Goal: Task Accomplishment & Management: Manage account settings

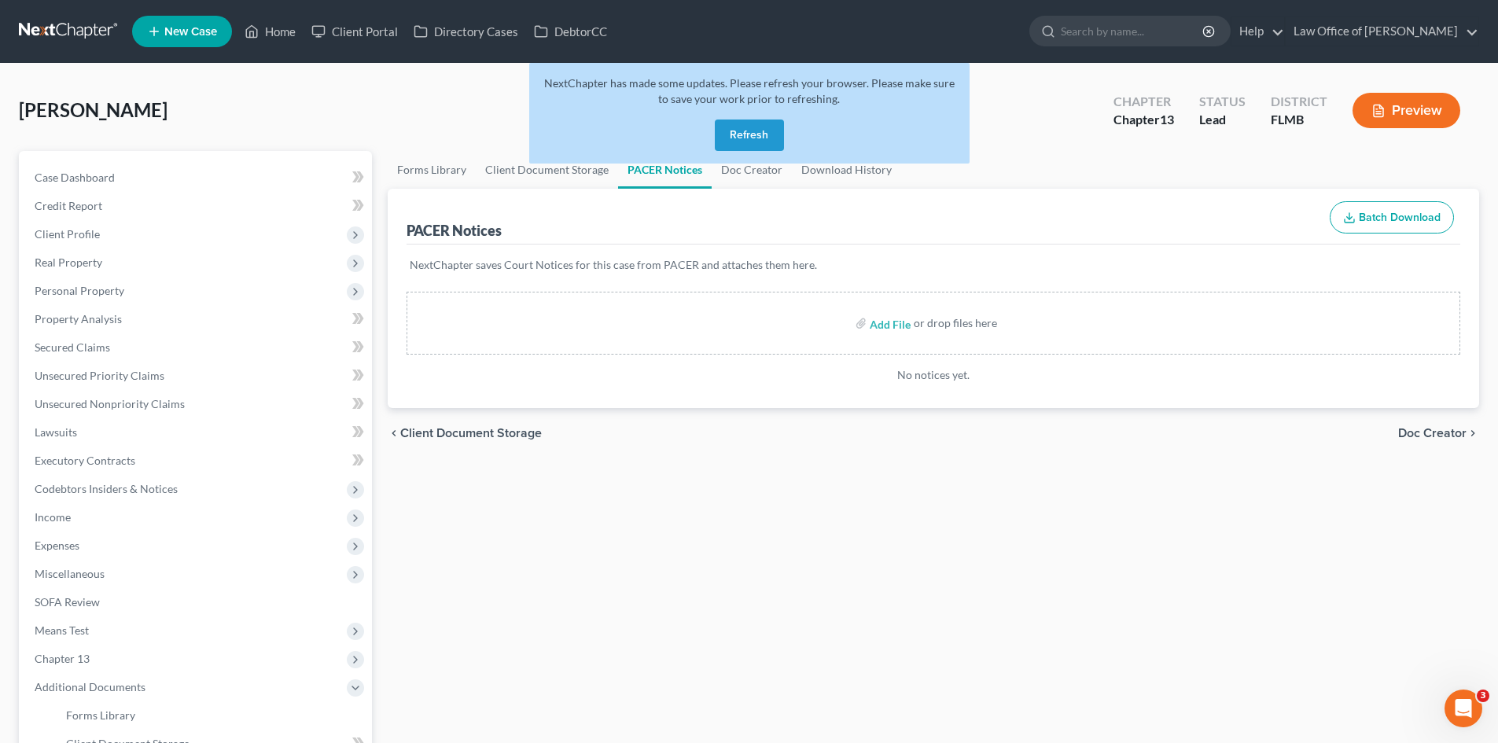
click at [752, 127] on button "Refresh" at bounding box center [749, 134] width 69 height 31
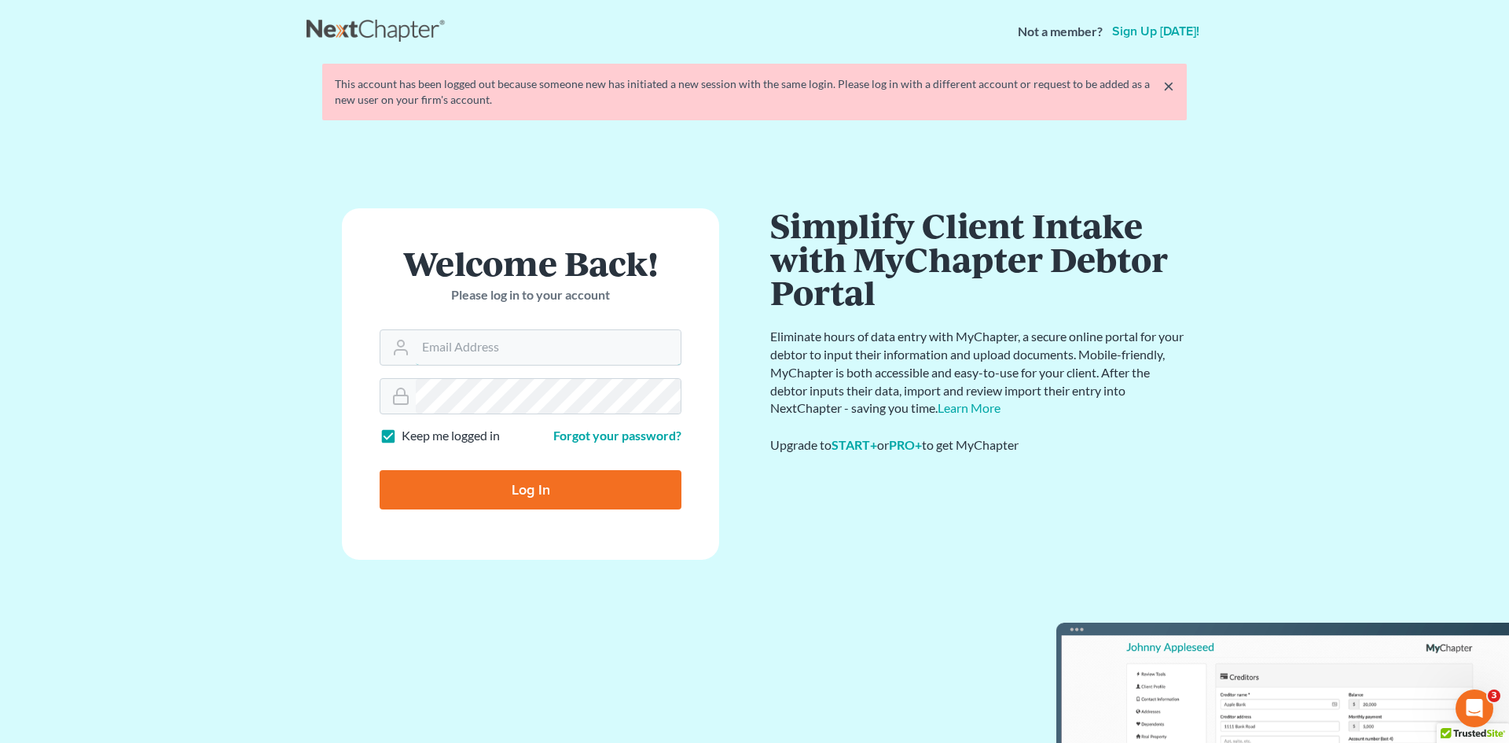
type input "Alicialodcm@gmail.com"
click at [475, 507] on input "Log In" at bounding box center [531, 489] width 302 height 39
type input "Thinking..."
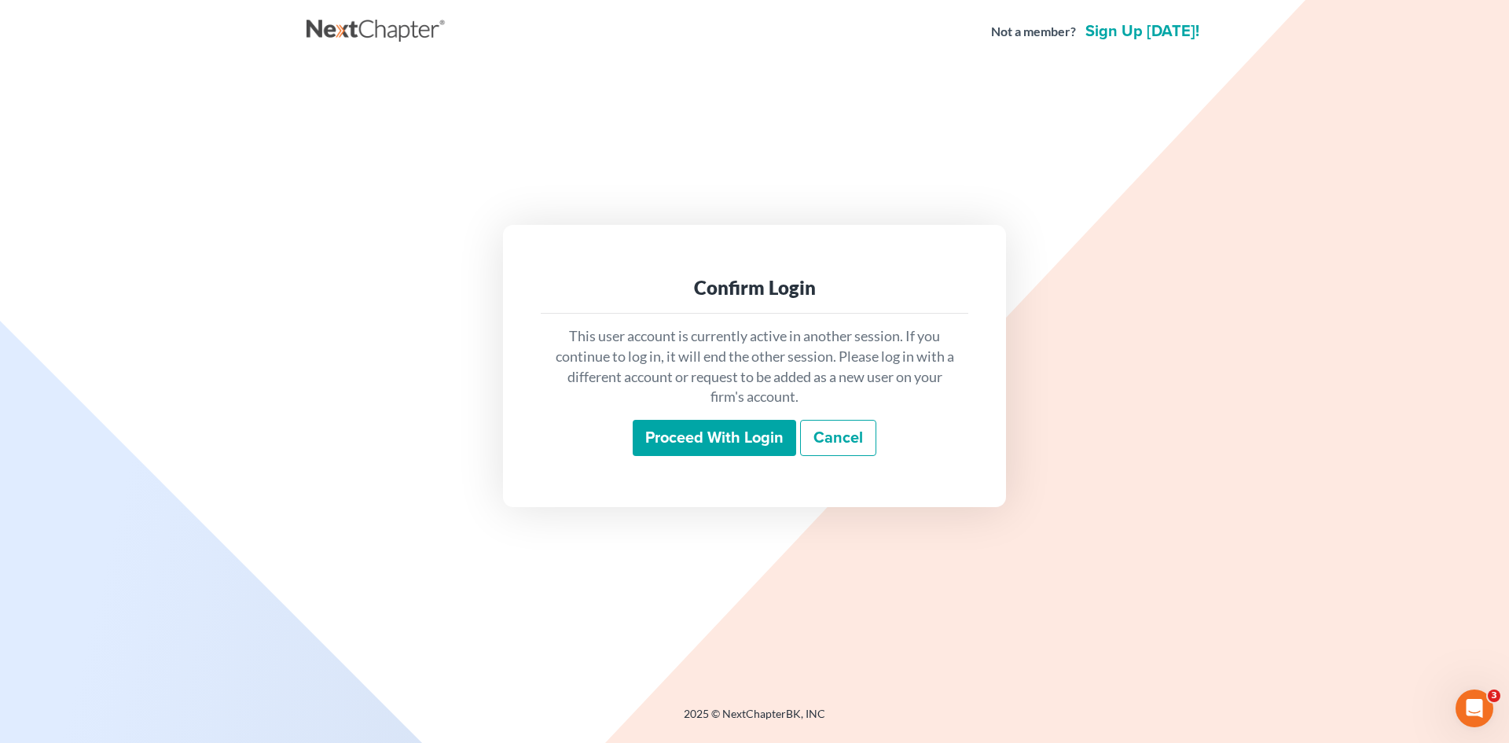
click at [677, 457] on div "This user account is currently active in another session. If you continue to lo…" at bounding box center [755, 391] width 428 height 155
click at [682, 449] on input "Proceed with login" at bounding box center [715, 438] width 164 height 36
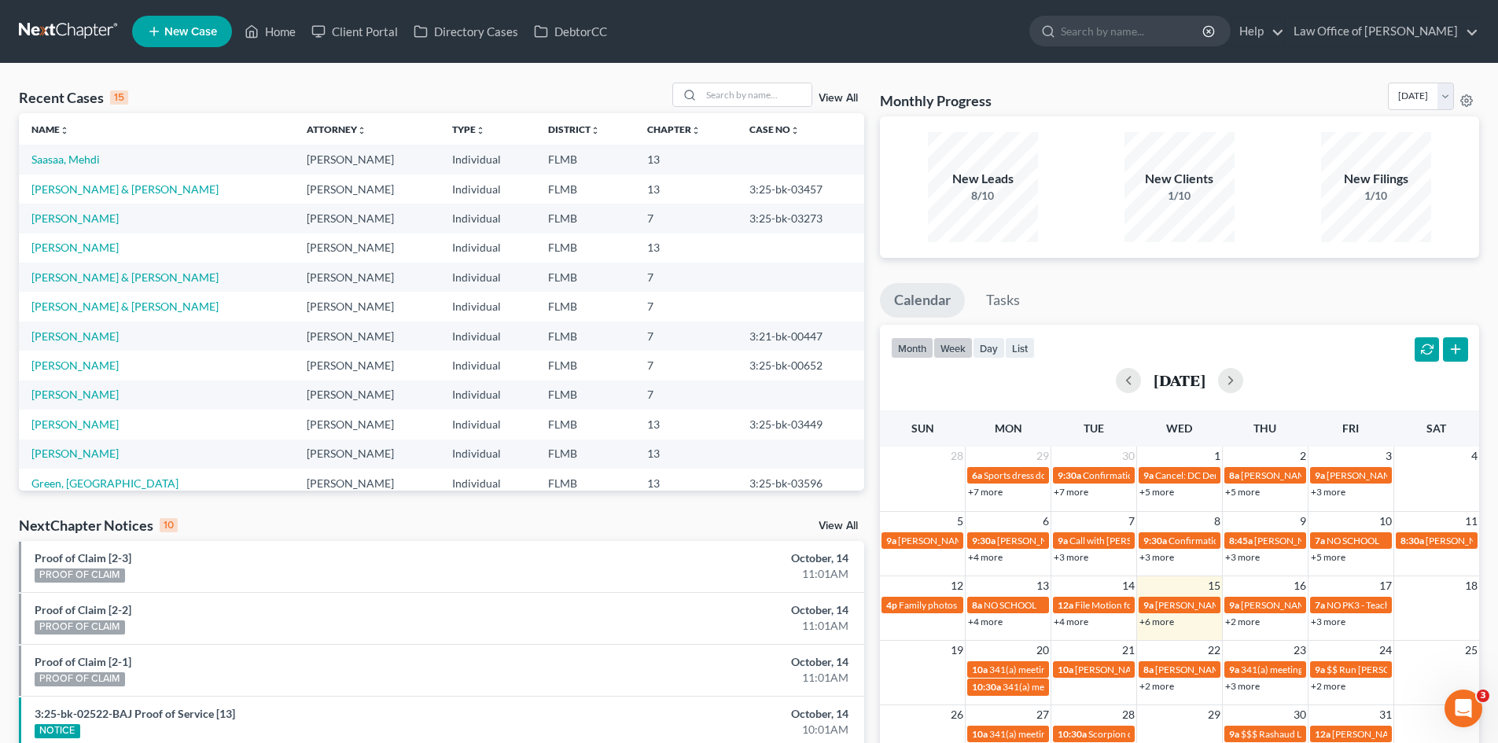
click at [970, 354] on button "week" at bounding box center [952, 347] width 39 height 21
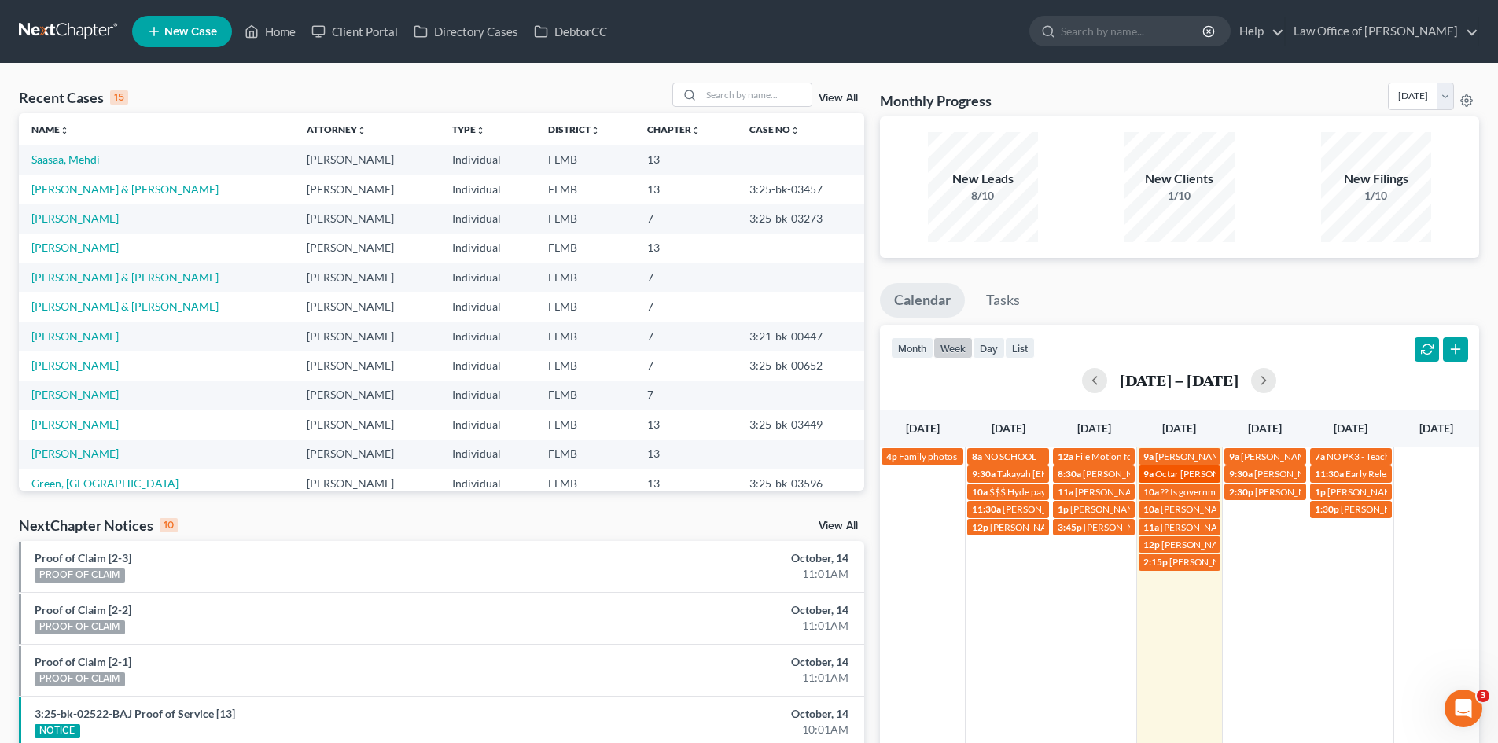
click at [1181, 477] on span "Octar [PERSON_NAME] [PHONE_NUMBER]" at bounding box center [1247, 474] width 184 height 12
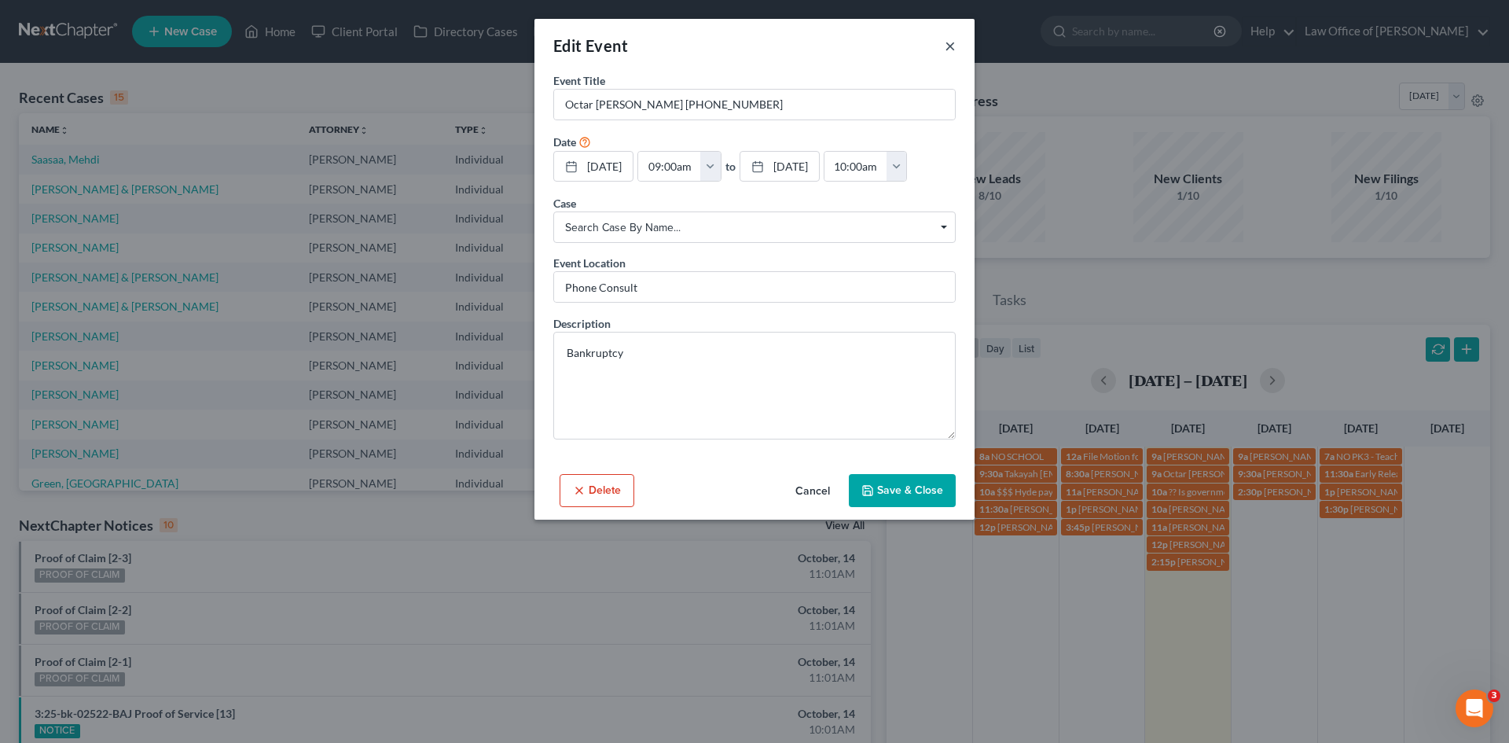
click at [955, 46] on button "×" at bounding box center [950, 45] width 11 height 19
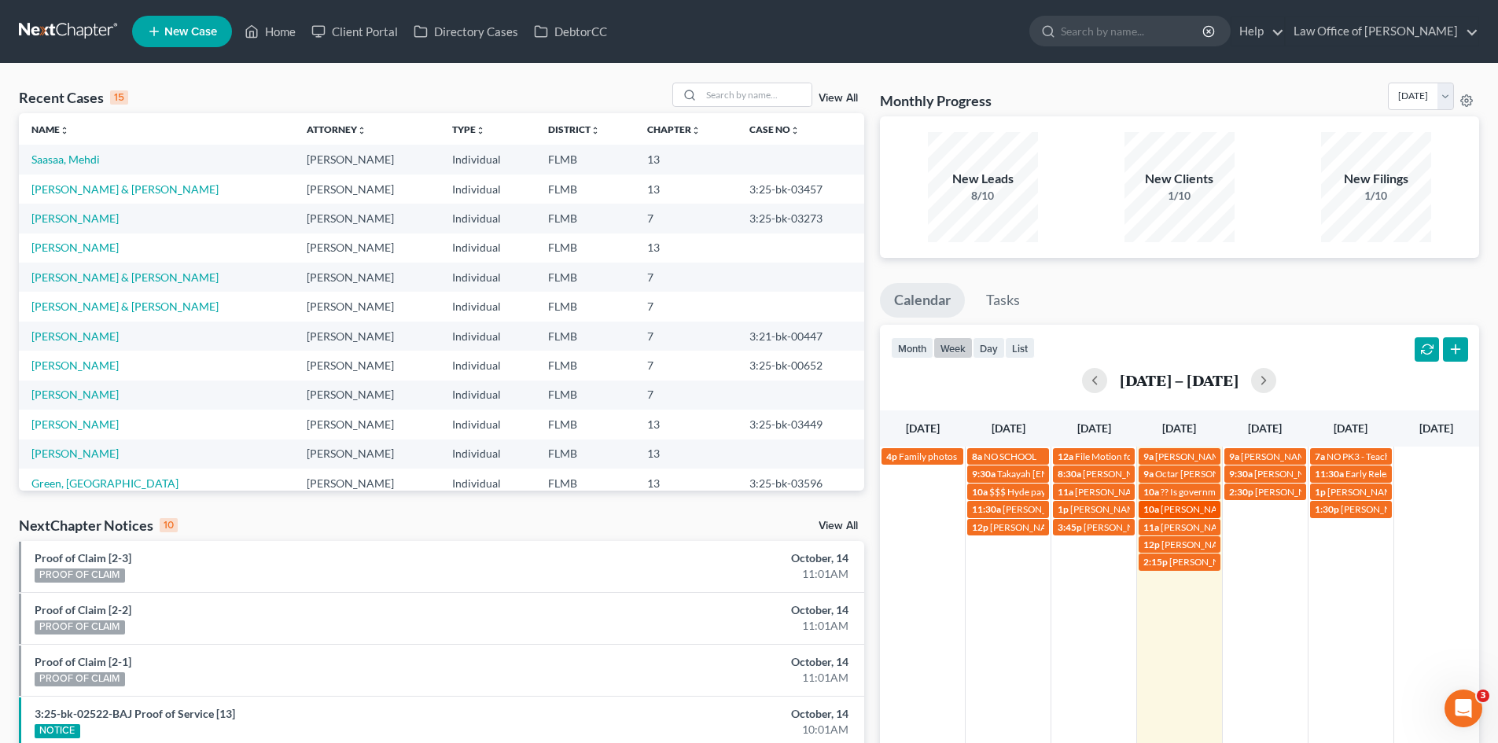
click at [1165, 512] on span "[PERSON_NAME] [PHONE_NUMBER]" at bounding box center [1239, 509] width 159 height 12
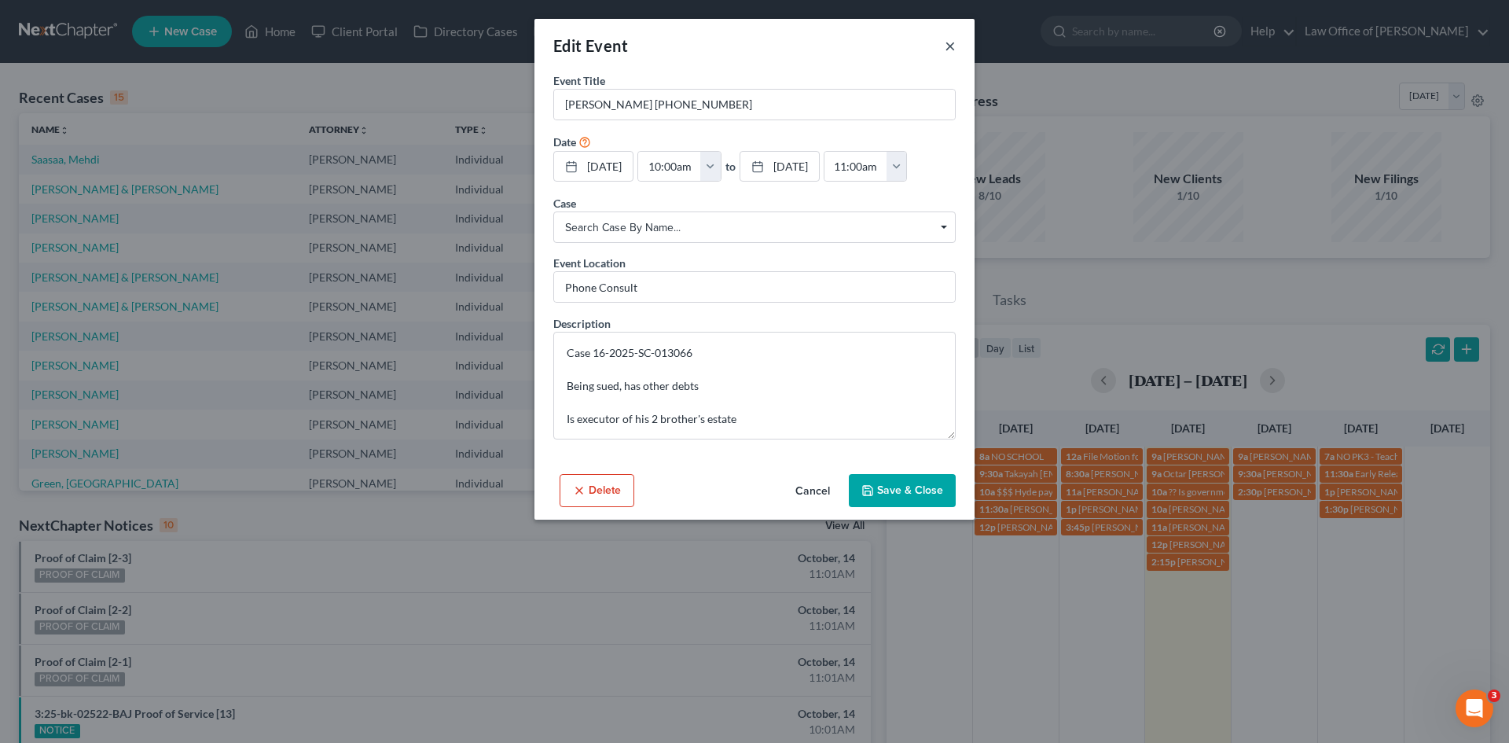
click at [952, 39] on button "×" at bounding box center [950, 45] width 11 height 19
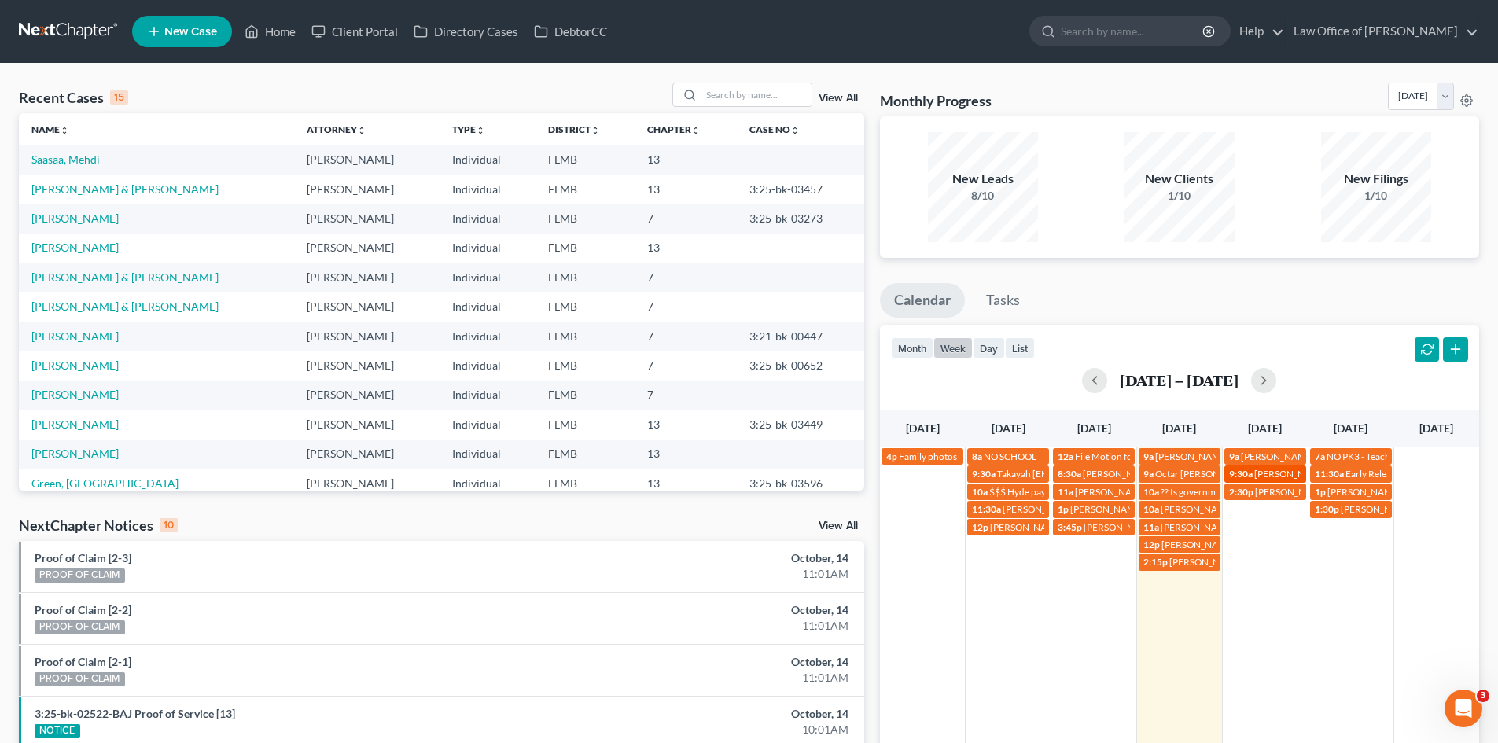
click at [1259, 475] on span "[PERSON_NAME]- [PHONE_NUMBER]" at bounding box center [1335, 474] width 162 height 12
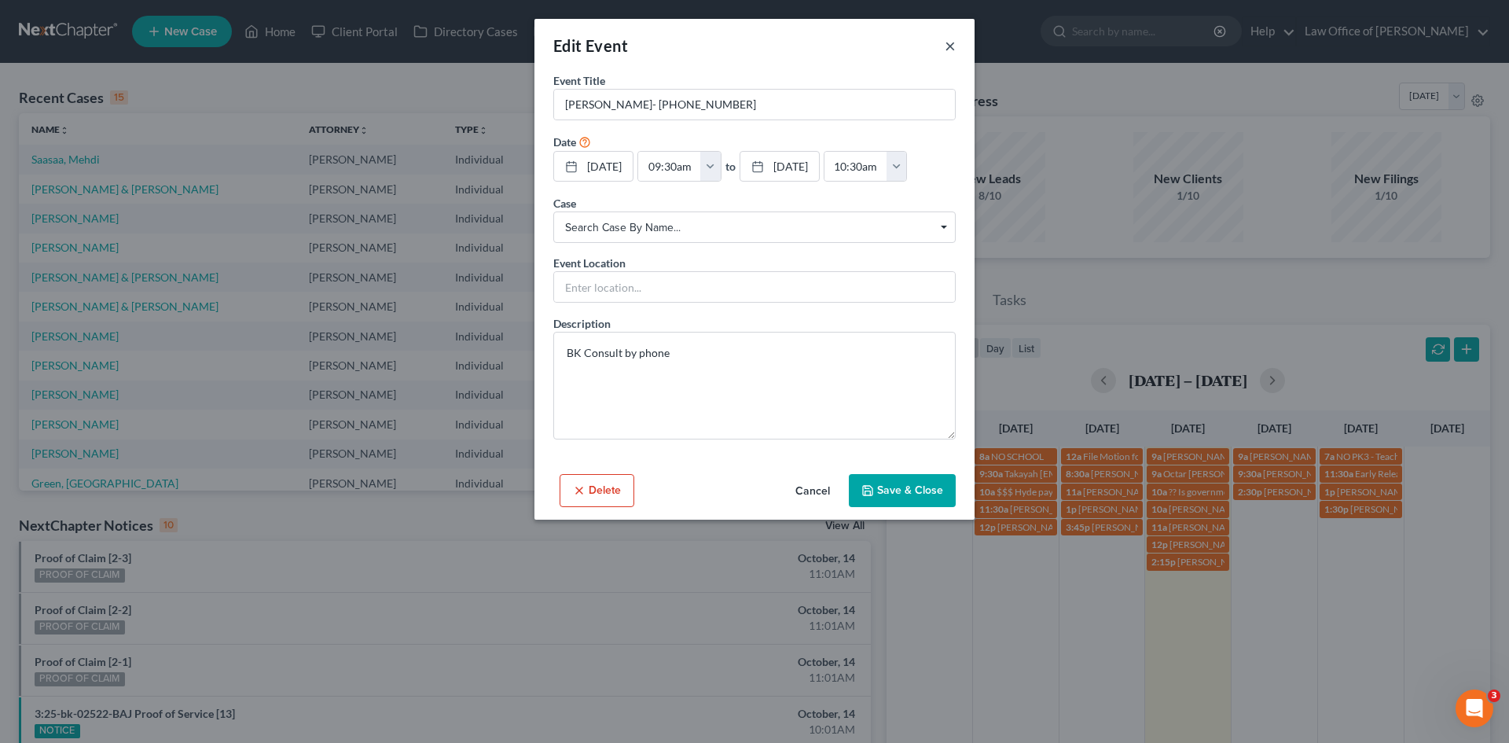
click at [950, 46] on button "×" at bounding box center [950, 45] width 11 height 19
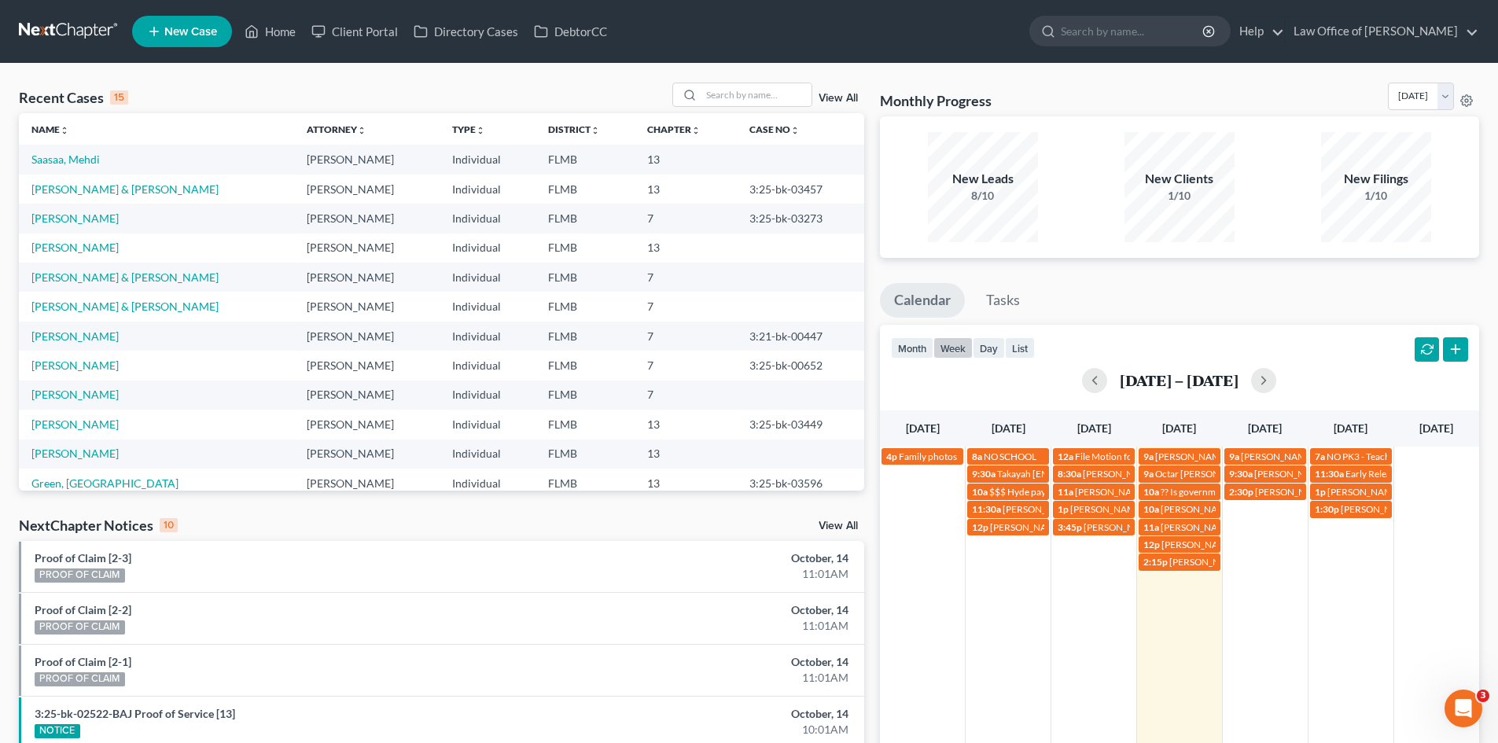
click at [1259, 511] on td "2:30p John P woods" at bounding box center [1265, 527] width 86 height 88
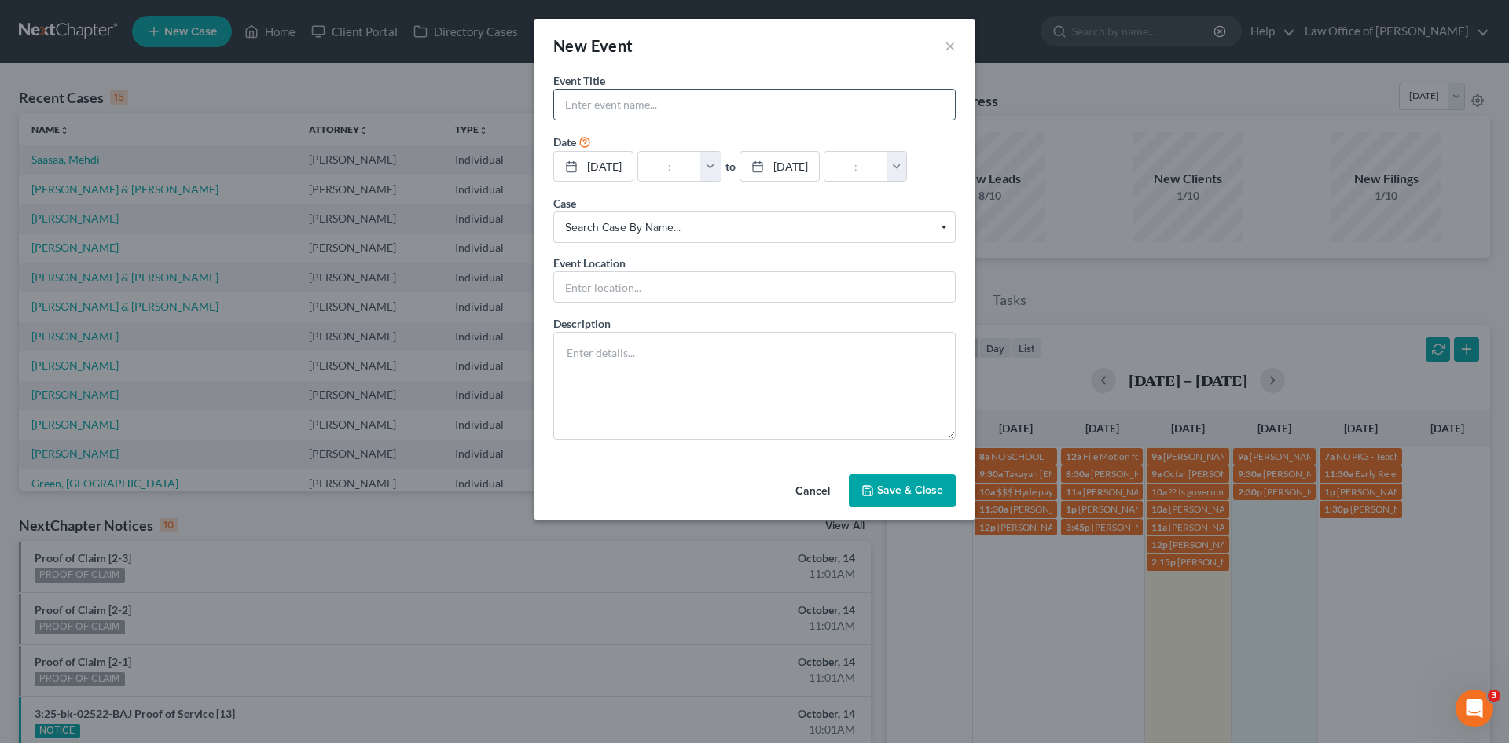
click at [674, 102] on input "text" at bounding box center [754, 105] width 401 height 30
type input "[PERSON_NAME] [PHONE_NUMBER]"
click at [677, 157] on input "text" at bounding box center [669, 167] width 63 height 30
type input "1"
type input "01:00am"
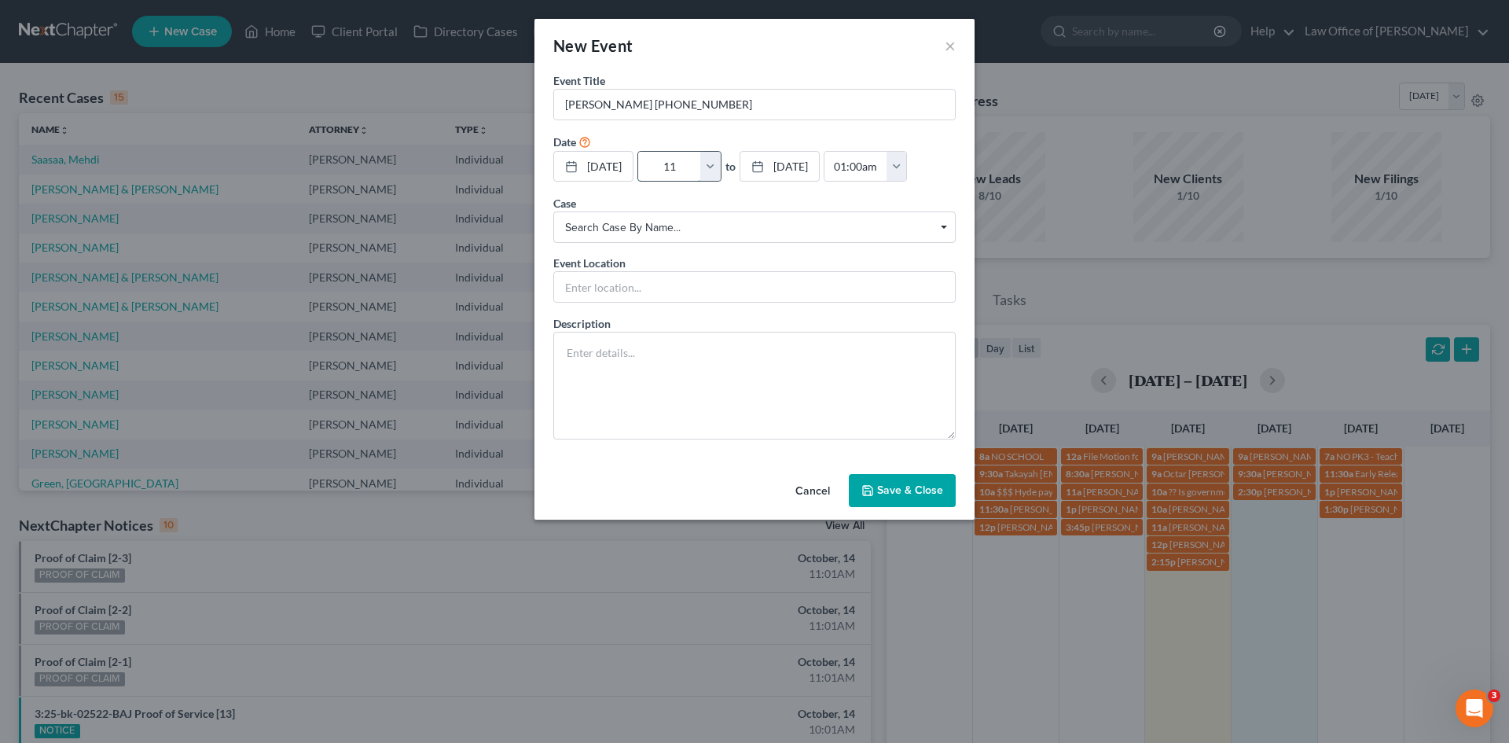
type input "11:"
type input "12:00pm"
type input "11:3"
type input "01:00am"
type input "11:30"
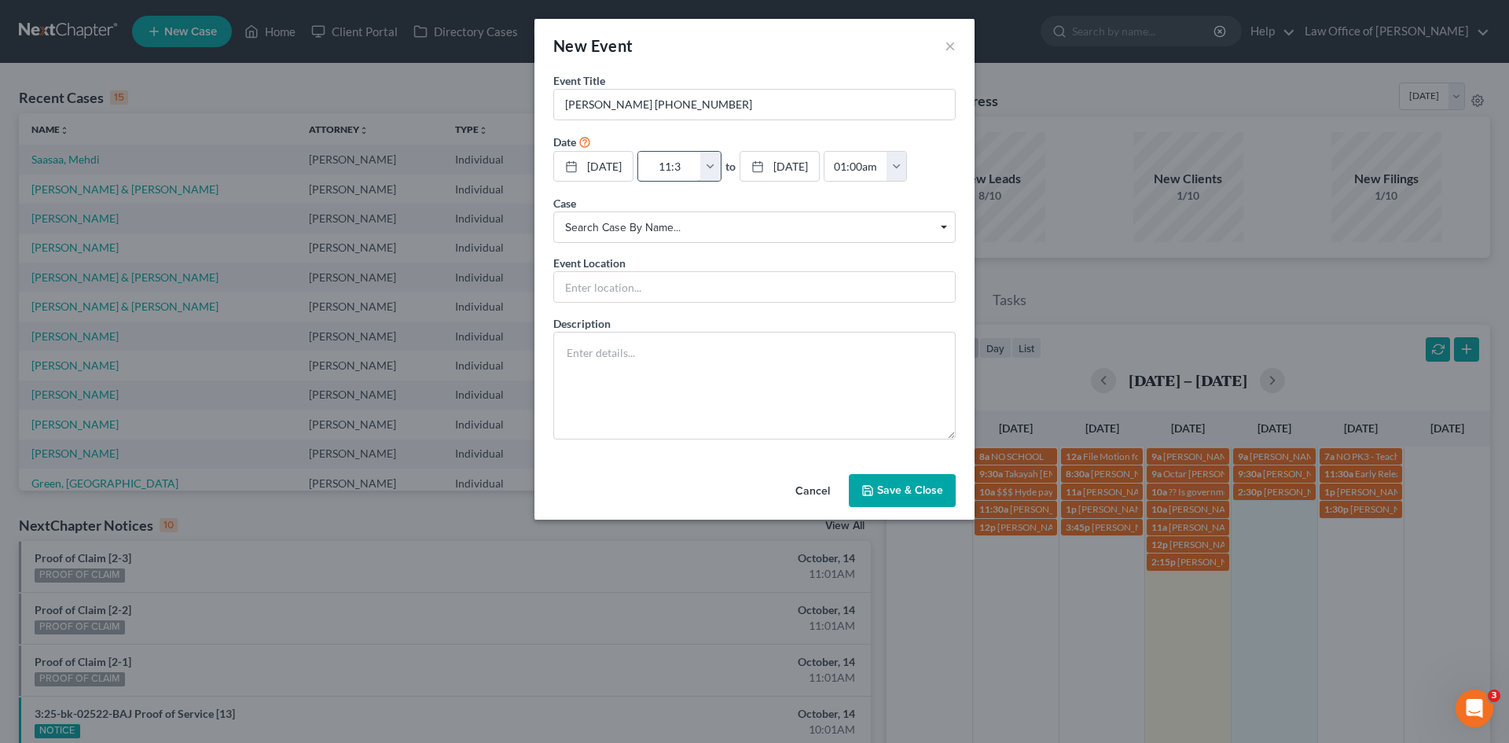
type input "12:30pm"
type input "11:30a"
type input "01:00am"
type input "11:30am"
type input "12:30pm"
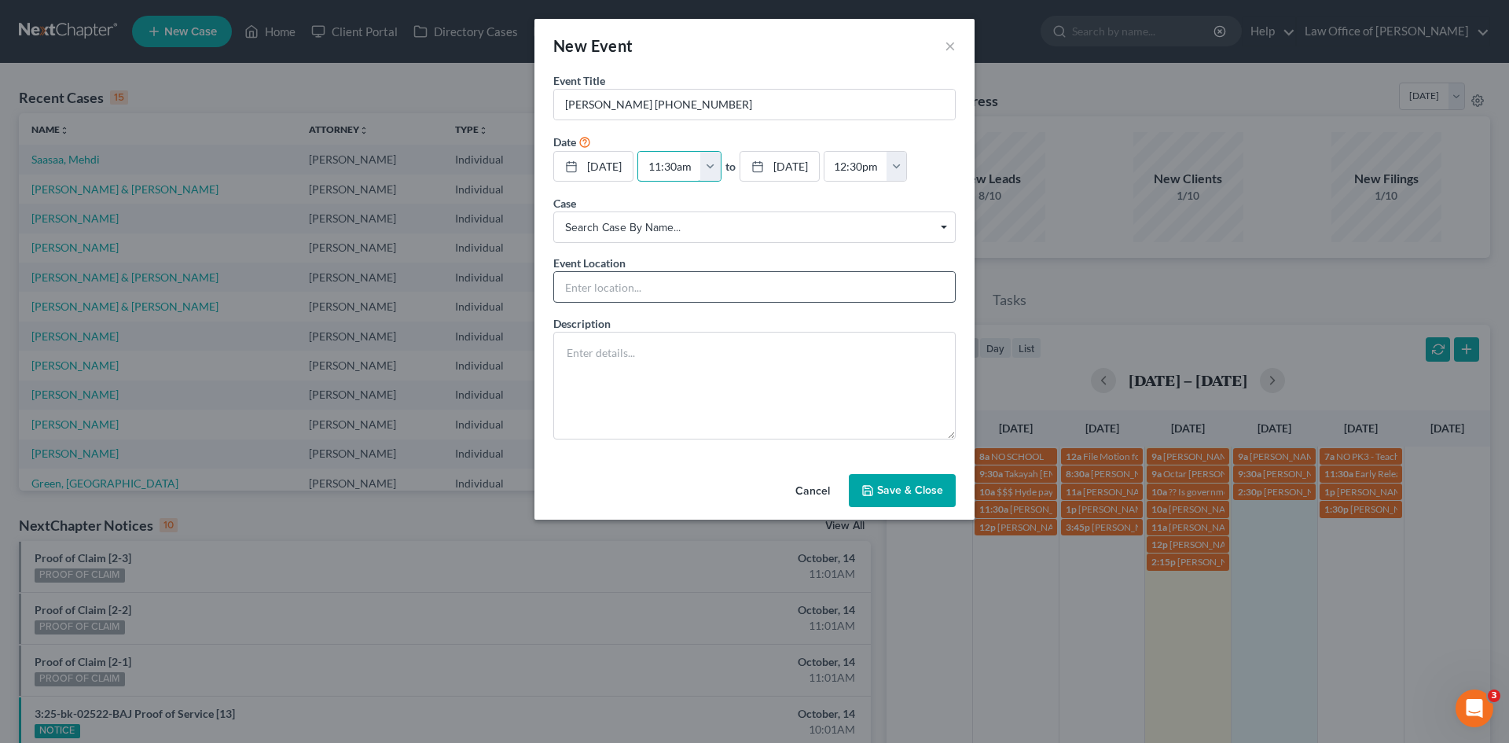
type input "11:30am"
click at [663, 302] on input "text" at bounding box center [754, 287] width 401 height 30
type input "Phone Consult"
click at [567, 382] on textarea at bounding box center [754, 386] width 402 height 108
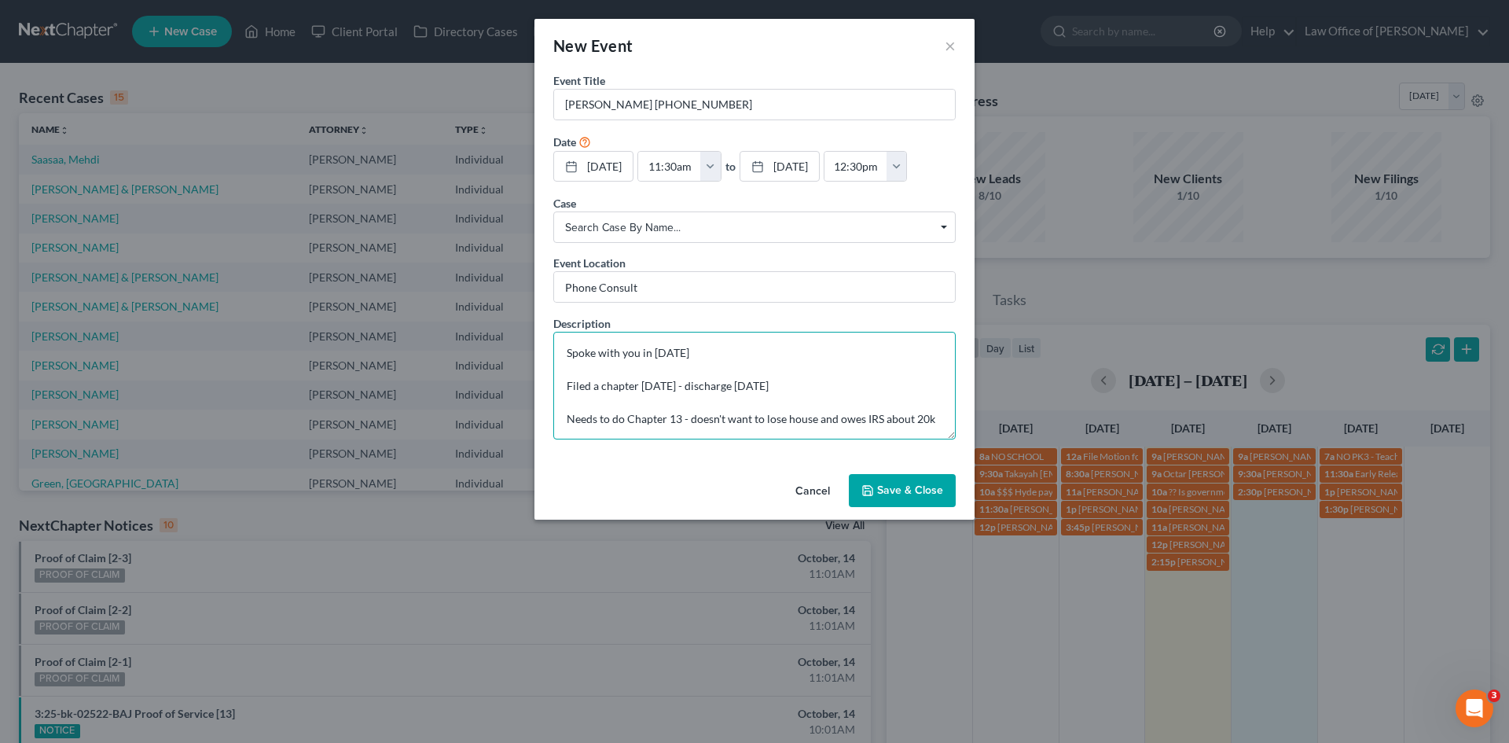
type textarea "Spoke with you in 2023 Filed a chapter 7 Aug 2024 - discharge Jan 2025 Needs to…"
click at [932, 507] on button "Save & Close" at bounding box center [902, 490] width 107 height 33
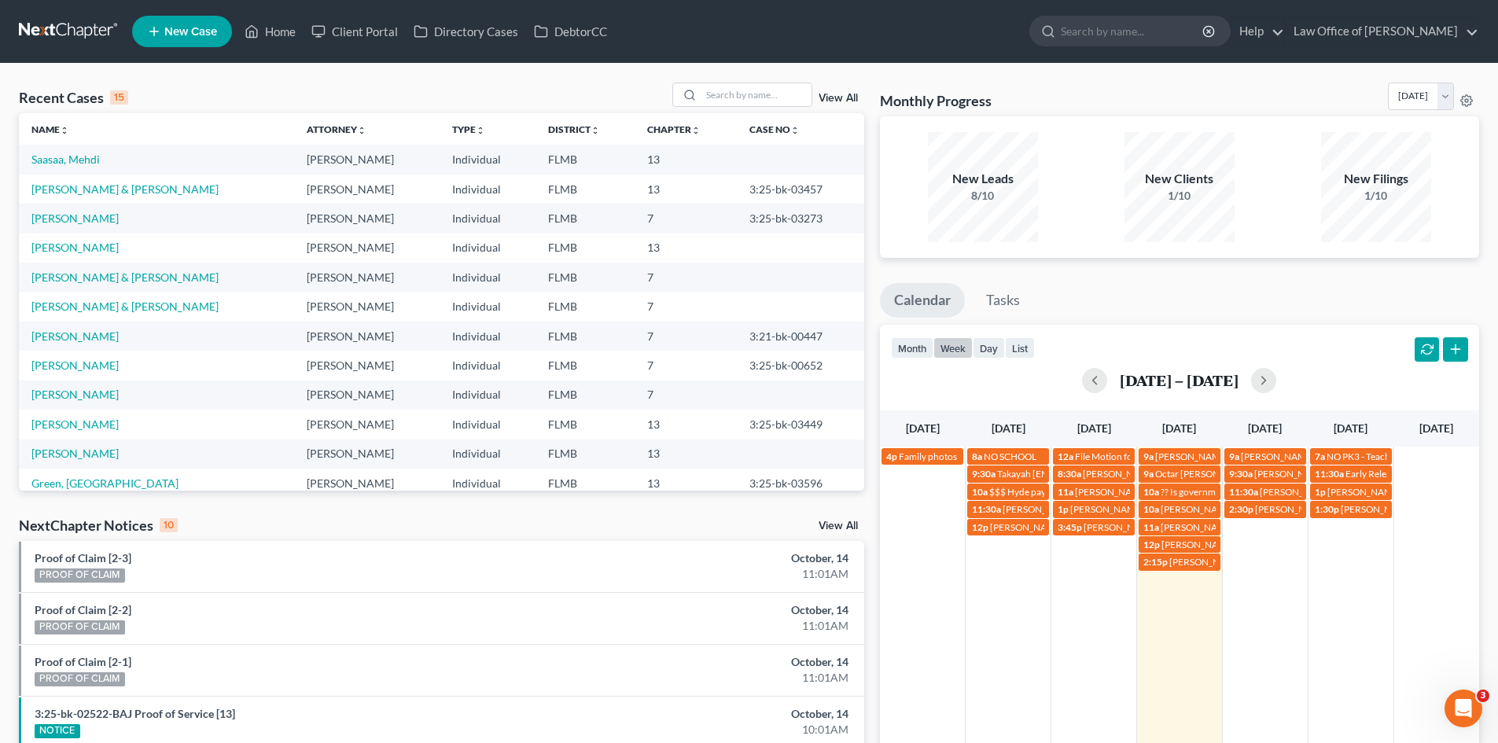
drag, startPoint x: 475, startPoint y: 449, endPoint x: 491, endPoint y: 410, distance: 41.6
click at [465, 452] on td "Individual" at bounding box center [487, 453] width 96 height 29
click at [1263, 382] on button "button" at bounding box center [1263, 380] width 25 height 25
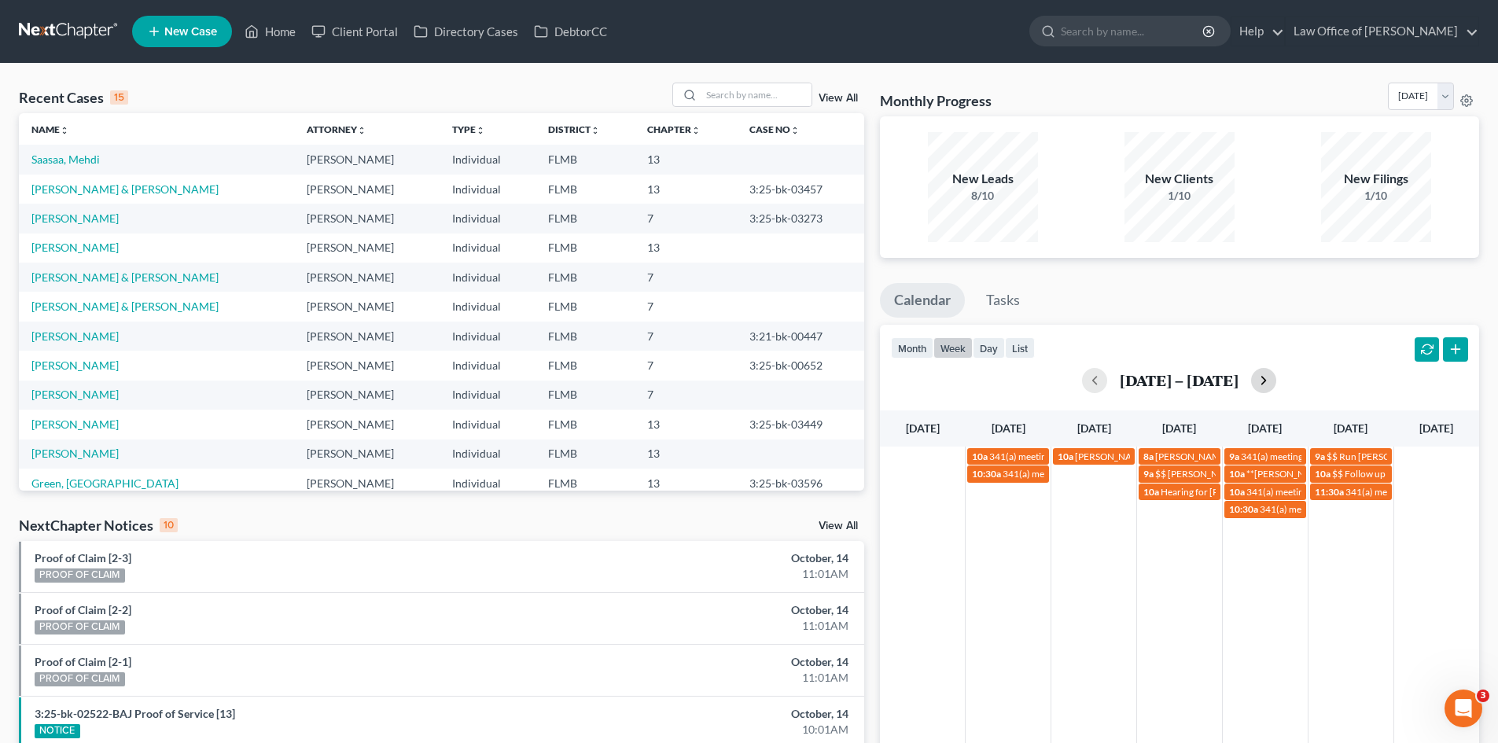
click at [1271, 377] on button "button" at bounding box center [1263, 380] width 25 height 25
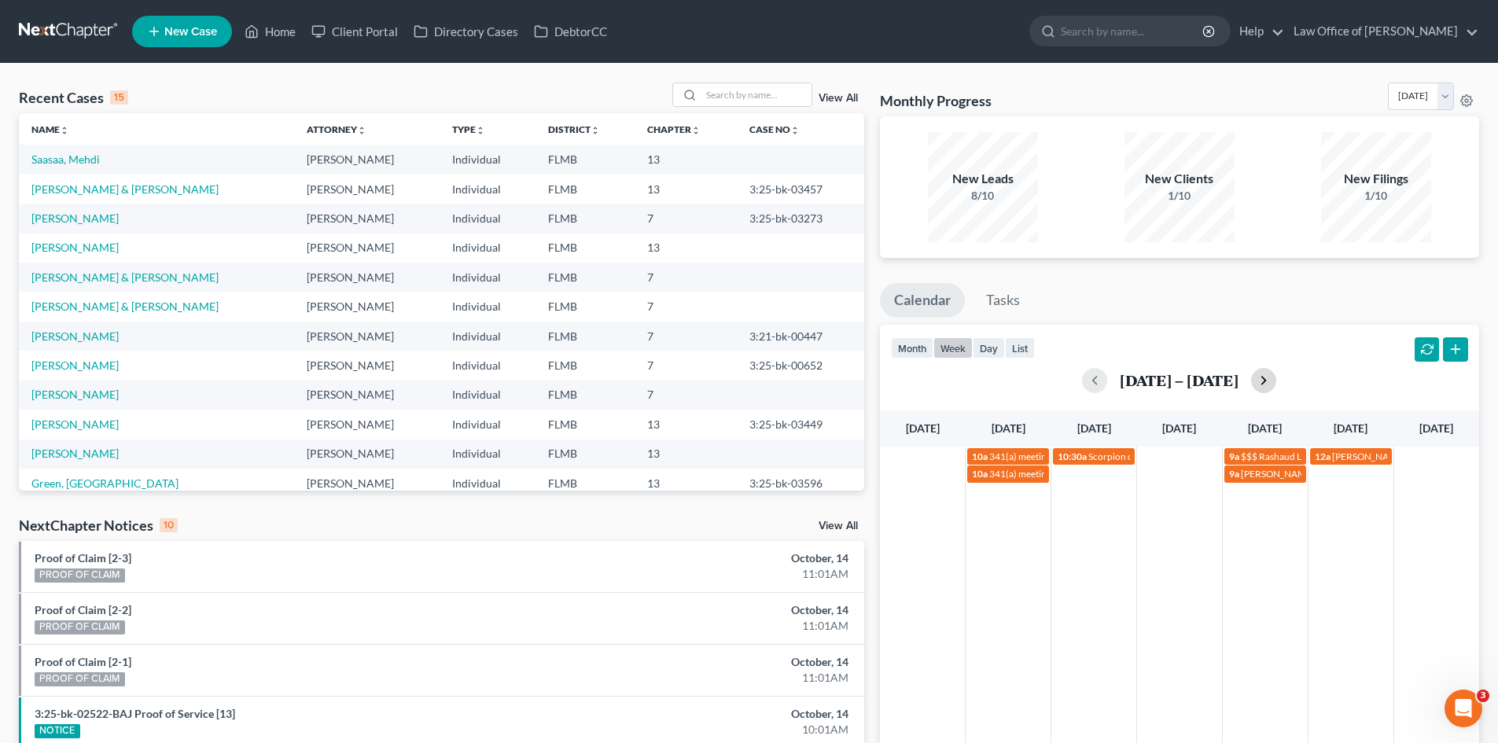
click at [1274, 380] on button "button" at bounding box center [1263, 380] width 25 height 25
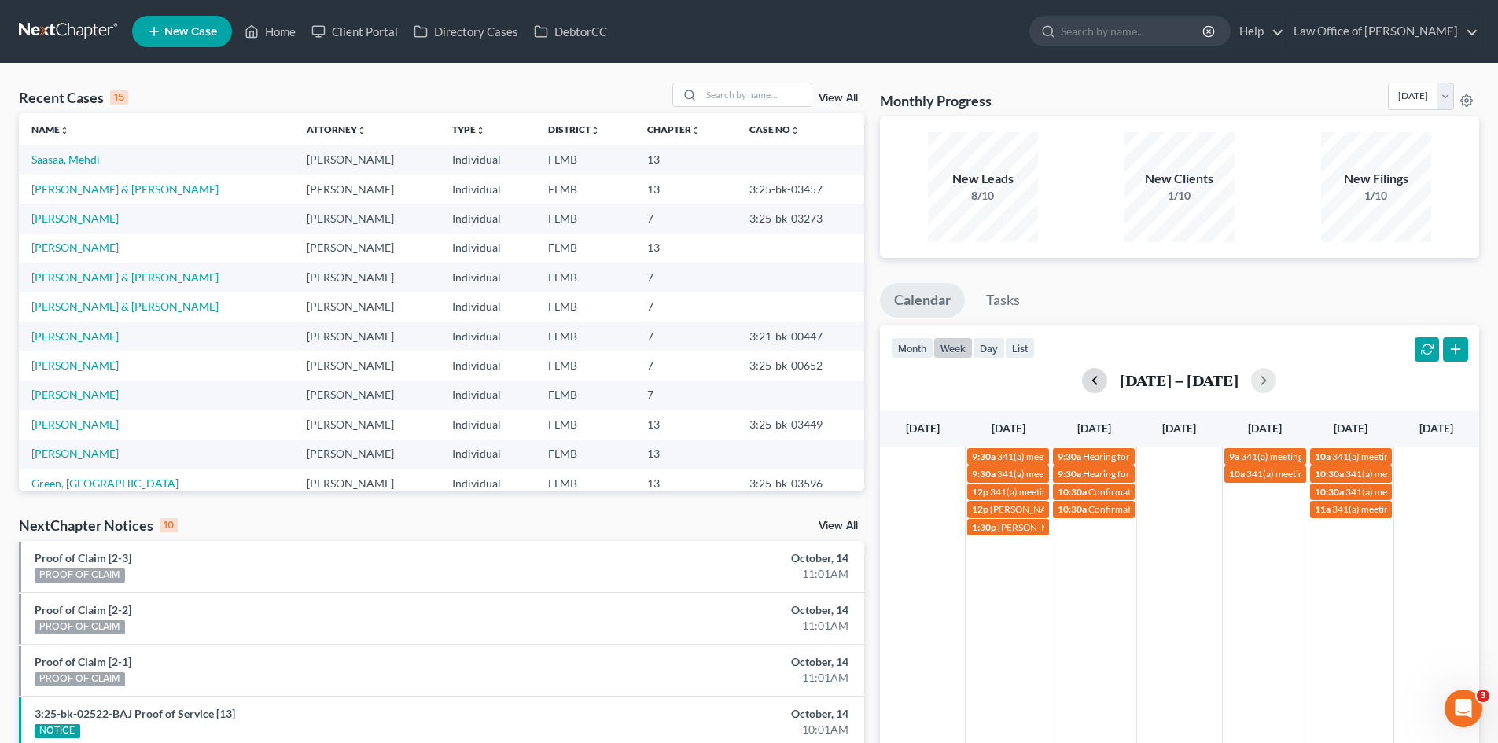
click at [1096, 380] on button "button" at bounding box center [1094, 380] width 25 height 25
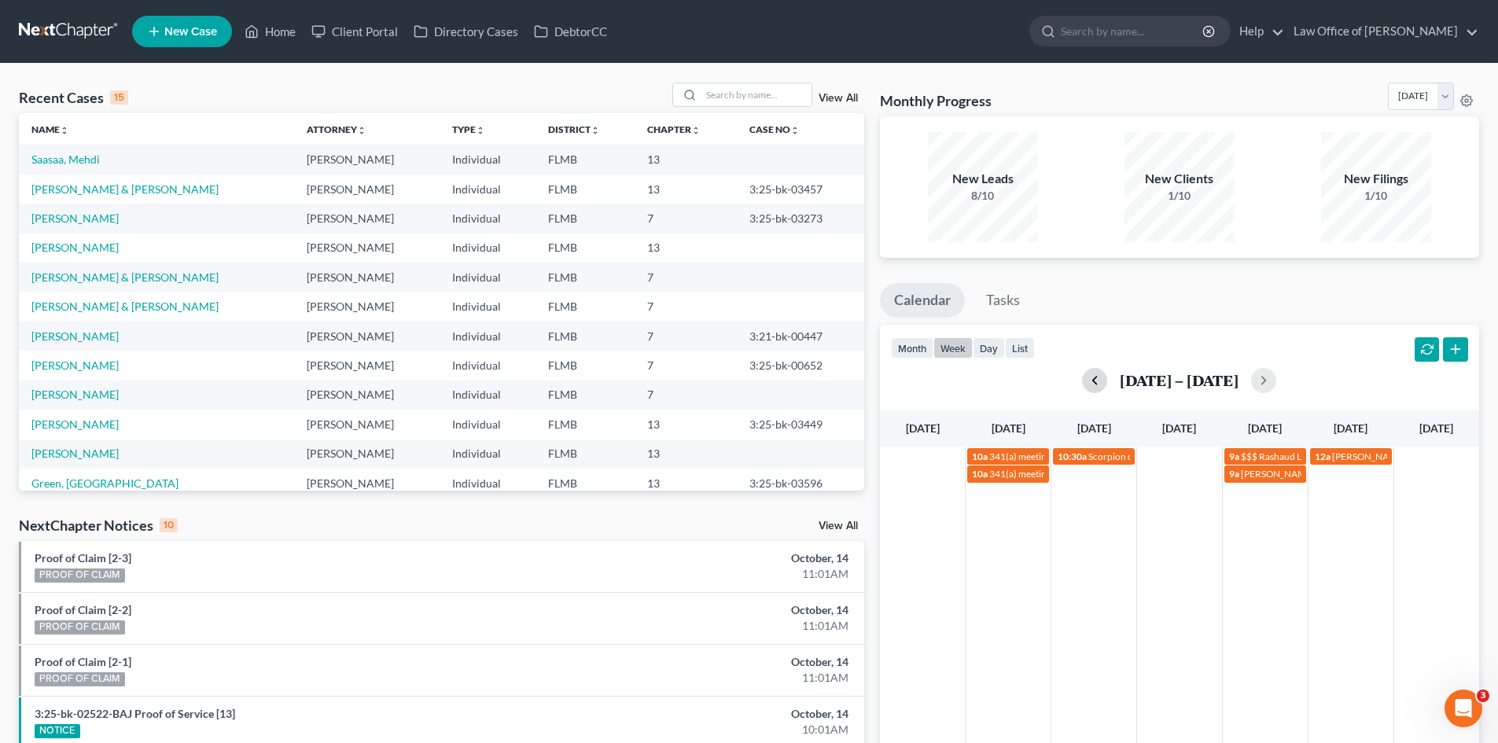
click at [1083, 373] on button "button" at bounding box center [1094, 380] width 25 height 25
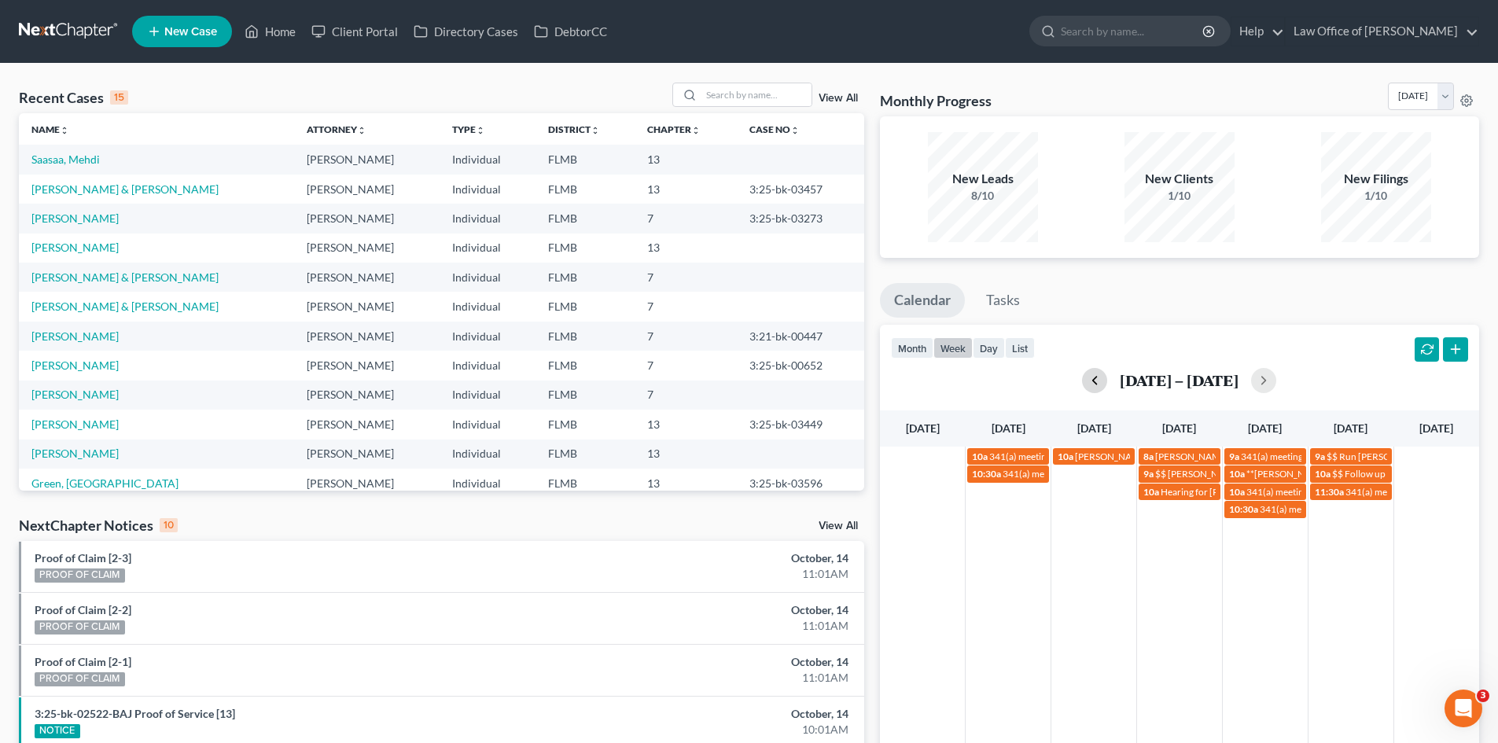
click at [1087, 372] on button "button" at bounding box center [1094, 380] width 25 height 25
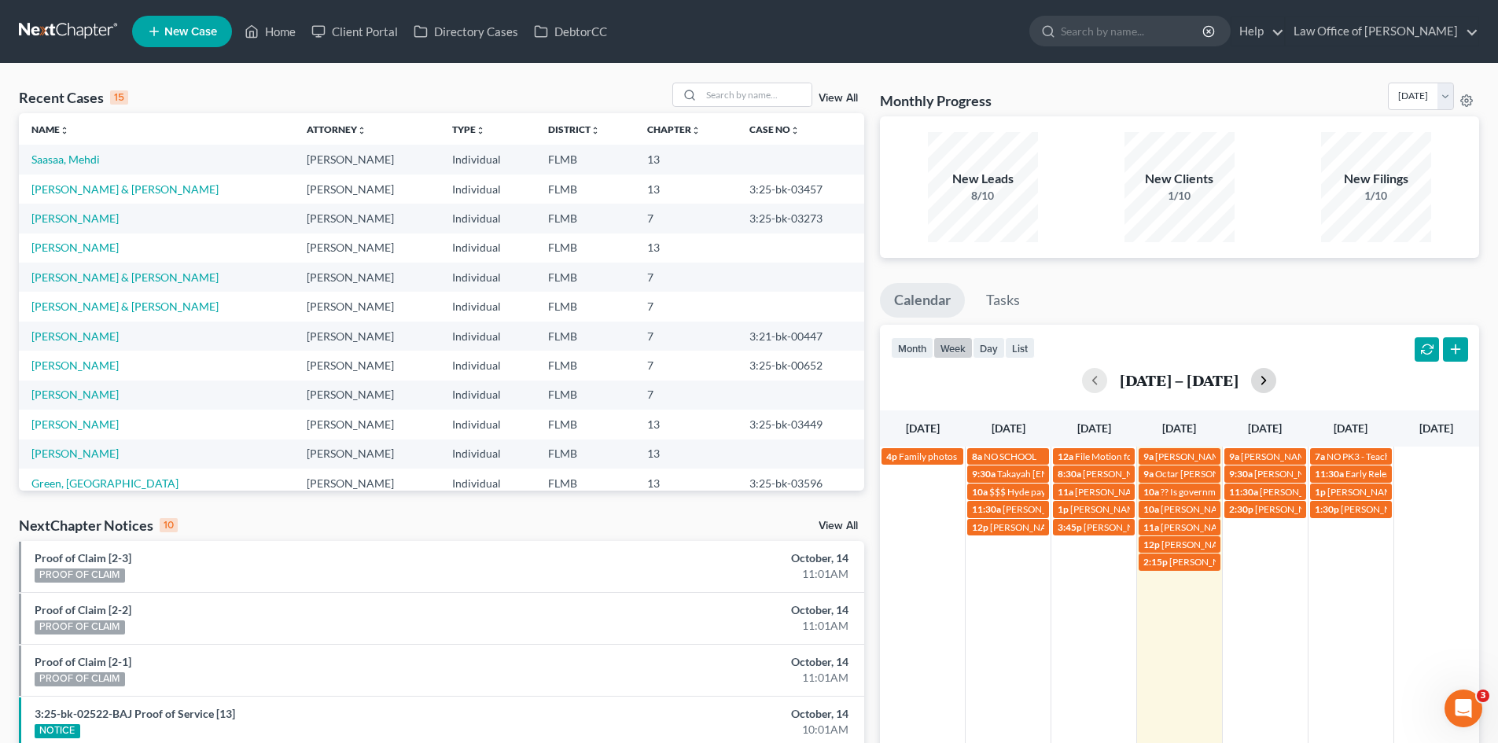
click at [1265, 382] on button "button" at bounding box center [1263, 380] width 25 height 25
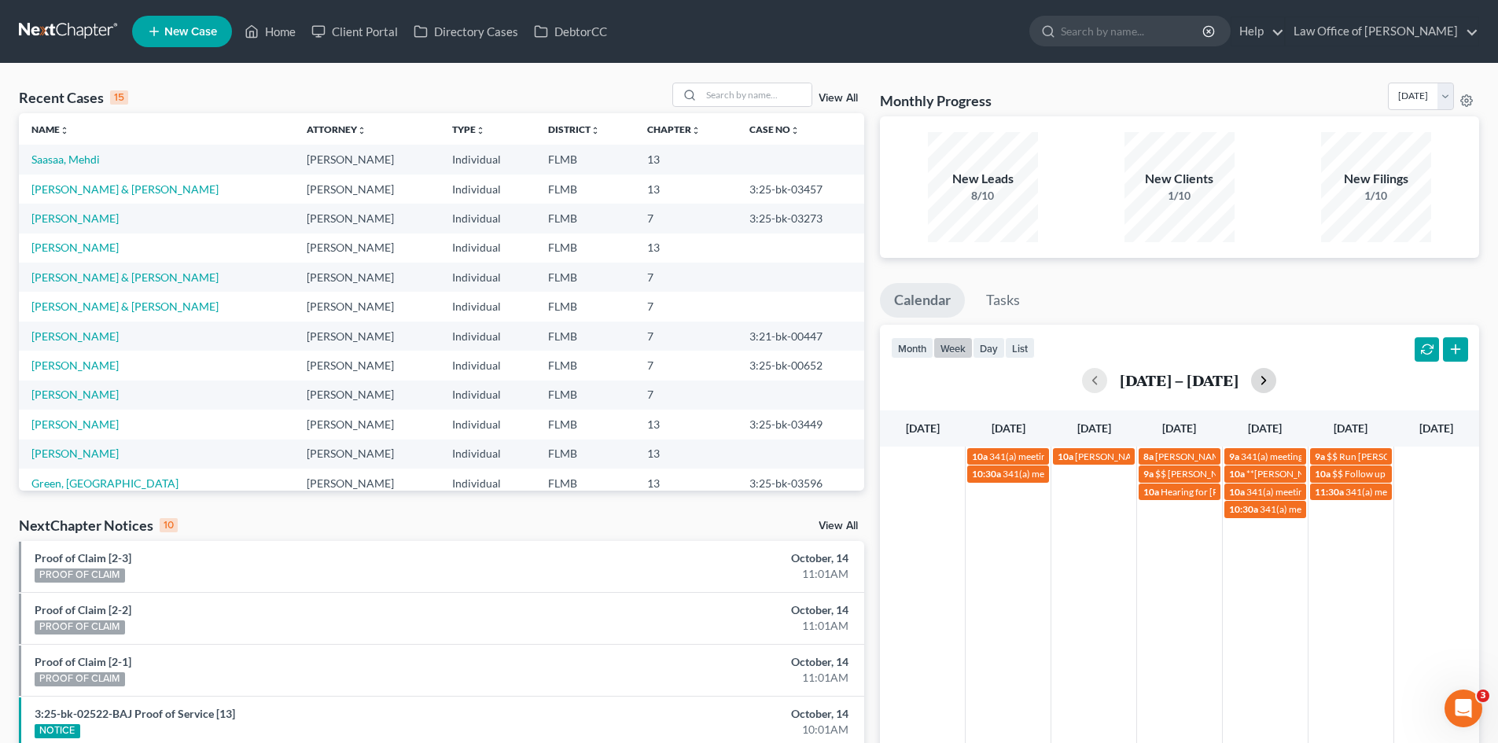
click at [1265, 382] on button "button" at bounding box center [1263, 380] width 25 height 25
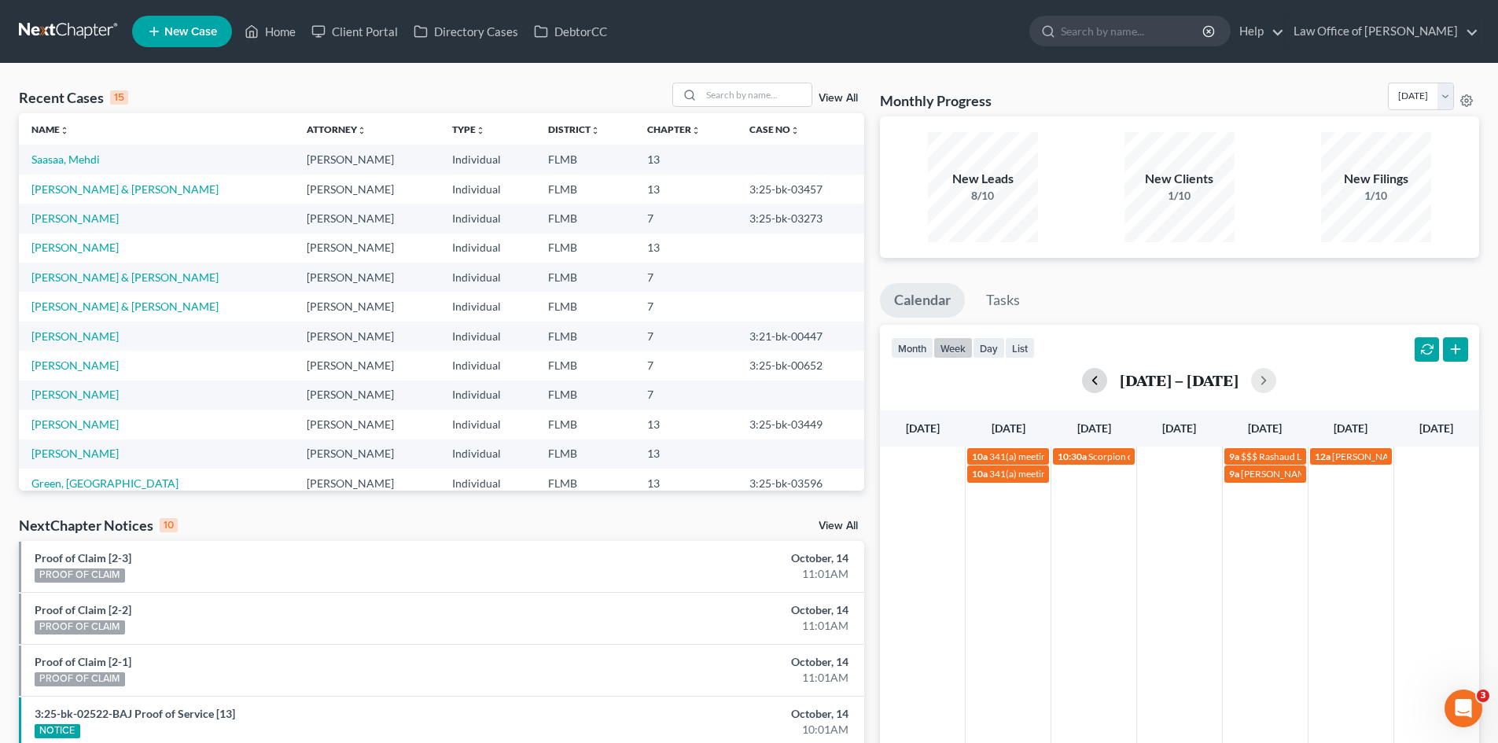
click at [1082, 380] on button "button" at bounding box center [1094, 380] width 25 height 25
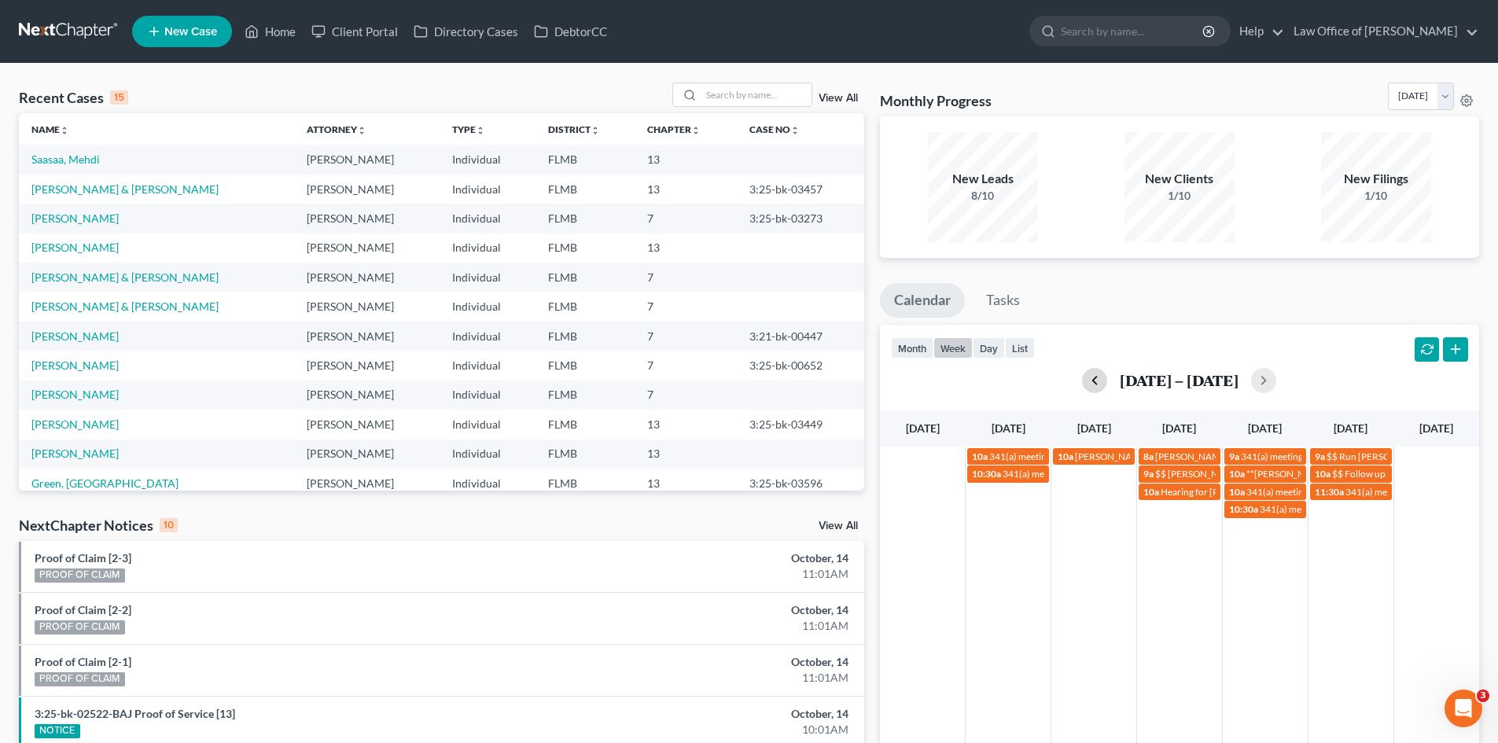
click at [1096, 384] on button "button" at bounding box center [1094, 380] width 25 height 25
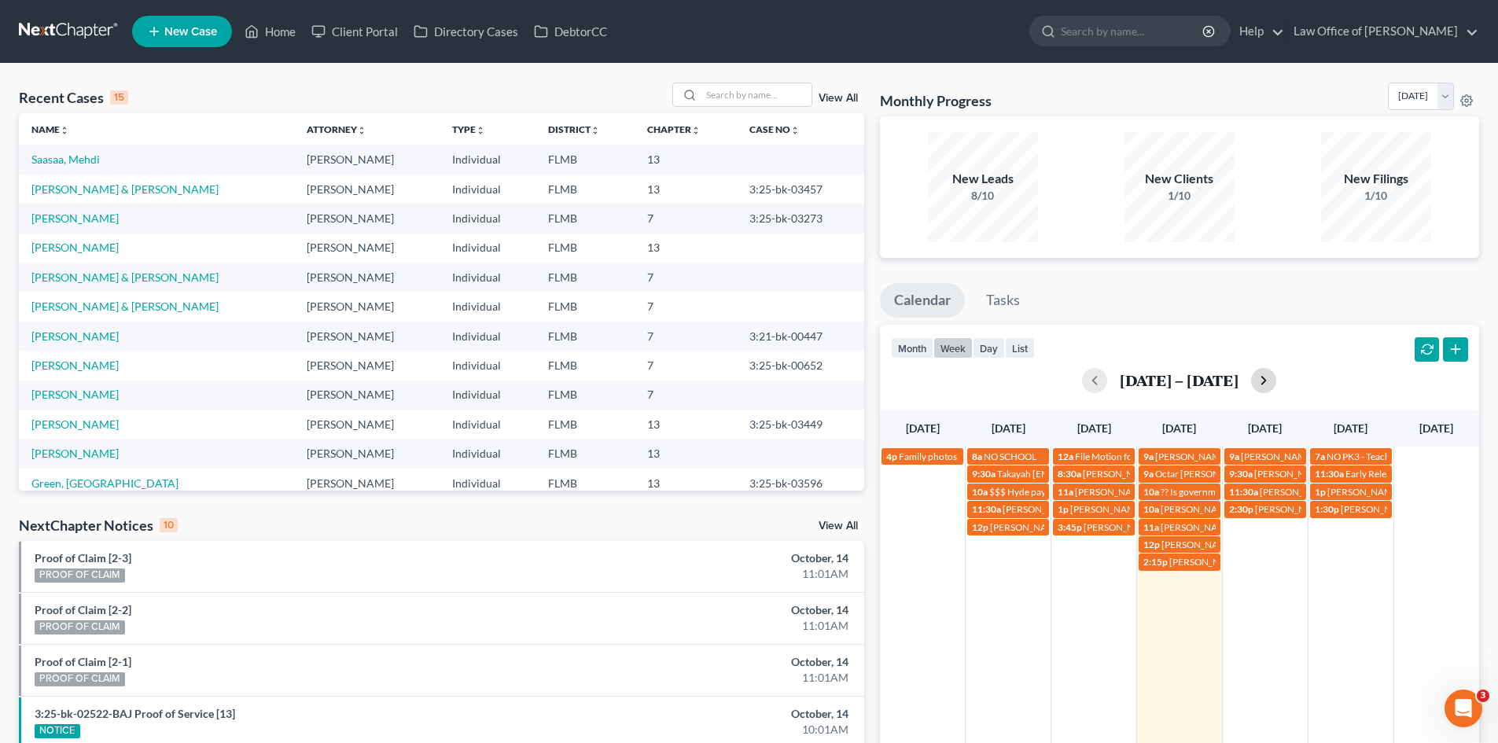
click at [1266, 387] on button "button" at bounding box center [1263, 380] width 25 height 25
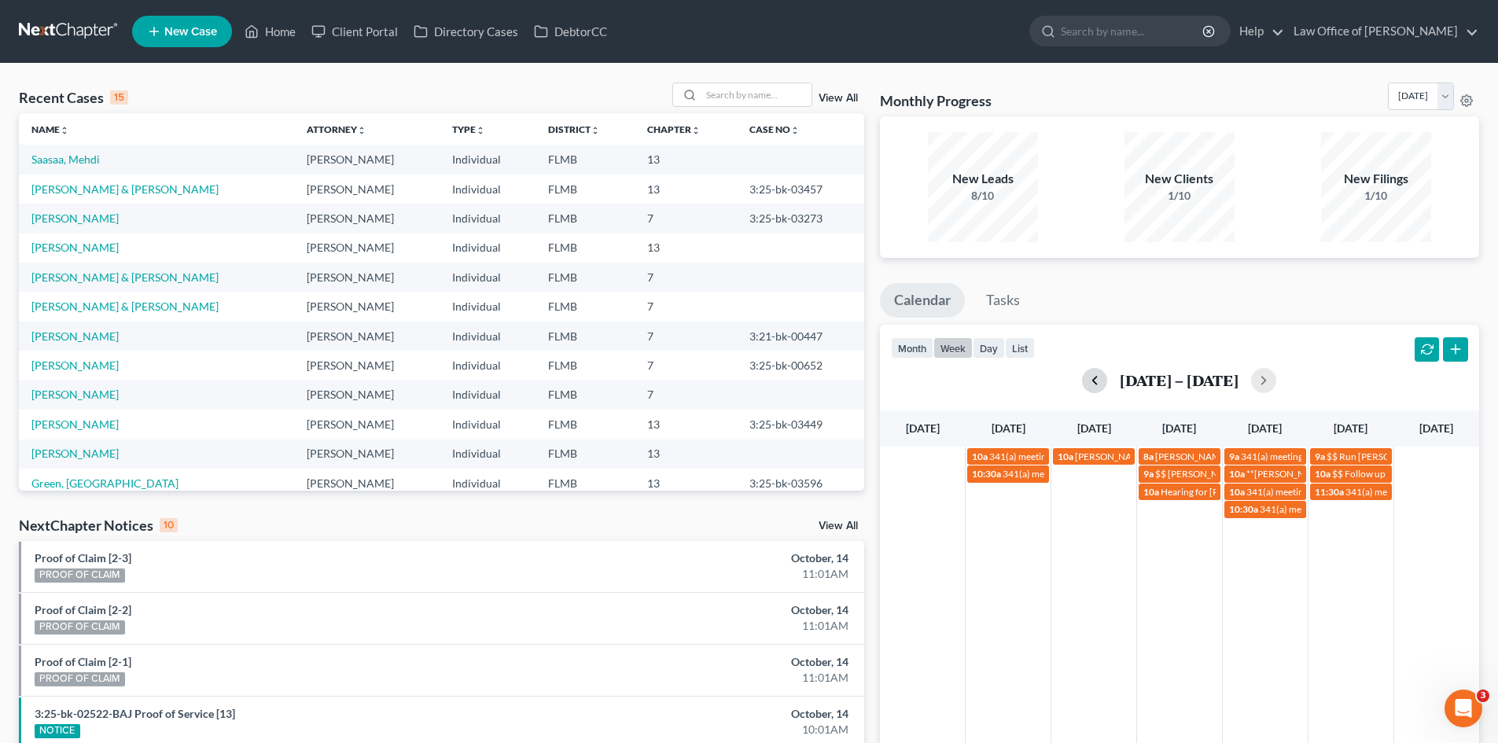
click at [1093, 377] on button "button" at bounding box center [1094, 380] width 25 height 25
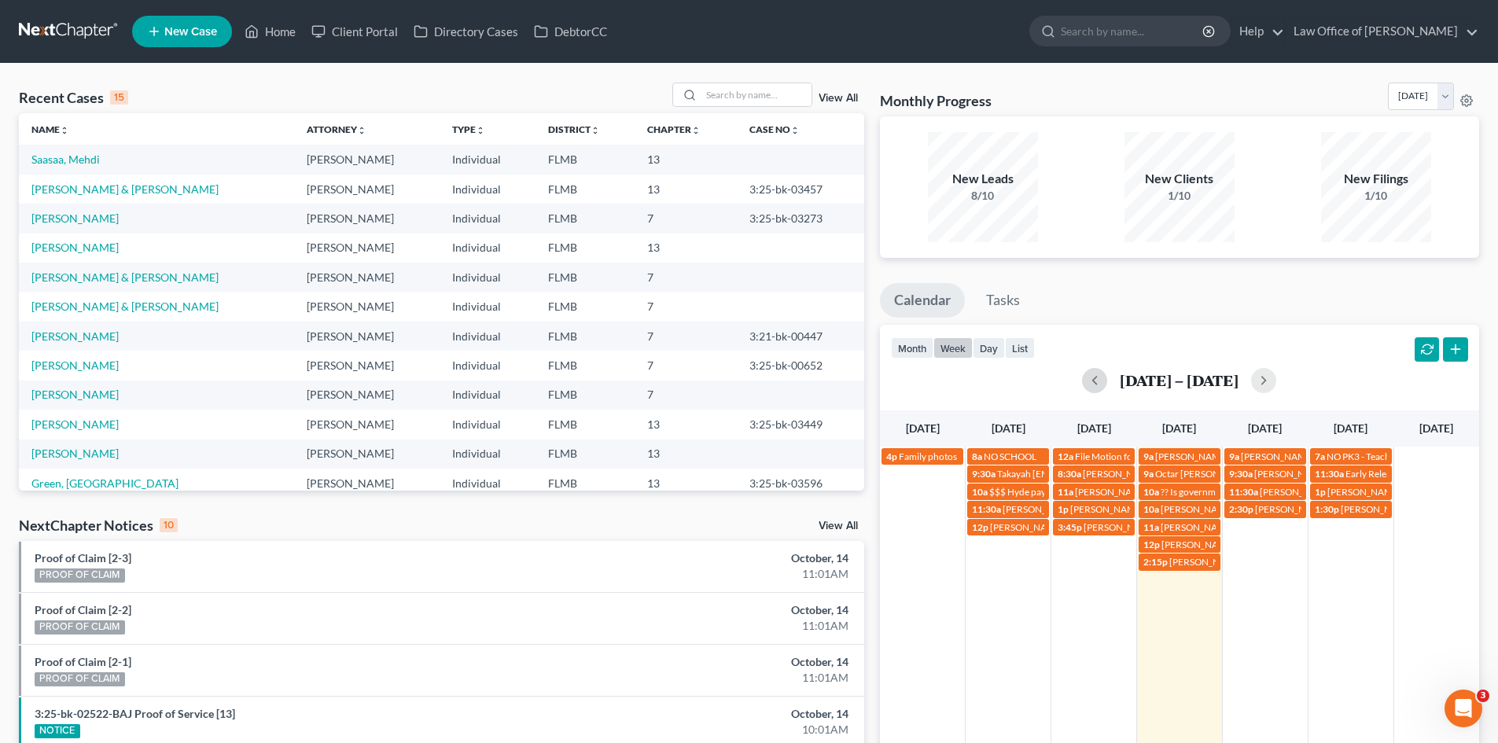
click at [1127, 587] on div "4p Family photos 8a NO SCHOOL 12a File Motion for extension of time for Rey Esc…" at bounding box center [1179, 641] width 599 height 388
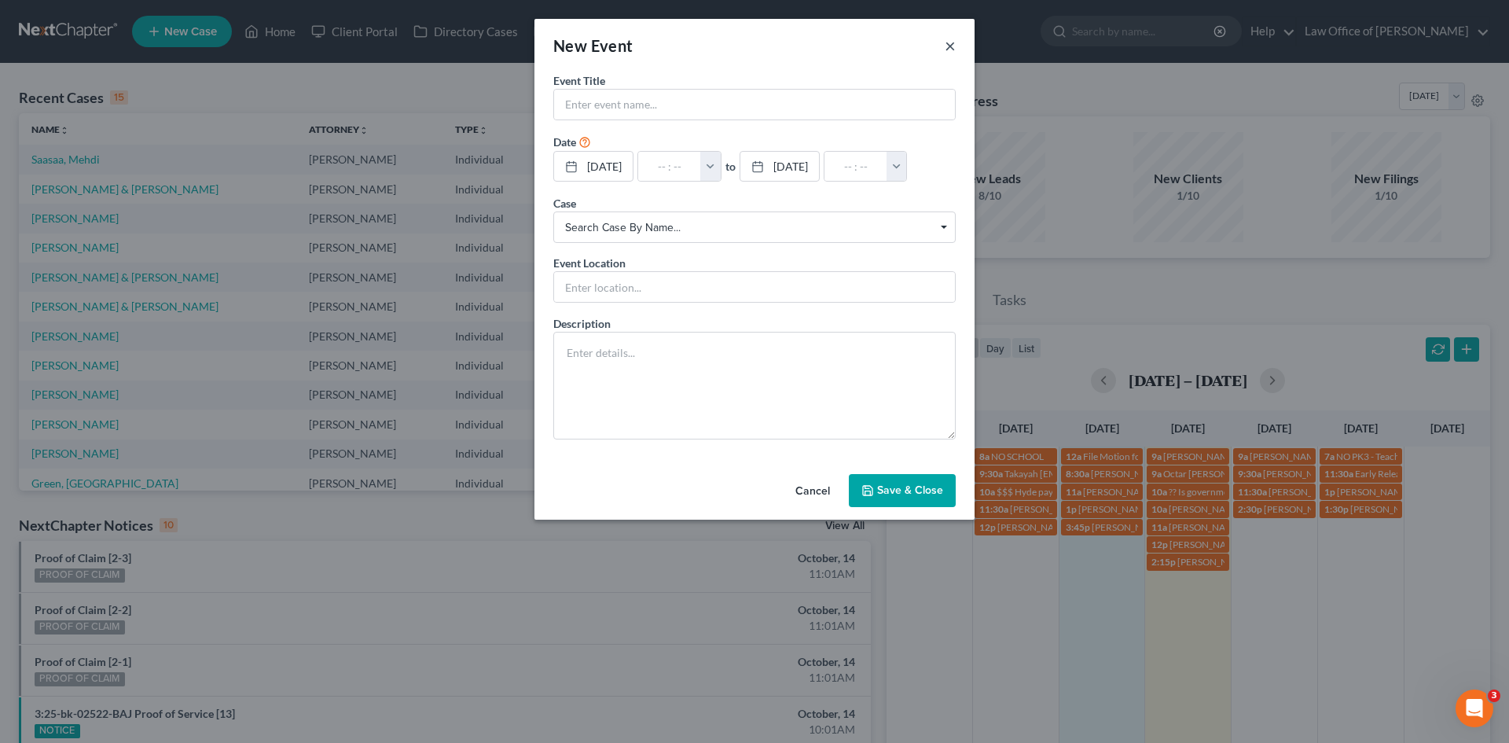
click at [950, 47] on button "×" at bounding box center [950, 45] width 11 height 19
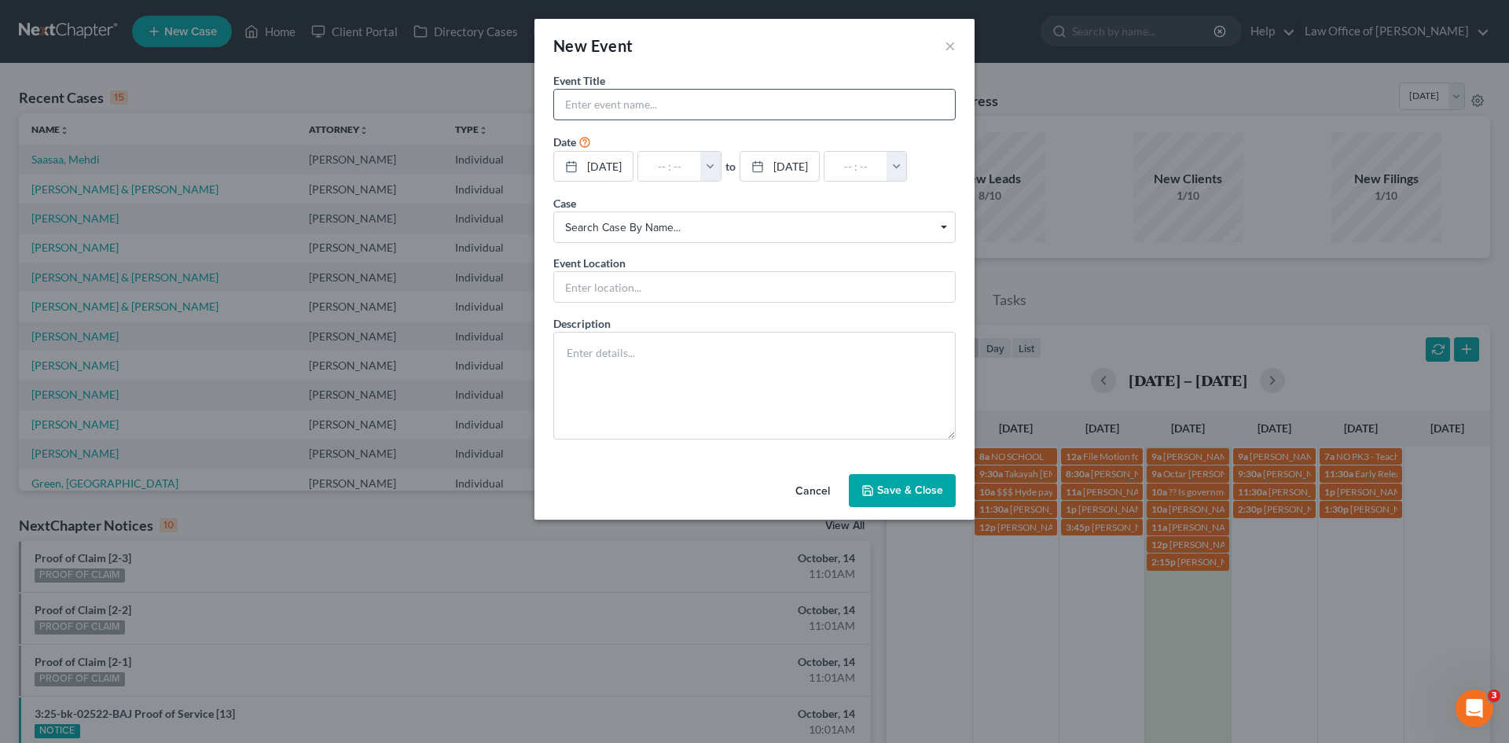
click at [628, 101] on input "text" at bounding box center [754, 105] width 401 height 30
click at [715, 107] on input "text" at bounding box center [754, 105] width 401 height 30
type input "Ryan Deane"
click at [671, 164] on input "text" at bounding box center [669, 167] width 63 height 30
type input "1"
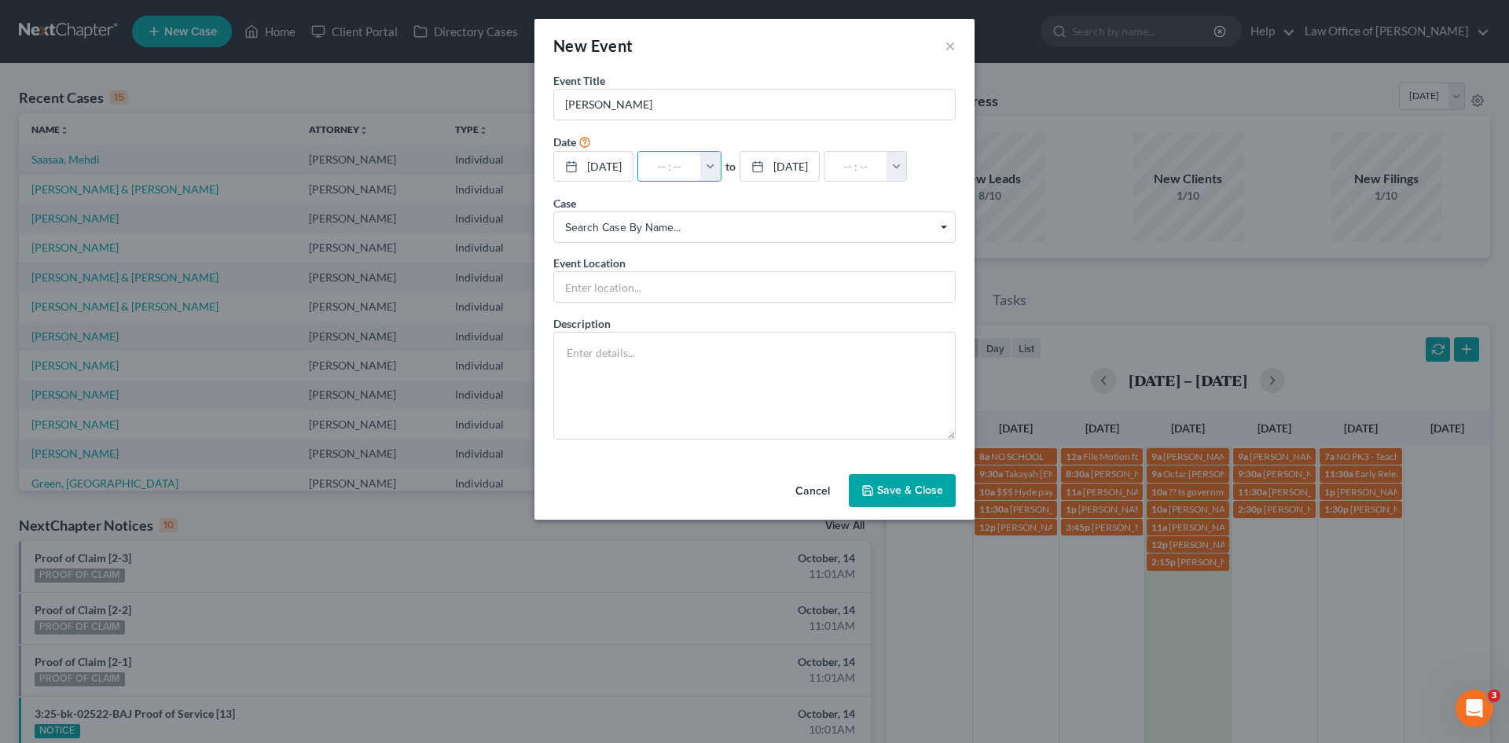
type input "01:00am"
type input "12:"
type input "01:00pm"
type input "12:0"
type input "01:00am"
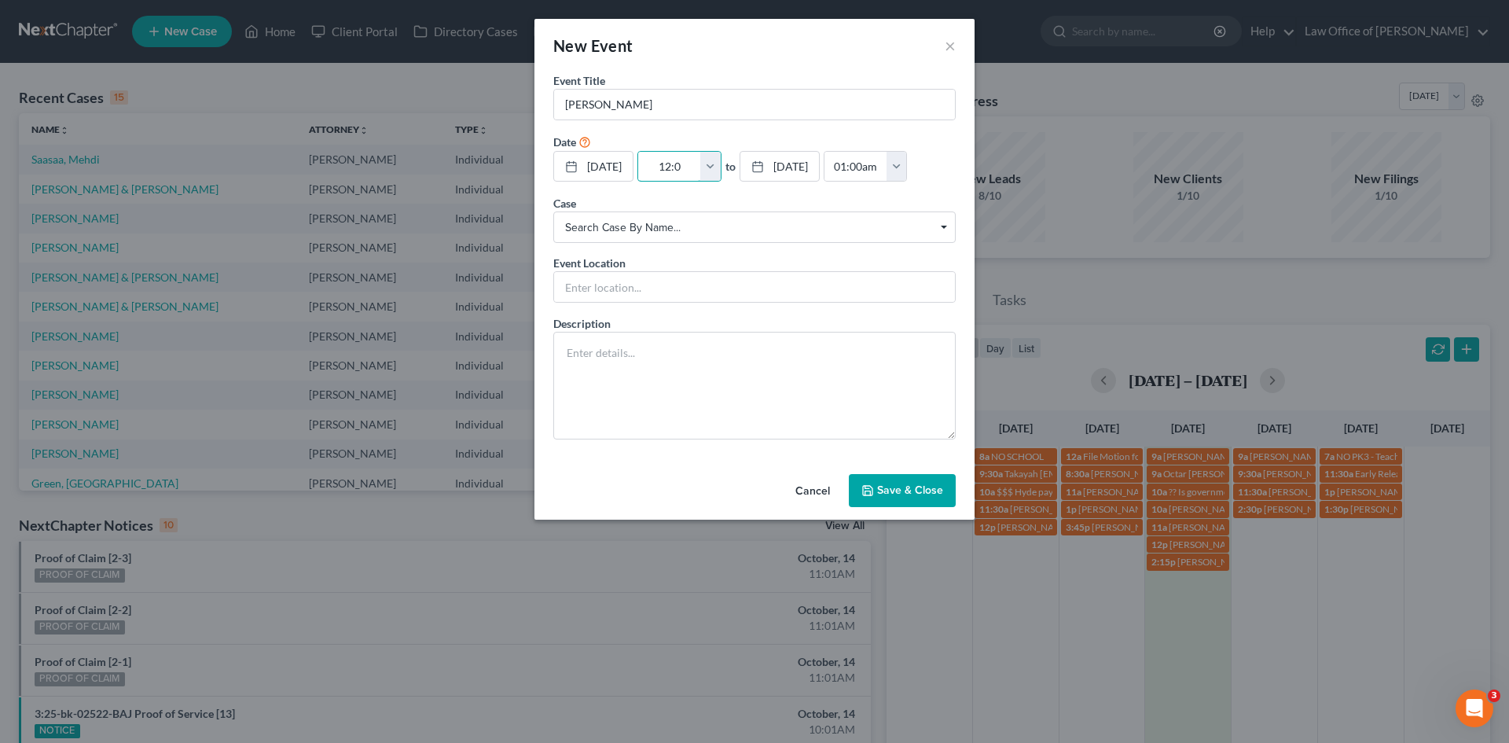
type input "12:00"
type input "01:00pm"
type input "12:00p"
type input "01:00am"
type input "12:00pm"
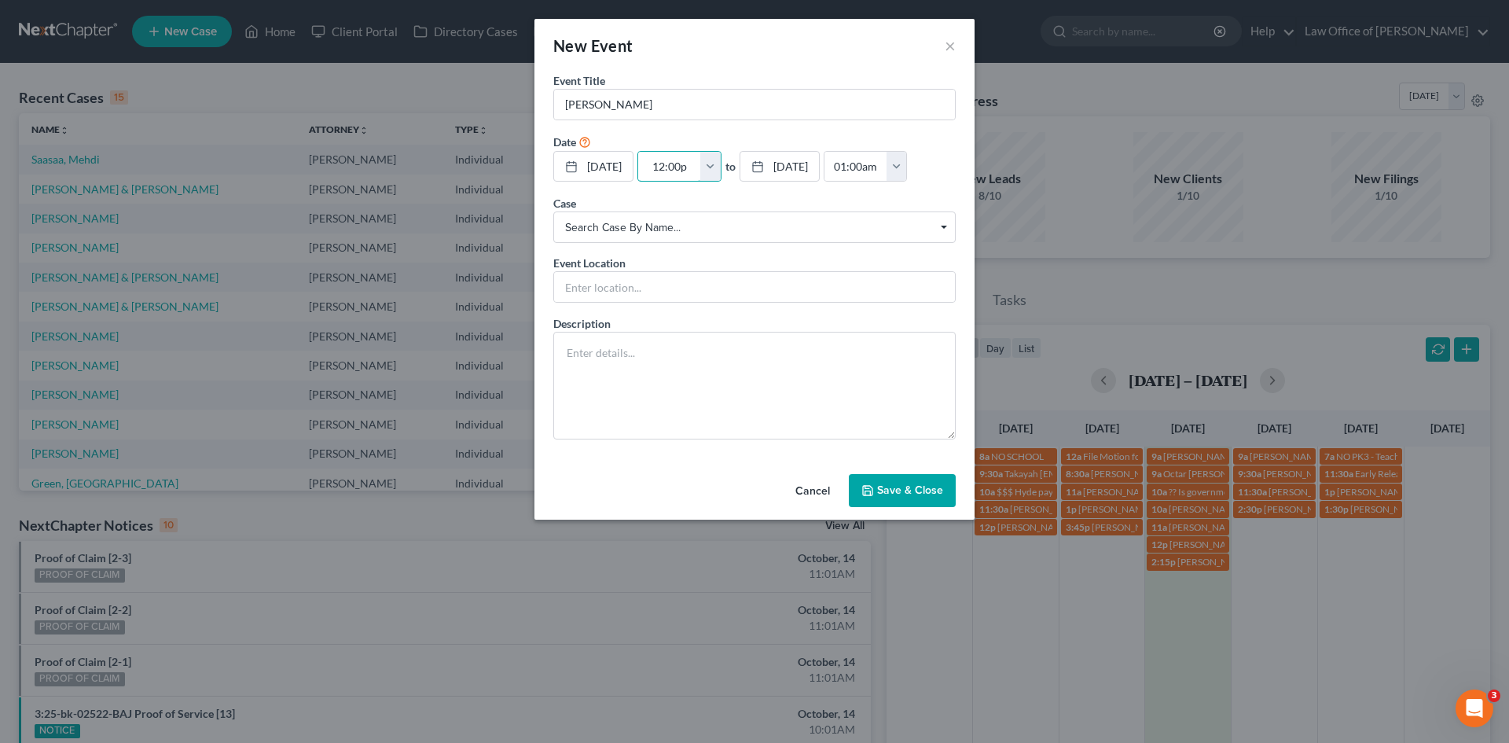
type input "01:00pm"
type input "12:00pm"
click at [748, 110] on input "Ryan Deane" at bounding box center [754, 105] width 401 height 30
type input "[PERSON_NAME] [PHONE_NUMBER]"
click at [696, 302] on input "text" at bounding box center [754, 287] width 401 height 30
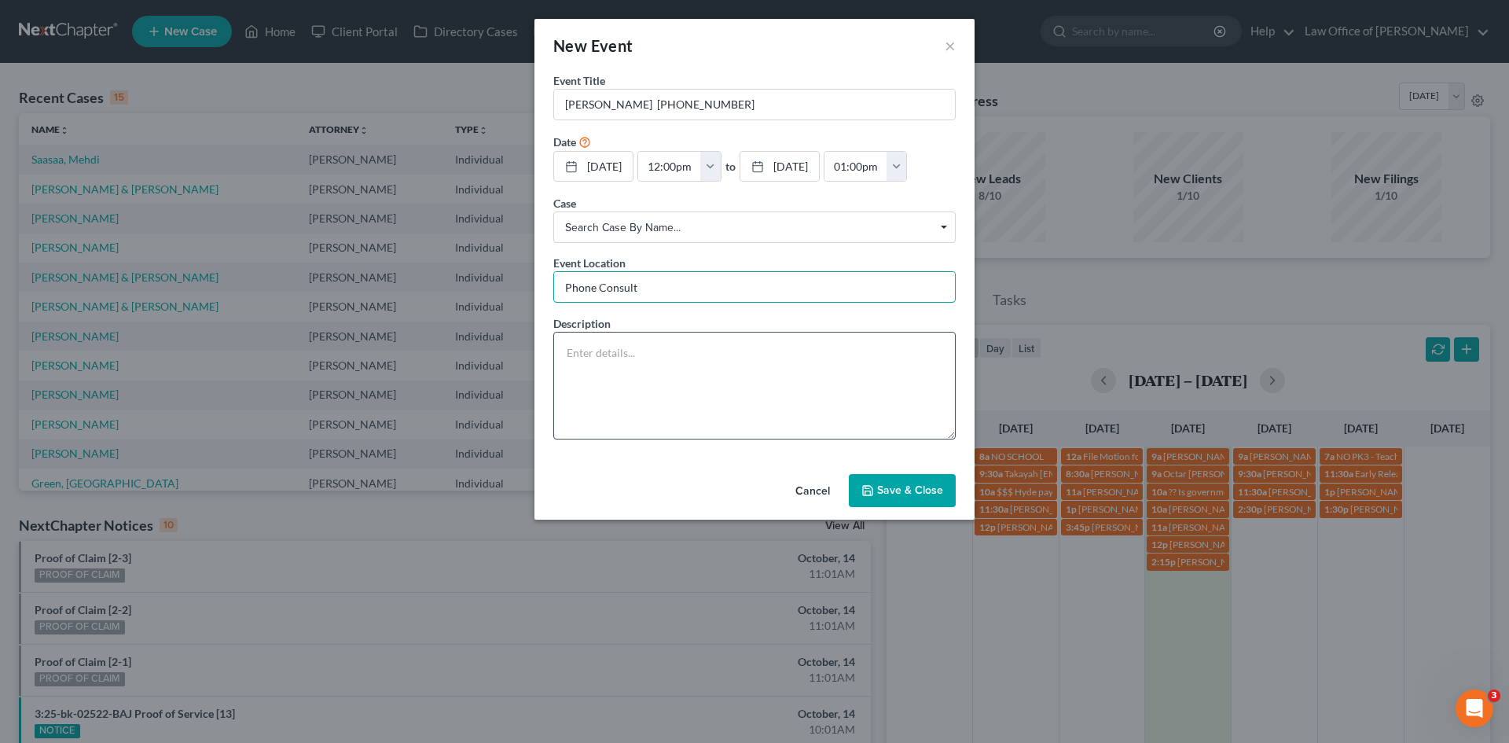
type input "Phone Consult"
click at [564, 393] on textarea at bounding box center [754, 386] width 402 height 108
click at [556, 414] on textarea "good with $1200 - can't pay until Nov 1st in a current Chapter 13 - 25-02159" at bounding box center [754, 386] width 402 height 108
click at [836, 425] on textarea "good with $1200 - can't pay until Nov 1st Pro Se - in a current Chapter 13 - 25…" at bounding box center [754, 386] width 402 height 108
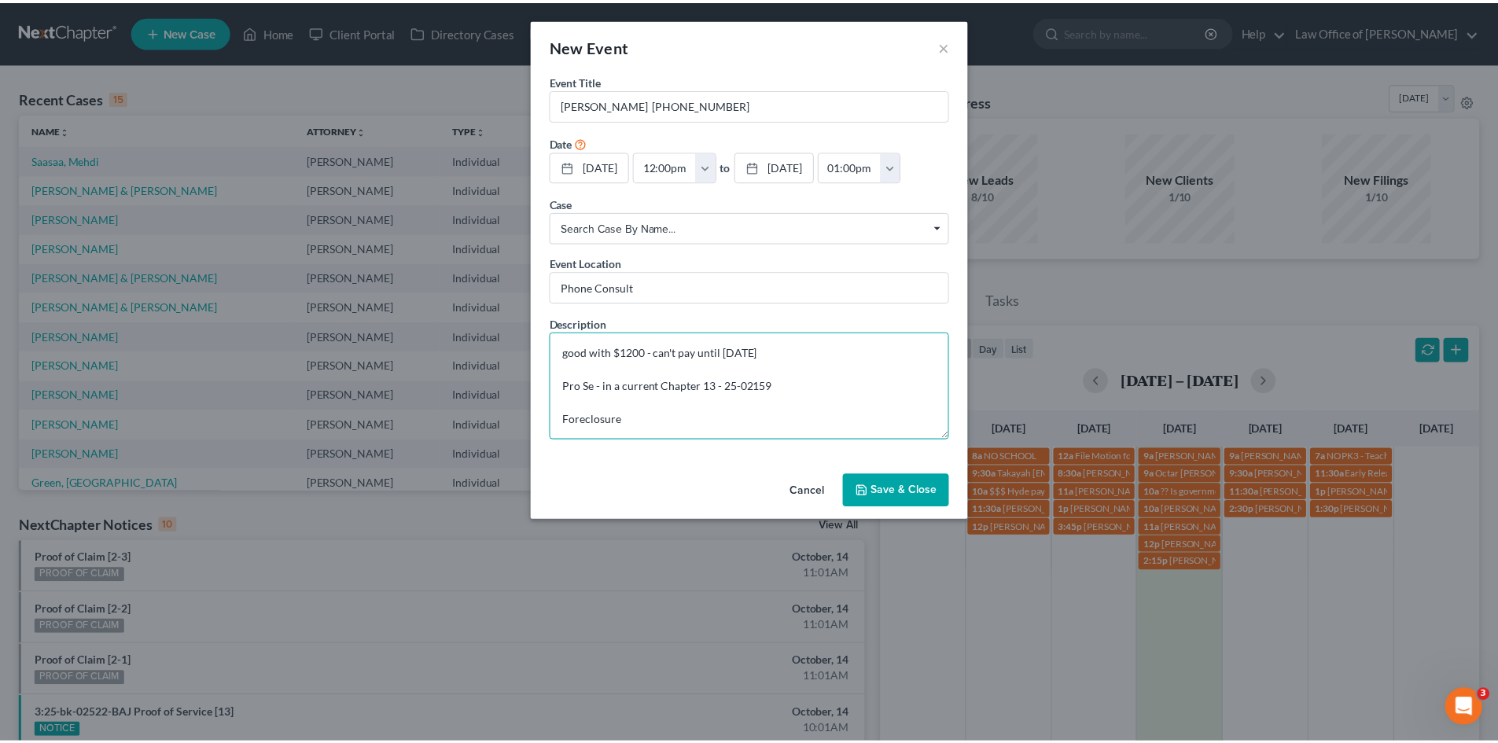
scroll to position [3, 0]
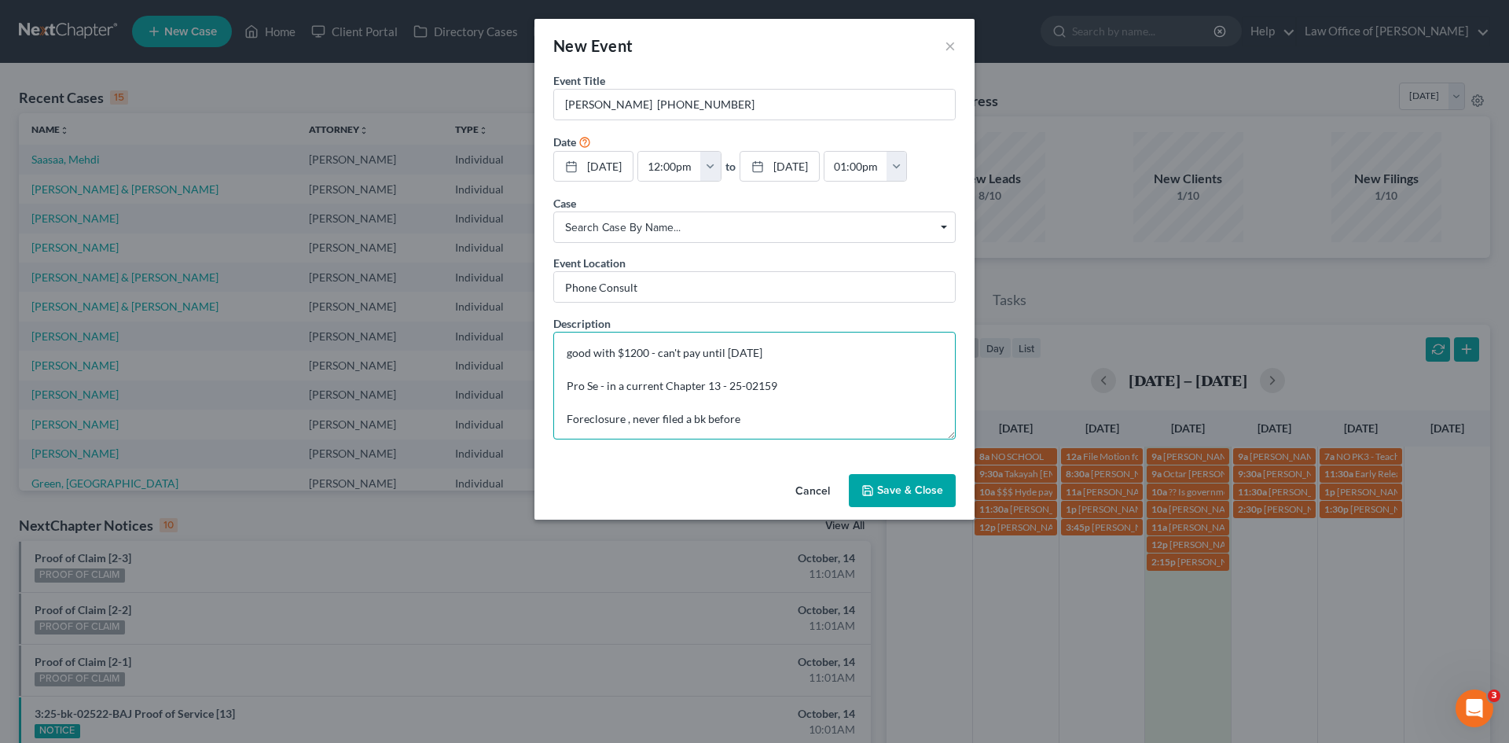
type textarea "good with $1200 - can't pay until Nov 1st Pro Se - in a current Chapter 13 - 25…"
click at [923, 507] on button "Save & Close" at bounding box center [902, 490] width 107 height 33
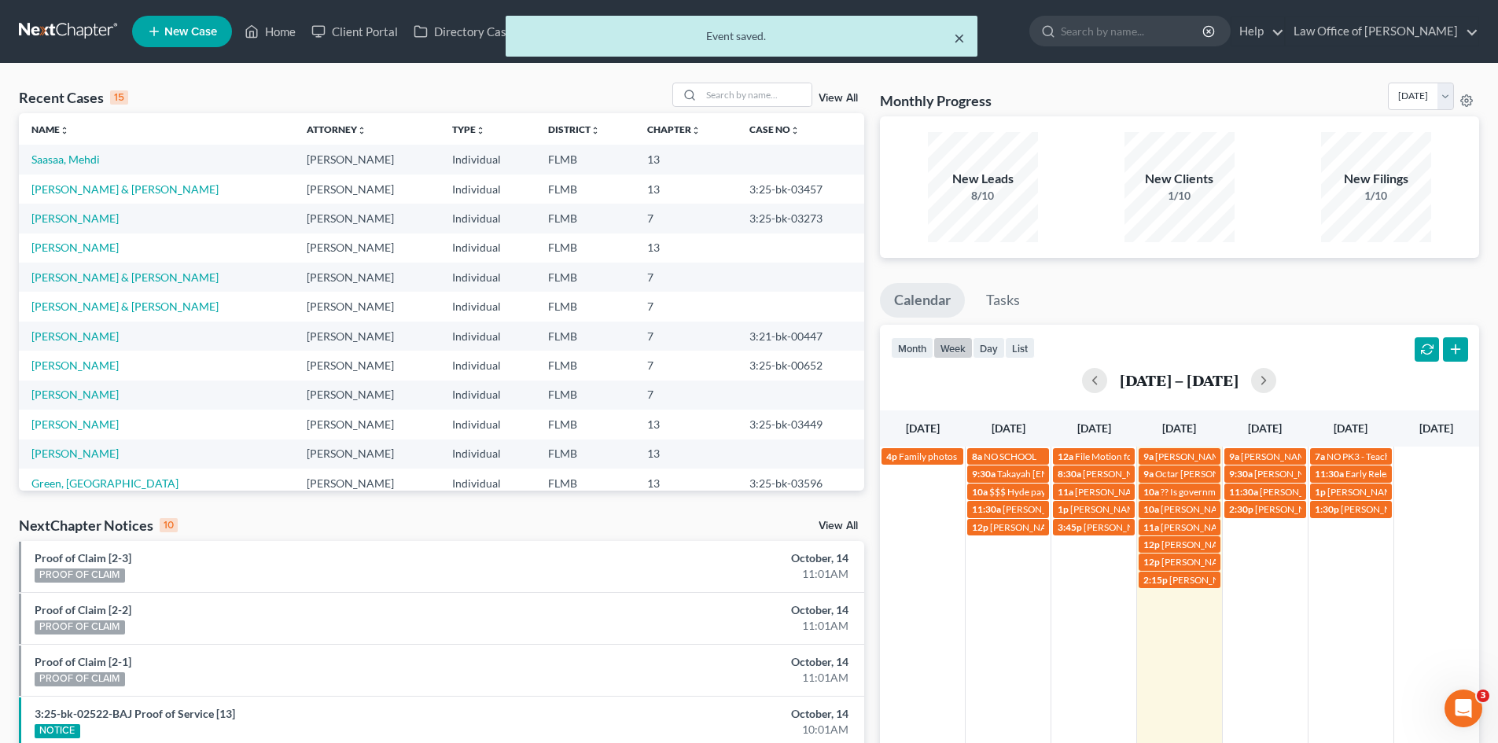
click at [957, 41] on button "×" at bounding box center [959, 37] width 11 height 19
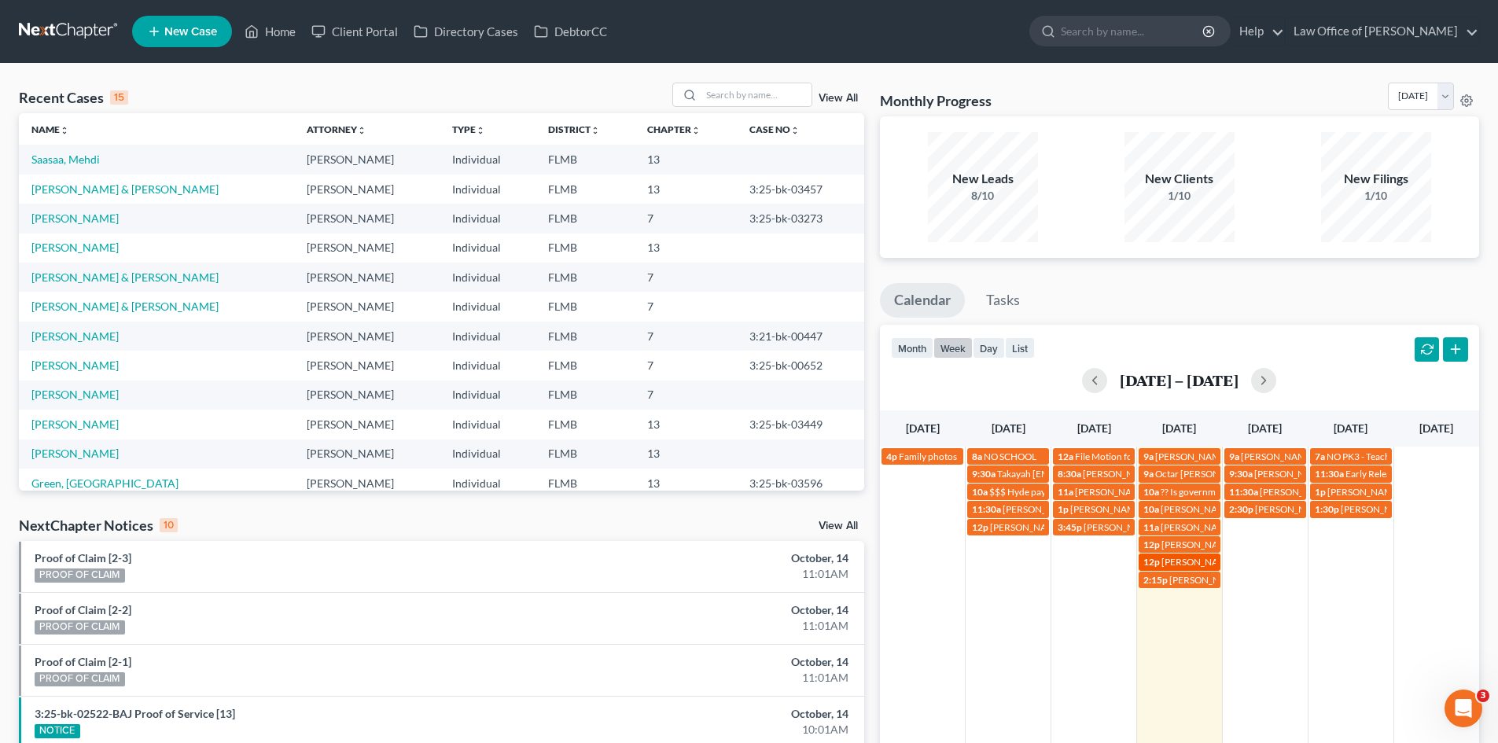
click at [1174, 557] on span "[PERSON_NAME] [PHONE_NUMBER]" at bounding box center [1240, 562] width 159 height 12
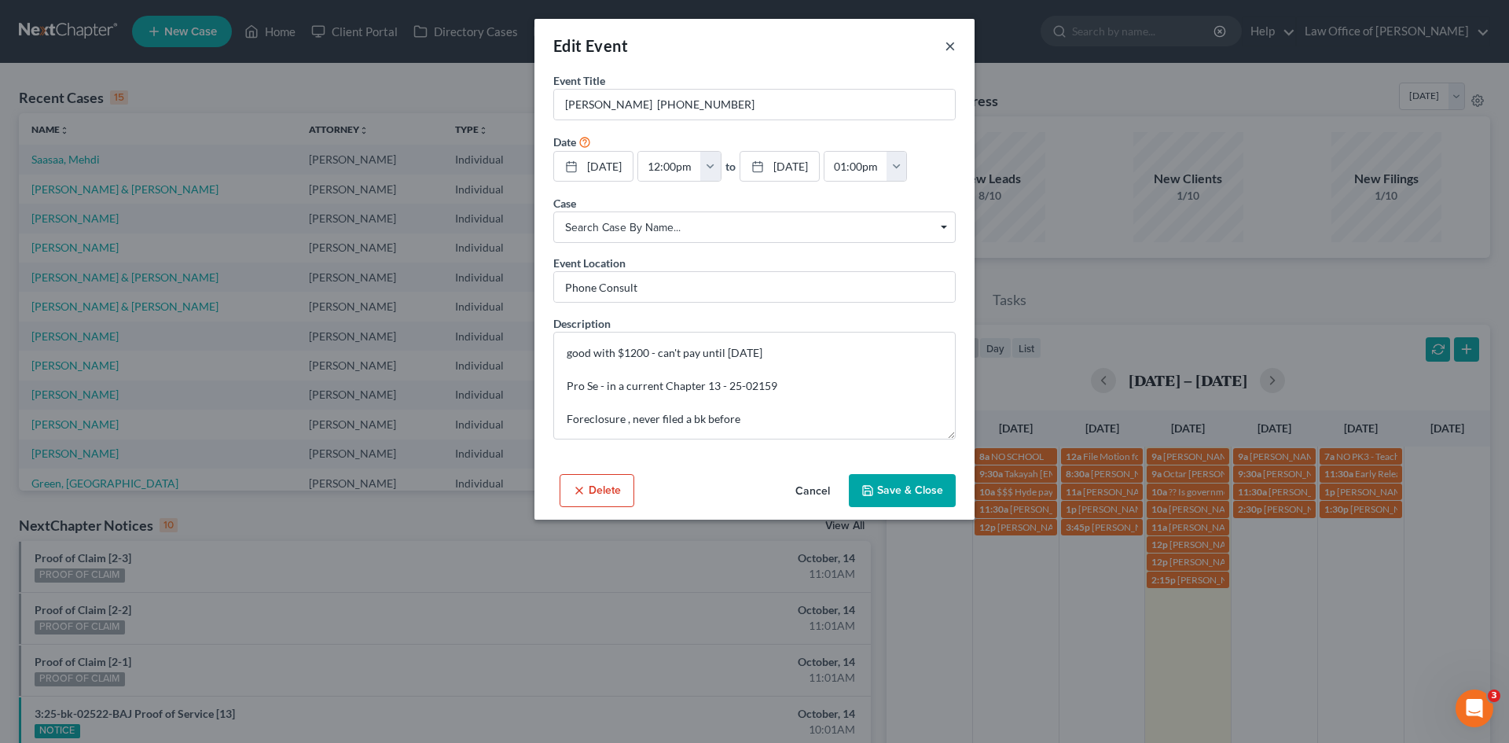
click at [950, 43] on button "×" at bounding box center [950, 45] width 11 height 19
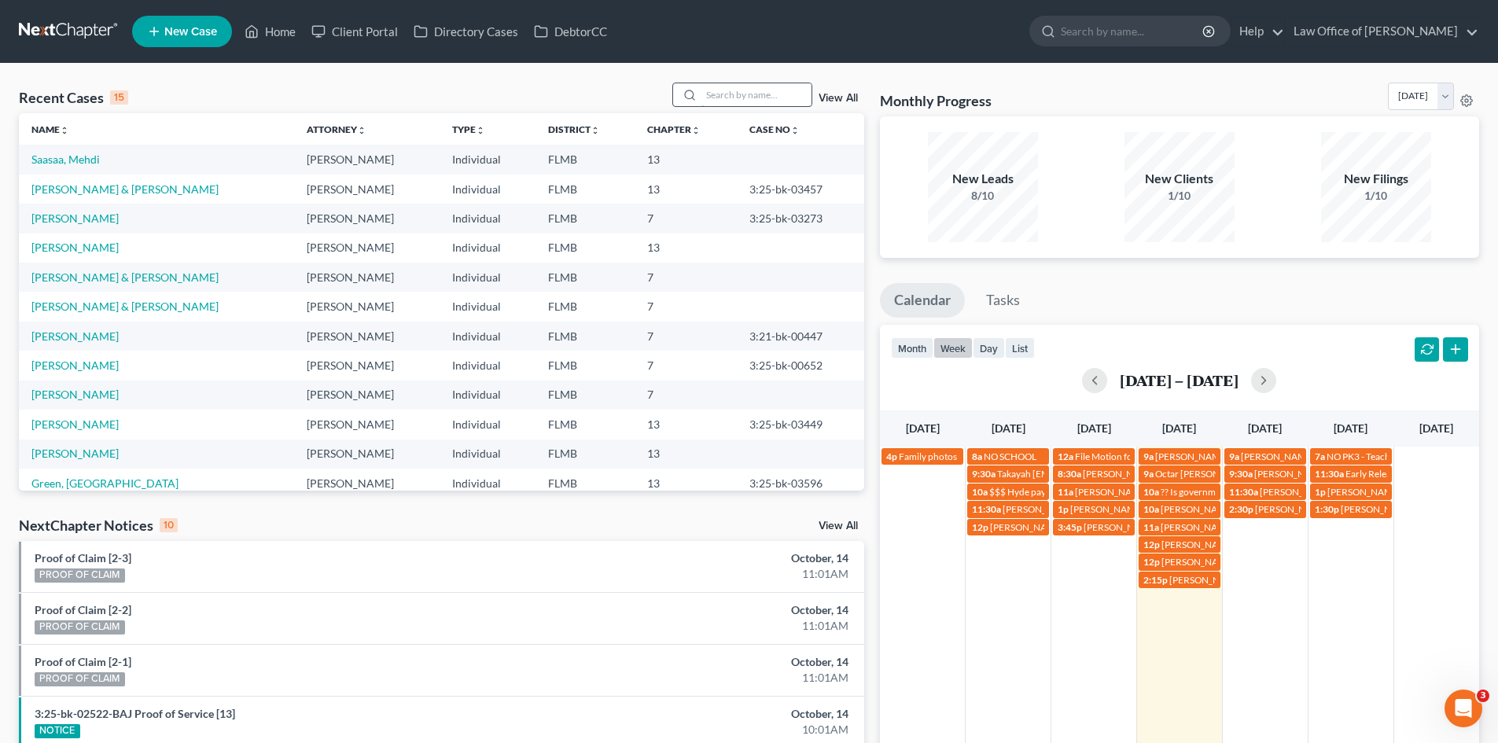
click at [730, 91] on input "search" at bounding box center [756, 94] width 110 height 23
type input "hyde"
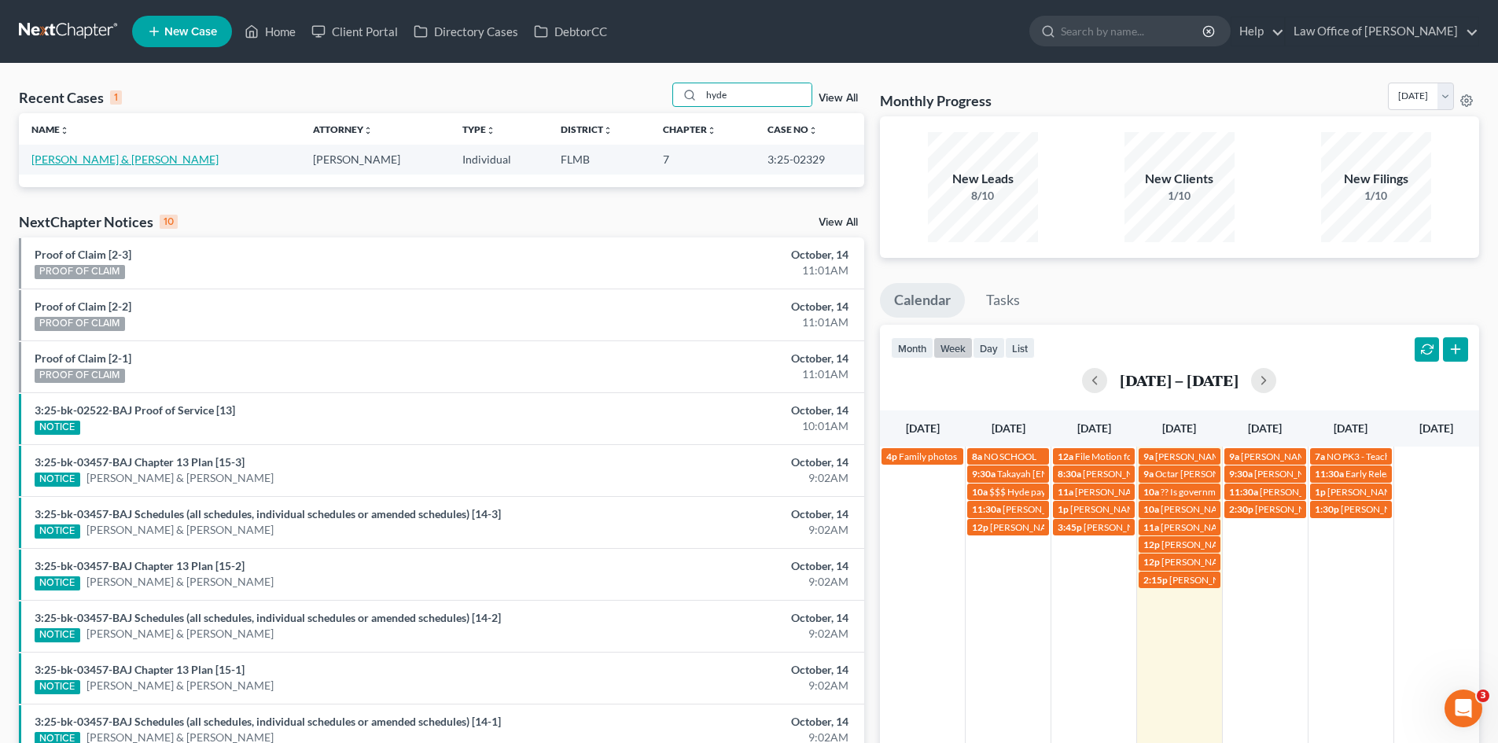
click at [127, 159] on link "[PERSON_NAME] & [PERSON_NAME]" at bounding box center [124, 159] width 187 height 13
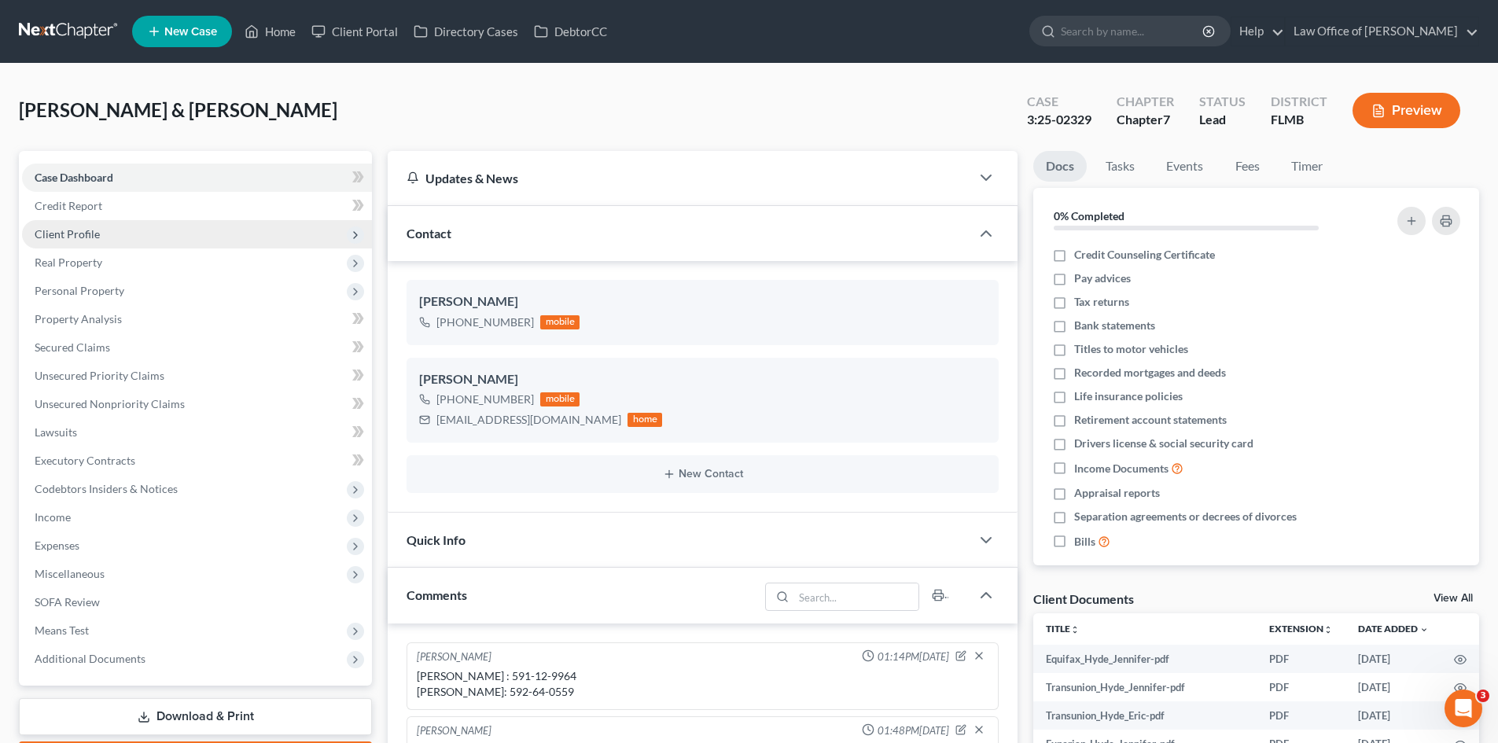
click at [101, 230] on span "Client Profile" at bounding box center [197, 234] width 350 height 28
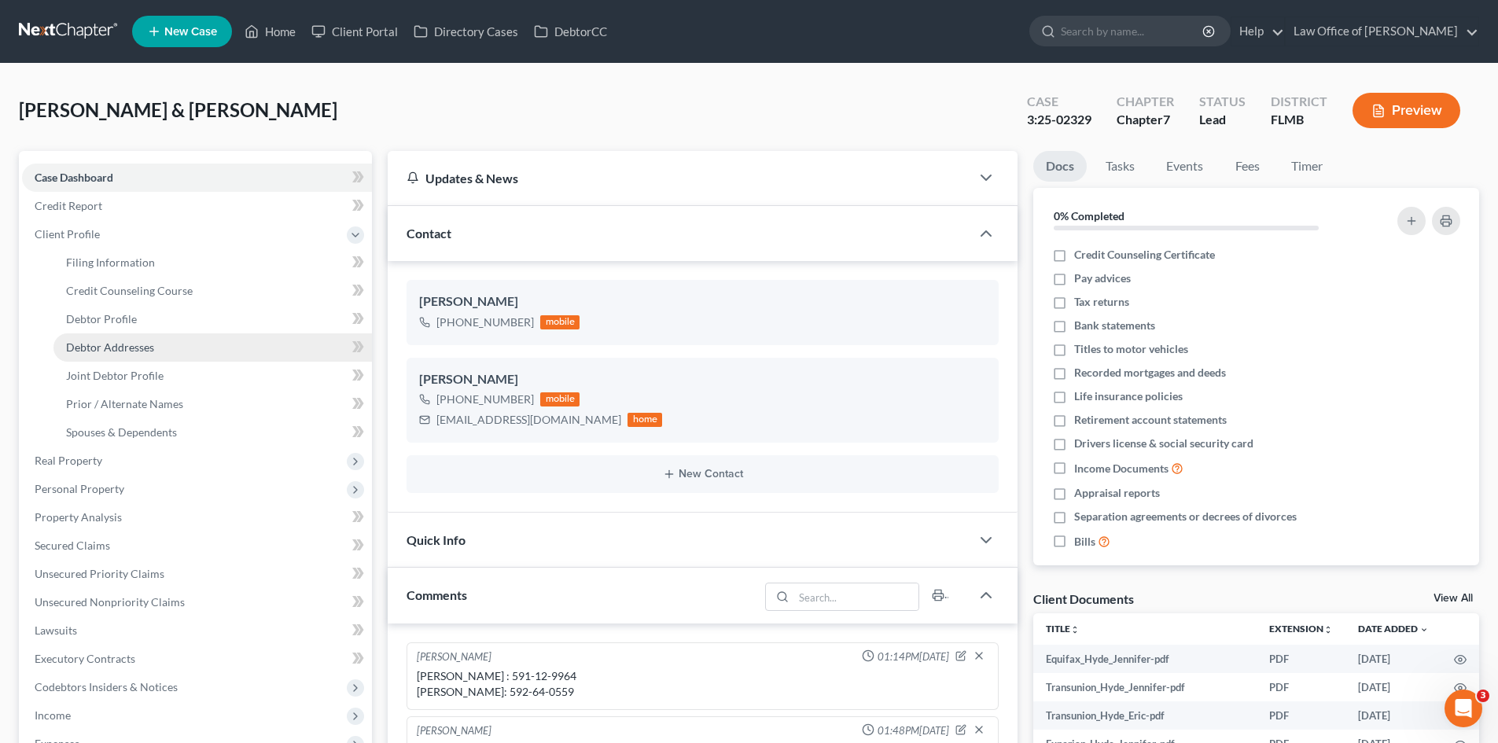
click at [139, 351] on span "Debtor Addresses" at bounding box center [110, 346] width 88 height 13
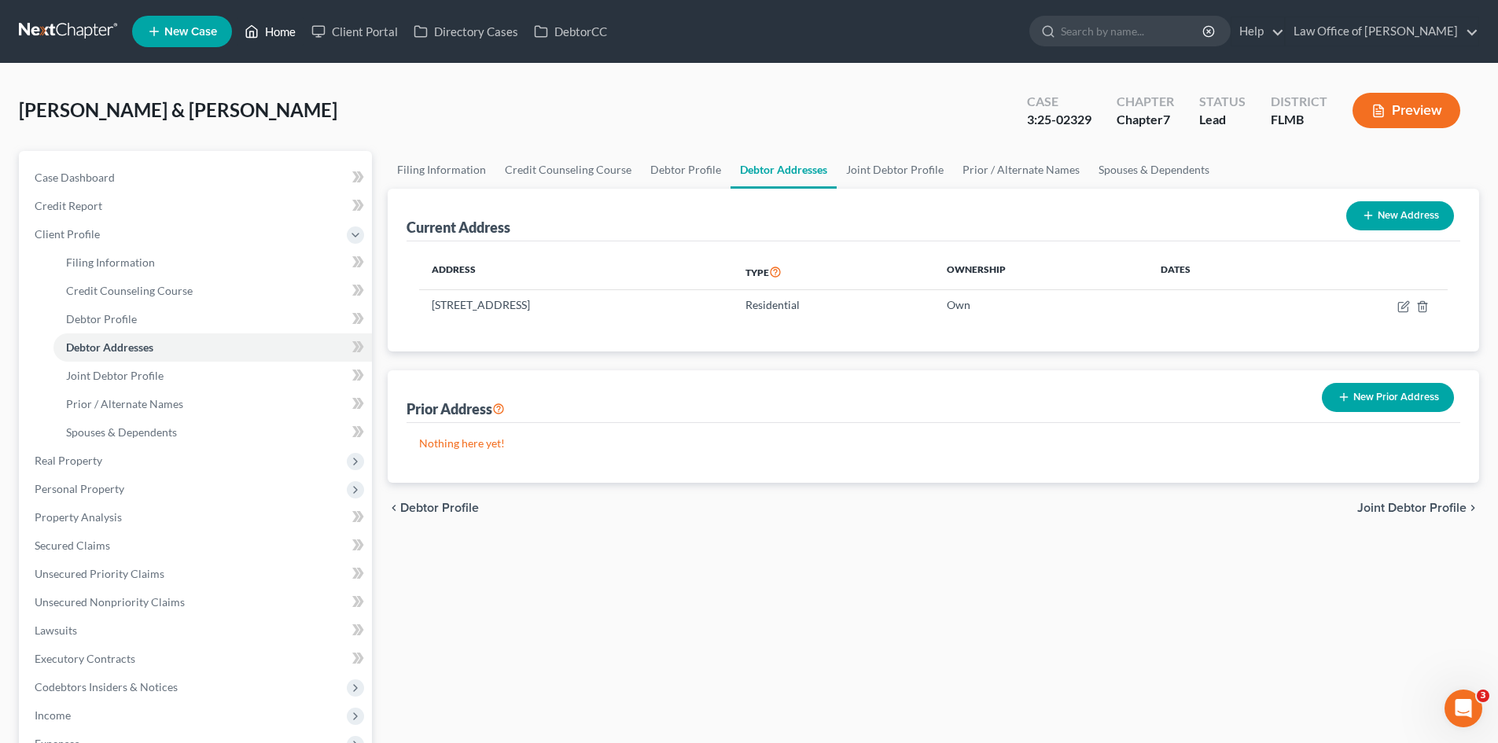
click at [272, 38] on link "Home" at bounding box center [270, 31] width 67 height 28
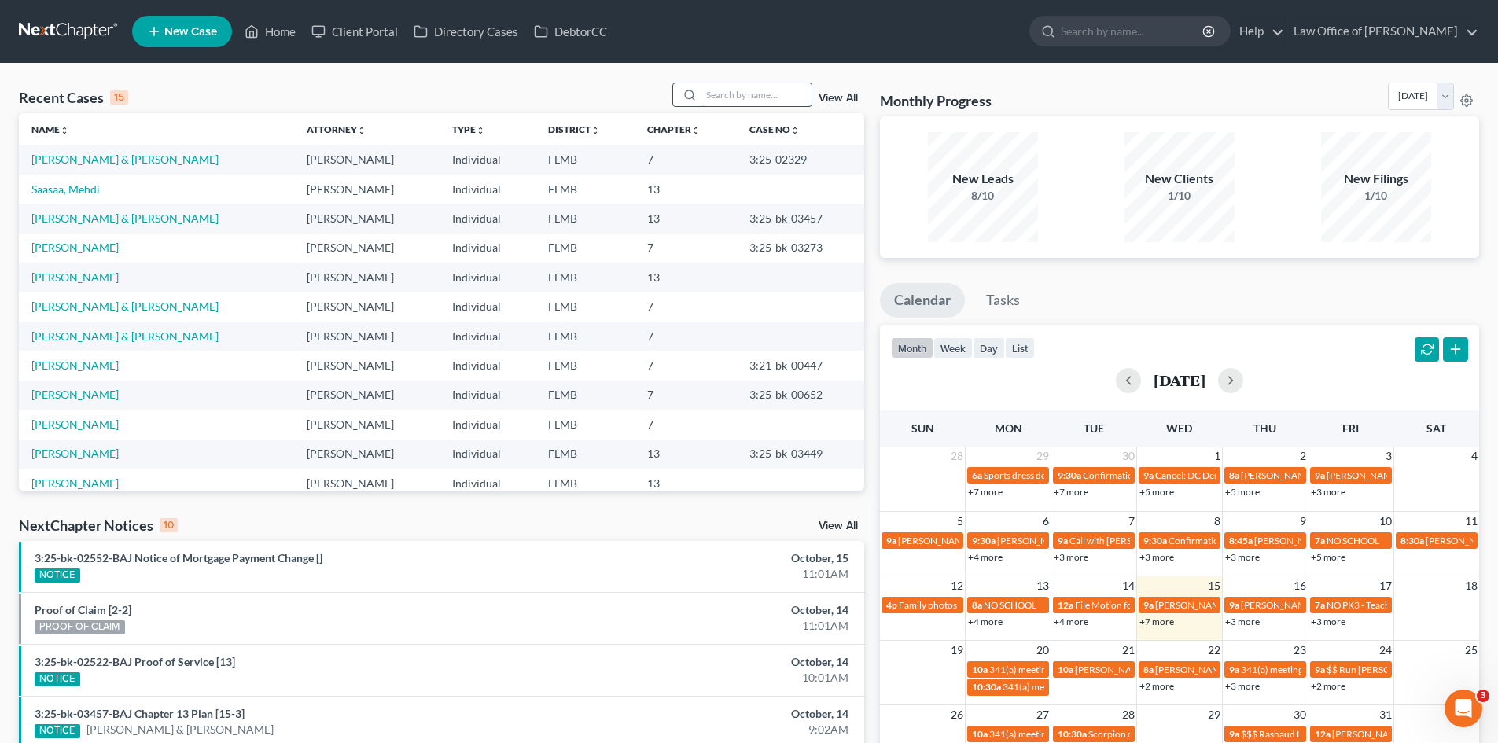
click at [758, 98] on input "search" at bounding box center [756, 94] width 110 height 23
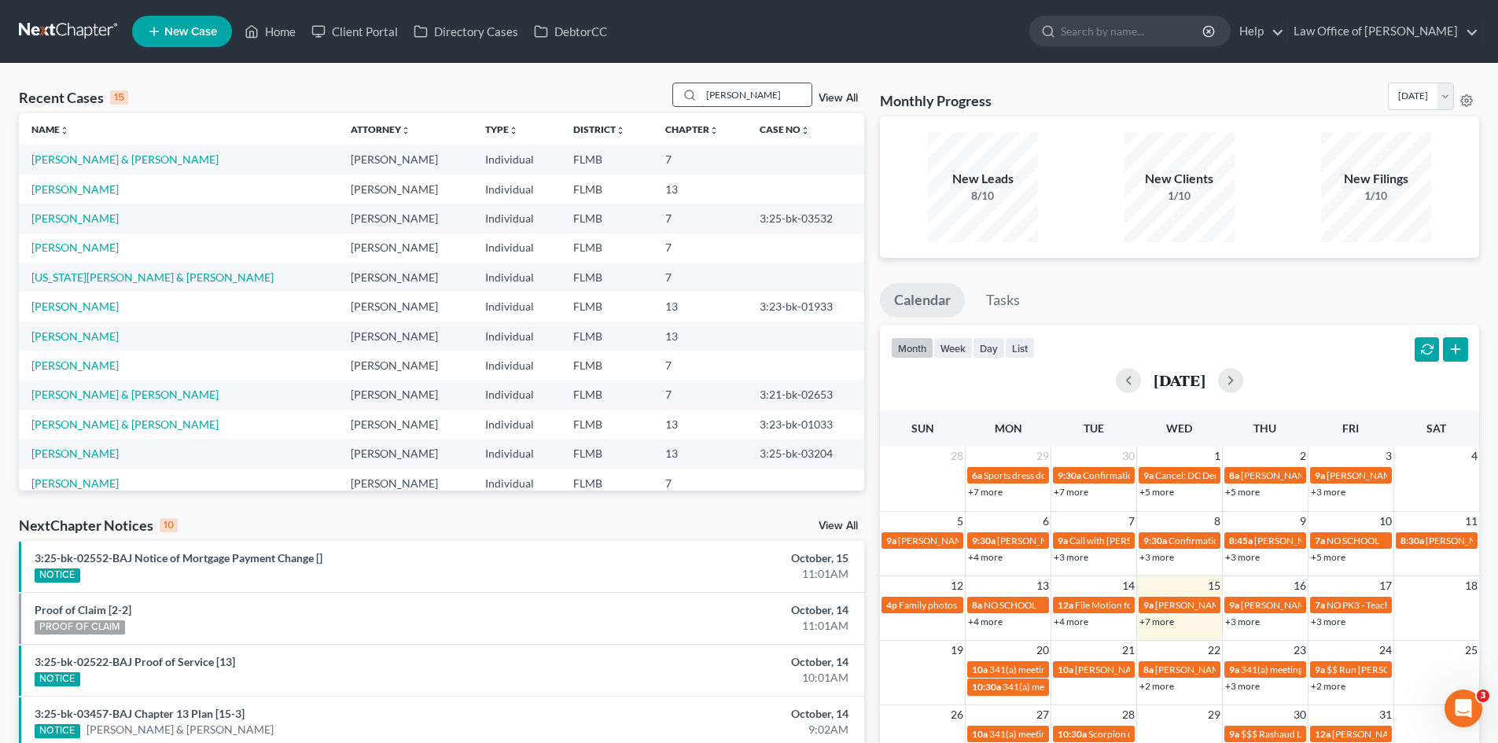
type input "wingate"
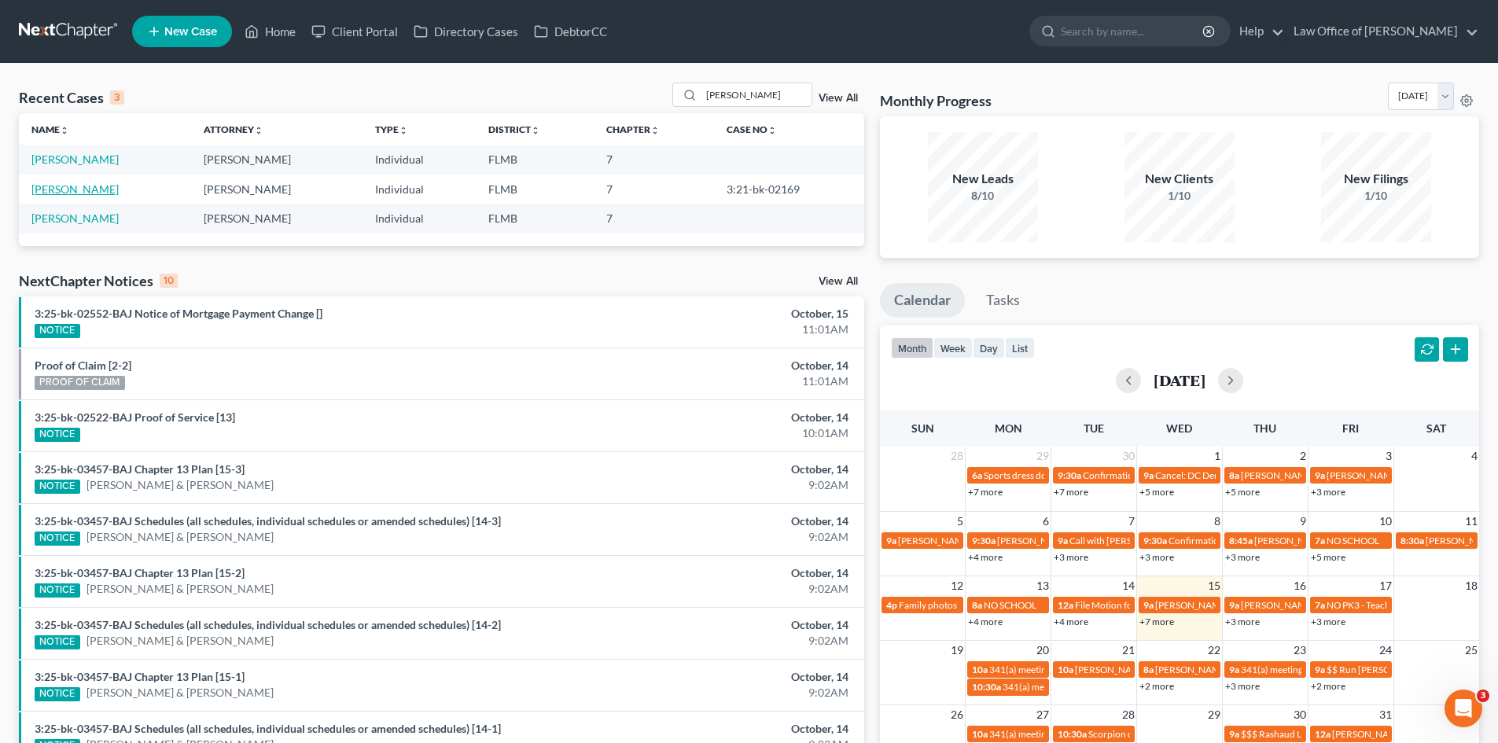
click at [78, 188] on link "[PERSON_NAME]" at bounding box center [74, 188] width 87 height 13
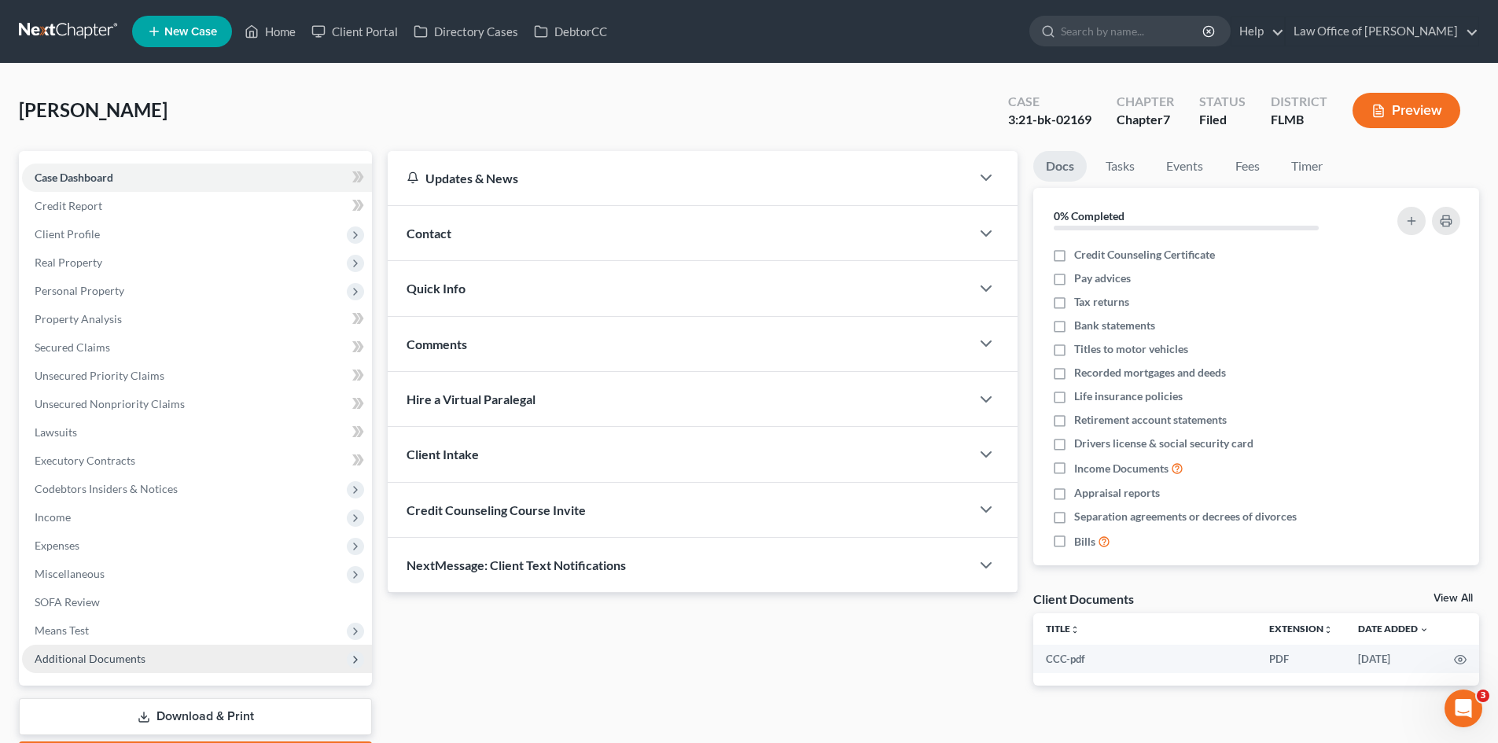
click at [124, 661] on span "Additional Documents" at bounding box center [90, 658] width 111 height 13
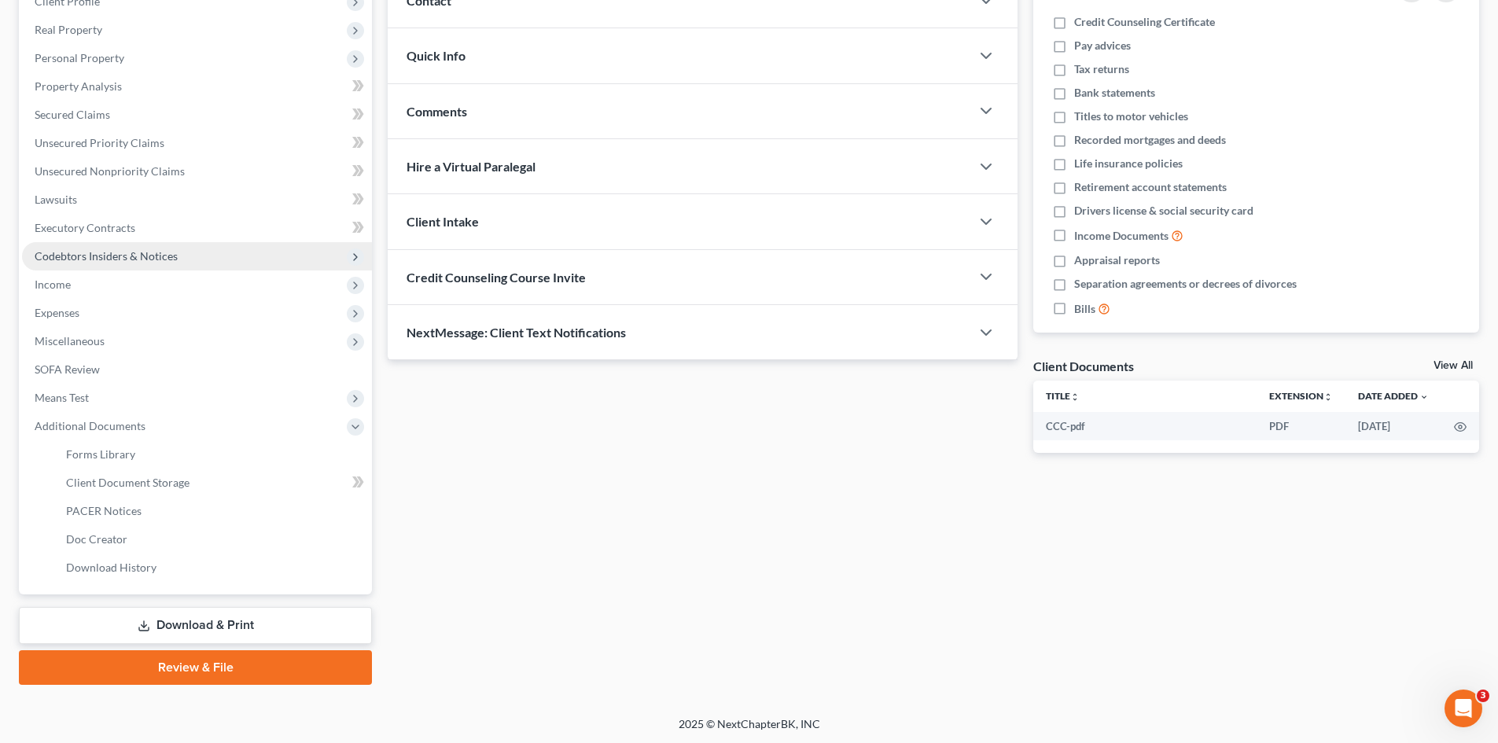
scroll to position [234, 0]
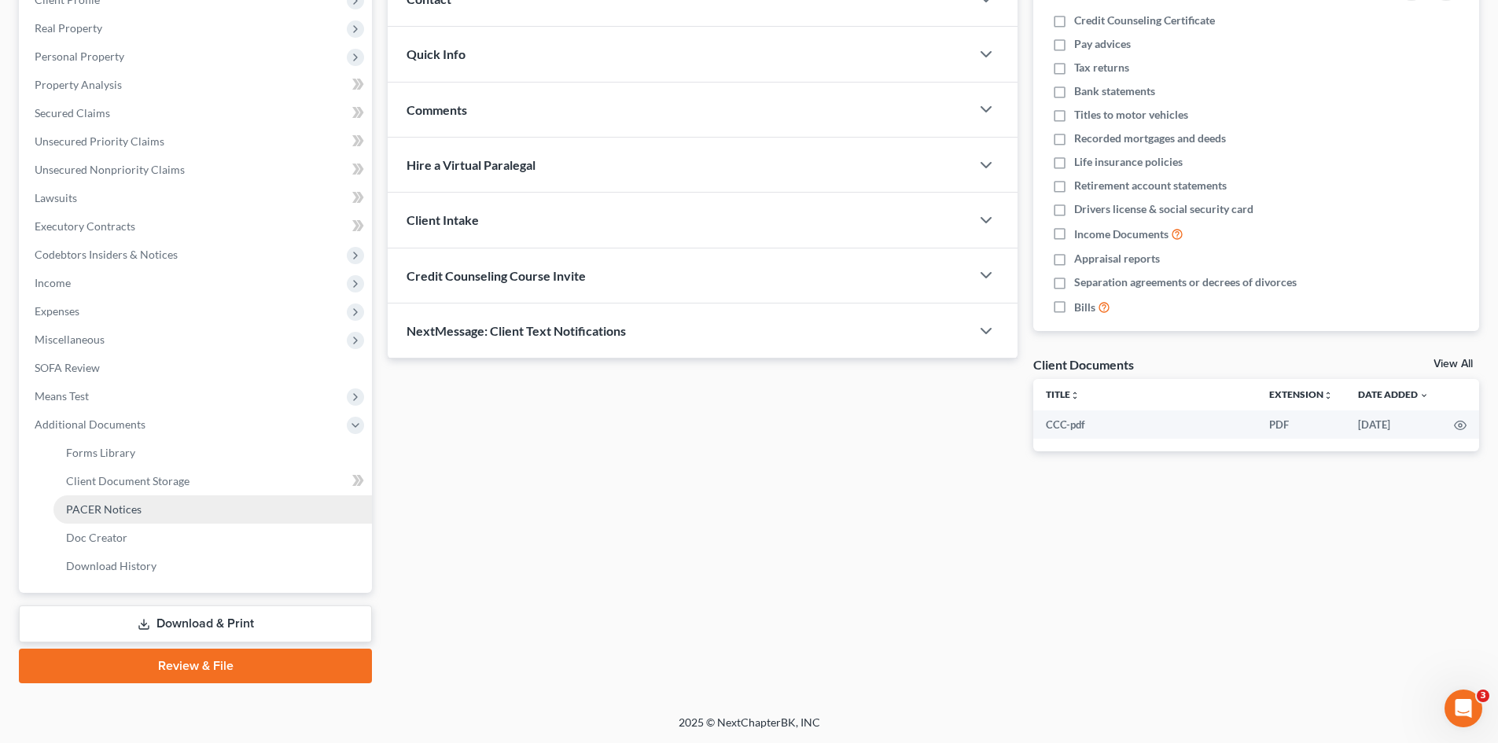
click at [138, 508] on span "PACER Notices" at bounding box center [103, 508] width 75 height 13
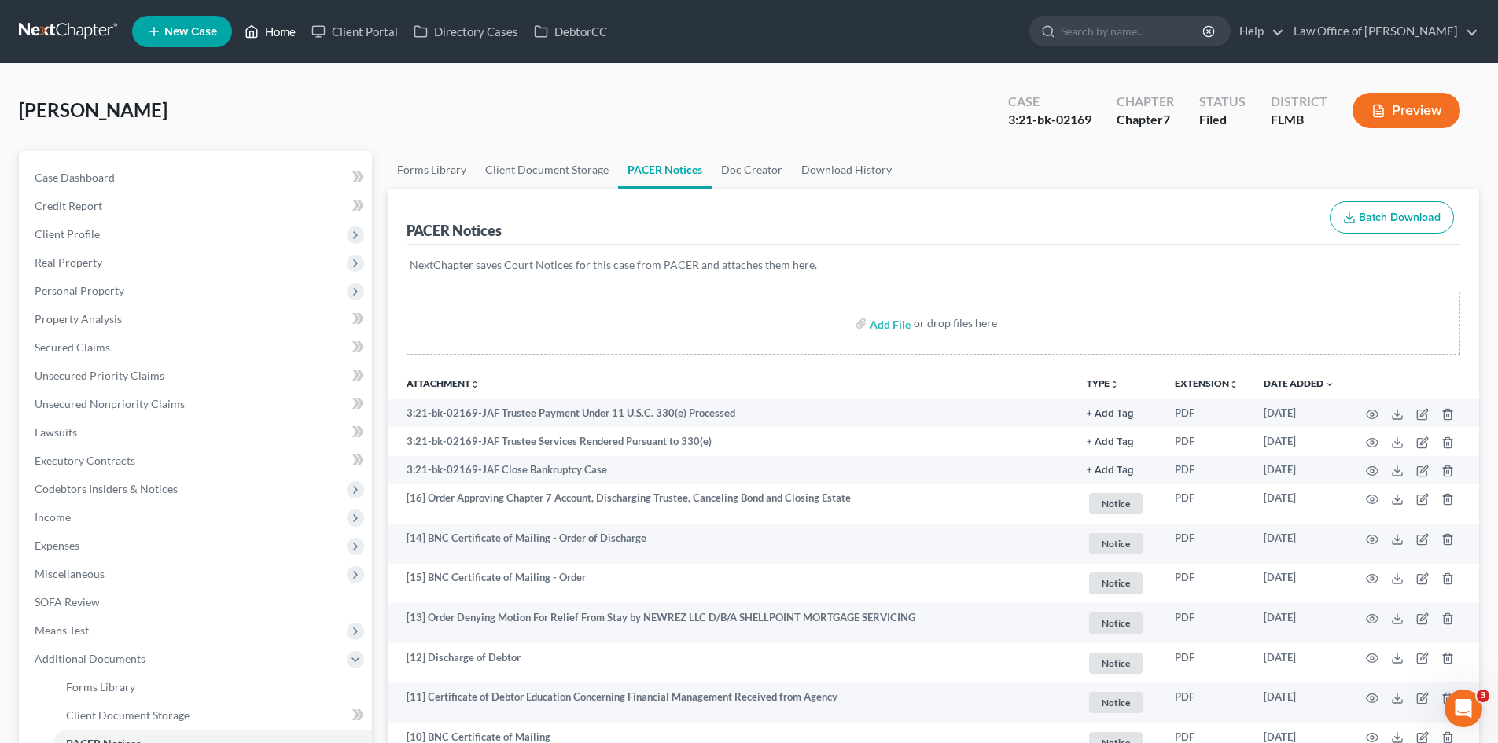
click at [266, 39] on link "Home" at bounding box center [270, 31] width 67 height 28
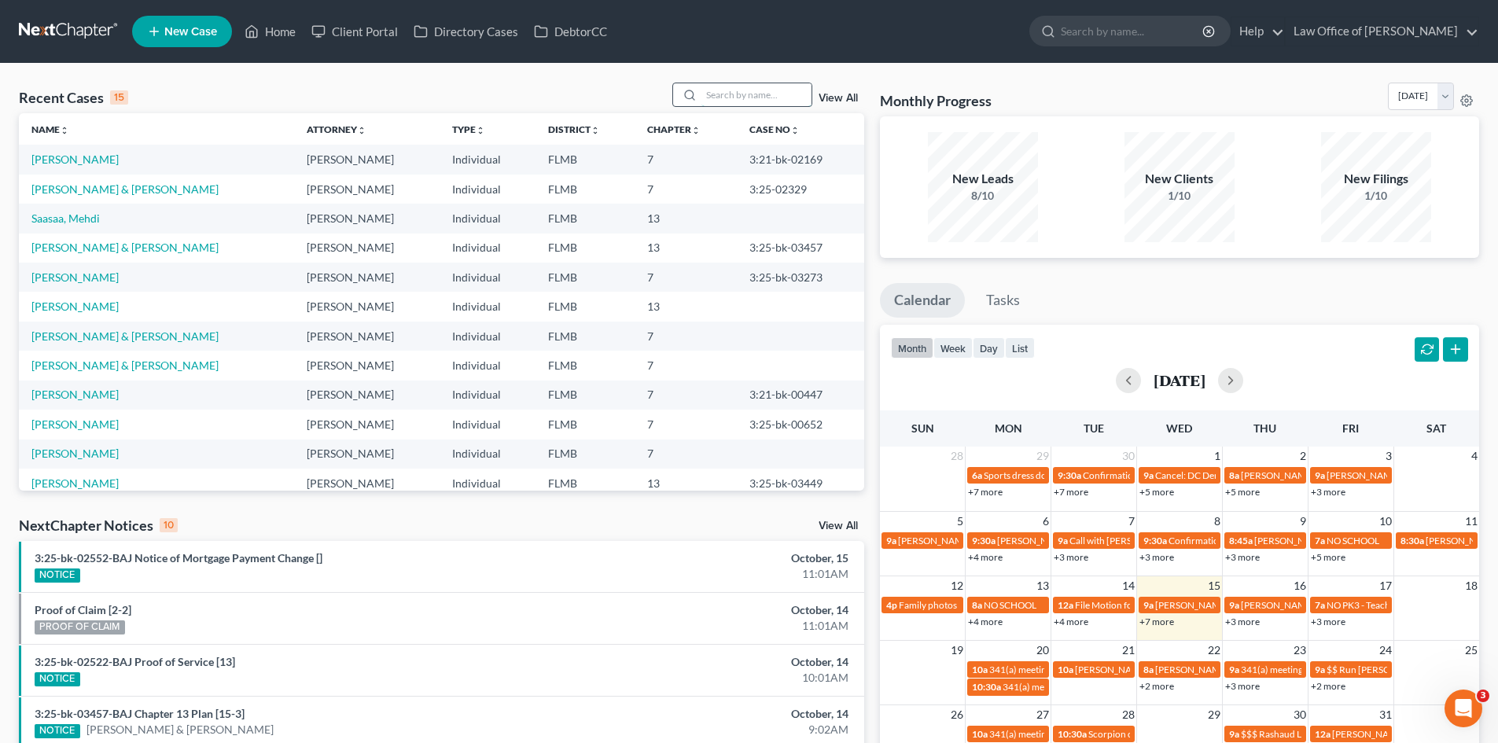
click at [774, 97] on input "search" at bounding box center [756, 94] width 110 height 23
type input "wingate"
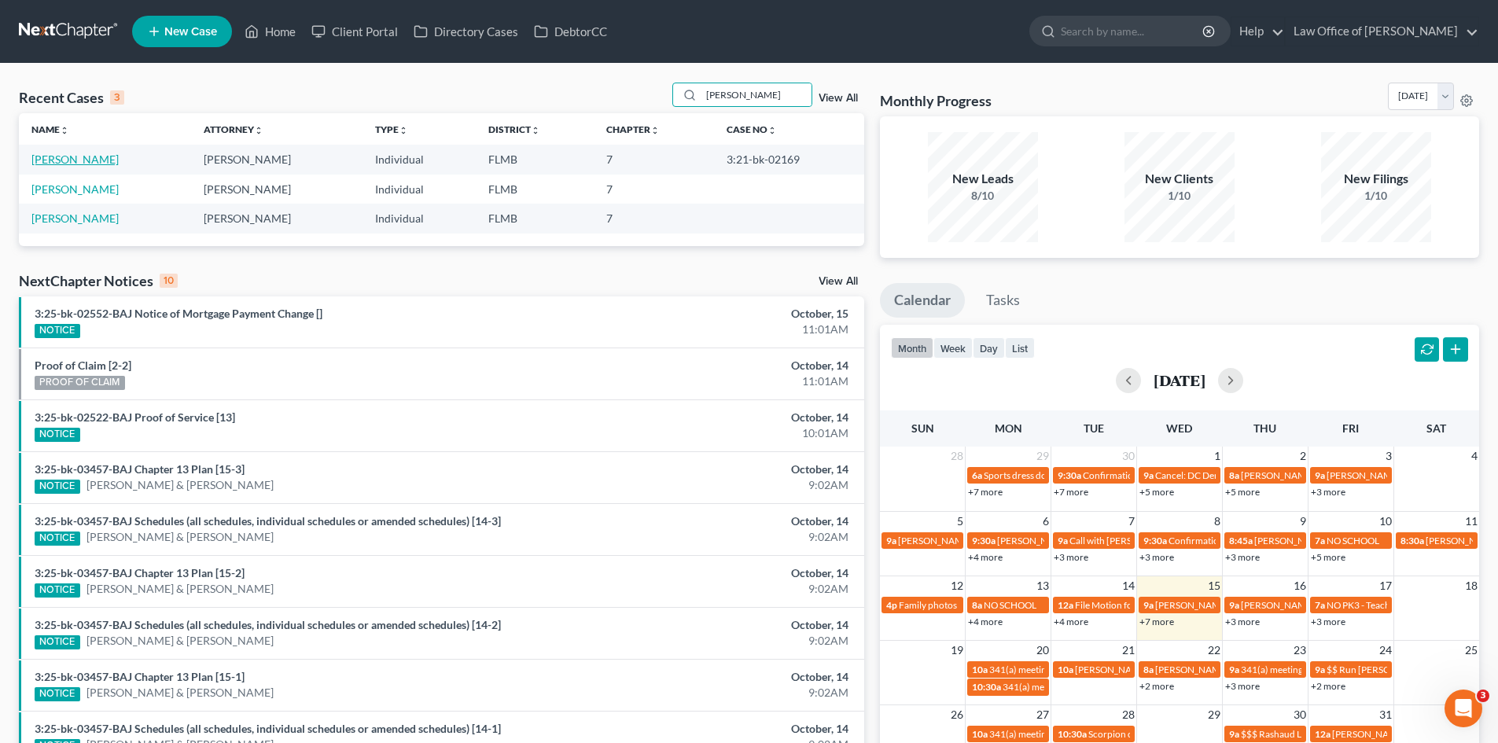
click at [46, 165] on link "[PERSON_NAME]" at bounding box center [74, 159] width 87 height 13
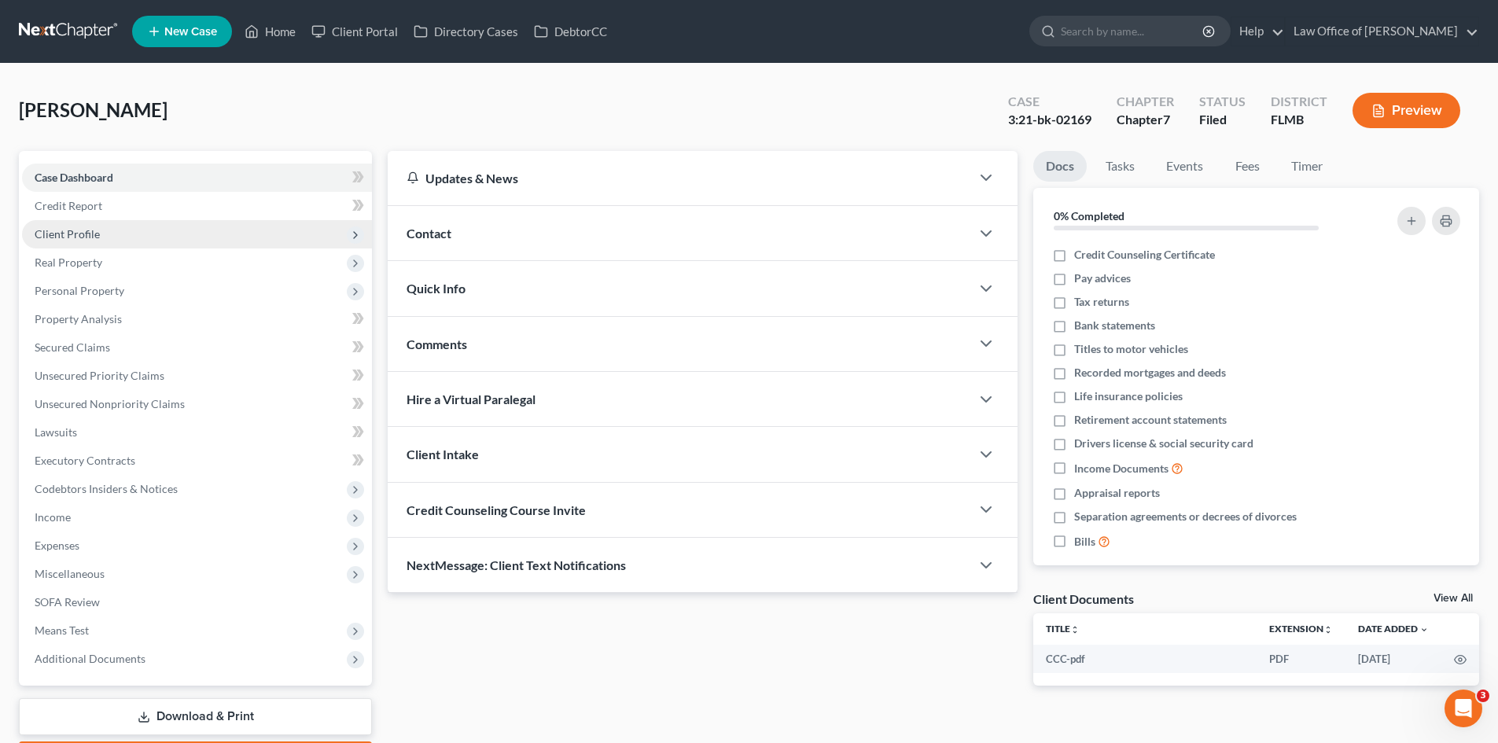
click at [75, 237] on span "Client Profile" at bounding box center [67, 233] width 65 height 13
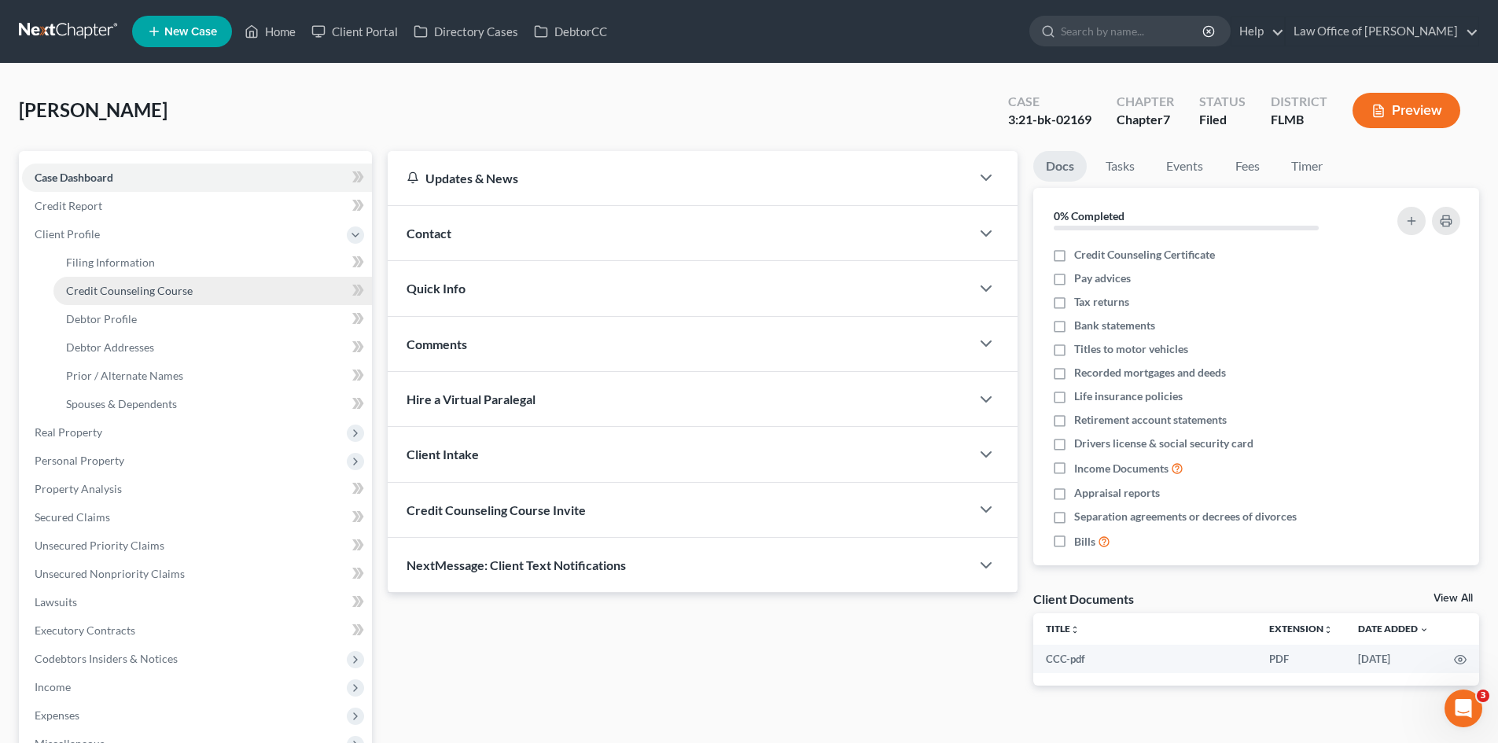
click at [108, 296] on span "Credit Counseling Course" at bounding box center [129, 290] width 127 height 13
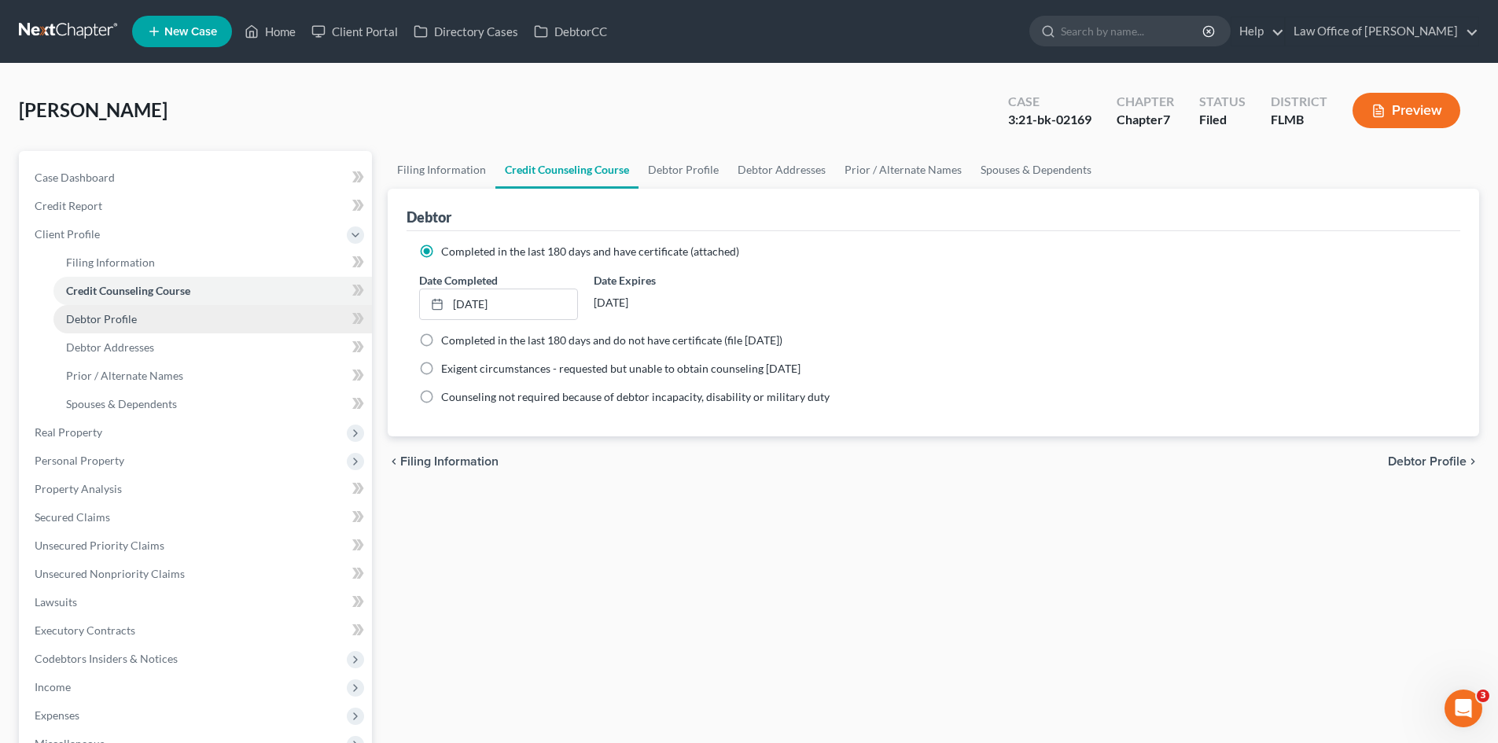
click at [113, 320] on span "Debtor Profile" at bounding box center [101, 318] width 71 height 13
select select "0"
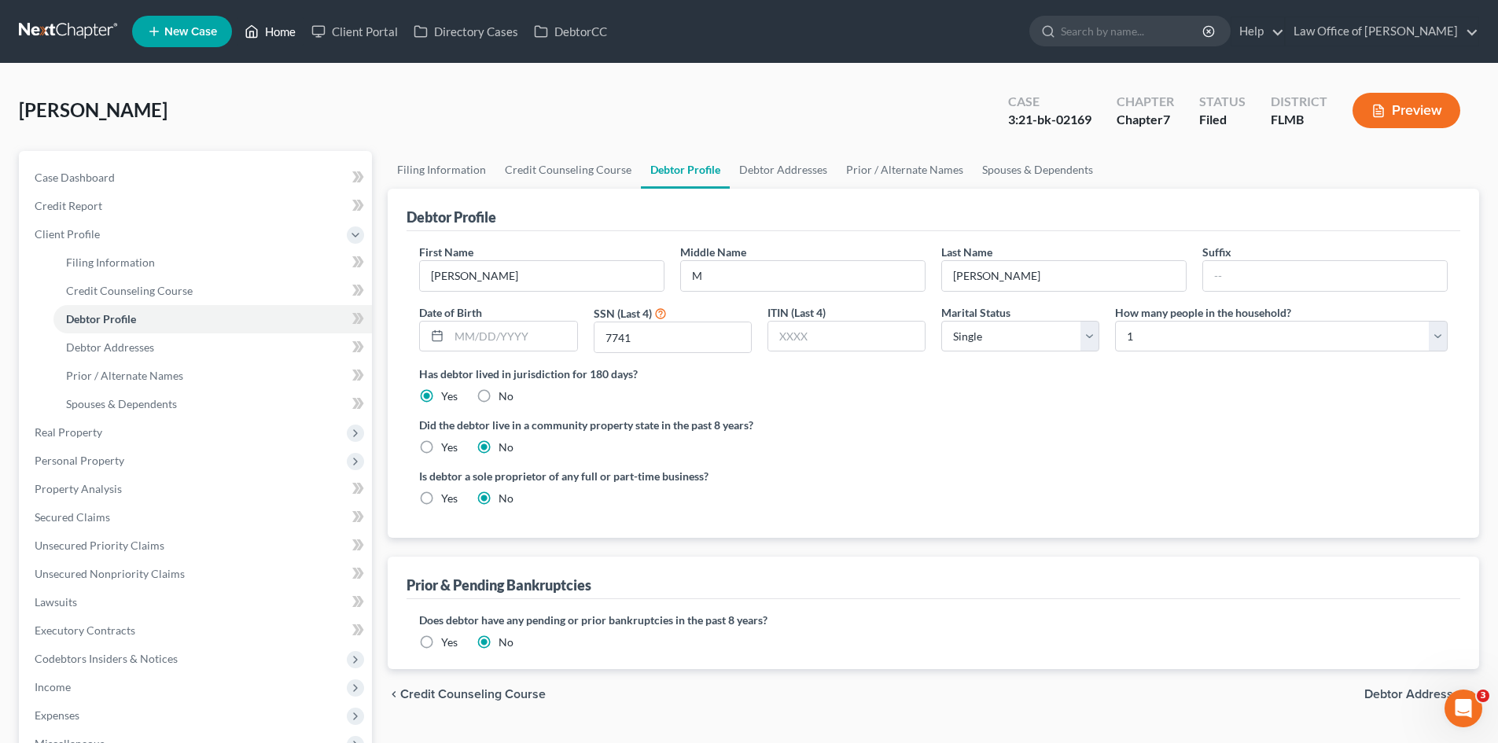
click at [271, 27] on link "Home" at bounding box center [270, 31] width 67 height 28
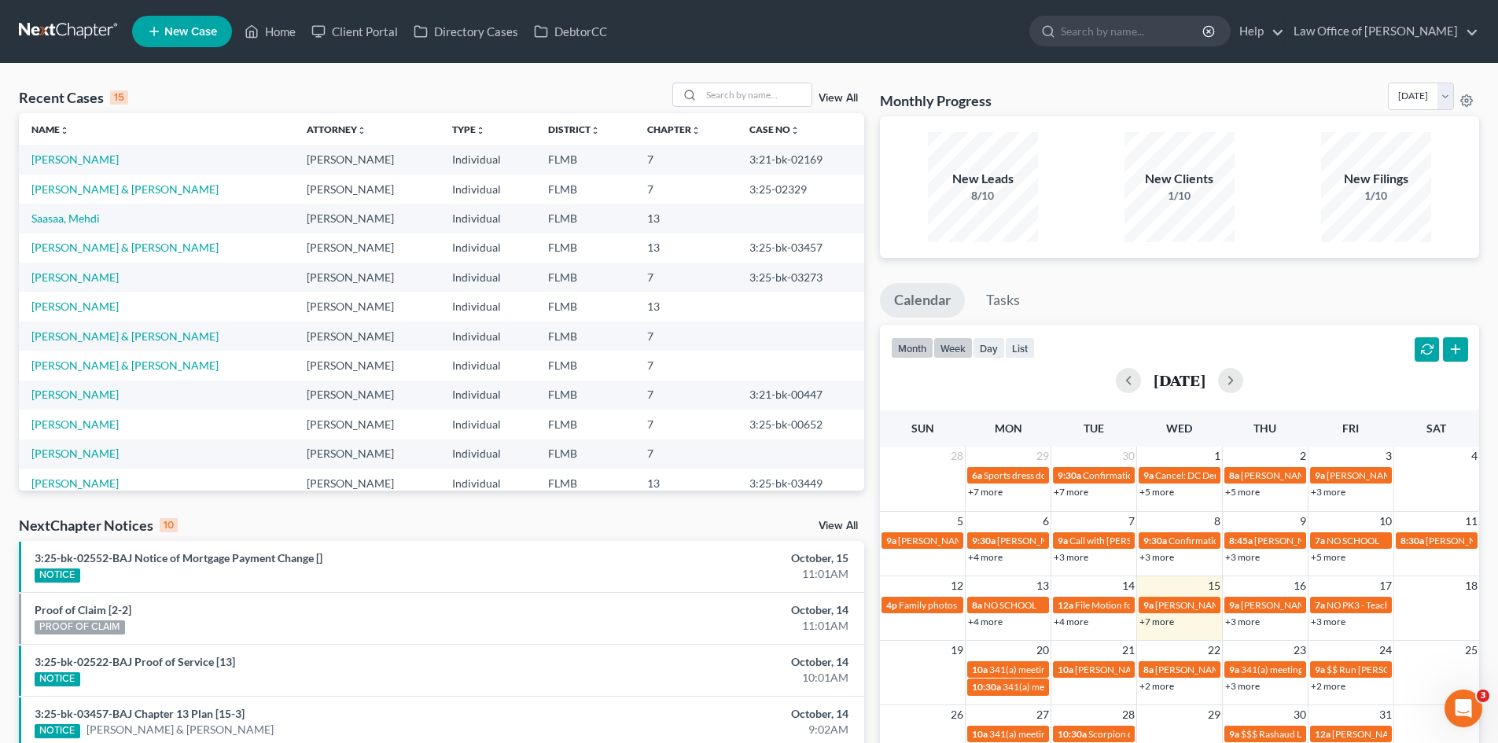
click at [956, 350] on button "week" at bounding box center [952, 347] width 39 height 21
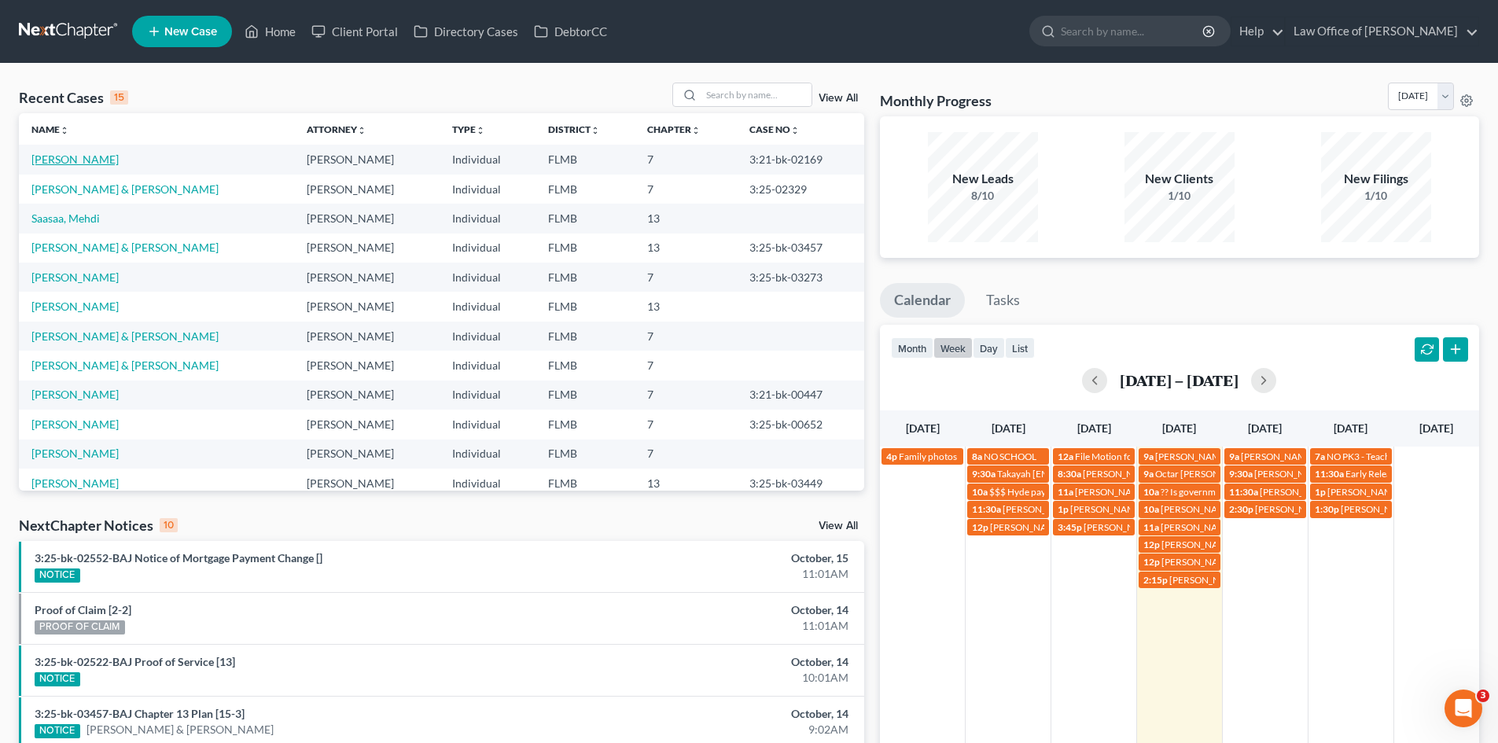
click at [72, 157] on link "[PERSON_NAME]" at bounding box center [74, 159] width 87 height 13
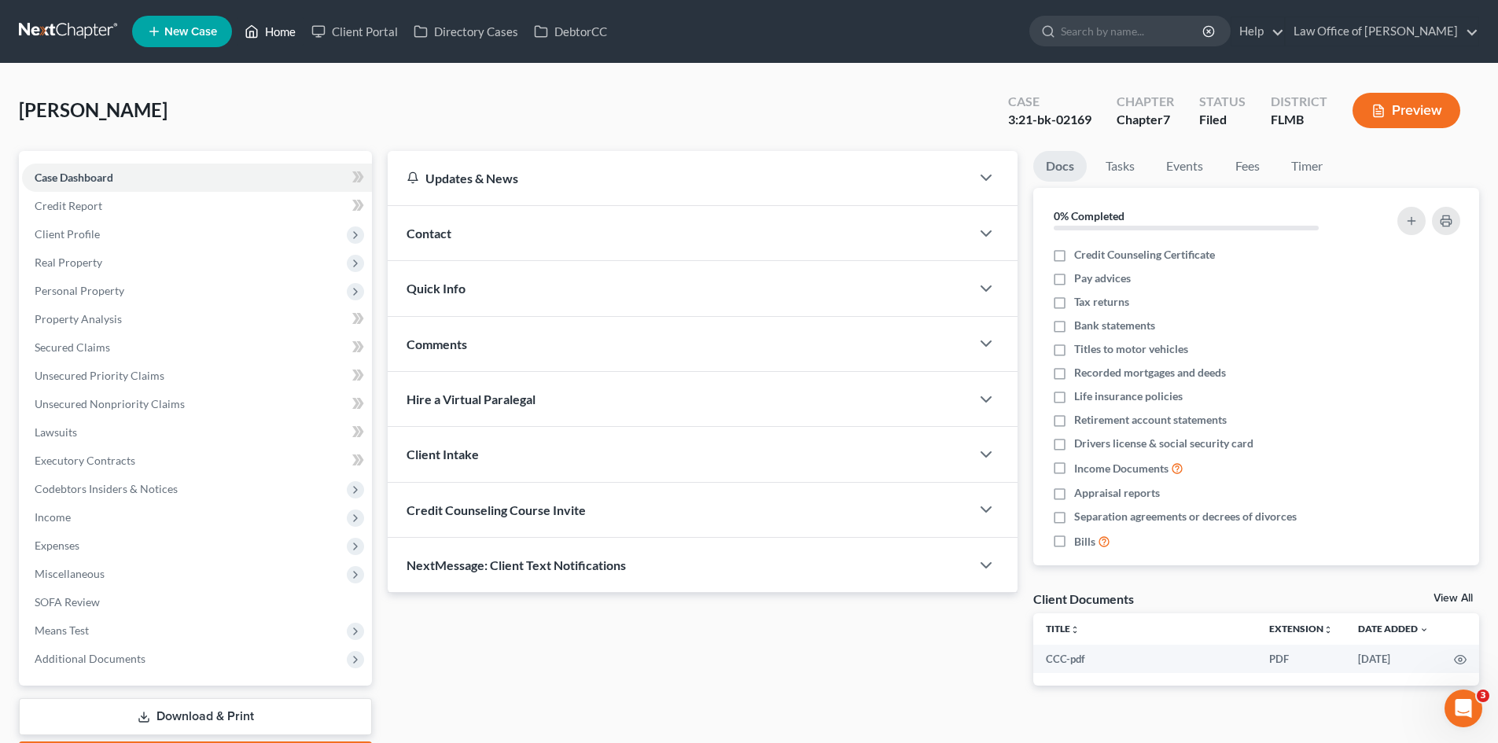
click at [259, 33] on icon at bounding box center [251, 31] width 14 height 19
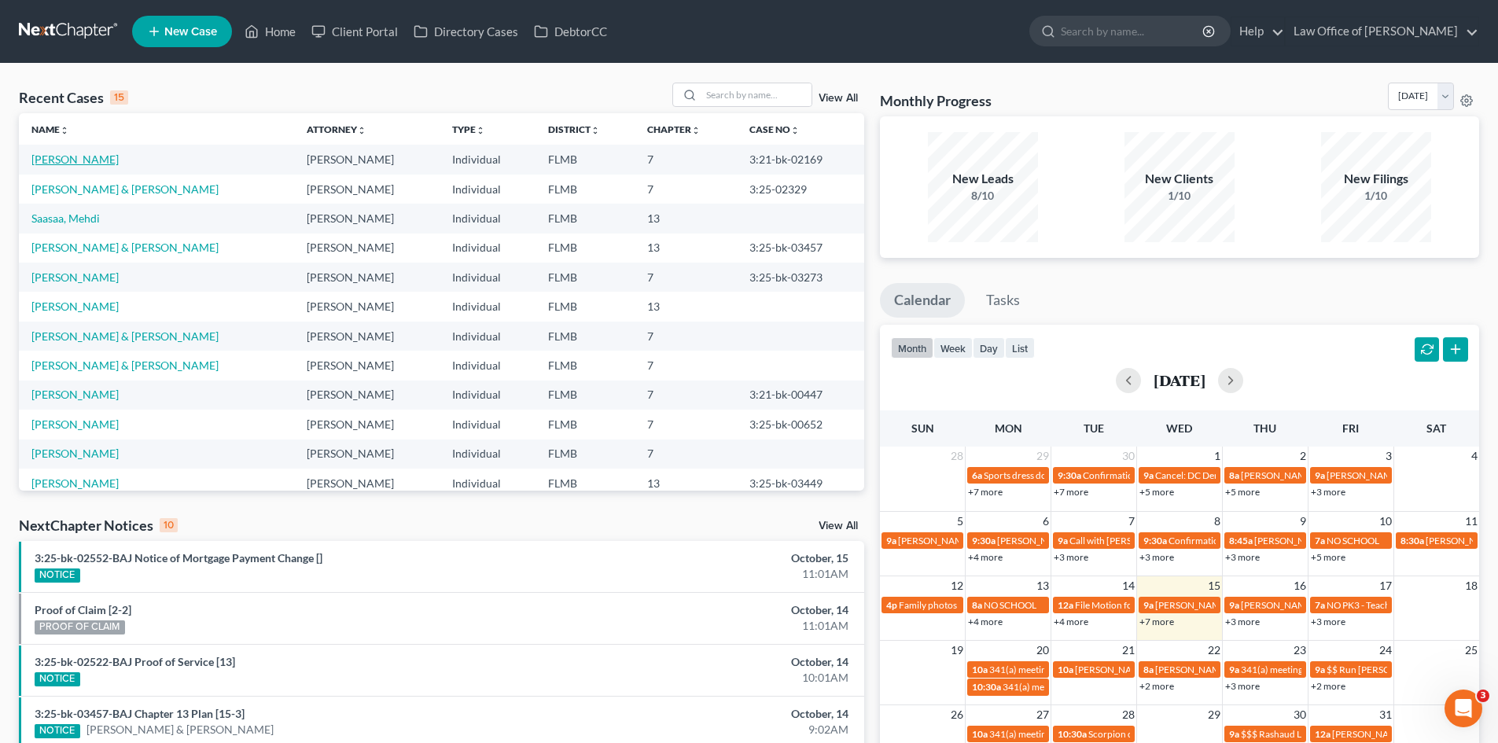
click at [79, 160] on link "[PERSON_NAME]" at bounding box center [74, 159] width 87 height 13
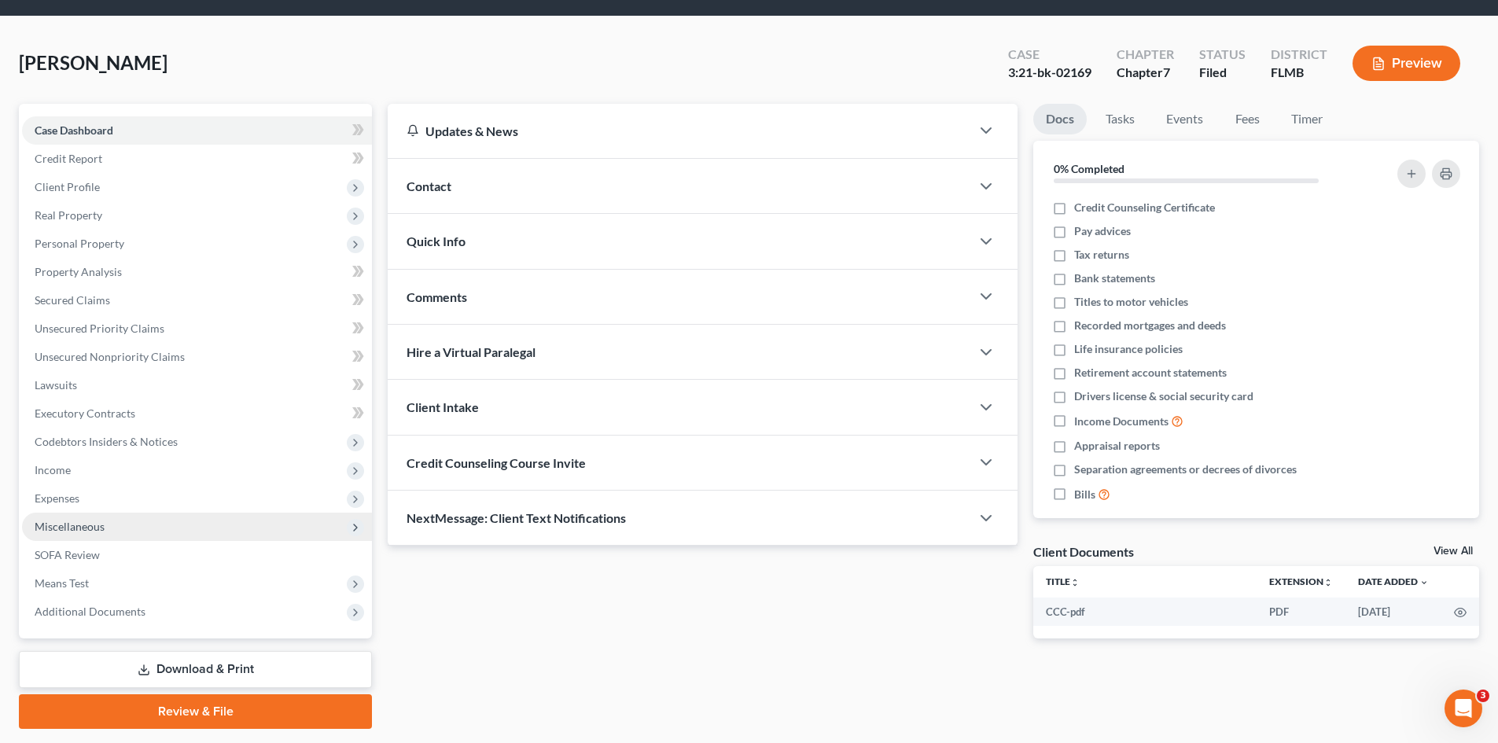
scroll to position [93, 0]
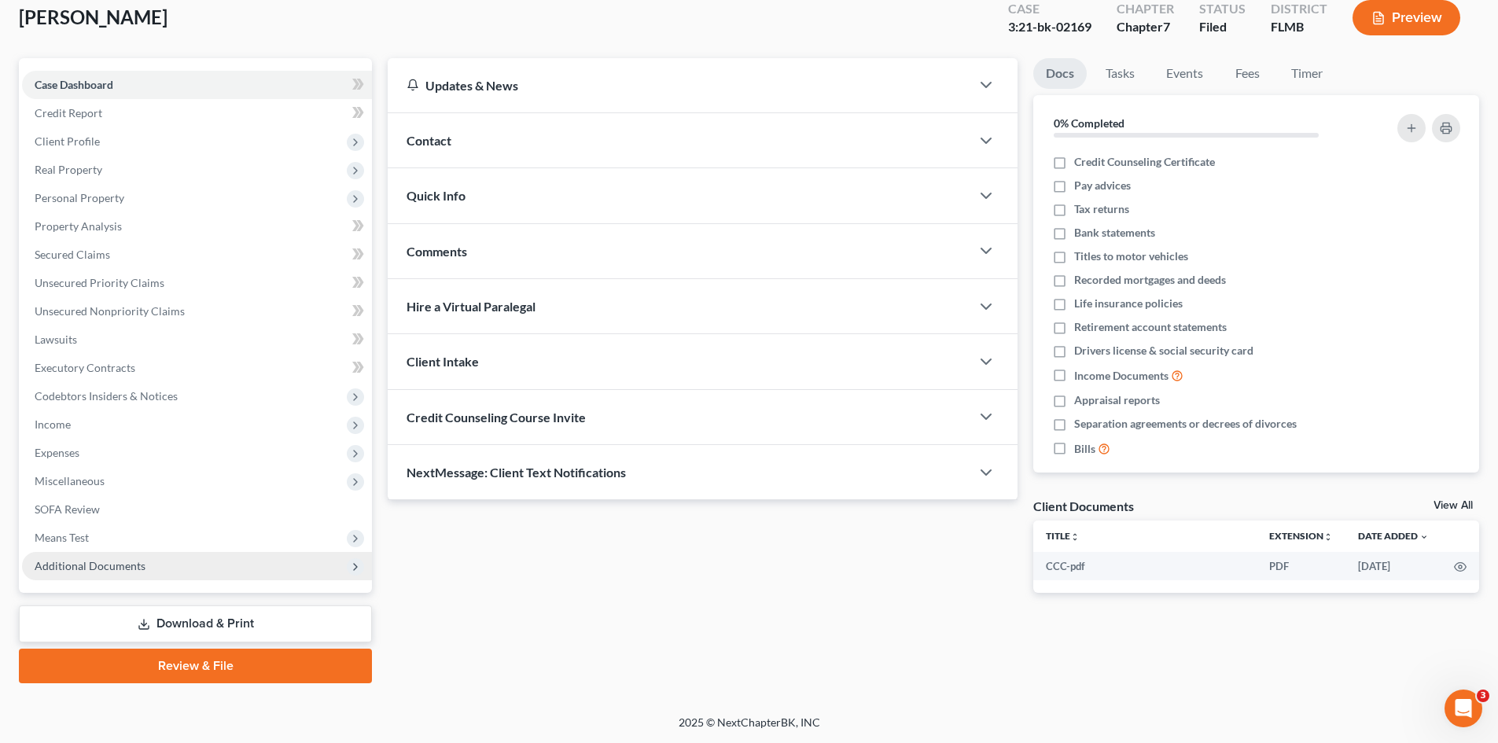
click at [130, 565] on span "Additional Documents" at bounding box center [90, 565] width 111 height 13
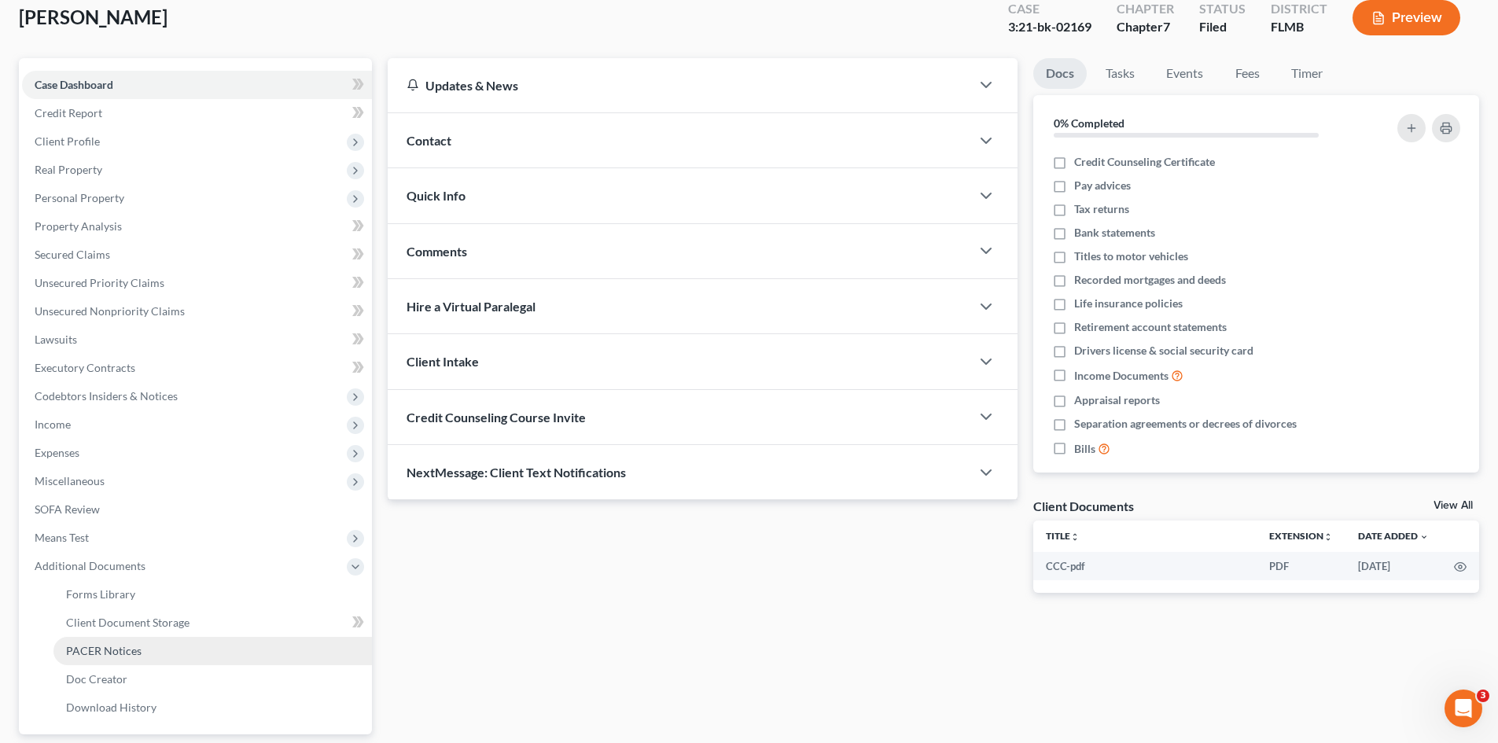
click at [131, 649] on span "PACER Notices" at bounding box center [103, 650] width 75 height 13
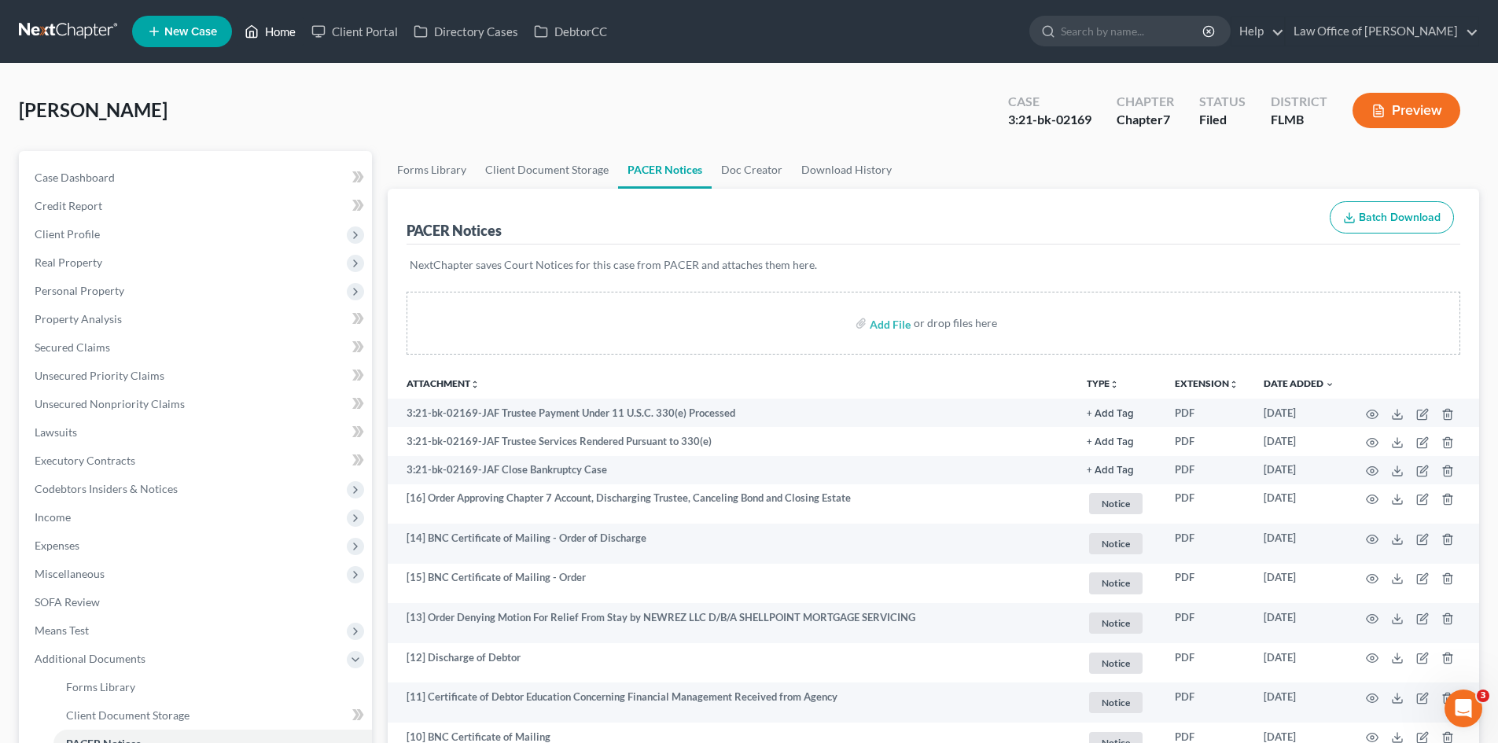
click at [288, 28] on link "Home" at bounding box center [270, 31] width 67 height 28
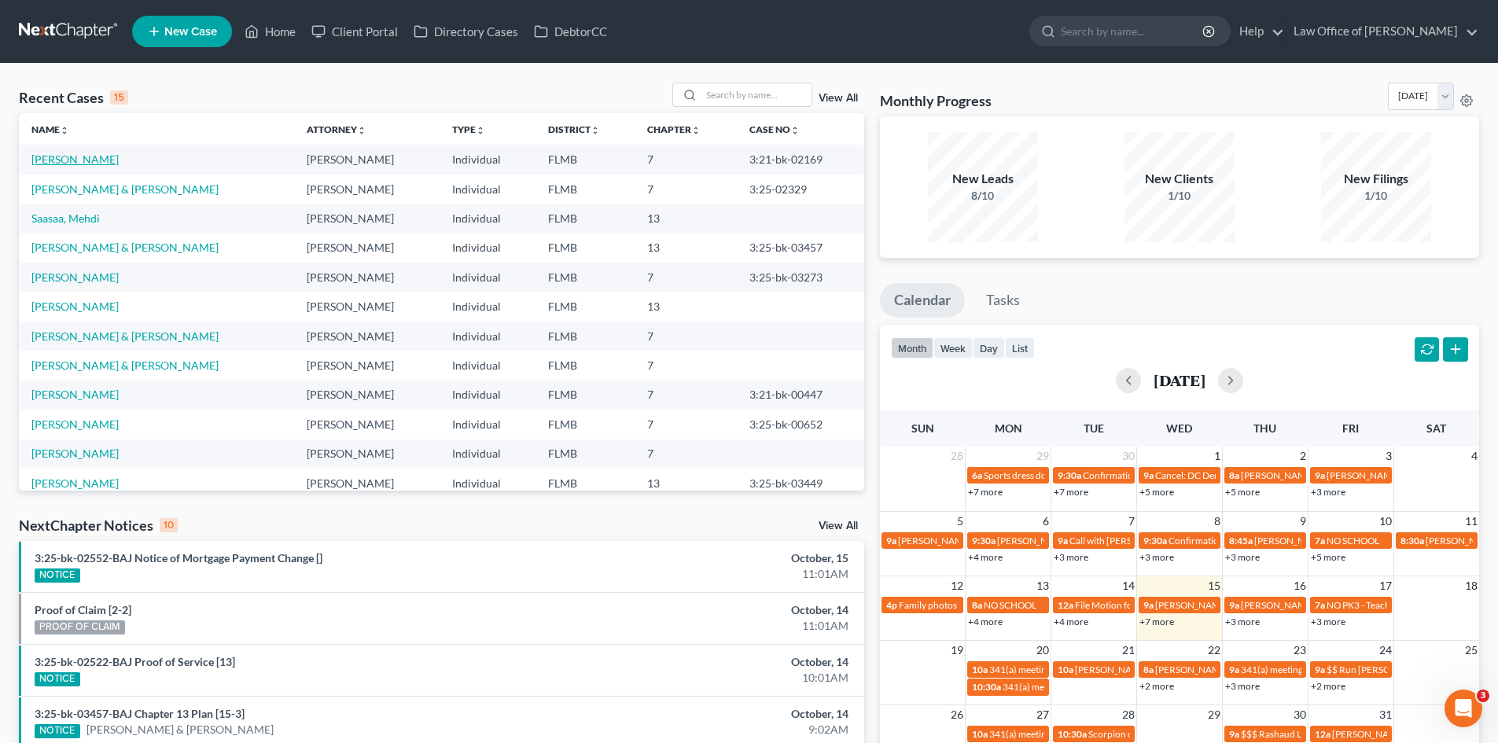
click at [82, 164] on link "[PERSON_NAME]" at bounding box center [74, 159] width 87 height 13
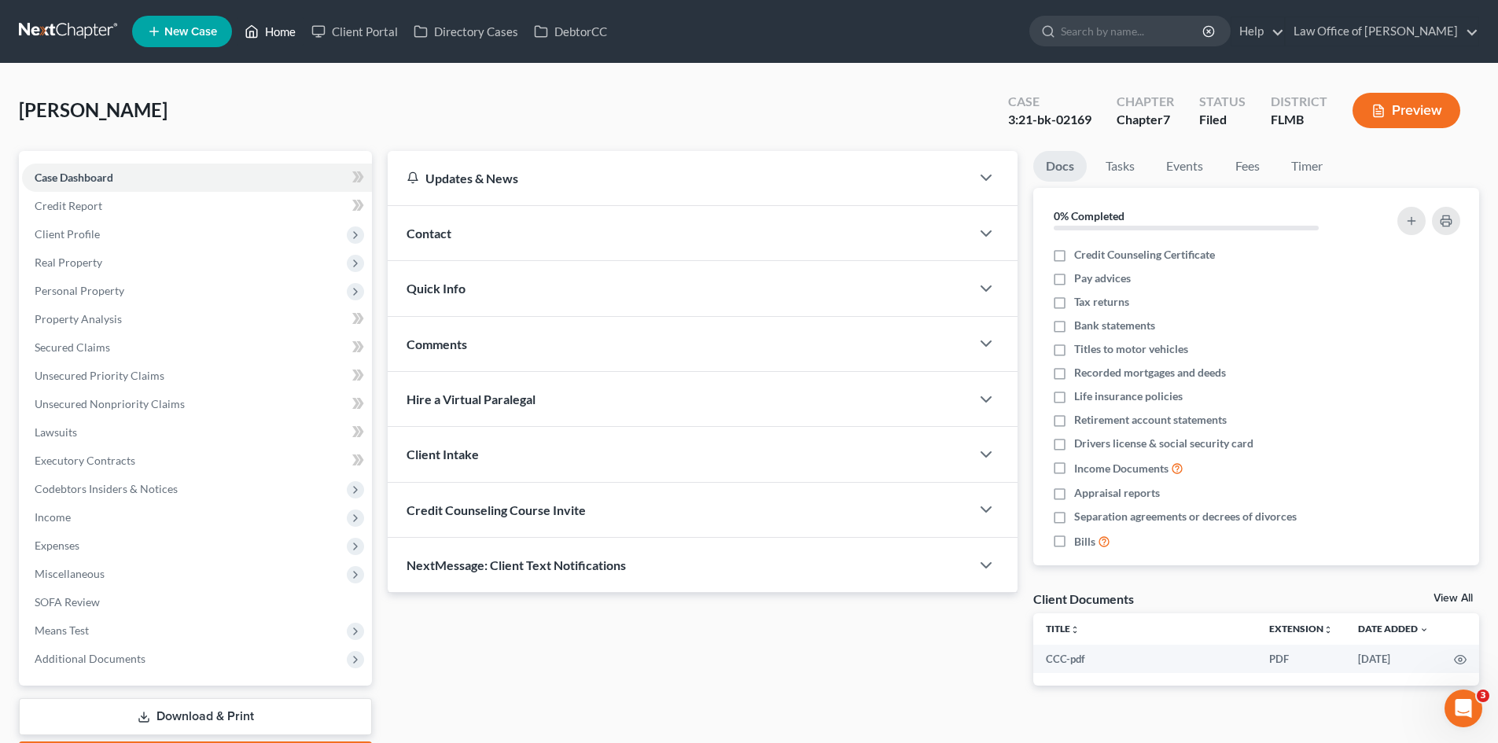
click at [251, 35] on polyline at bounding box center [252, 34] width 4 height 6
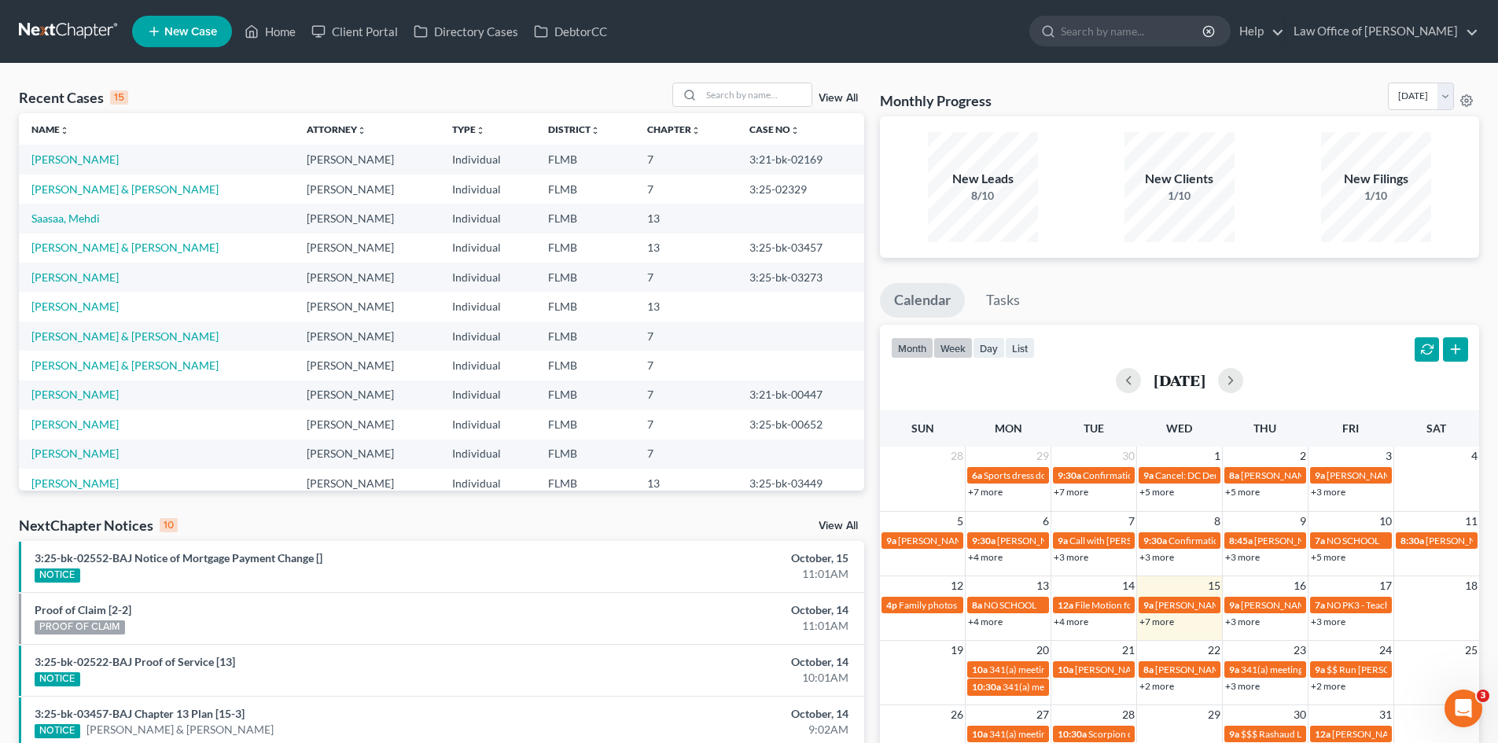
click at [961, 347] on button "week" at bounding box center [952, 347] width 39 height 21
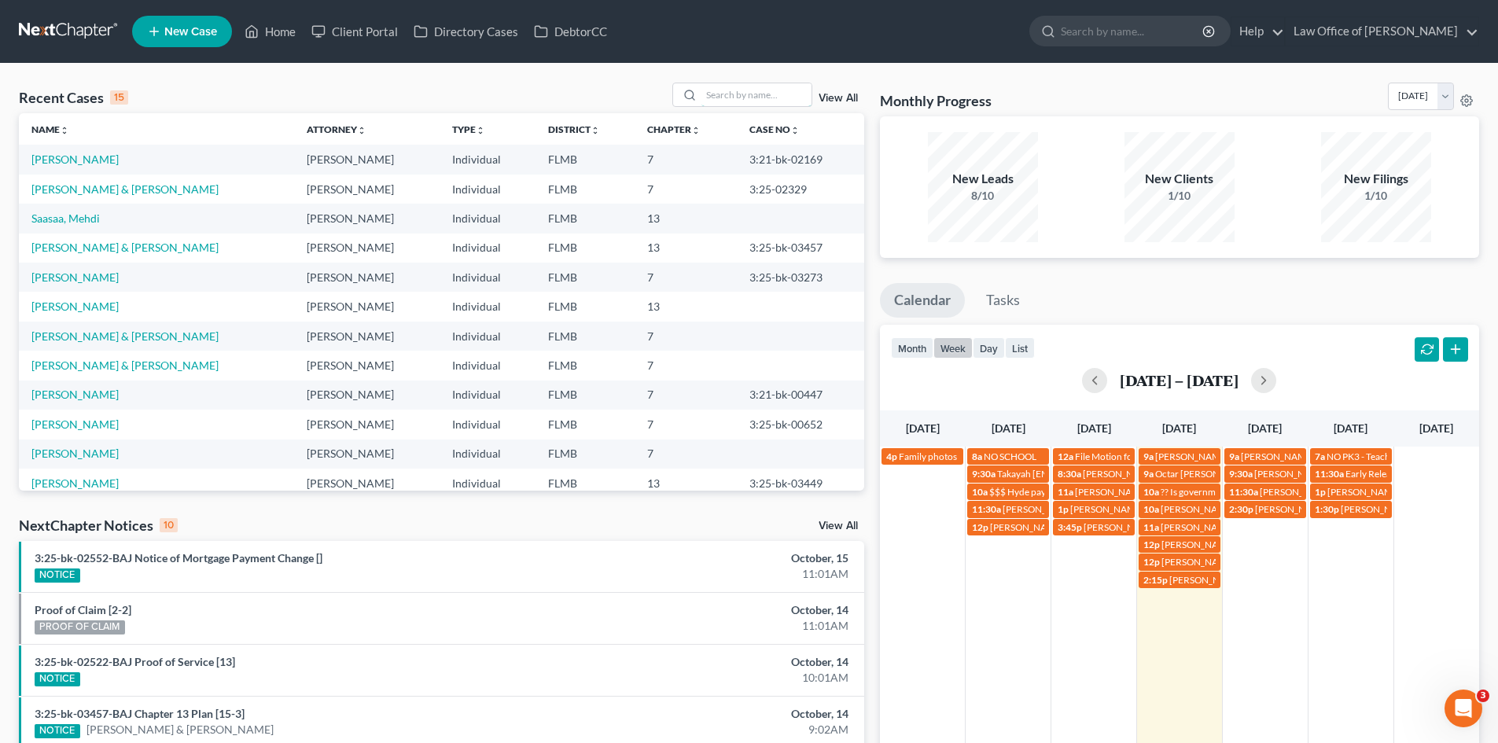
drag, startPoint x: 717, startPoint y: 101, endPoint x: 708, endPoint y: 81, distance: 21.5
click at [717, 101] on input "search" at bounding box center [756, 94] width 110 height 23
type input "westphal"
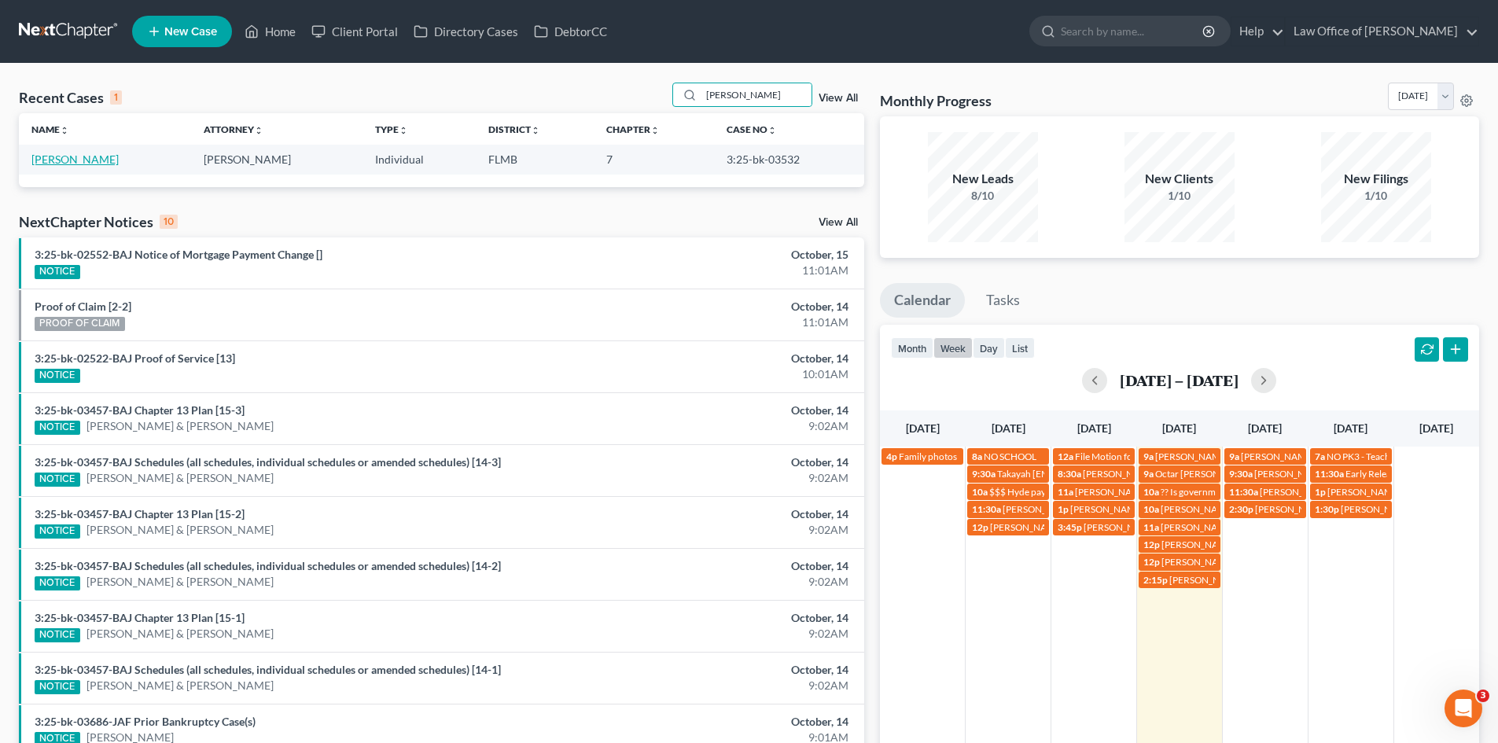
click at [75, 155] on link "[PERSON_NAME]" at bounding box center [74, 159] width 87 height 13
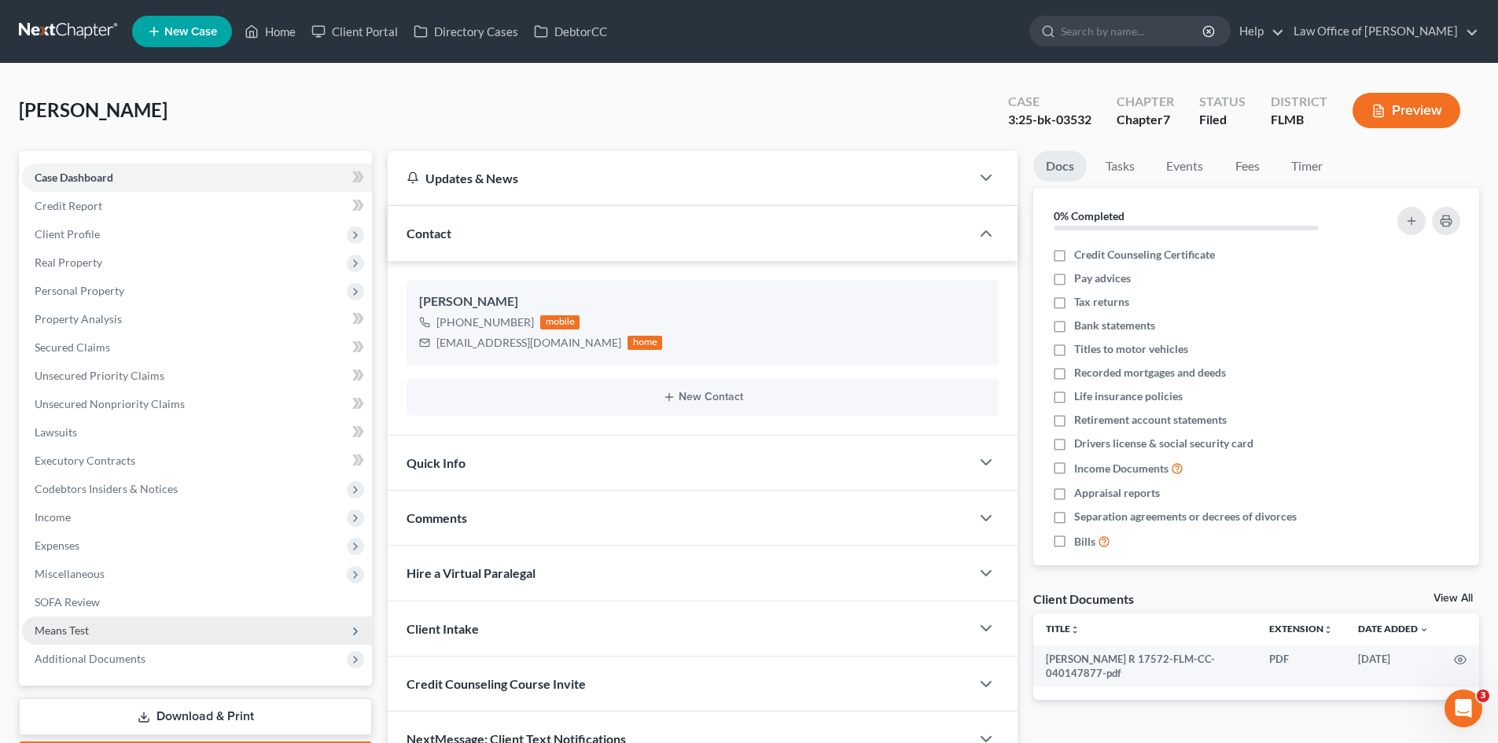
click at [90, 664] on span "Additional Documents" at bounding box center [90, 658] width 111 height 13
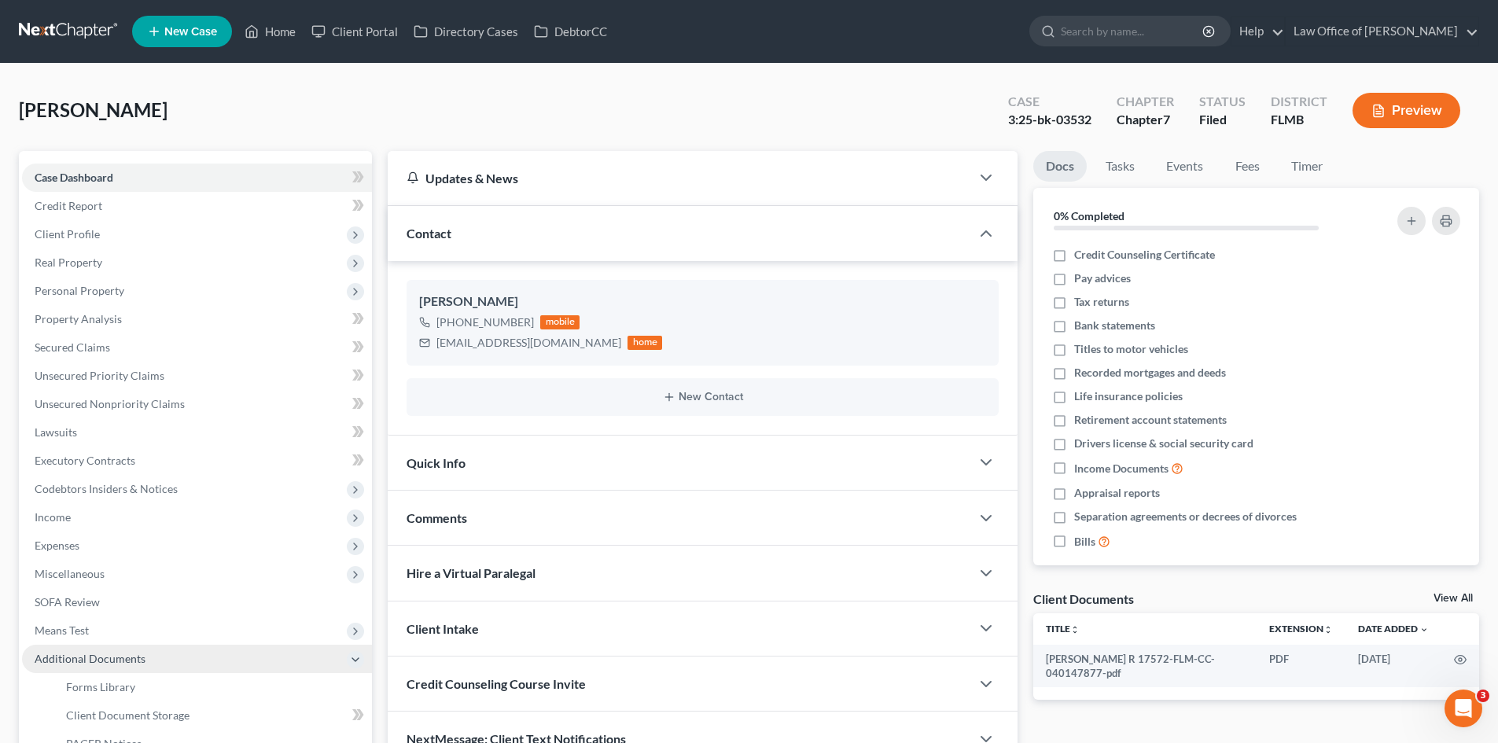
scroll to position [234, 0]
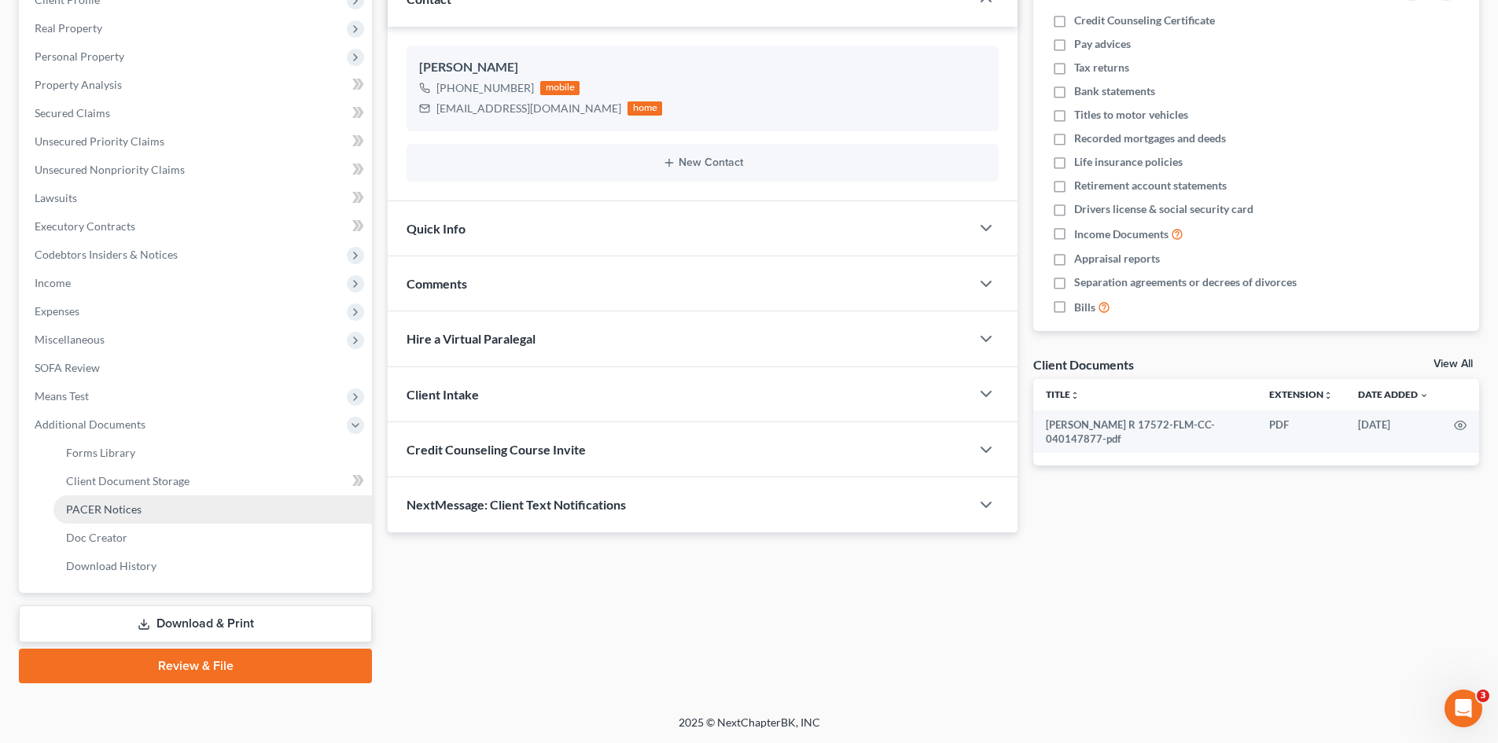
click at [167, 519] on link "PACER Notices" at bounding box center [212, 509] width 318 height 28
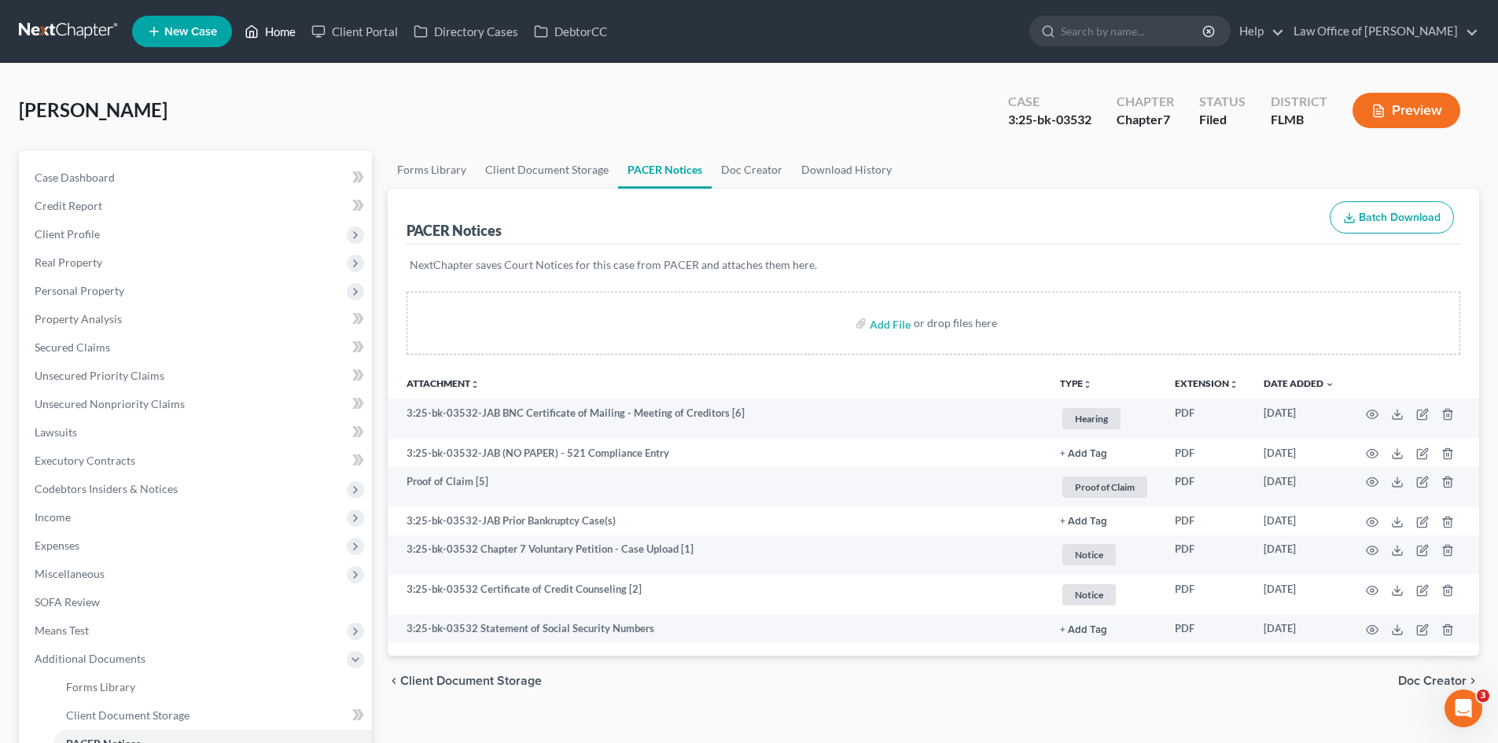
click at [281, 24] on link "Home" at bounding box center [270, 31] width 67 height 28
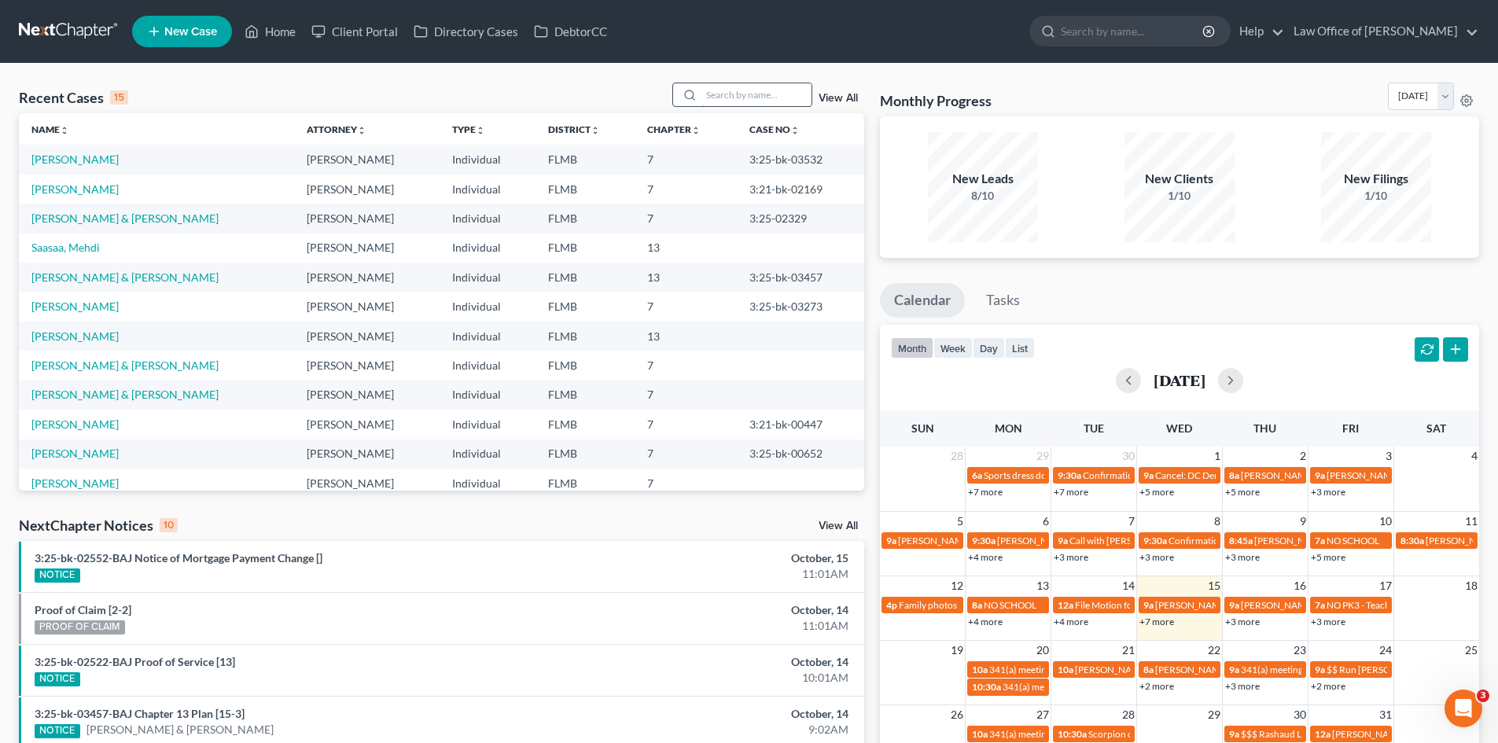
click at [763, 94] on input "search" at bounding box center [756, 94] width 110 height 23
type input "west"
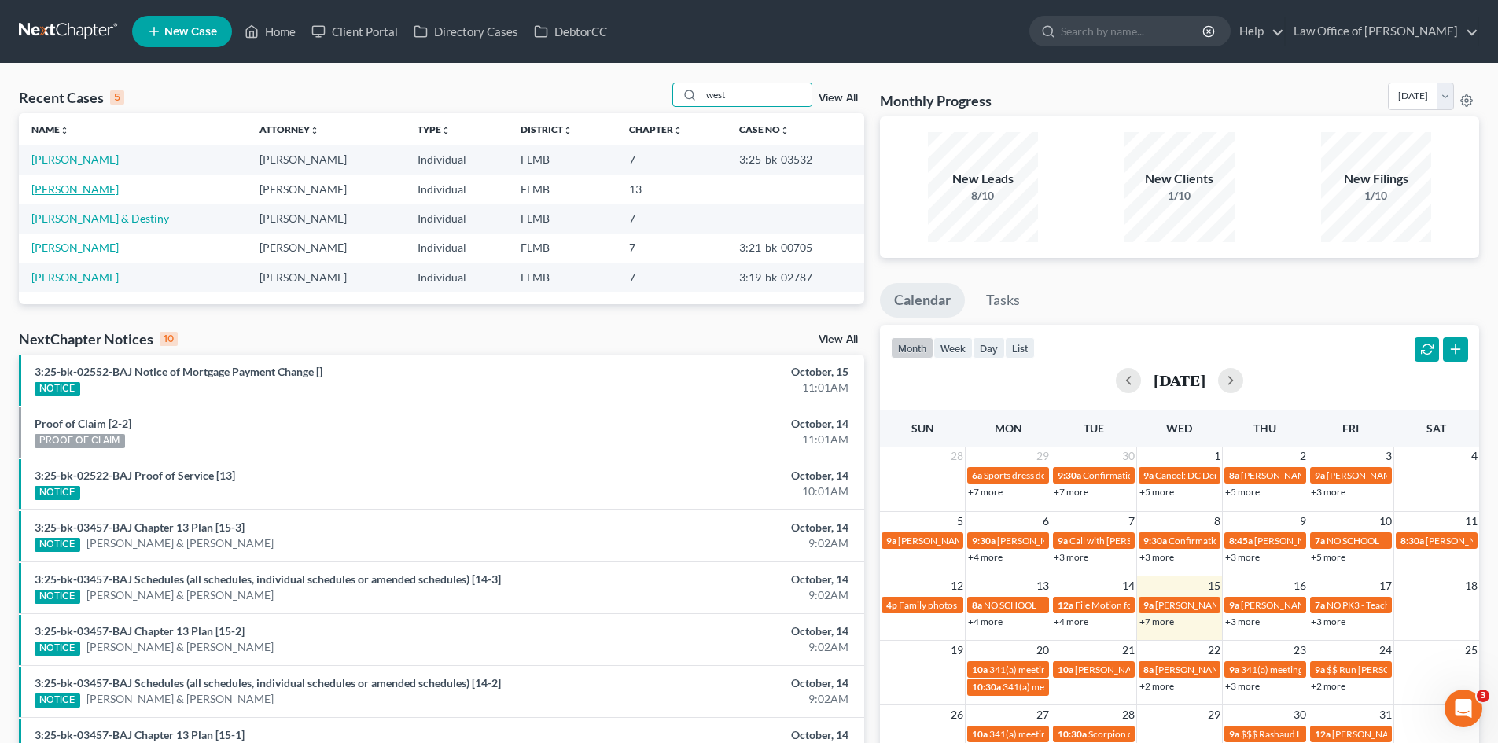
click at [85, 188] on link "[PERSON_NAME]" at bounding box center [74, 188] width 87 height 13
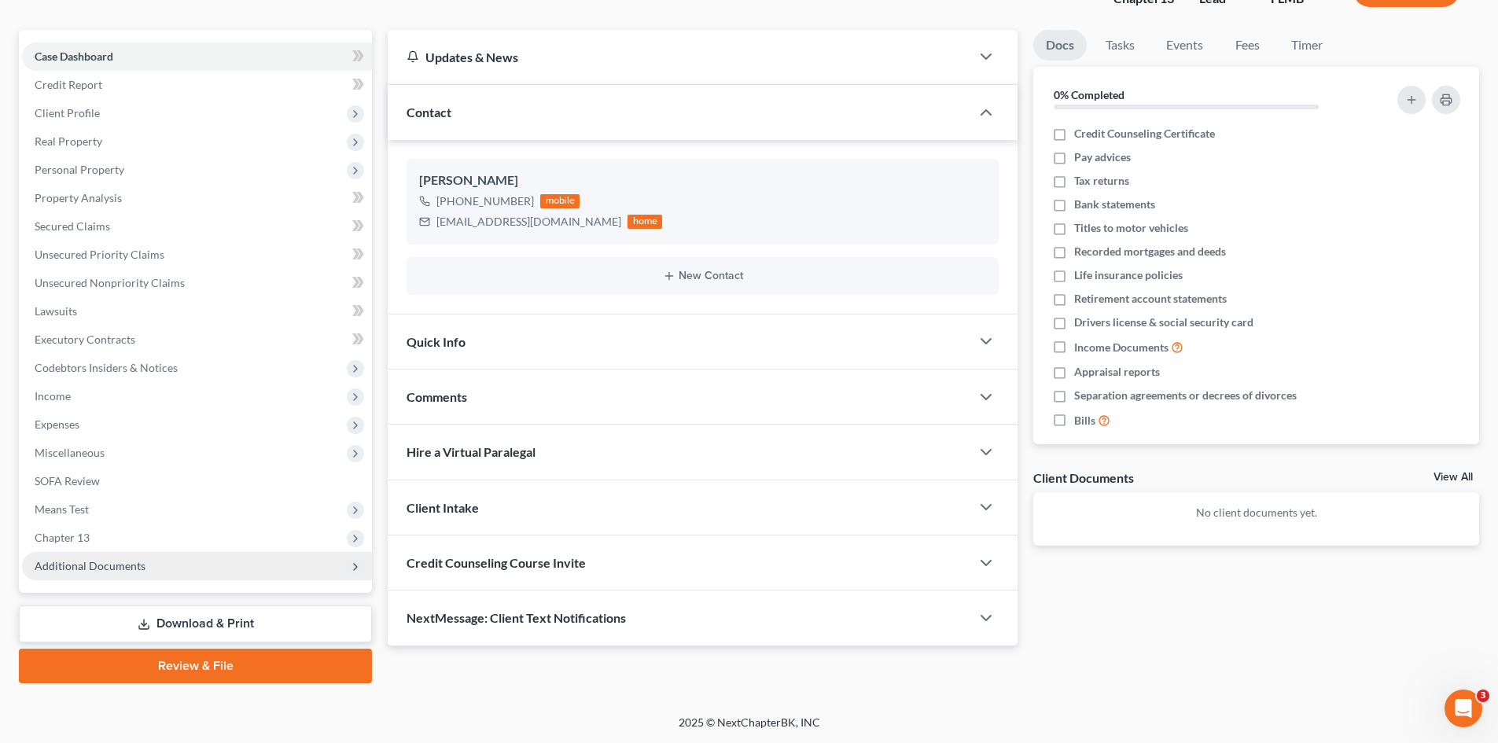
click at [120, 560] on span "Additional Documents" at bounding box center [90, 565] width 111 height 13
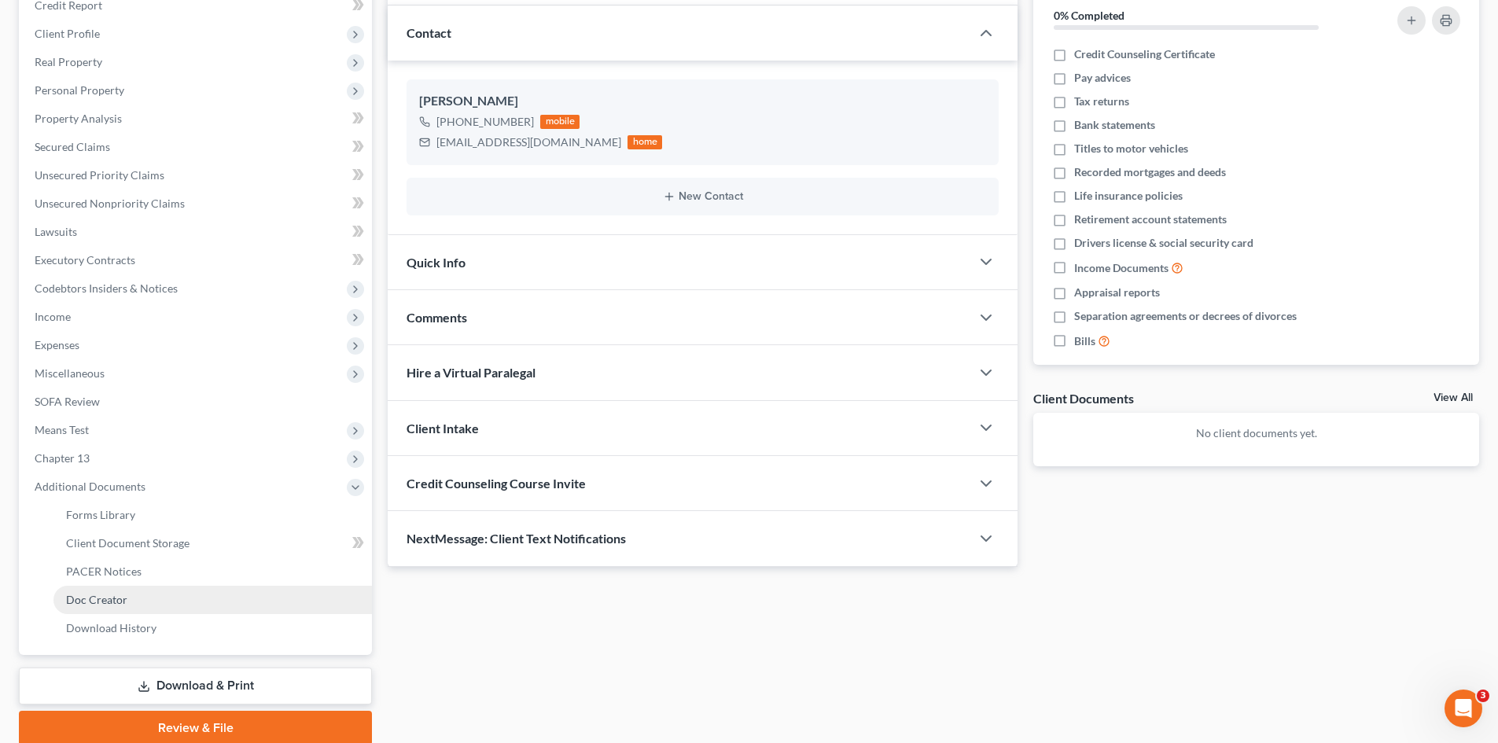
scroll to position [263, 0]
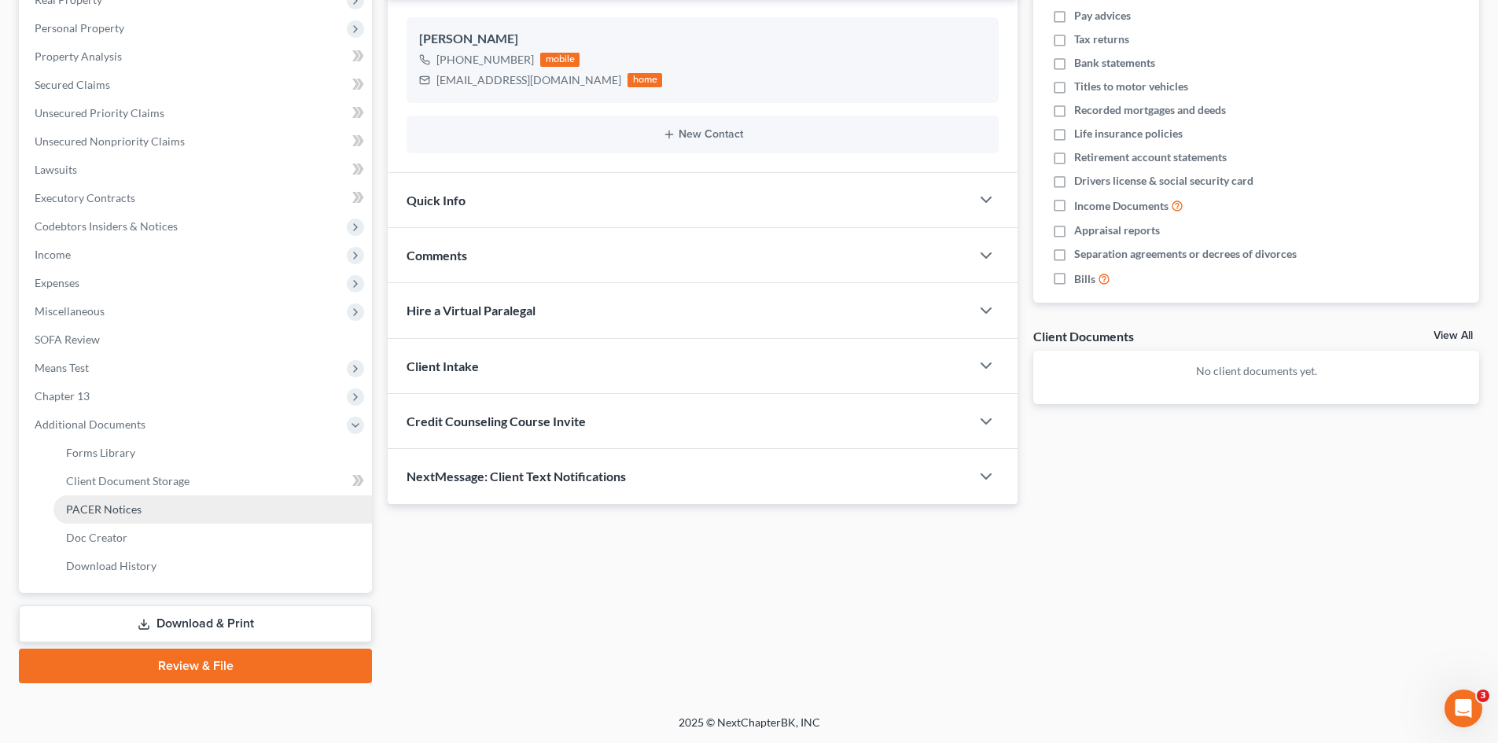
click at [207, 516] on link "PACER Notices" at bounding box center [212, 509] width 318 height 28
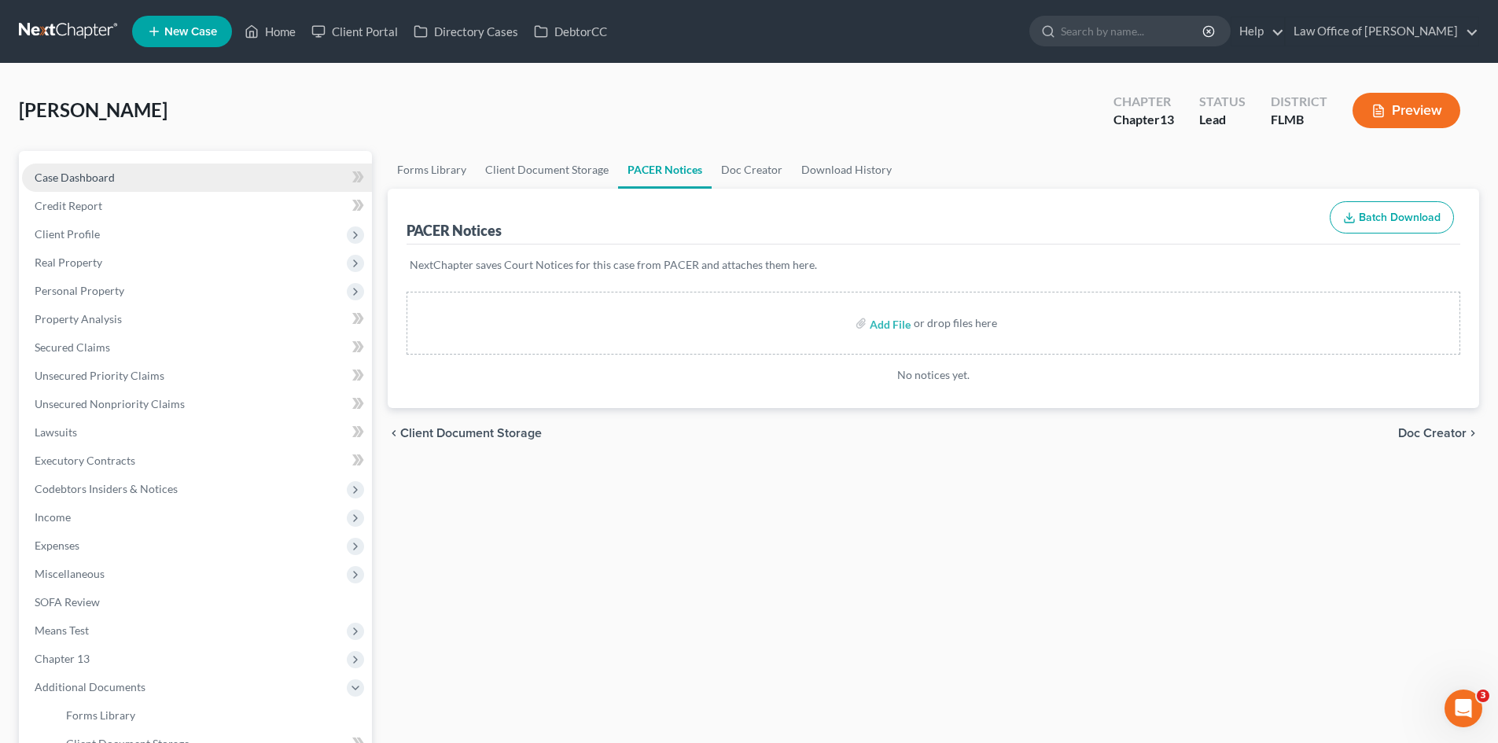
click at [90, 172] on span "Case Dashboard" at bounding box center [75, 177] width 80 height 13
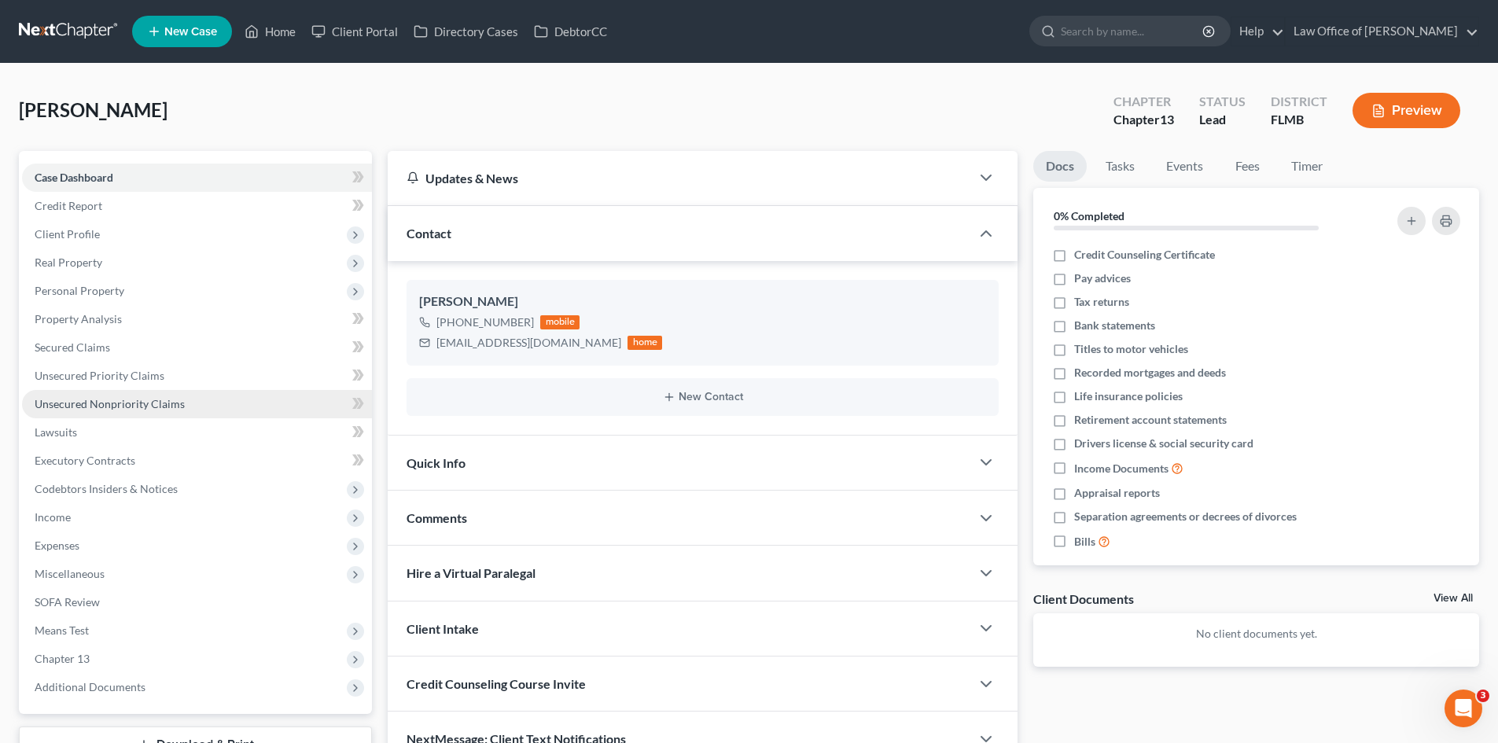
click at [144, 402] on span "Unsecured Nonpriority Claims" at bounding box center [110, 403] width 150 height 13
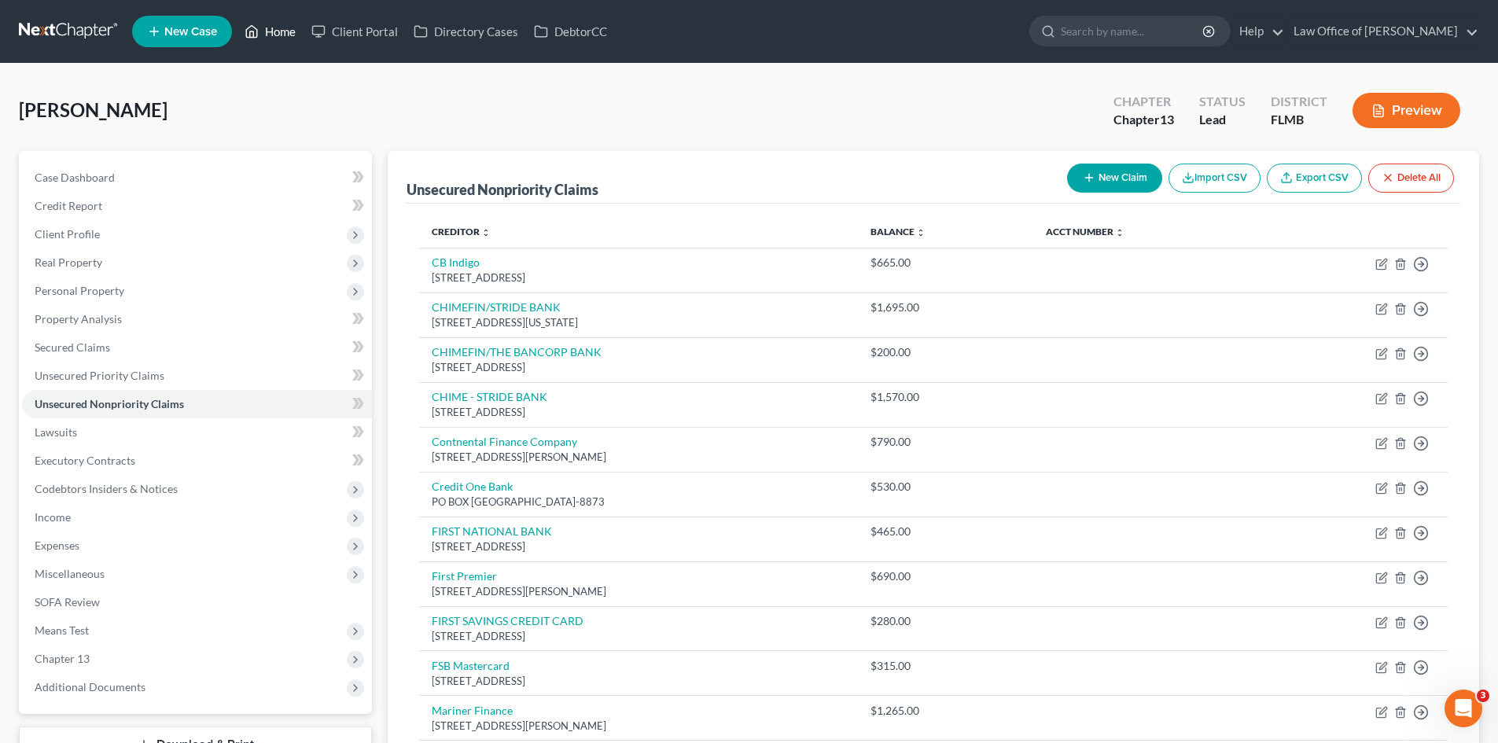
click at [252, 32] on icon at bounding box center [251, 31] width 14 height 19
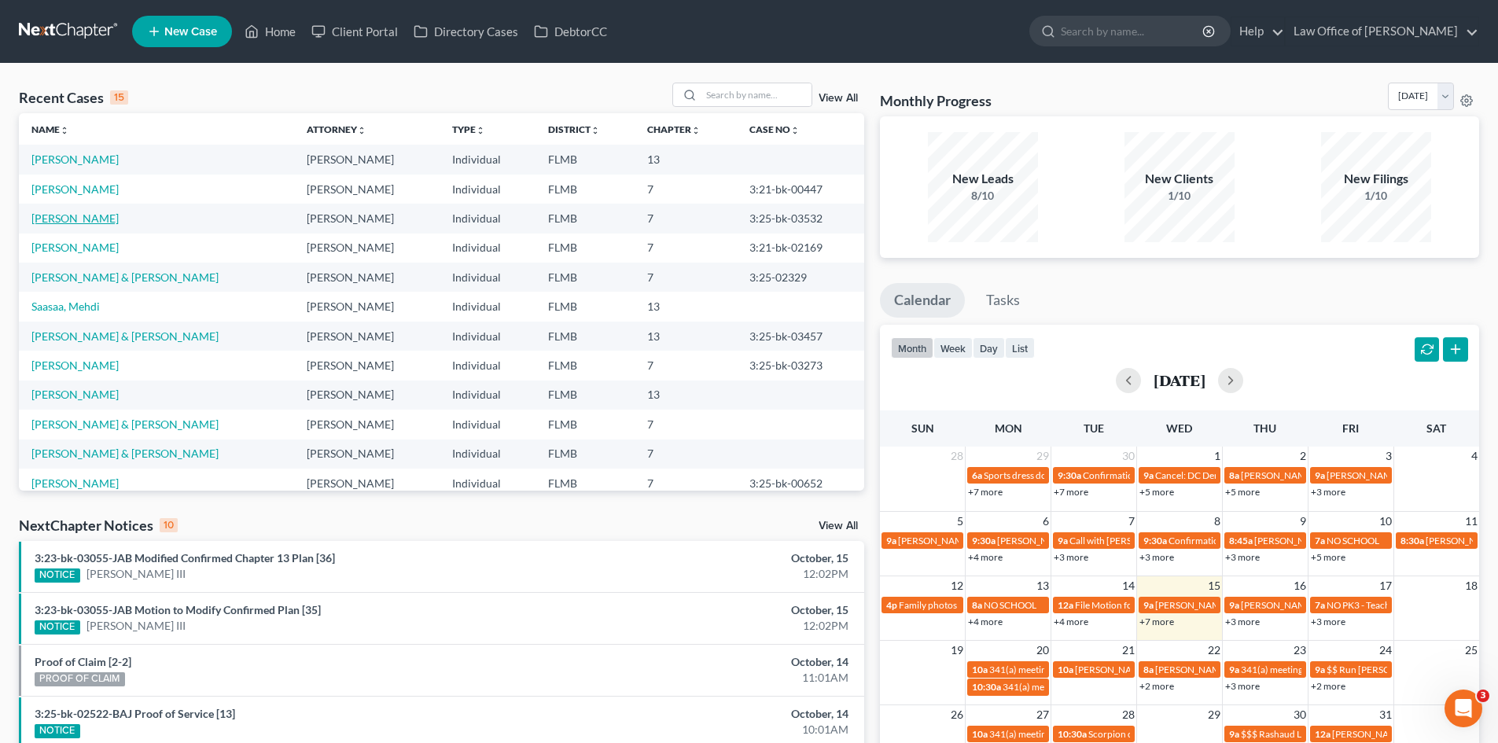
click at [92, 217] on link "[PERSON_NAME]" at bounding box center [74, 217] width 87 height 13
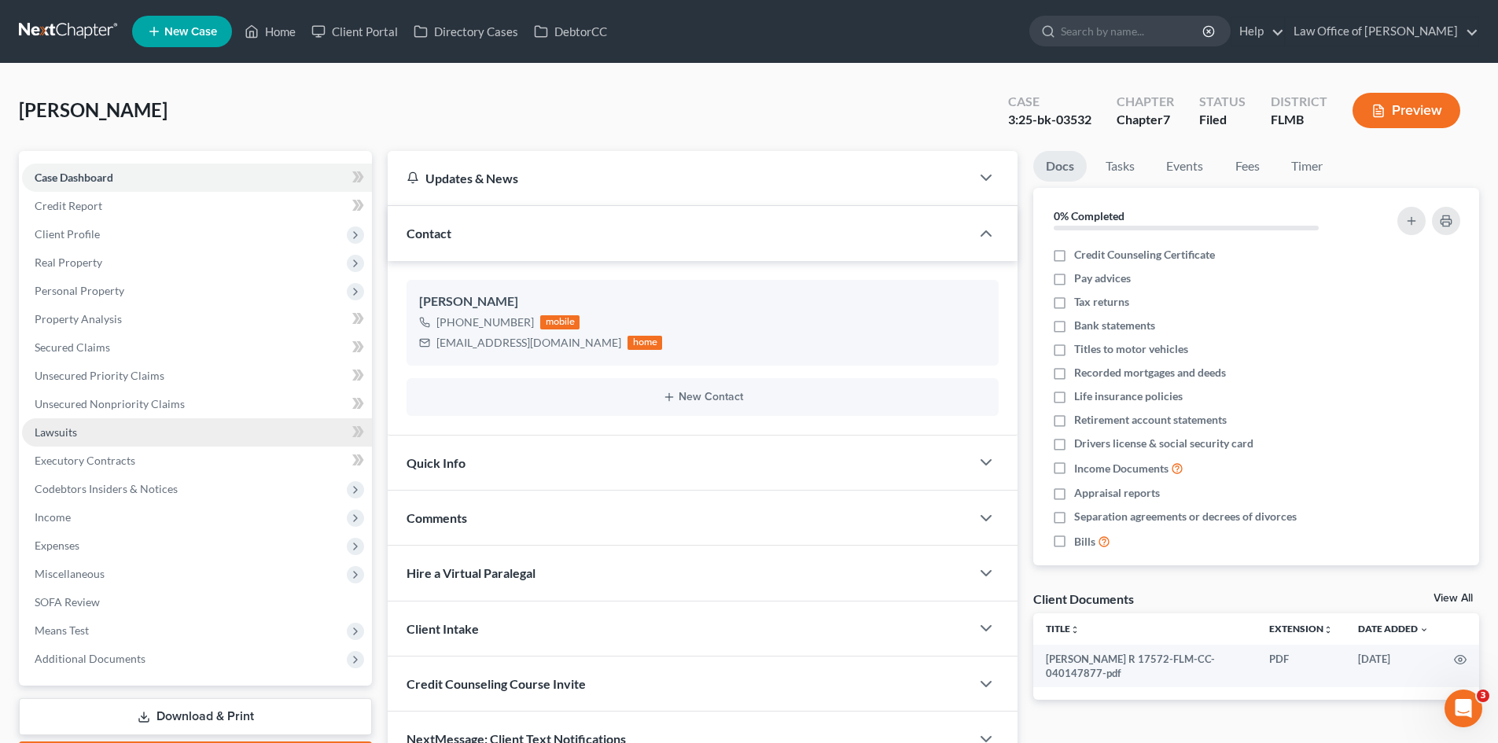
click at [230, 420] on link "Lawsuits" at bounding box center [197, 432] width 350 height 28
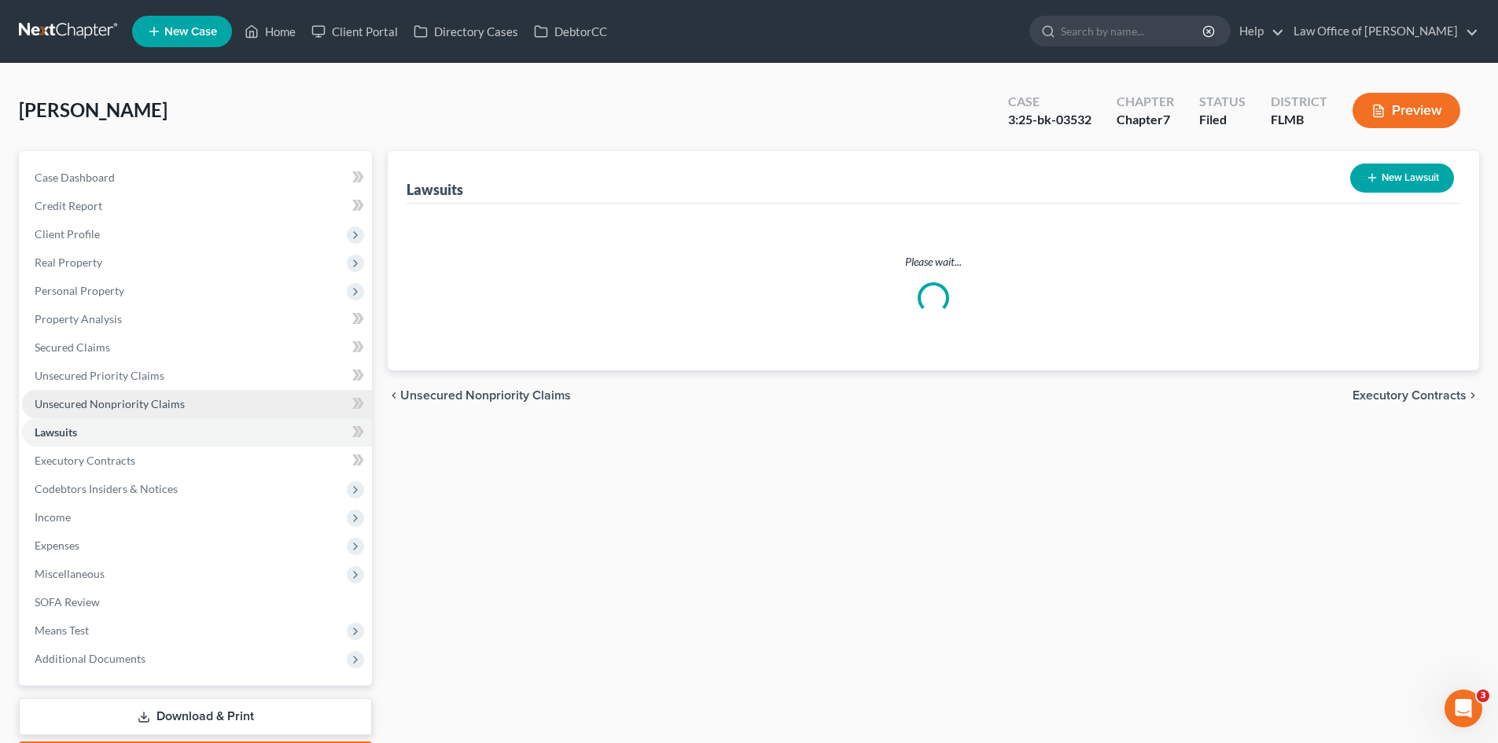
click at [234, 412] on link "Unsecured Nonpriority Claims" at bounding box center [197, 404] width 350 height 28
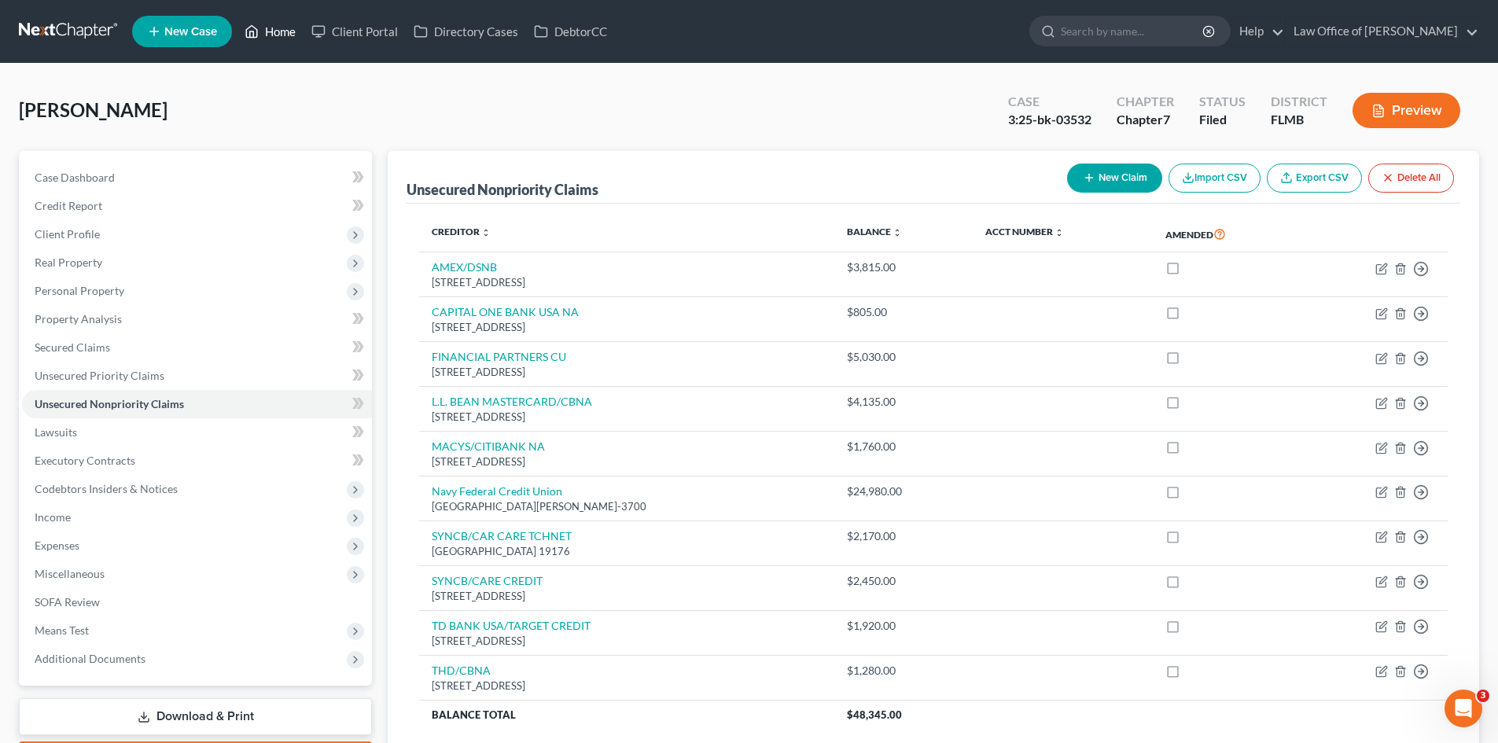
click at [255, 31] on icon at bounding box center [251, 31] width 14 height 19
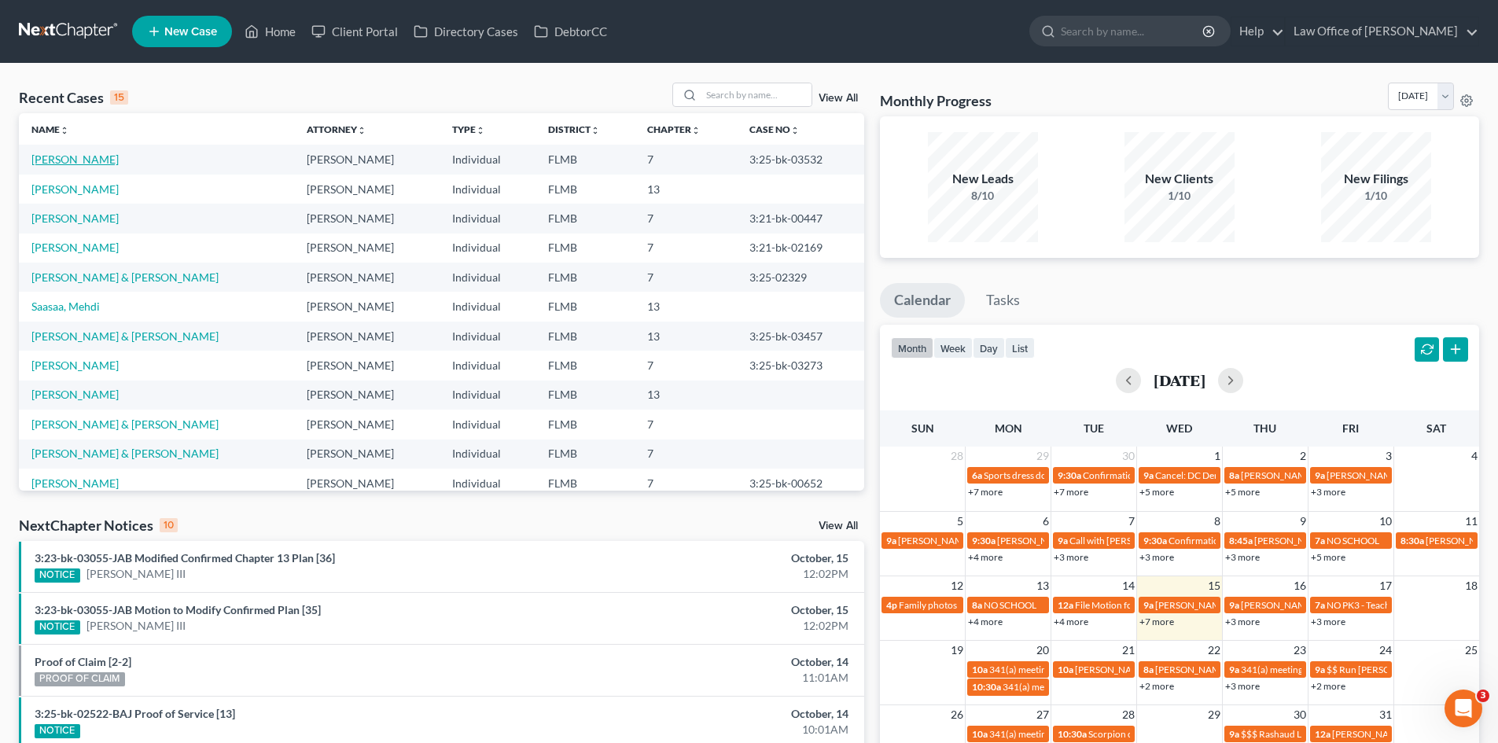
click at [90, 160] on link "[PERSON_NAME]" at bounding box center [74, 159] width 87 height 13
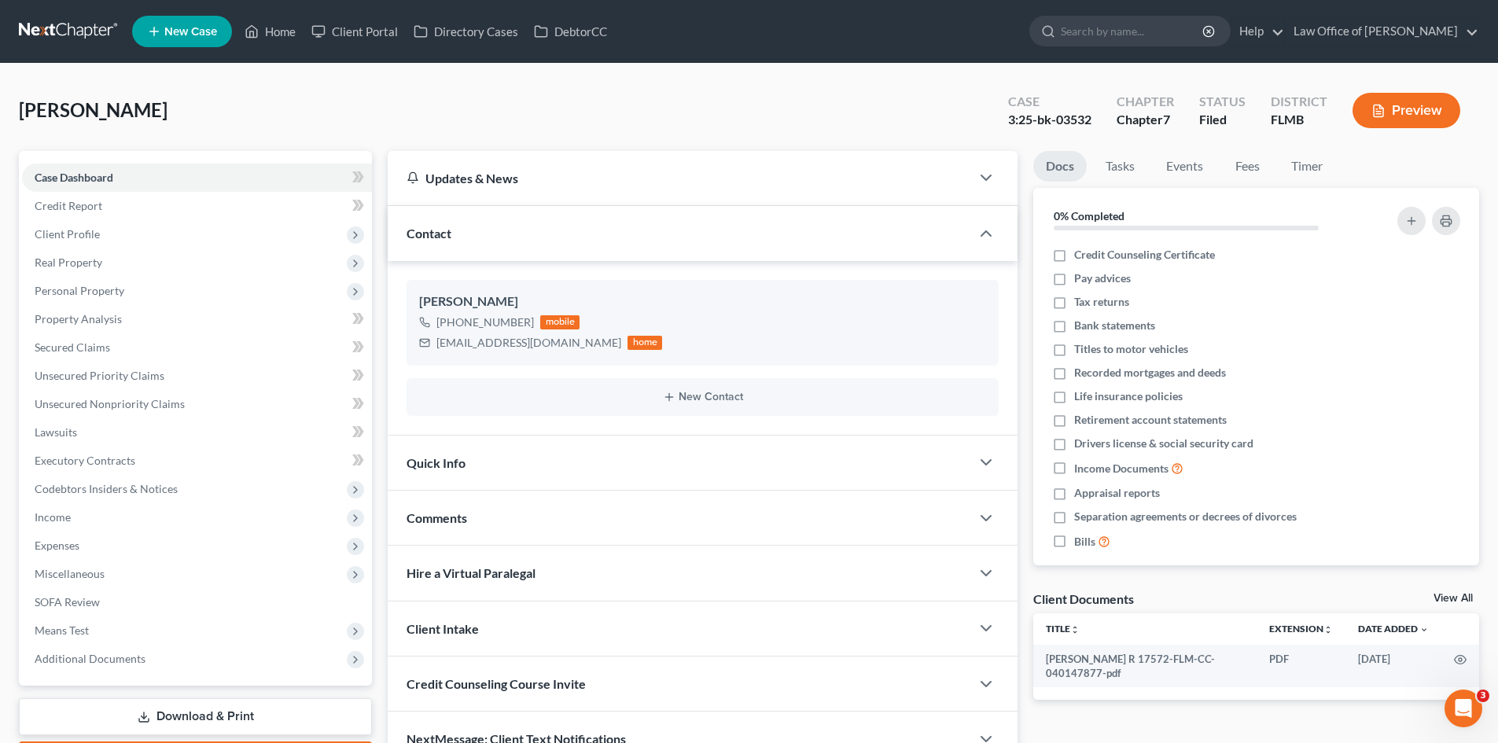
click at [476, 519] on div "Comments" at bounding box center [679, 518] width 583 height 54
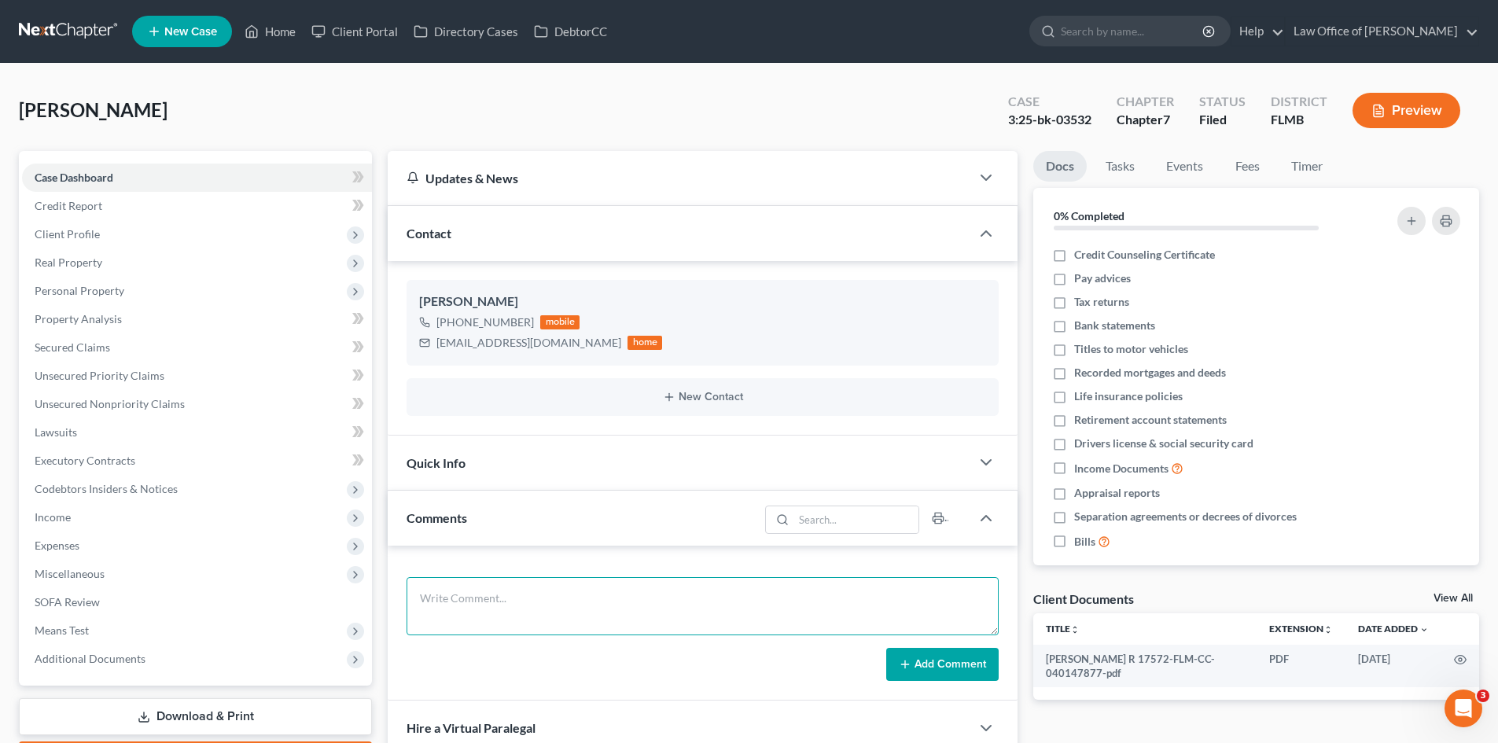
click at [471, 605] on textarea at bounding box center [702, 606] width 592 height 58
drag, startPoint x: 568, startPoint y: 343, endPoint x: 457, endPoint y: 348, distance: 111.8
click at [421, 351] on div "thereserosewest@gmail.com home" at bounding box center [540, 343] width 243 height 20
click at [274, 34] on link "Home" at bounding box center [270, 31] width 67 height 28
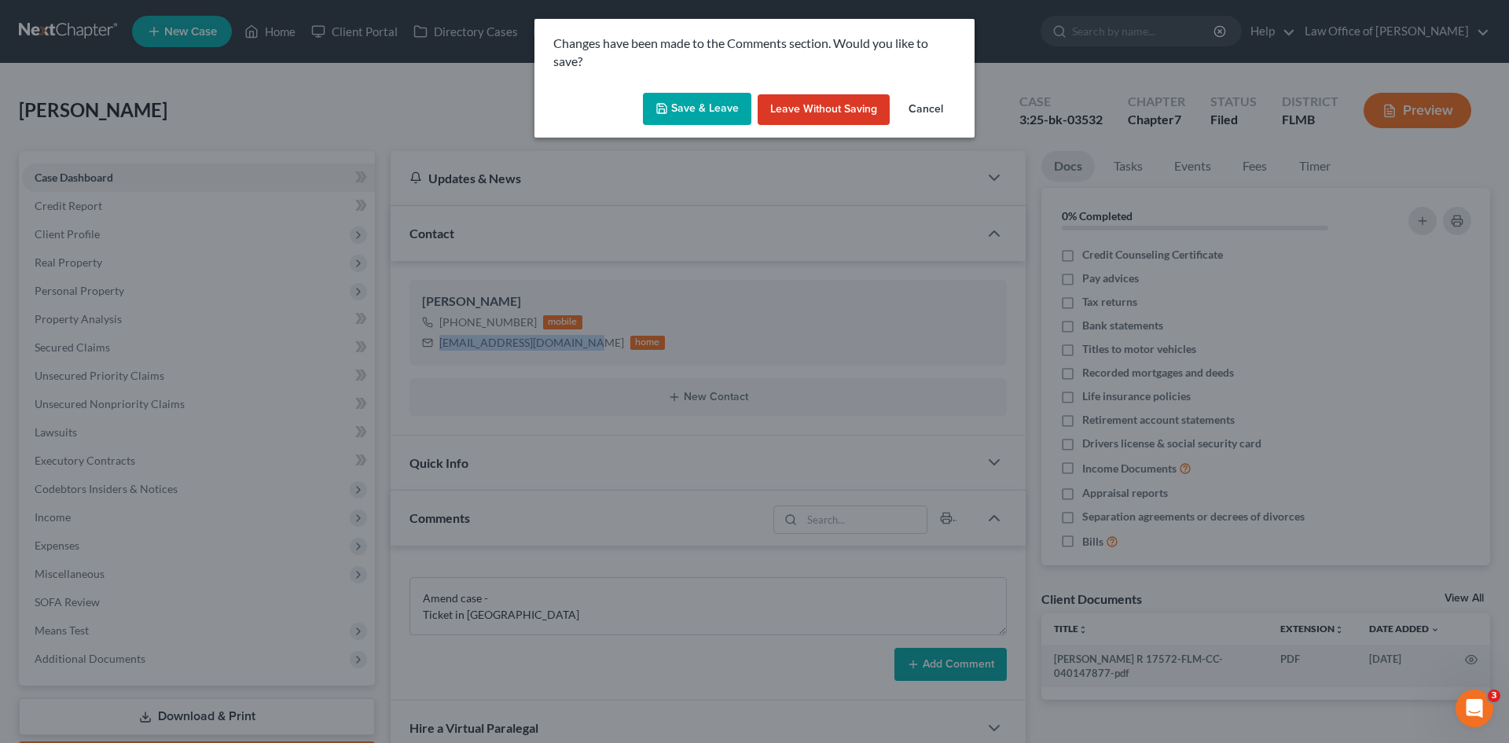
click at [928, 107] on button "Cancel" at bounding box center [926, 109] width 60 height 31
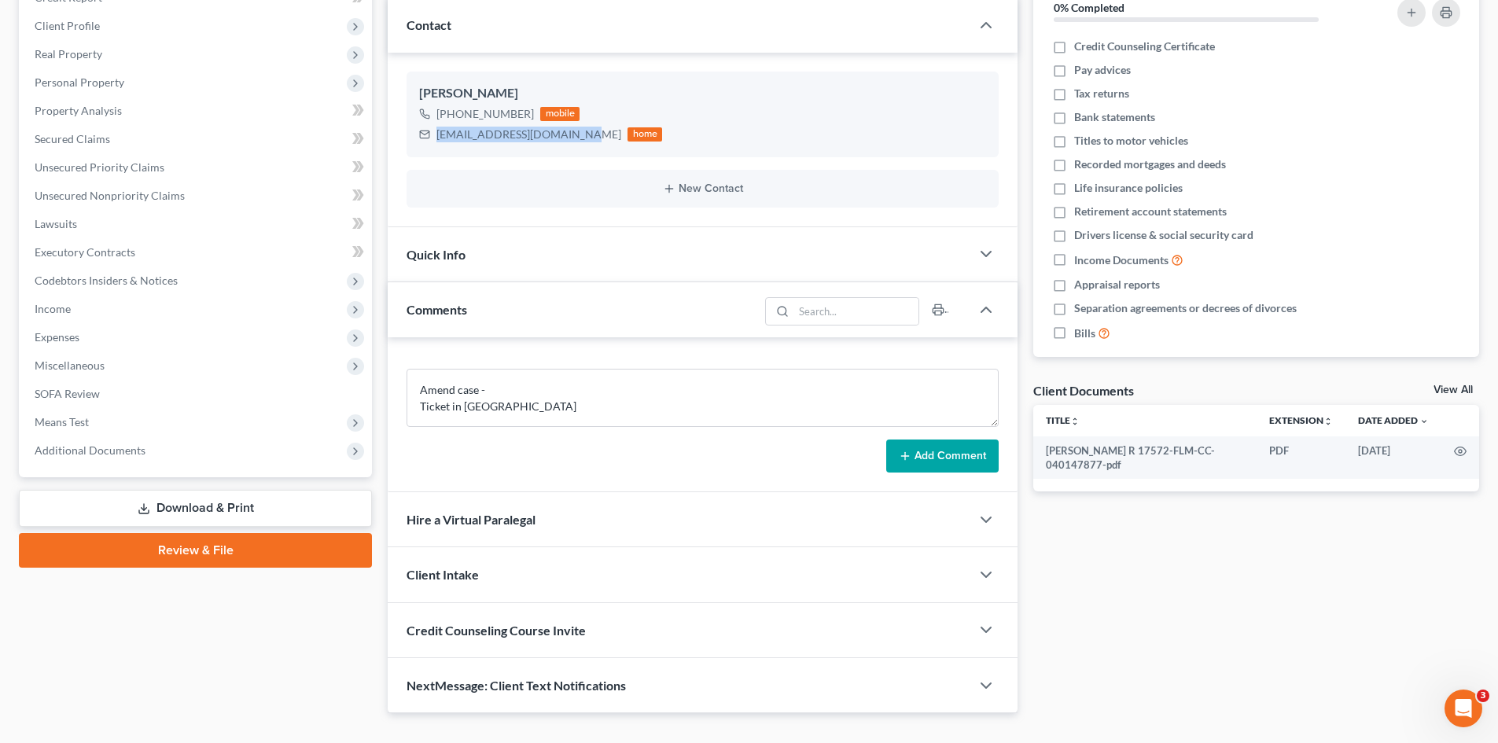
scroll to position [236, 0]
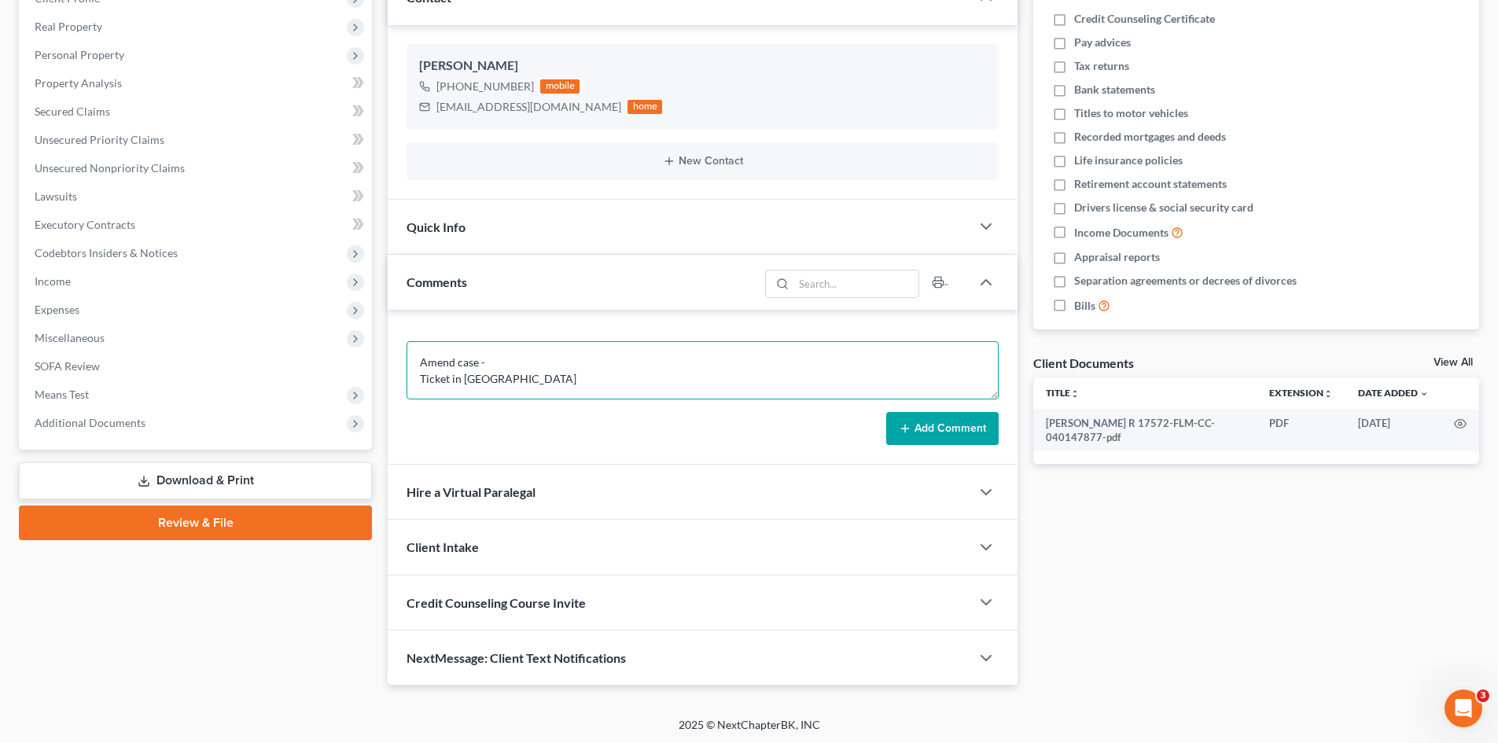
click at [513, 378] on textarea "Amend case - Ticket in PA" at bounding box center [702, 370] width 592 height 58
click at [506, 362] on textarea "Amend case - Ticket in PA $106 Parking Violations Branch PO BOX 41819 Philadelp…" at bounding box center [702, 370] width 592 height 58
click at [520, 381] on textarea "Amend case - Ticket in PA $106 Parking Violations Branch PO BOX 41819 Philadelp…" at bounding box center [702, 370] width 592 height 58
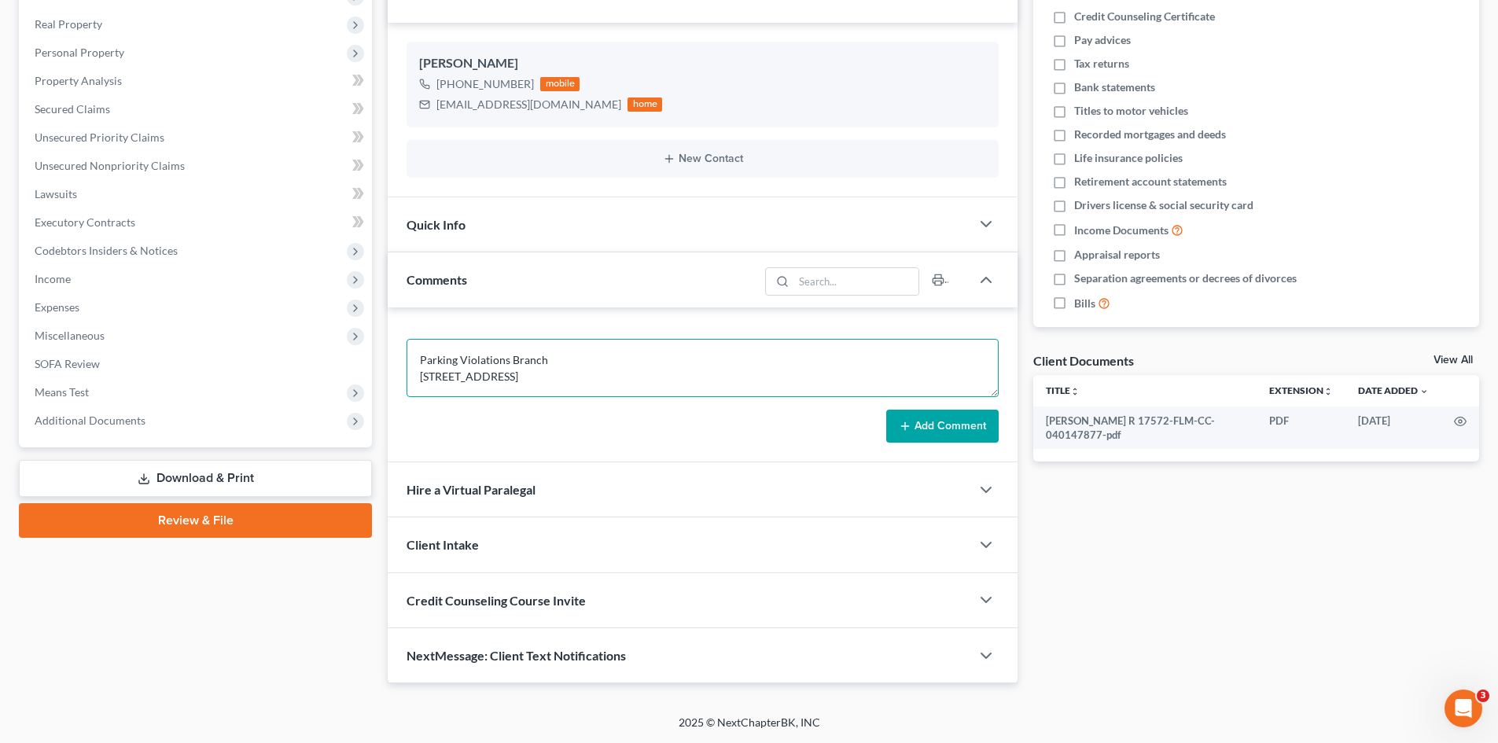
type textarea "Amend case - Ticket in PA $106 Ticket # 944653013 Parking Violations Branch PO …"
click at [920, 427] on button "Add Comment" at bounding box center [942, 426] width 112 height 33
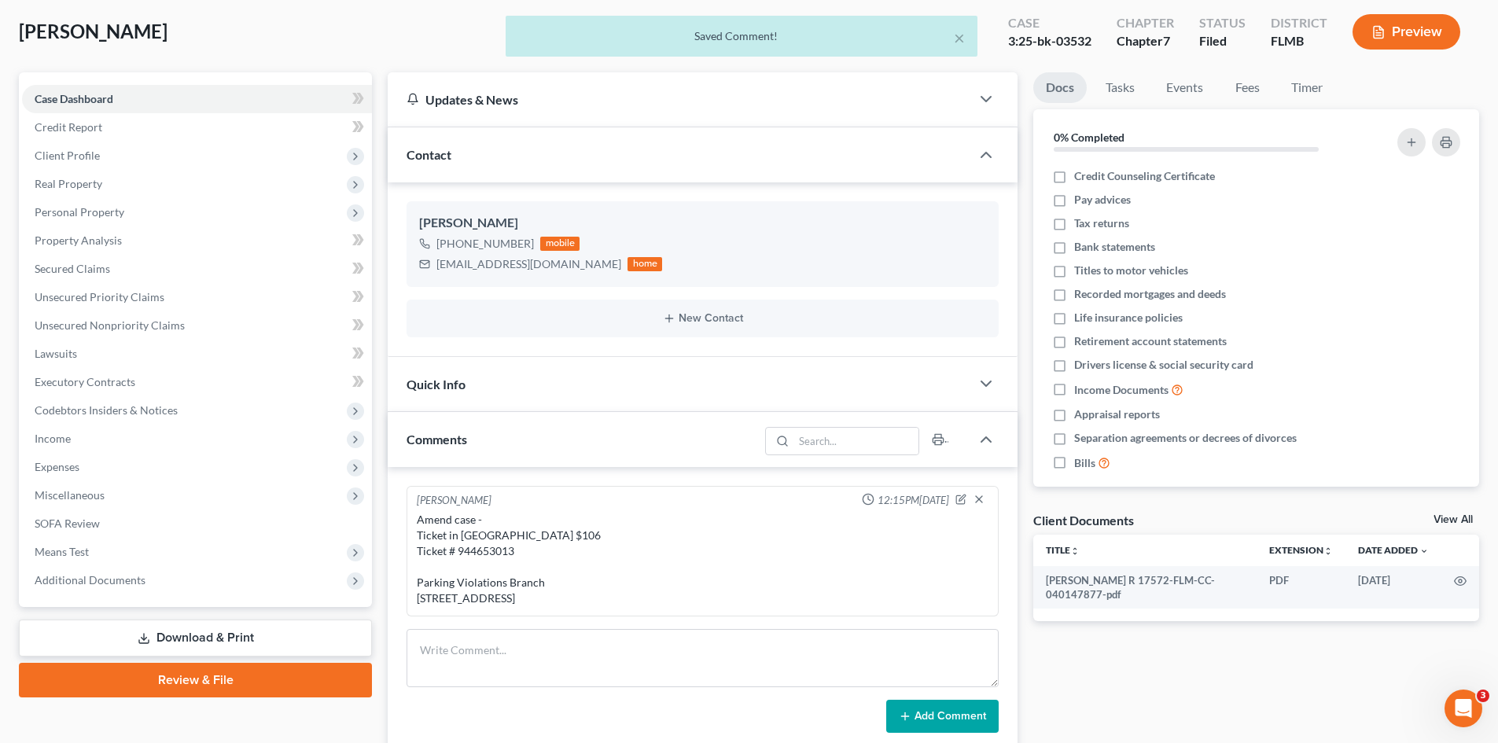
scroll to position [0, 0]
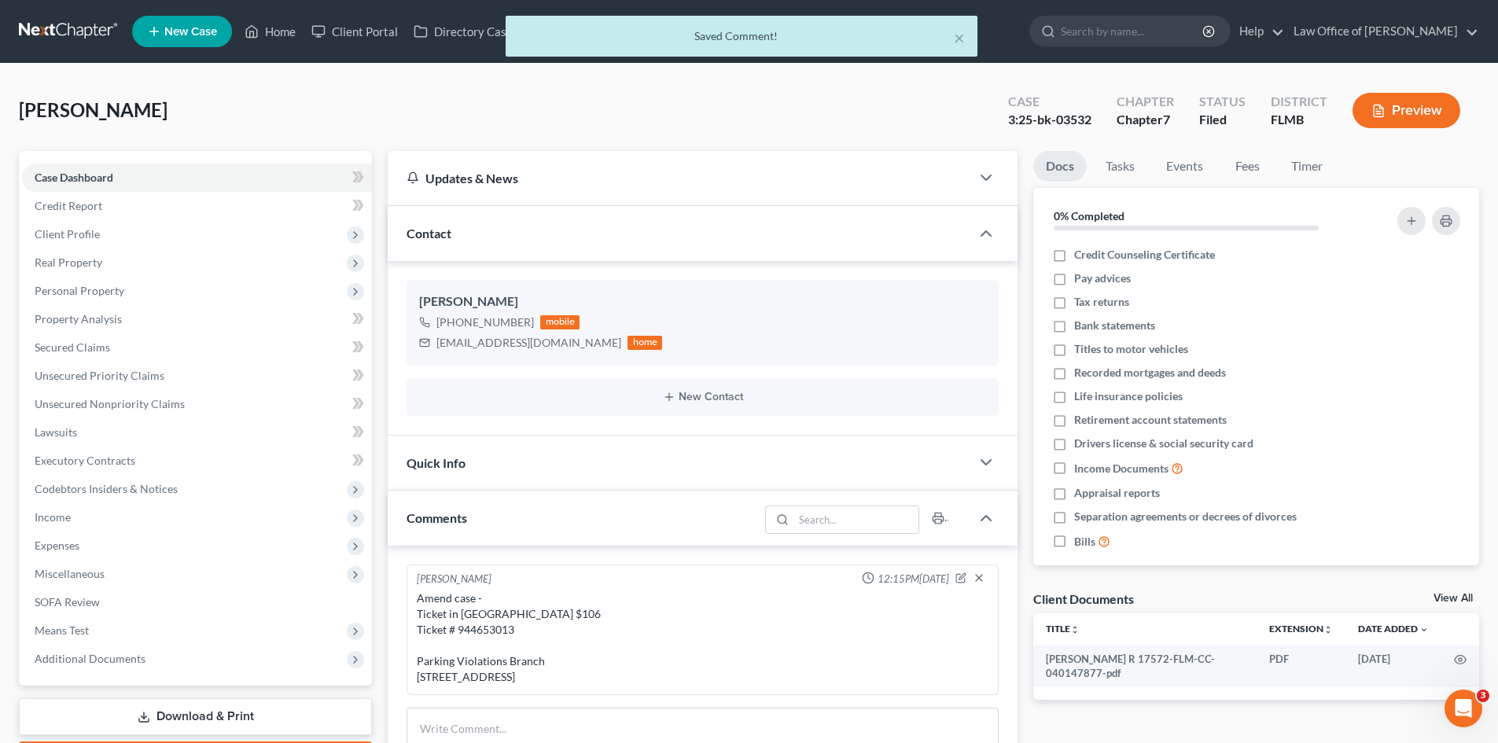
click at [281, 31] on div "× Saved Comment!" at bounding box center [741, 40] width 1498 height 49
click at [266, 34] on div "× Saved Comment!" at bounding box center [741, 40] width 1498 height 49
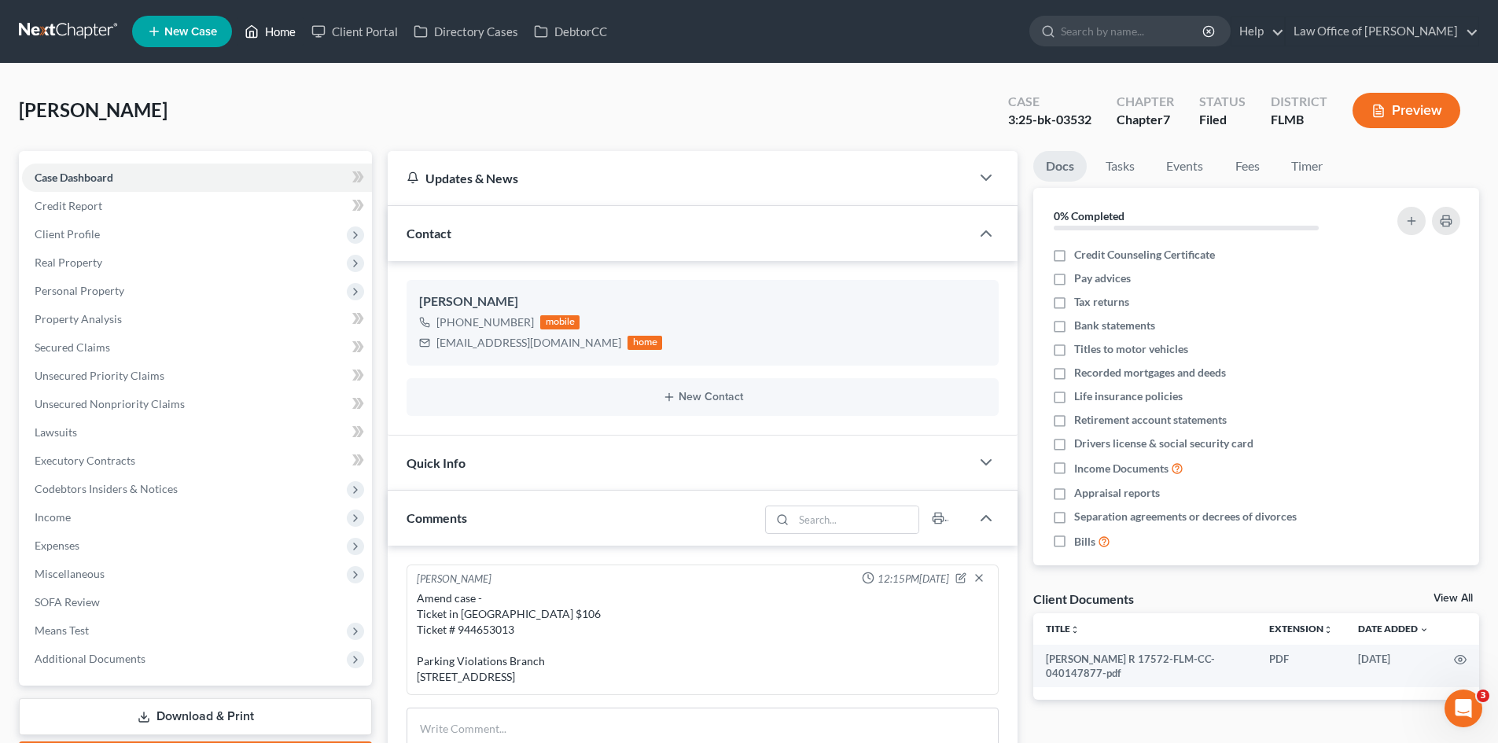
click at [269, 28] on link "Home" at bounding box center [270, 31] width 67 height 28
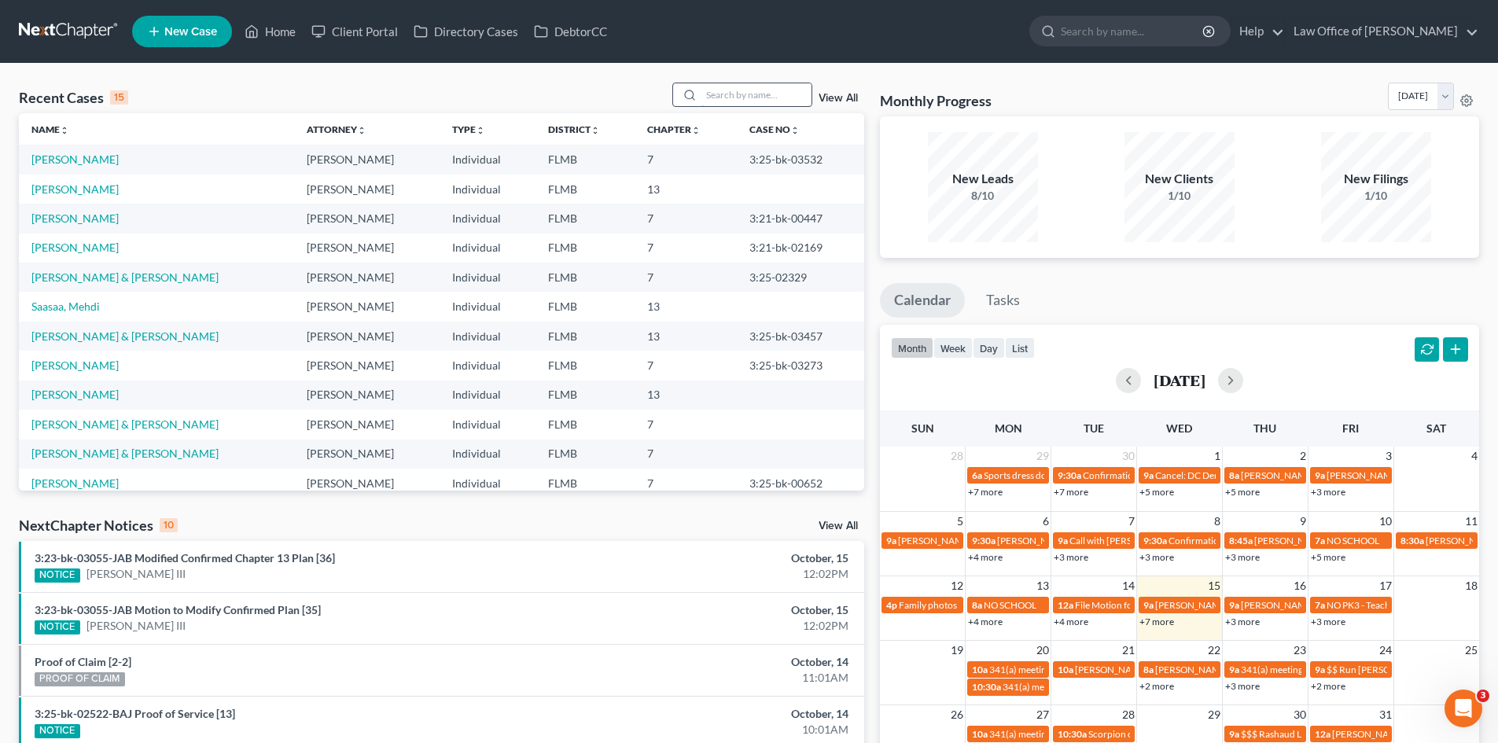
click at [783, 97] on input "search" at bounding box center [756, 94] width 110 height 23
type input "seagroves"
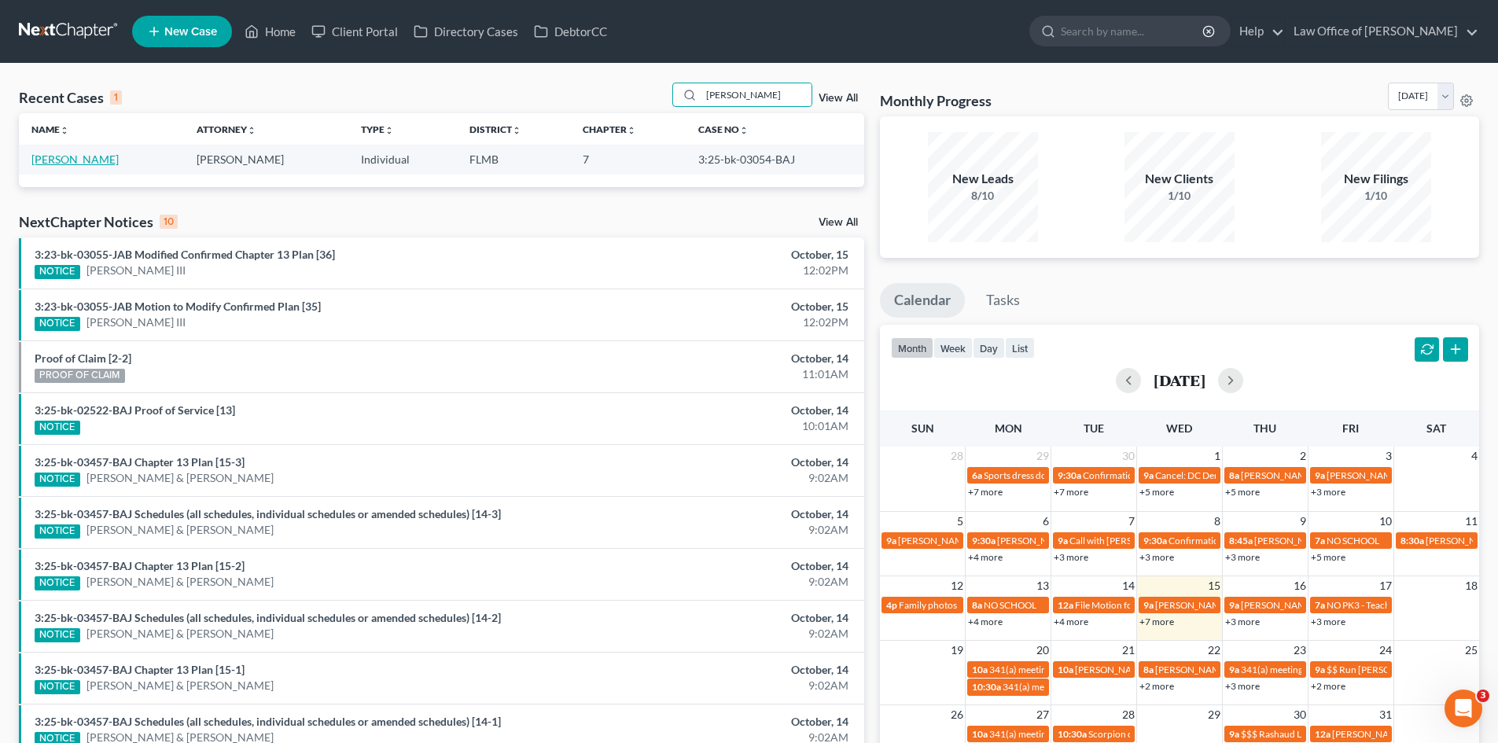
click at [108, 159] on link "[PERSON_NAME]" at bounding box center [74, 159] width 87 height 13
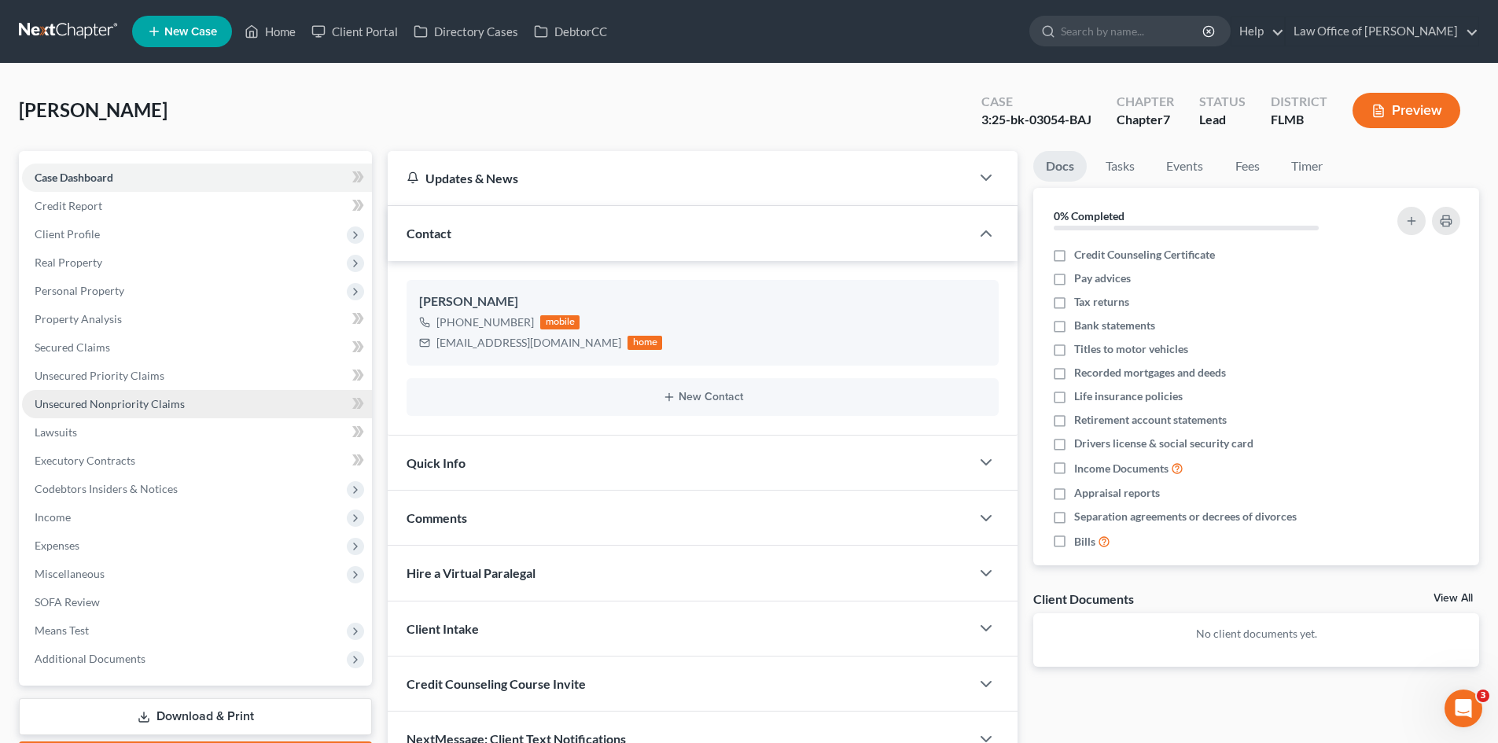
click at [129, 410] on link "Unsecured Nonpriority Claims" at bounding box center [197, 404] width 350 height 28
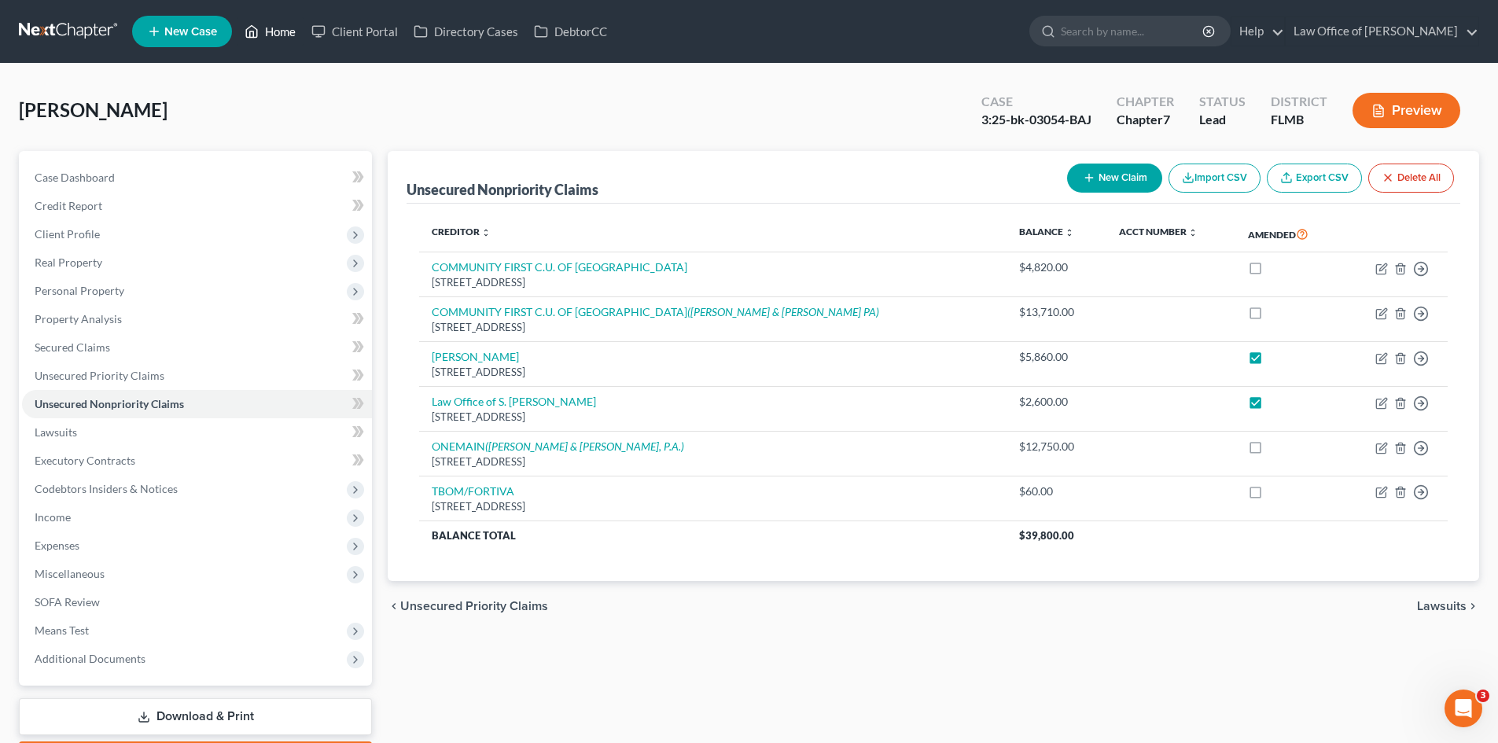
click at [243, 25] on link "Home" at bounding box center [270, 31] width 67 height 28
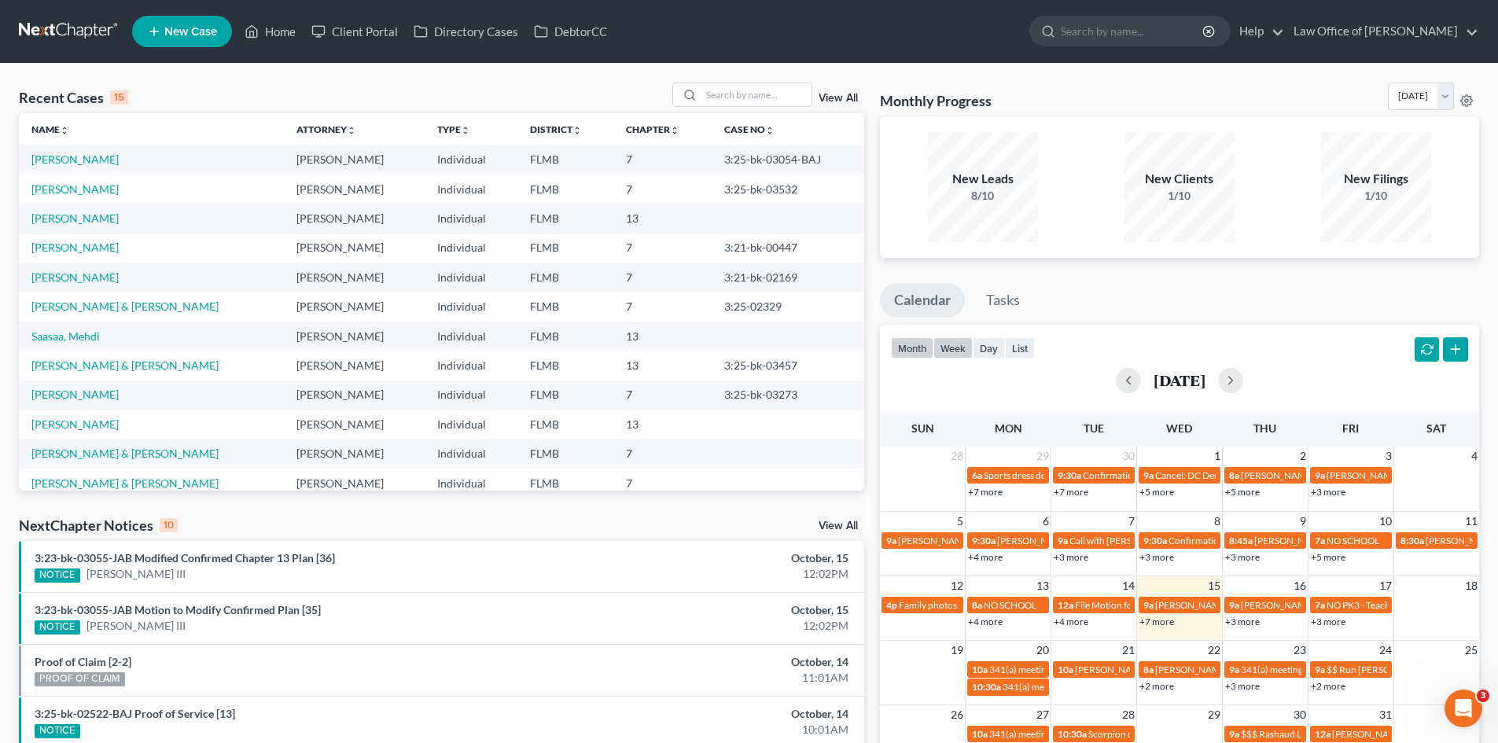
click at [939, 340] on button "week" at bounding box center [952, 347] width 39 height 21
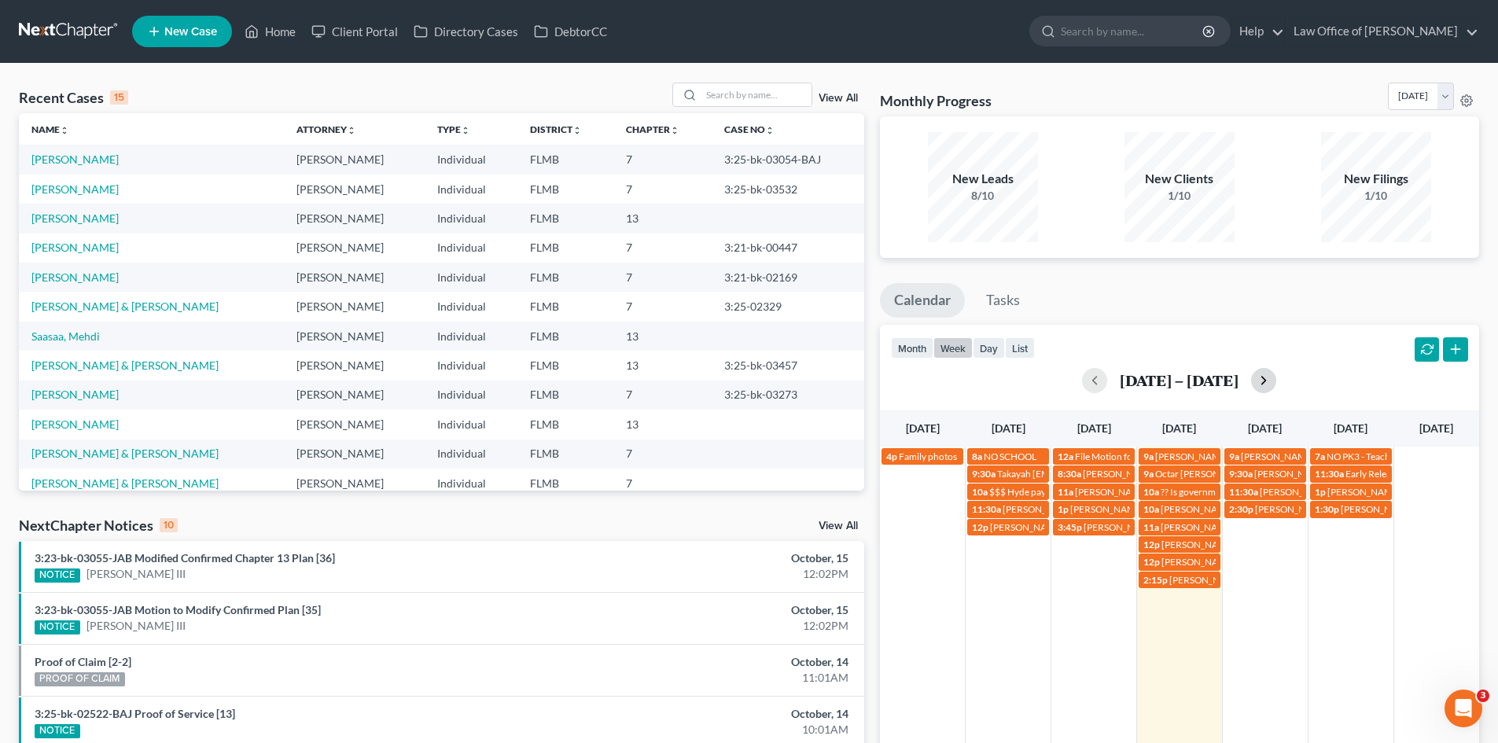
click at [1274, 380] on button "button" at bounding box center [1263, 380] width 25 height 25
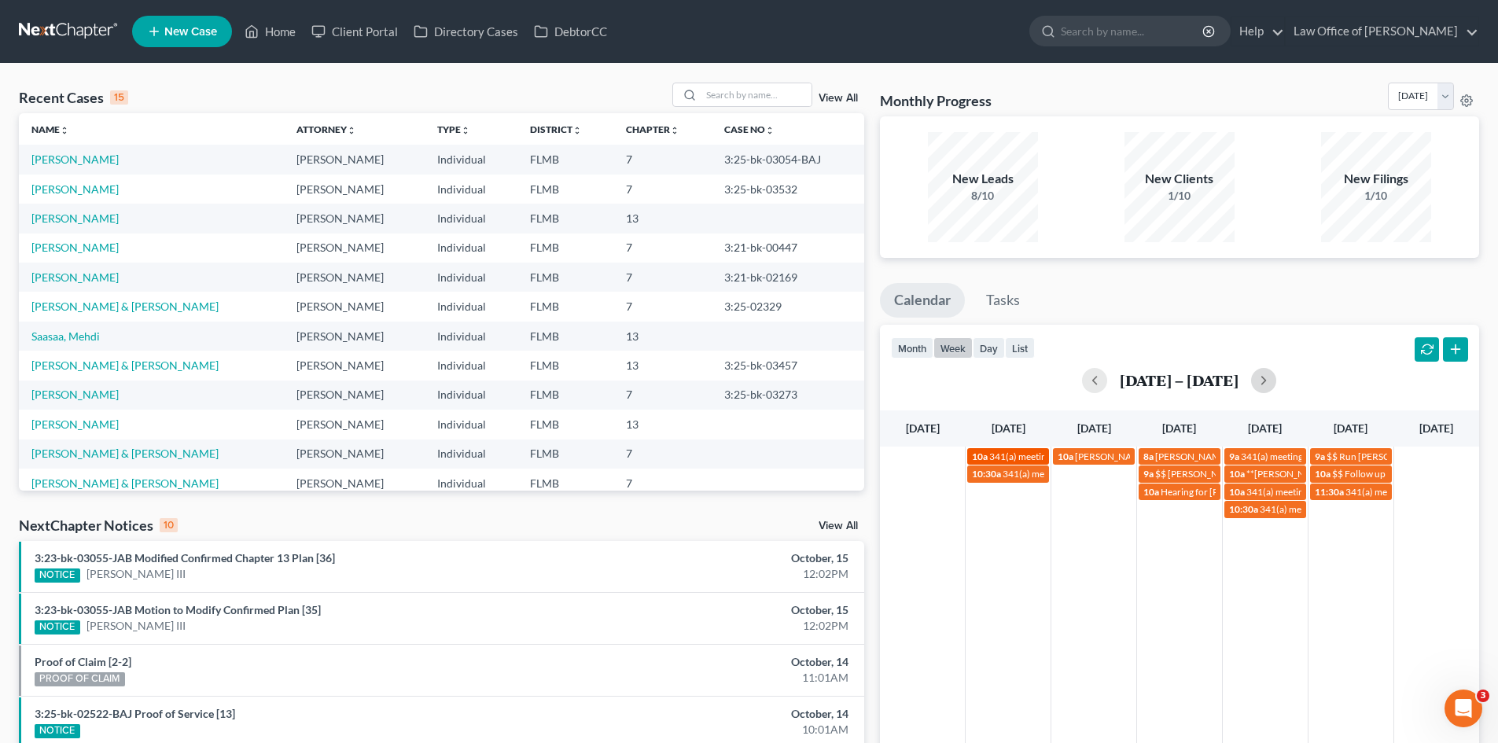
click at [1032, 454] on span "341(a) meeting for [PERSON_NAME]" at bounding box center [1065, 456] width 152 height 12
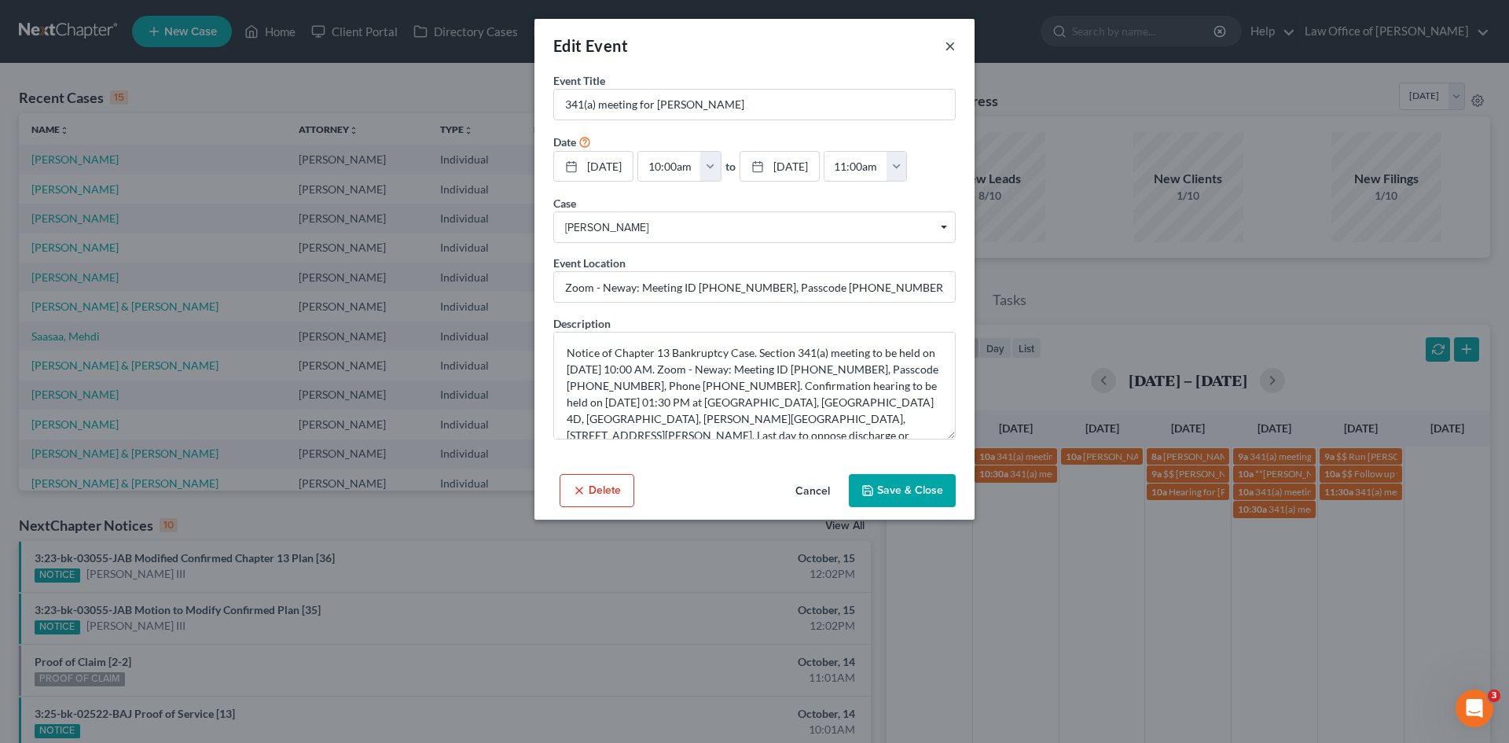
click at [951, 48] on button "×" at bounding box center [950, 45] width 11 height 19
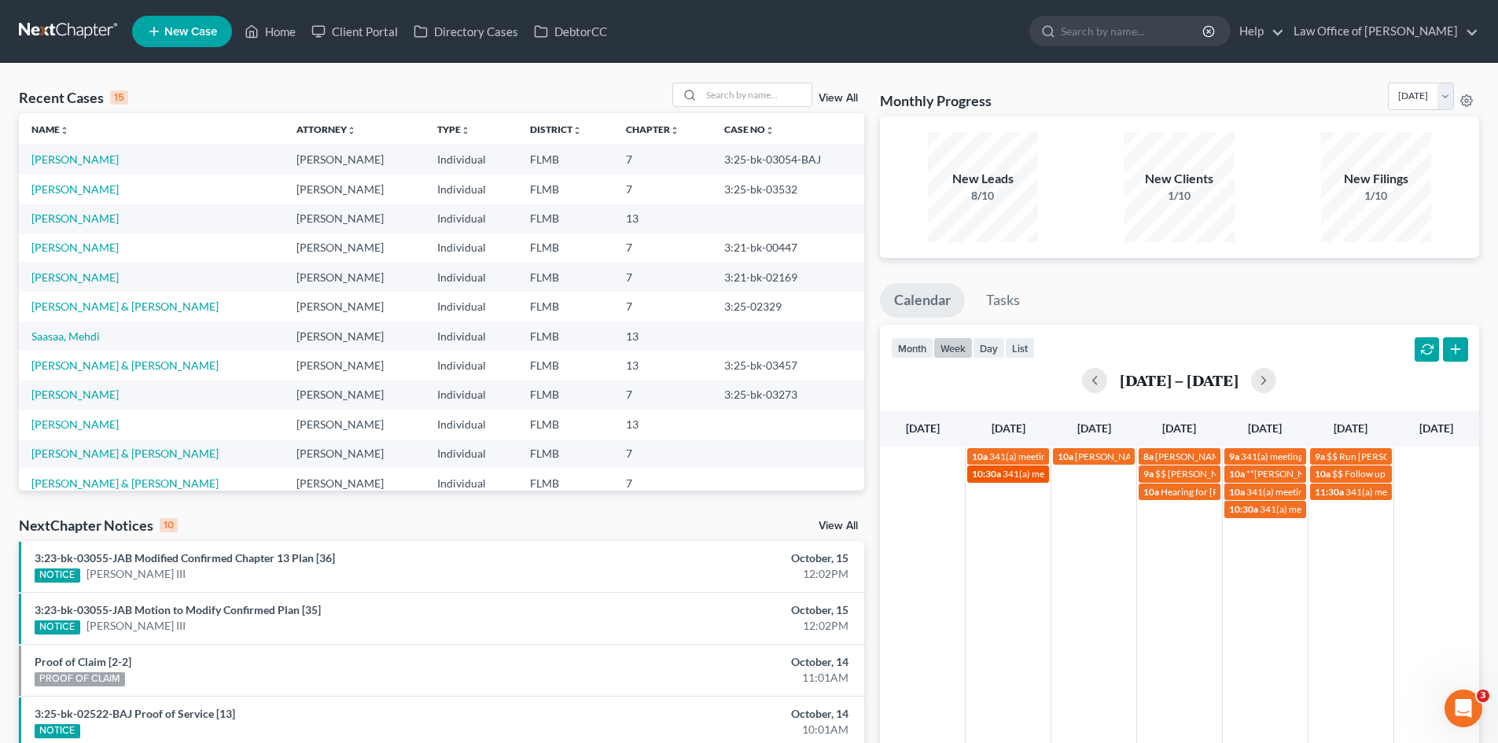
click at [981, 470] on span "10:30a" at bounding box center [986, 474] width 29 height 12
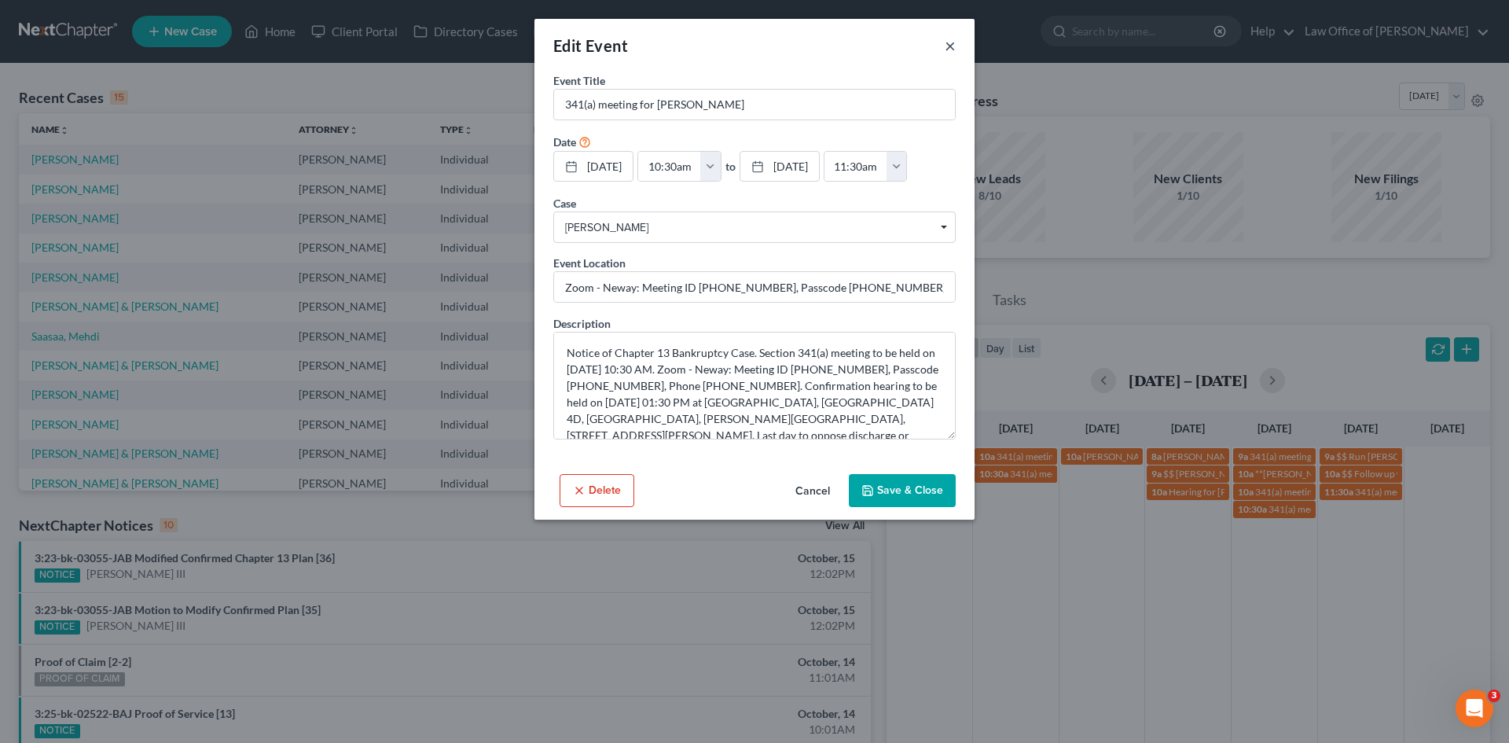
click at [947, 42] on button "×" at bounding box center [950, 45] width 11 height 19
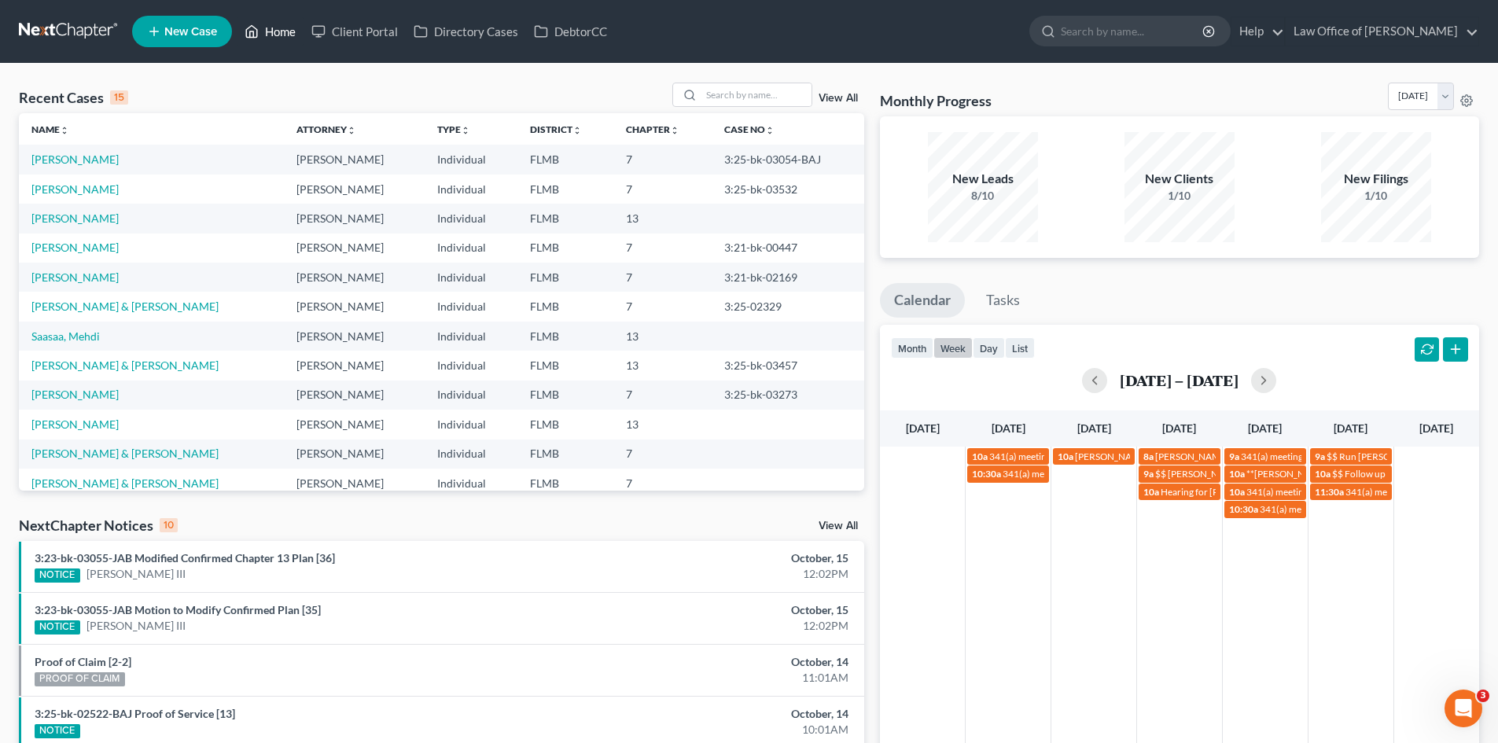
click at [260, 19] on link "Home" at bounding box center [270, 31] width 67 height 28
click at [84, 190] on link "[PERSON_NAME]" at bounding box center [74, 188] width 87 height 13
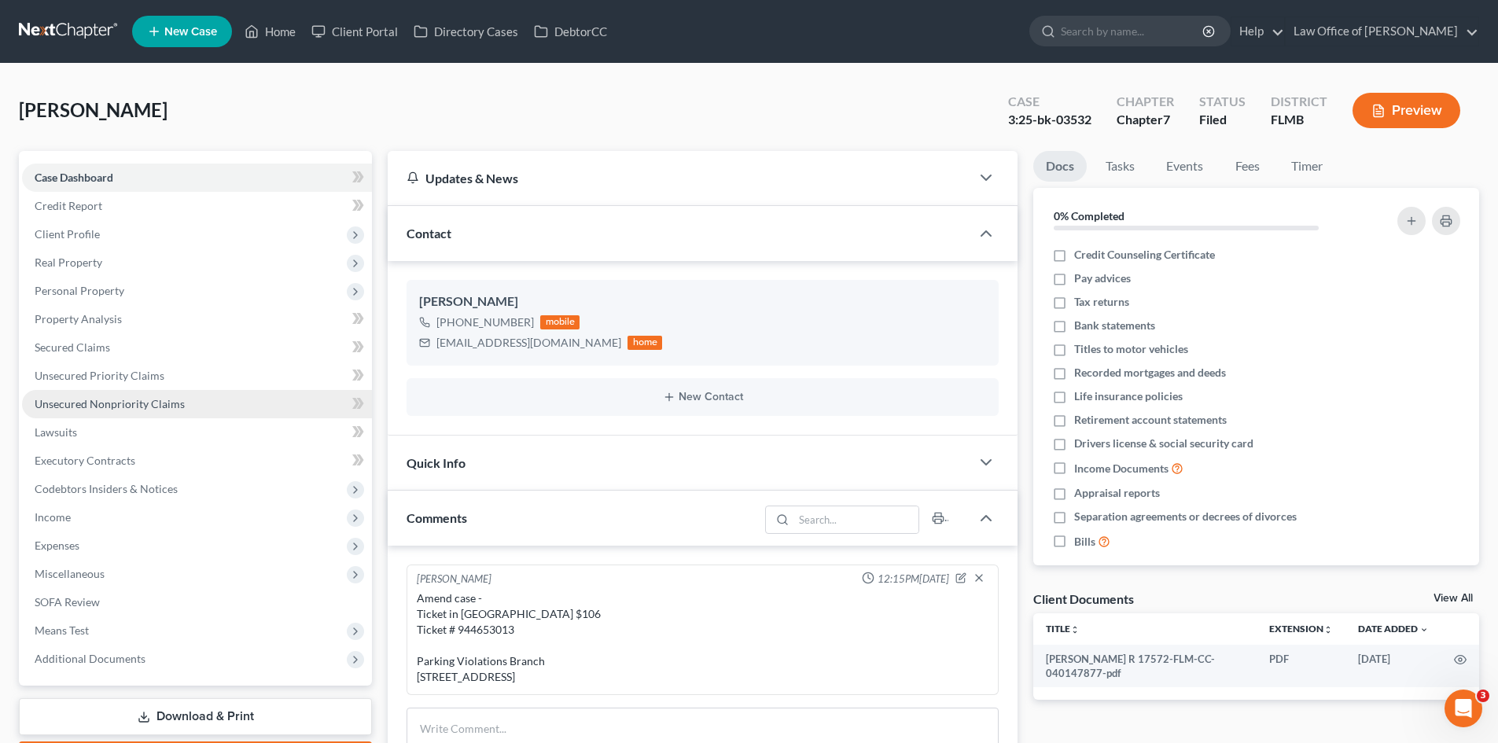
click at [121, 405] on span "Unsecured Nonpriority Claims" at bounding box center [110, 403] width 150 height 13
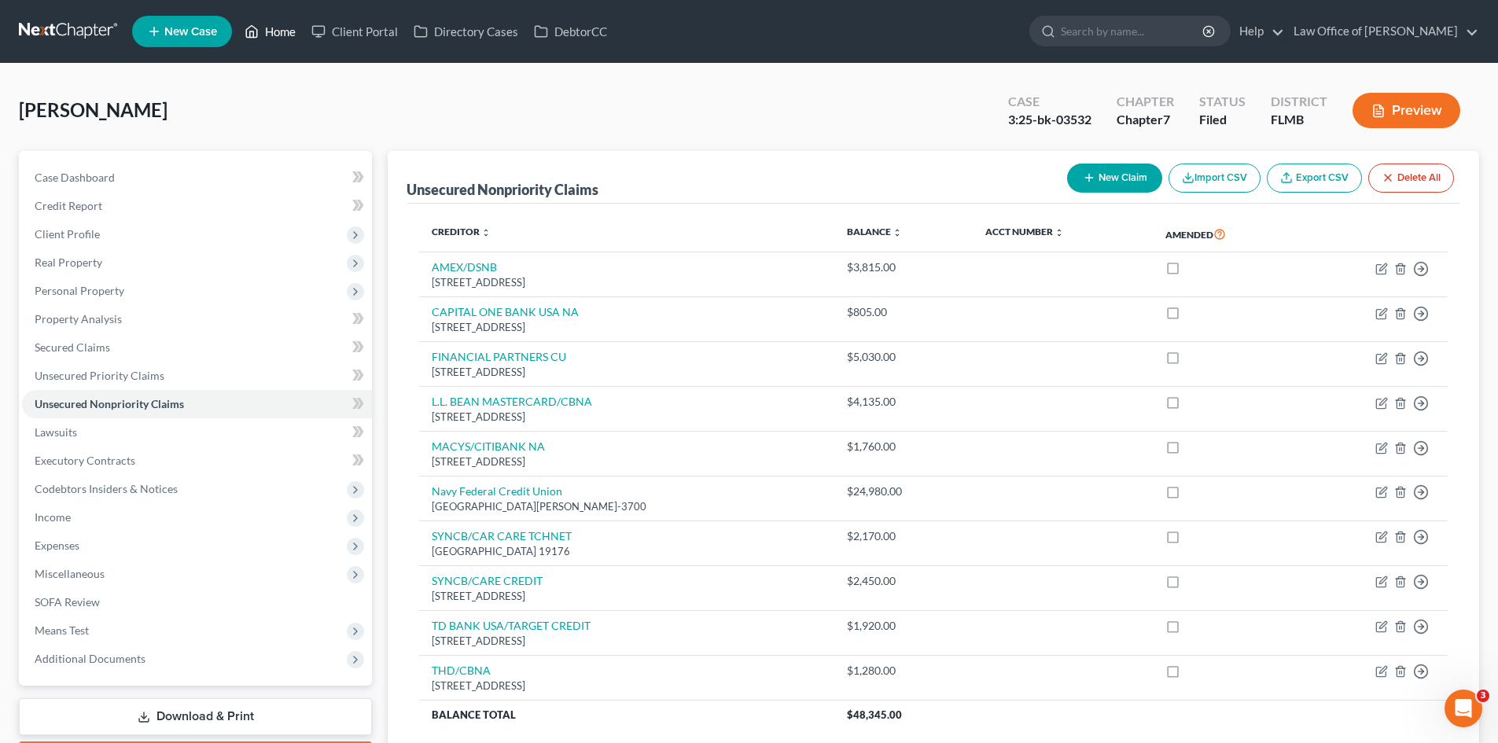
click at [288, 25] on link "Home" at bounding box center [270, 31] width 67 height 28
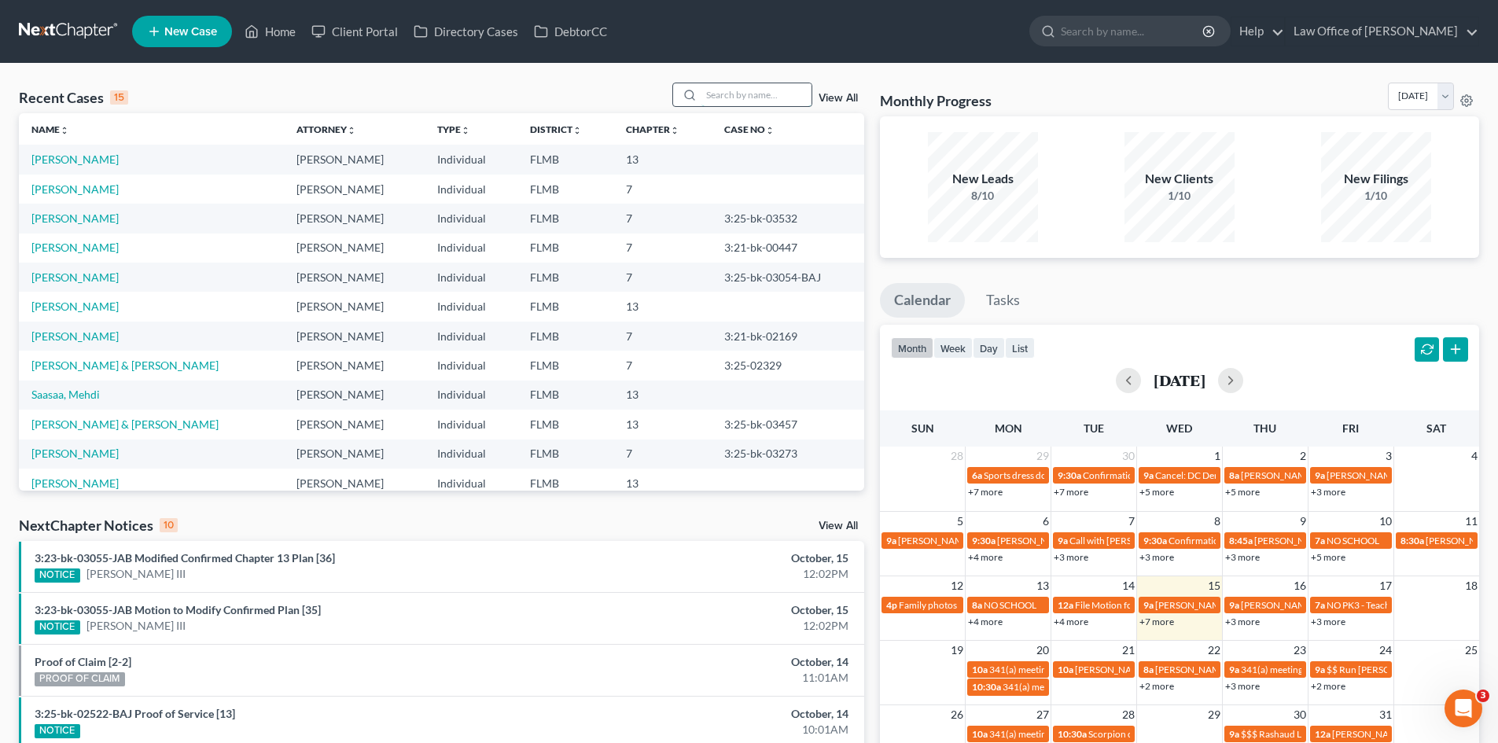
click at [748, 86] on input "search" at bounding box center [756, 94] width 110 height 23
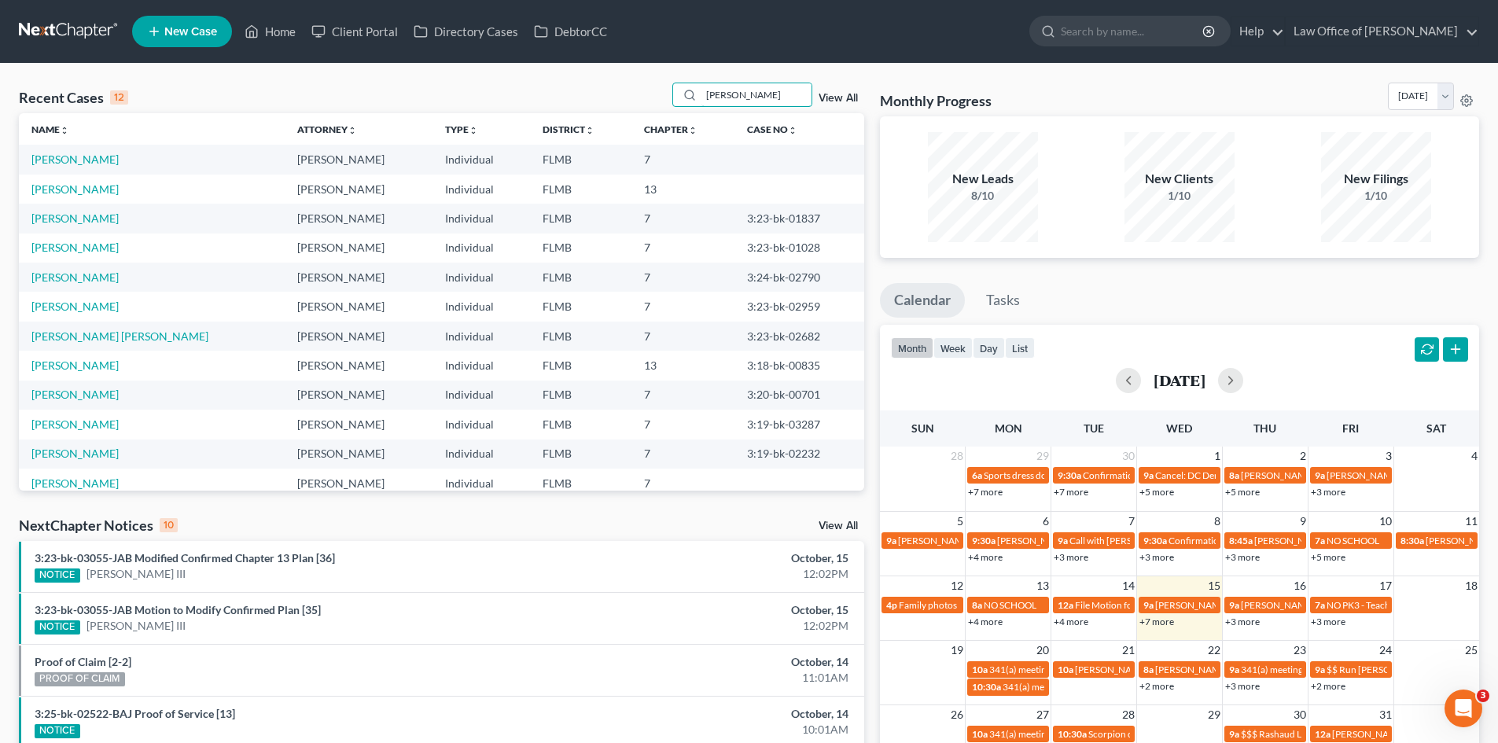
type input "simmons"
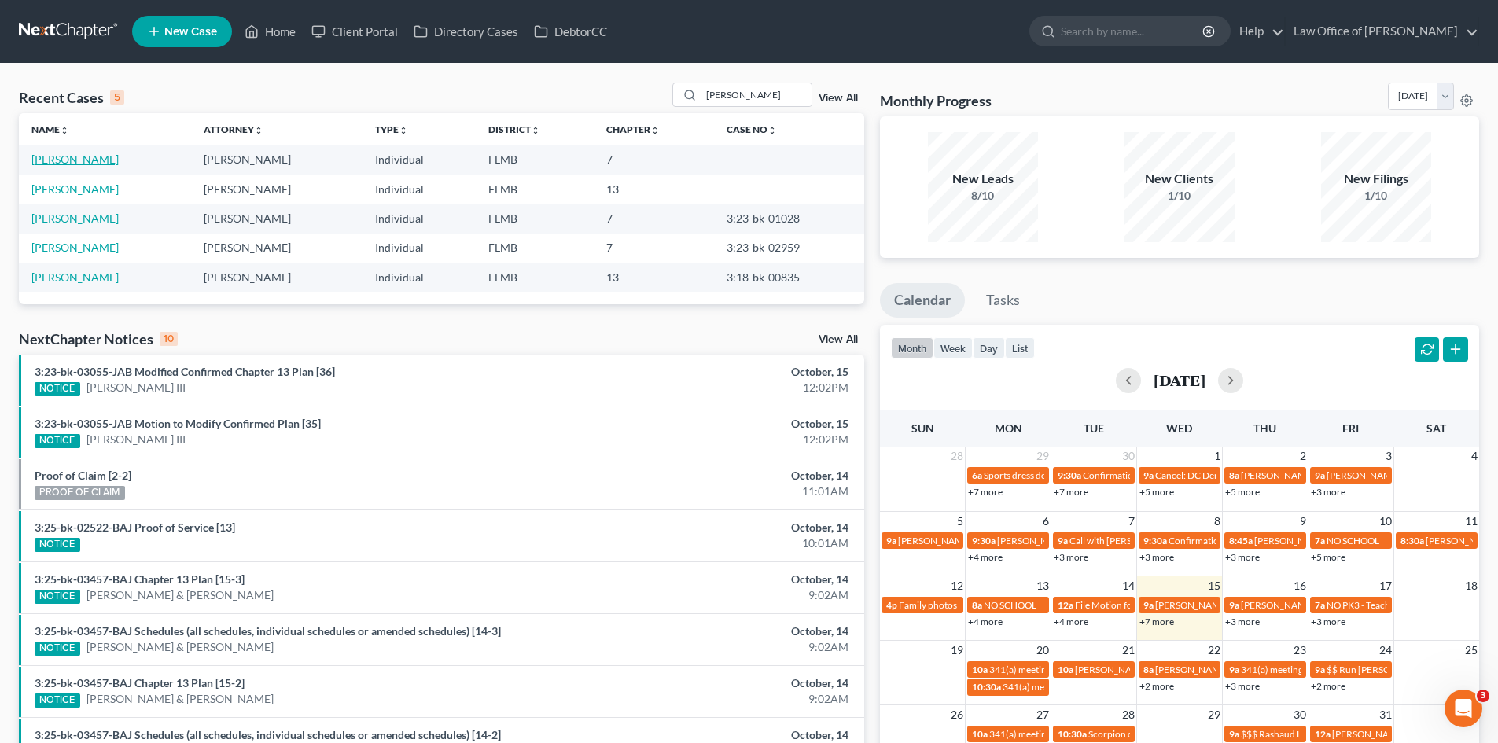
click at [77, 161] on link "[PERSON_NAME]" at bounding box center [74, 159] width 87 height 13
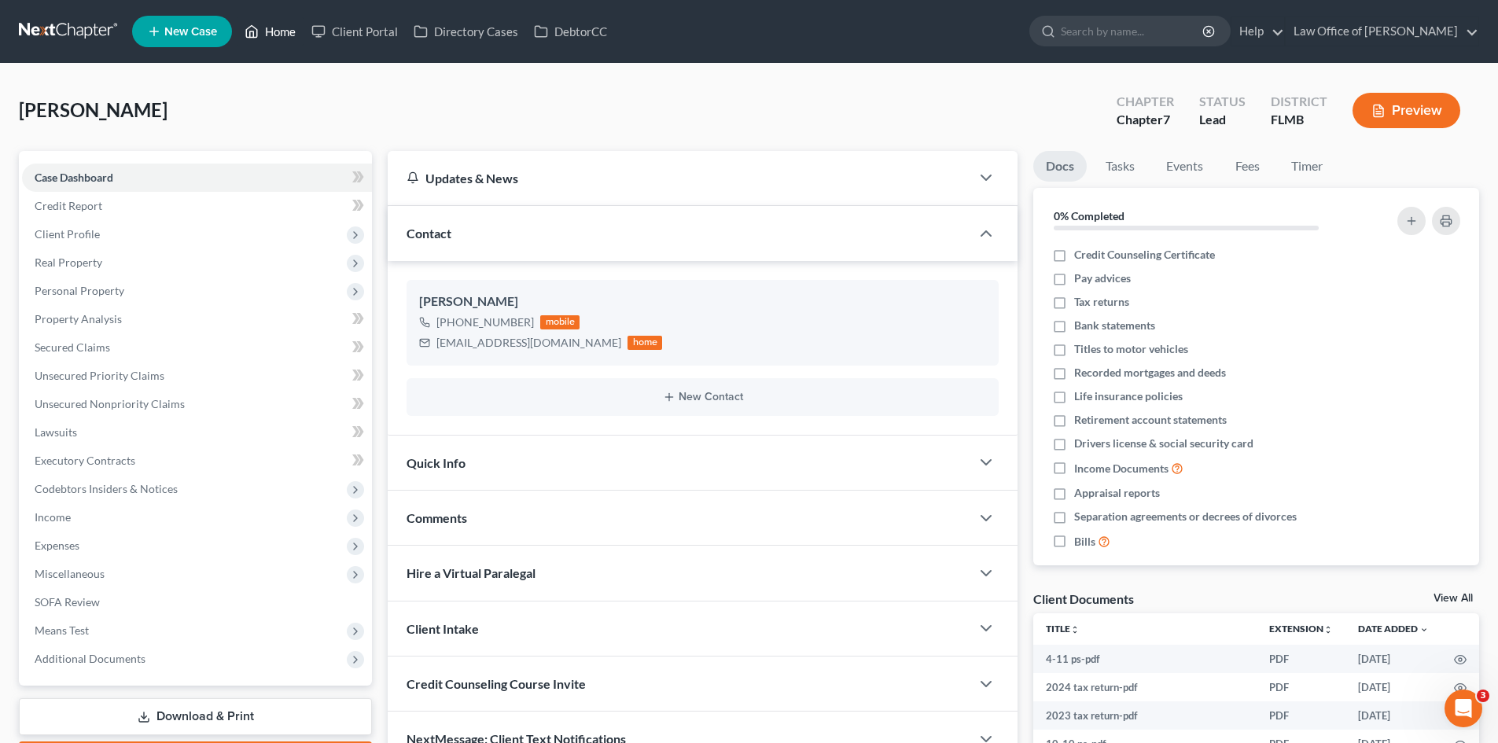
drag, startPoint x: 267, startPoint y: 34, endPoint x: 355, endPoint y: 95, distance: 106.6
click at [267, 34] on link "Home" at bounding box center [270, 31] width 67 height 28
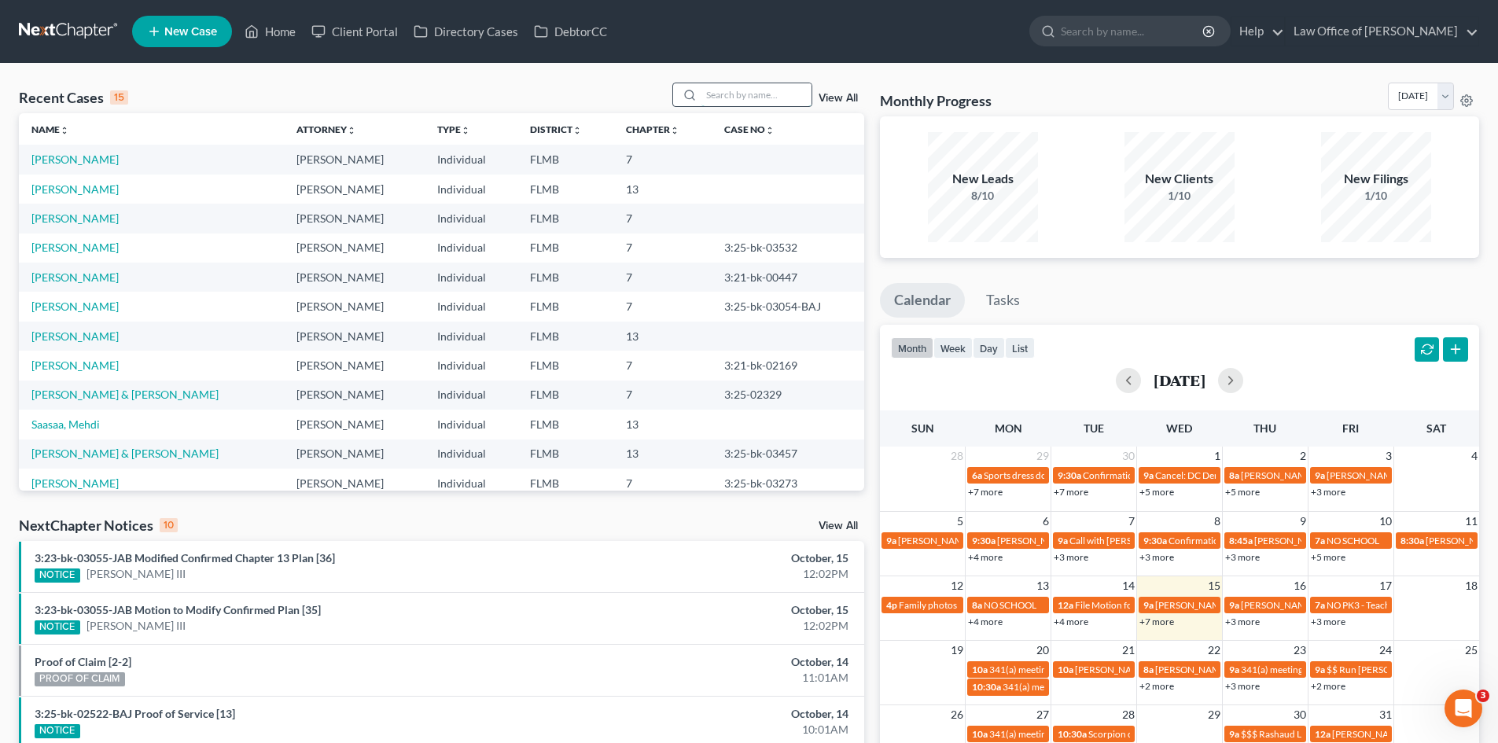
click at [721, 89] on input "search" at bounding box center [756, 94] width 110 height 23
drag, startPoint x: 779, startPoint y: 84, endPoint x: 773, endPoint y: 98, distance: 15.5
click at [775, 92] on input "search" at bounding box center [756, 94] width 110 height 23
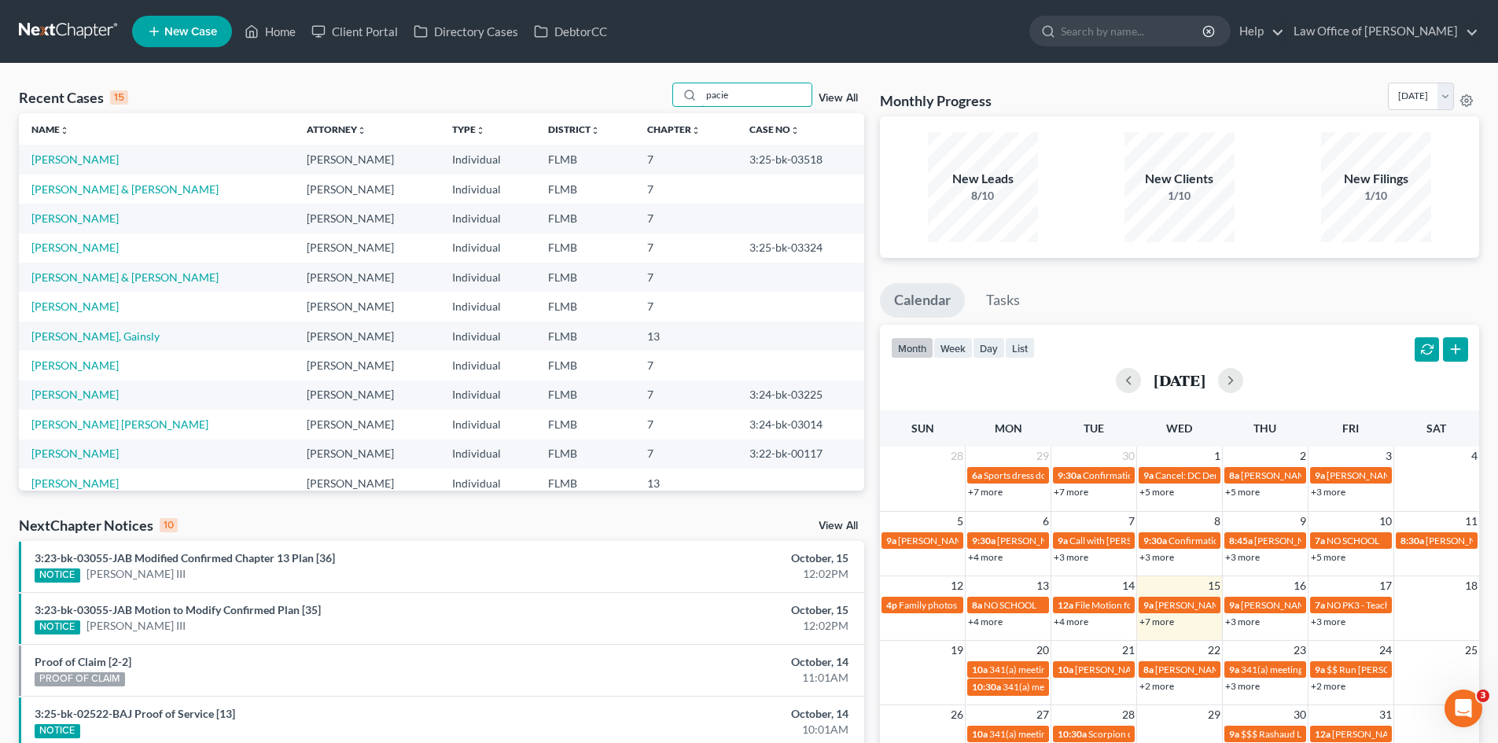
type input "pacie"
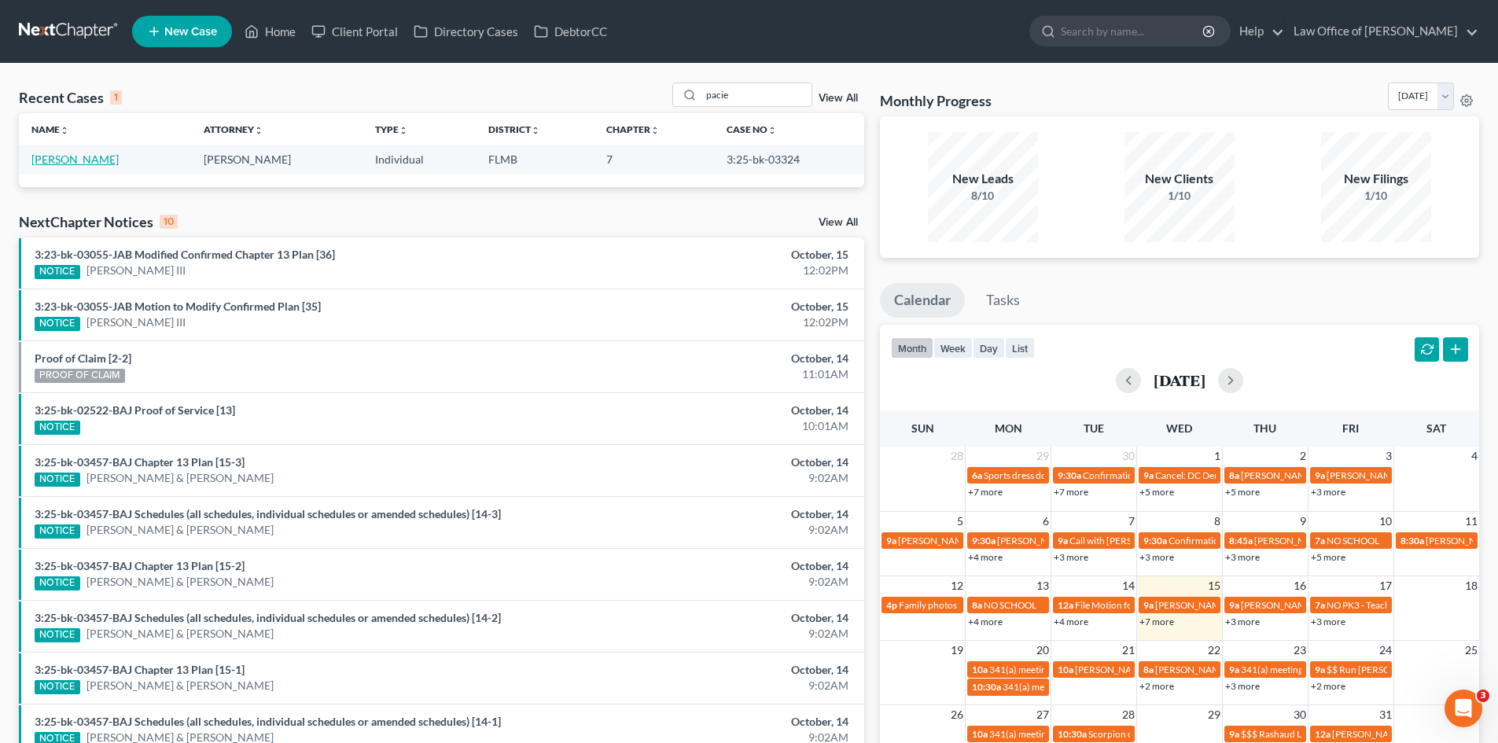
click at [72, 156] on link "[PERSON_NAME]" at bounding box center [74, 159] width 87 height 13
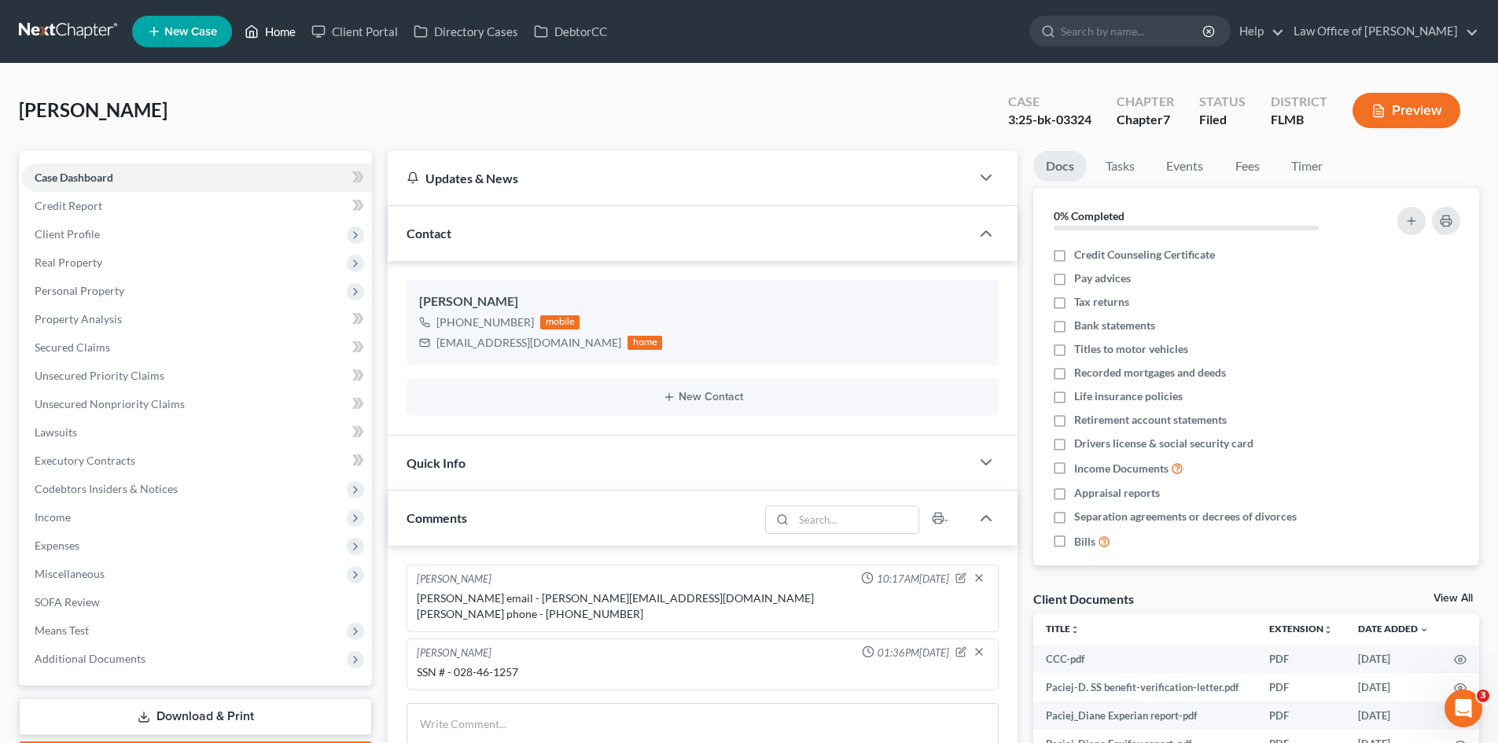
click at [261, 28] on link "Home" at bounding box center [270, 31] width 67 height 28
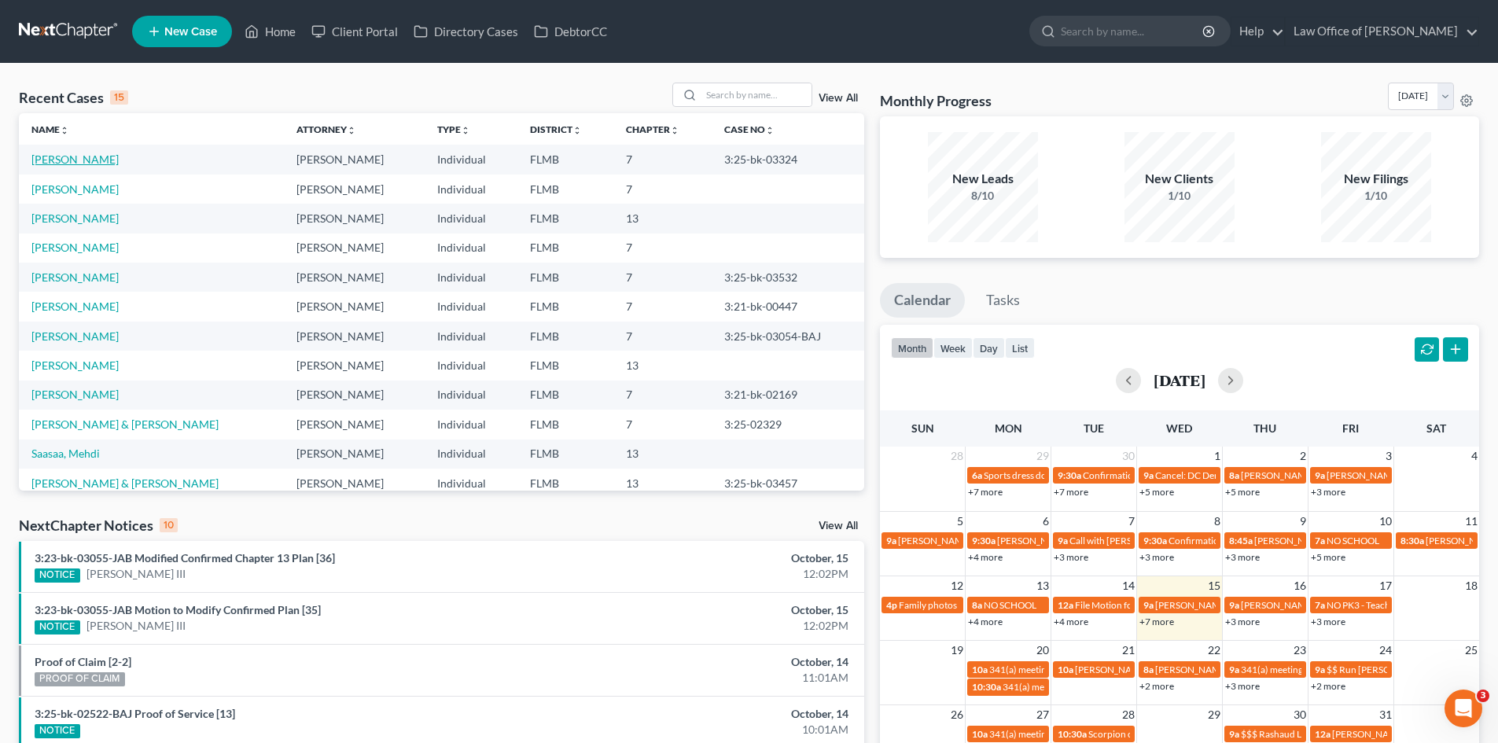
click at [42, 156] on link "[PERSON_NAME]" at bounding box center [74, 159] width 87 height 13
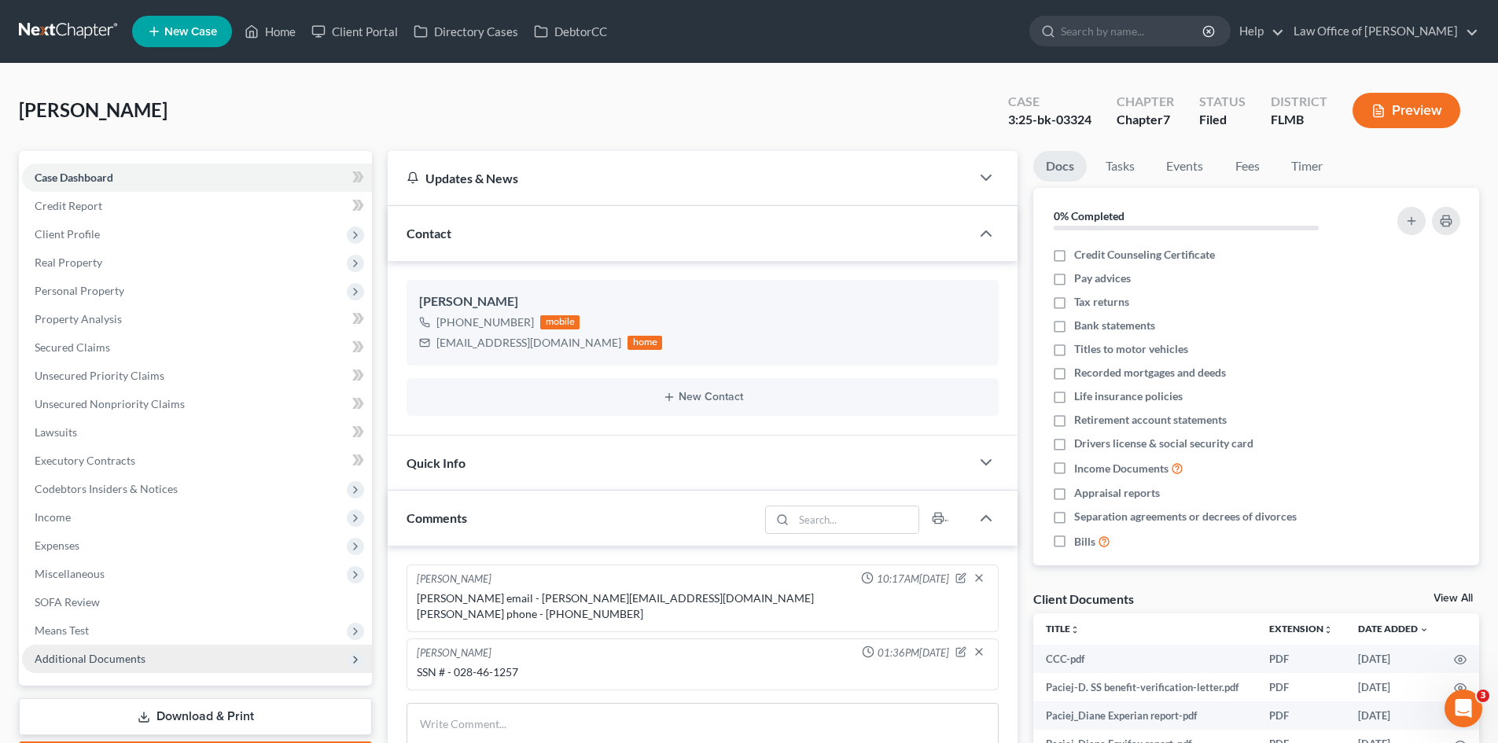
click at [184, 659] on span "Additional Documents" at bounding box center [197, 659] width 350 height 28
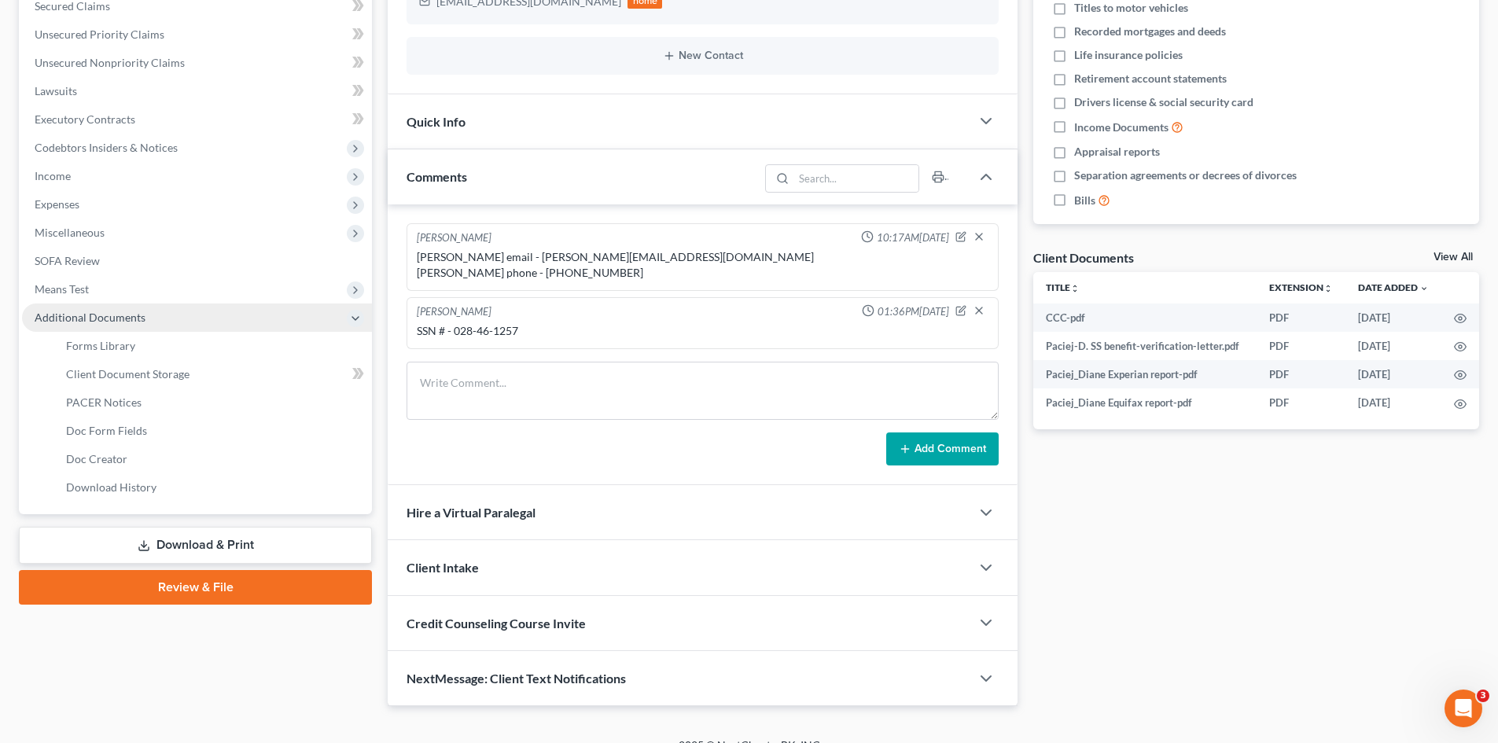
scroll to position [364, 0]
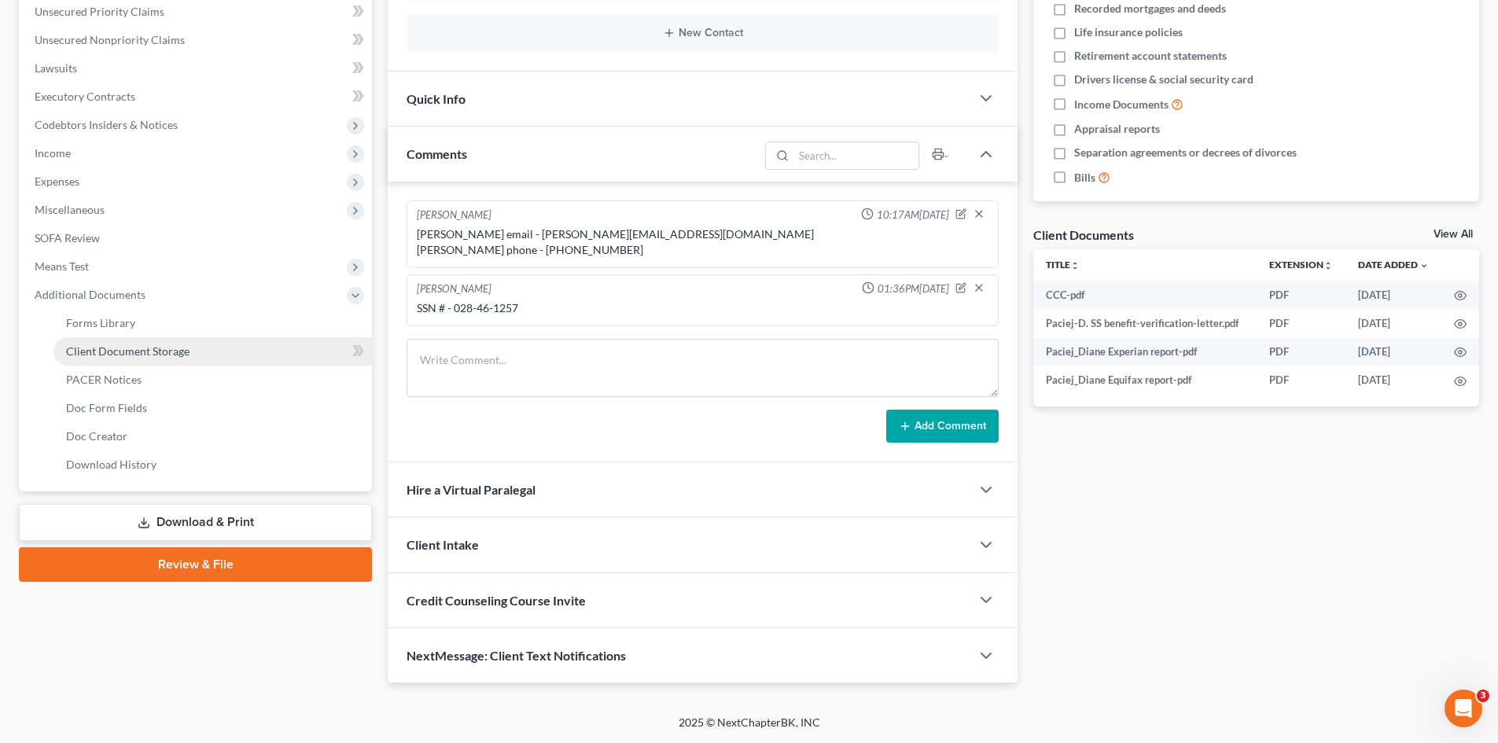
click at [142, 351] on span "Client Document Storage" at bounding box center [127, 350] width 123 height 13
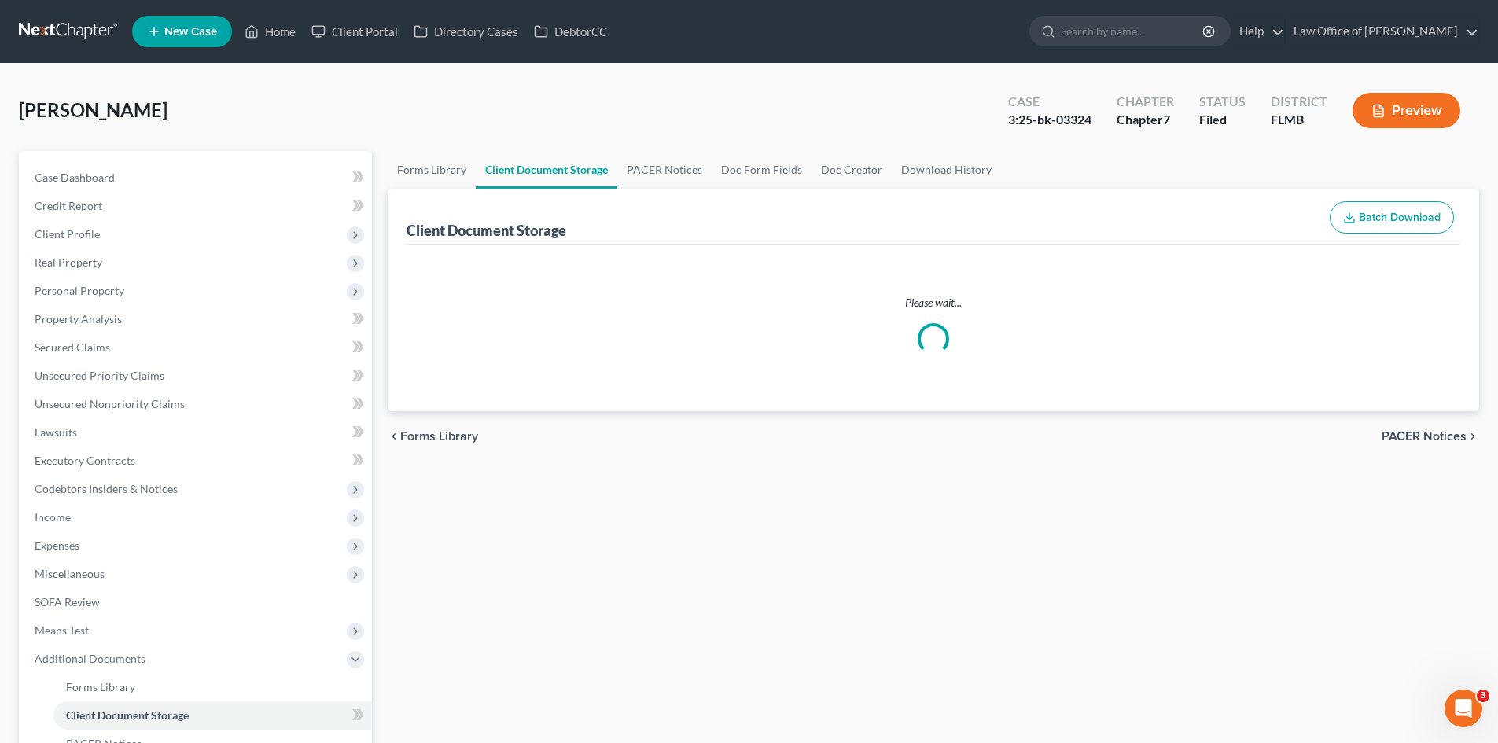
select select "9"
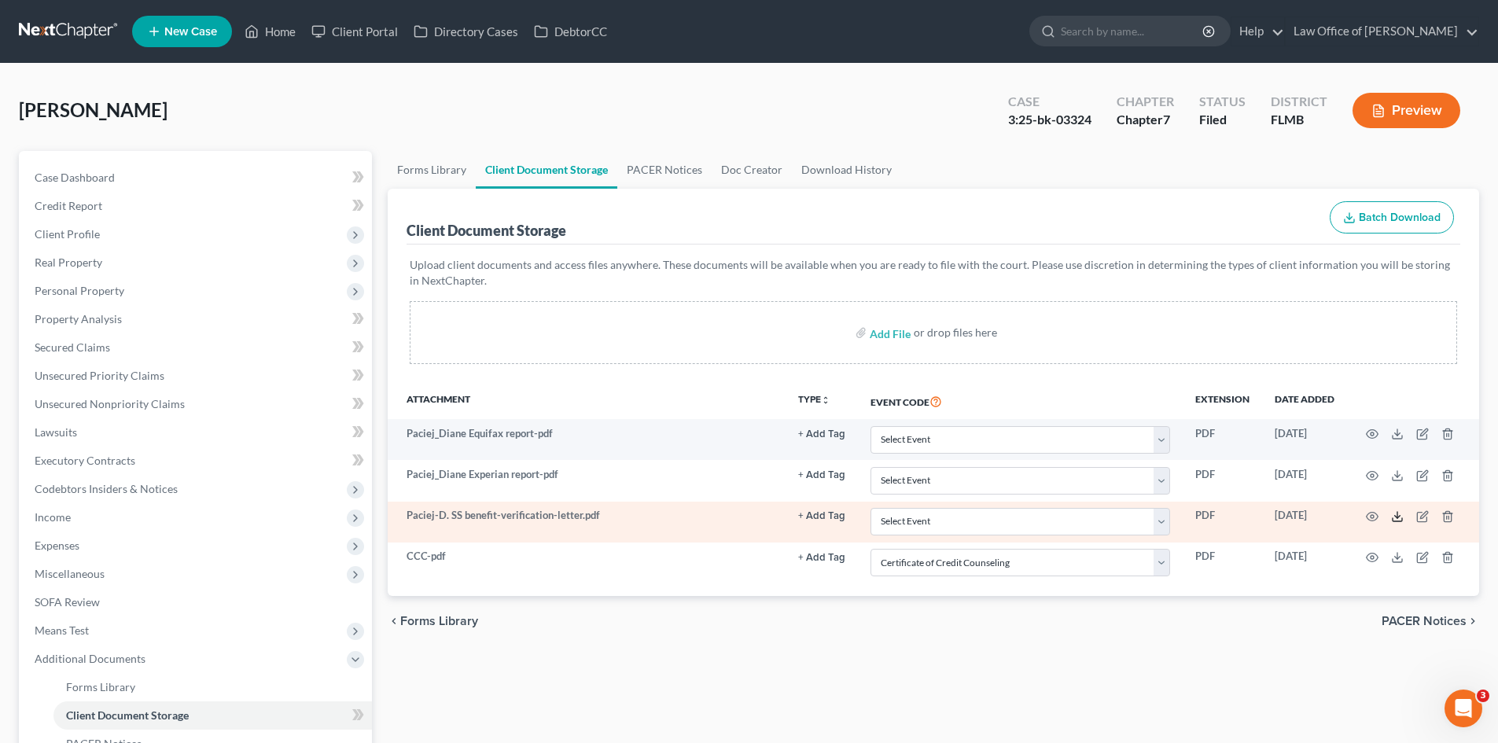
click at [1397, 519] on icon at bounding box center [1397, 516] width 13 height 13
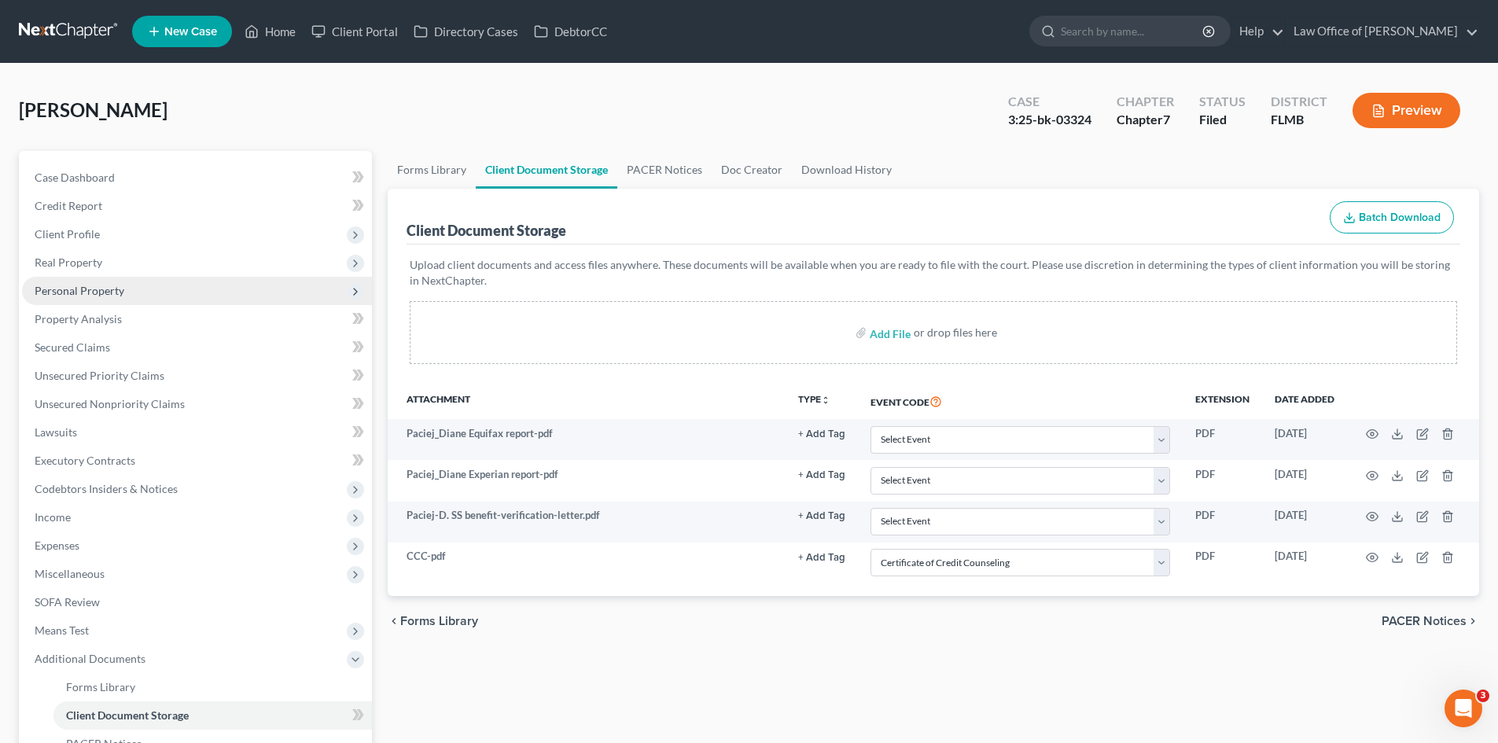
click at [142, 294] on span "Personal Property" at bounding box center [197, 291] width 350 height 28
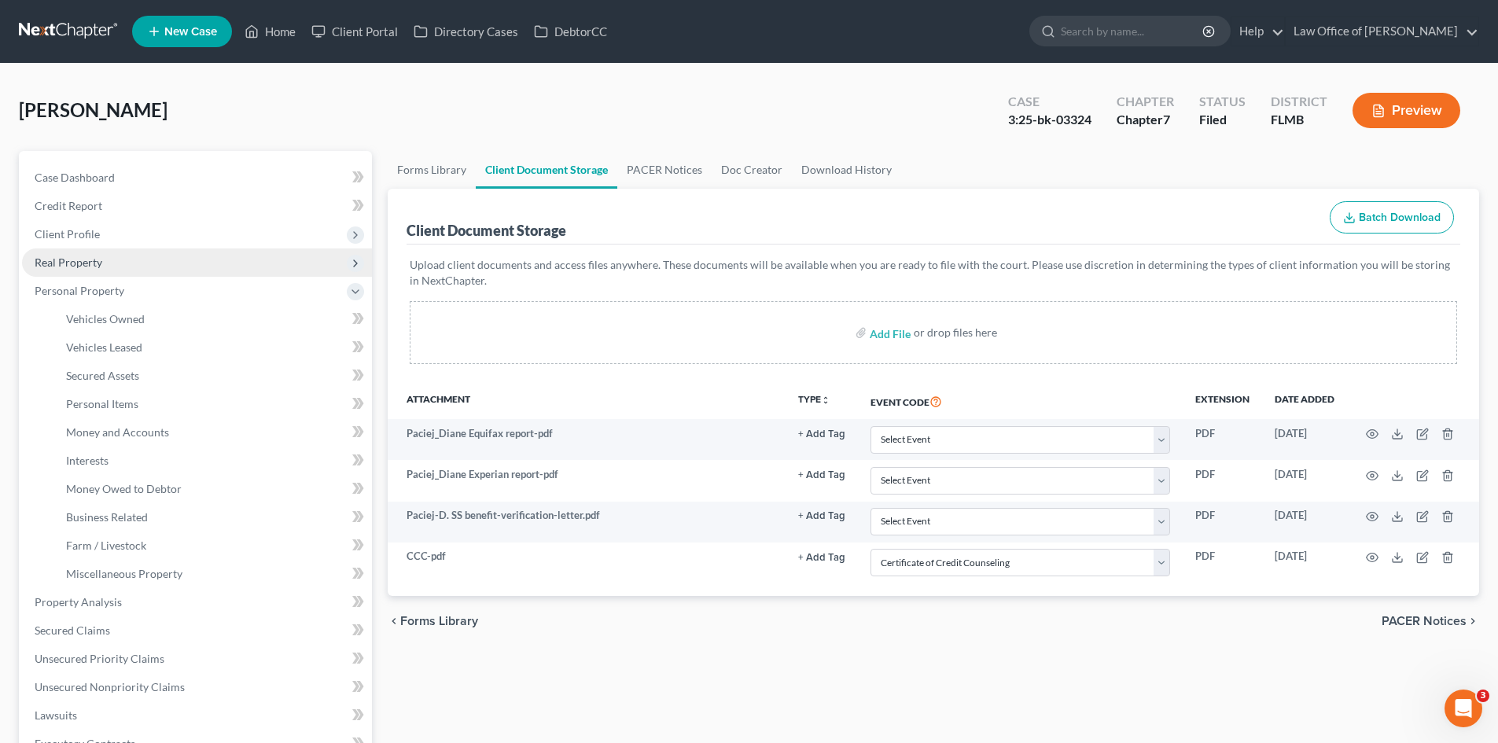
click at [119, 263] on span "Real Property" at bounding box center [197, 262] width 350 height 28
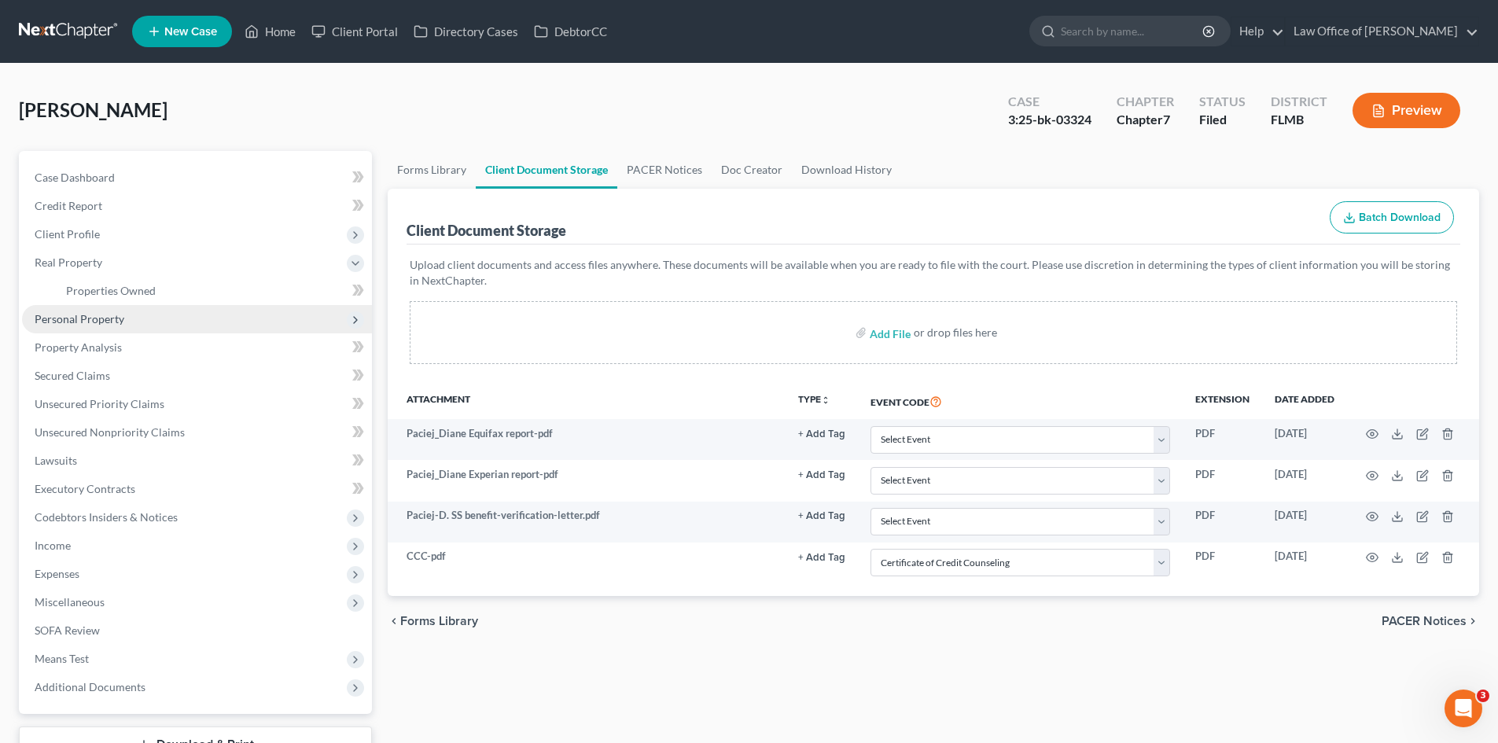
click at [120, 317] on span "Personal Property" at bounding box center [80, 318] width 90 height 13
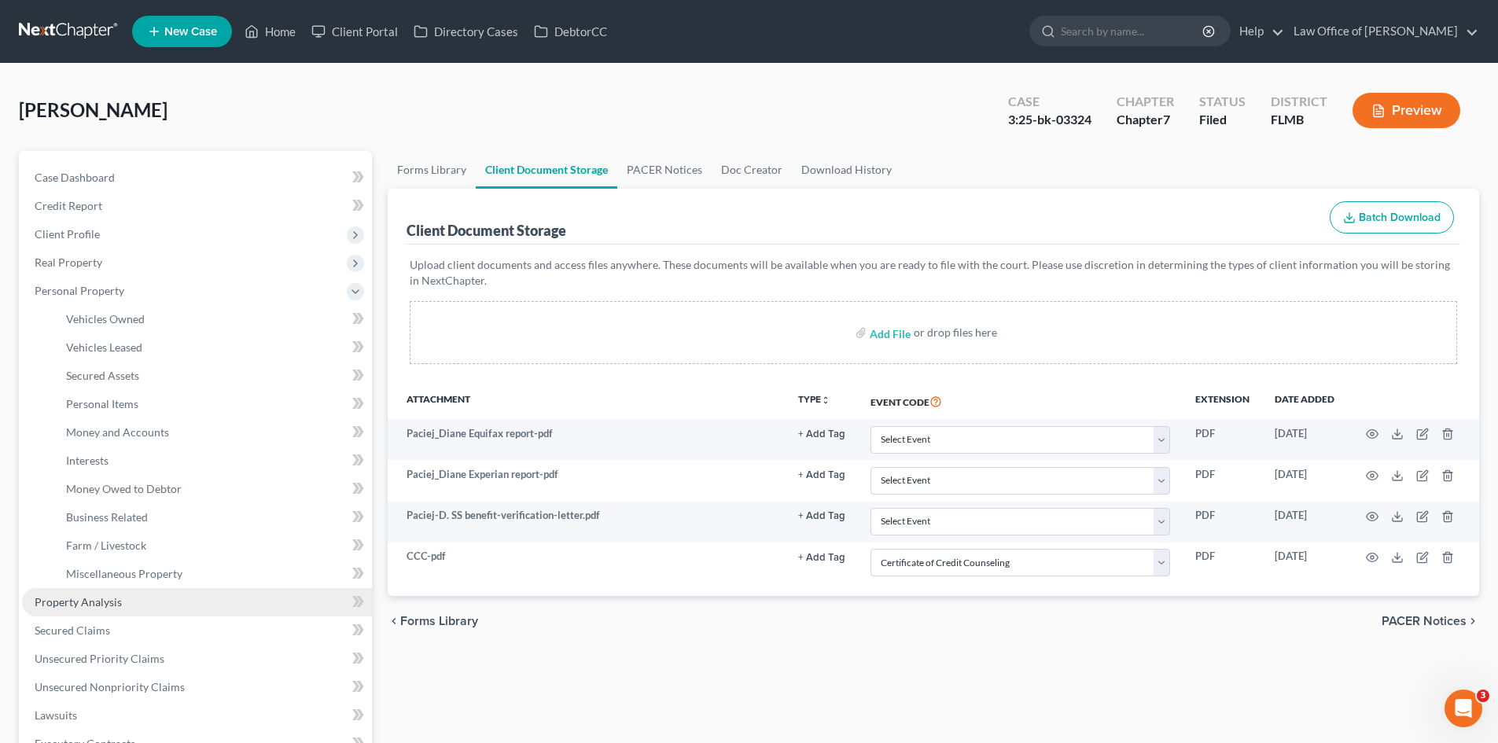
click at [96, 604] on span "Property Analysis" at bounding box center [78, 601] width 87 height 13
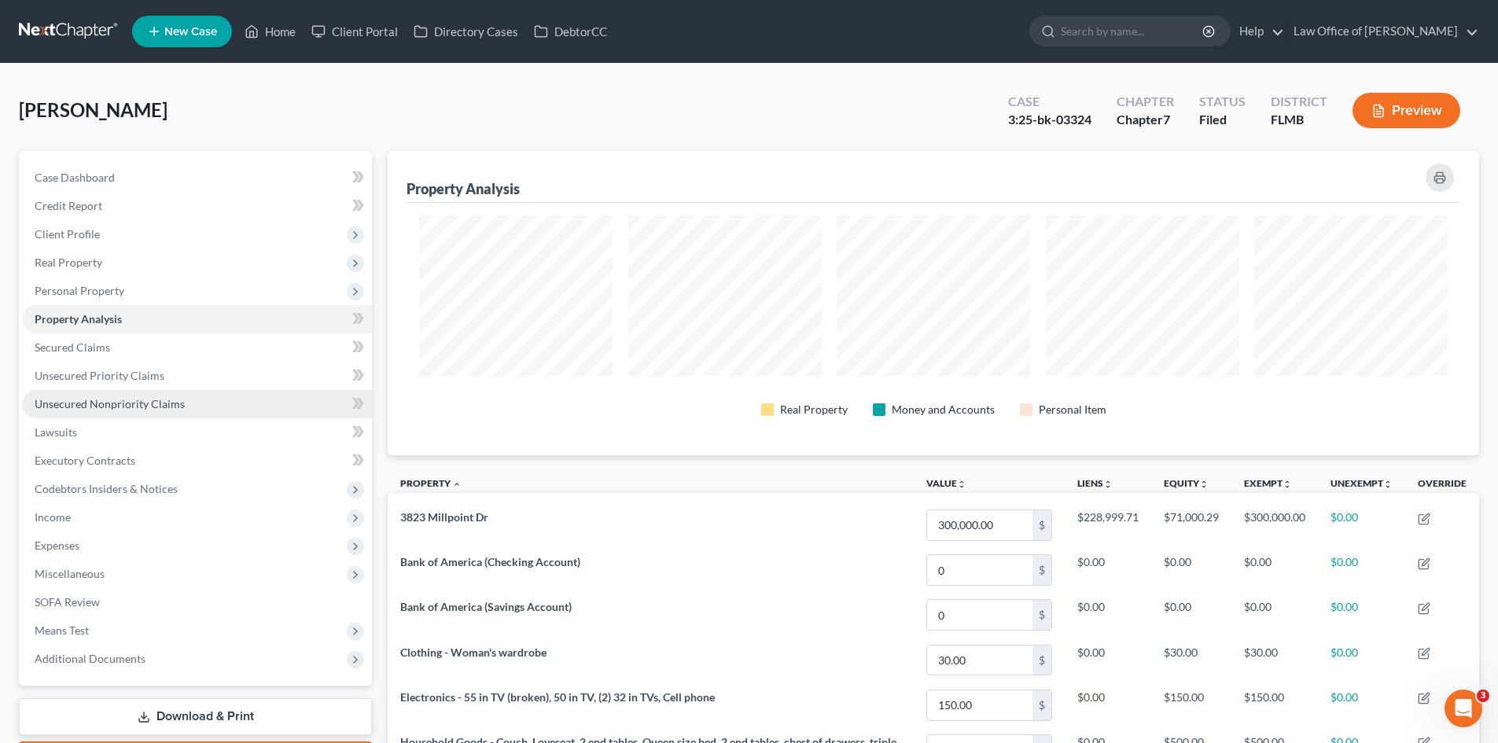
scroll to position [304, 1091]
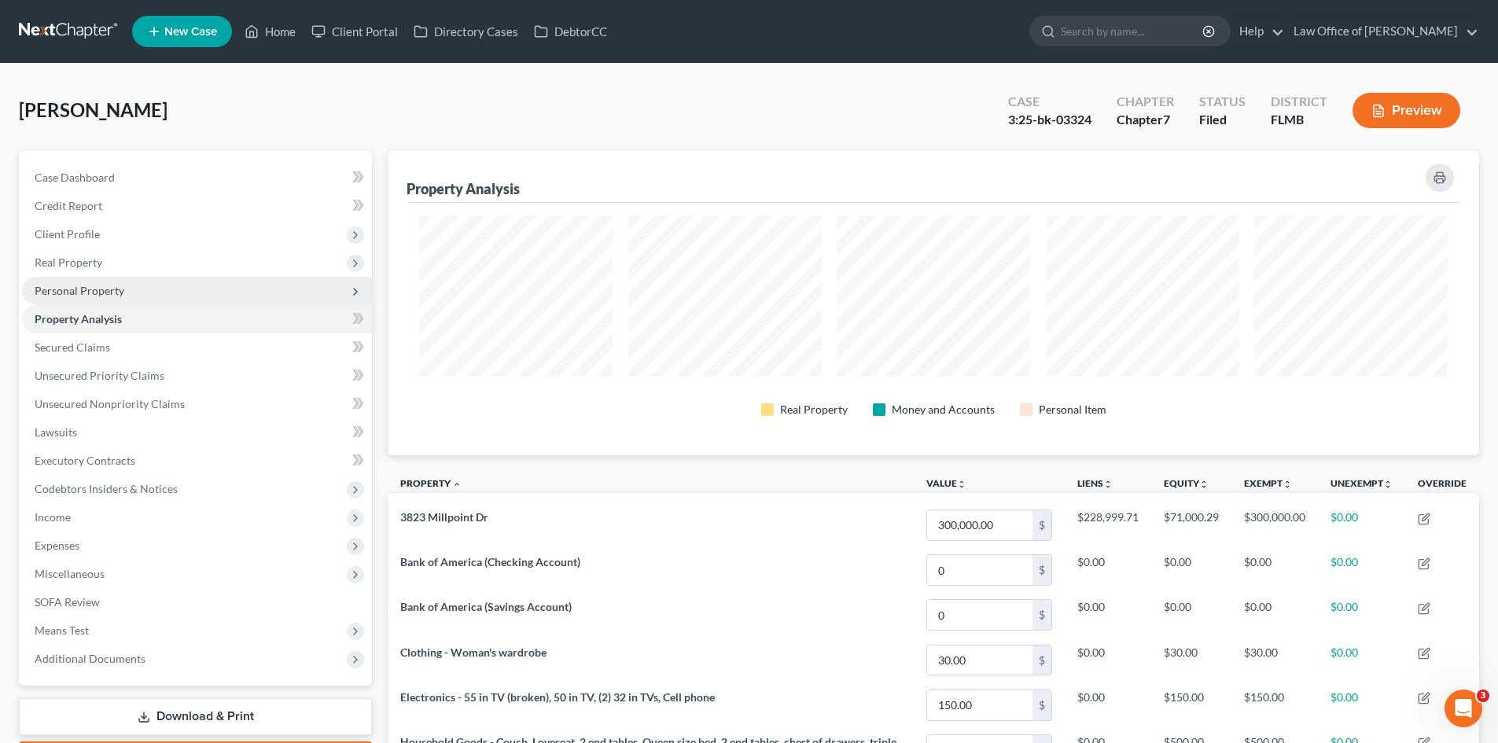
click at [107, 288] on span "Personal Property" at bounding box center [80, 290] width 90 height 13
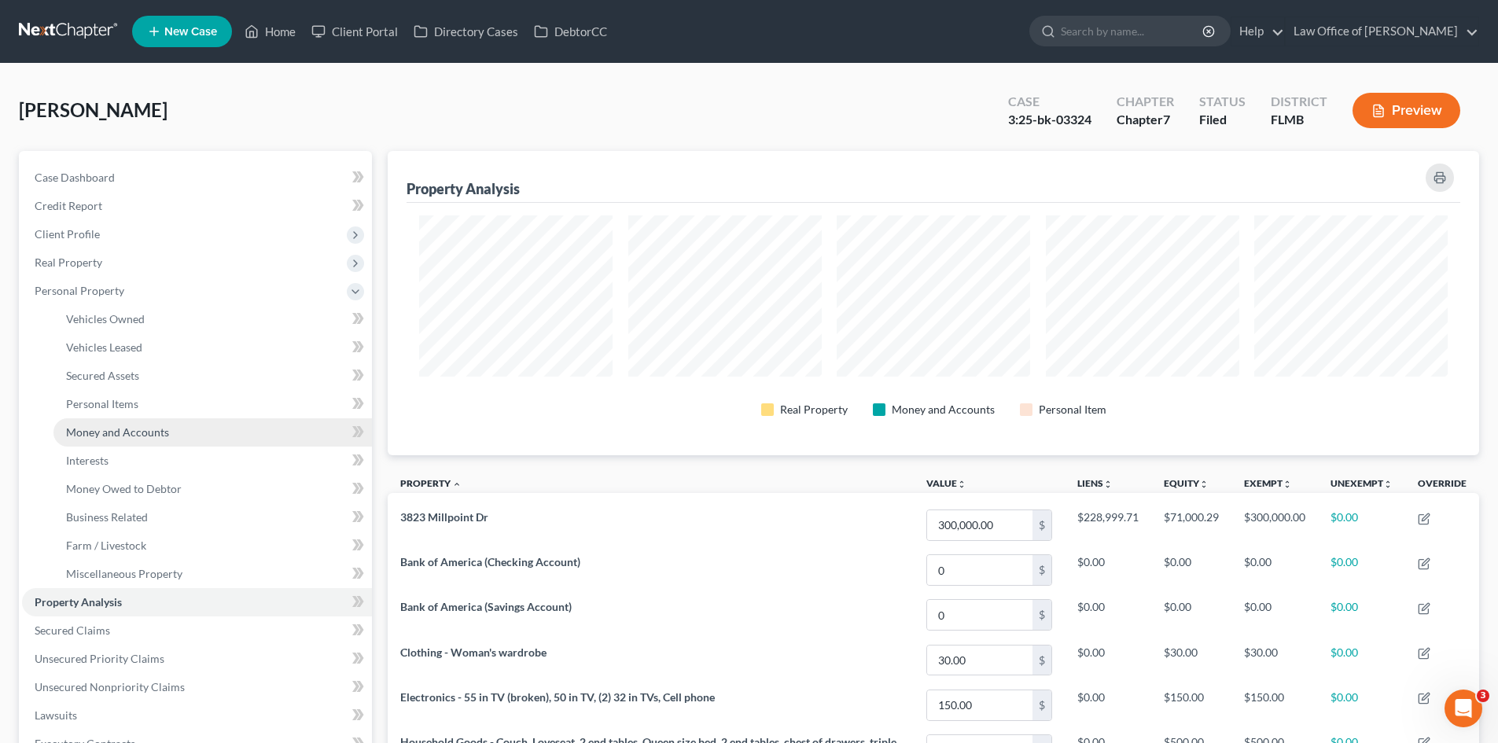
click at [150, 432] on span "Money and Accounts" at bounding box center [117, 431] width 103 height 13
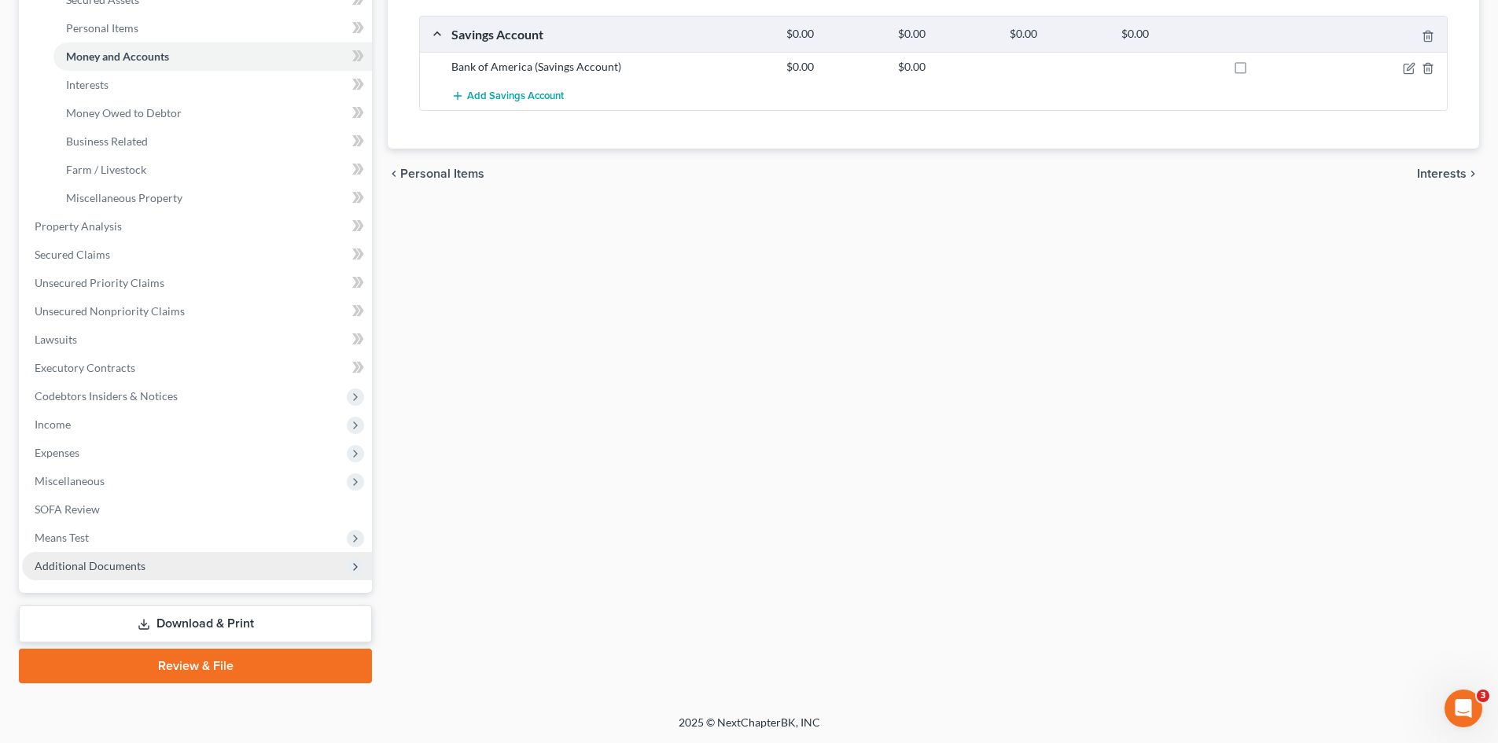
click at [132, 563] on span "Additional Documents" at bounding box center [90, 565] width 111 height 13
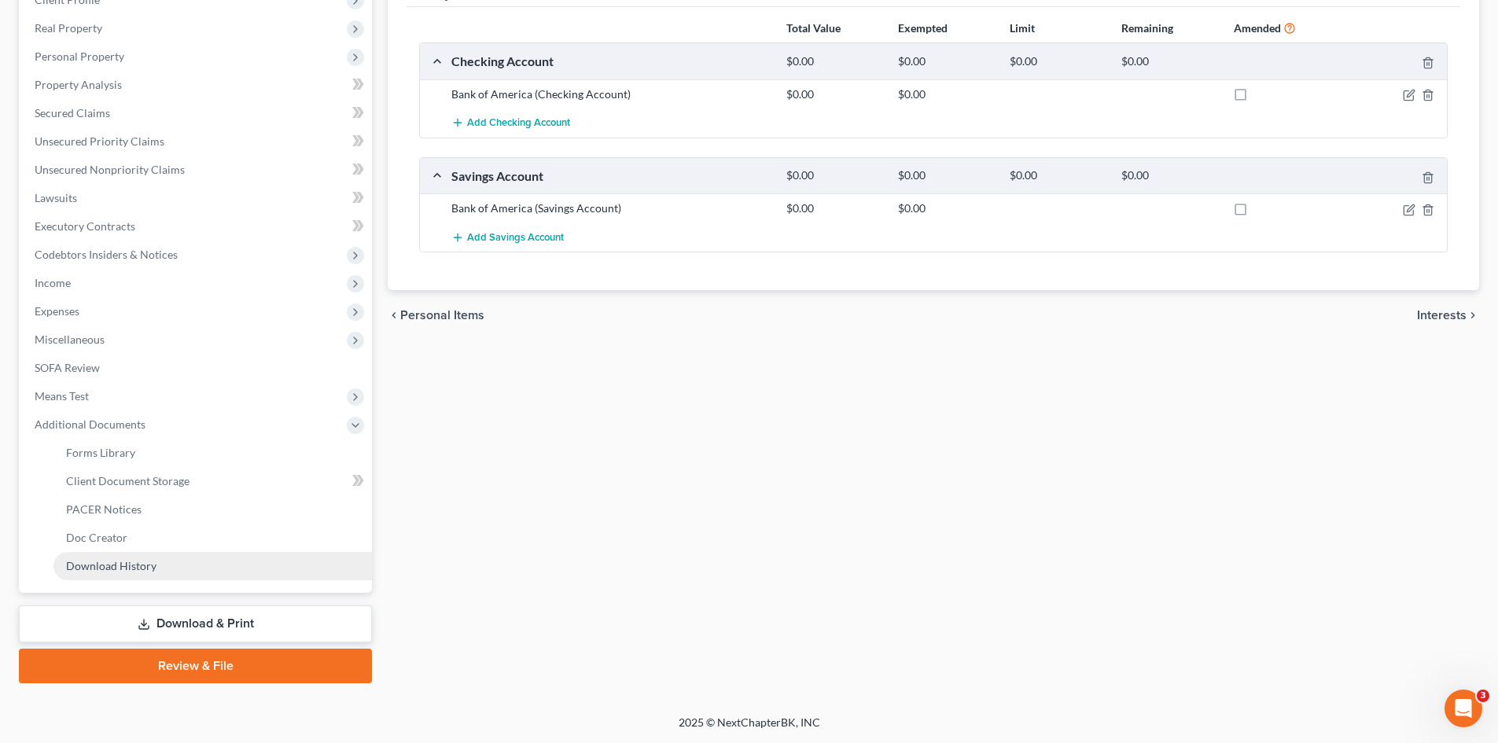
scroll to position [234, 0]
click at [173, 477] on span "Client Document Storage" at bounding box center [127, 480] width 123 height 13
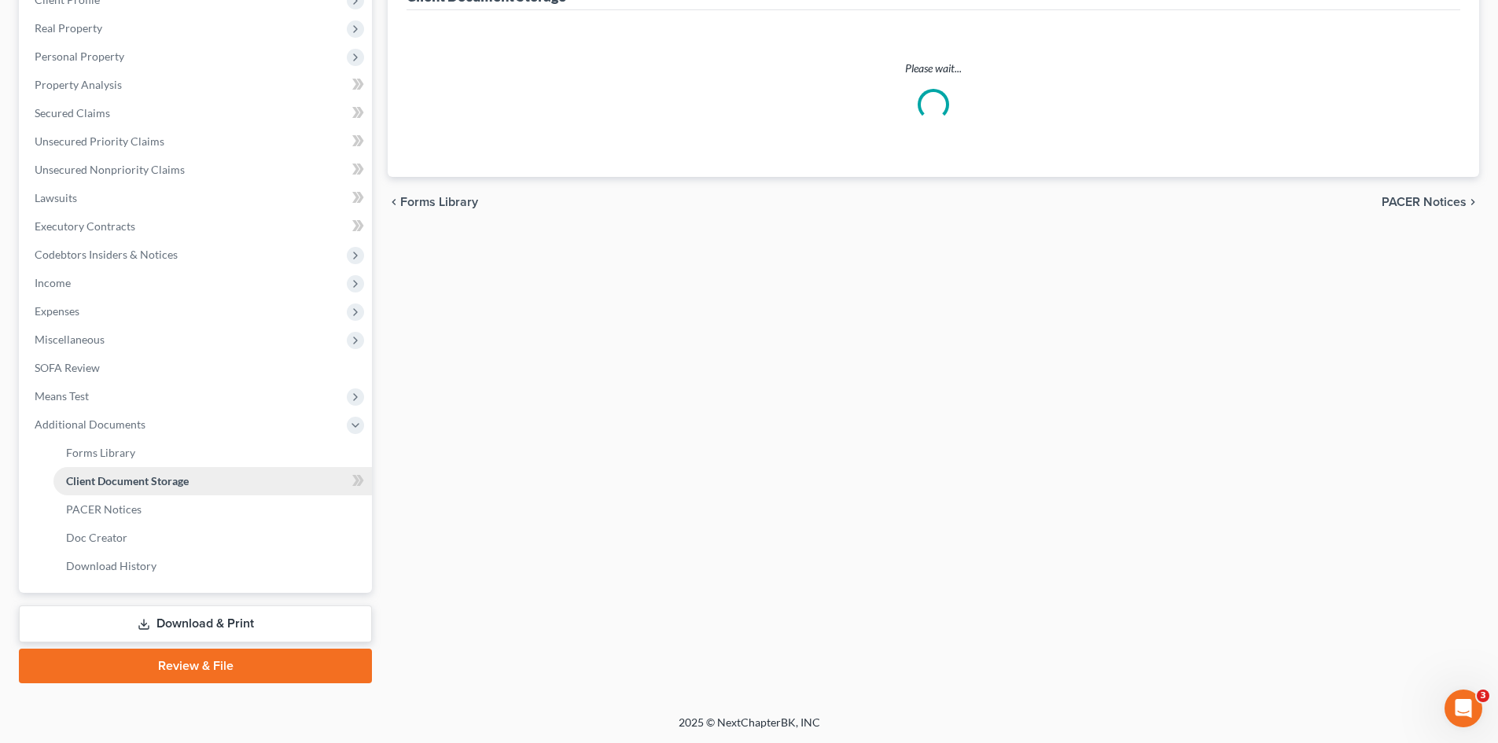
select select "9"
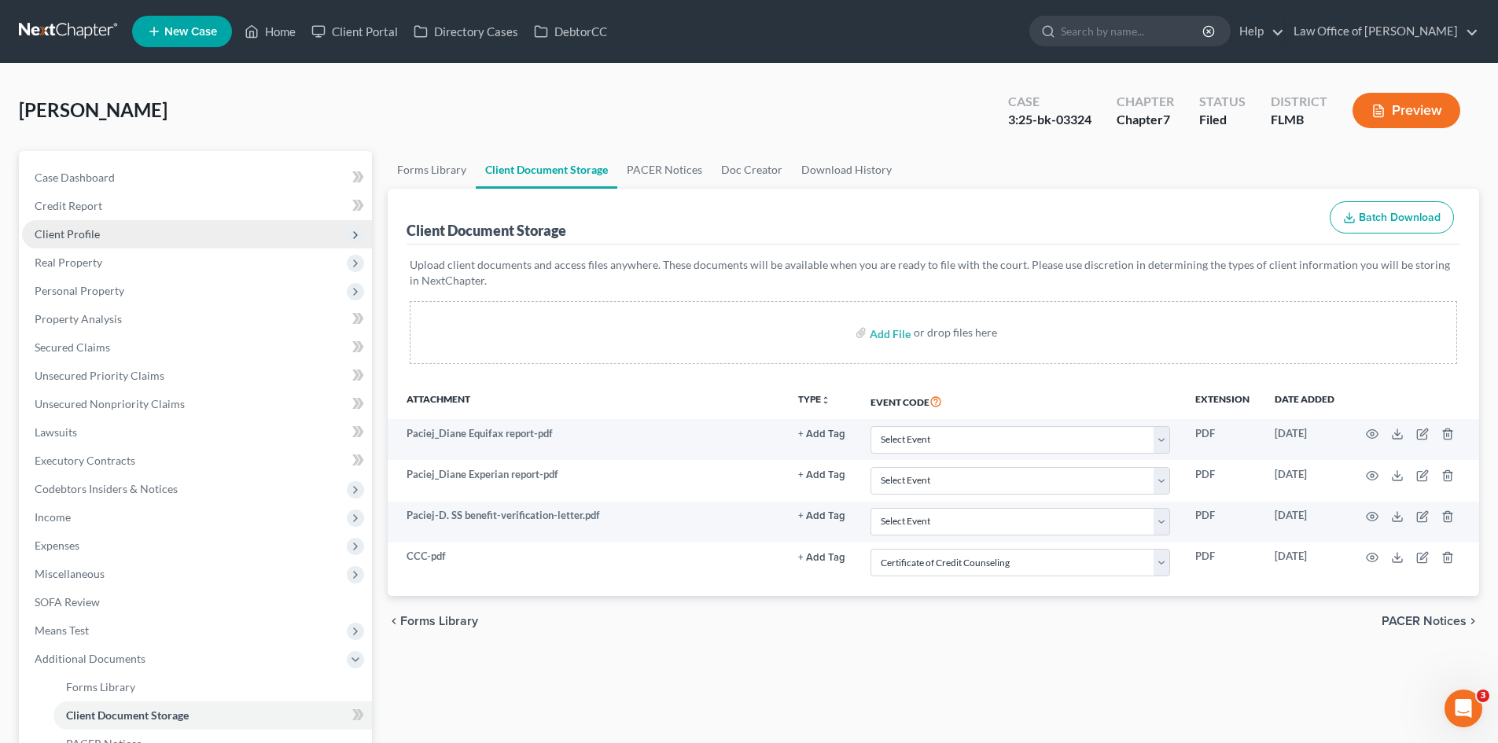
click at [134, 234] on span "Client Profile" at bounding box center [197, 234] width 350 height 28
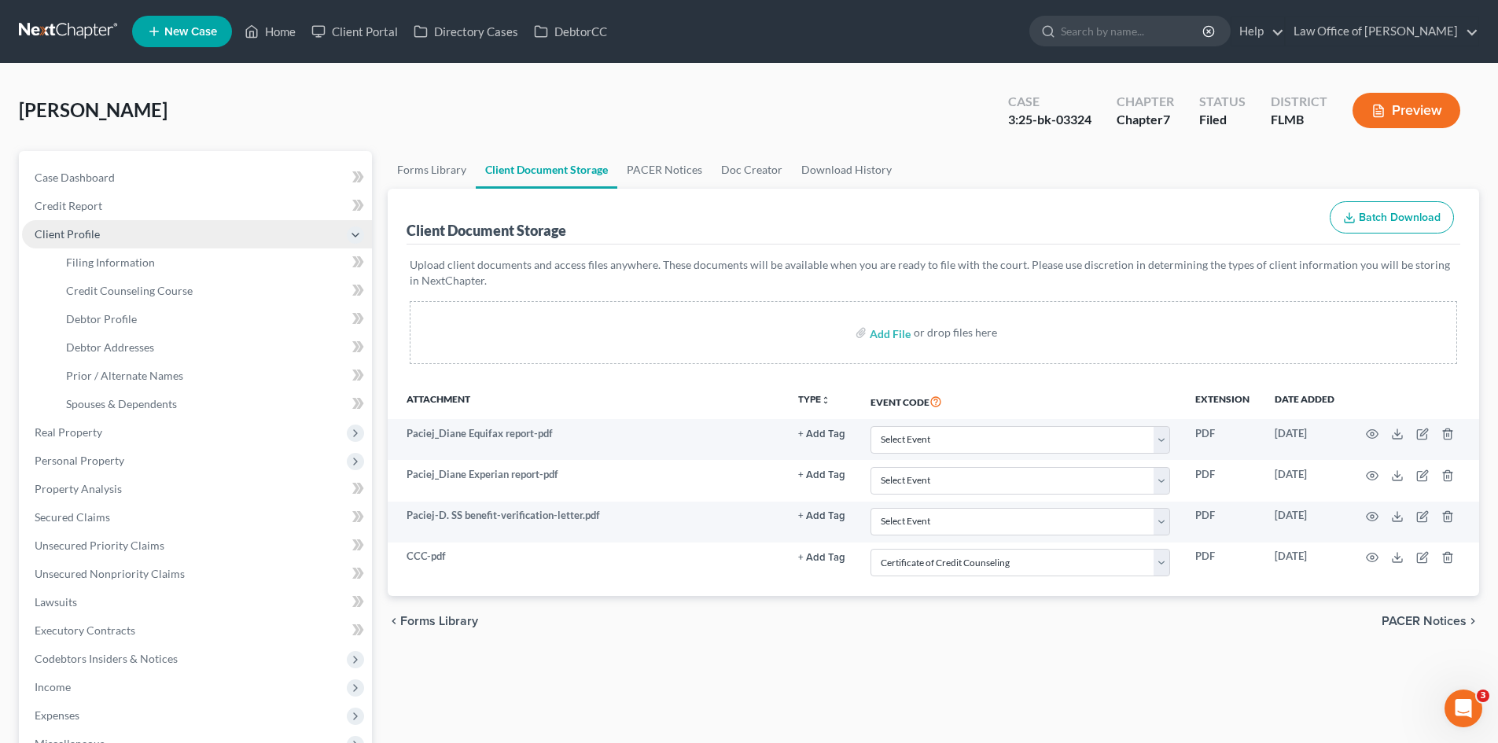
click at [138, 230] on span "Client Profile" at bounding box center [197, 234] width 350 height 28
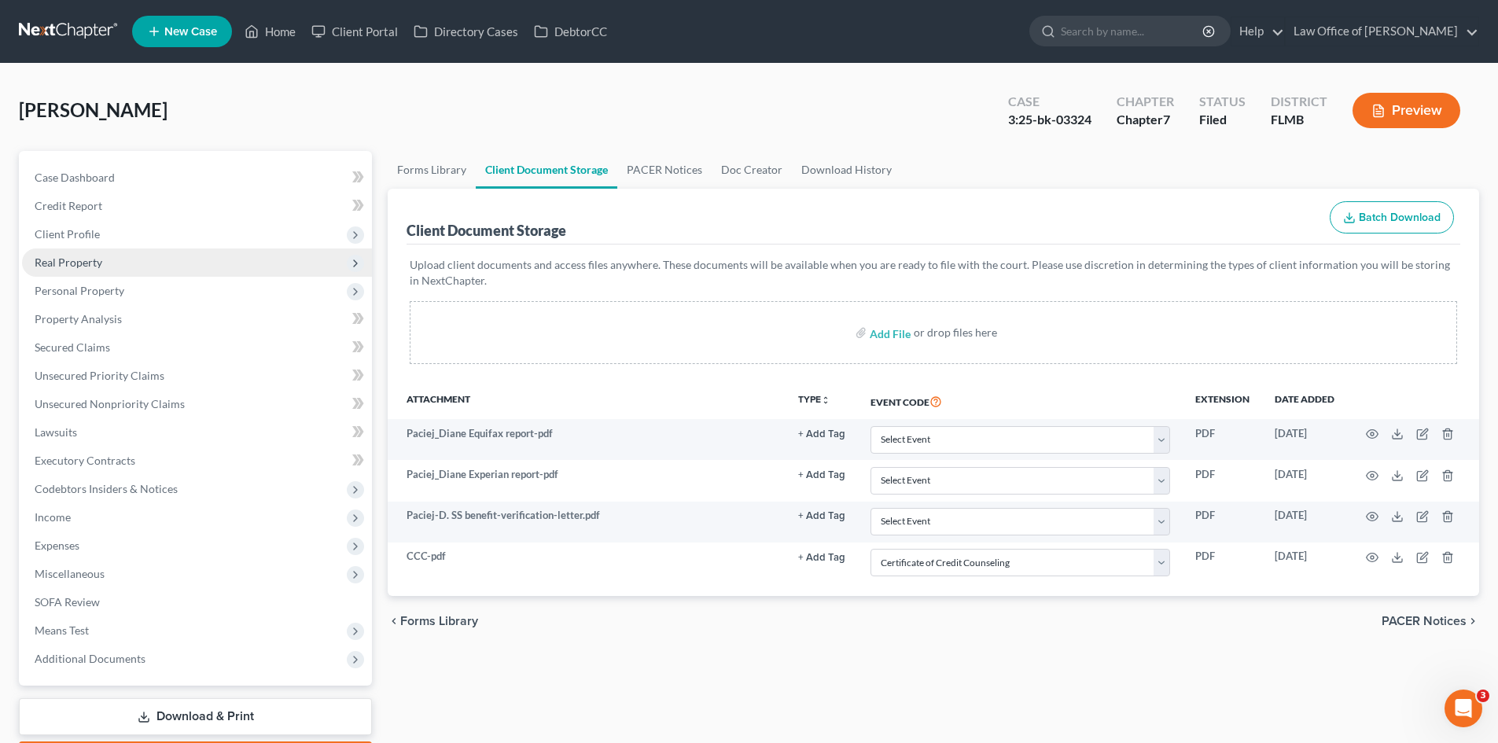
click at [130, 253] on span "Real Property" at bounding box center [197, 262] width 350 height 28
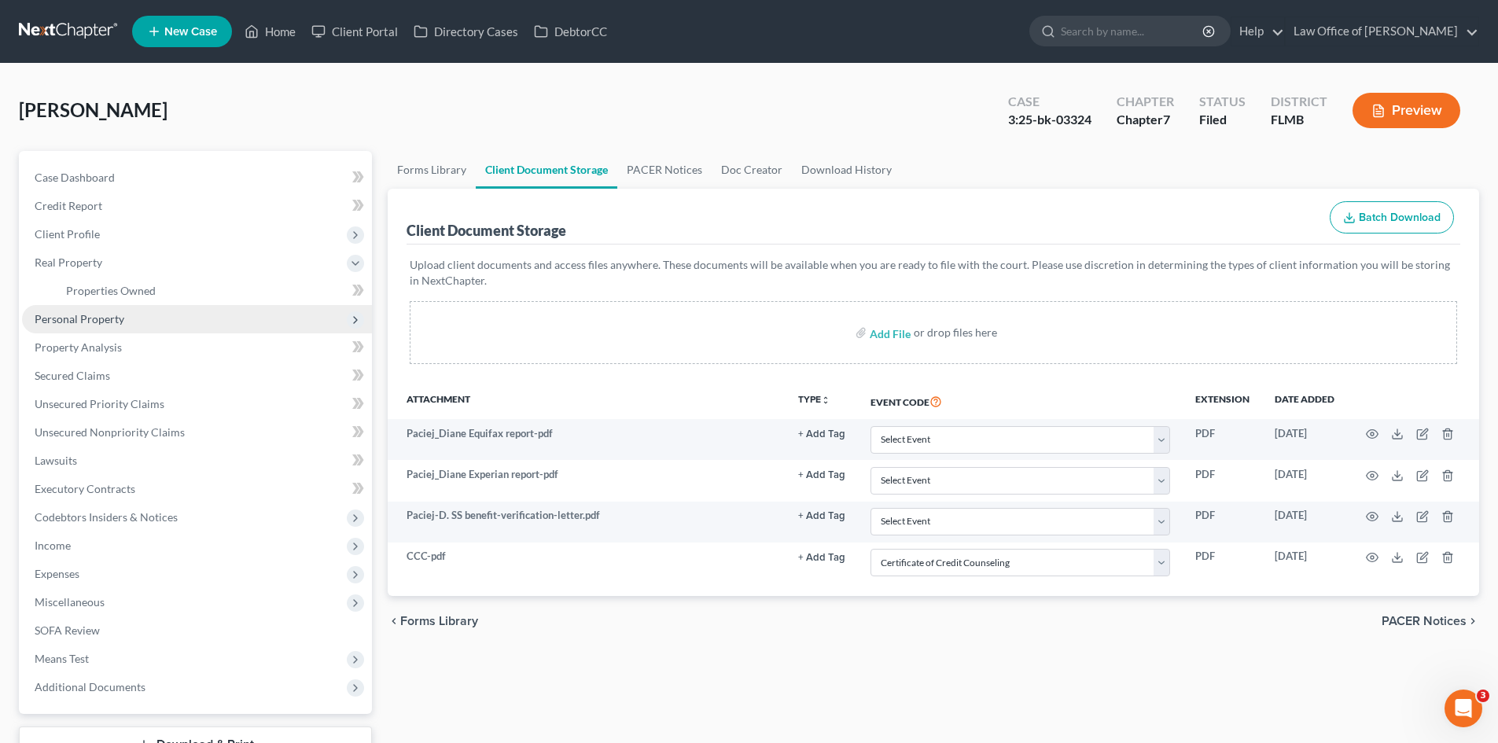
click at [164, 323] on span "Personal Property" at bounding box center [197, 319] width 350 height 28
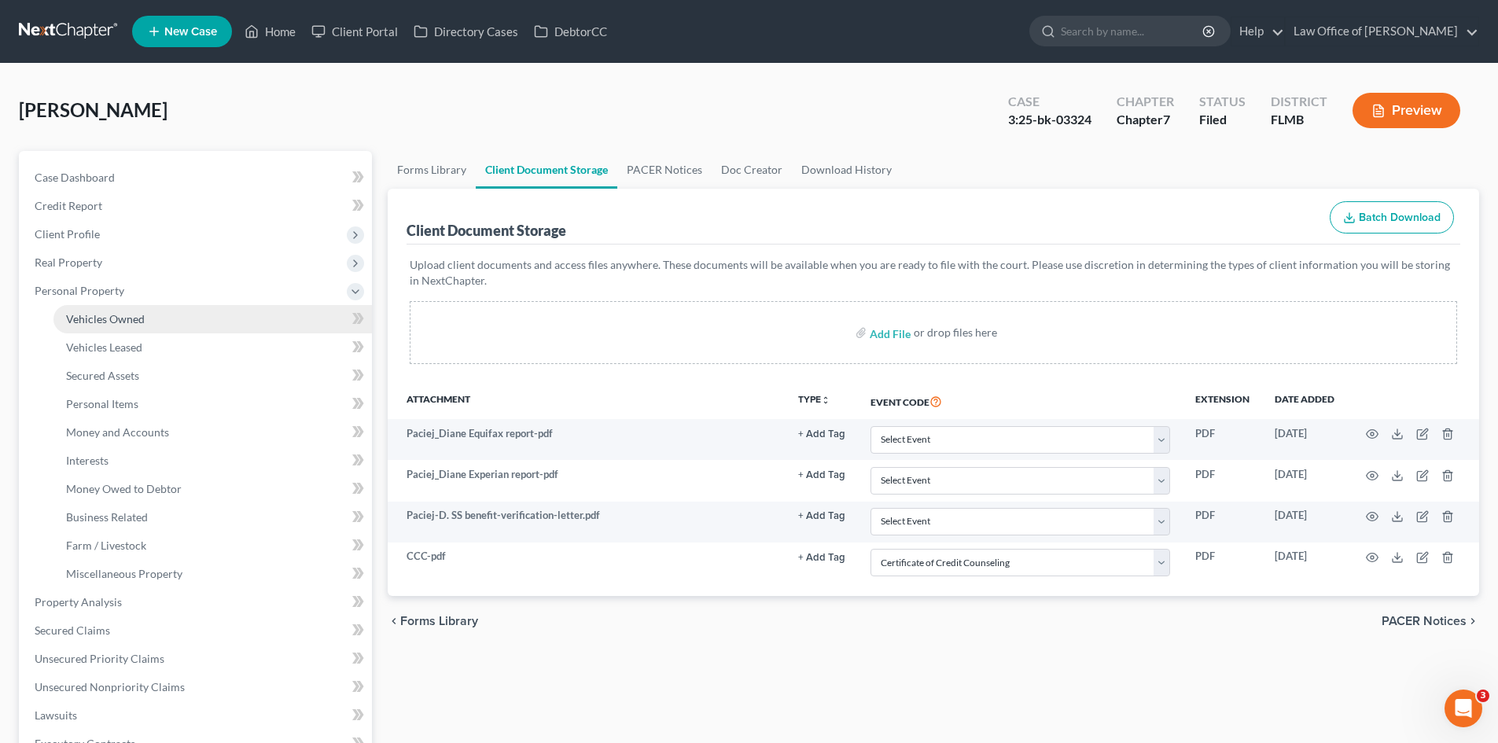
click at [160, 321] on link "Vehicles Owned" at bounding box center [212, 319] width 318 height 28
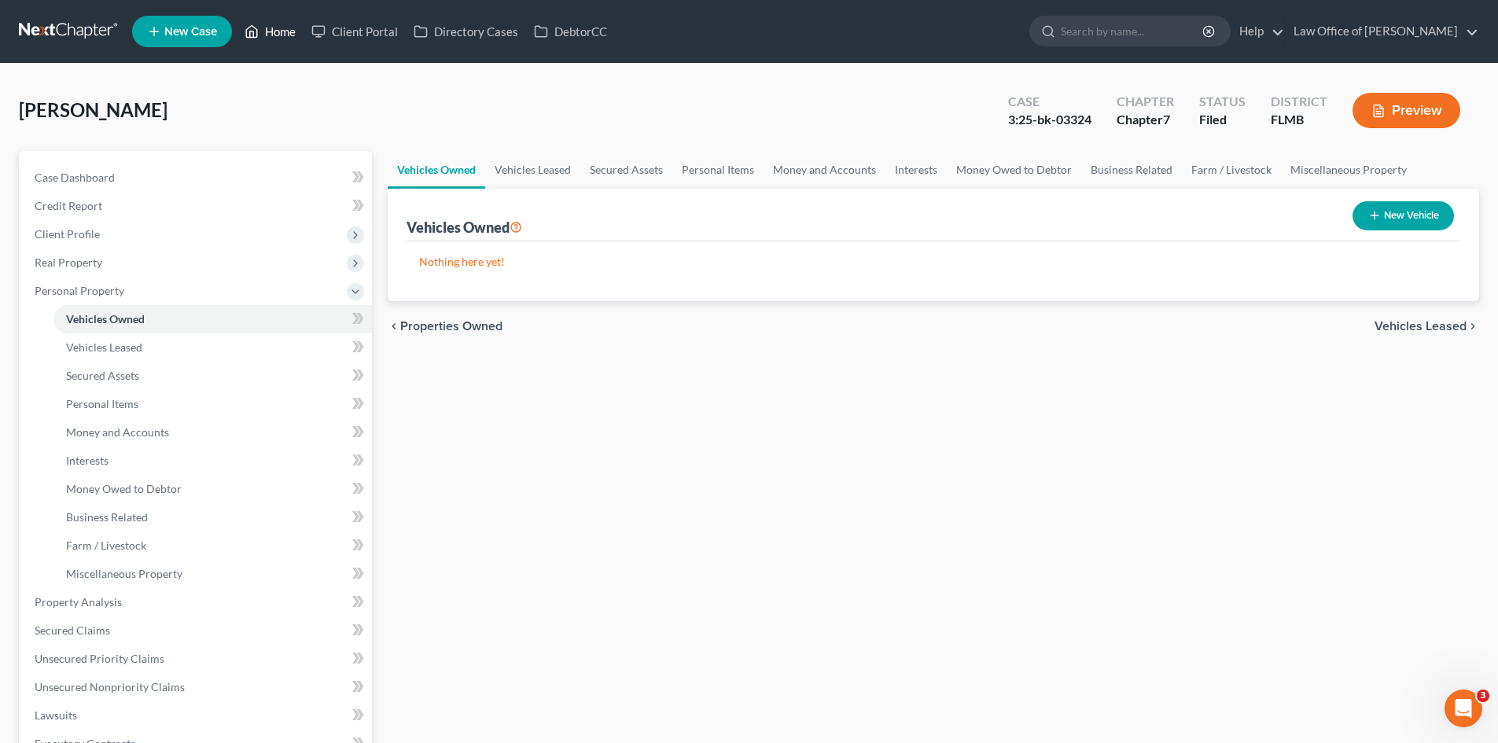
drag, startPoint x: 274, startPoint y: 34, endPoint x: 263, endPoint y: 39, distance: 11.3
click at [274, 34] on link "Home" at bounding box center [270, 31] width 67 height 28
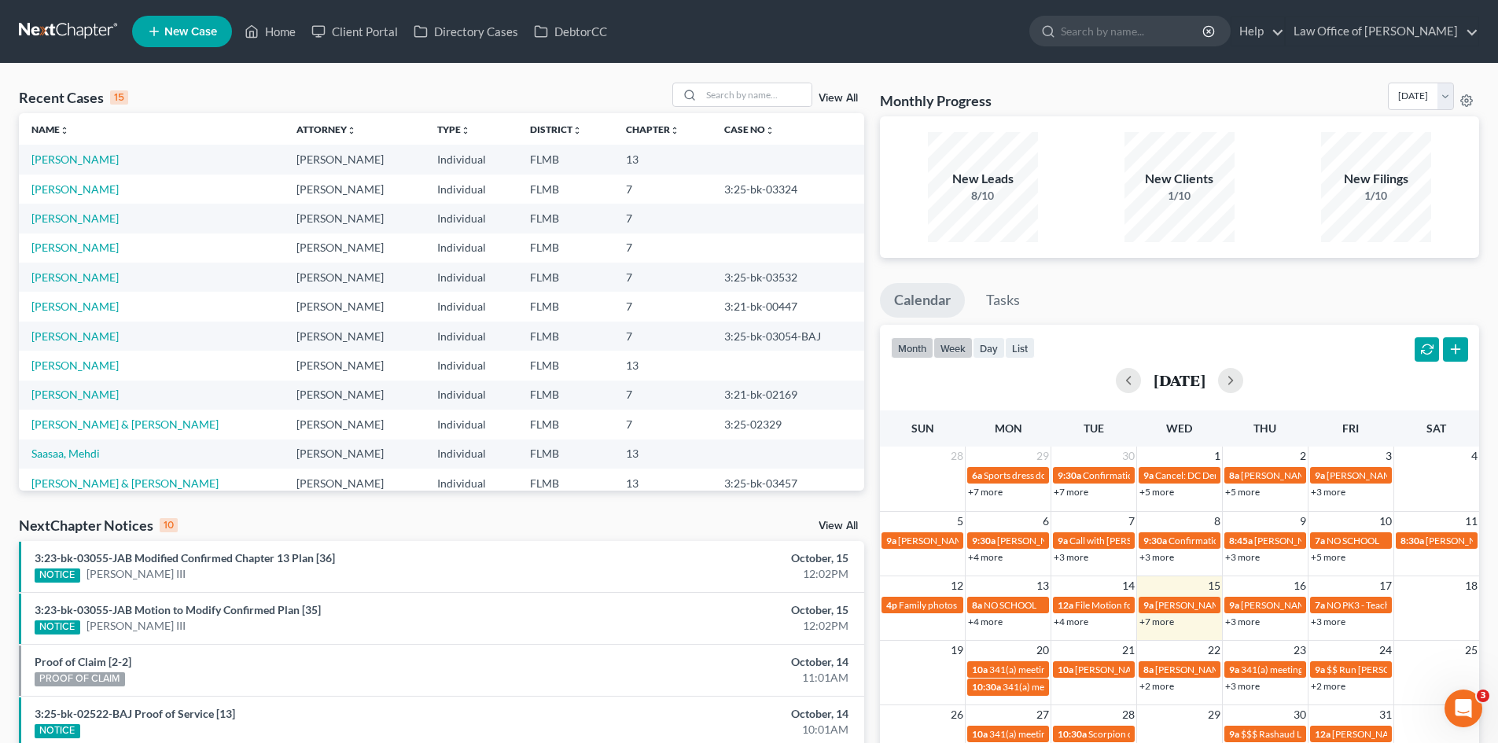
click at [950, 342] on button "week" at bounding box center [952, 347] width 39 height 21
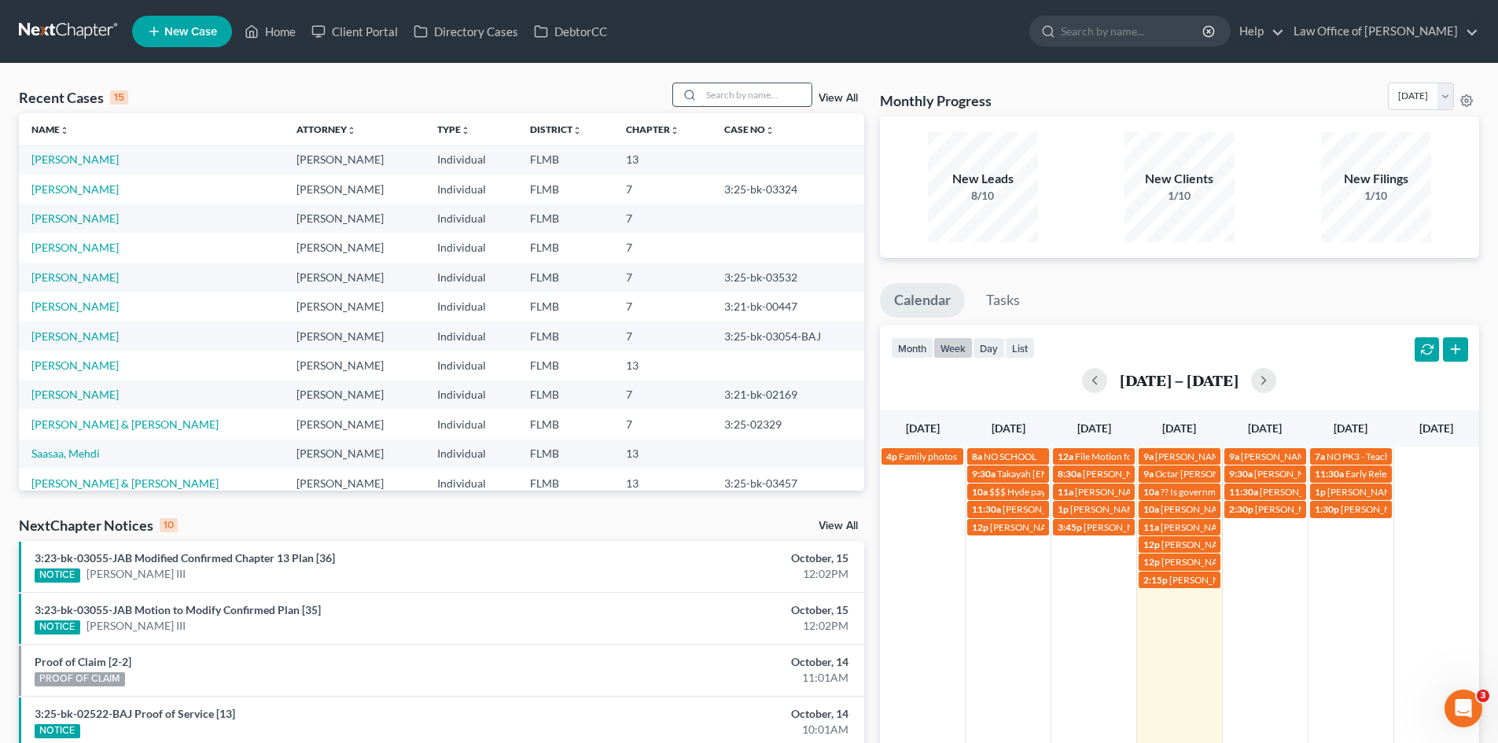
click at [743, 98] on input "search" at bounding box center [756, 94] width 110 height 23
type input "butler"
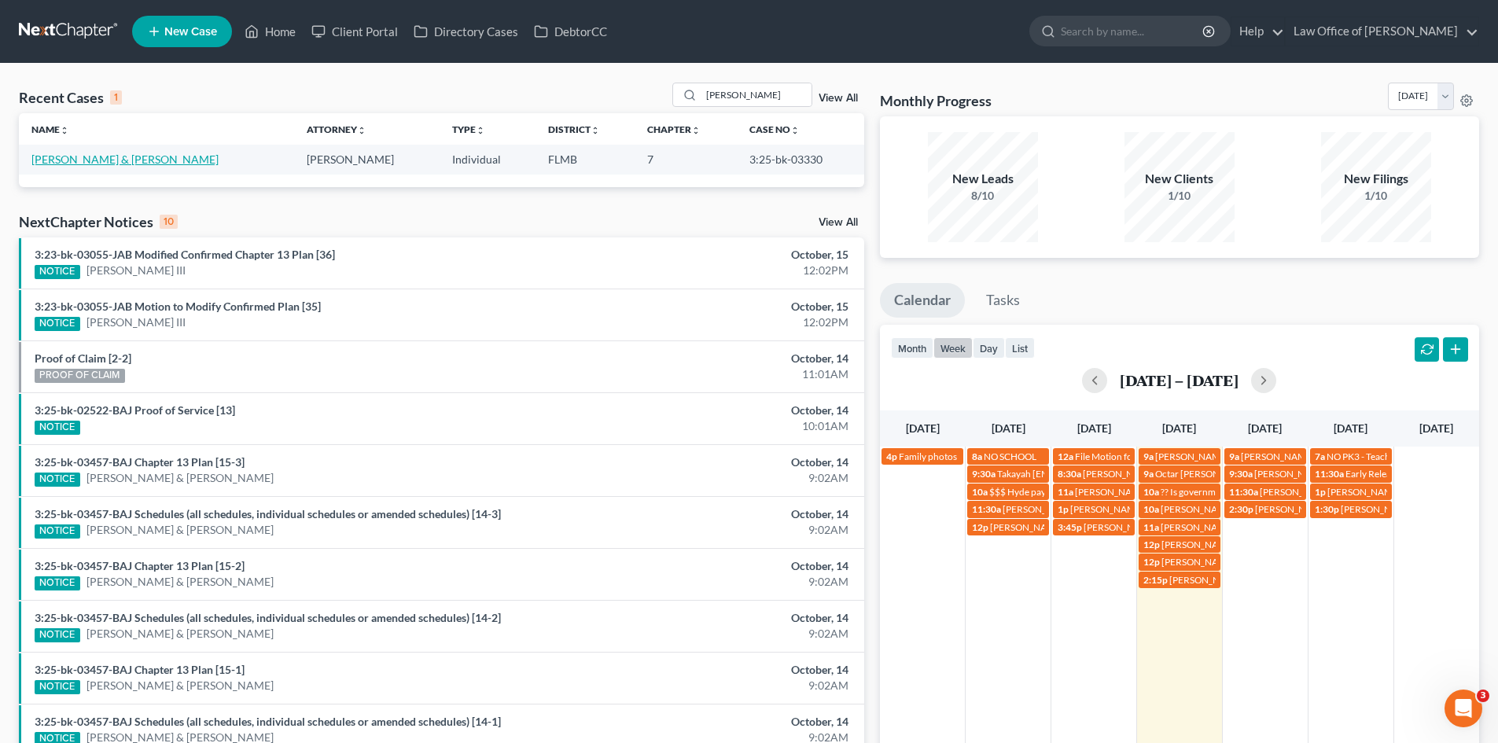
click at [94, 156] on link "[PERSON_NAME] & [PERSON_NAME]" at bounding box center [124, 159] width 187 height 13
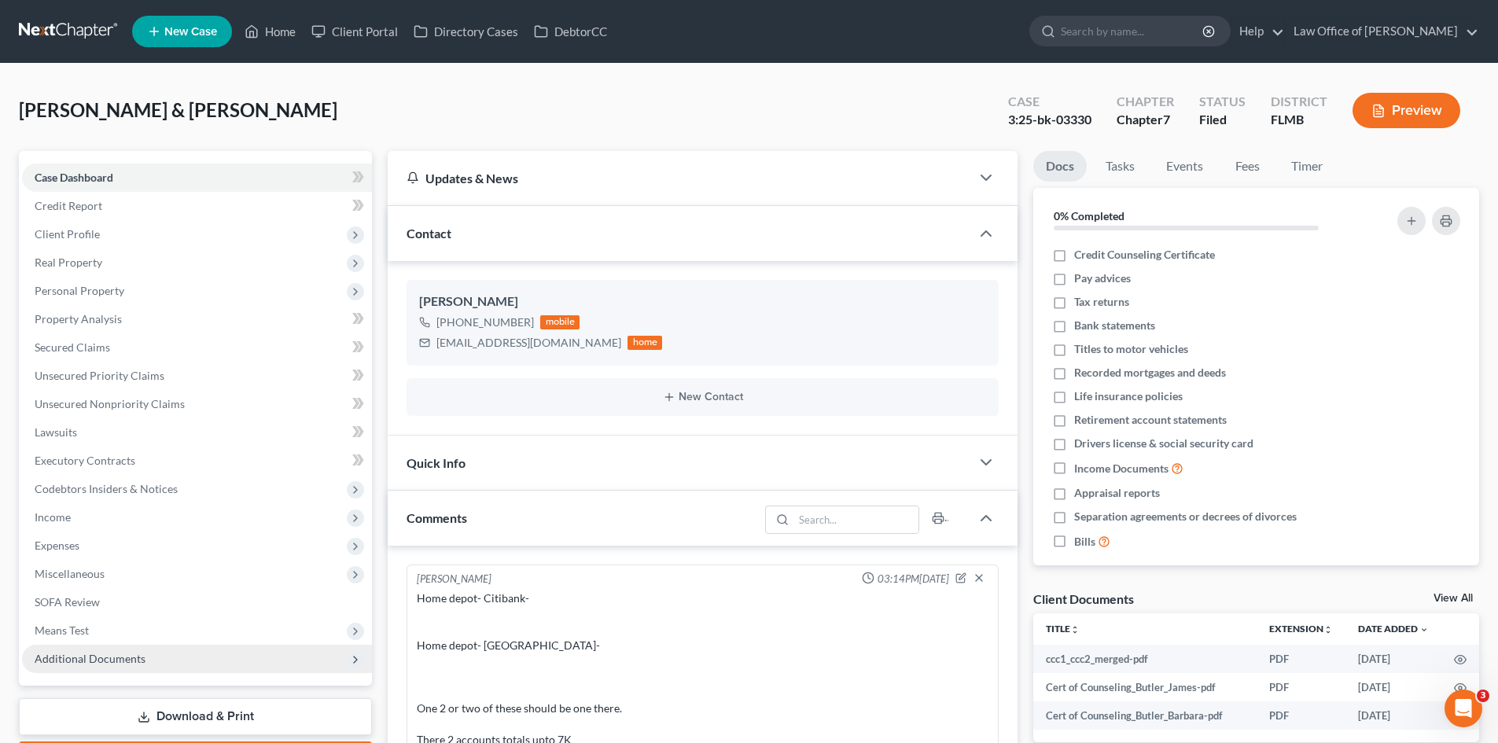
drag, startPoint x: 144, startPoint y: 656, endPoint x: 167, endPoint y: 645, distance: 25.7
click at [145, 656] on span "Additional Documents" at bounding box center [197, 659] width 350 height 28
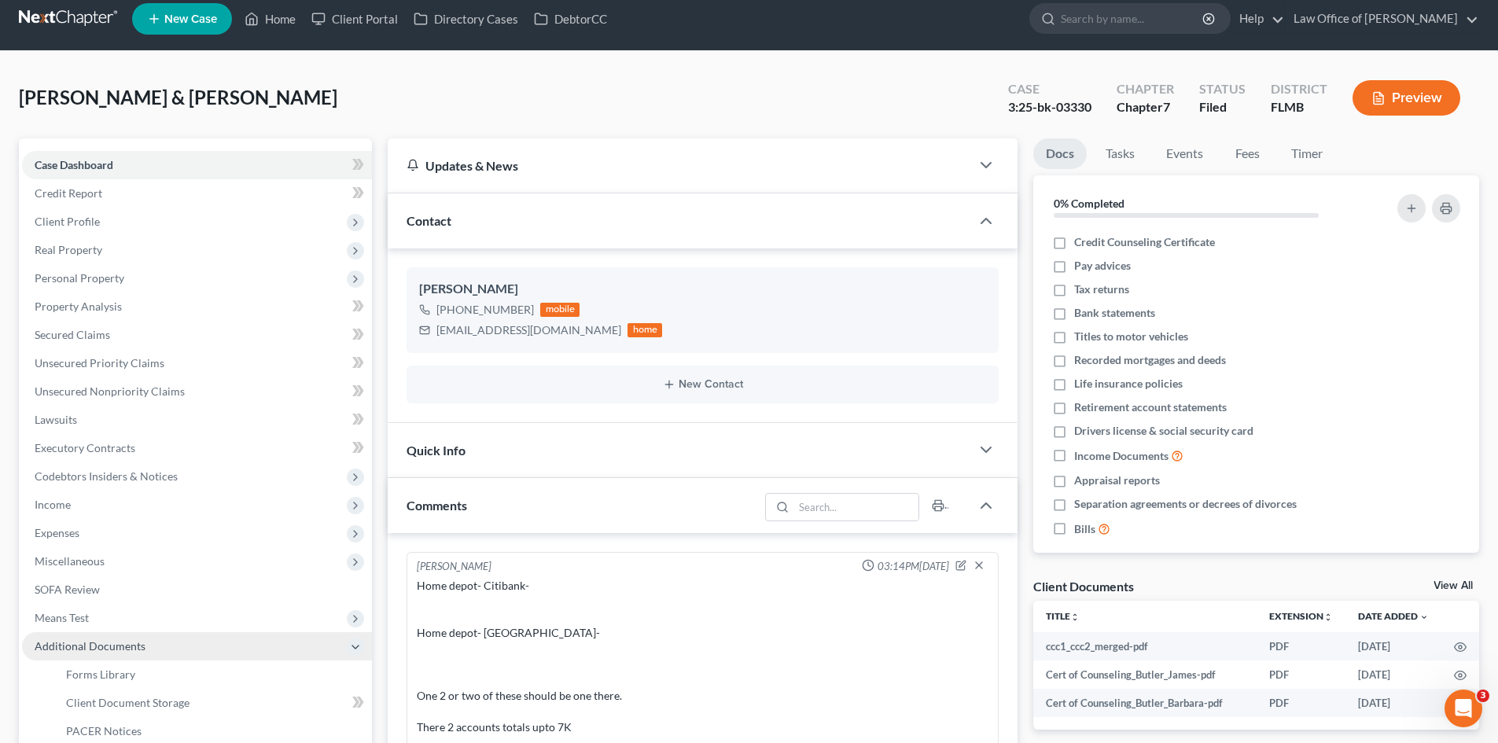
scroll to position [314, 0]
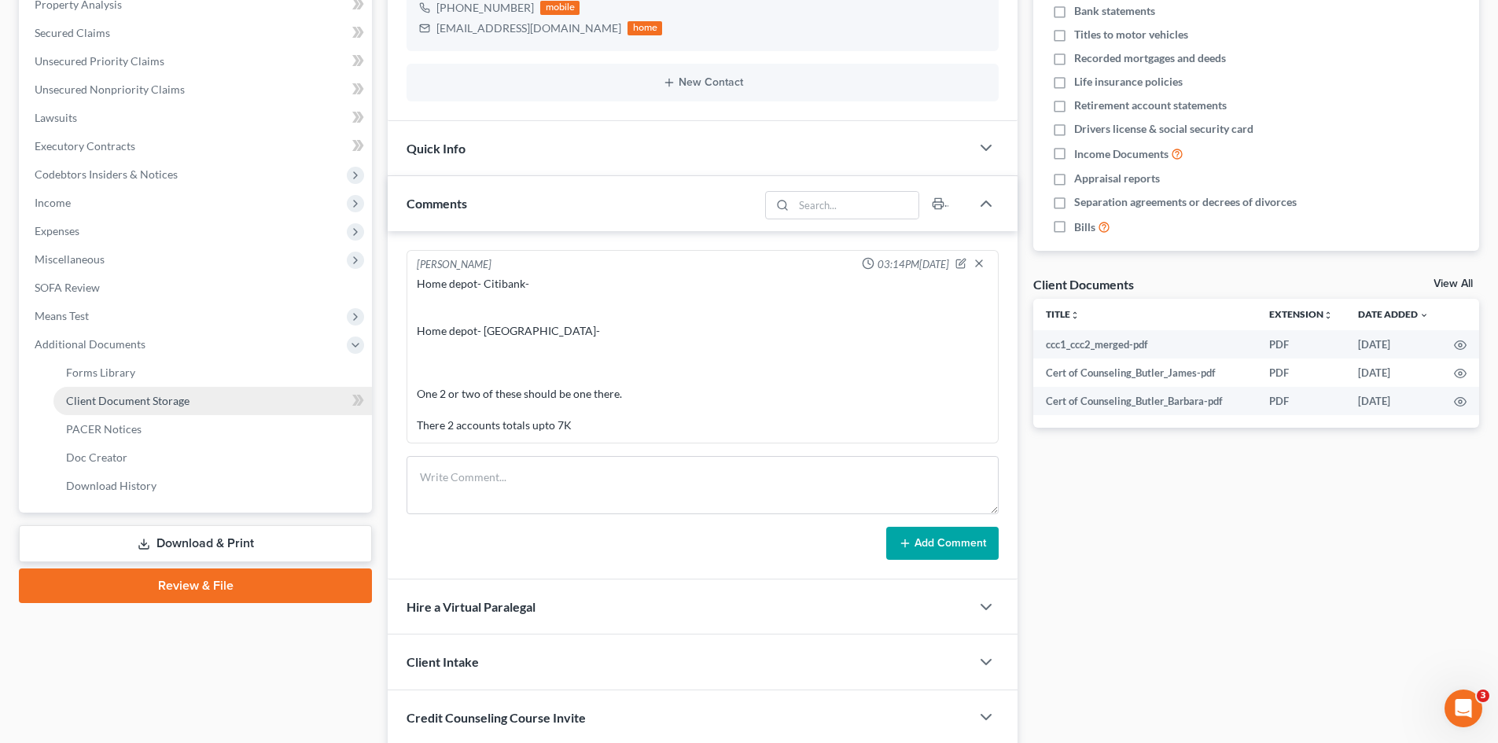
click at [151, 407] on link "Client Document Storage" at bounding box center [212, 401] width 318 height 28
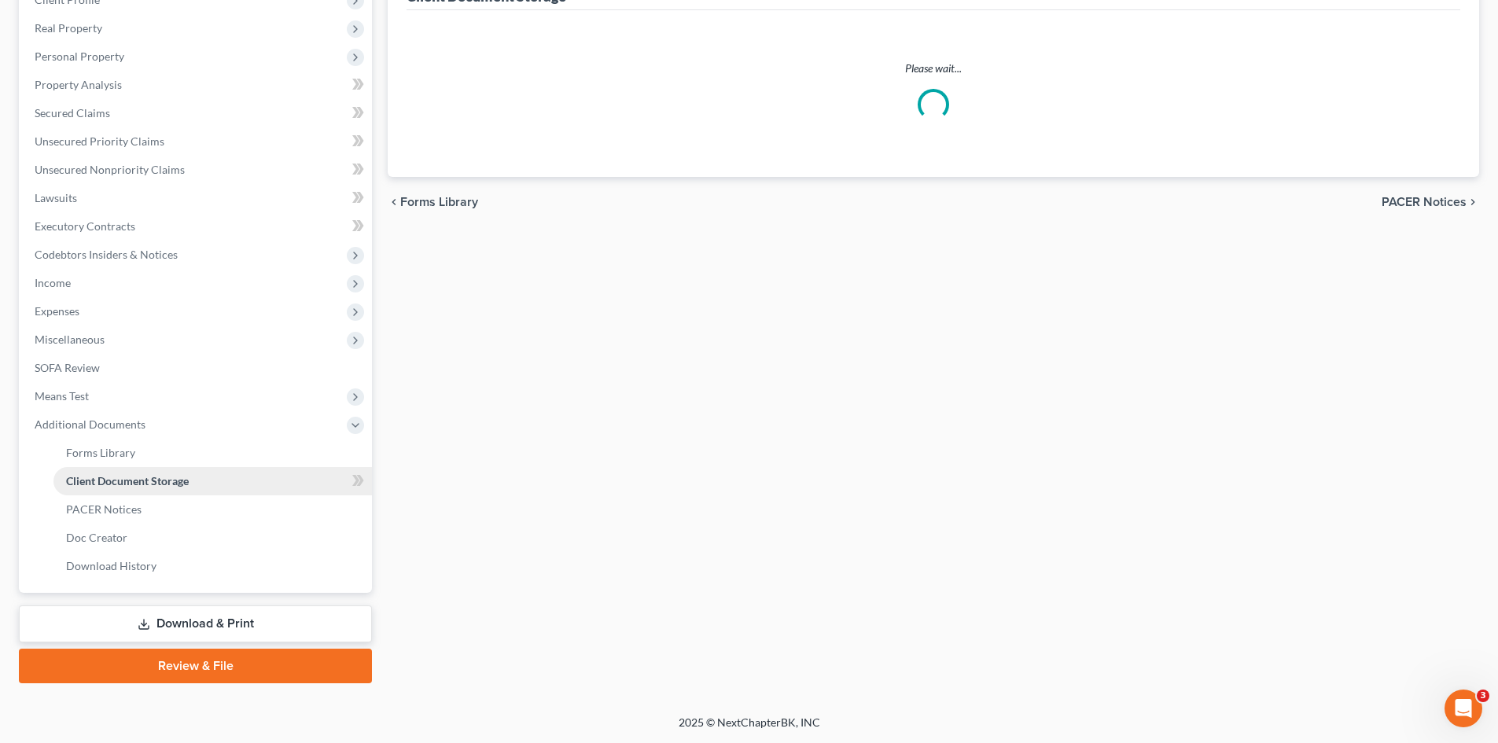
scroll to position [54, 0]
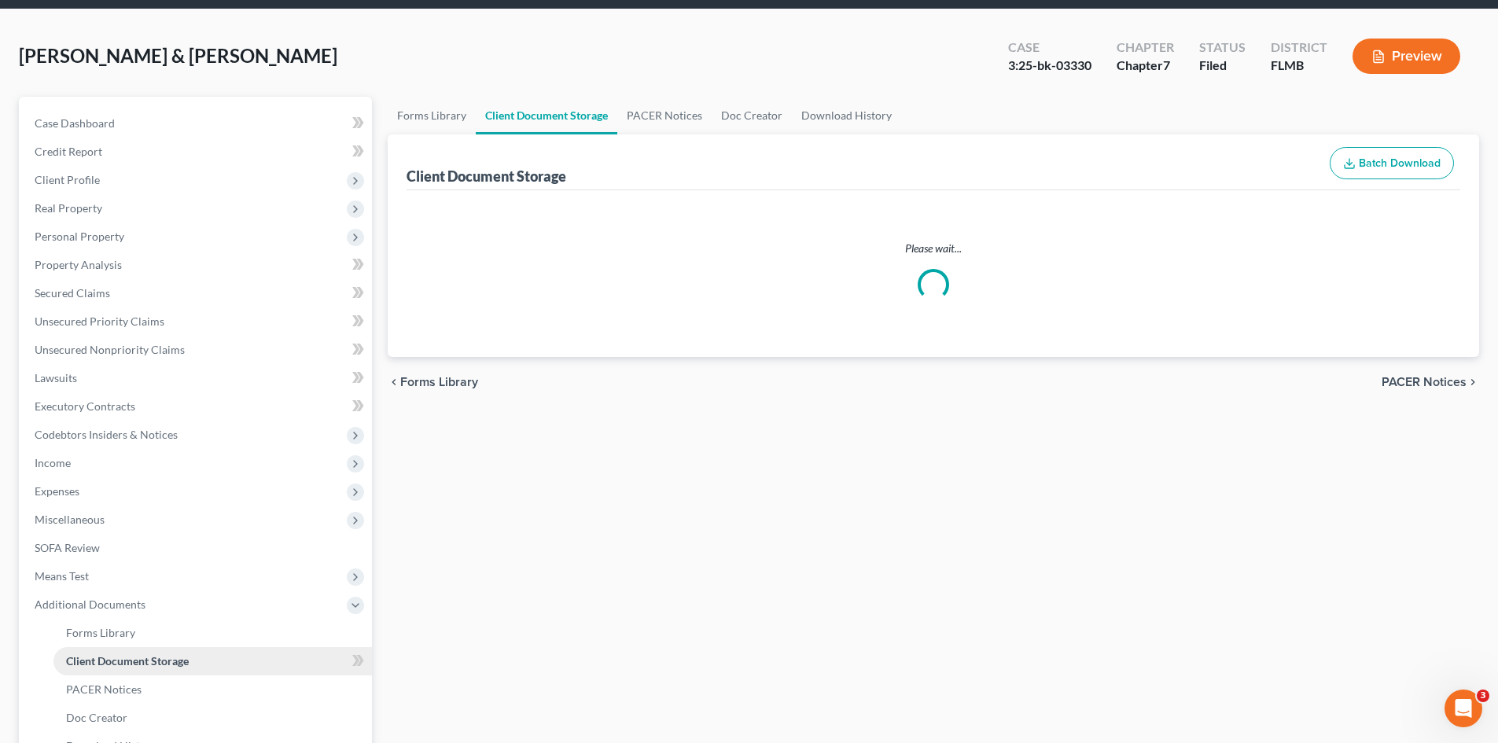
select select "9"
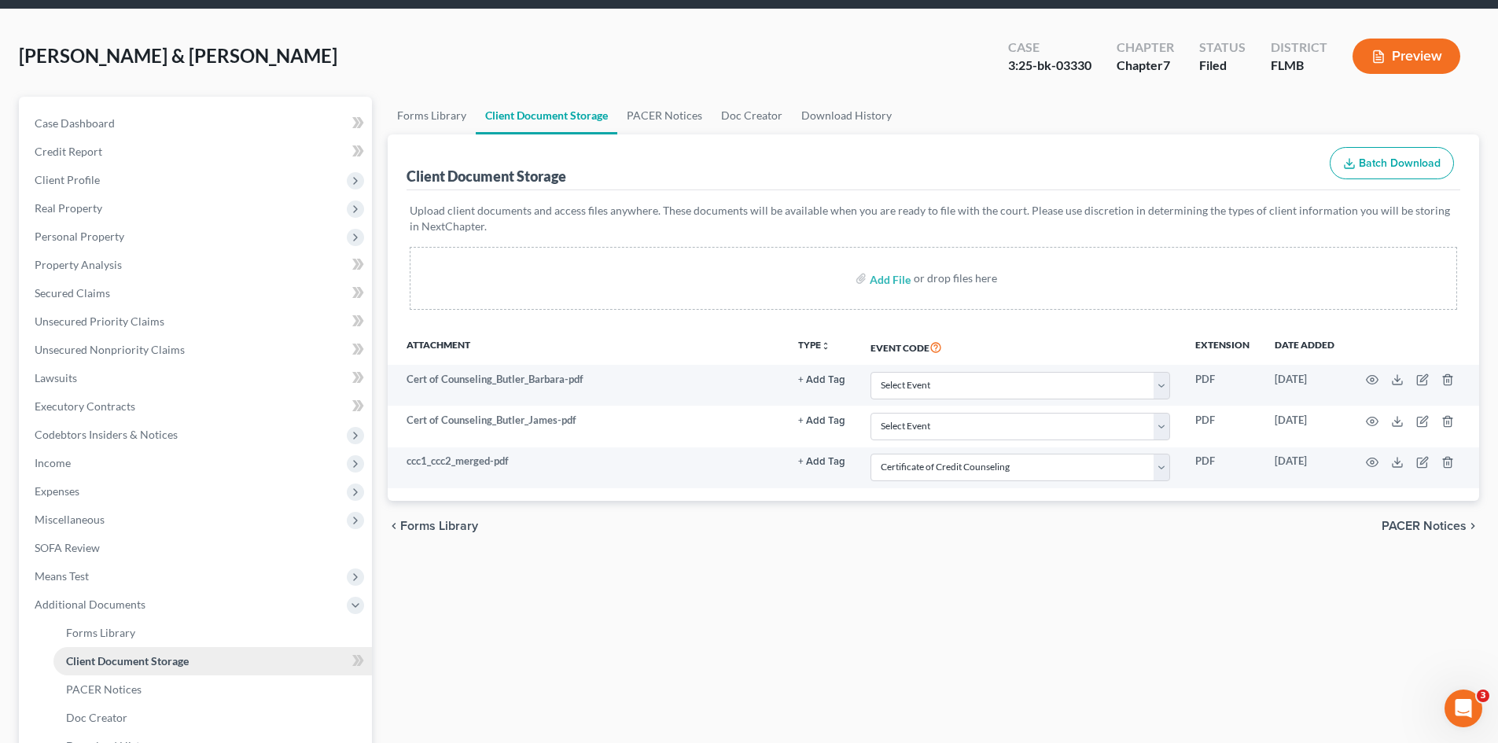
scroll to position [0, 0]
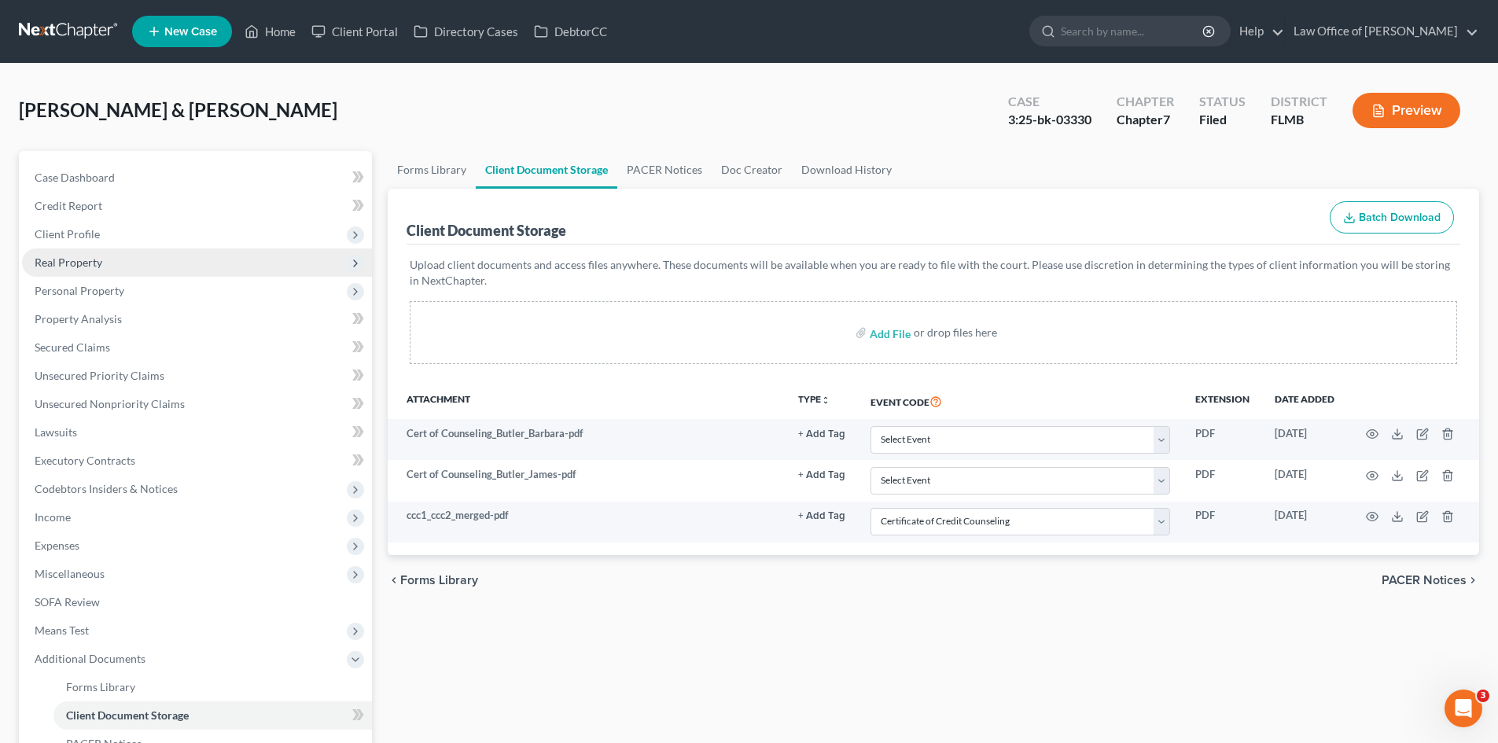
click at [174, 263] on span "Real Property" at bounding box center [197, 262] width 350 height 28
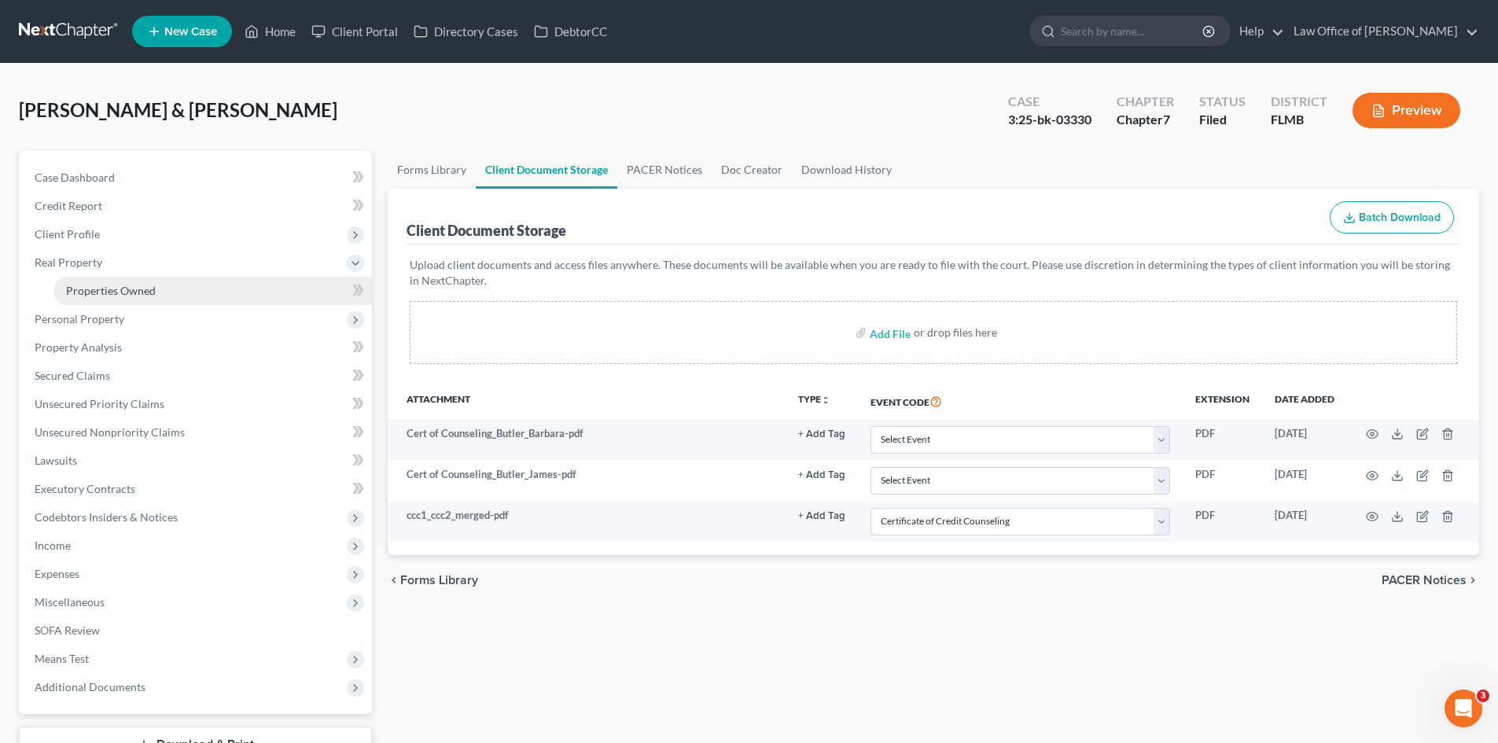
click at [162, 290] on link "Properties Owned" at bounding box center [212, 291] width 318 height 28
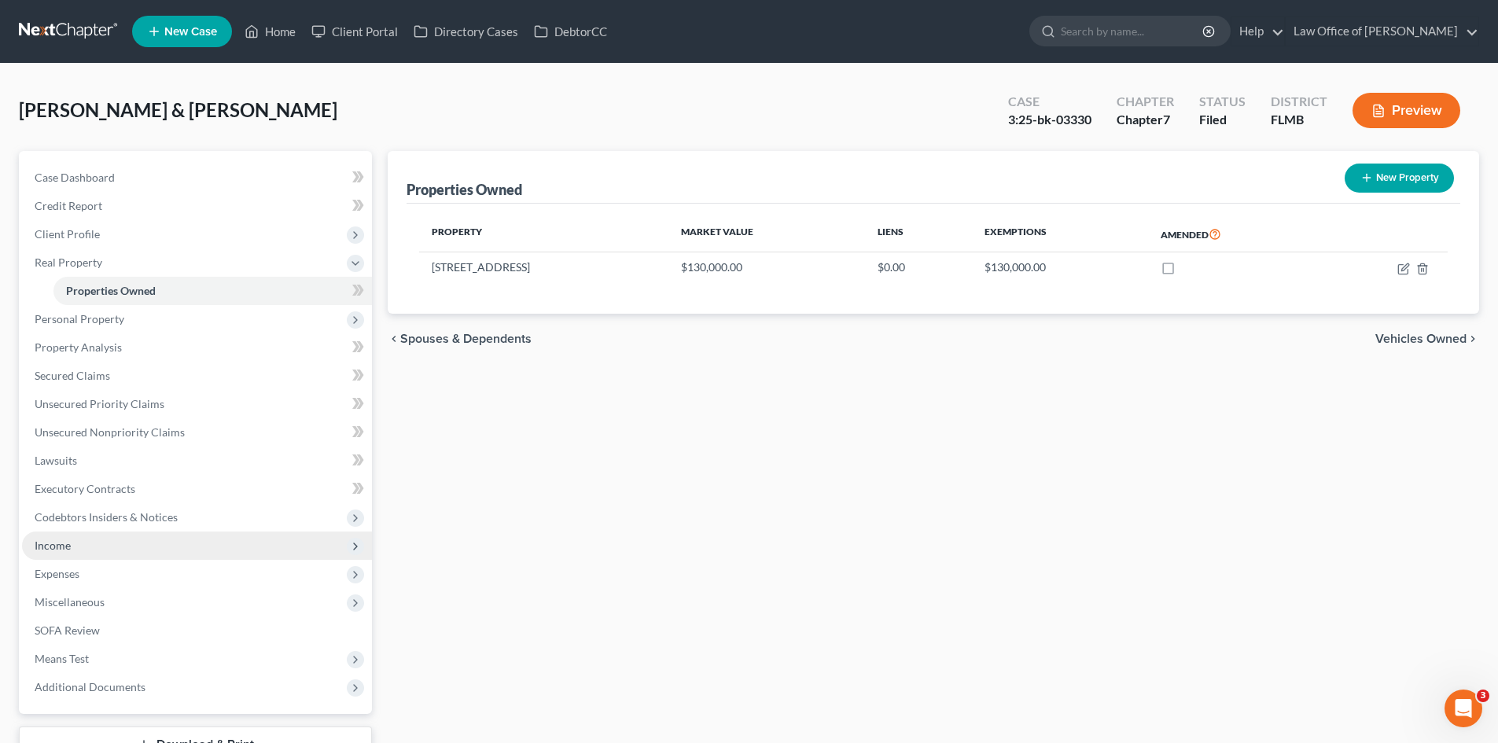
click at [116, 552] on span "Income" at bounding box center [197, 545] width 350 height 28
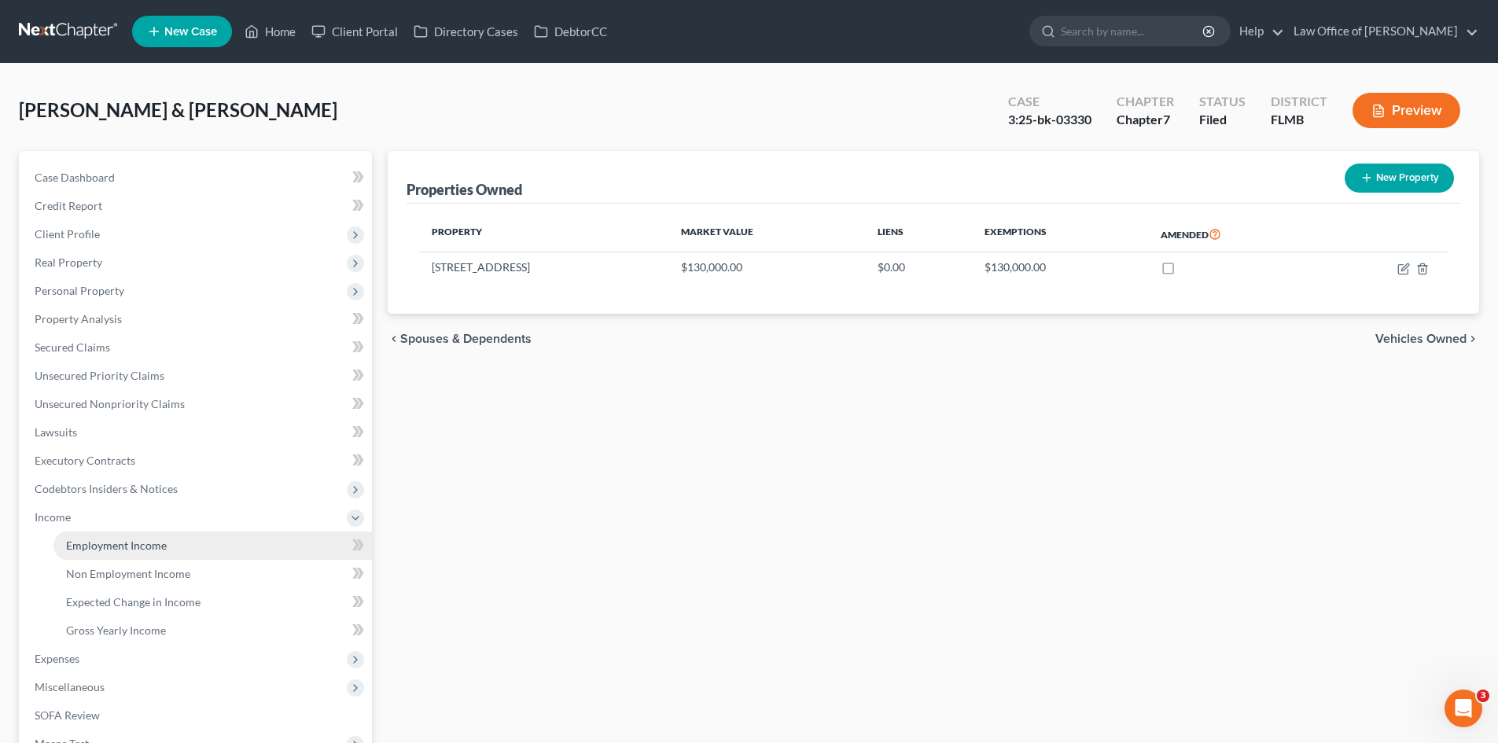
click at [129, 545] on span "Employment Income" at bounding box center [116, 544] width 101 height 13
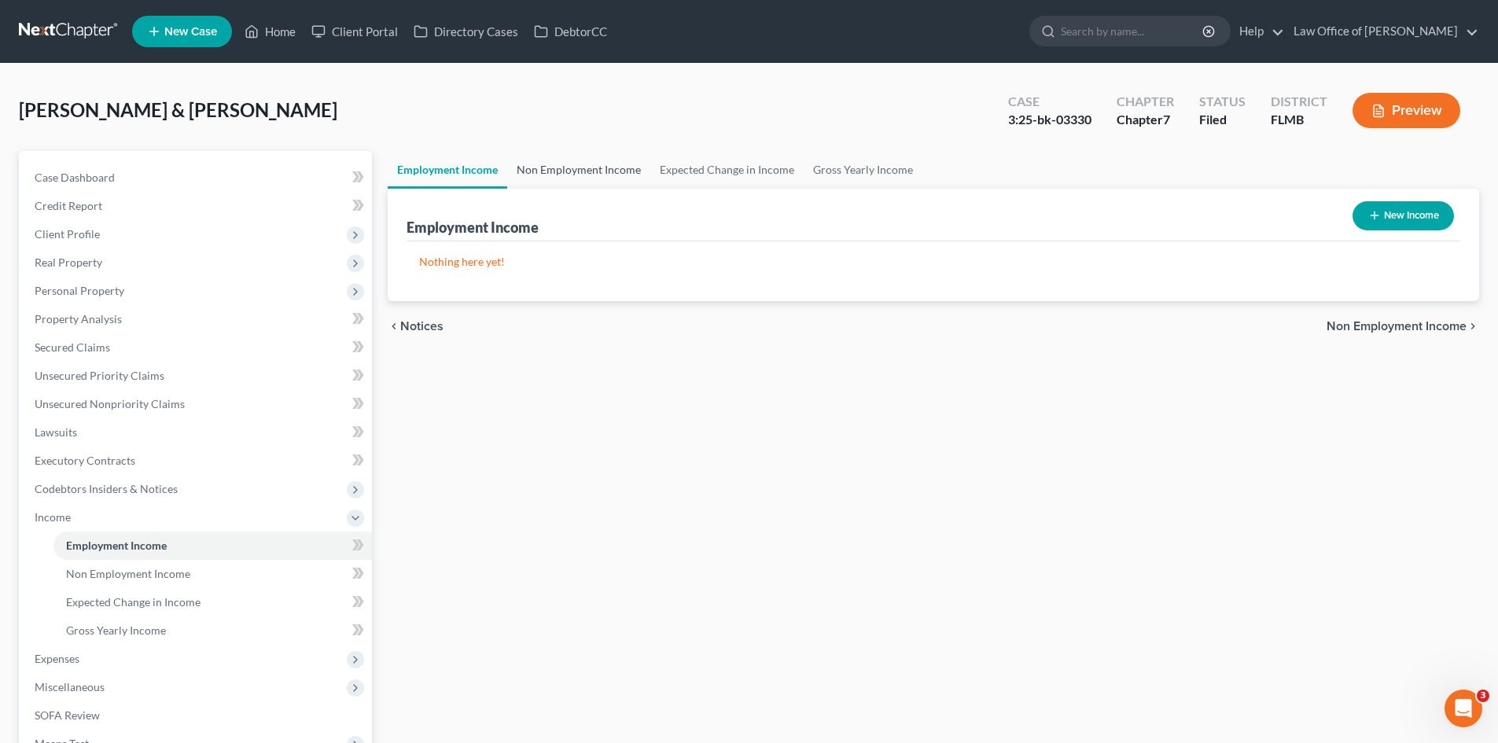
click at [564, 166] on link "Non Employment Income" at bounding box center [578, 170] width 143 height 38
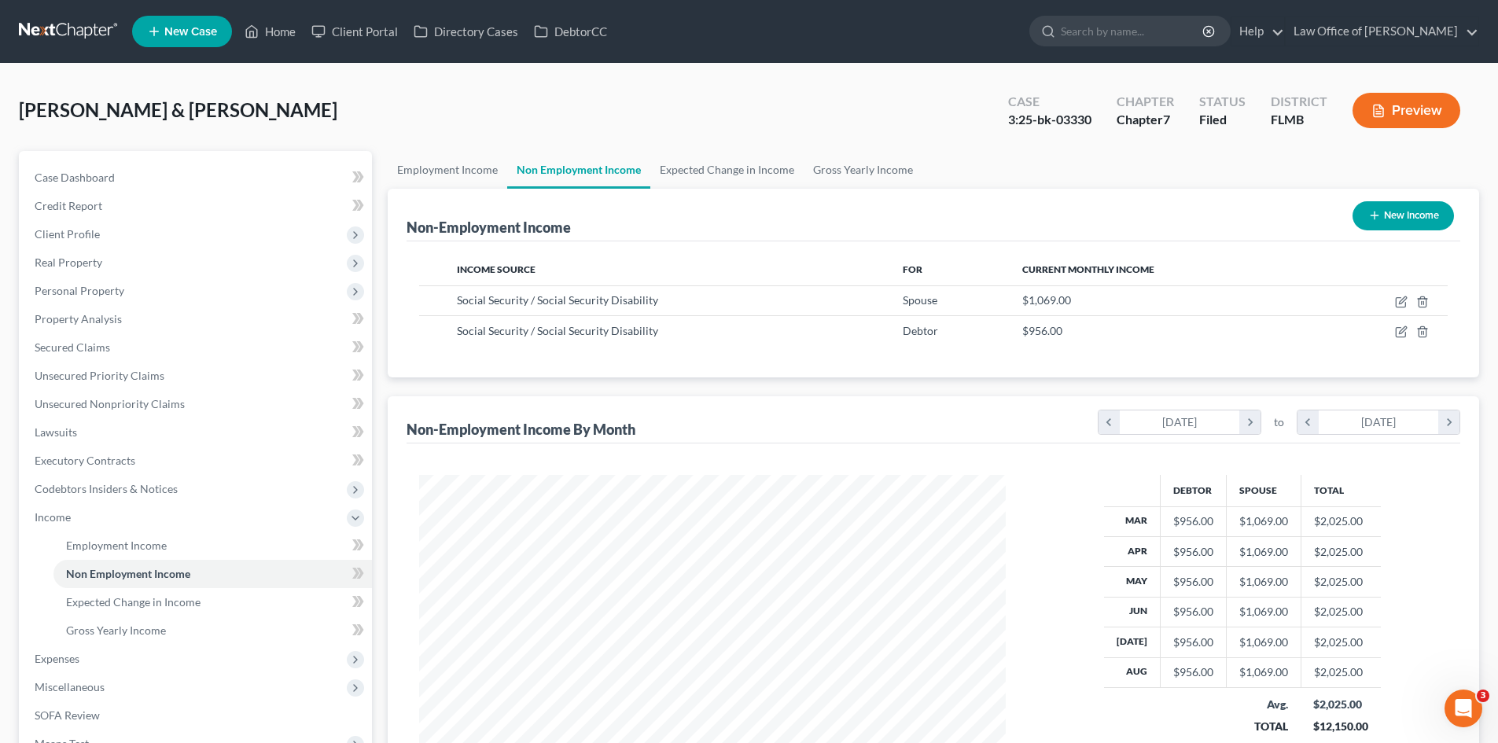
scroll to position [293, 618]
click at [690, 166] on link "Expected Change in Income" at bounding box center [726, 170] width 153 height 38
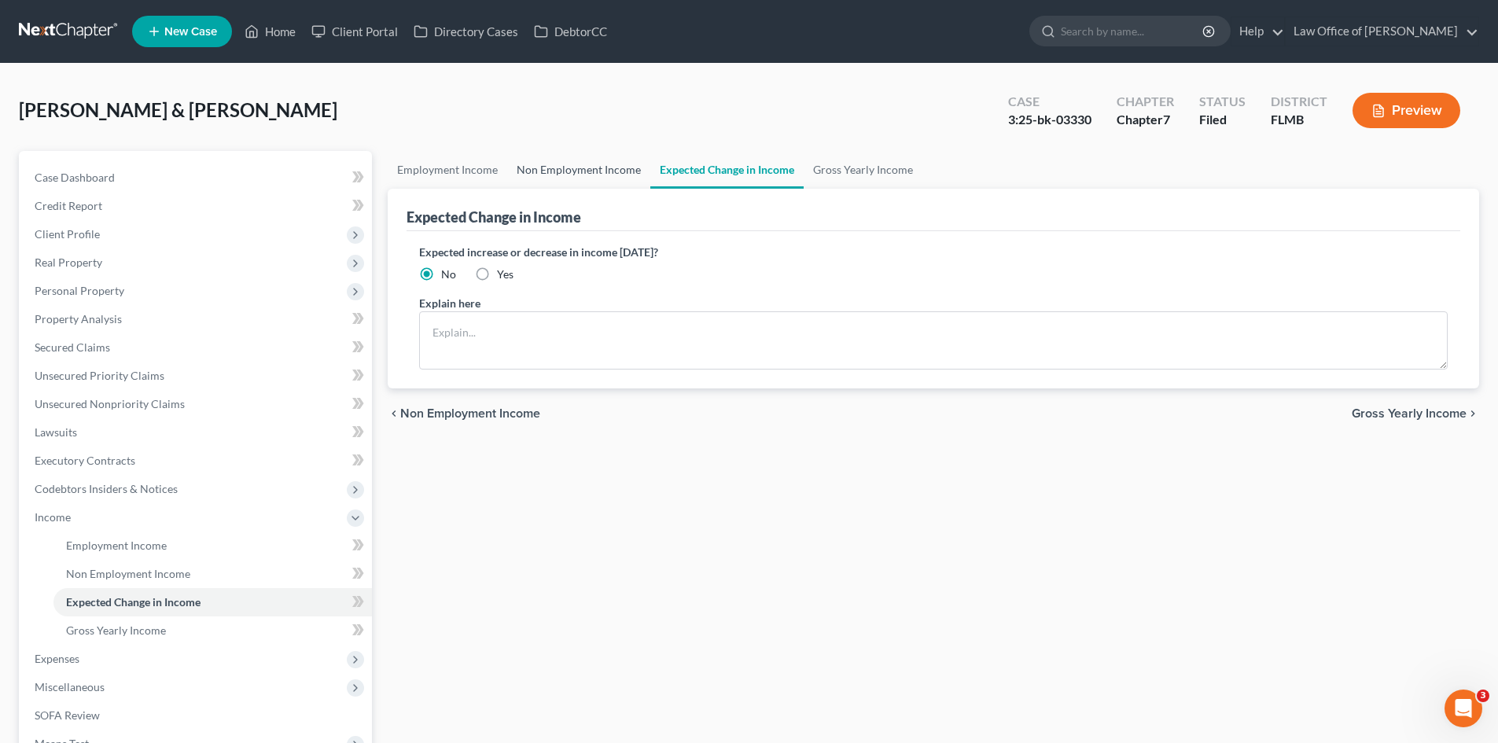
click at [607, 174] on link "Non Employment Income" at bounding box center [578, 170] width 143 height 38
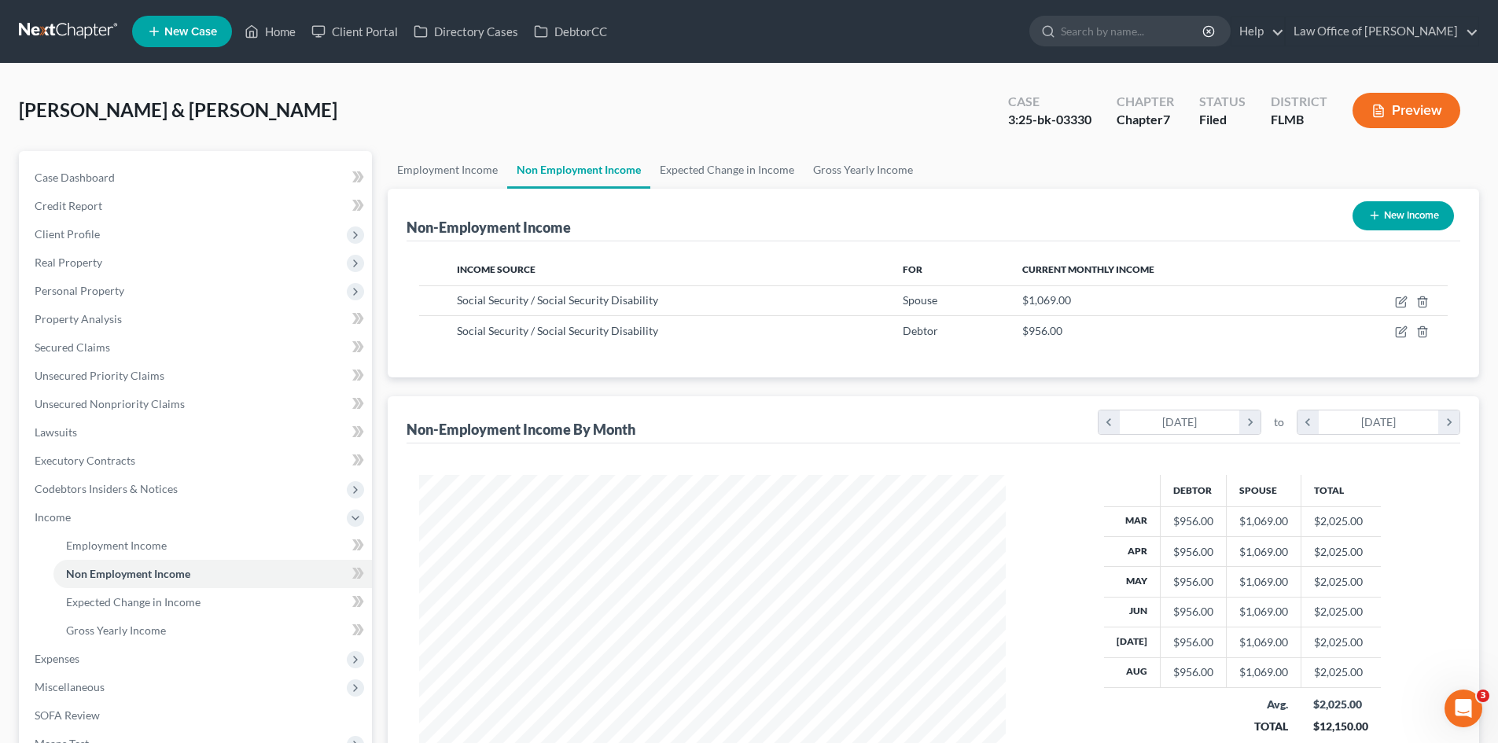
scroll to position [293, 618]
click at [853, 163] on link "Gross Yearly Income" at bounding box center [862, 170] width 119 height 38
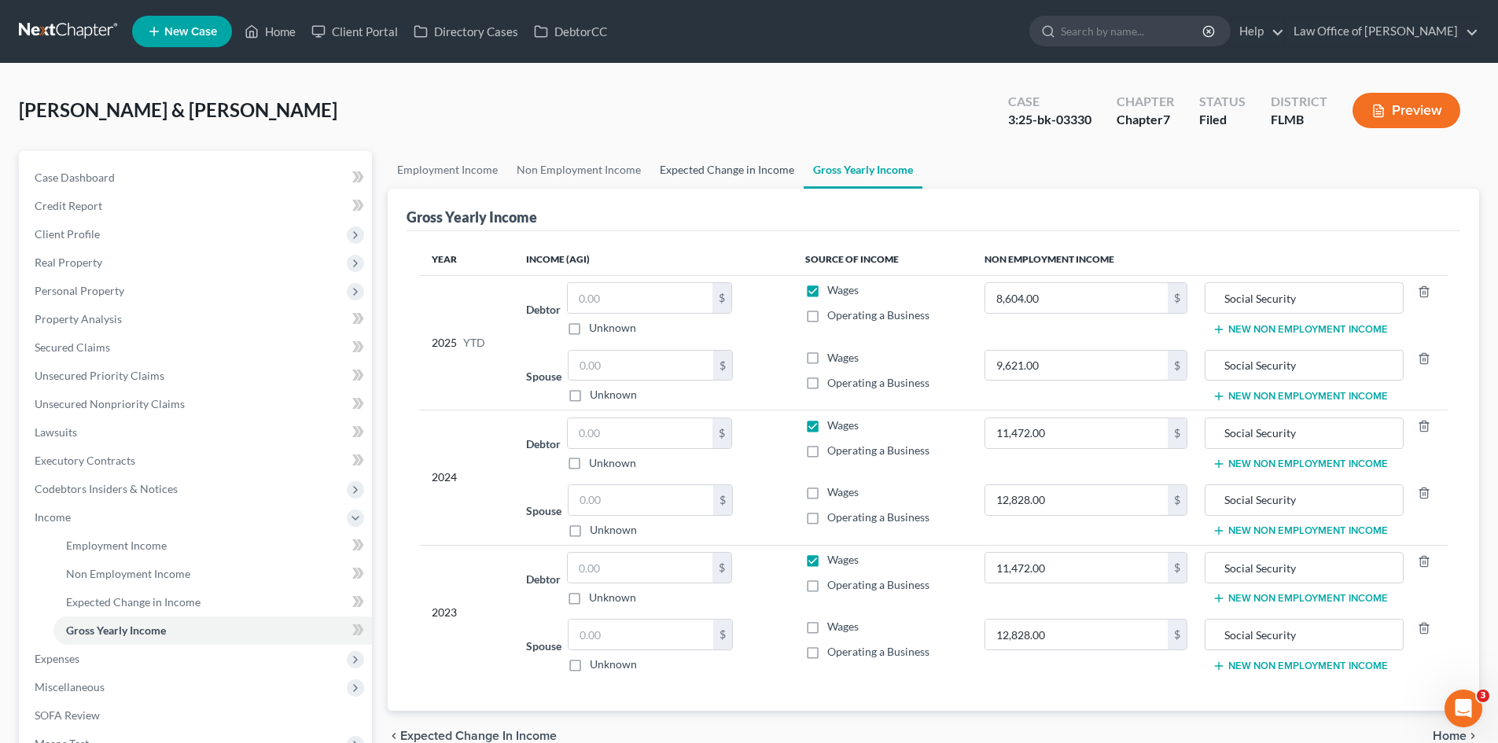
click at [735, 166] on link "Expected Change in Income" at bounding box center [726, 170] width 153 height 38
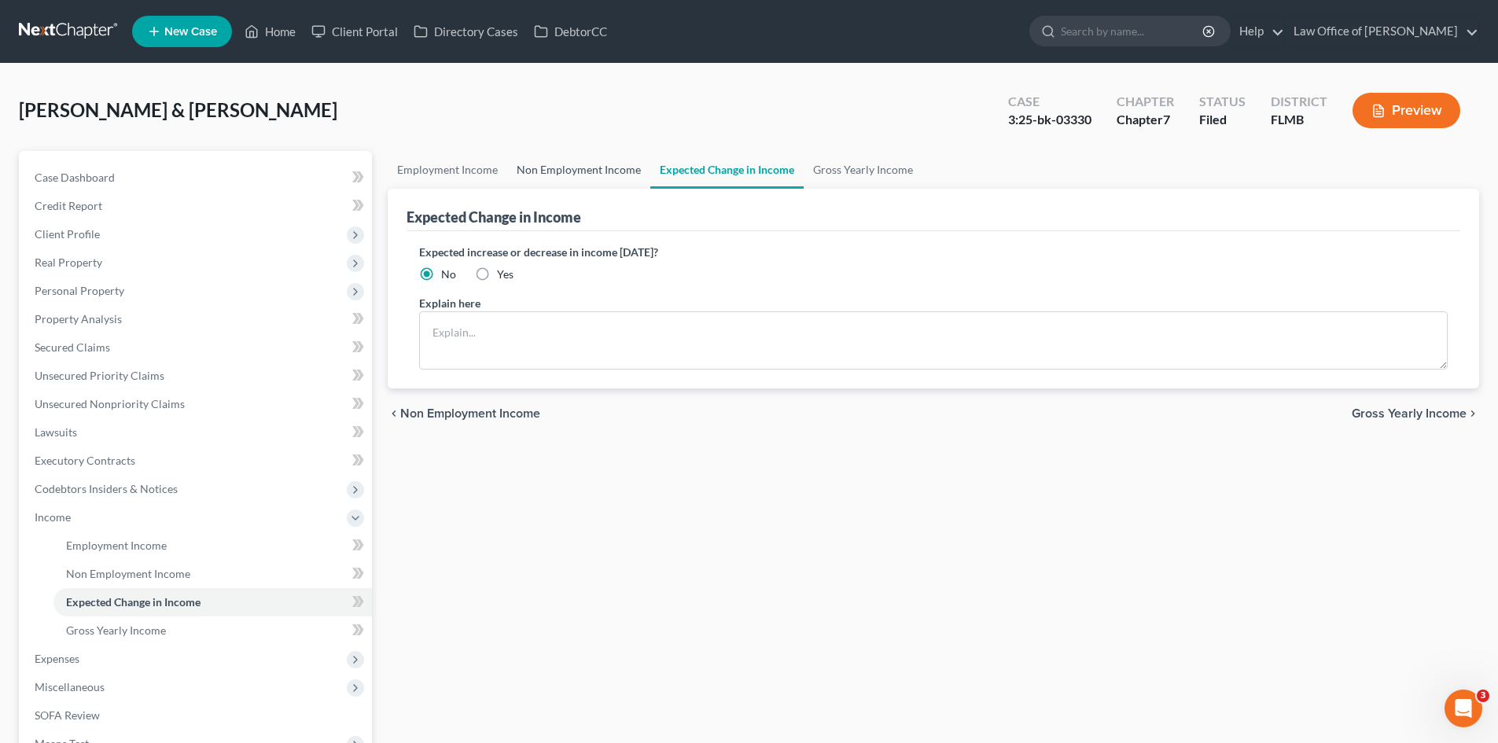
click at [601, 170] on link "Non Employment Income" at bounding box center [578, 170] width 143 height 38
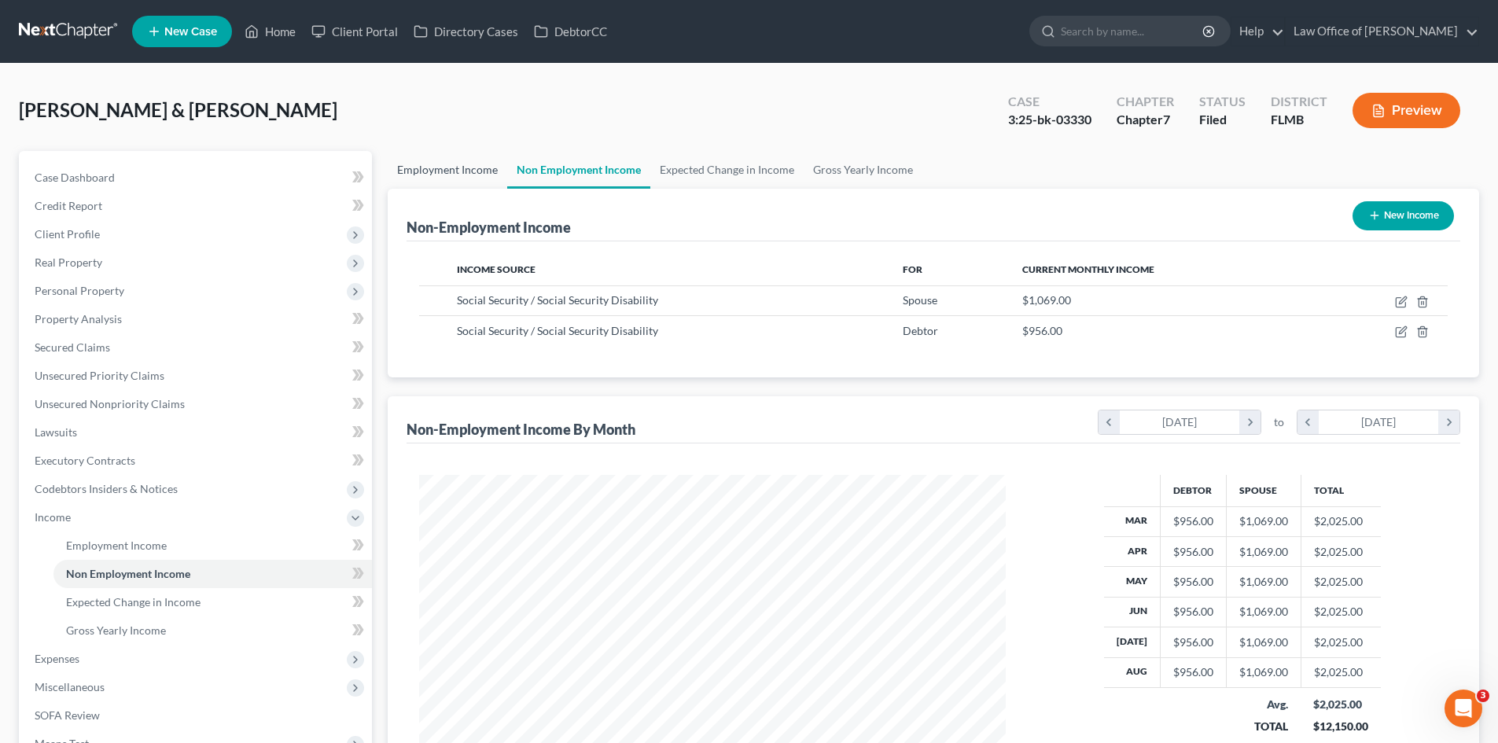
scroll to position [293, 618]
click at [432, 171] on link "Employment Income" at bounding box center [447, 170] width 119 height 38
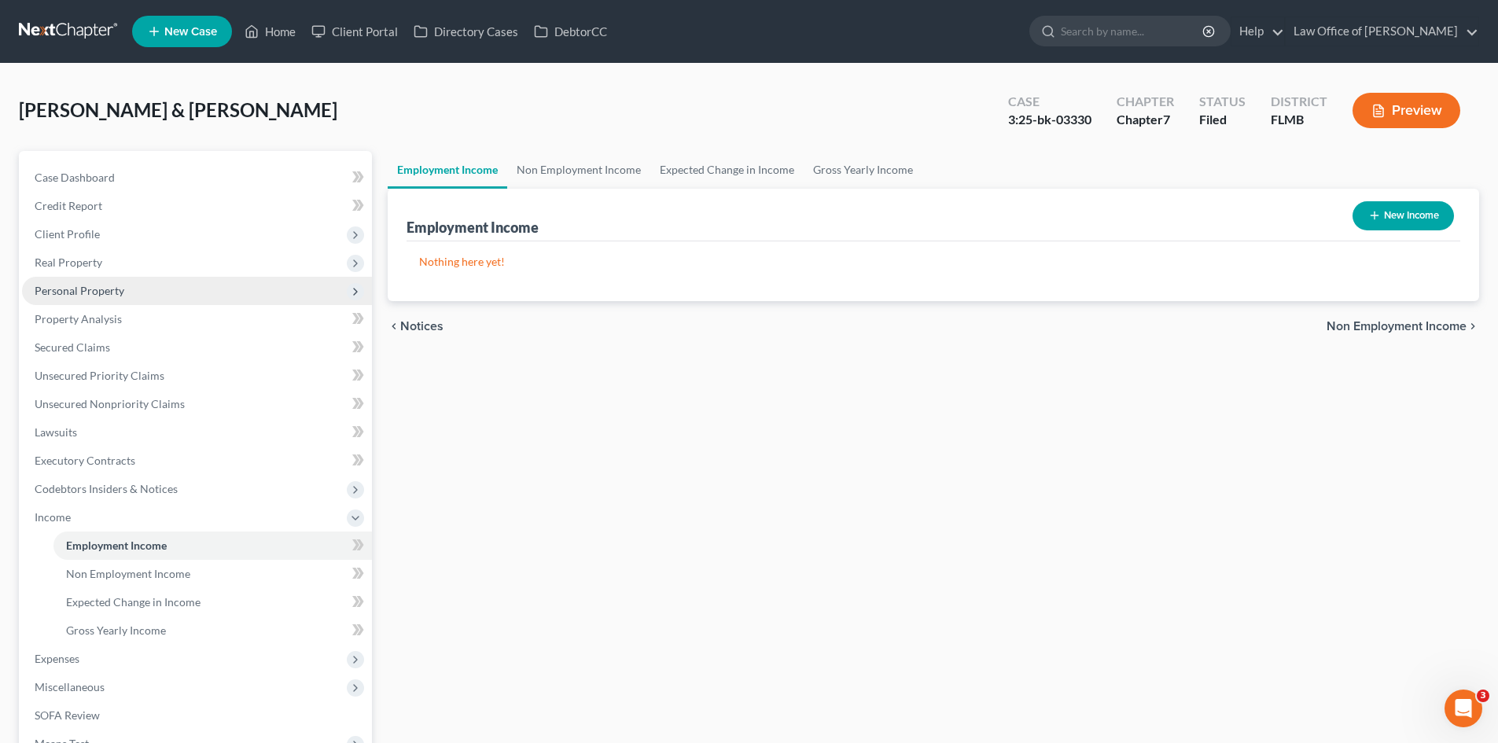
click at [122, 289] on span "Personal Property" at bounding box center [80, 290] width 90 height 13
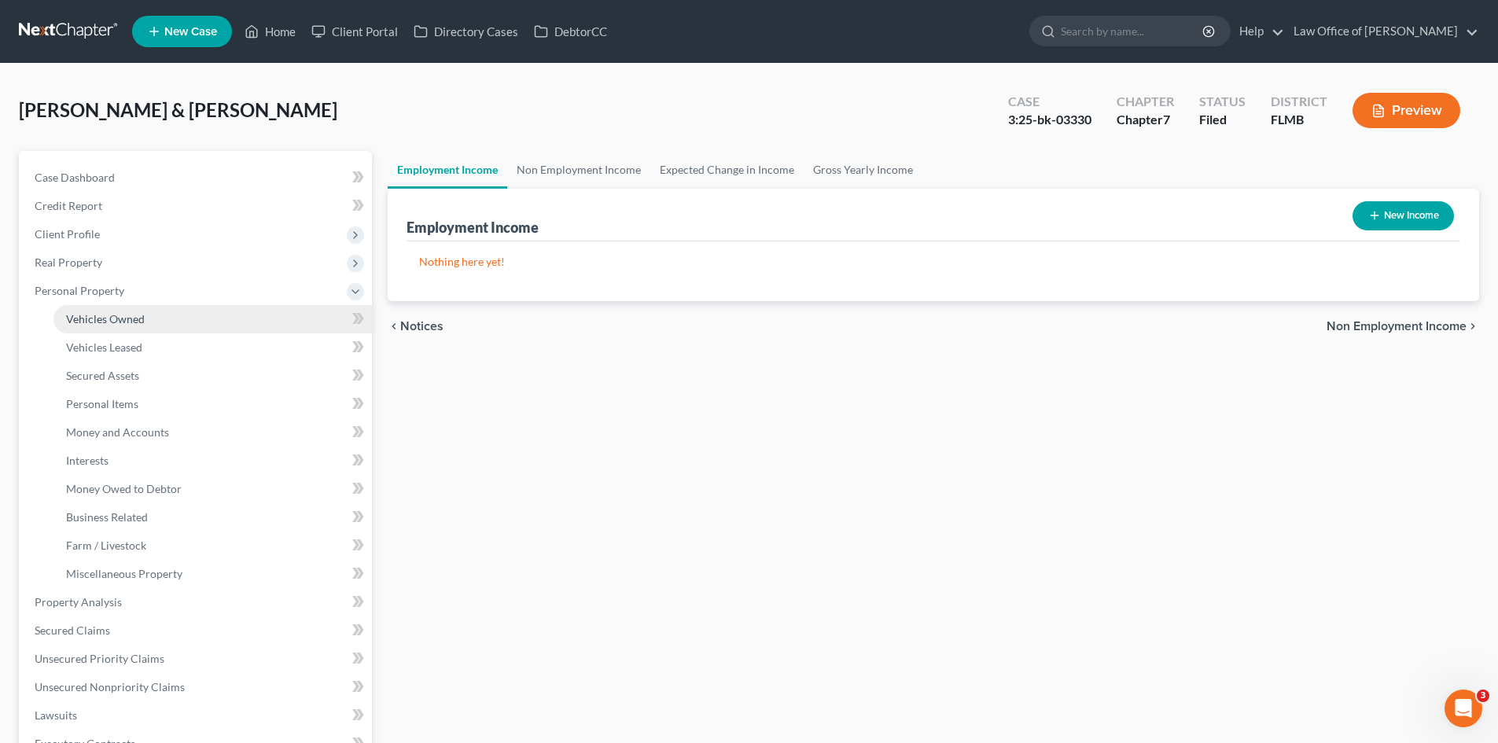
click at [130, 321] on span "Vehicles Owned" at bounding box center [105, 318] width 79 height 13
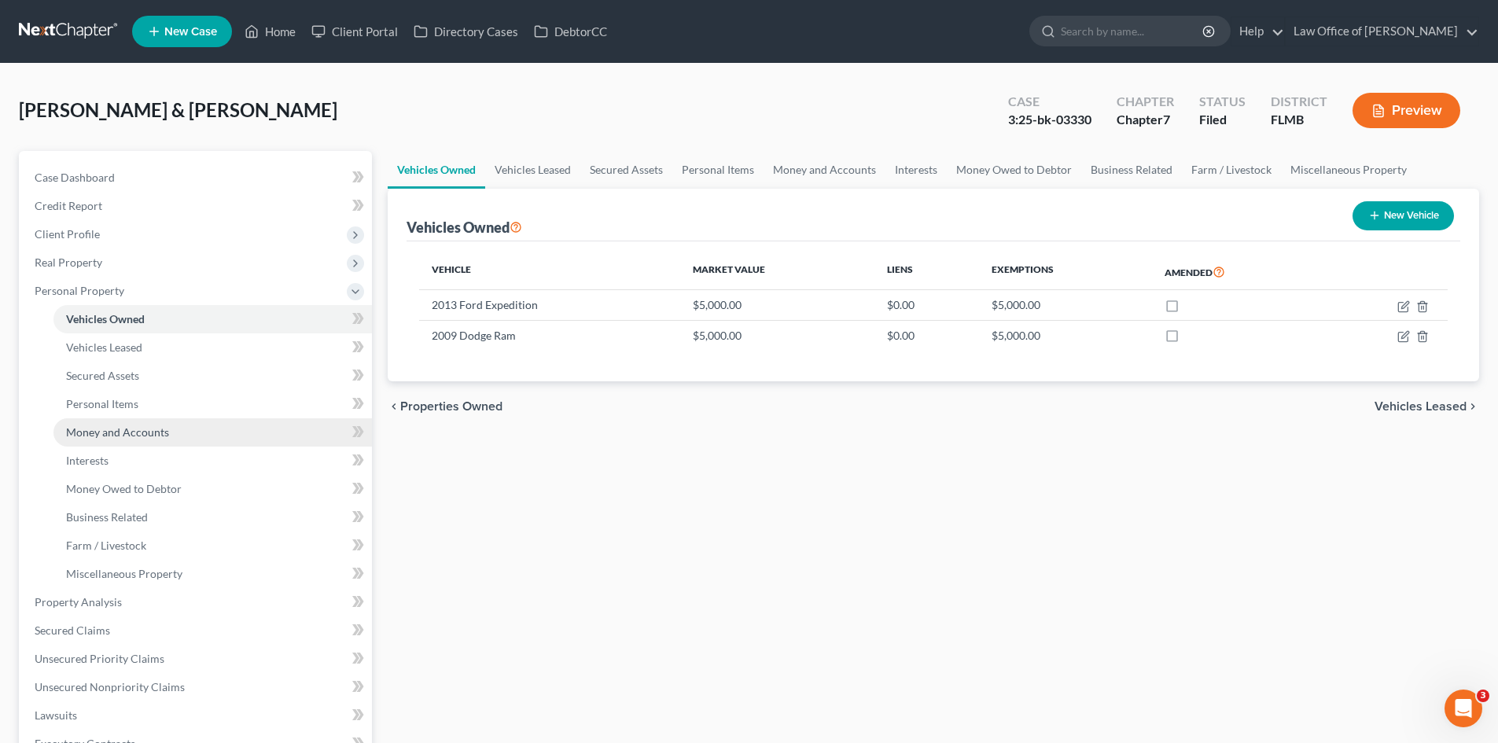
click at [114, 435] on span "Money and Accounts" at bounding box center [117, 431] width 103 height 13
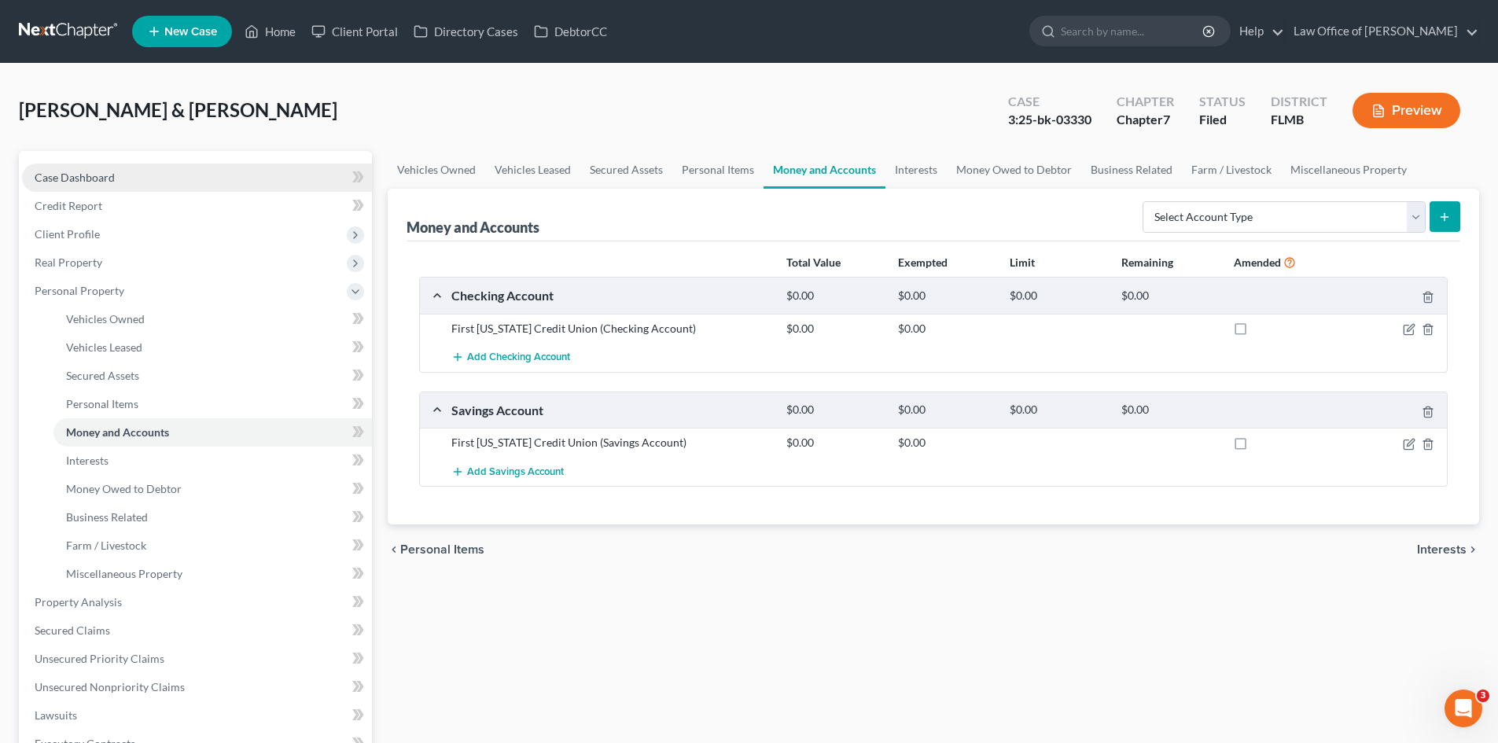
click at [125, 175] on link "Case Dashboard" at bounding box center [197, 178] width 350 height 28
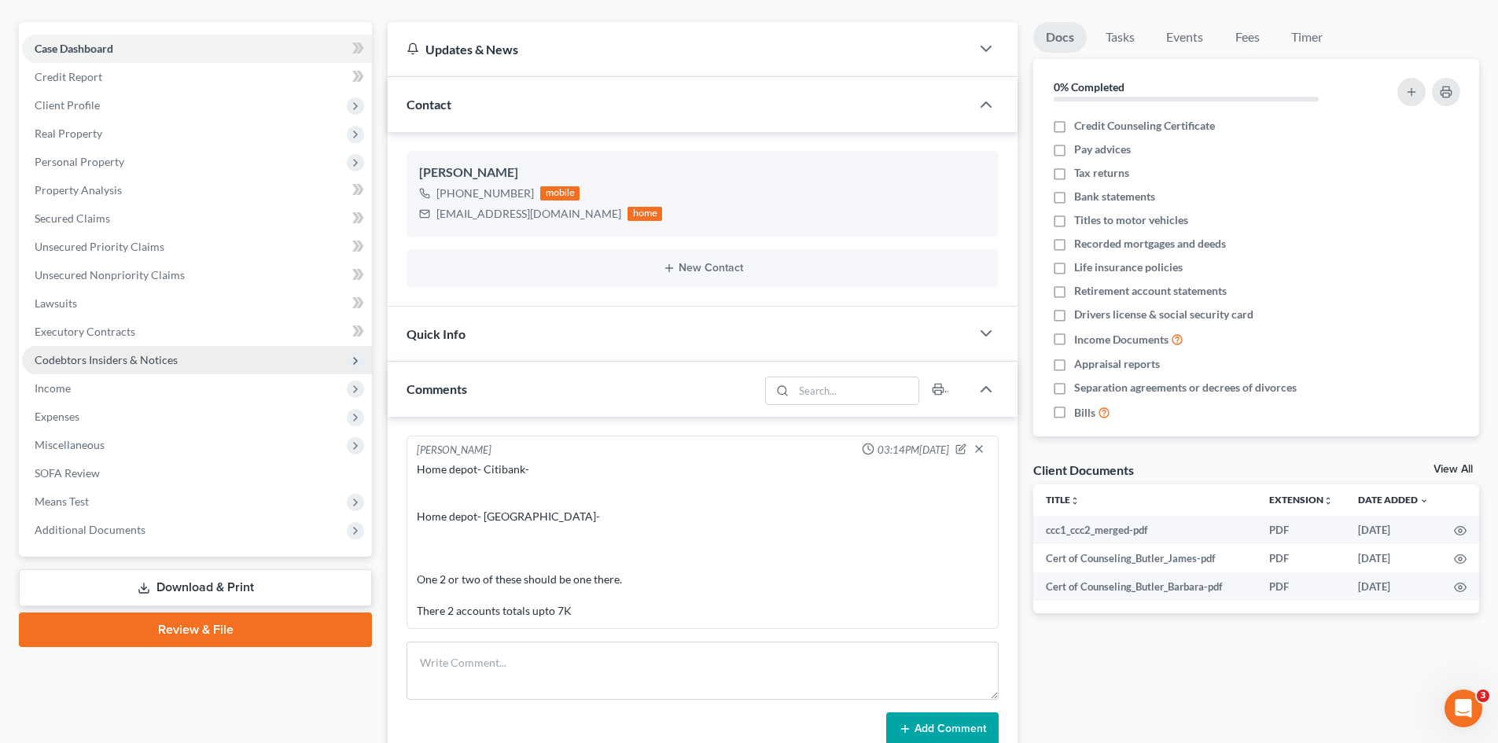
scroll to position [117, 0]
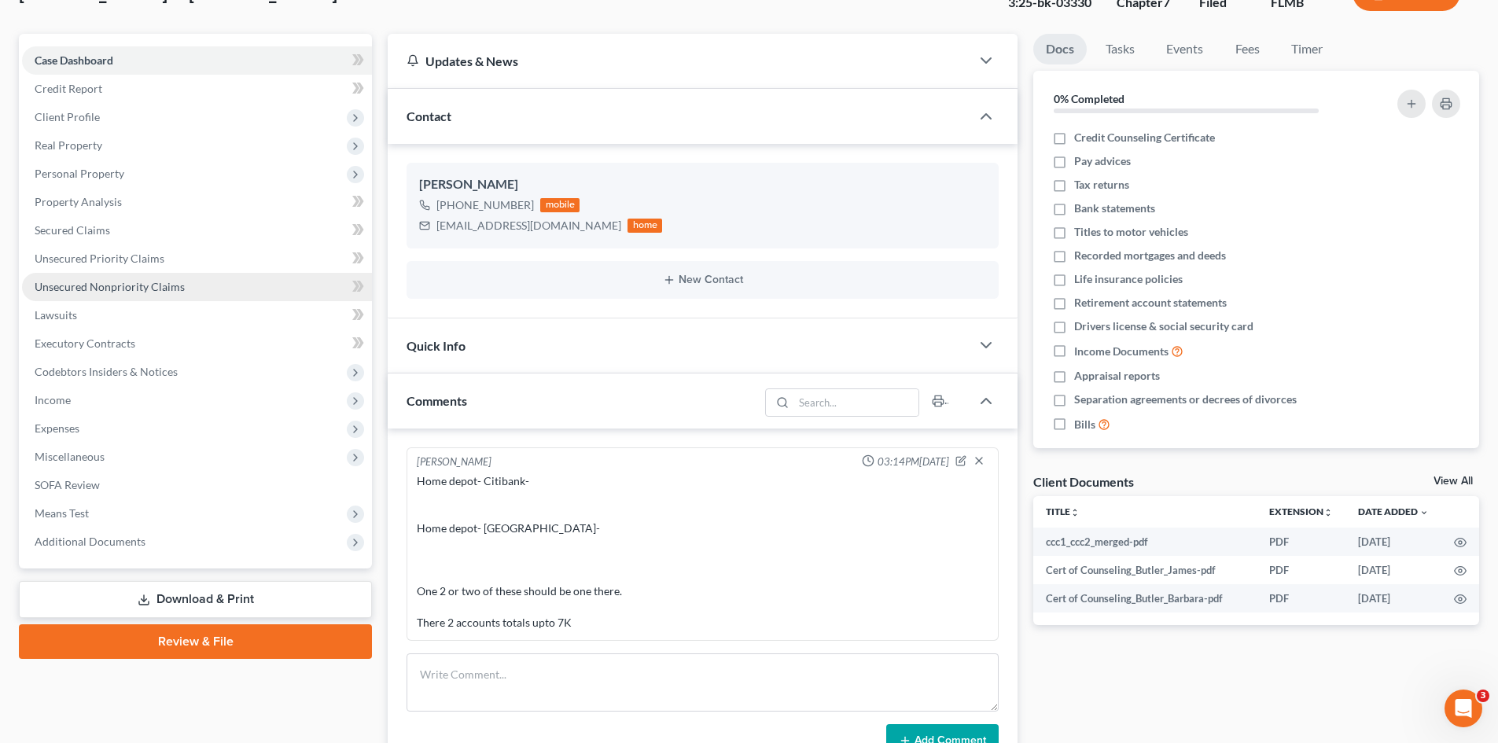
click at [174, 283] on span "Unsecured Nonpriority Claims" at bounding box center [110, 286] width 150 height 13
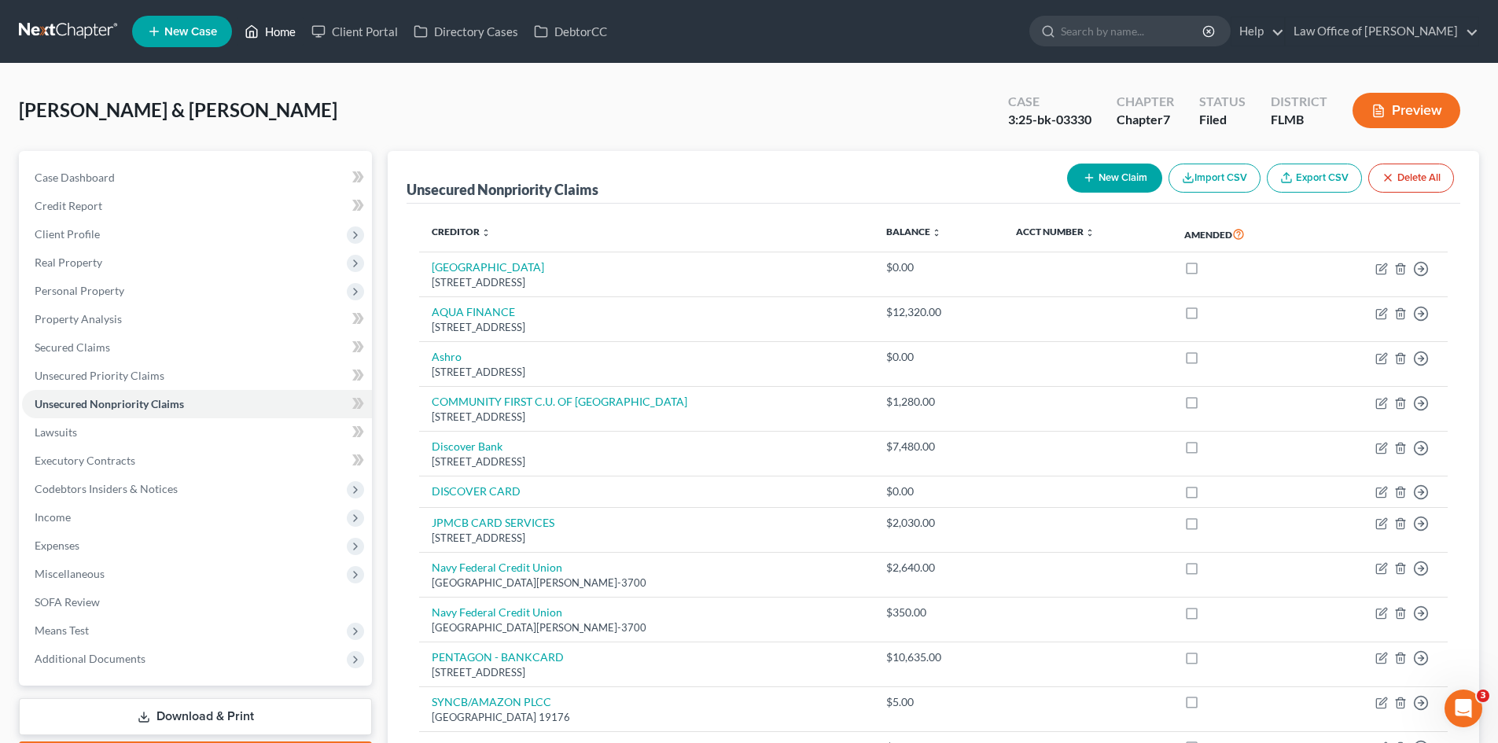
click at [272, 29] on link "Home" at bounding box center [270, 31] width 67 height 28
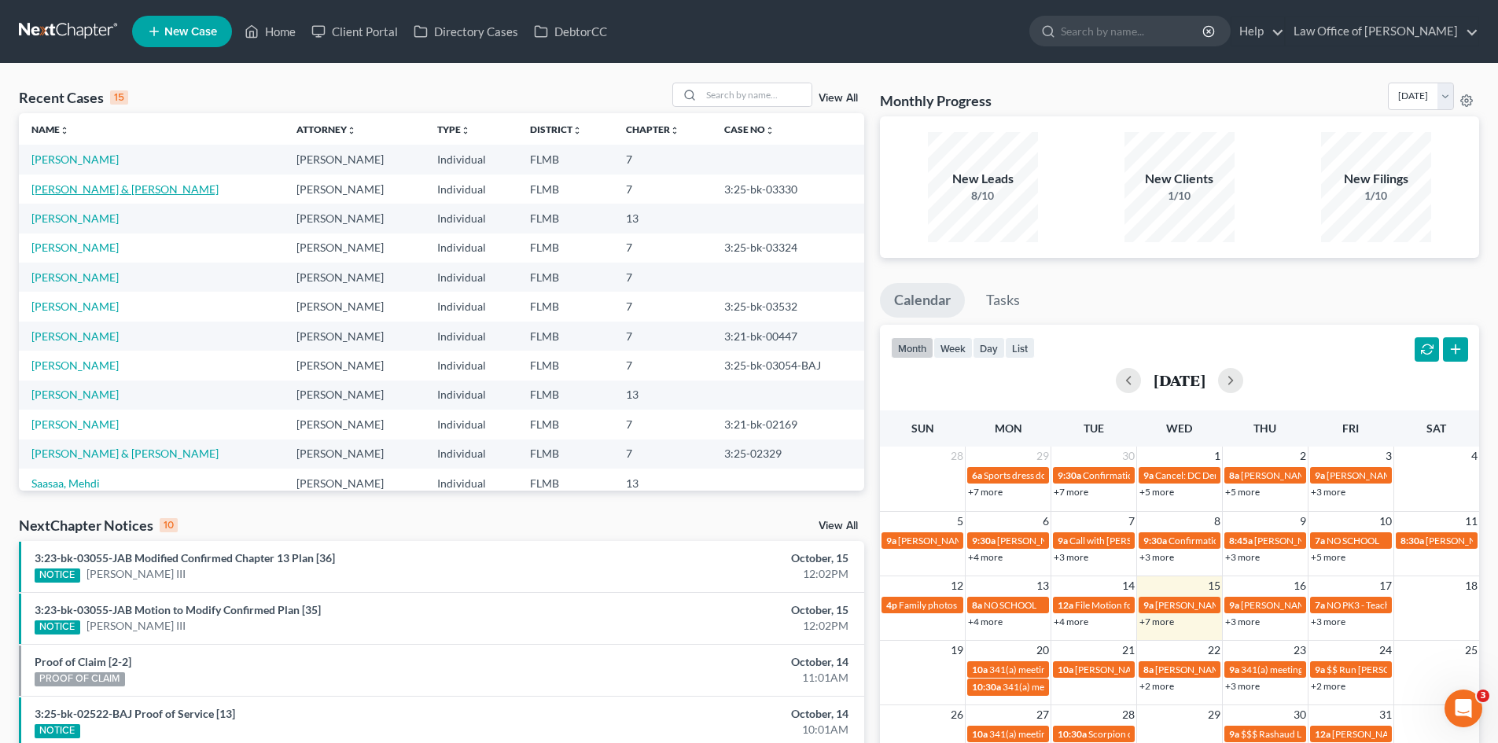
click at [112, 186] on link "[PERSON_NAME] & [PERSON_NAME]" at bounding box center [124, 188] width 187 height 13
click at [122, 191] on link "[PERSON_NAME] & [PERSON_NAME]" at bounding box center [124, 188] width 187 height 13
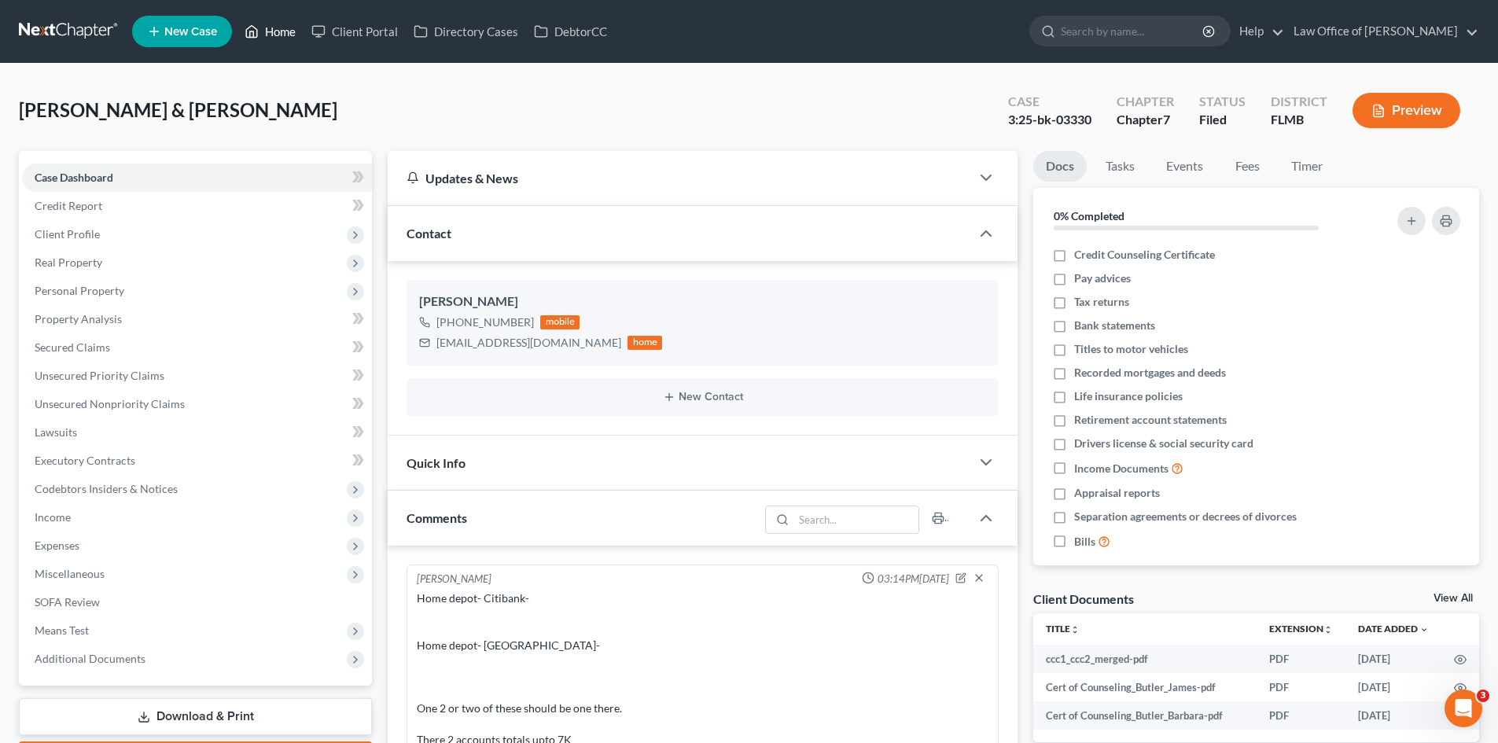
click at [289, 34] on link "Home" at bounding box center [270, 31] width 67 height 28
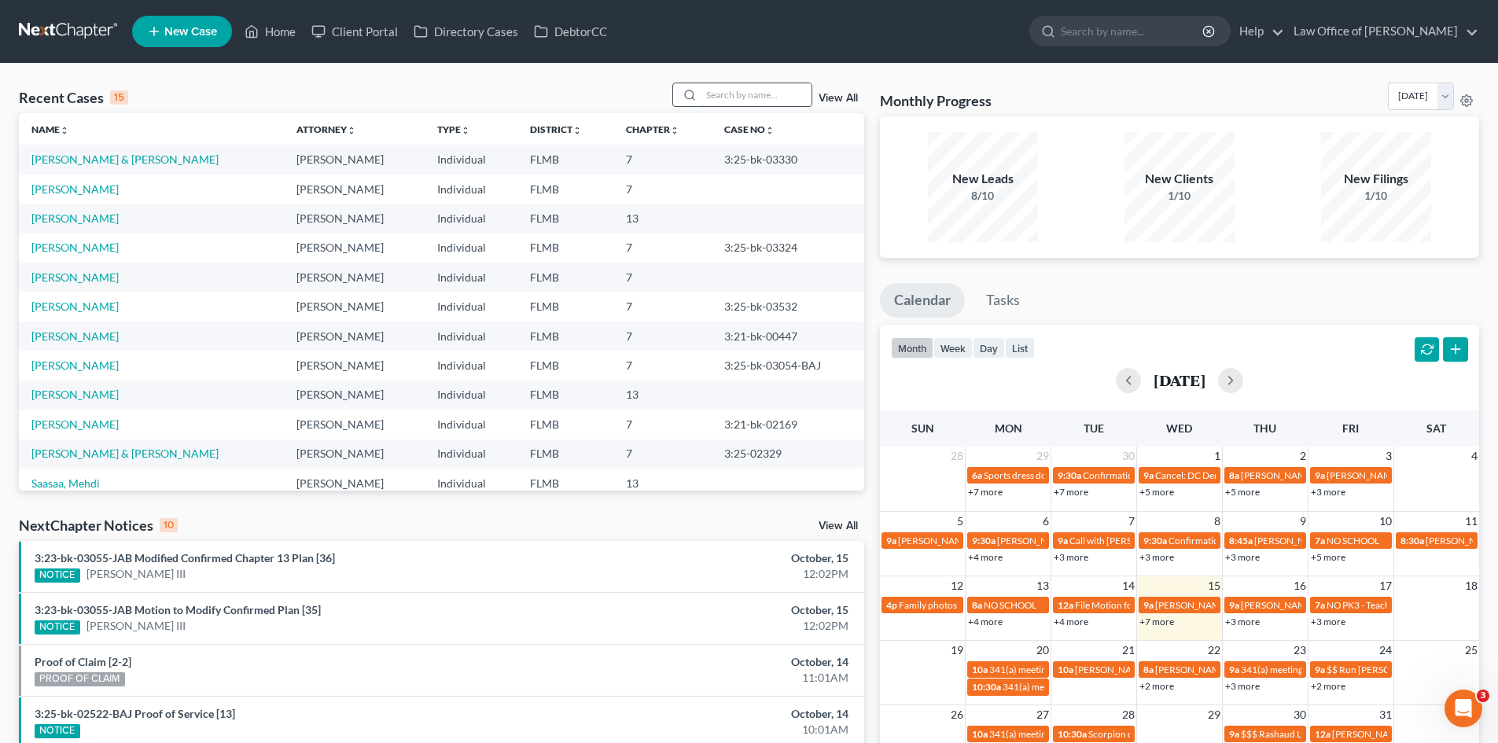
click at [775, 94] on input "search" at bounding box center [756, 94] width 110 height 23
type input "mick"
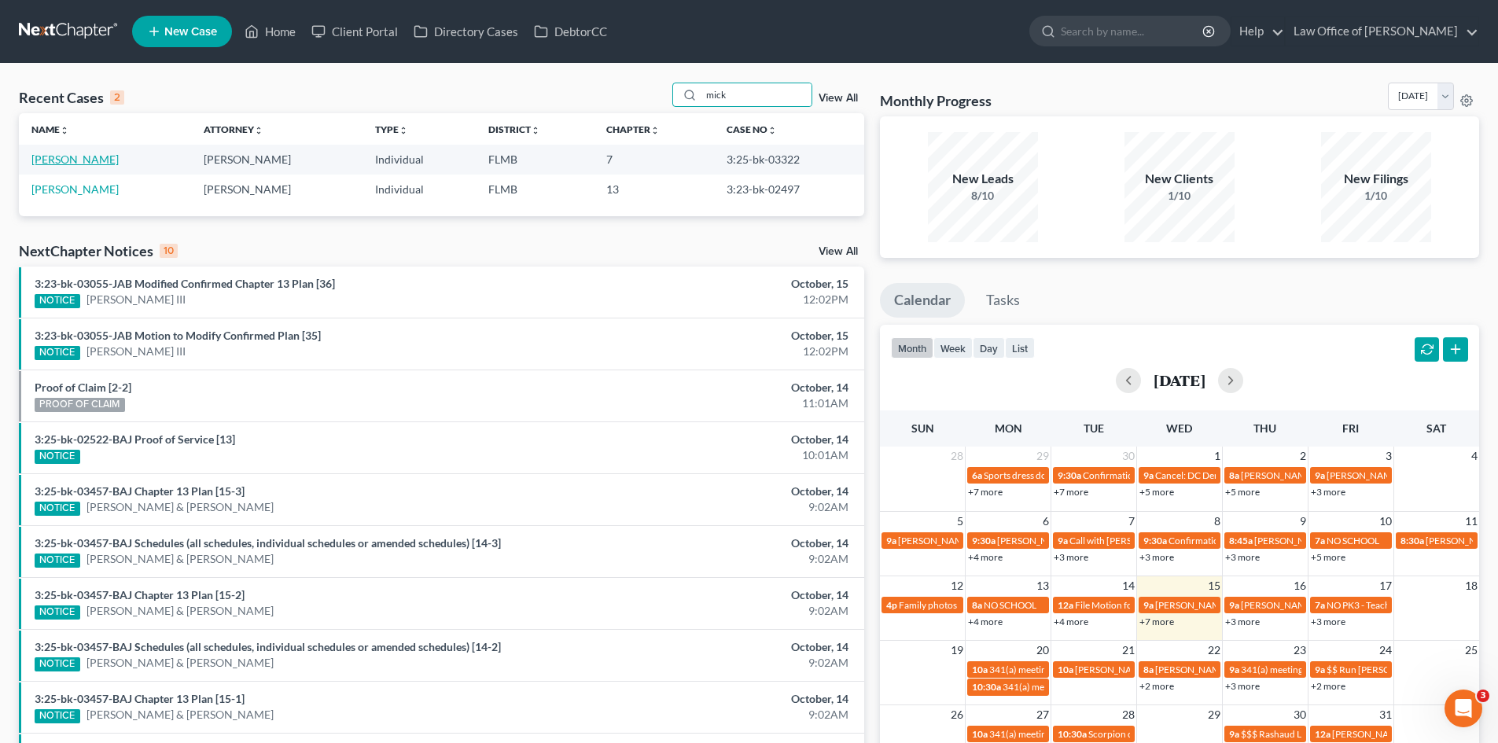
click at [79, 159] on link "[PERSON_NAME]" at bounding box center [74, 159] width 87 height 13
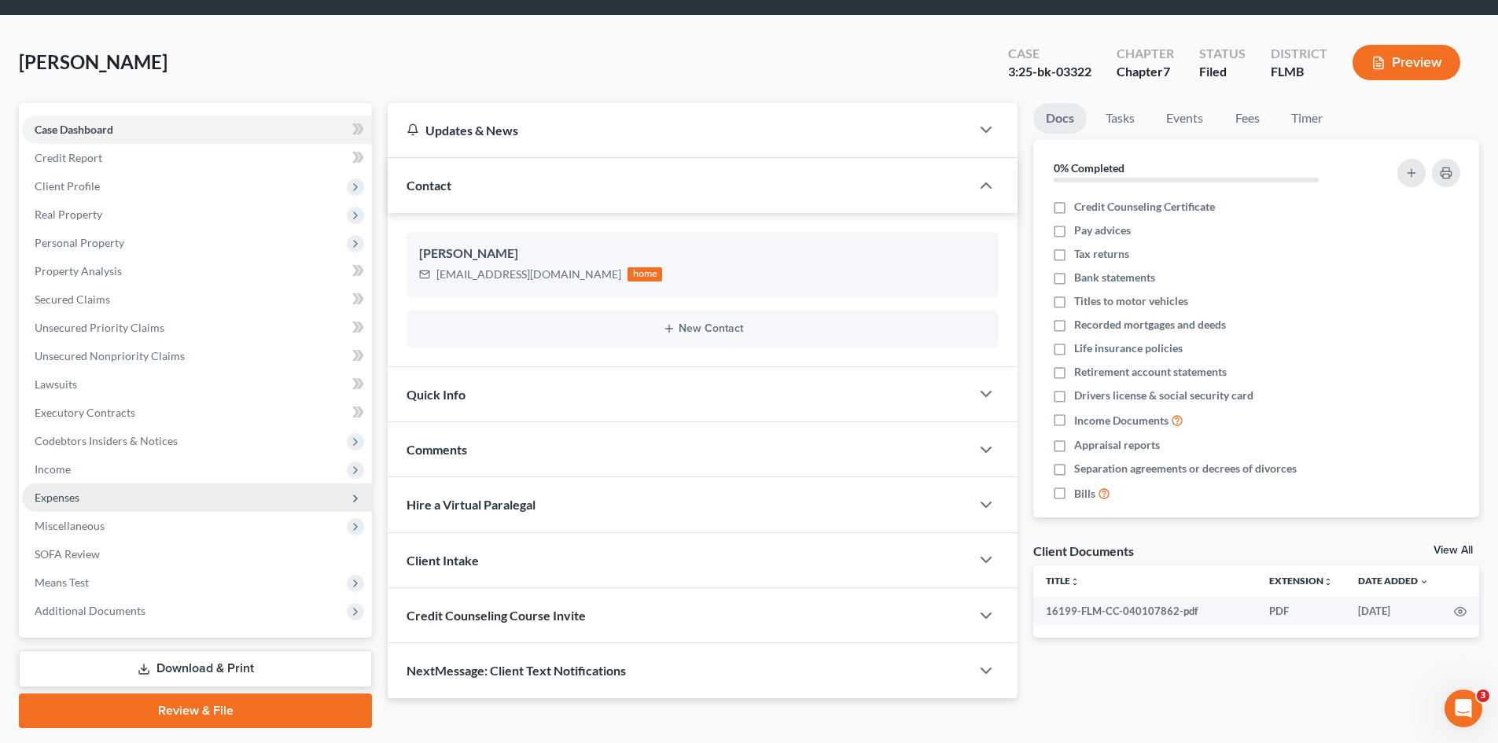
scroll to position [93, 0]
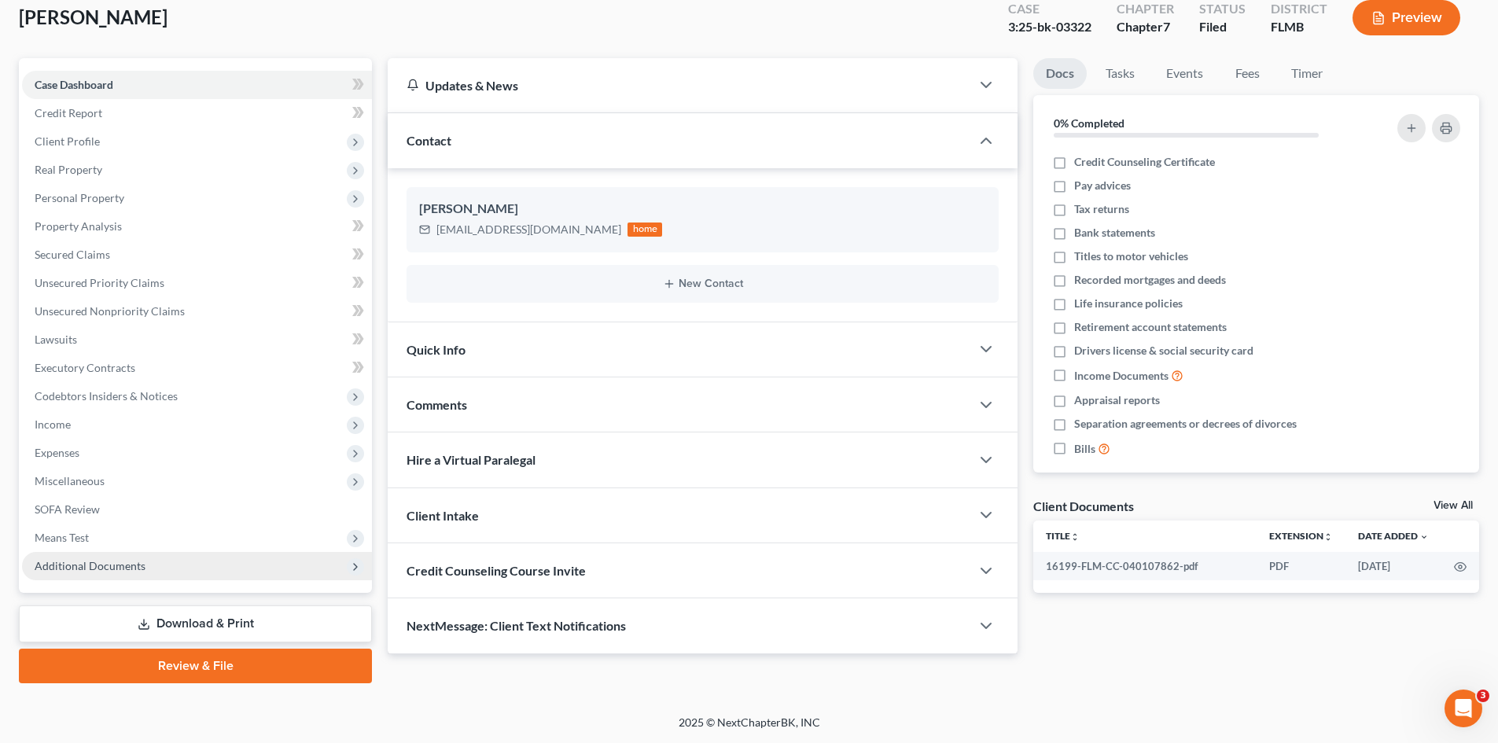
click at [151, 568] on span "Additional Documents" at bounding box center [197, 566] width 350 height 28
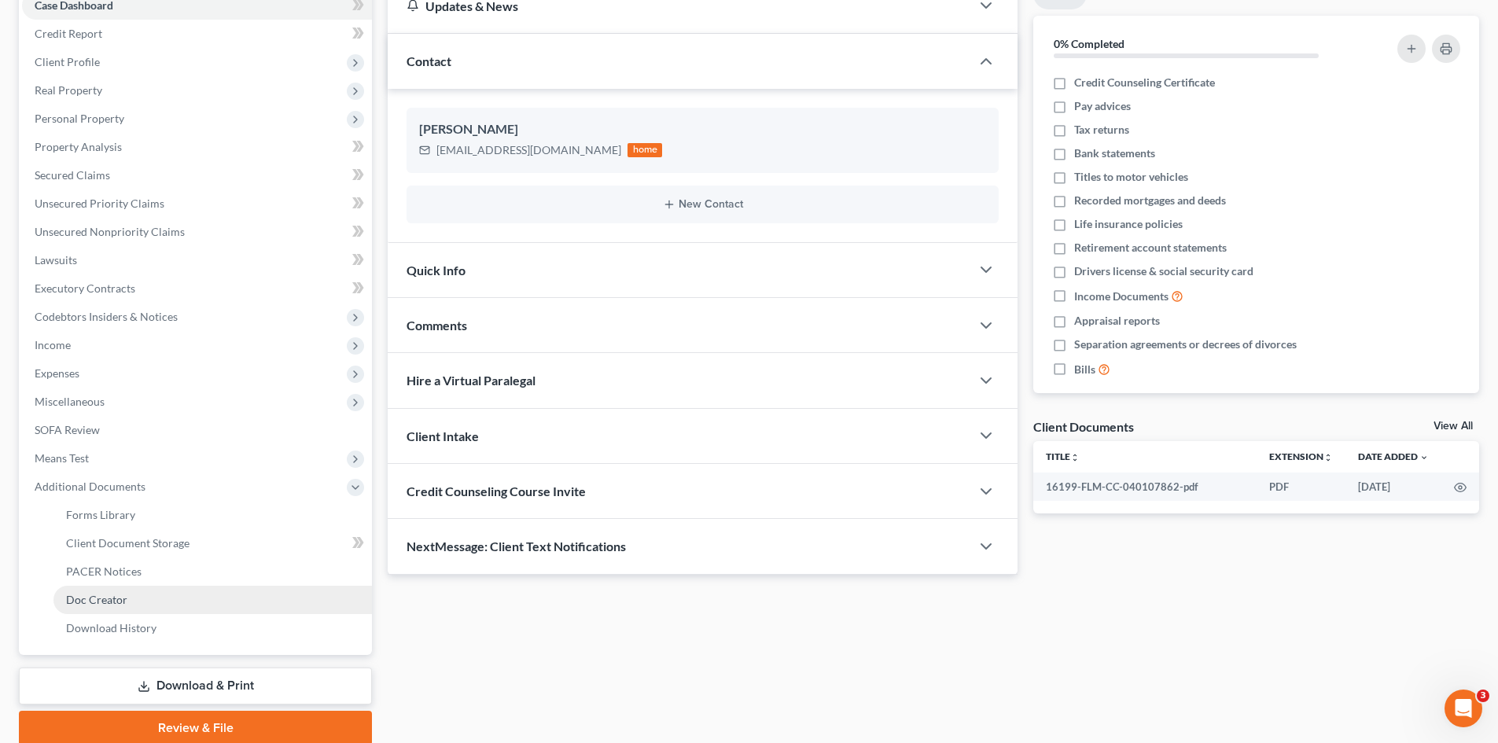
scroll to position [234, 0]
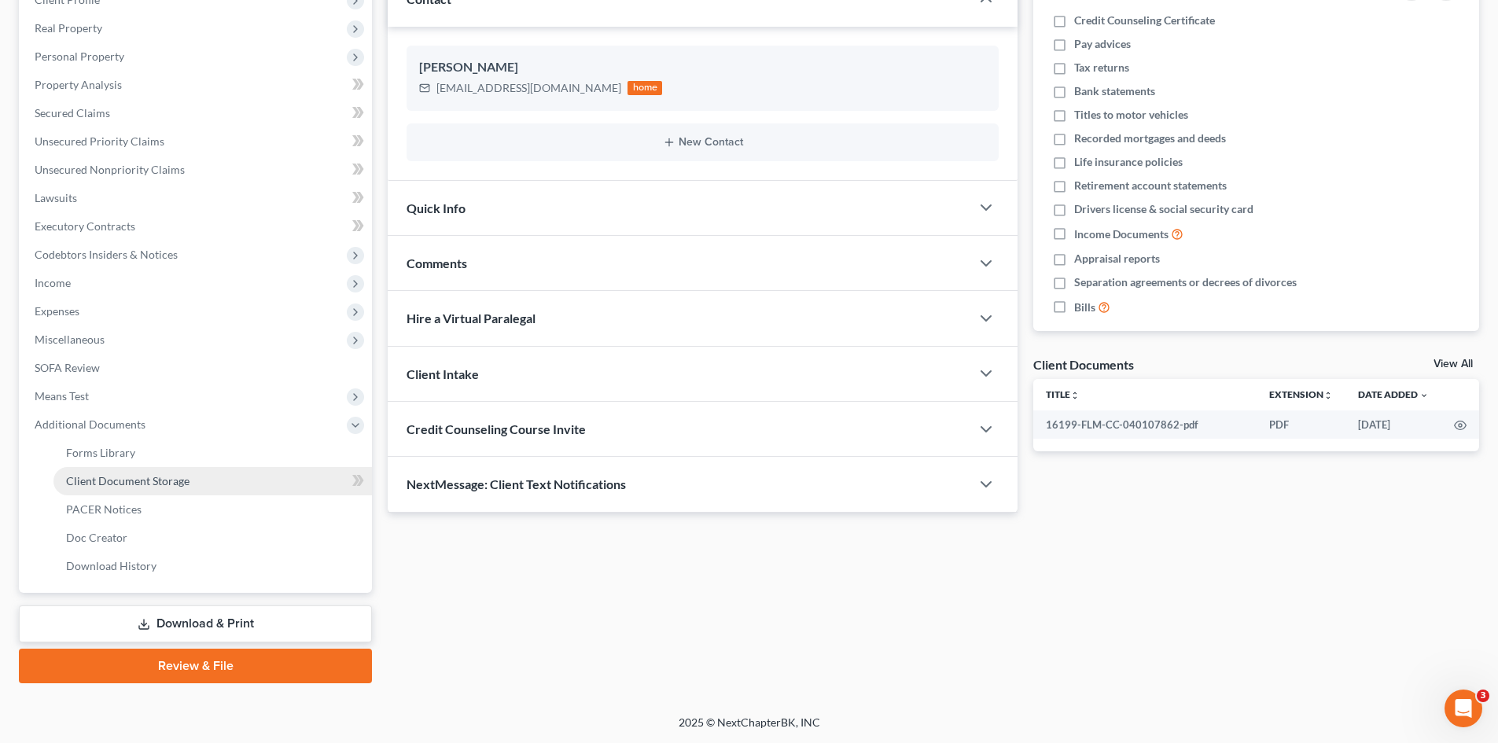
click at [174, 487] on span "Client Document Storage" at bounding box center [127, 480] width 123 height 13
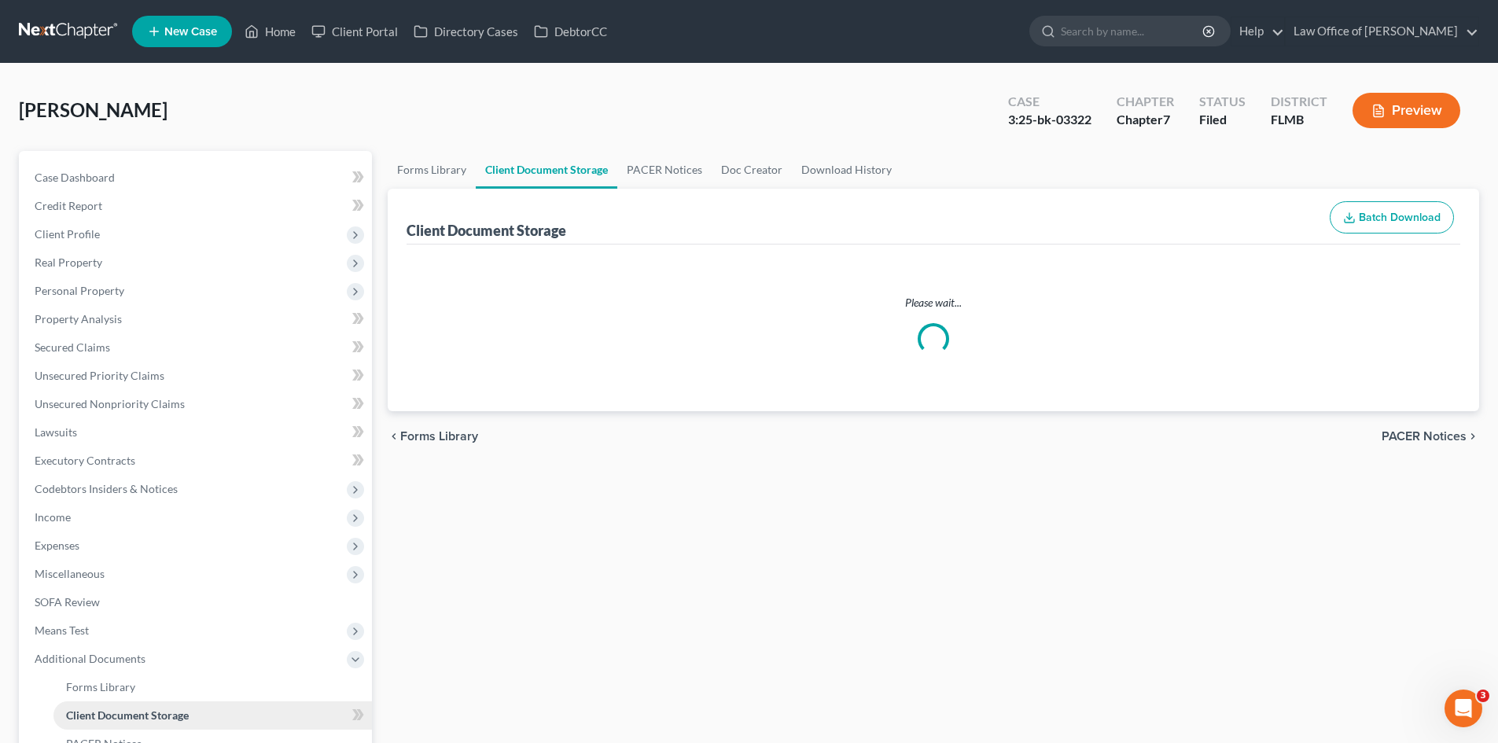
select select "9"
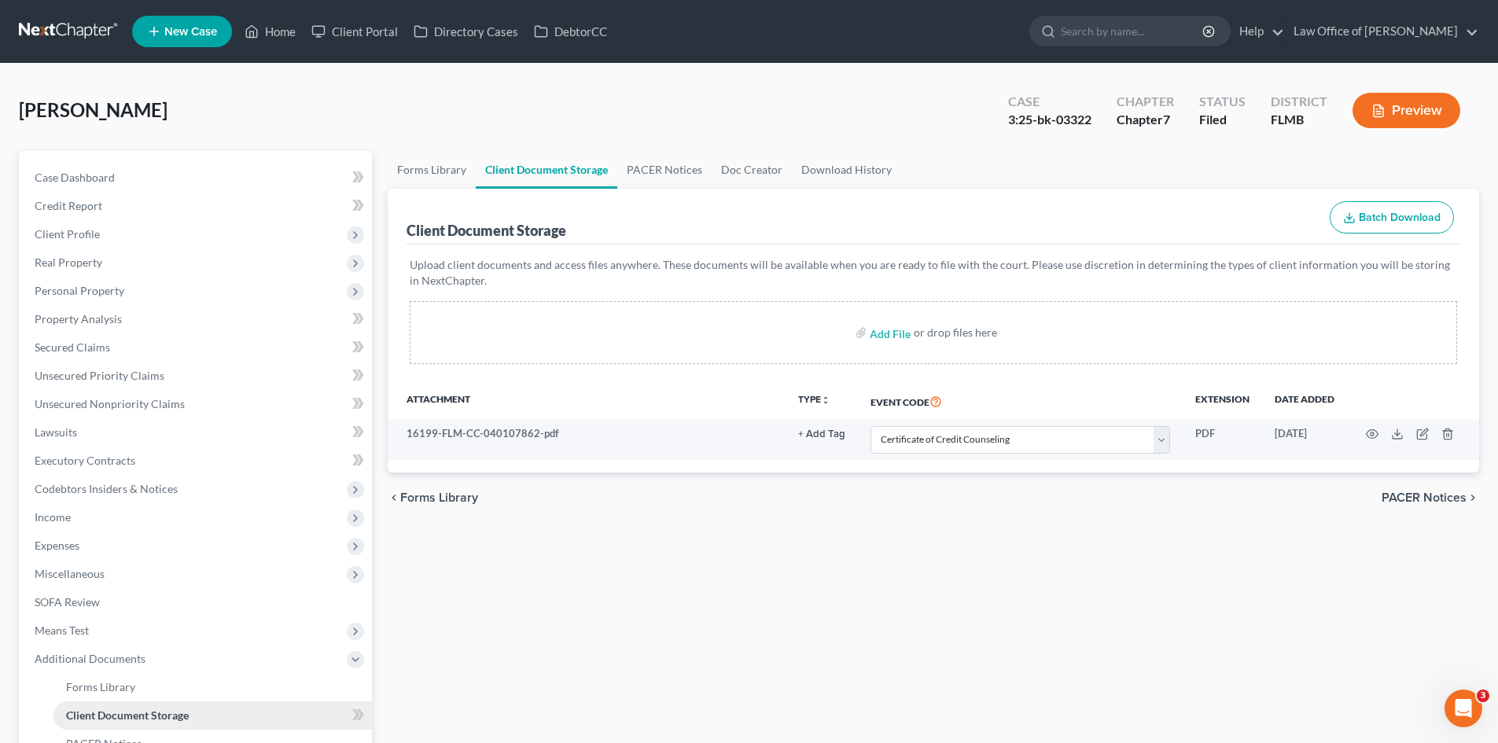
scroll to position [234, 0]
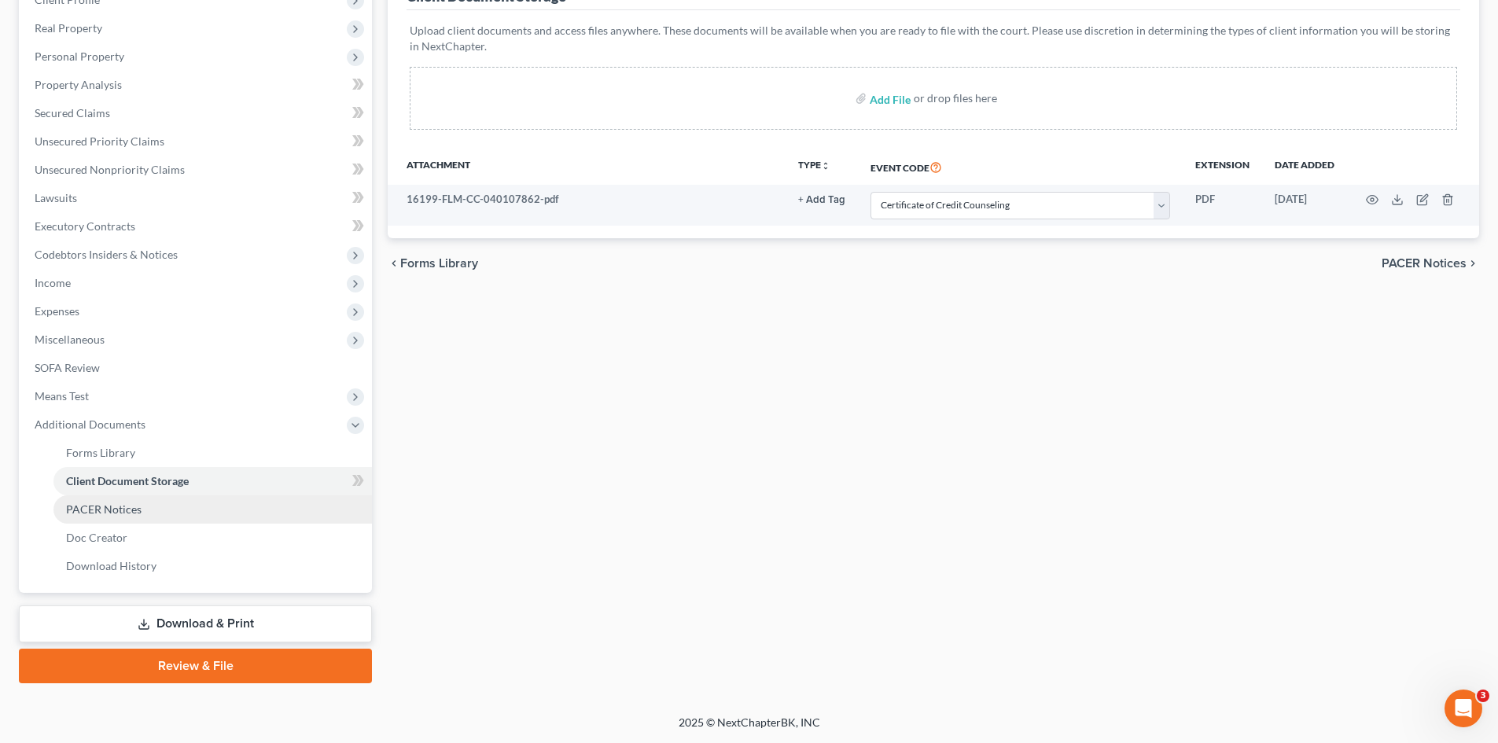
click at [134, 516] on link "PACER Notices" at bounding box center [212, 509] width 318 height 28
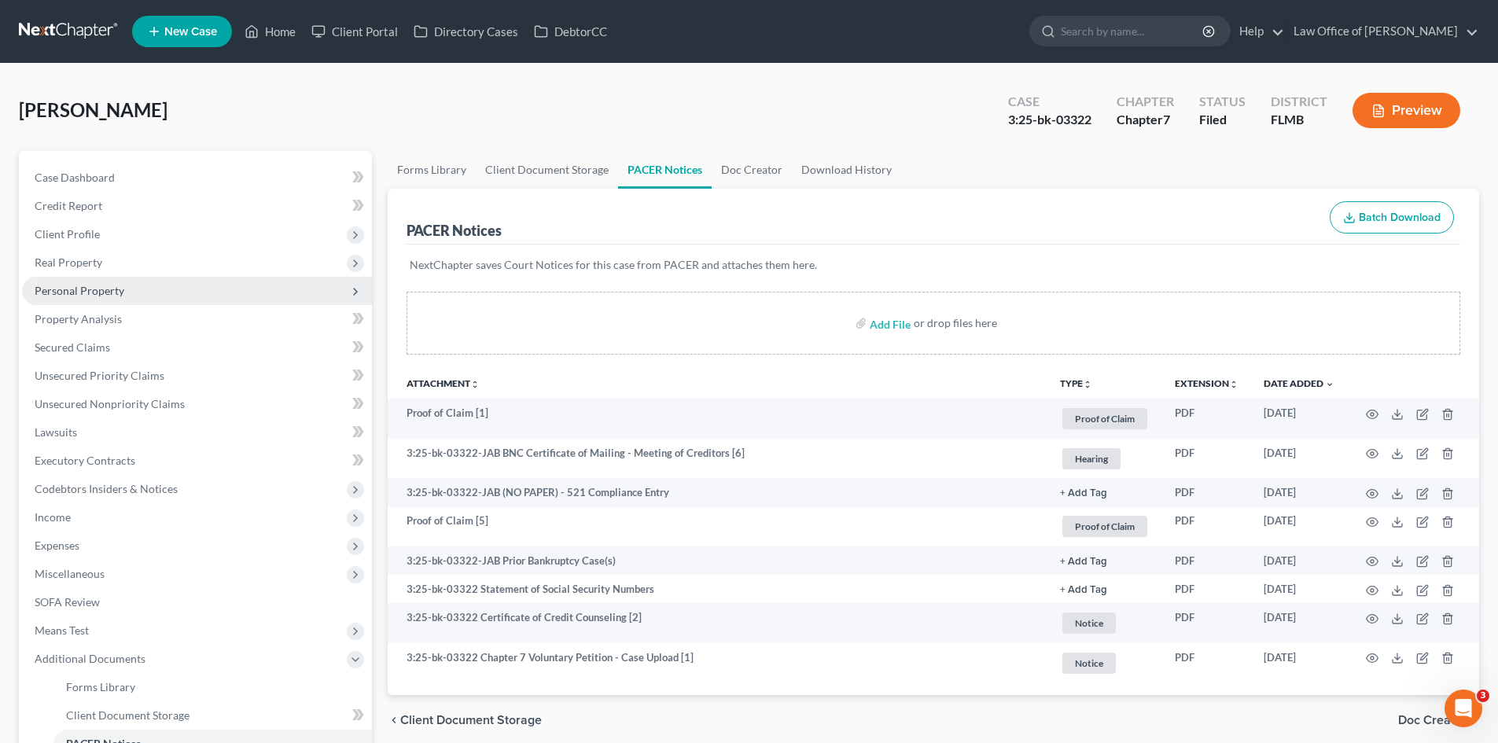
click at [110, 288] on span "Personal Property" at bounding box center [80, 290] width 90 height 13
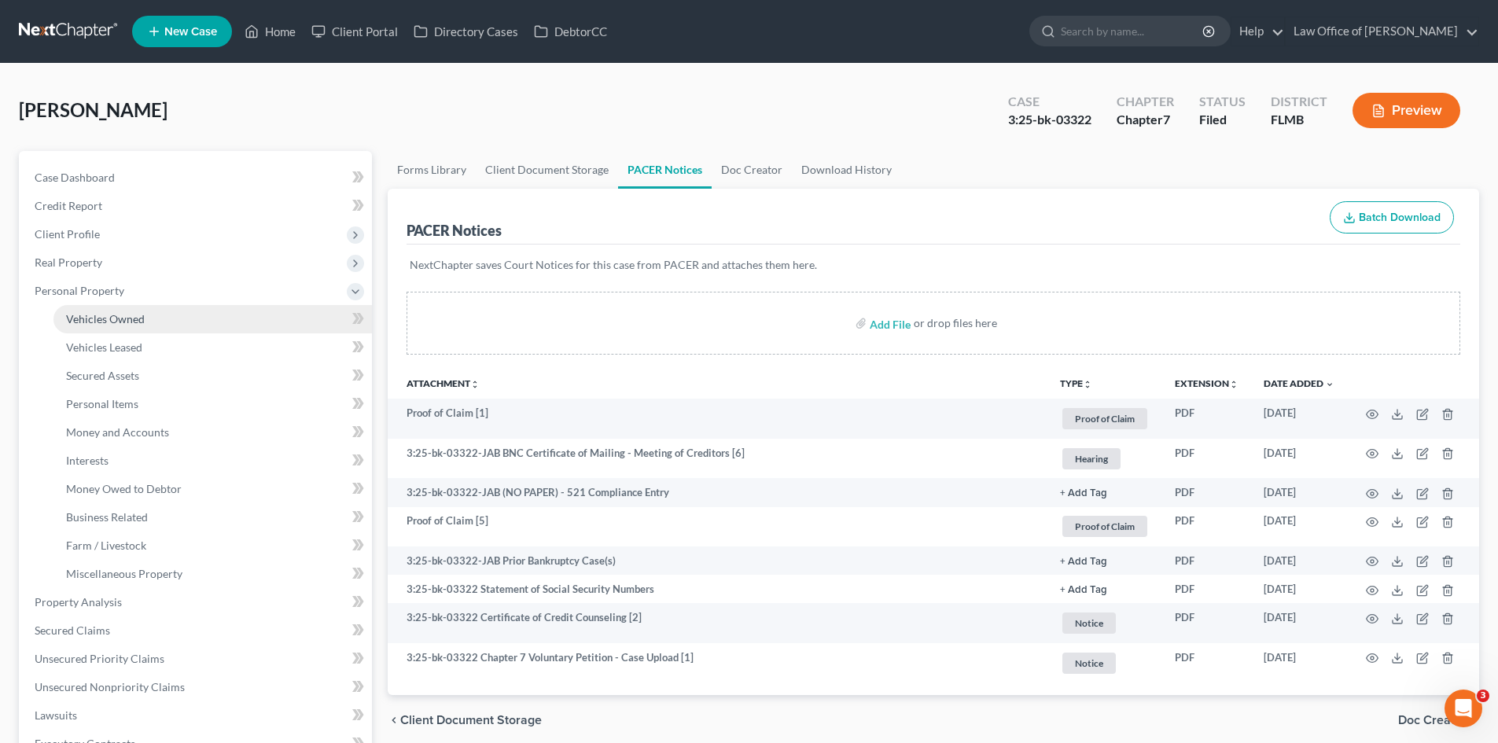
drag, startPoint x: 118, startPoint y: 314, endPoint x: 127, endPoint y: 314, distance: 8.6
click at [119, 314] on span "Vehicles Owned" at bounding box center [105, 318] width 79 height 13
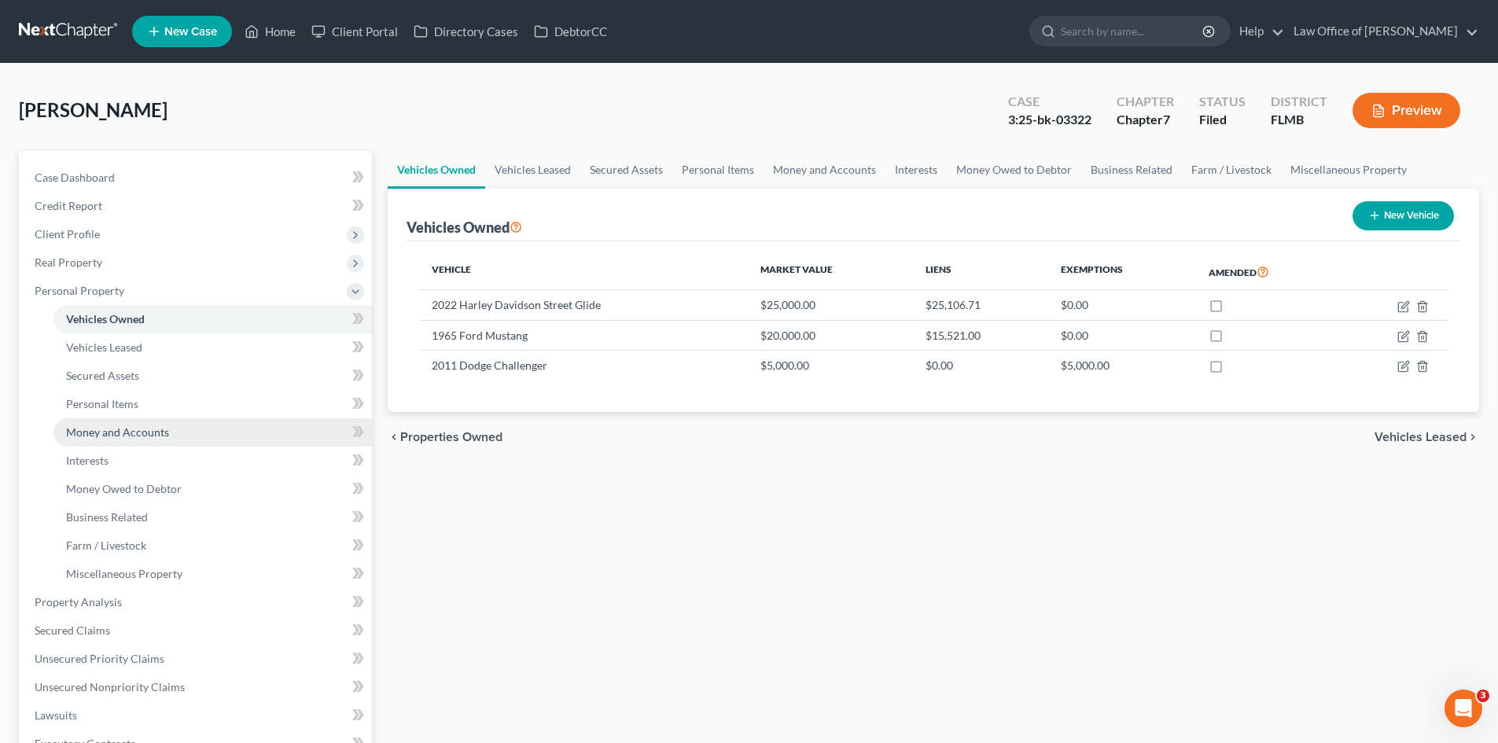
click at [123, 436] on span "Money and Accounts" at bounding box center [117, 431] width 103 height 13
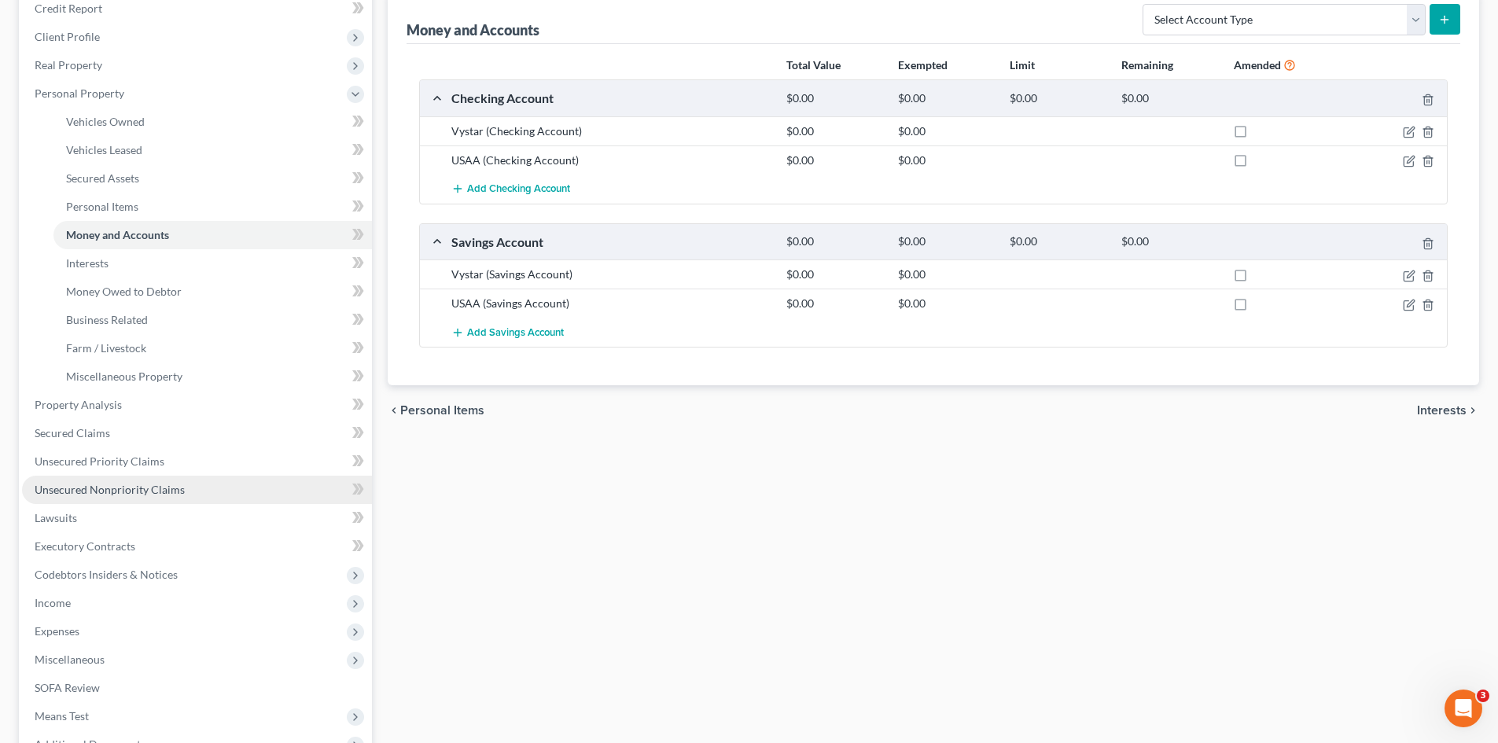
scroll to position [236, 0]
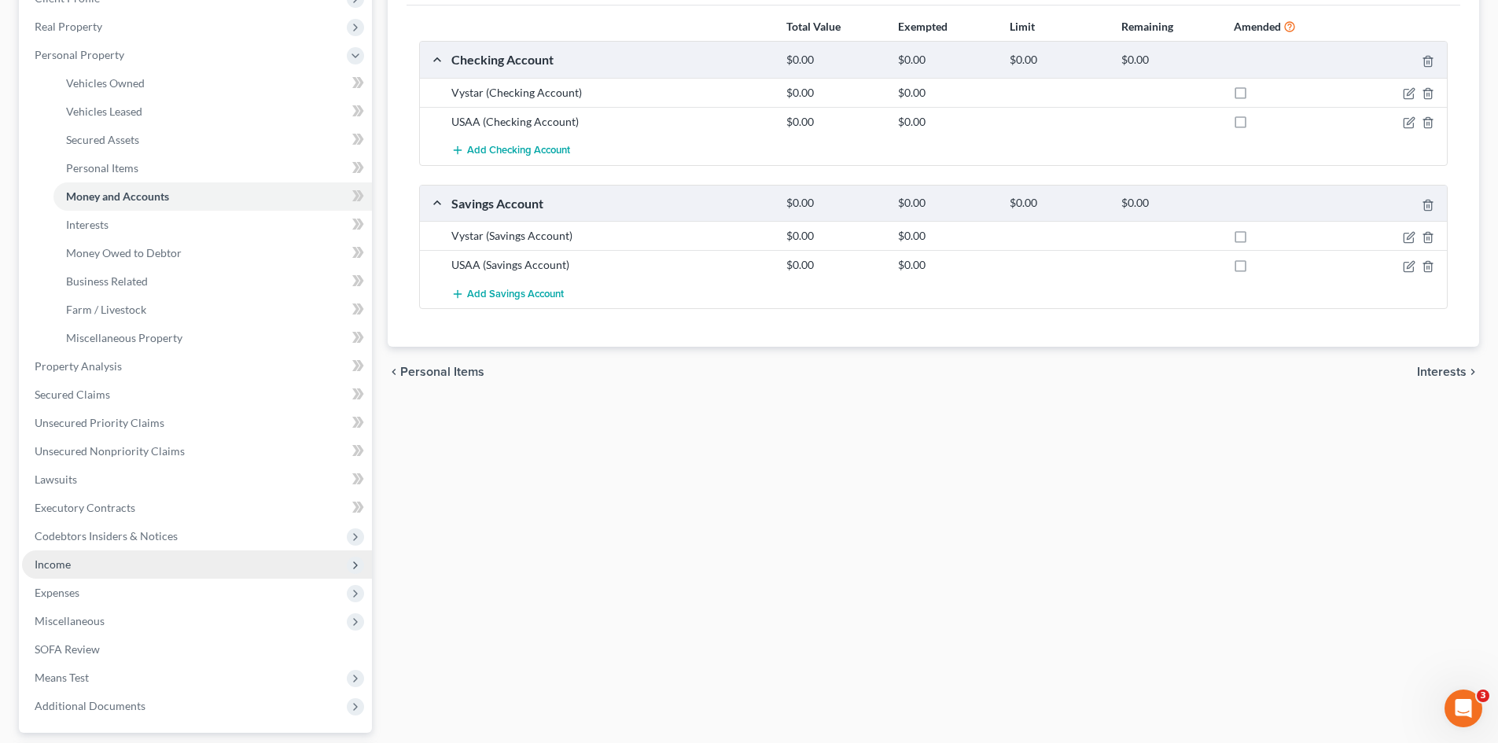
click at [83, 575] on span "Income" at bounding box center [197, 564] width 350 height 28
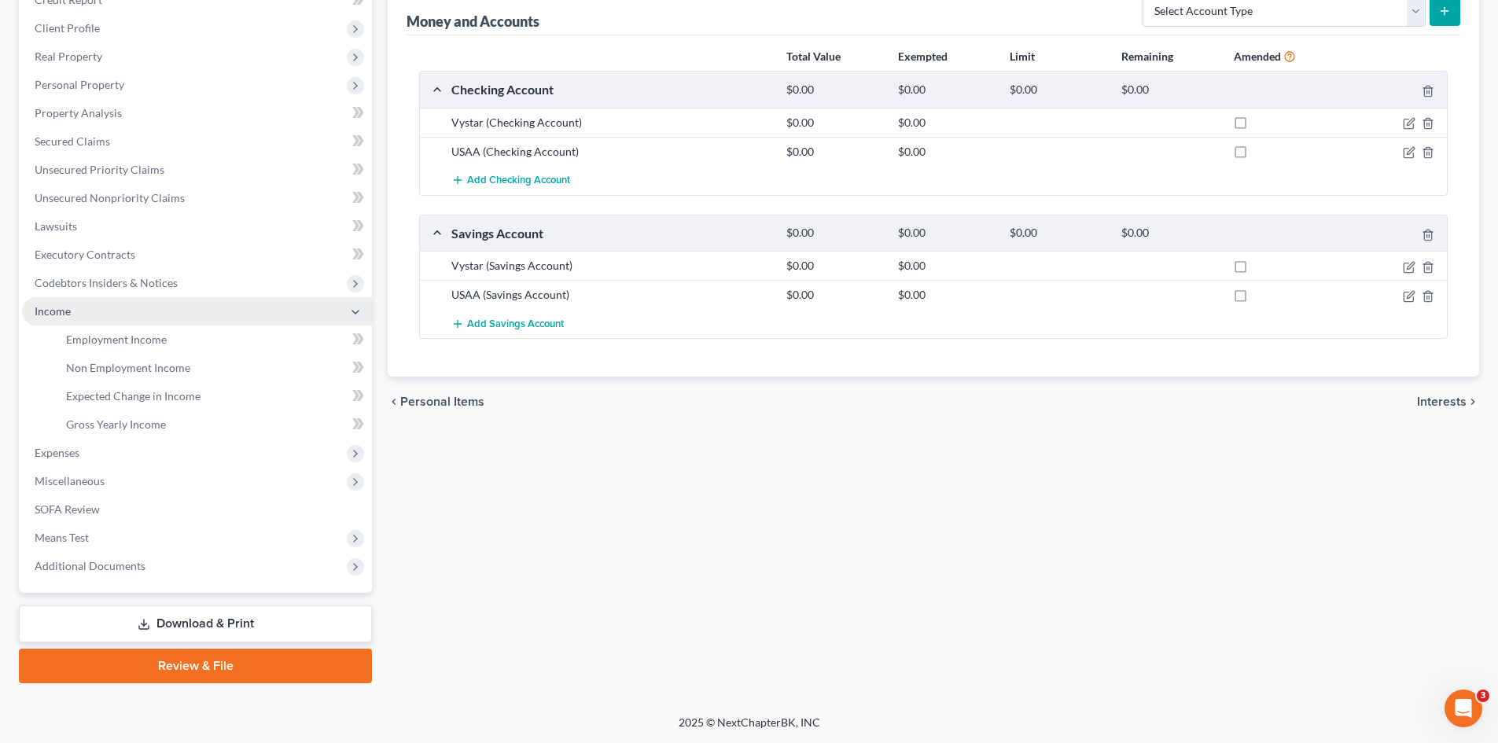
scroll to position [206, 0]
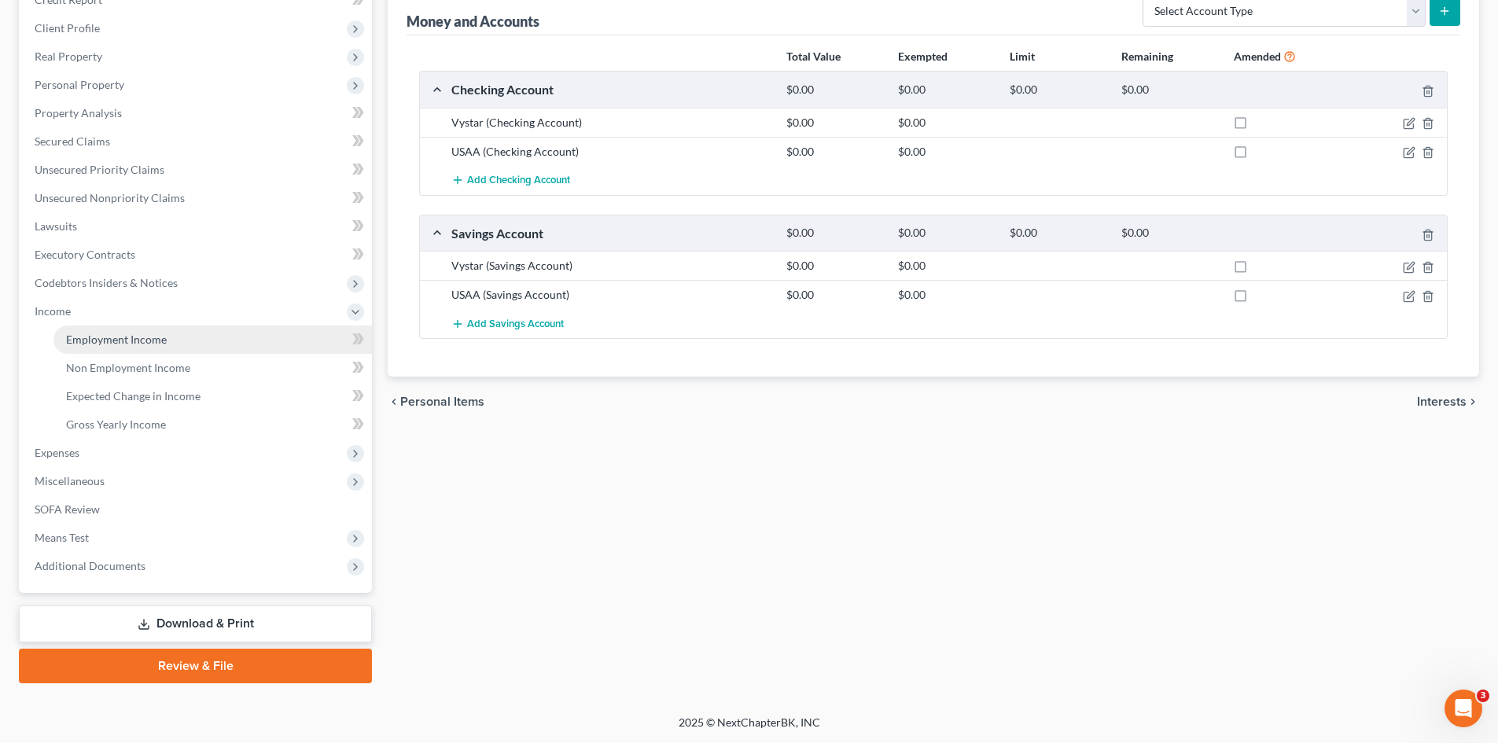
drag, startPoint x: 126, startPoint y: 321, endPoint x: 125, endPoint y: 331, distance: 10.2
click at [125, 329] on li "Income Employment Income Non Employment Income Expected Change in Income Gross …" at bounding box center [197, 368] width 350 height 142
click at [127, 339] on span "Employment Income" at bounding box center [116, 339] width 101 height 13
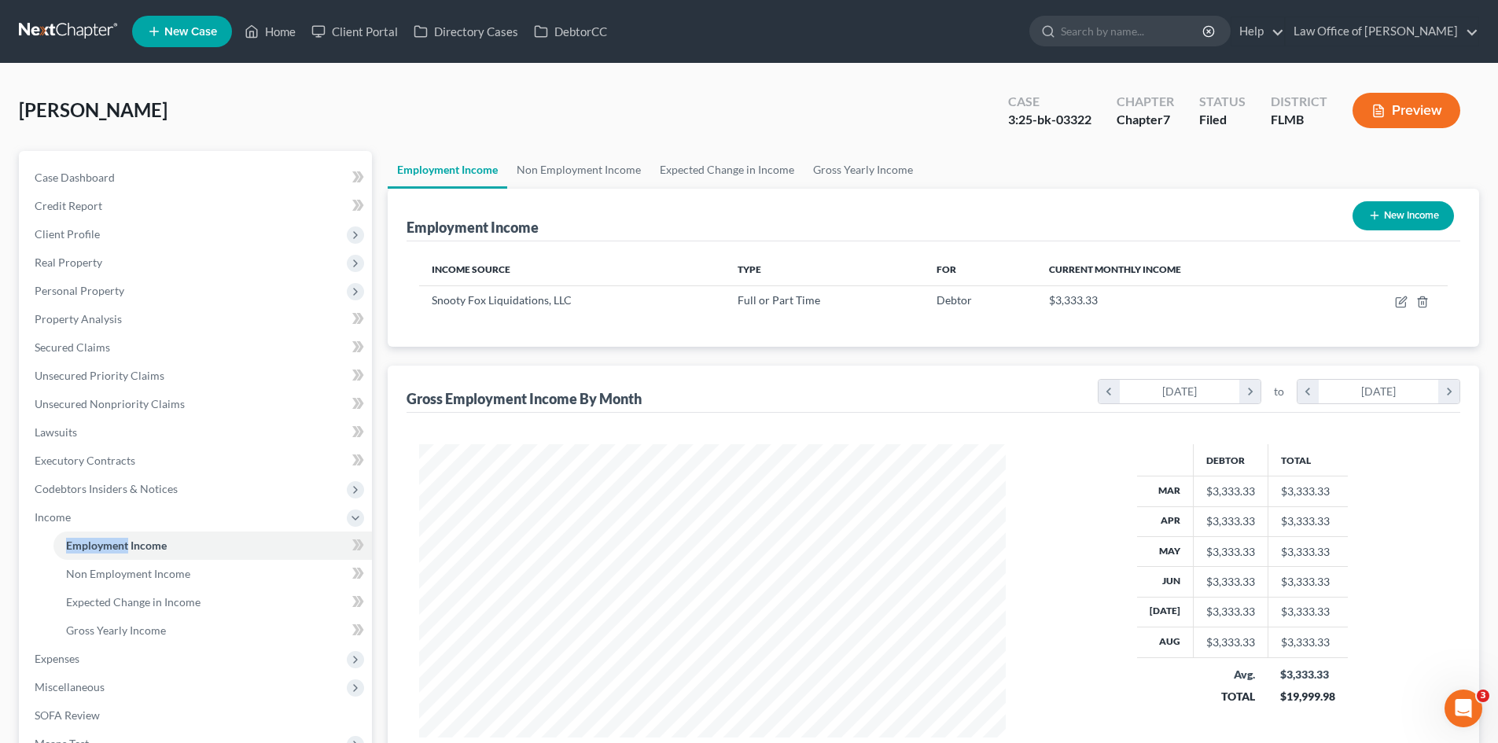
scroll to position [293, 618]
click at [123, 632] on span "Gross Yearly Income" at bounding box center [116, 629] width 100 height 13
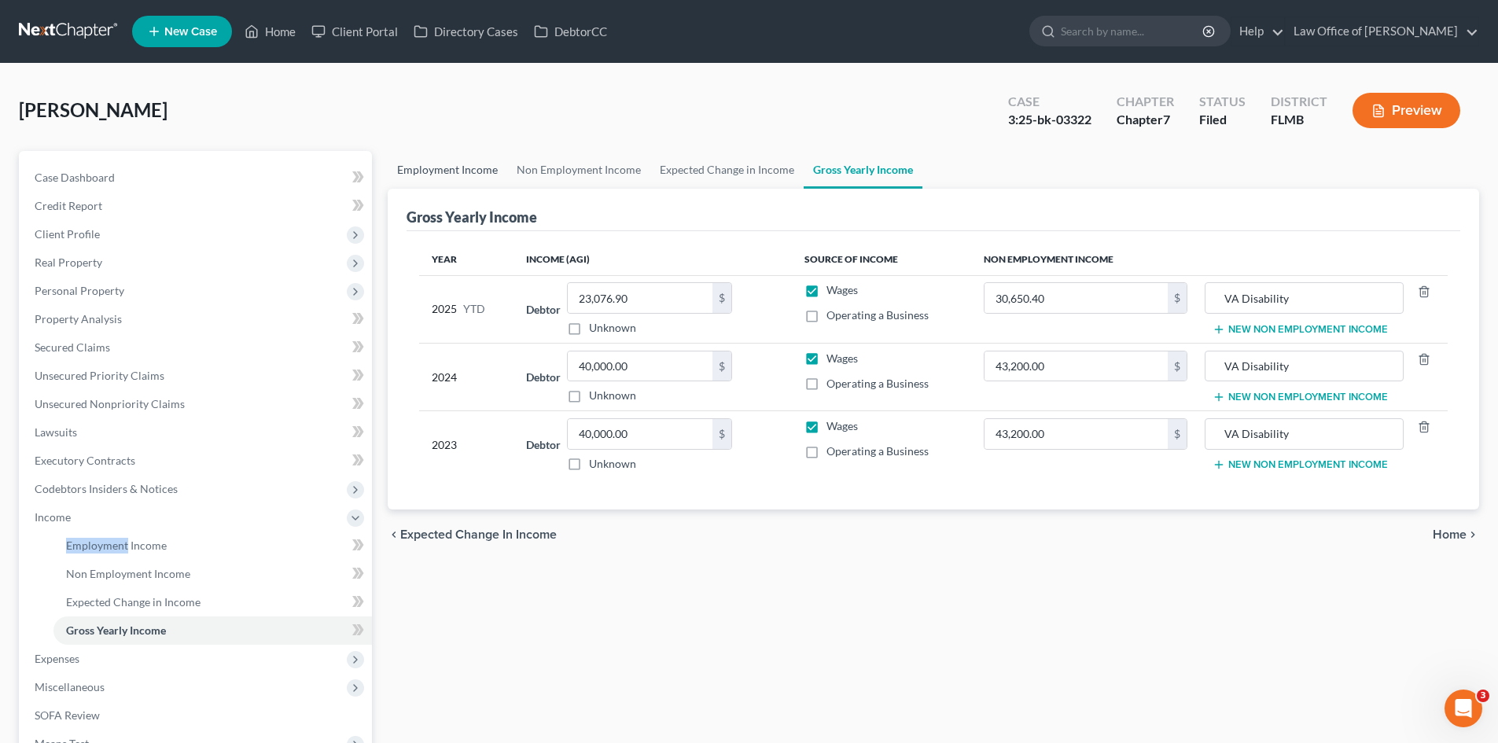
click at [480, 169] on link "Employment Income" at bounding box center [447, 170] width 119 height 38
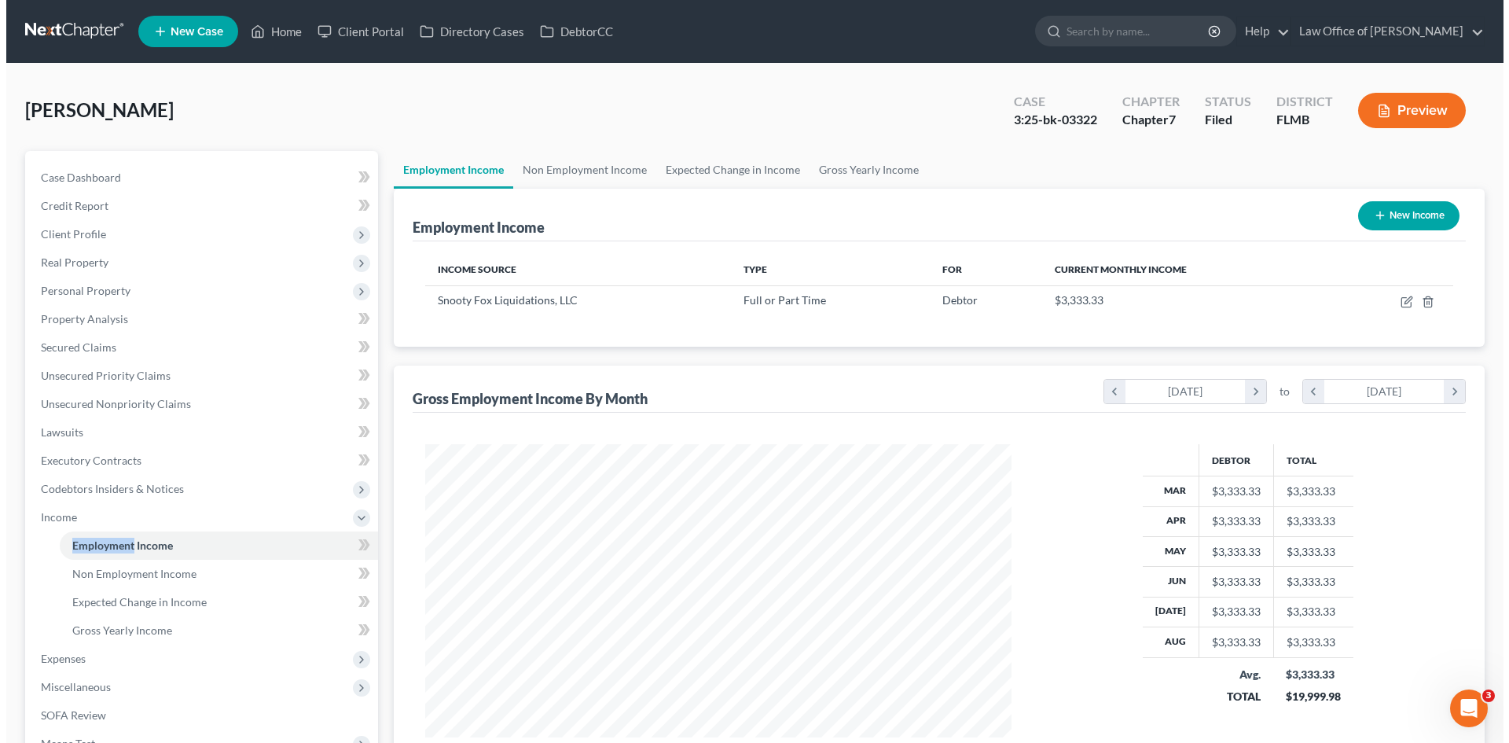
scroll to position [293, 618]
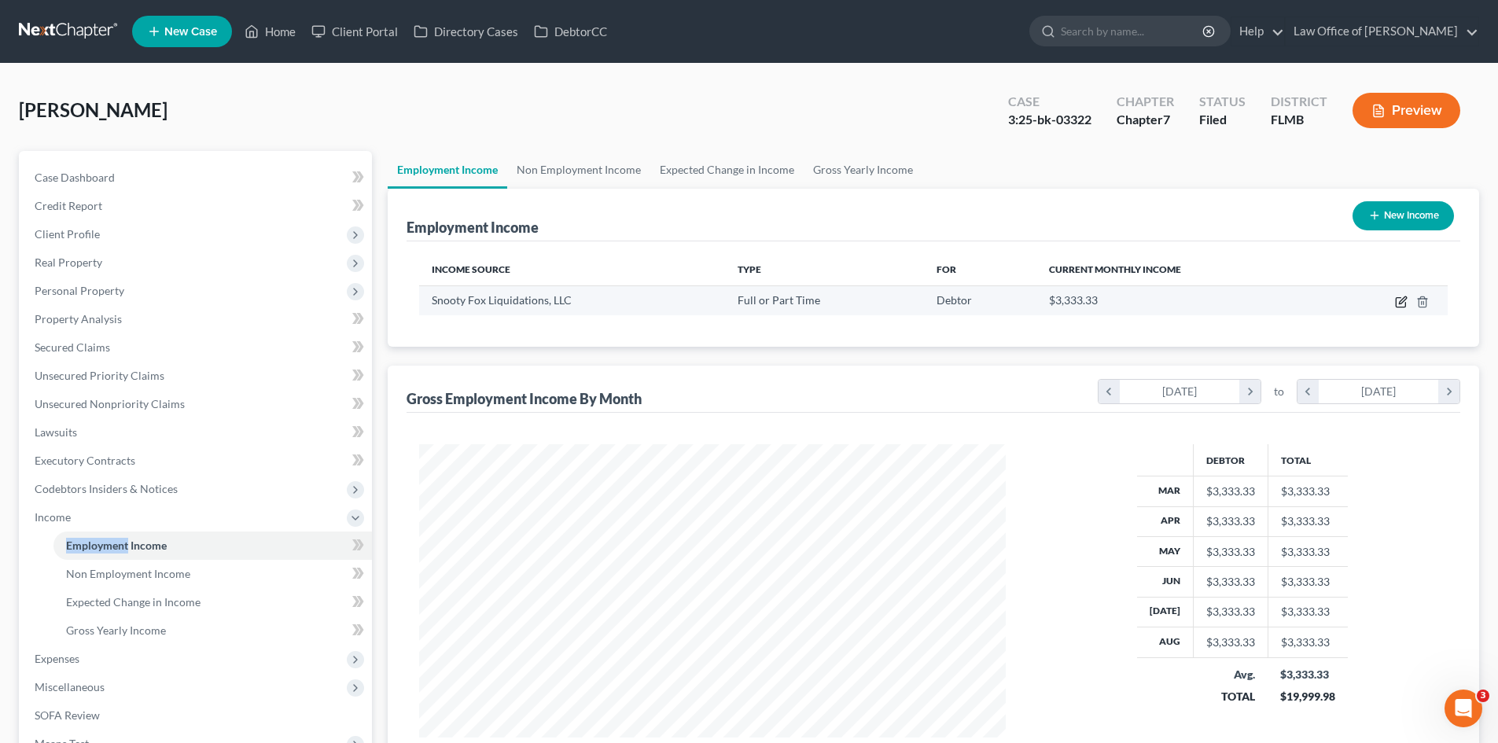
click at [1396, 300] on icon "button" at bounding box center [1399, 302] width 9 height 9
select select "0"
select select "9"
select select "2"
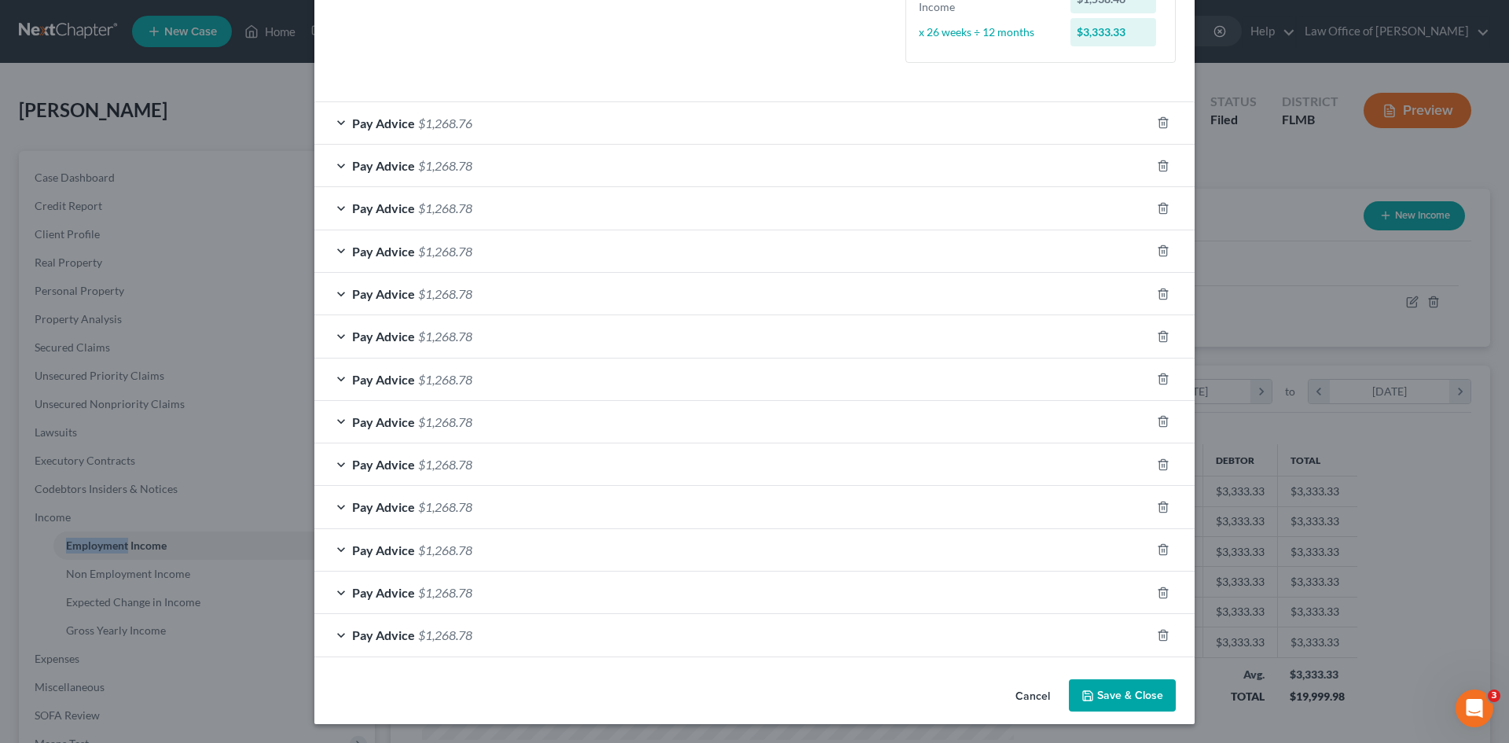
scroll to position [0, 0]
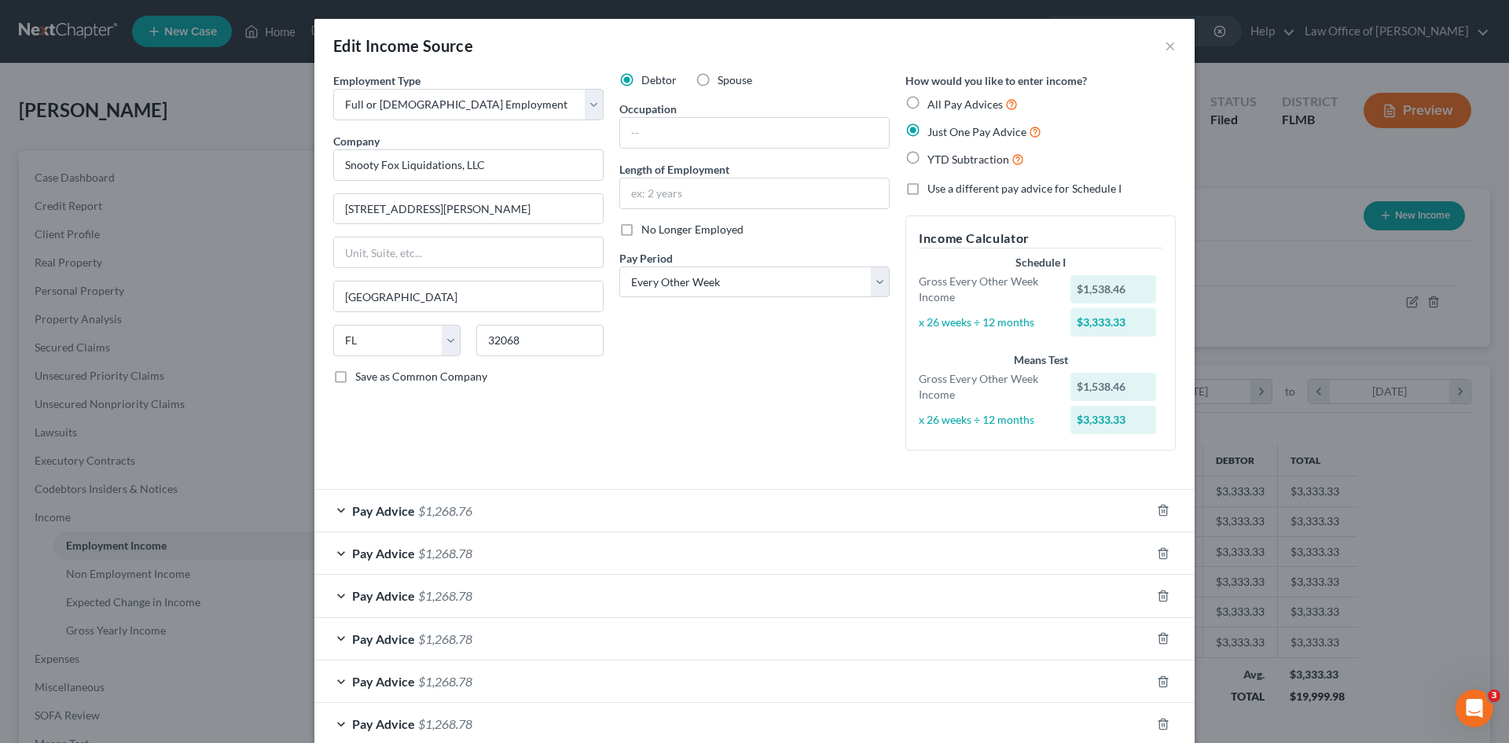
click at [852, 515] on div "Pay Advice $1,268.76" at bounding box center [732, 511] width 836 height 42
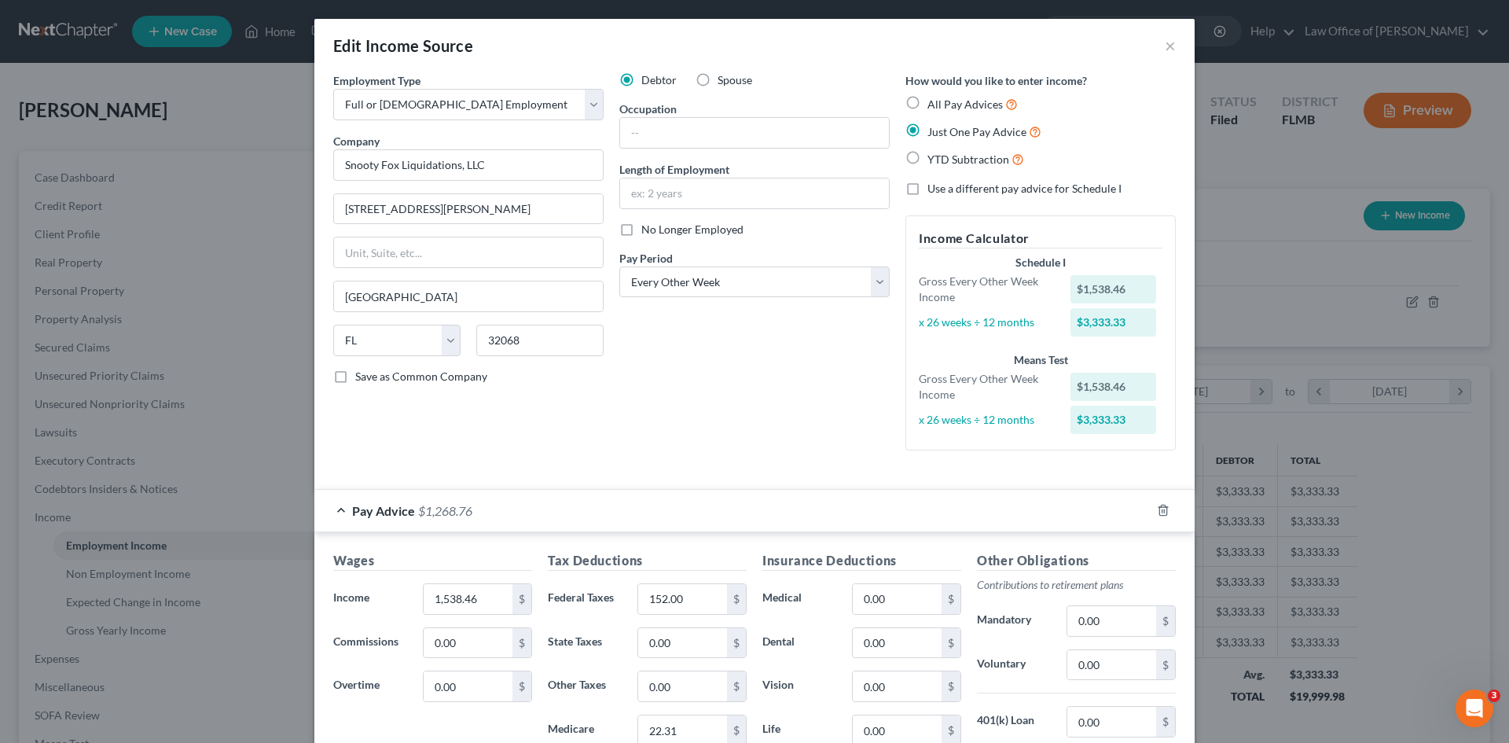
click at [830, 502] on div "Pay Advice $1,268.76" at bounding box center [732, 511] width 836 height 42
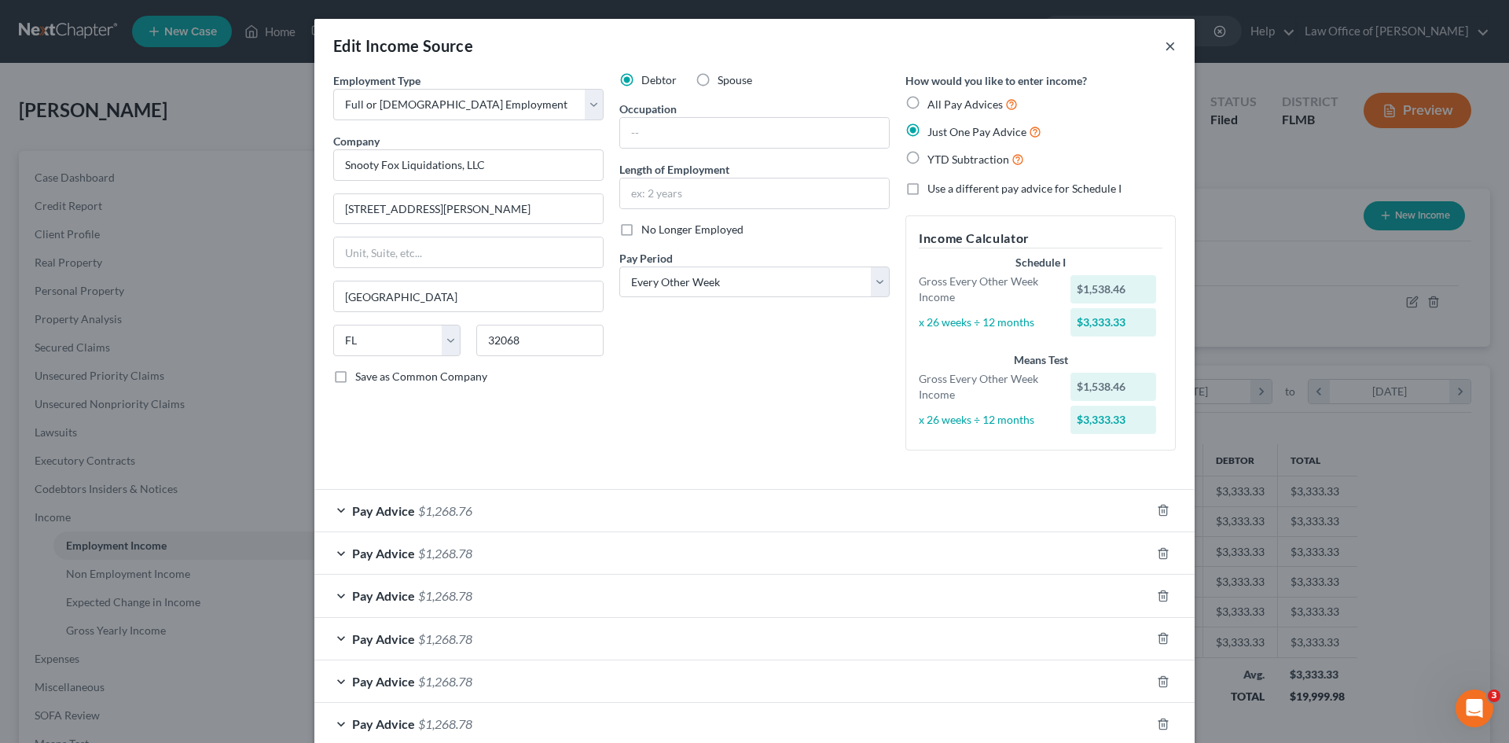
click at [1165, 42] on button "×" at bounding box center [1170, 45] width 11 height 19
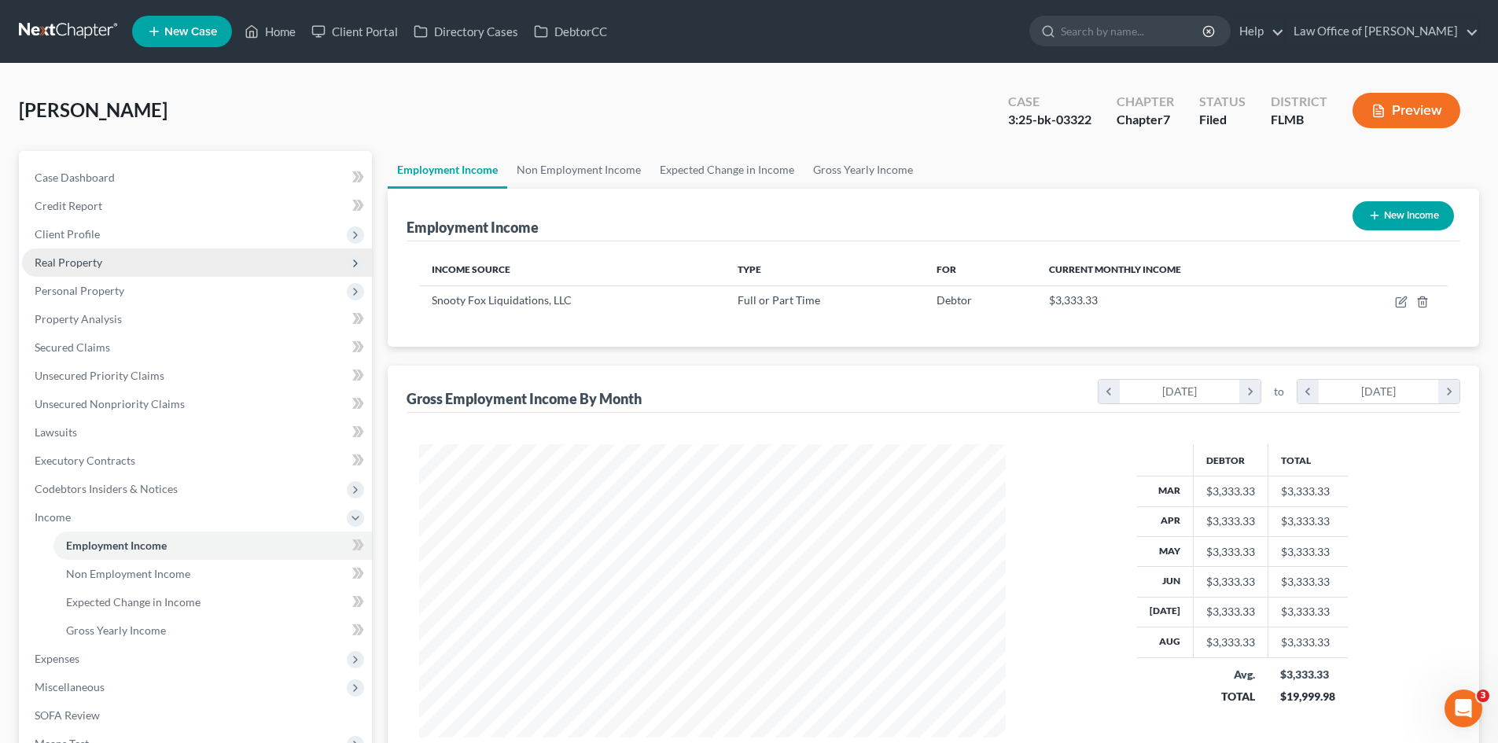
click at [132, 260] on span "Real Property" at bounding box center [197, 262] width 350 height 28
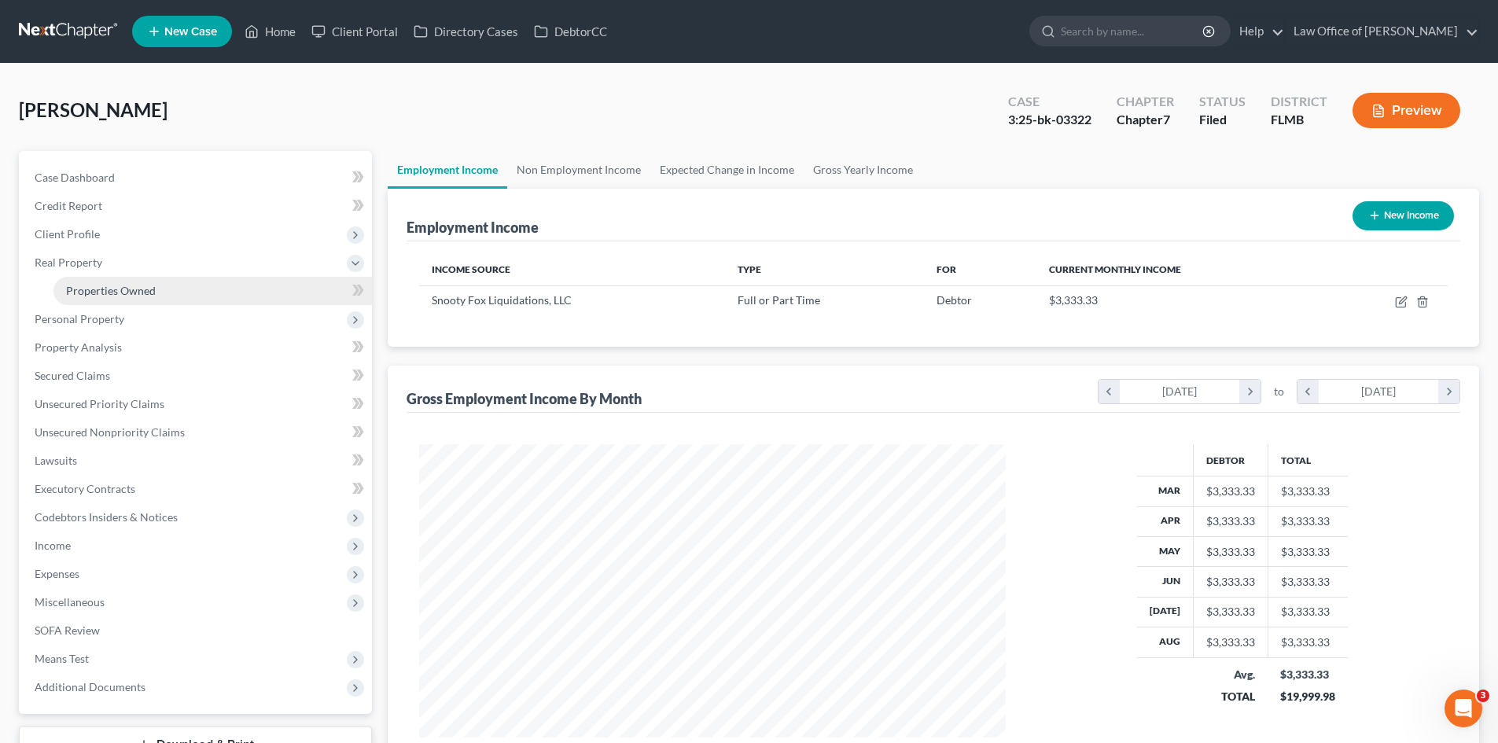
click at [133, 284] on span "Properties Owned" at bounding box center [111, 290] width 90 height 13
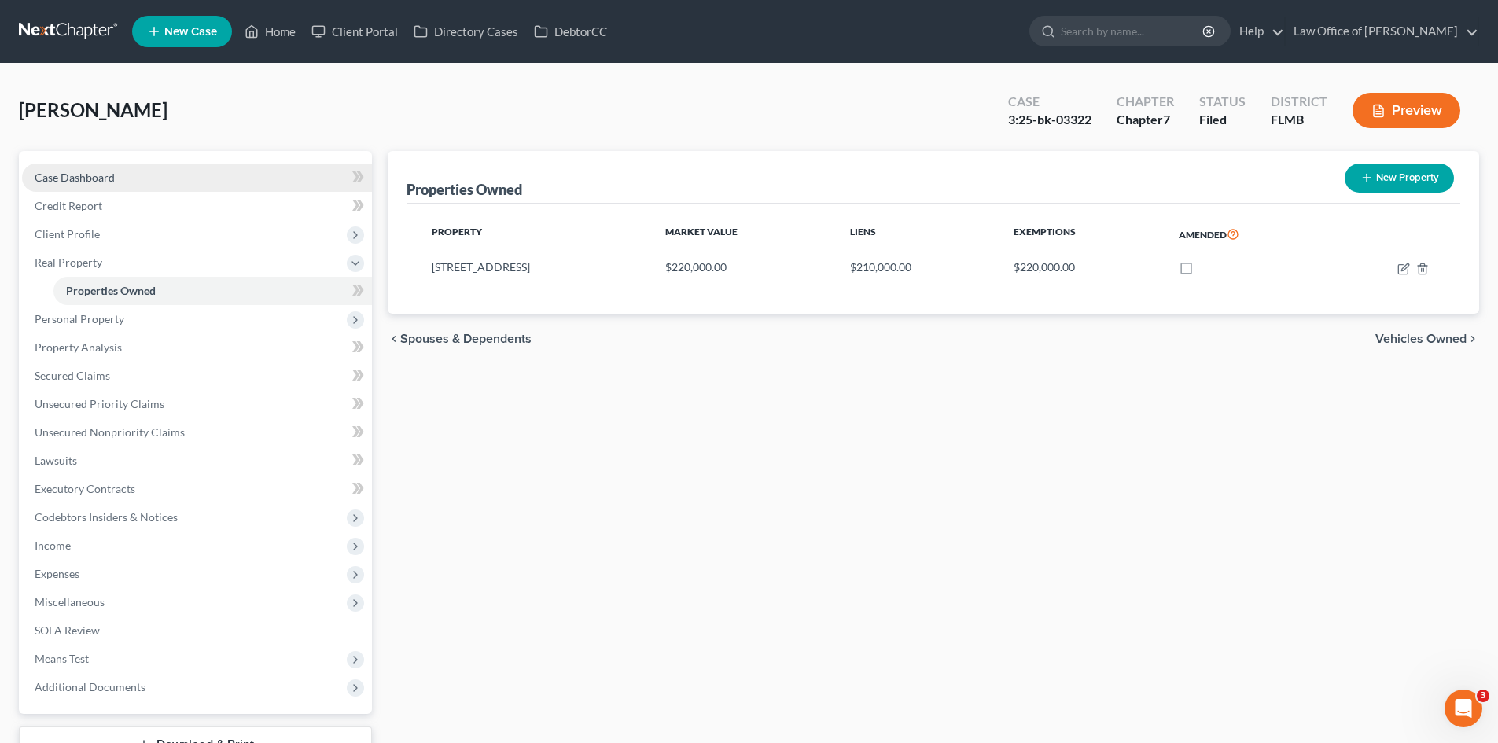
click at [78, 177] on span "Case Dashboard" at bounding box center [75, 177] width 80 height 13
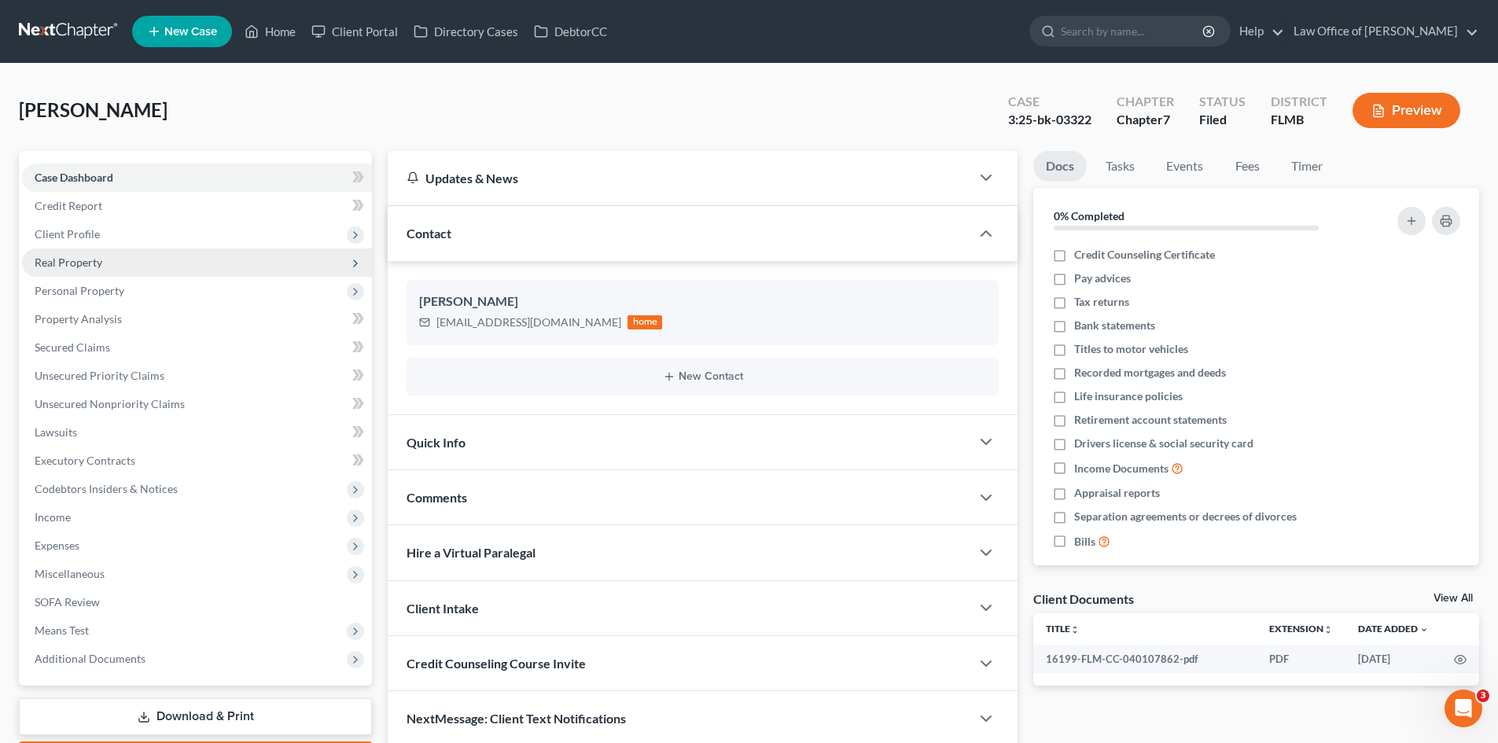
click at [150, 264] on span "Real Property" at bounding box center [197, 262] width 350 height 28
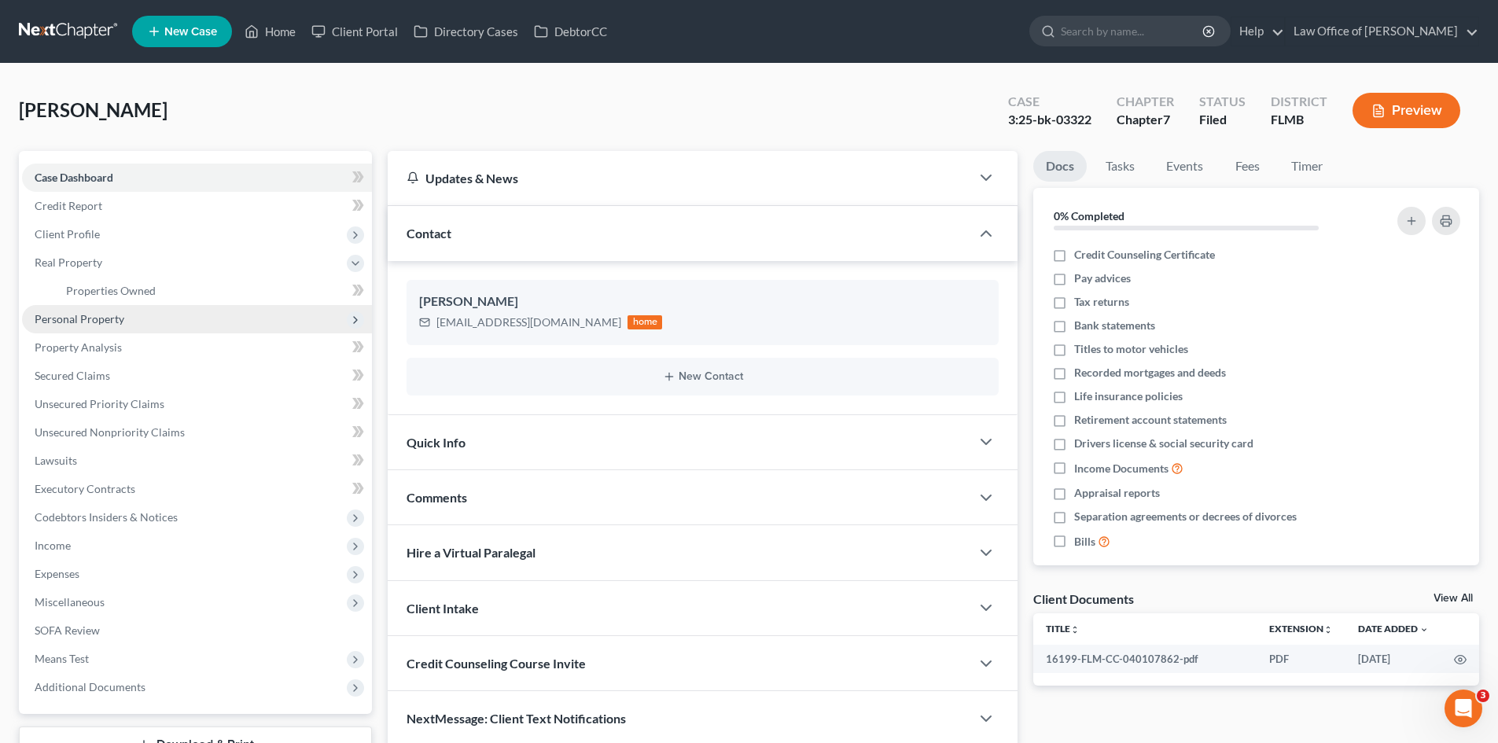
click at [140, 311] on span "Personal Property" at bounding box center [197, 319] width 350 height 28
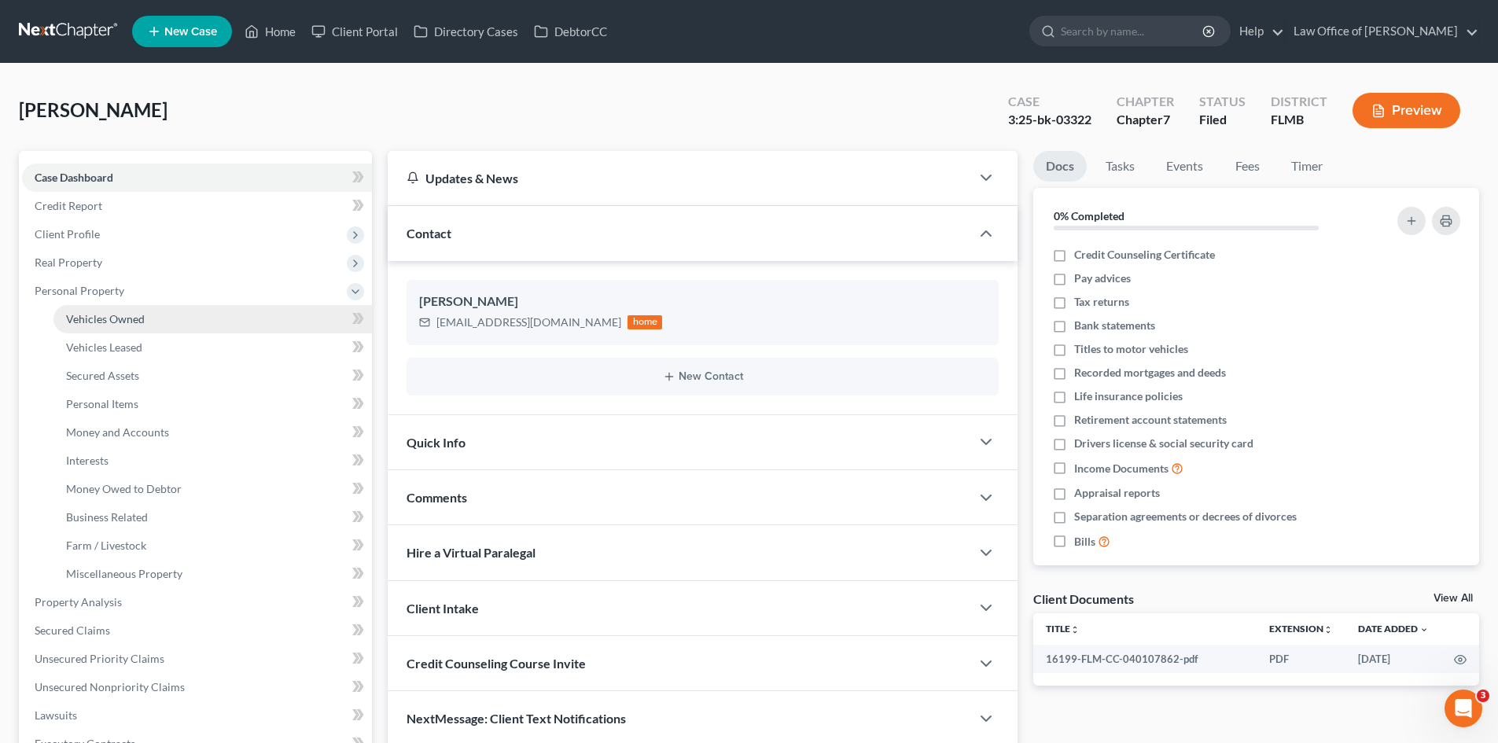
click at [138, 329] on link "Vehicles Owned" at bounding box center [212, 319] width 318 height 28
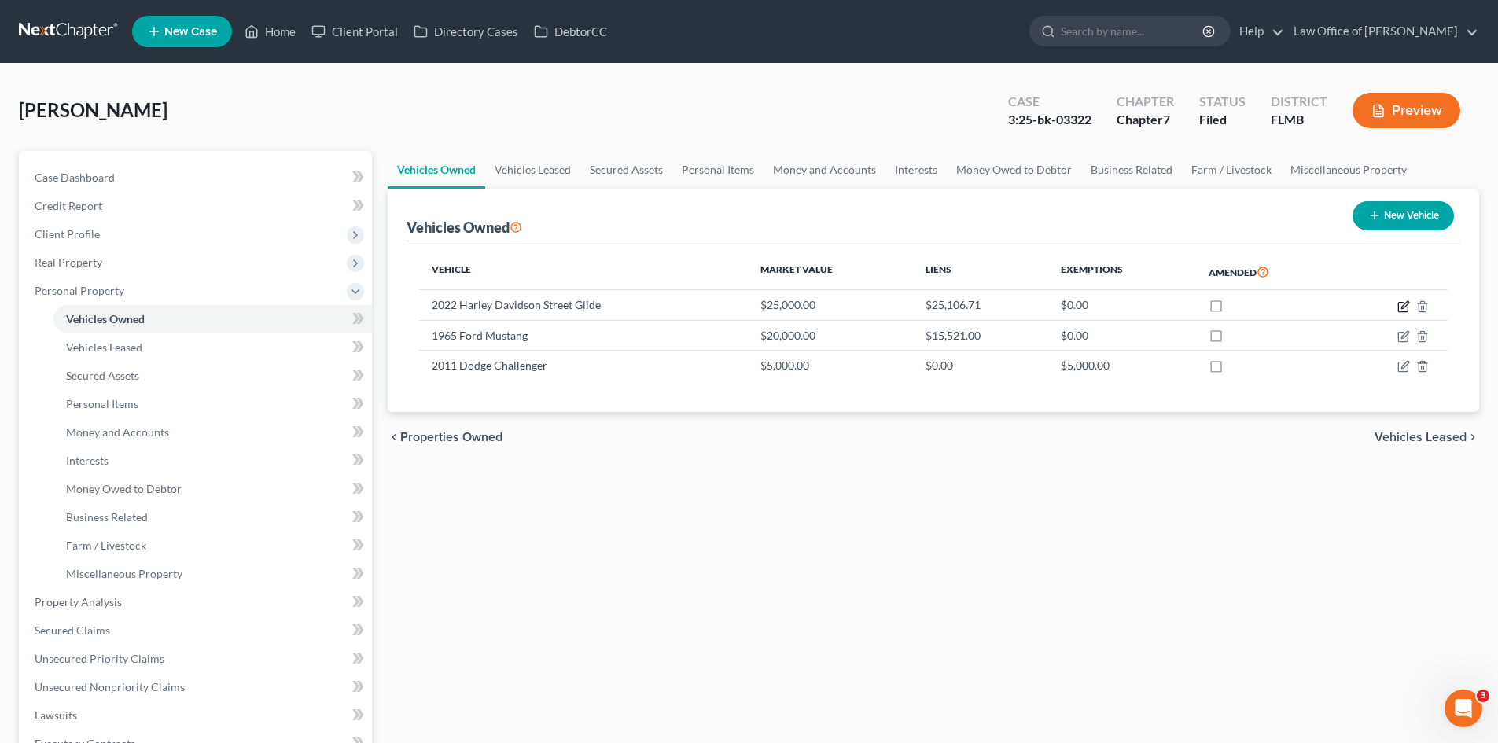
drag, startPoint x: 1405, startPoint y: 305, endPoint x: 1356, endPoint y: 278, distance: 55.6
click at [1405, 305] on icon "button" at bounding box center [1403, 306] width 13 height 13
select select "0"
select select "4"
select select "0"
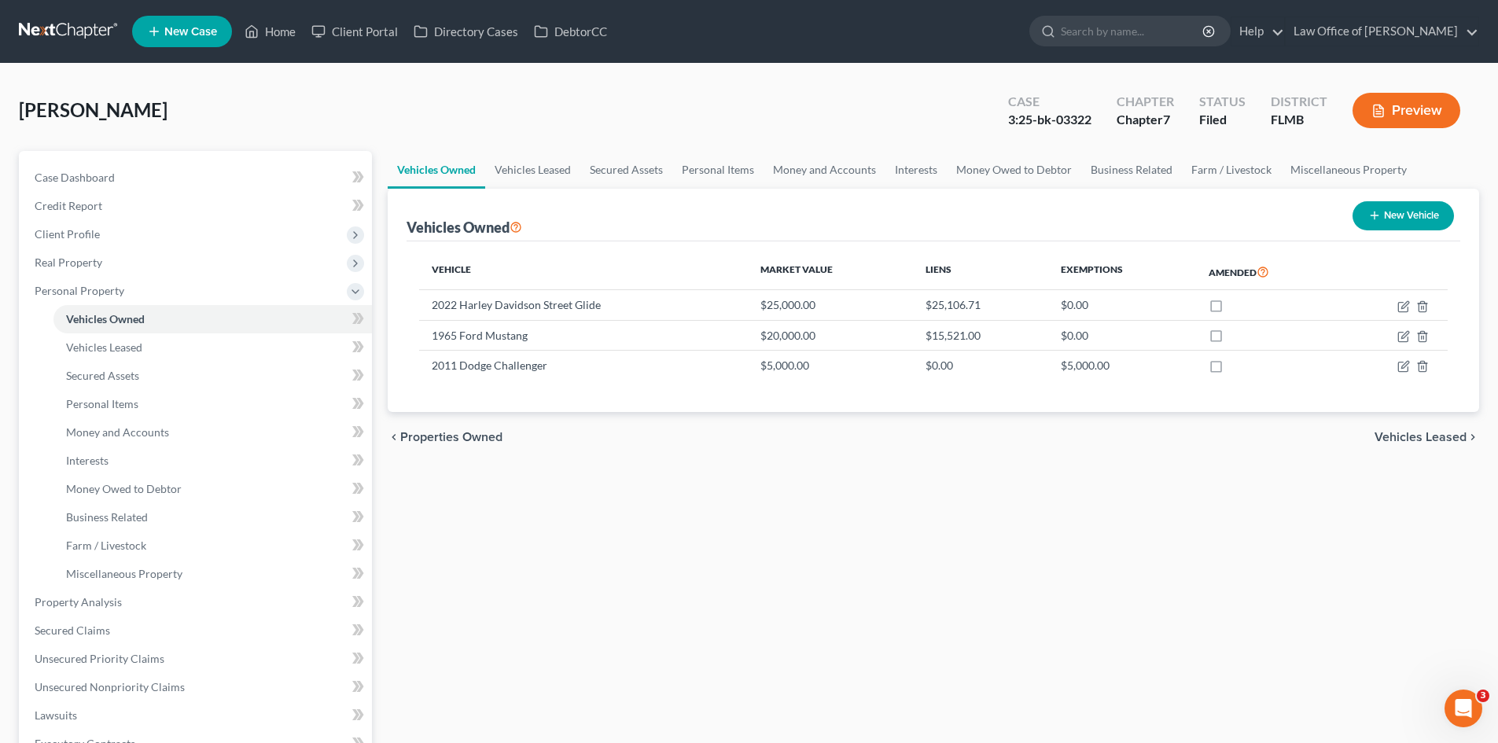
select select "45"
select select "0"
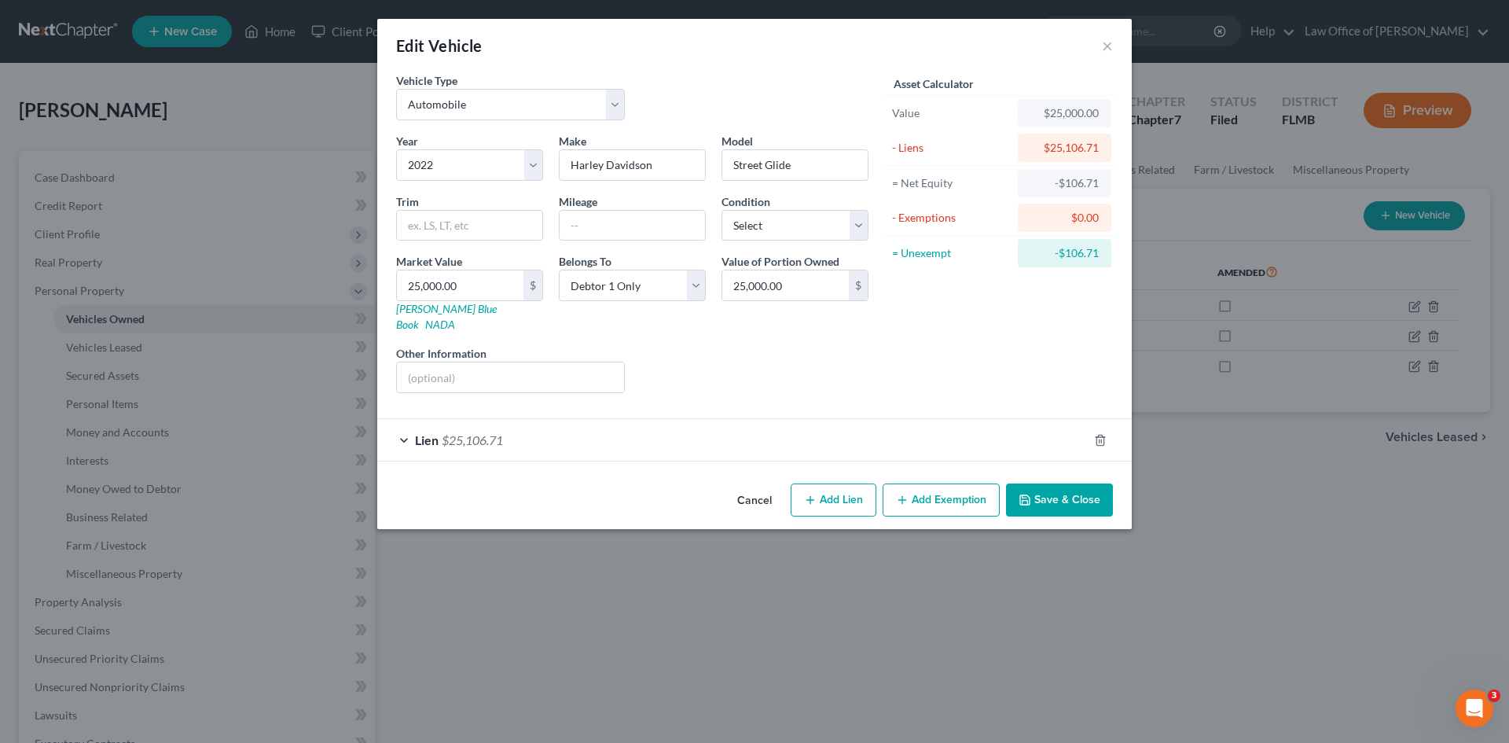
click at [736, 425] on div "Lien $25,106.71" at bounding box center [732, 440] width 711 height 42
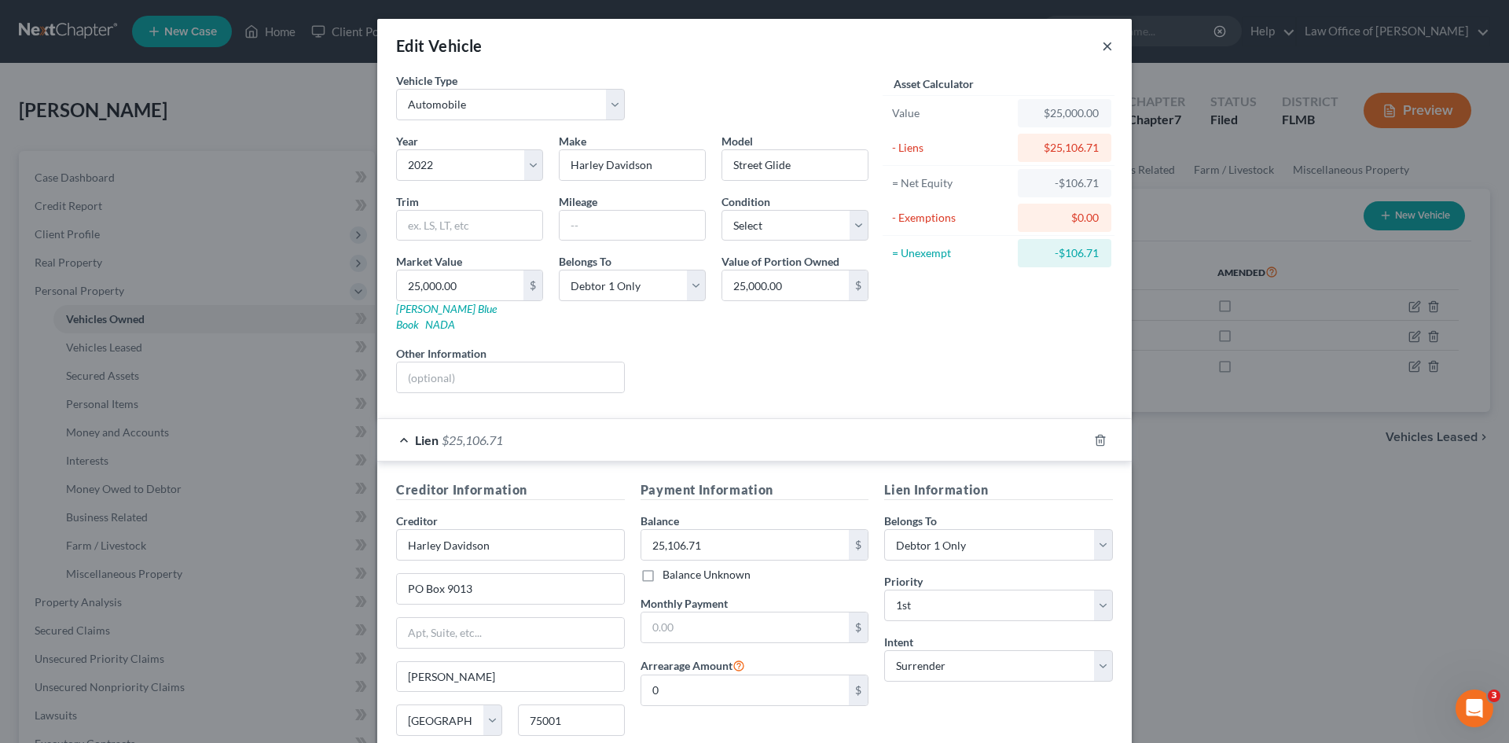
click at [1104, 43] on button "×" at bounding box center [1107, 45] width 11 height 19
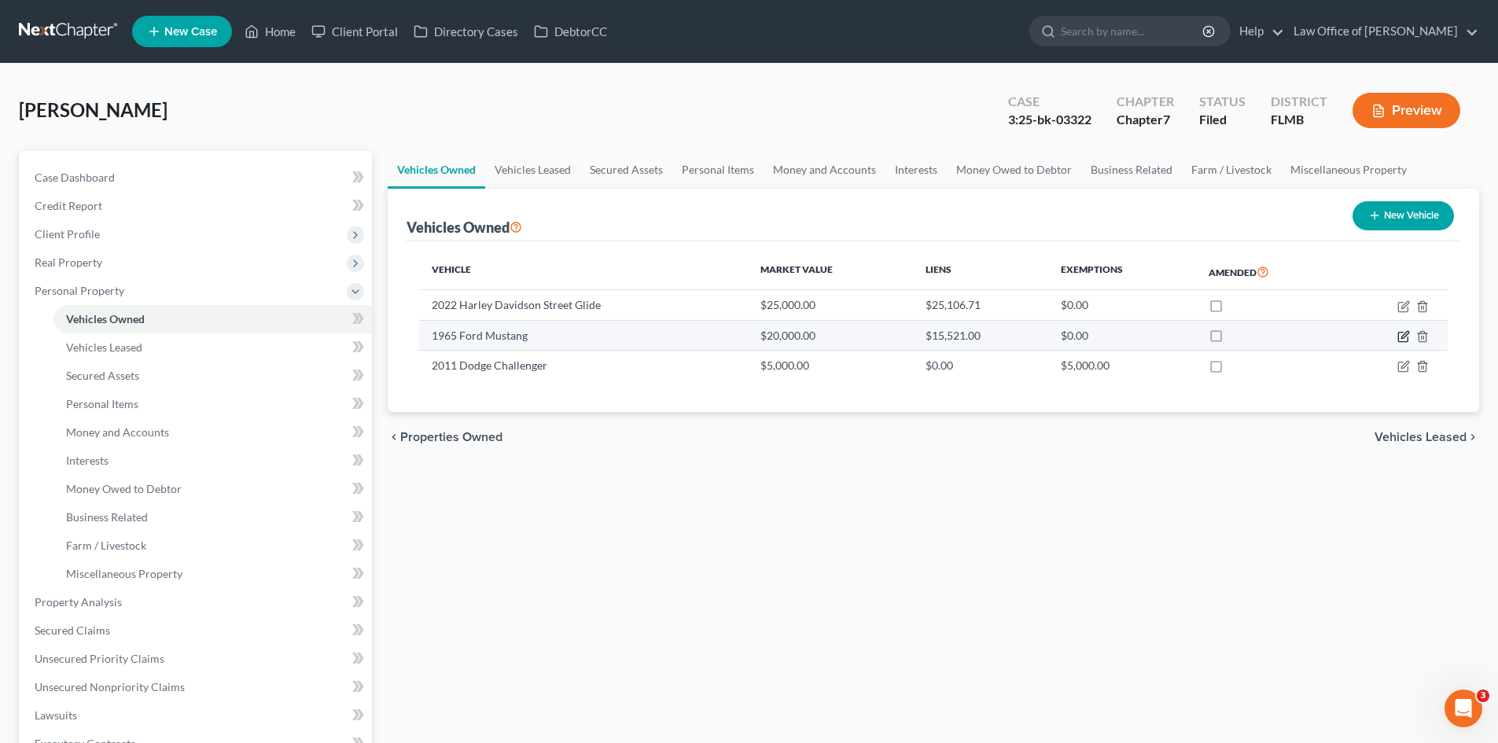
click at [1403, 337] on icon "button" at bounding box center [1403, 336] width 13 height 13
select select "0"
select select "61"
select select "0"
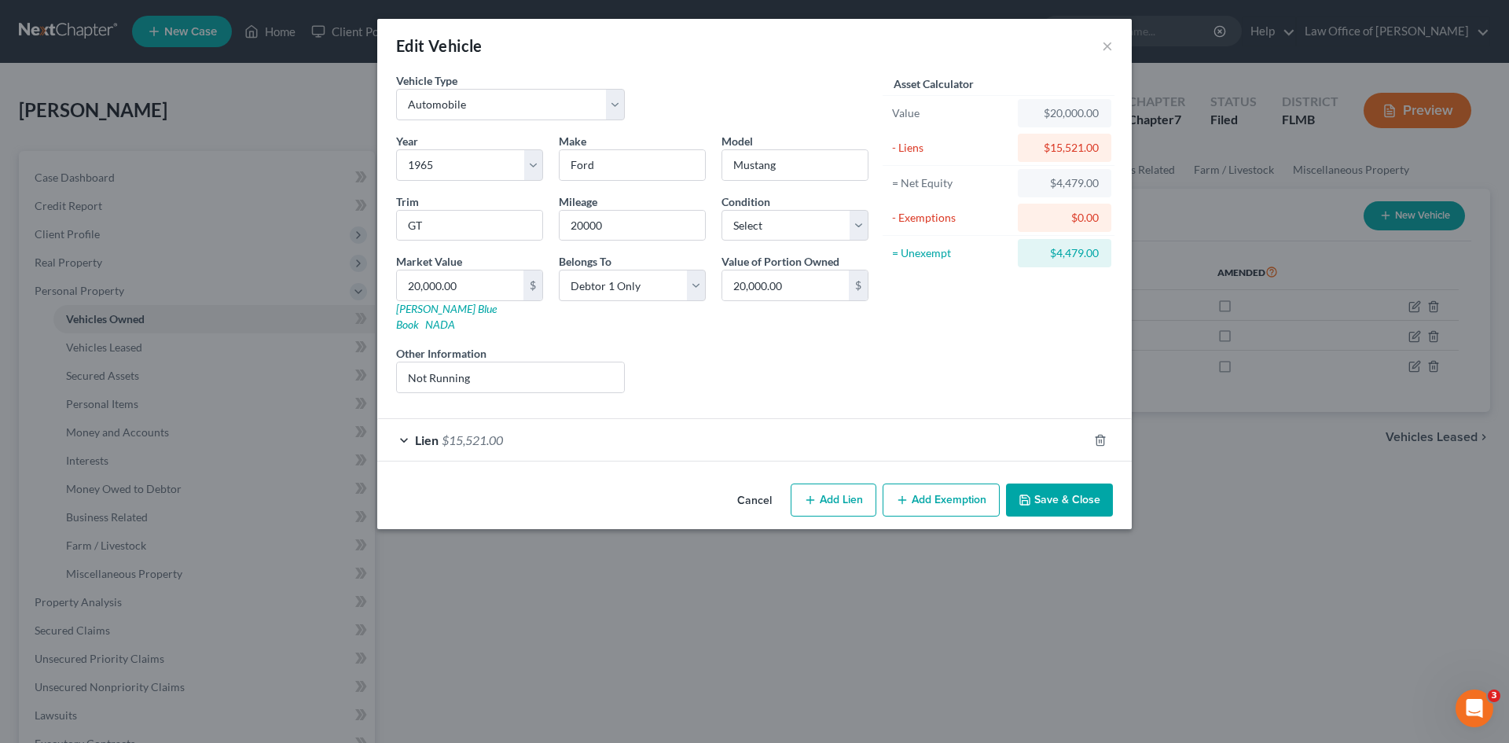
click at [1048, 428] on div "Lien $15,521.00" at bounding box center [732, 440] width 711 height 42
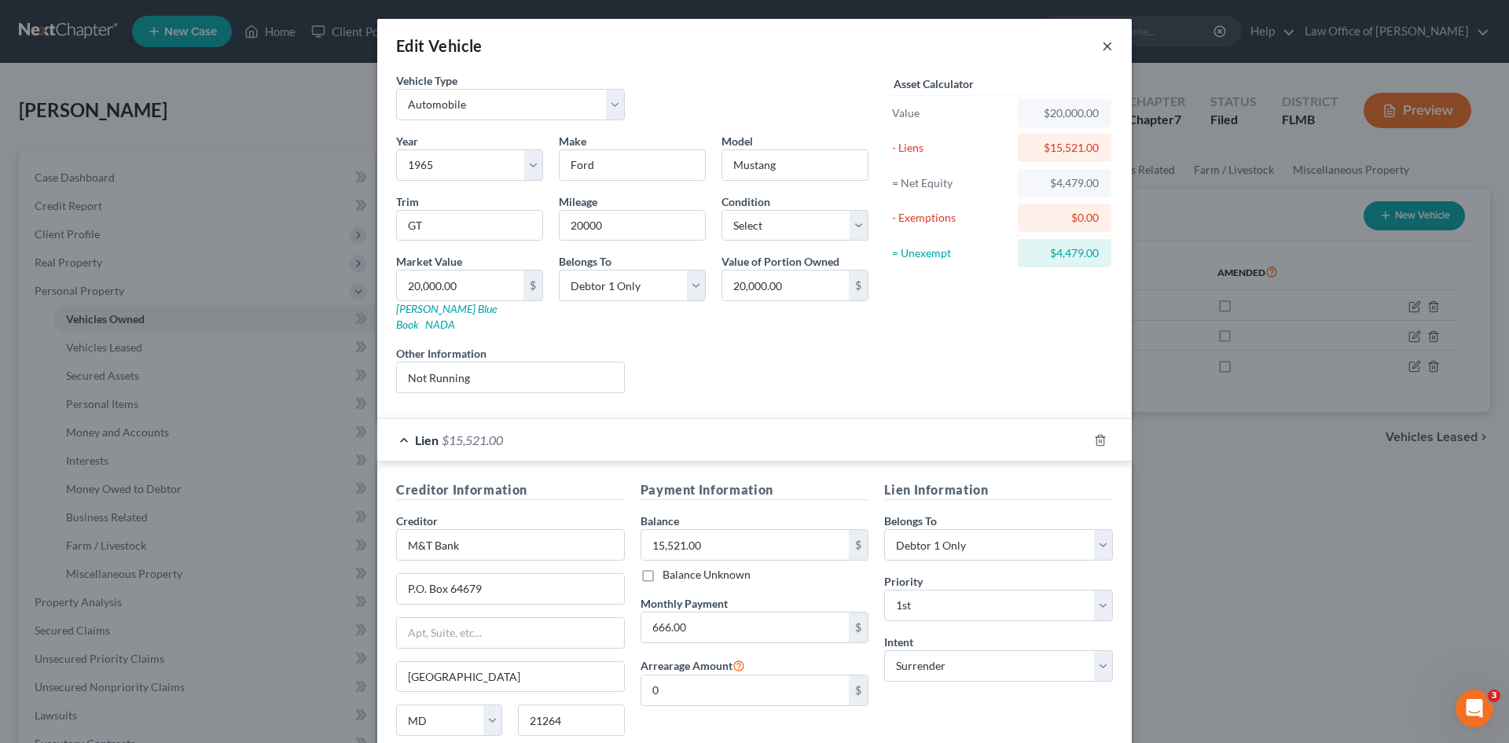
click at [1104, 45] on button "×" at bounding box center [1107, 45] width 11 height 19
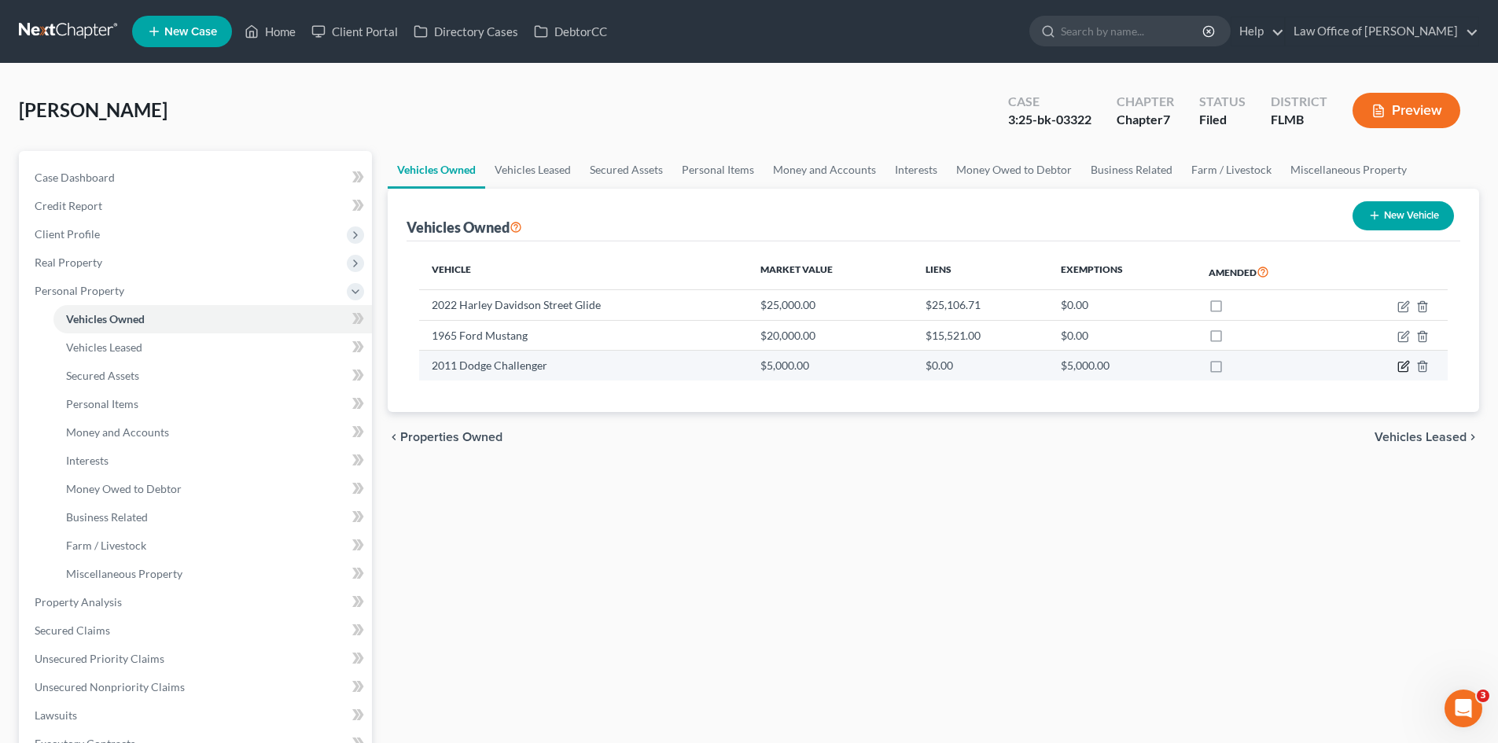
click at [1405, 363] on icon "button" at bounding box center [1404, 365] width 7 height 7
select select "0"
select select "15"
select select "1"
select select "0"
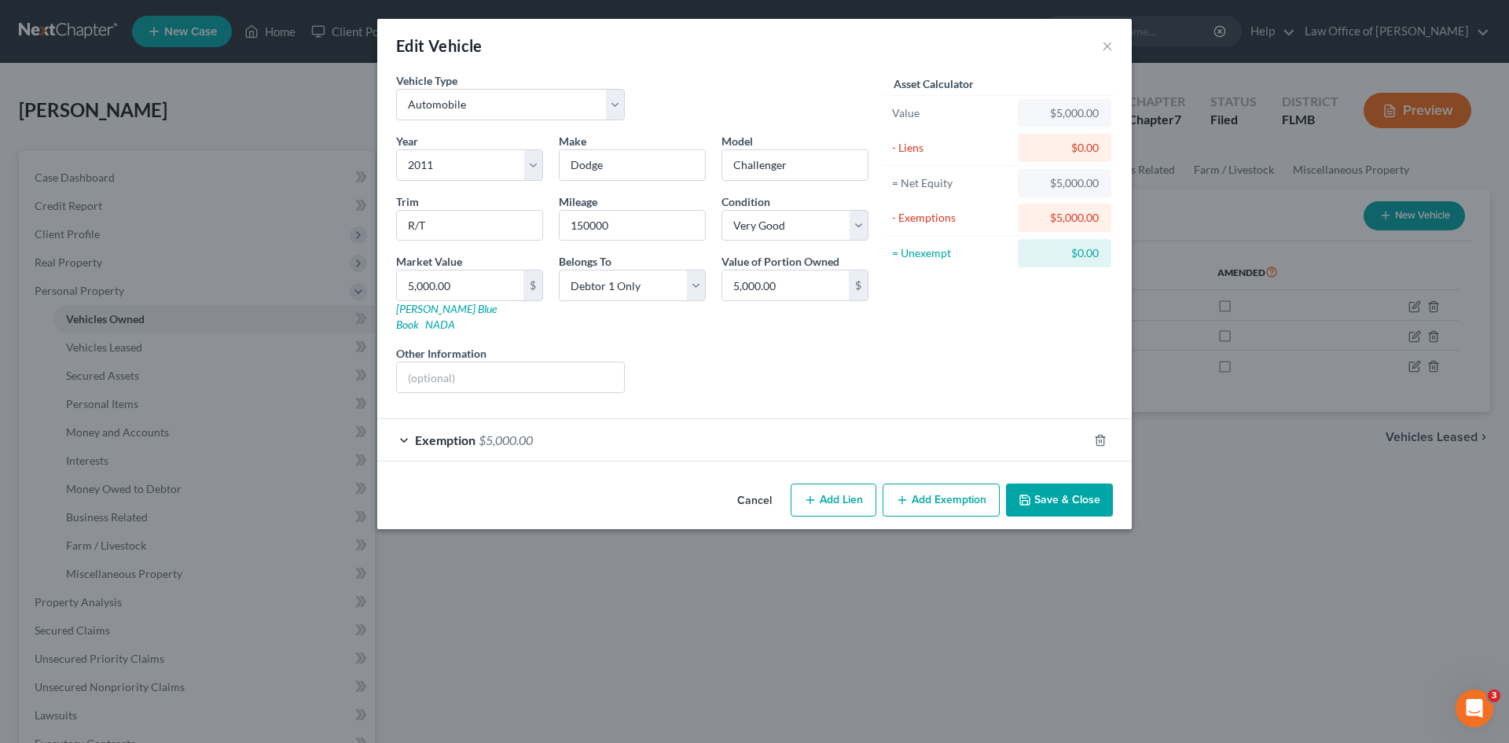
click at [1004, 433] on div "Exemption $5,000.00" at bounding box center [732, 440] width 711 height 42
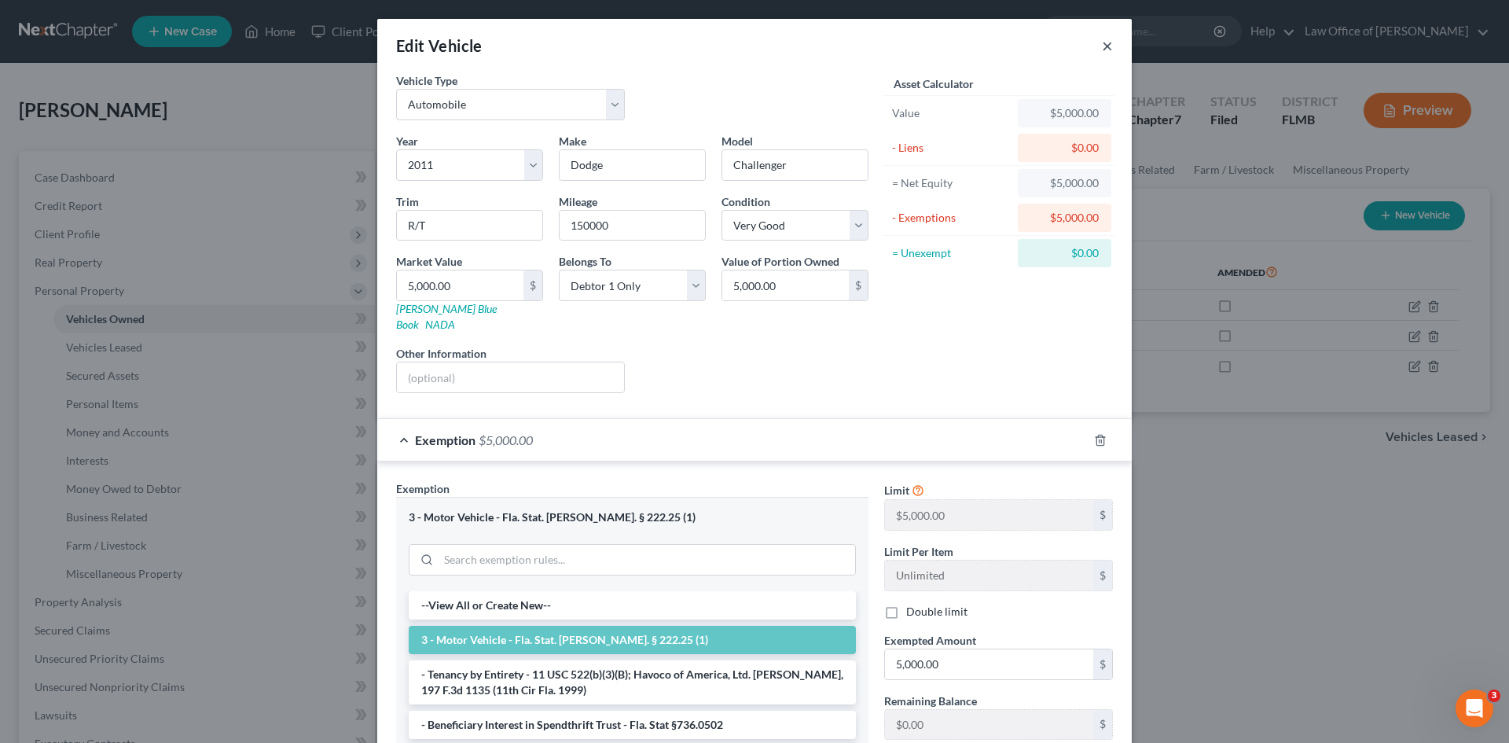
click at [1103, 48] on button "×" at bounding box center [1107, 45] width 11 height 19
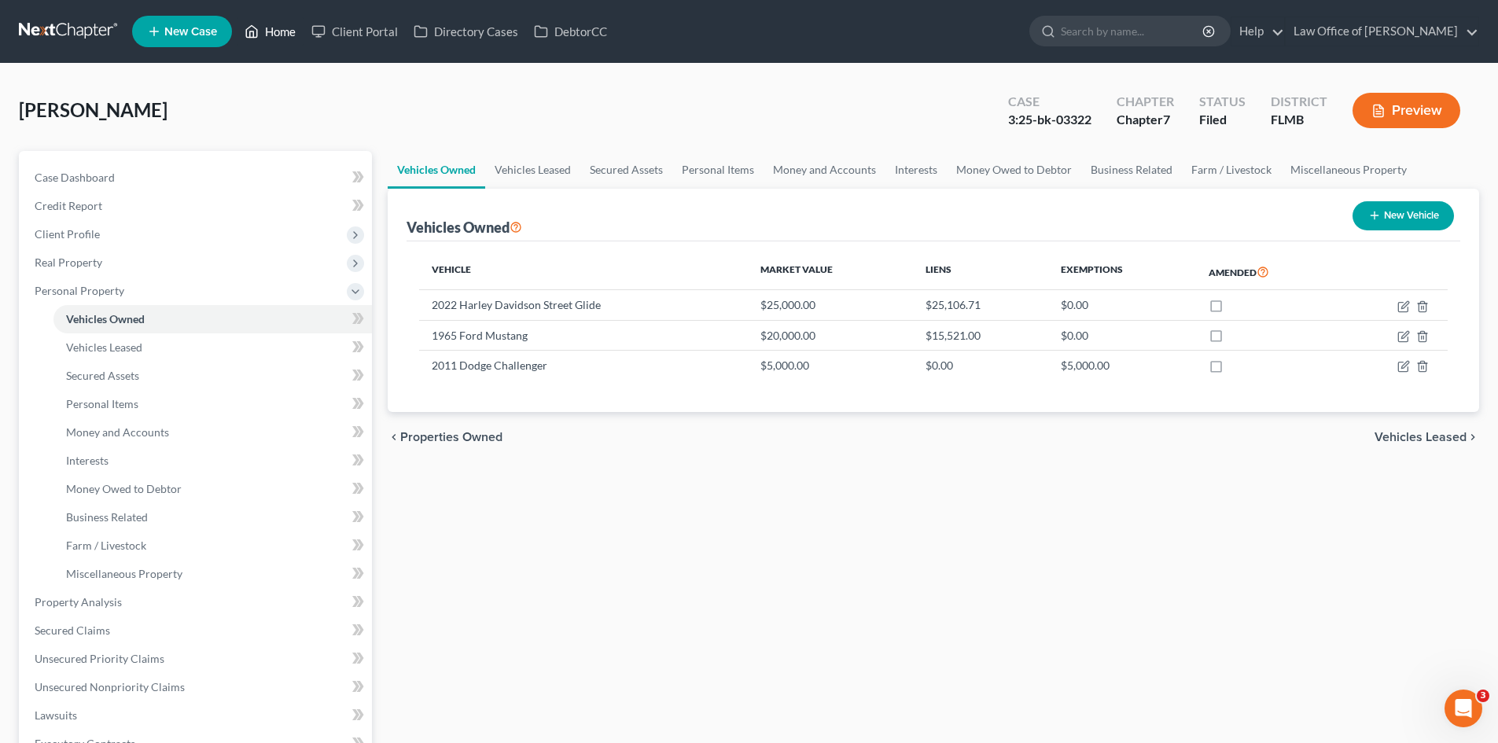
click at [288, 31] on link "Home" at bounding box center [270, 31] width 67 height 28
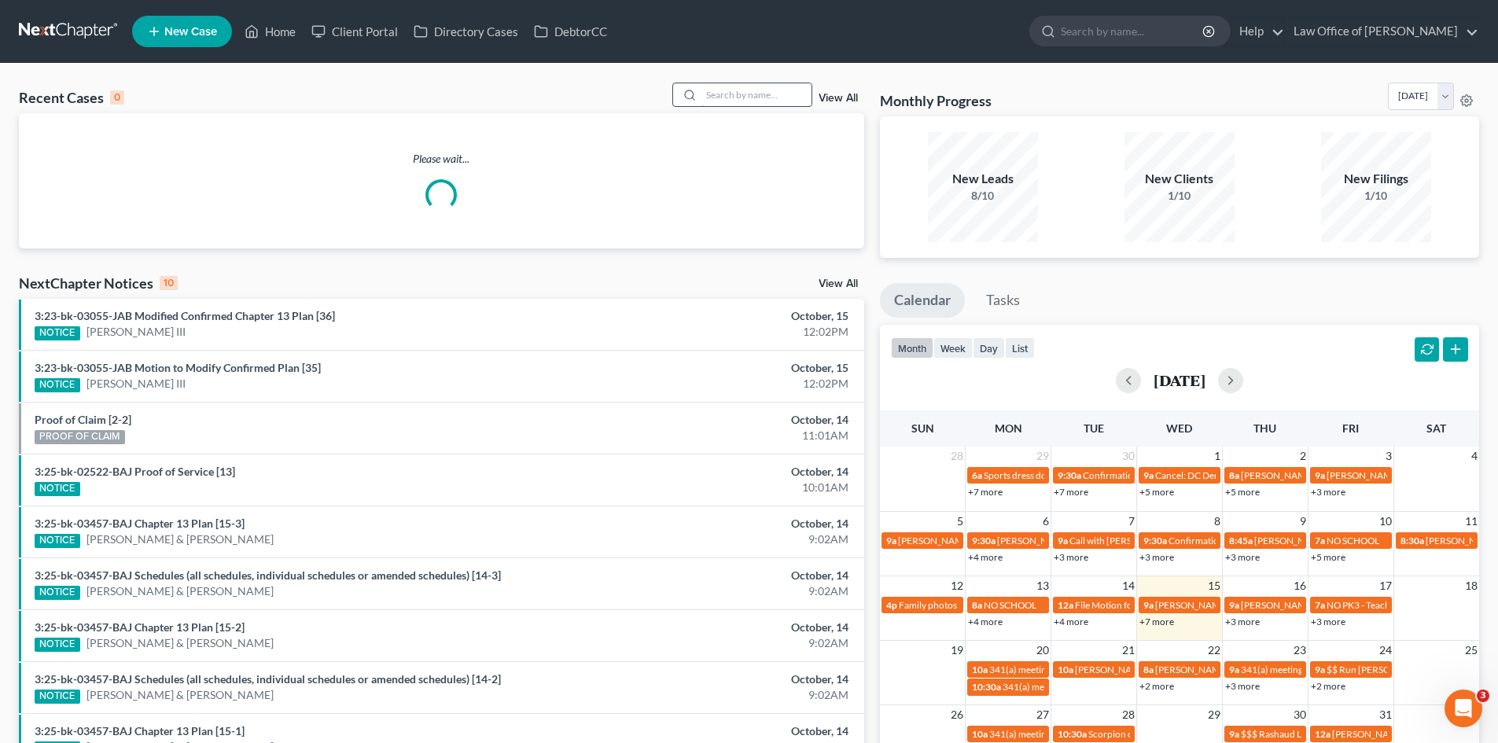
click at [764, 92] on input "search" at bounding box center [756, 94] width 110 height 23
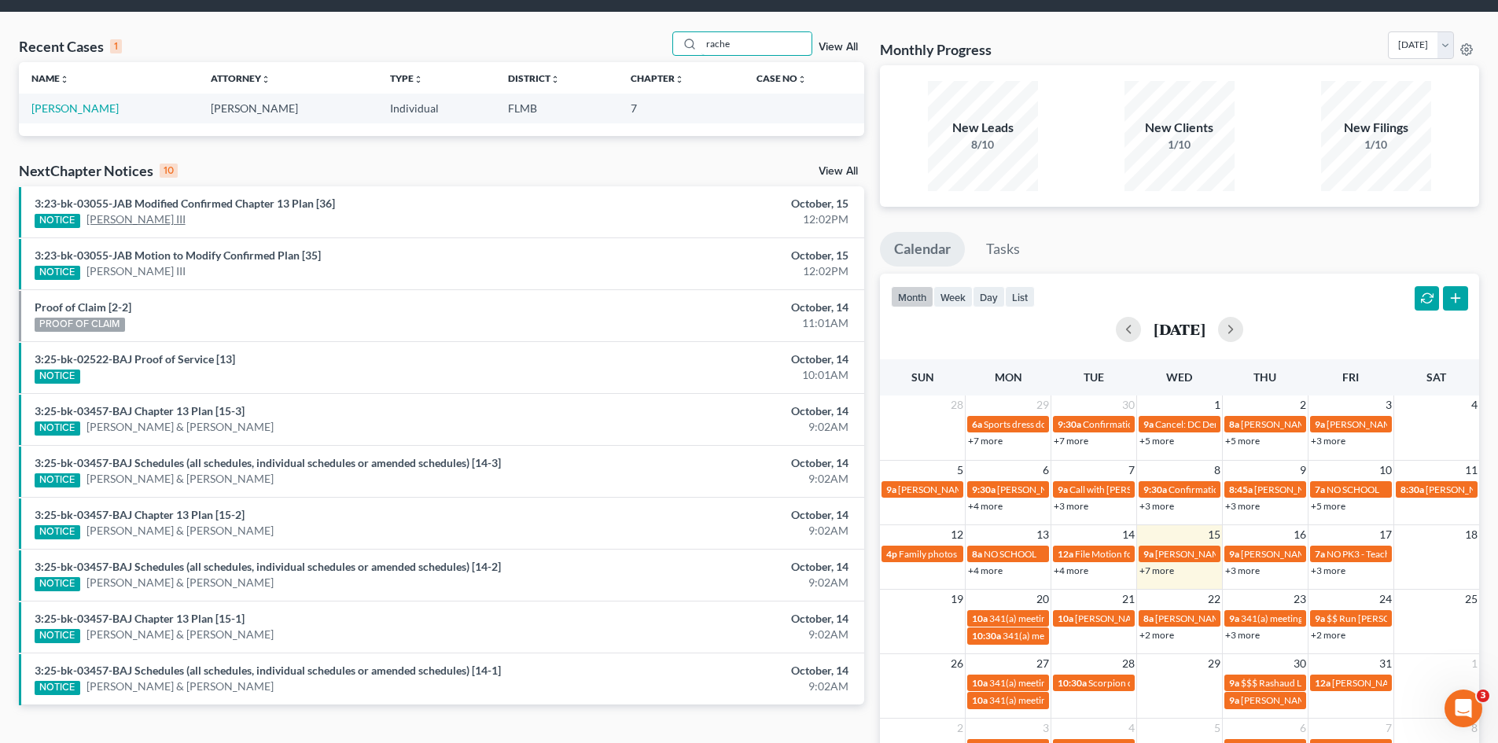
scroll to position [79, 0]
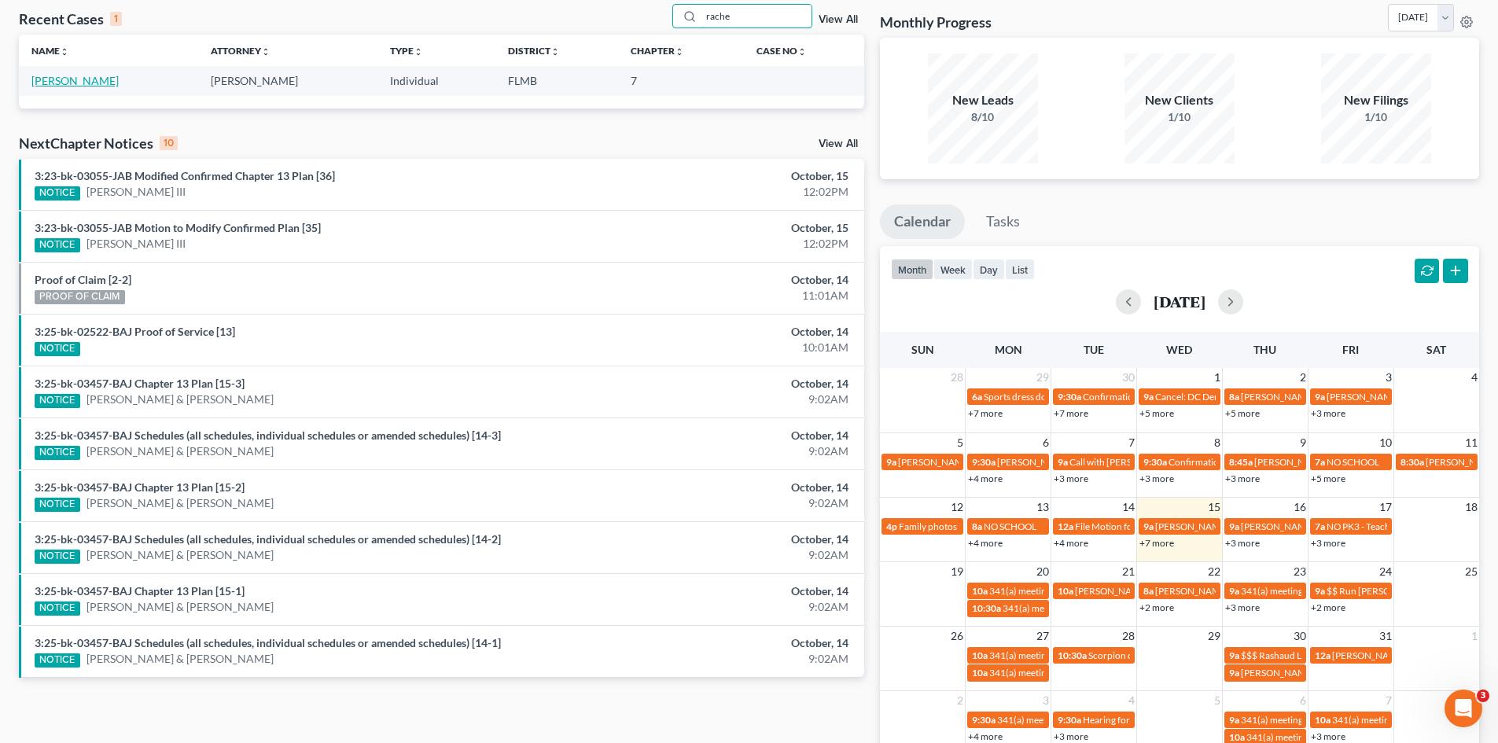
type input "rache"
click at [70, 83] on link "[PERSON_NAME]" at bounding box center [74, 80] width 87 height 13
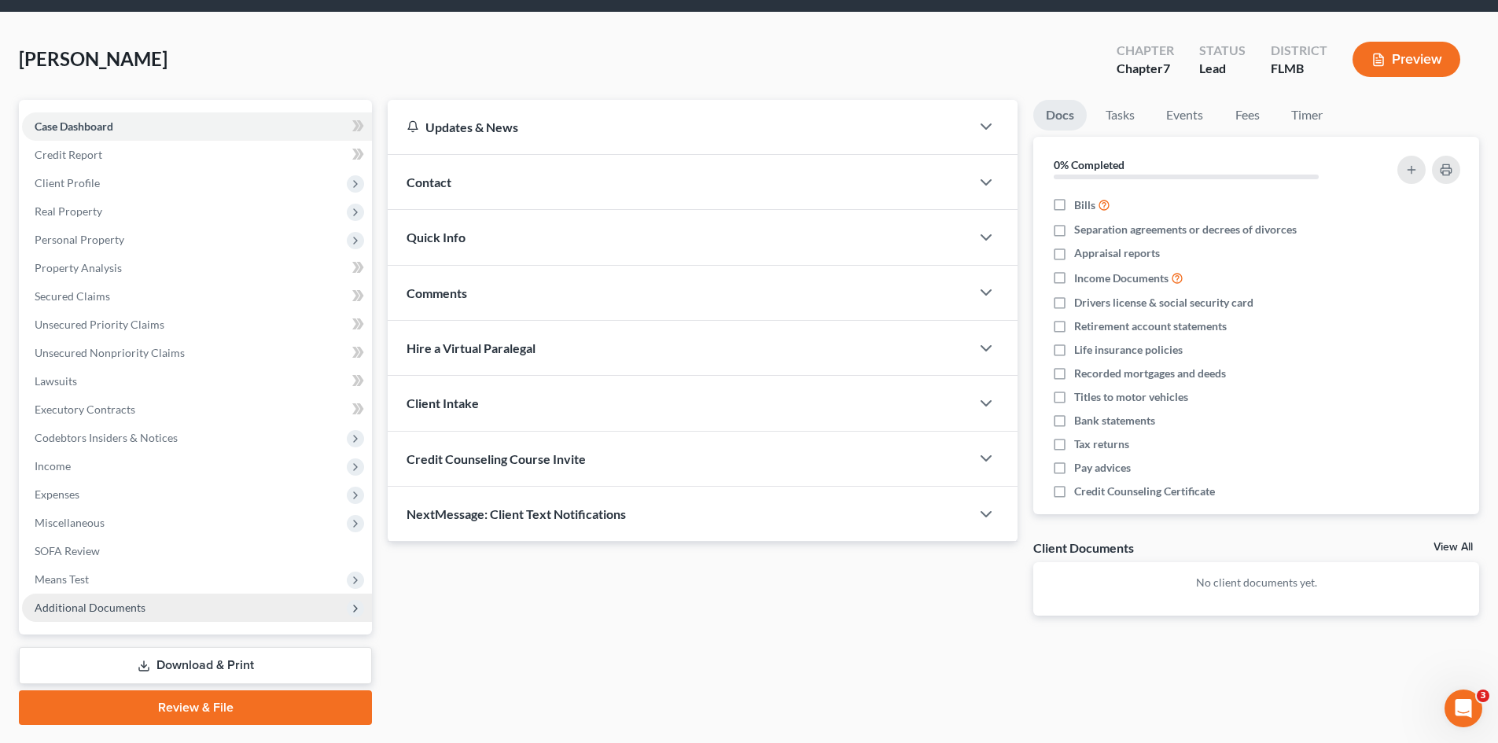
scroll to position [79, 0]
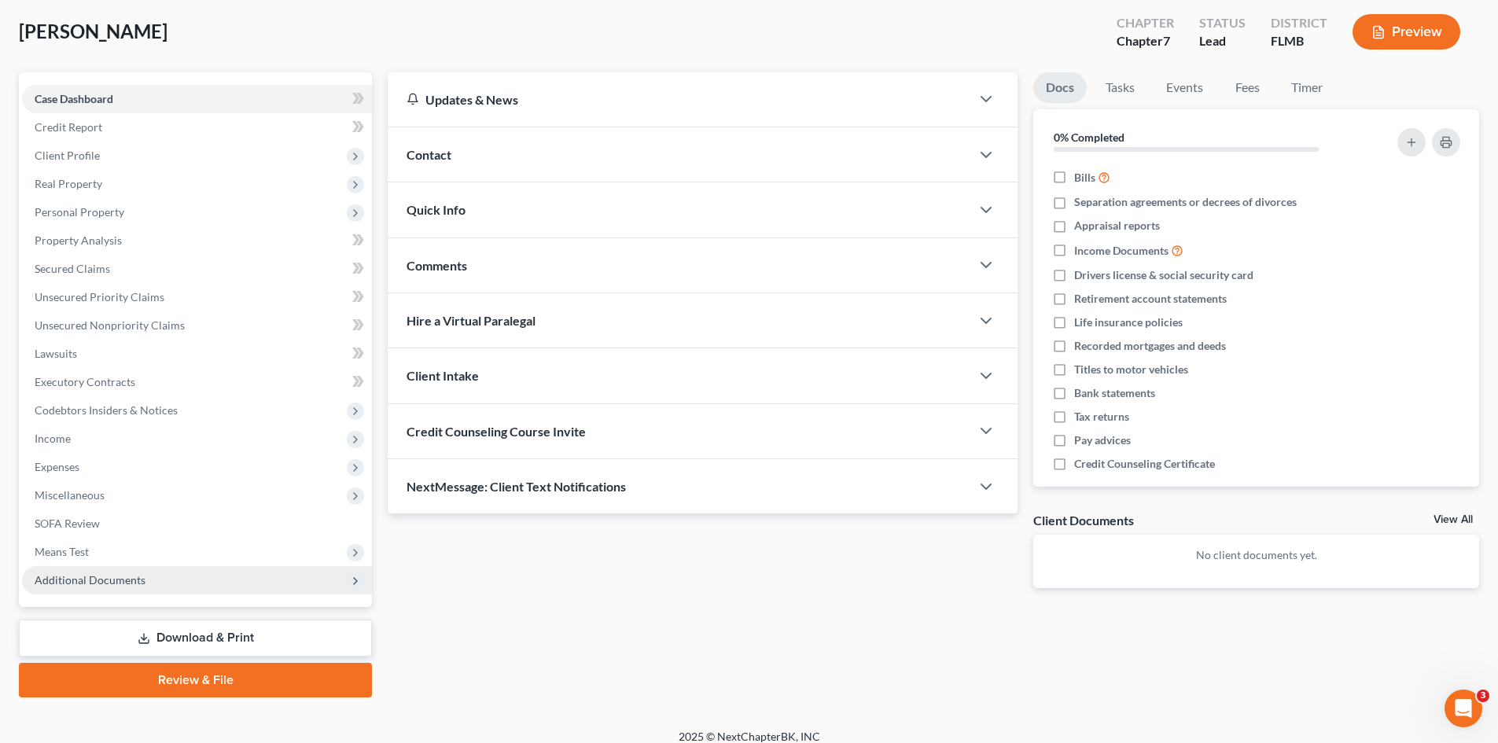
click at [142, 586] on span "Additional Documents" at bounding box center [197, 580] width 350 height 28
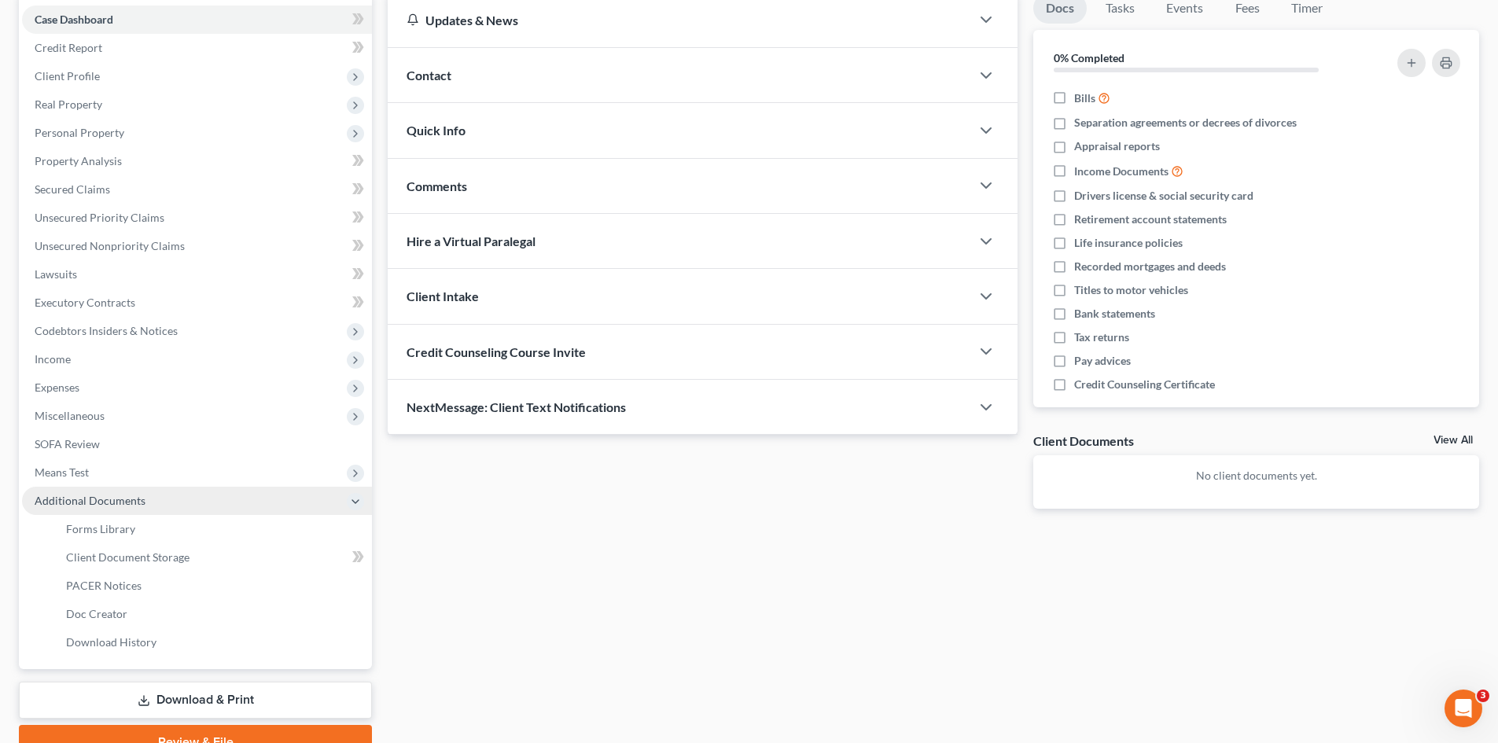
scroll to position [234, 0]
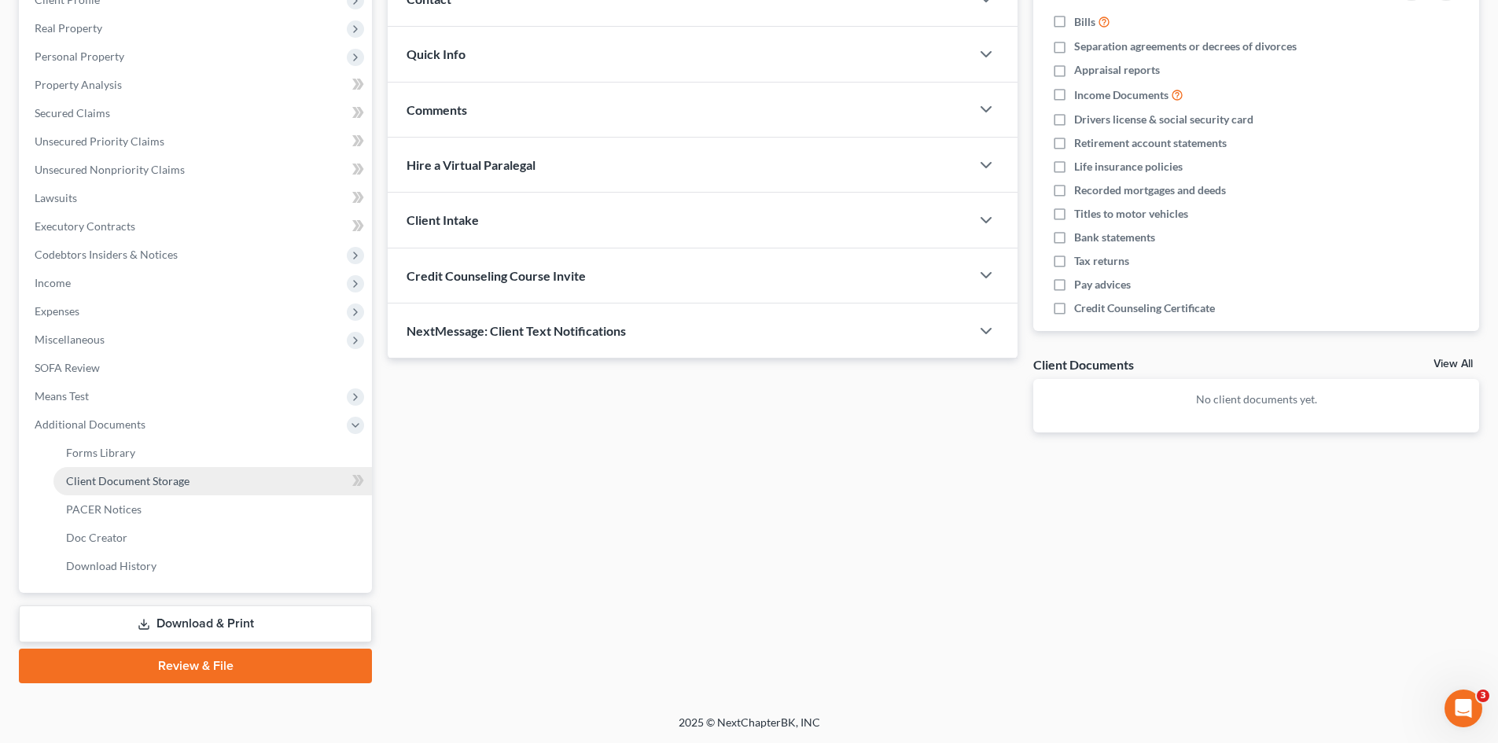
click at [119, 475] on span "Client Document Storage" at bounding box center [127, 480] width 123 height 13
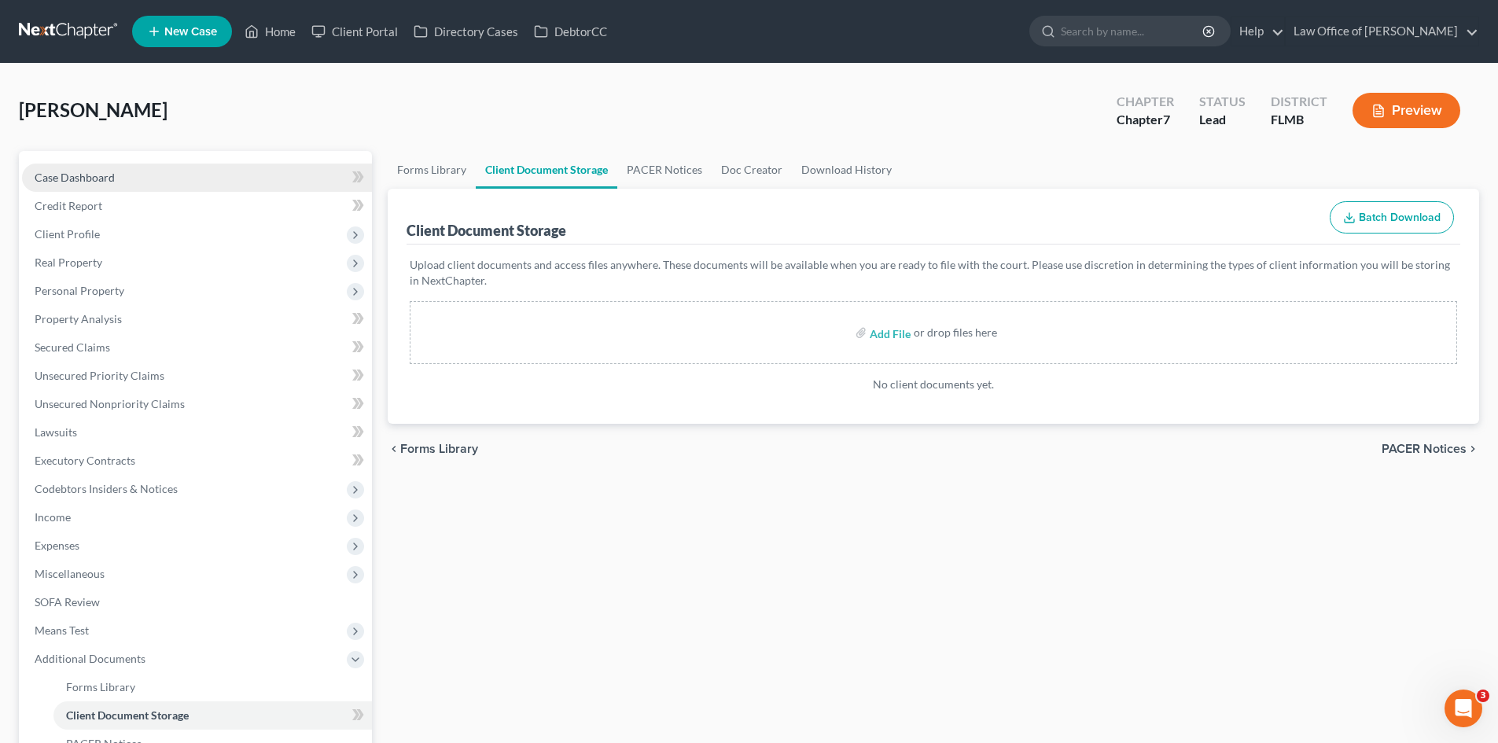
click at [178, 182] on link "Case Dashboard" at bounding box center [197, 178] width 350 height 28
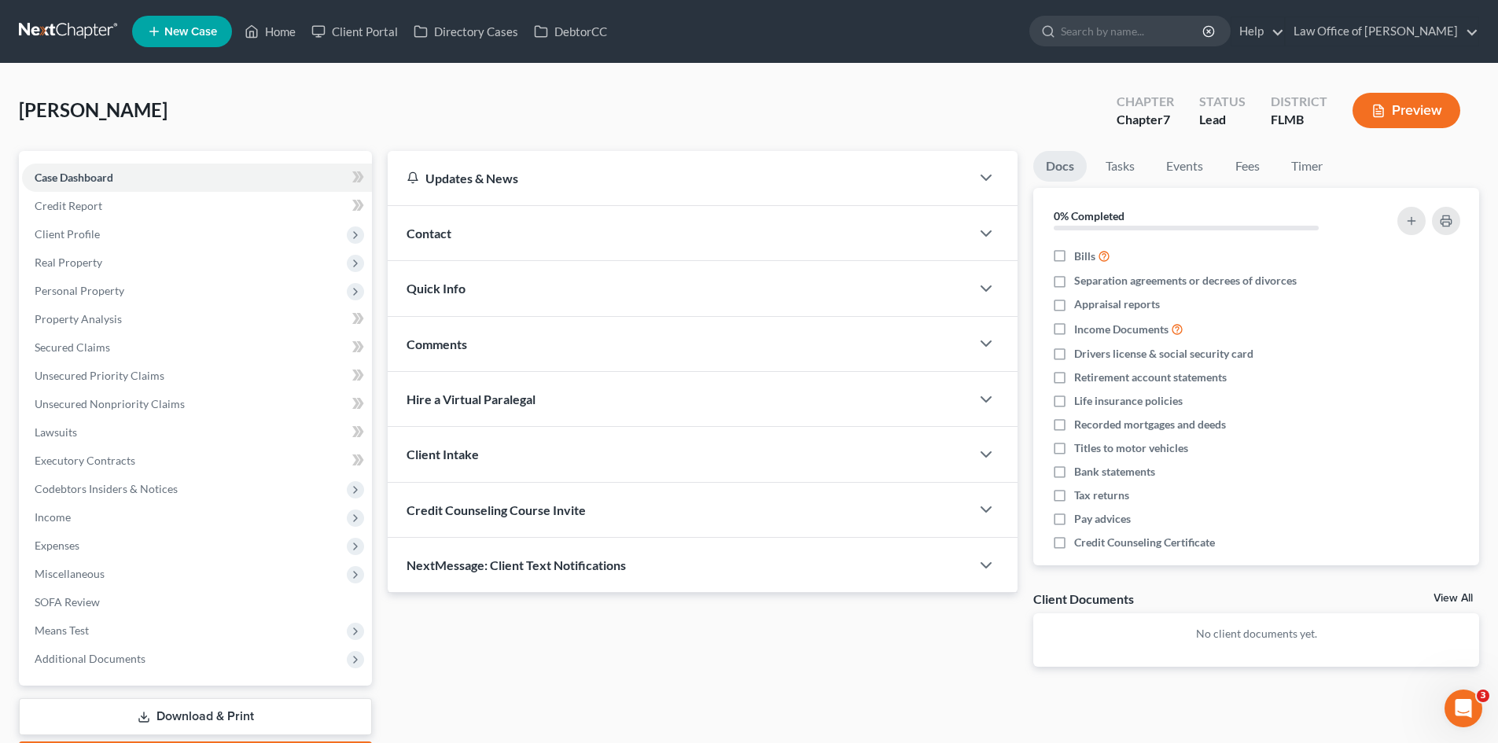
drag, startPoint x: 156, startPoint y: 114, endPoint x: 81, endPoint y: 113, distance: 74.7
click at [81, 113] on div "Alcide, Rachelle Upgraded Chapter Chapter 7 Status Lead District FLMB Preview" at bounding box center [749, 117] width 1460 height 68
copy span "Rachelle"
drag, startPoint x: 78, startPoint y: 540, endPoint x: 79, endPoint y: 553, distance: 13.5
click at [78, 540] on span "Expenses" at bounding box center [57, 544] width 45 height 13
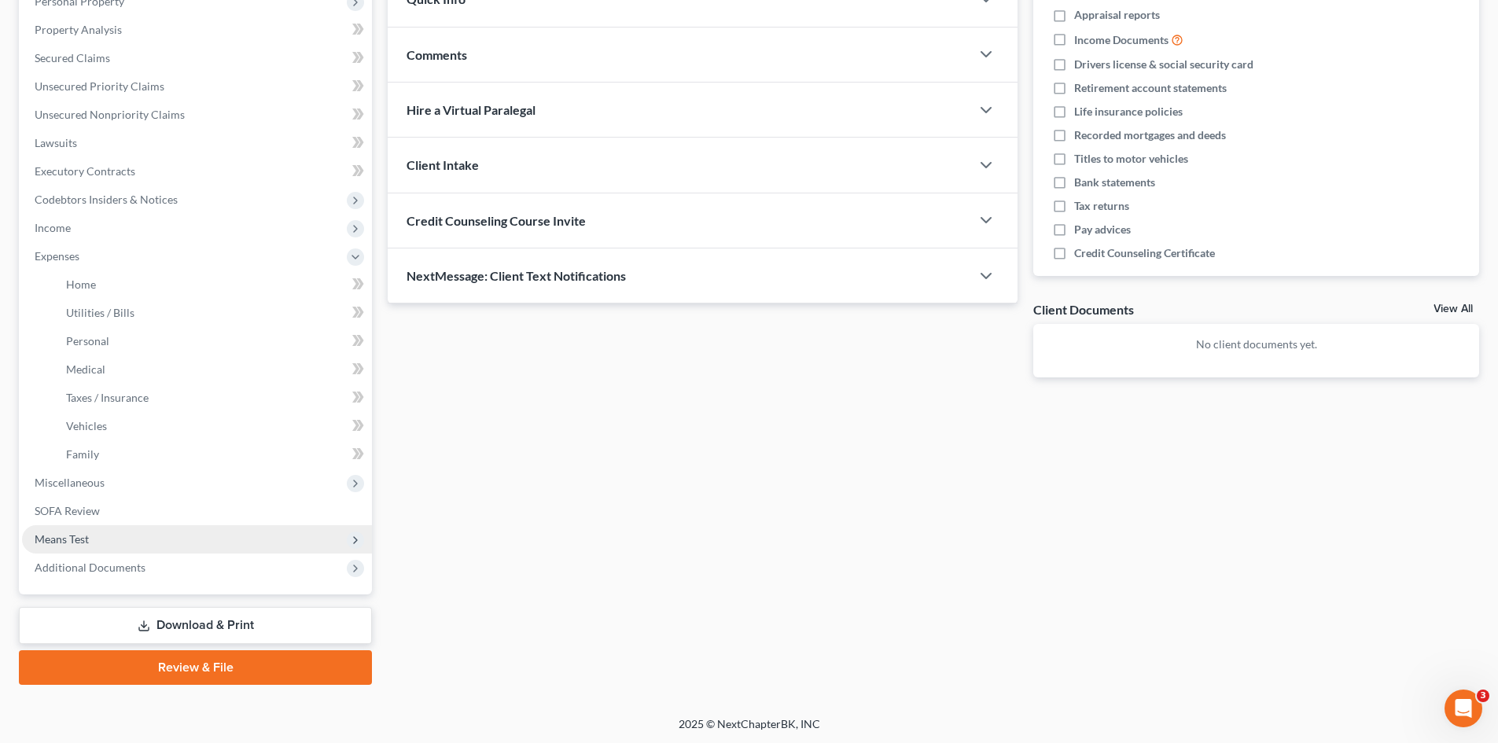
scroll to position [291, 0]
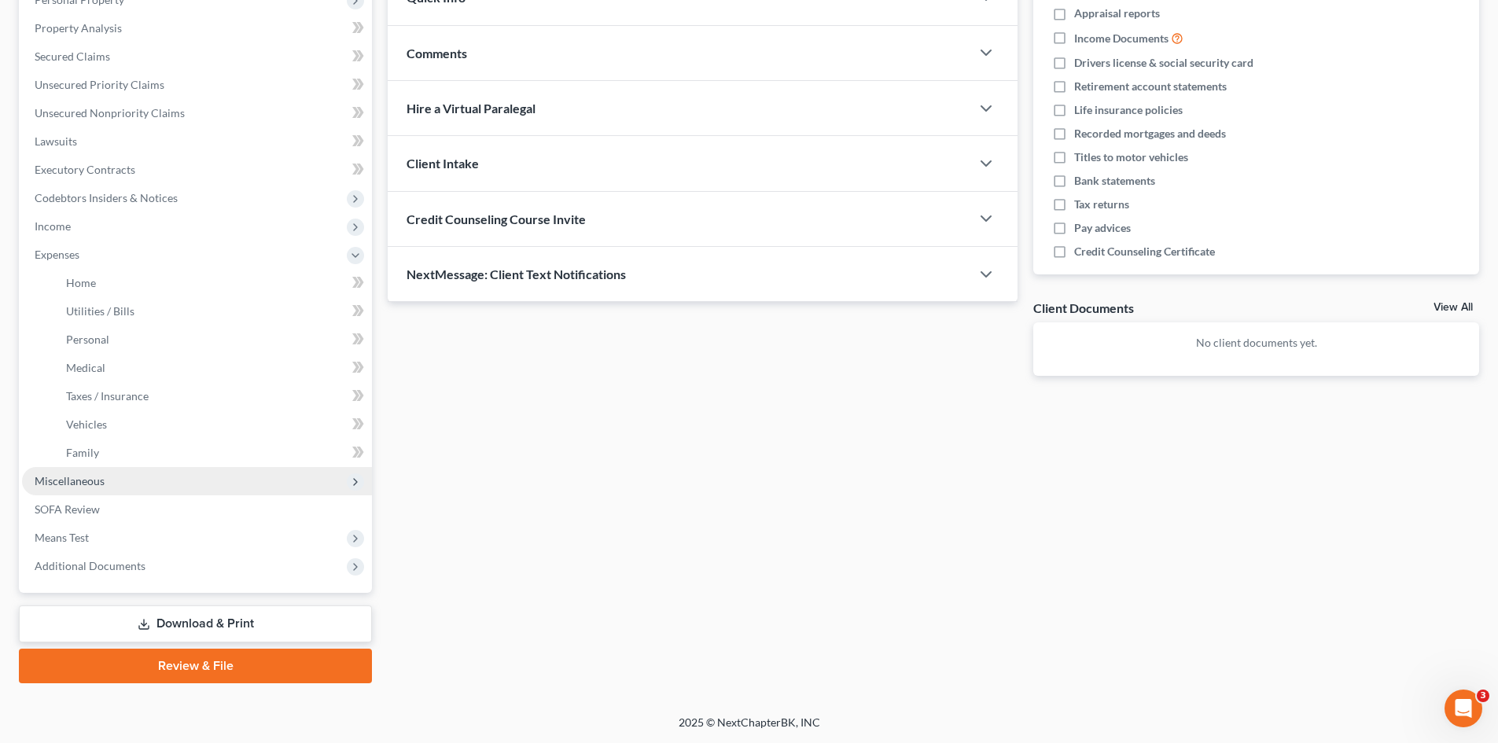
click at [97, 487] on span "Miscellaneous" at bounding box center [197, 481] width 350 height 28
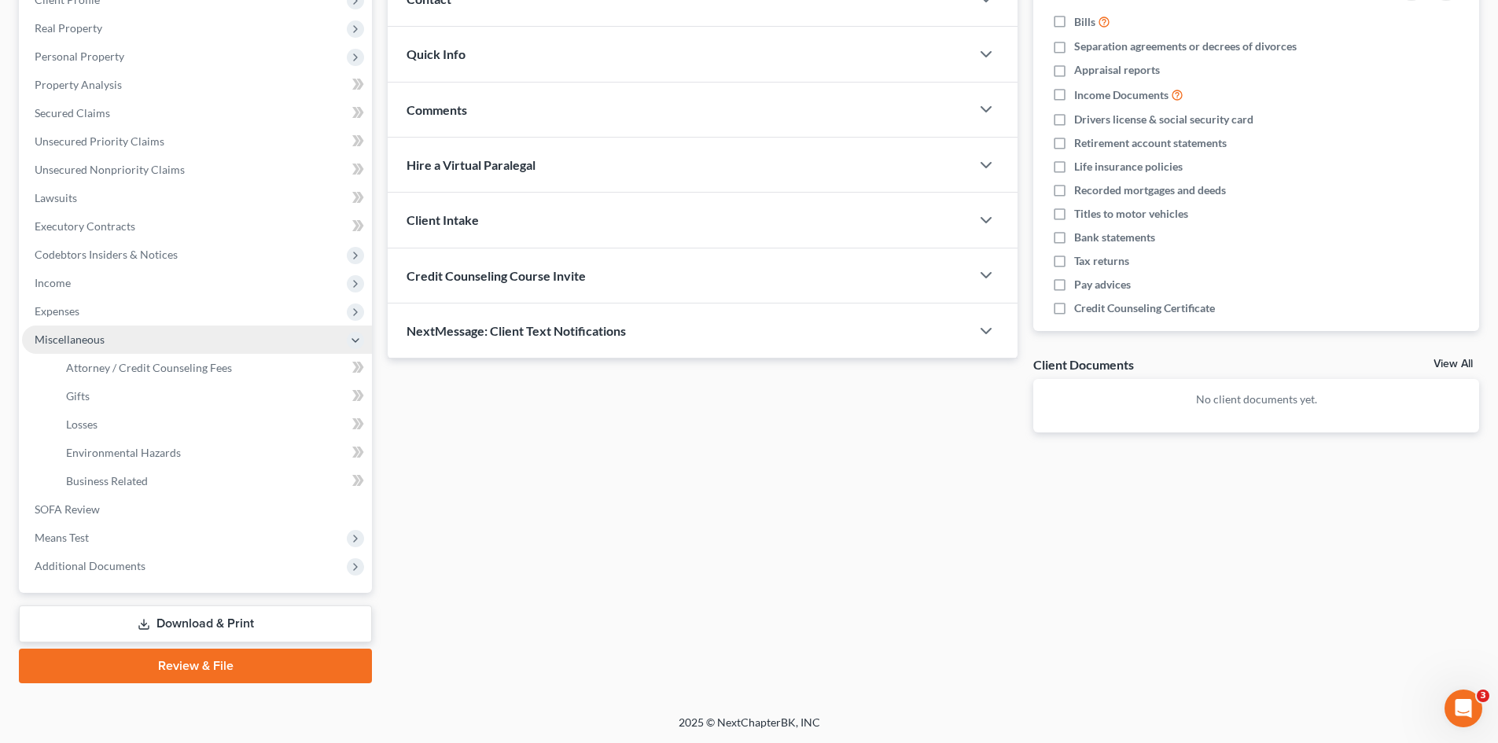
scroll to position [234, 0]
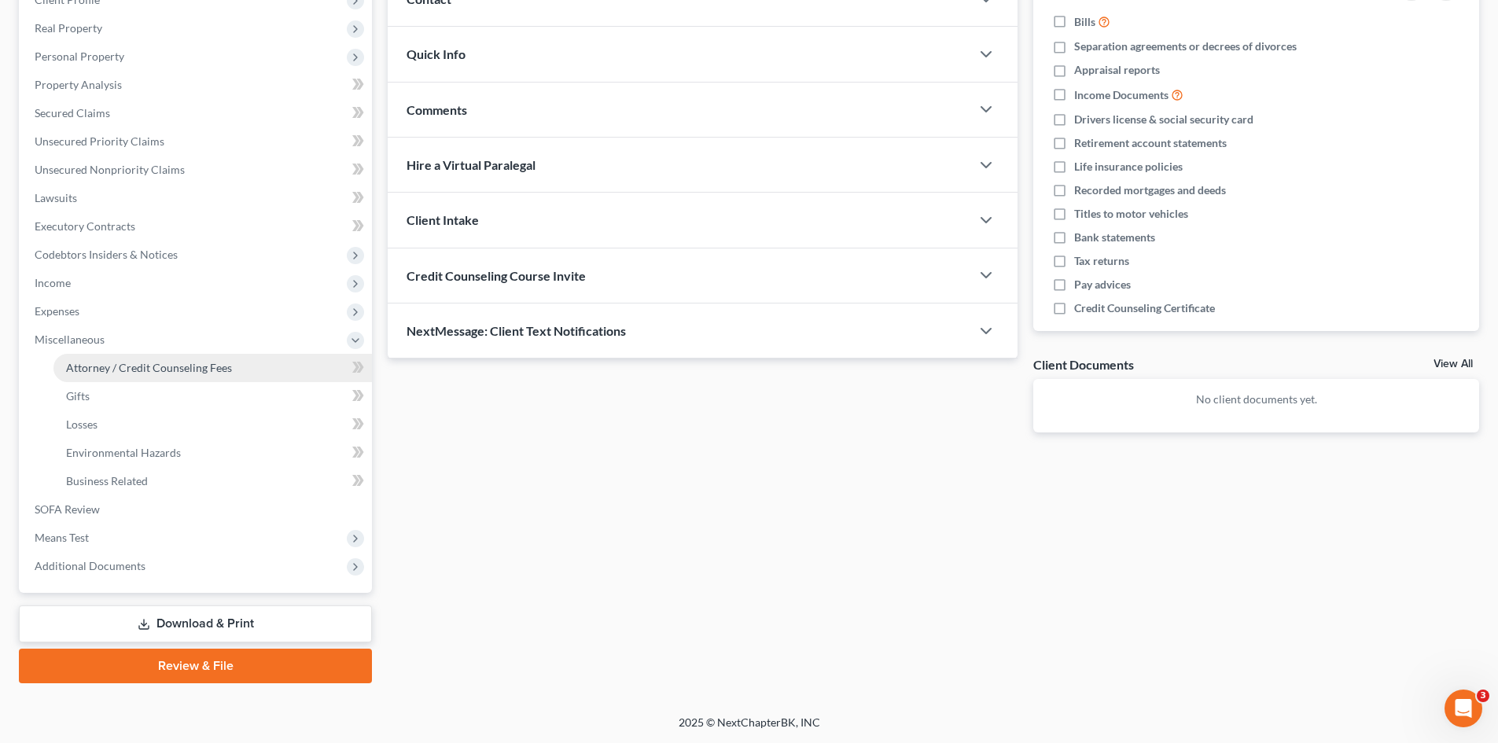
click at [152, 362] on span "Attorney / Credit Counseling Fees" at bounding box center [149, 367] width 166 height 13
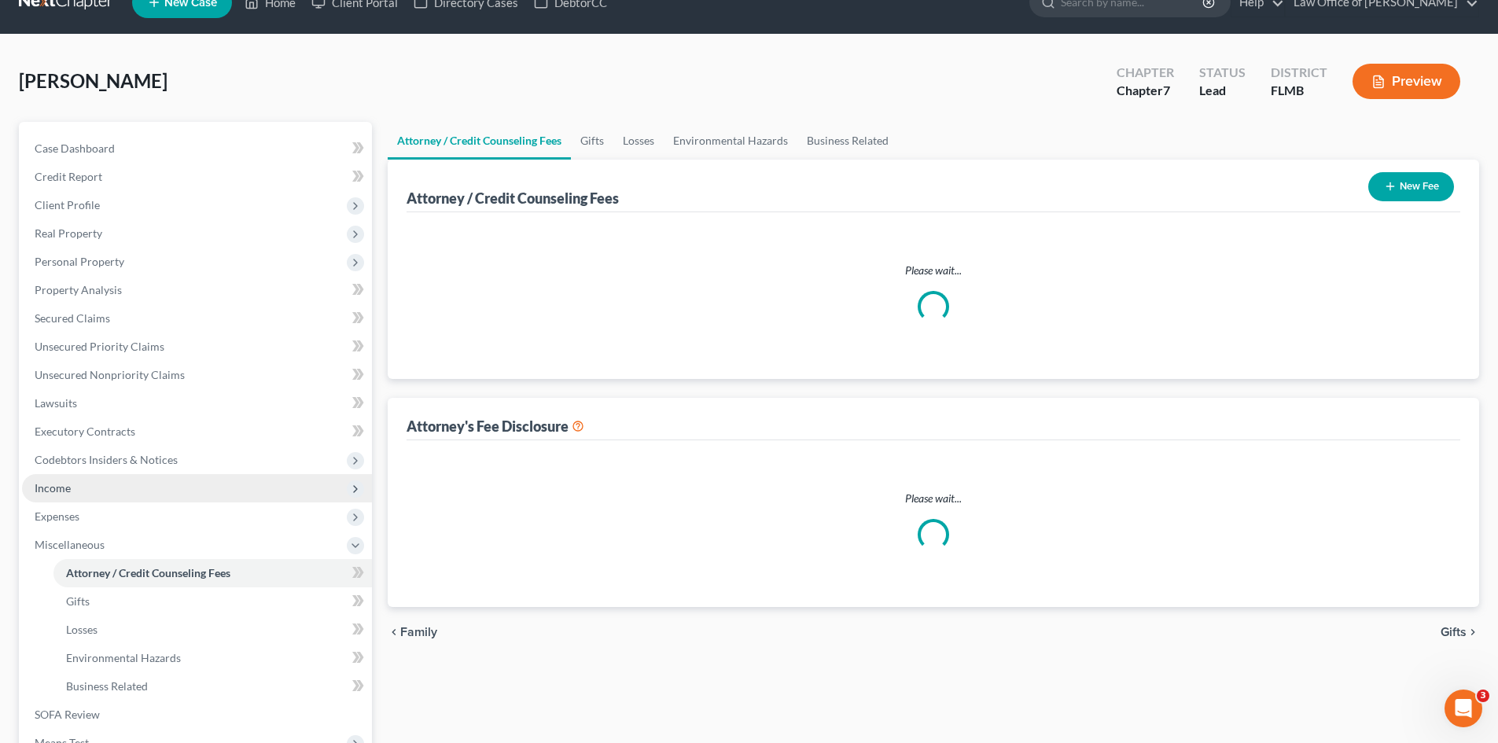
select select "0"
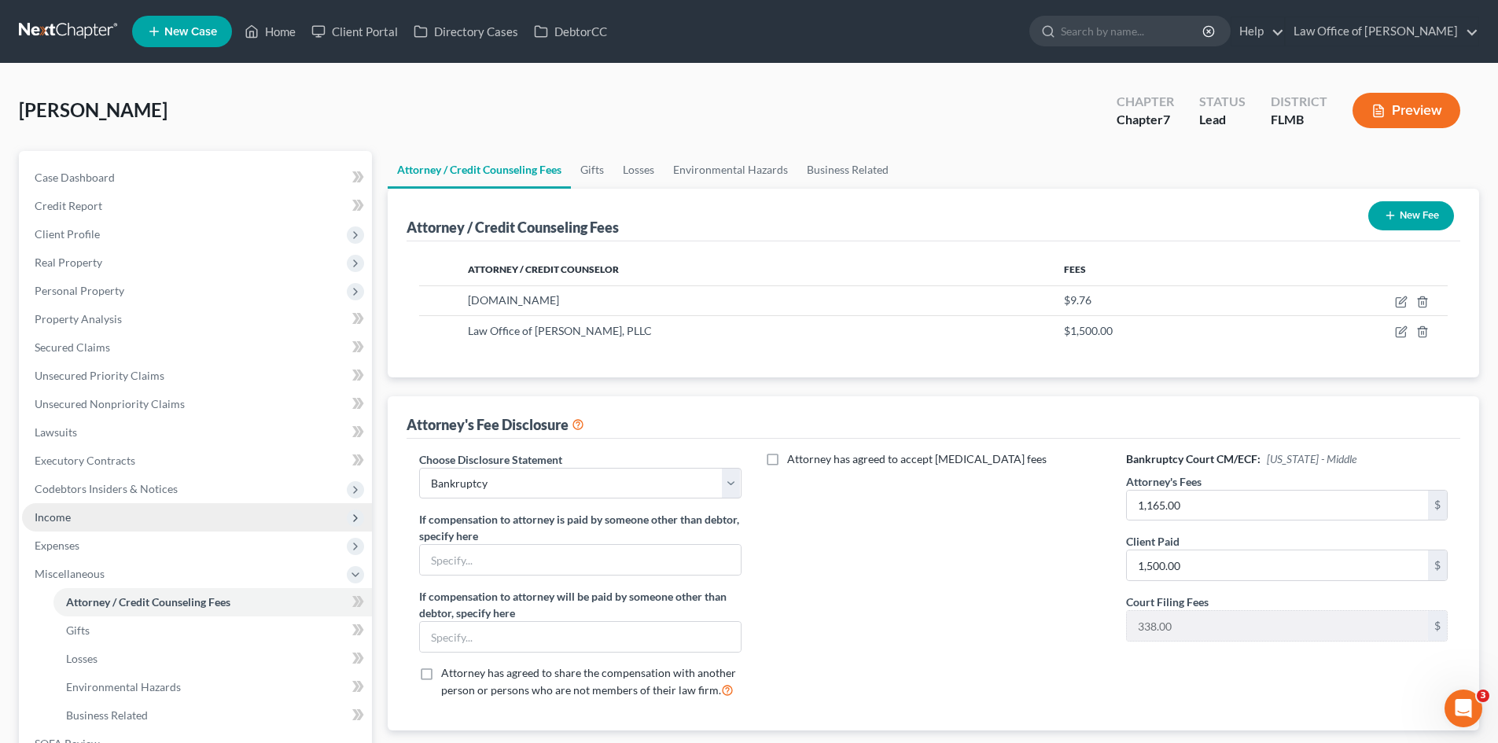
click at [99, 519] on span "Income" at bounding box center [197, 517] width 350 height 28
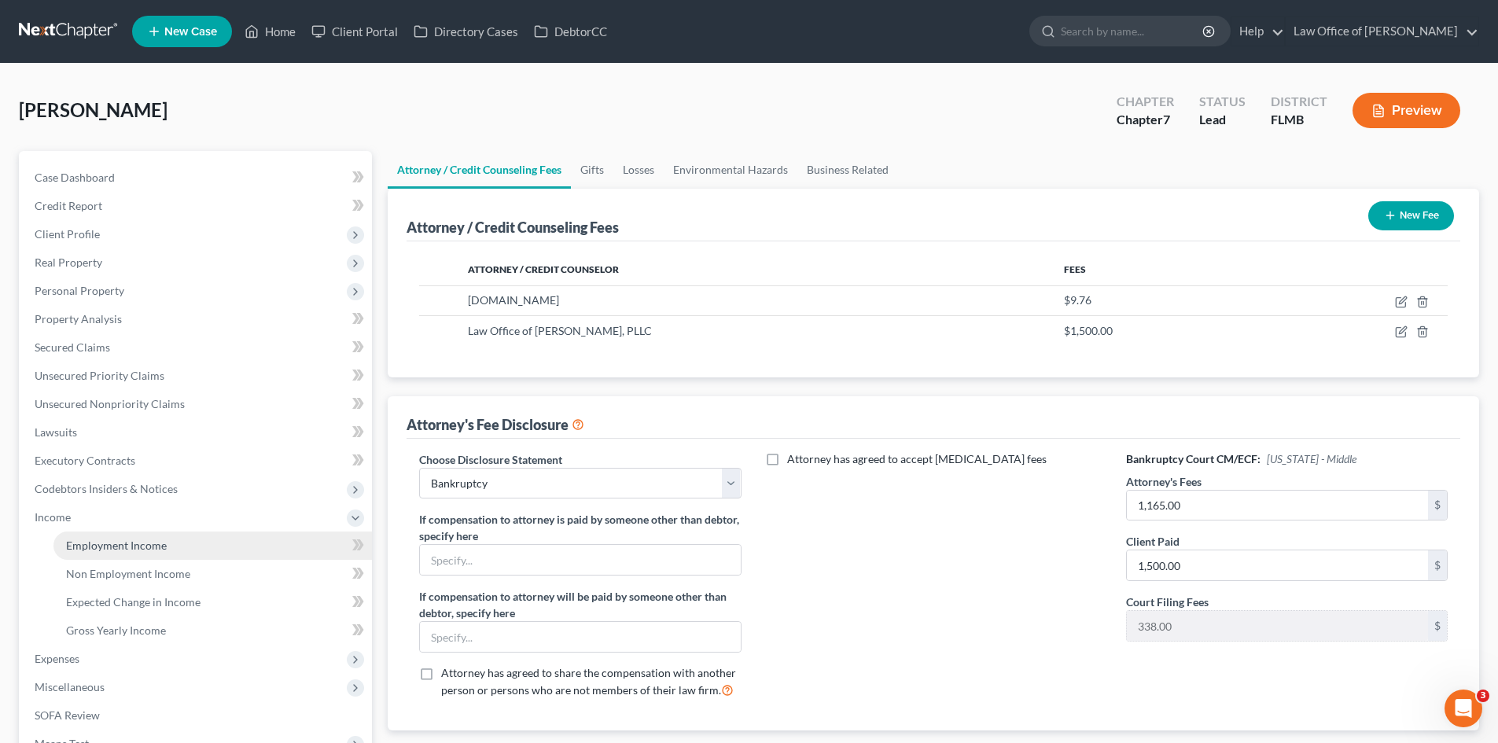
click at [180, 550] on link "Employment Income" at bounding box center [212, 545] width 318 height 28
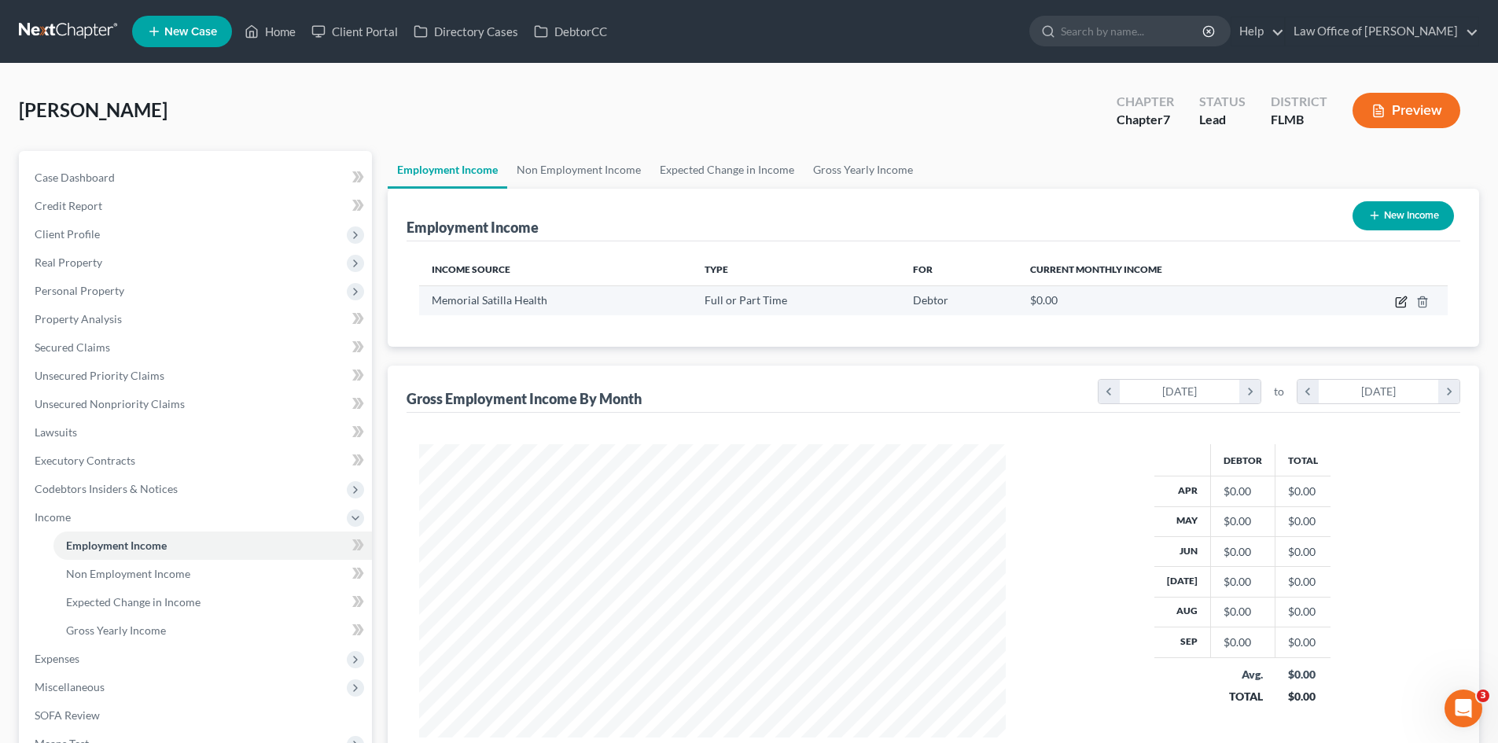
click at [1400, 300] on icon "button" at bounding box center [1401, 302] width 13 height 13
select select "0"
select select "10"
select select "2"
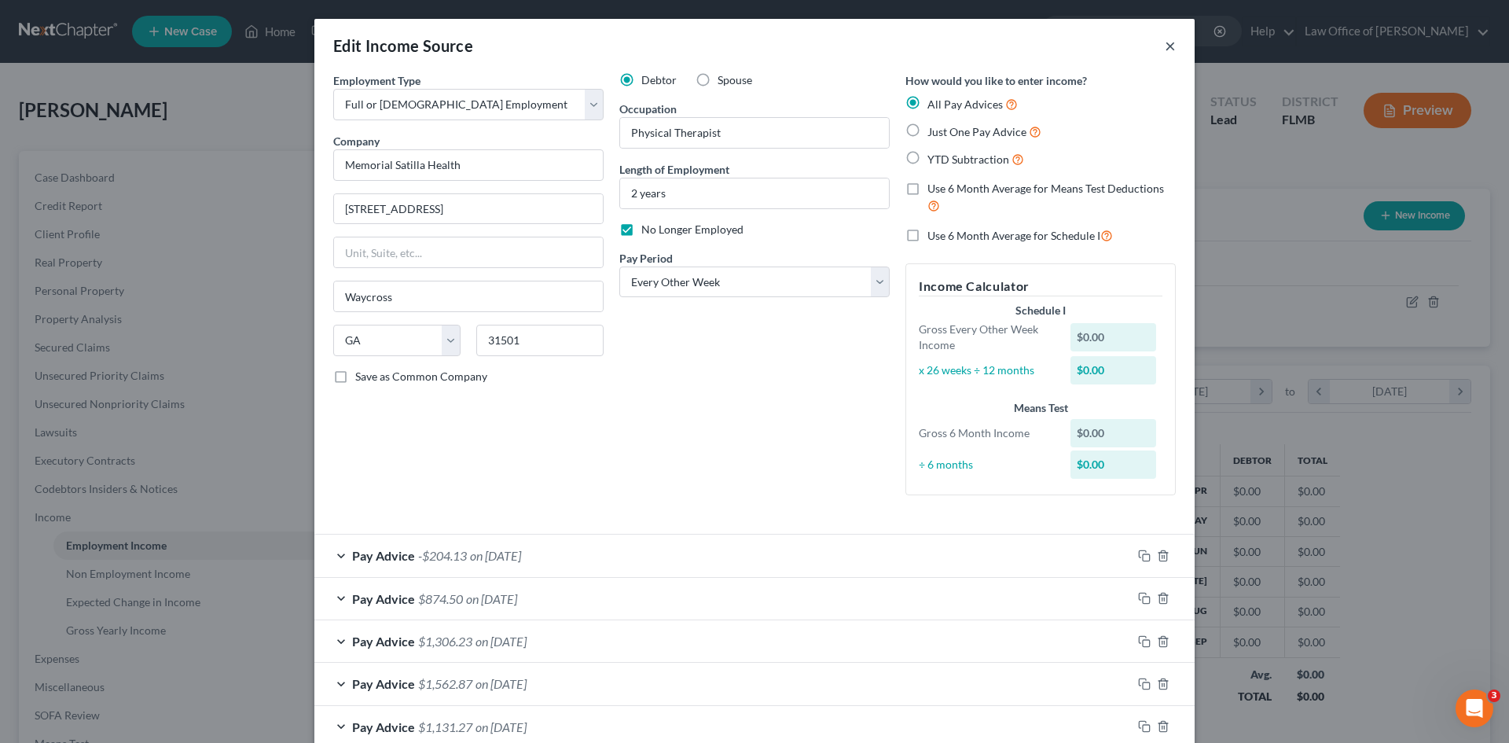
click at [1169, 46] on button "×" at bounding box center [1170, 45] width 11 height 19
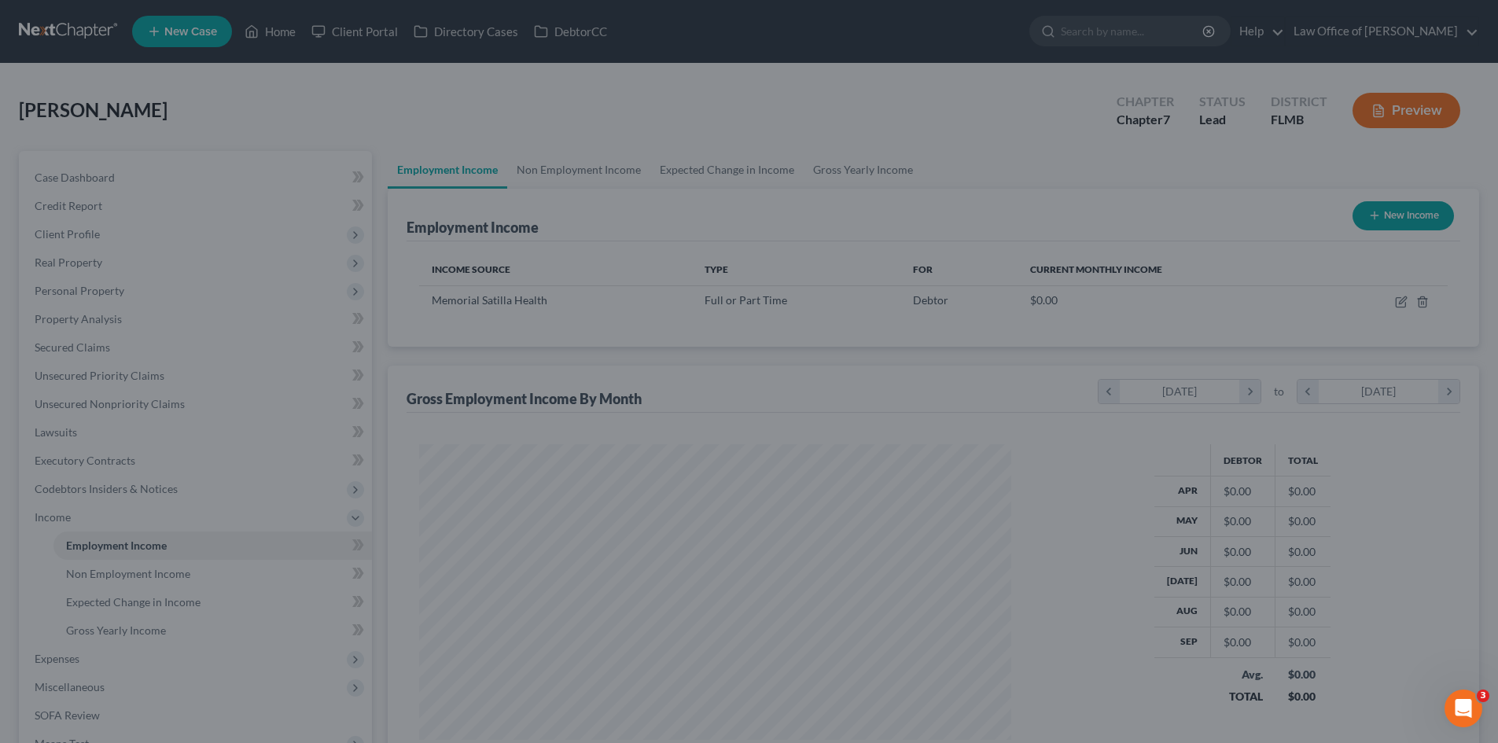
scroll to position [785824, 785499]
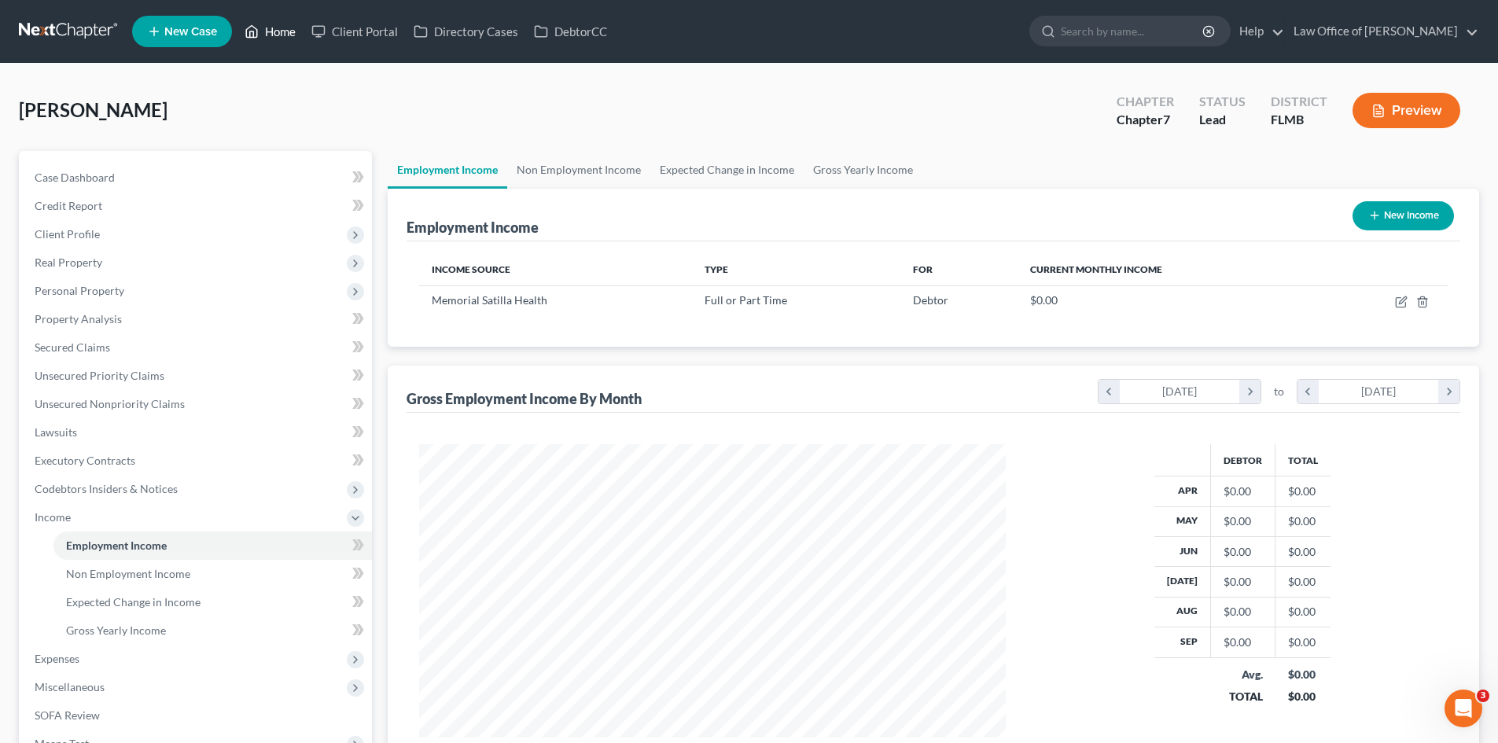
click at [278, 37] on link "Home" at bounding box center [270, 31] width 67 height 28
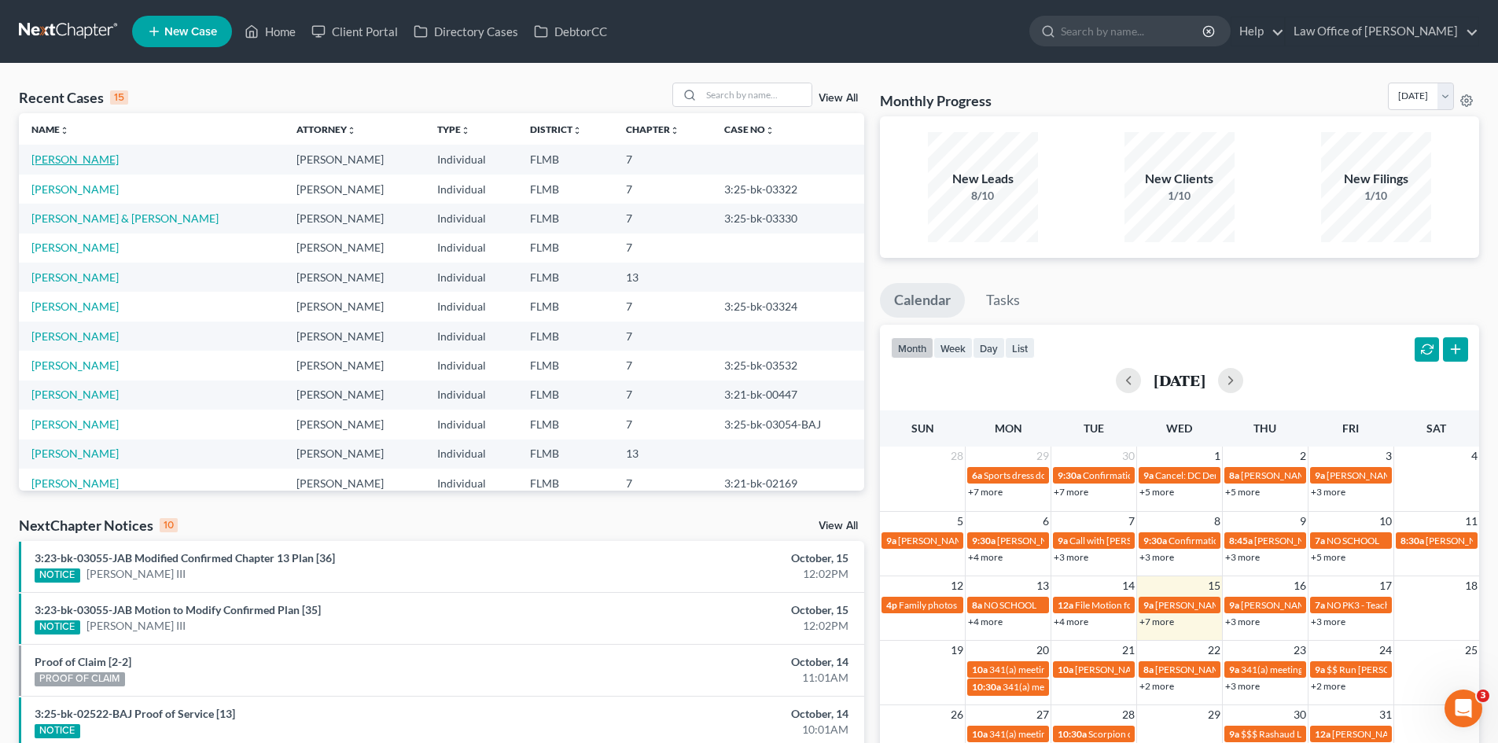
click at [79, 154] on link "[PERSON_NAME]" at bounding box center [74, 159] width 87 height 13
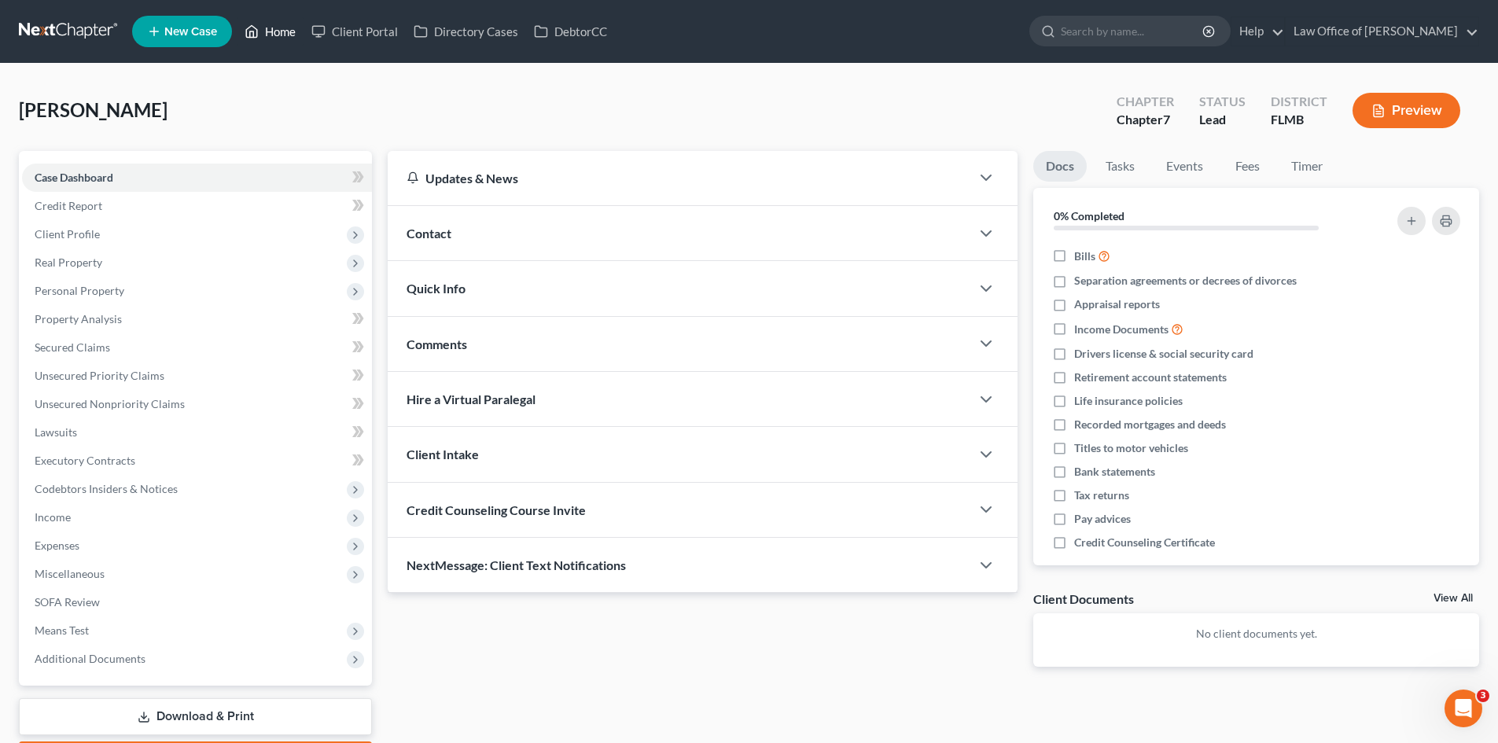
click at [278, 36] on link "Home" at bounding box center [270, 31] width 67 height 28
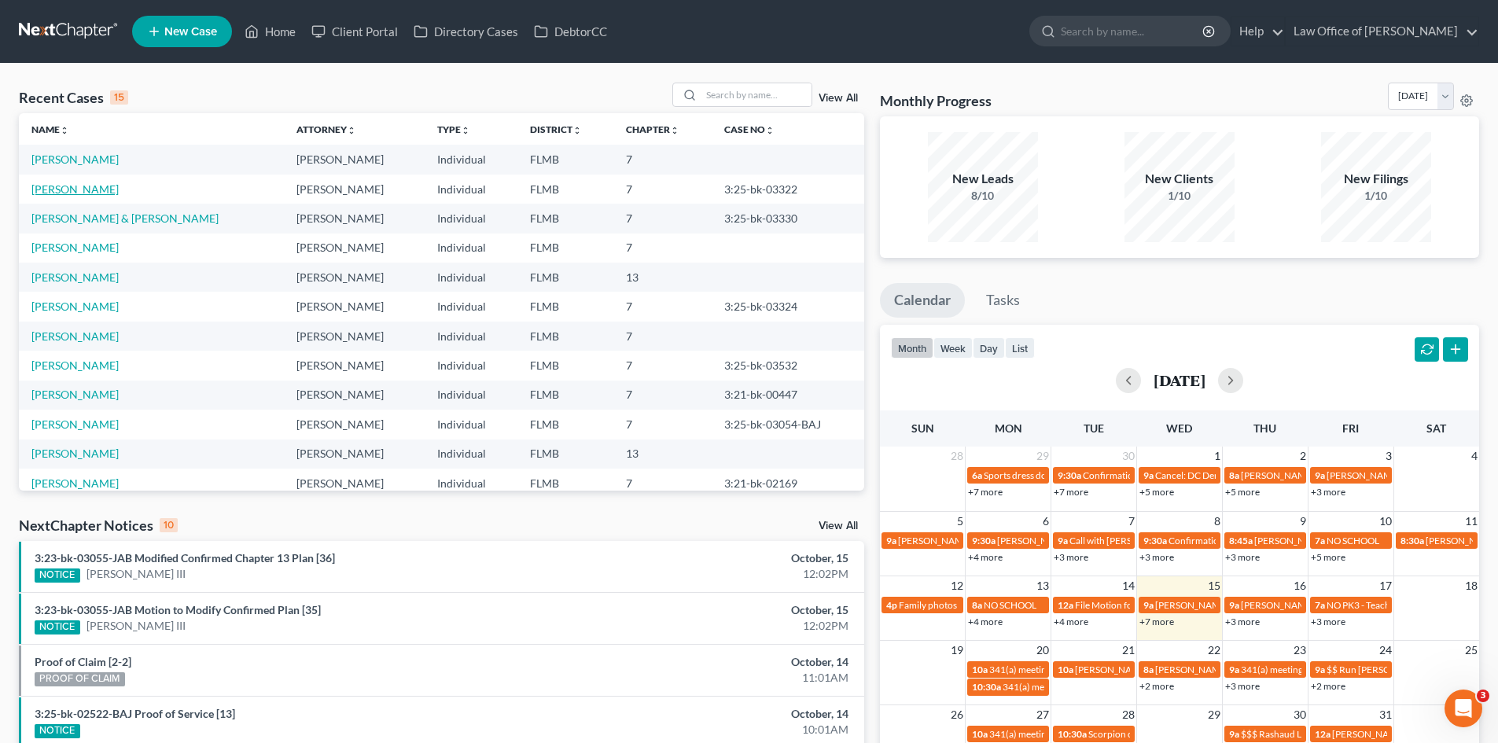
click at [73, 191] on link "[PERSON_NAME]" at bounding box center [74, 188] width 87 height 13
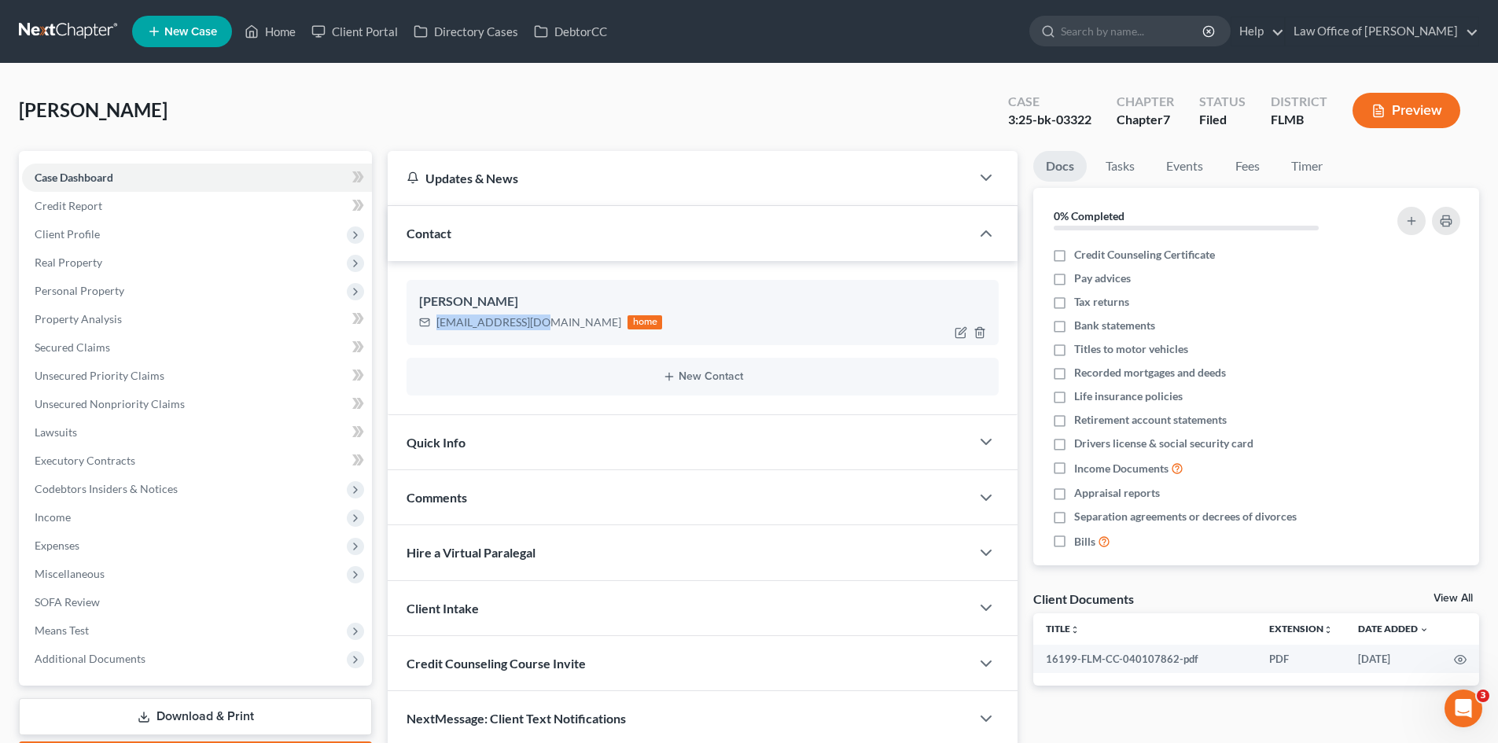
drag, startPoint x: 531, startPoint y: 325, endPoint x: 425, endPoint y: 331, distance: 107.1
click at [425, 331] on div "ziggy.mick@aol.com home" at bounding box center [540, 322] width 243 height 20
copy div "ziggy.mick@aol.com"
click at [954, 333] on icon "button" at bounding box center [960, 332] width 13 height 13
select select "0"
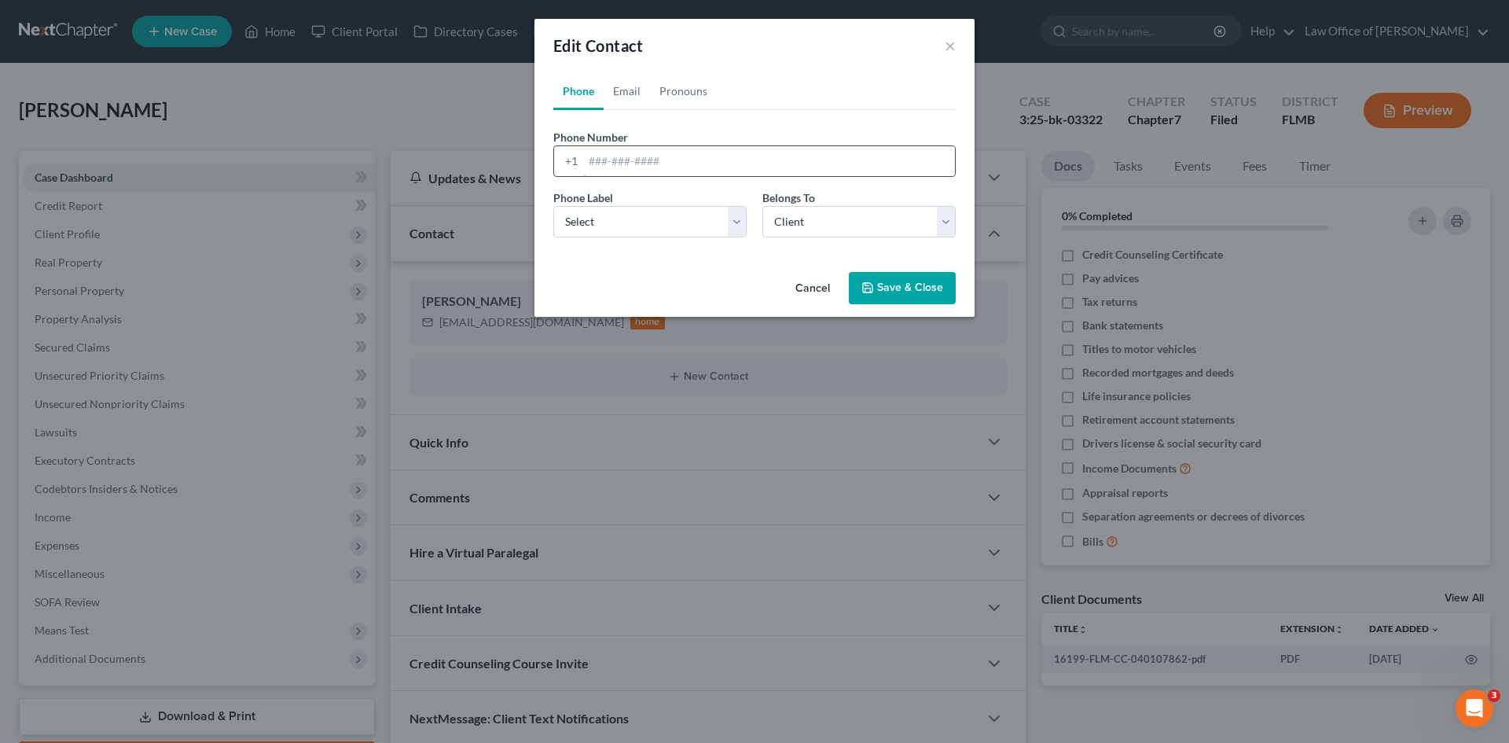
drag, startPoint x: 613, startPoint y: 160, endPoint x: 622, endPoint y: 157, distance: 9.2
click at [613, 160] on input "tel" at bounding box center [769, 161] width 372 height 30
paste input "(904) 888-0815"
click at [610, 158] on input "(904) 888-0815" at bounding box center [769, 161] width 372 height 30
click at [608, 159] on input "(904) 888-0815" at bounding box center [769, 161] width 372 height 30
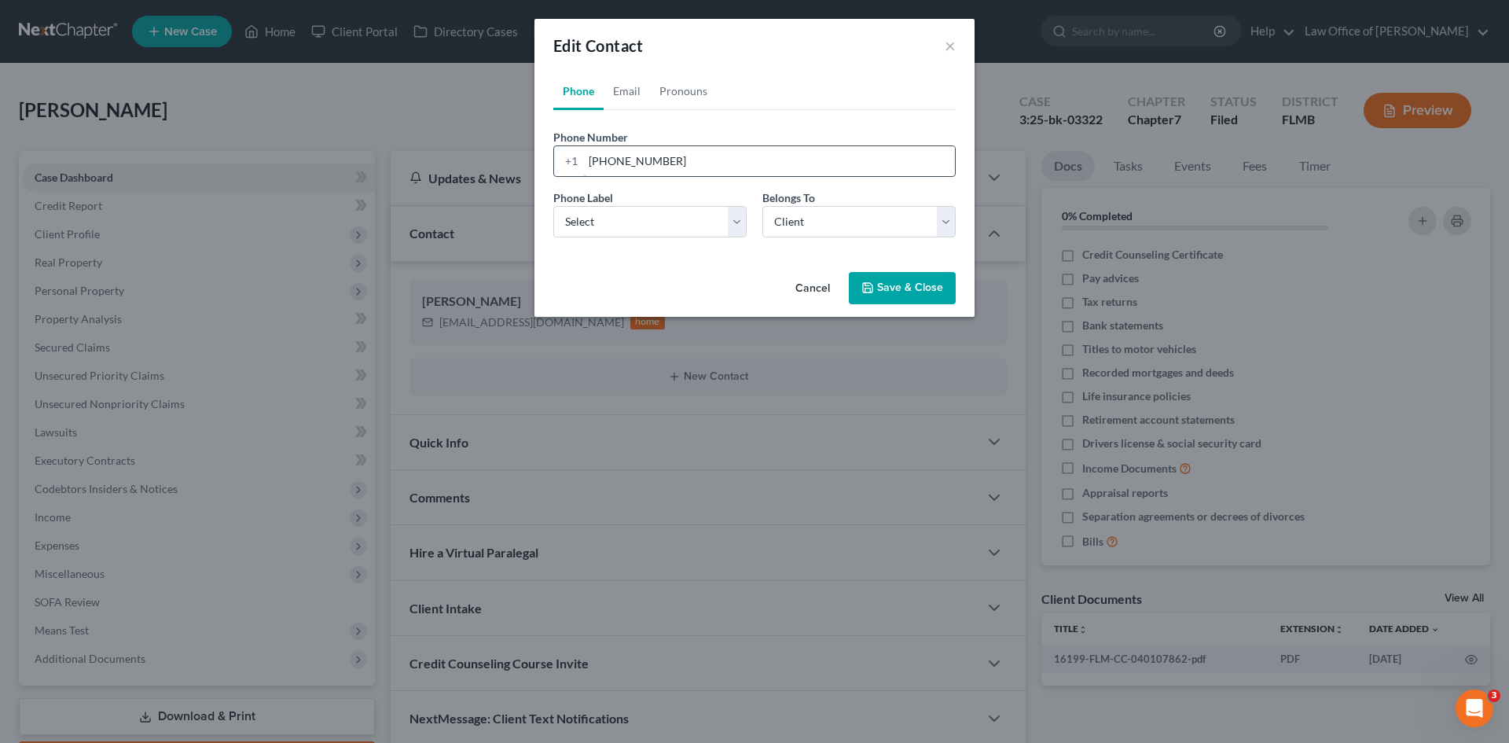
click at [608, 163] on input "(904) 888-0815" at bounding box center [769, 161] width 372 height 30
click at [602, 165] on input "(904) 888-0815" at bounding box center [769, 161] width 372 height 30
click at [609, 165] on input "(904) 888-0815" at bounding box center [769, 161] width 372 height 30
type input "(904) 888-0815"
drag, startPoint x: 623, startPoint y: 222, endPoint x: 627, endPoint y: 237, distance: 15.4
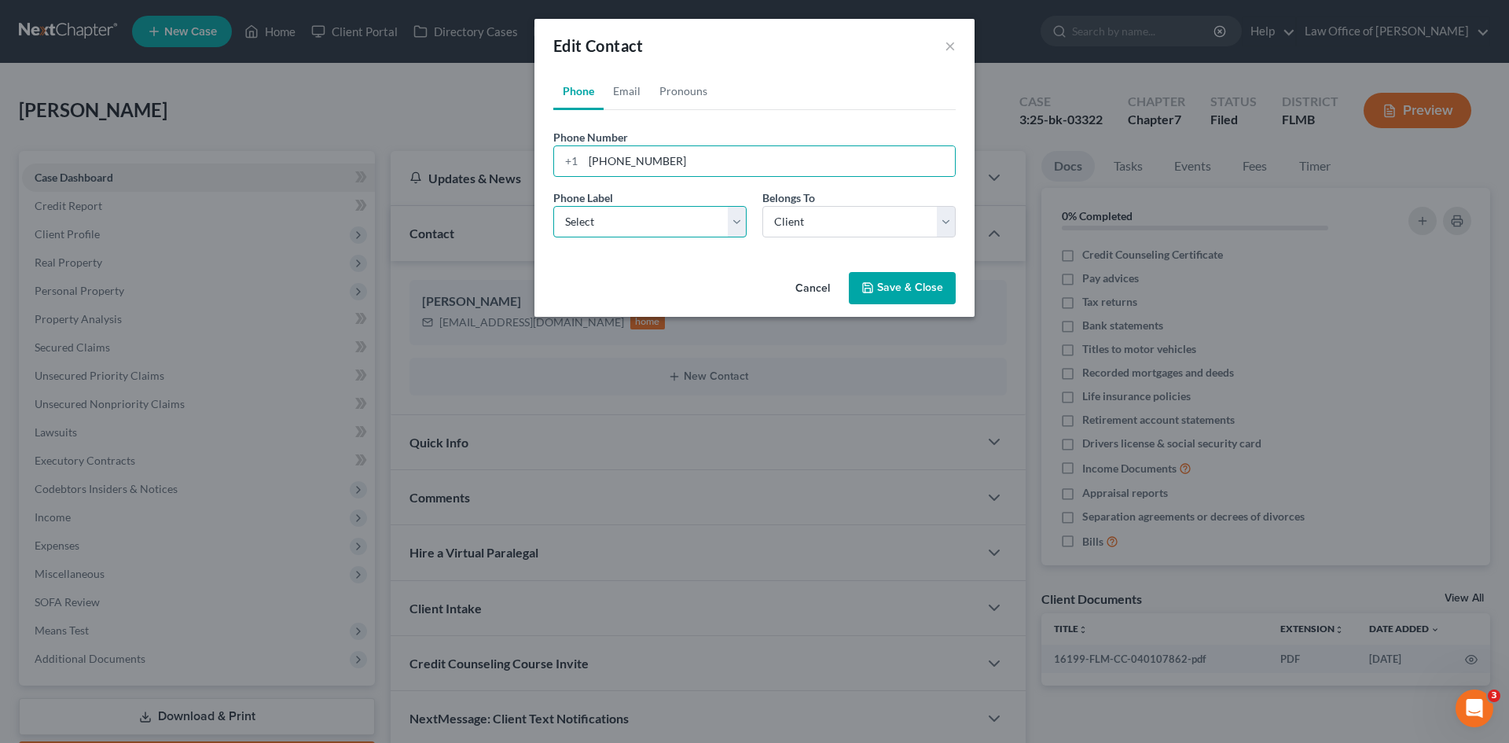
click at [623, 222] on select "Select Mobile Home Work Other" at bounding box center [649, 221] width 193 height 31
select select "0"
click at [553, 206] on select "Select Mobile Home Work Other" at bounding box center [649, 221] width 193 height 31
drag, startPoint x: 787, startPoint y: 225, endPoint x: 785, endPoint y: 234, distance: 9.7
click at [787, 225] on select "Select Client Other" at bounding box center [859, 221] width 193 height 31
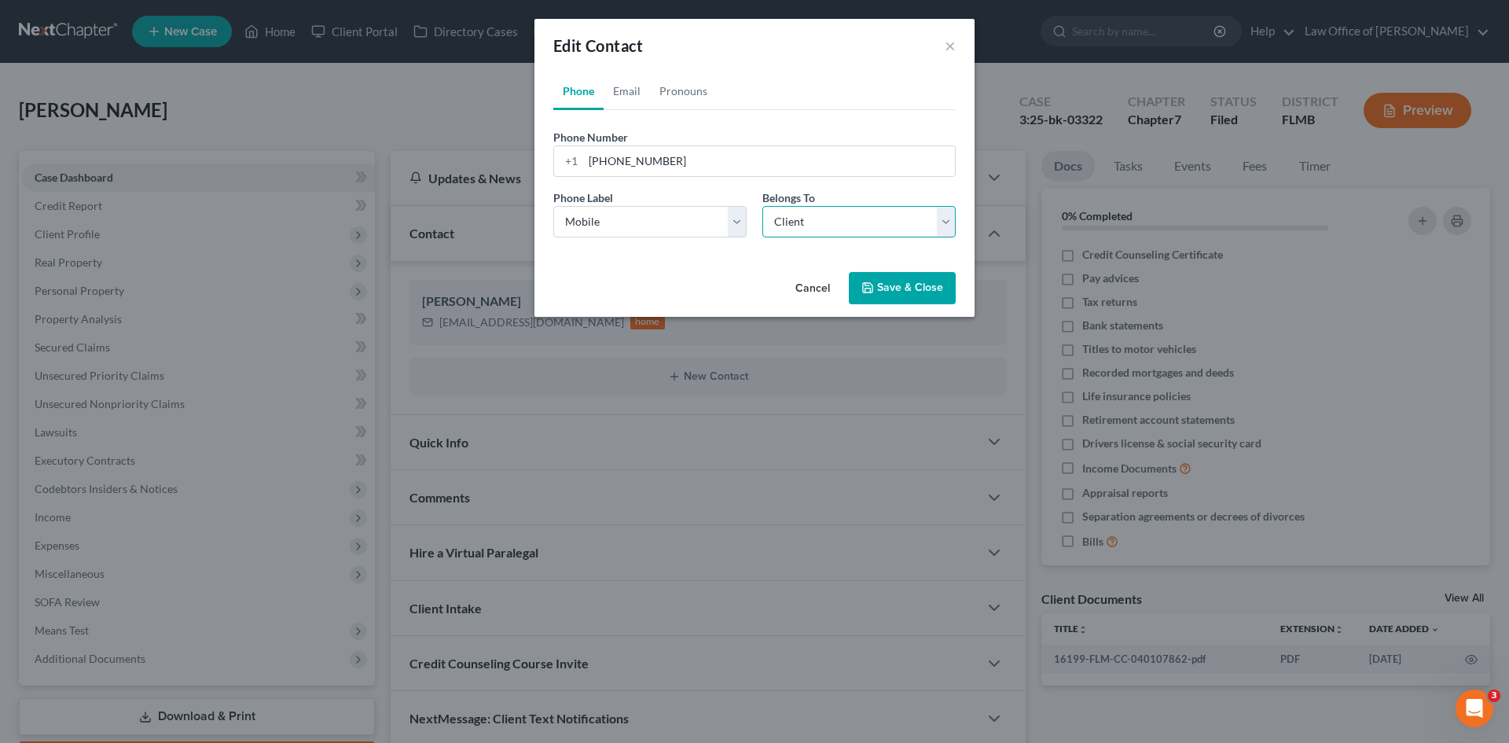
click at [763, 206] on select "Select Client Other" at bounding box center [859, 221] width 193 height 31
click at [868, 282] on icon "button" at bounding box center [868, 287] width 13 height 13
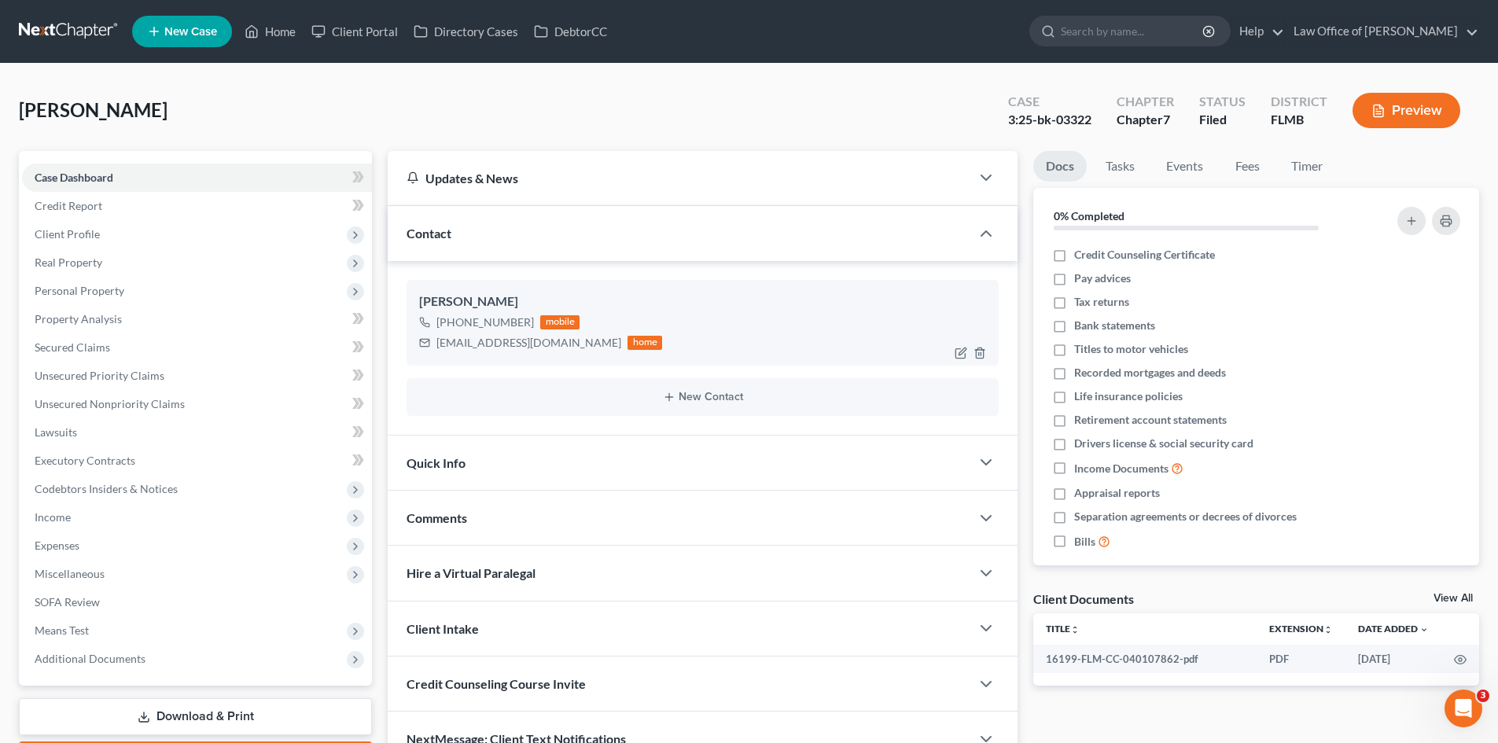
drag, startPoint x: 529, startPoint y: 322, endPoint x: 452, endPoint y: 321, distance: 77.1
click at [452, 321] on div "+1 (904) 888-0815 mobile" at bounding box center [540, 322] width 243 height 20
copy div "(904) 888-0815"
click at [549, 123] on div "Mick, Landon Upgraded Case 3:25-bk-03322 Chapter Chapter 7 Status Filed Distric…" at bounding box center [749, 117] width 1460 height 68
click at [65, 263] on span "Real Property" at bounding box center [69, 261] width 68 height 13
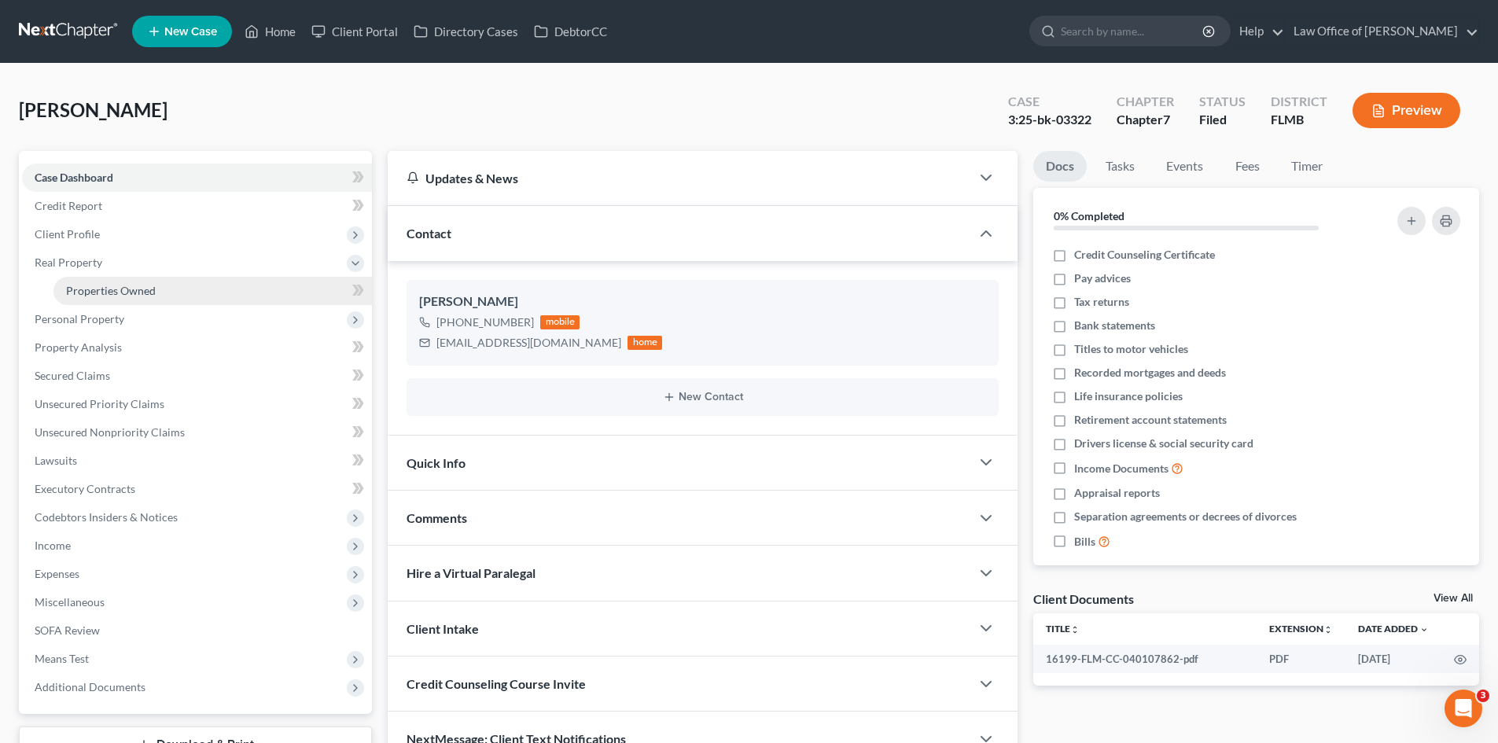
click at [101, 284] on span "Properties Owned" at bounding box center [111, 290] width 90 height 13
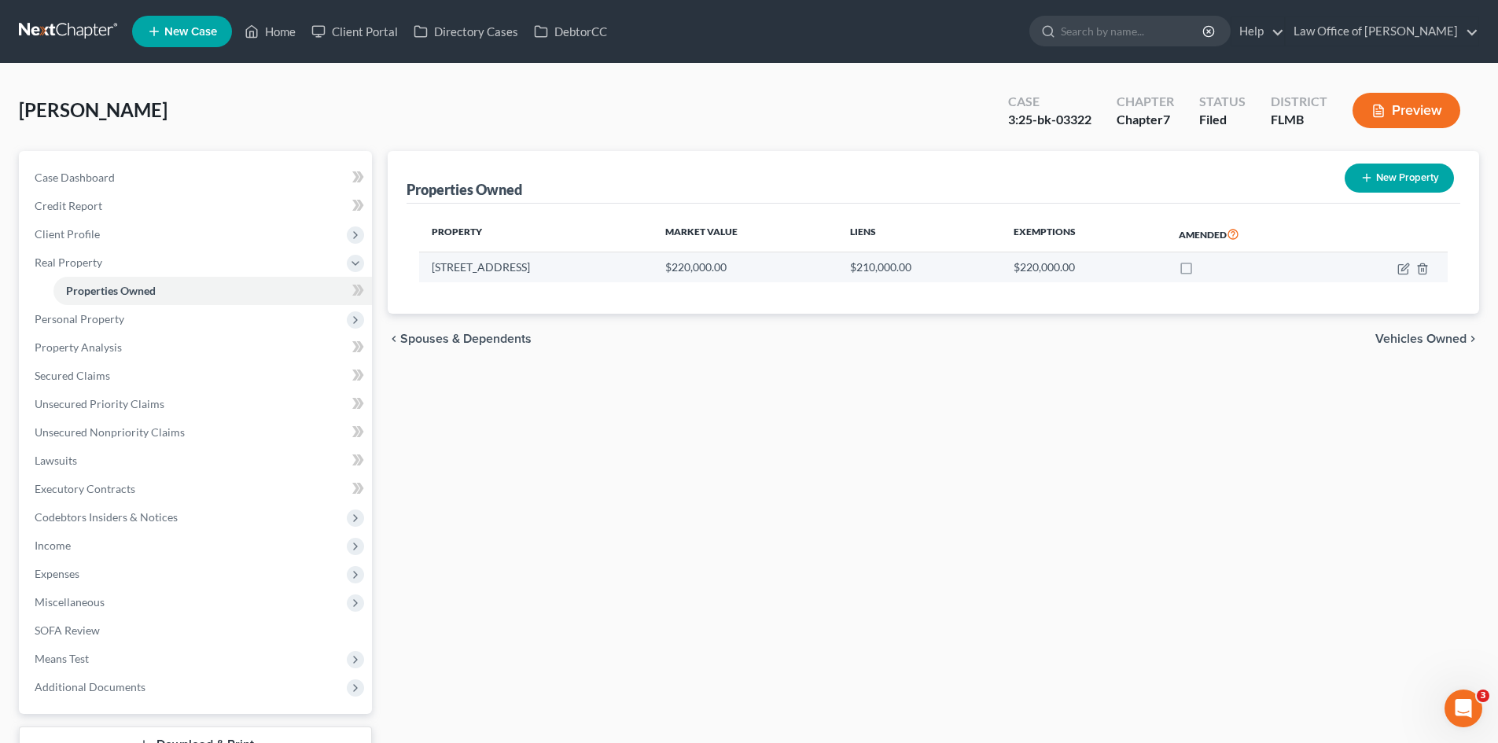
drag, startPoint x: 557, startPoint y: 270, endPoint x: 424, endPoint y: 266, distance: 133.7
click at [424, 266] on td "11902 E. Confederate Dr." at bounding box center [535, 267] width 233 height 30
copy td "11902 E. Confederate Dr."
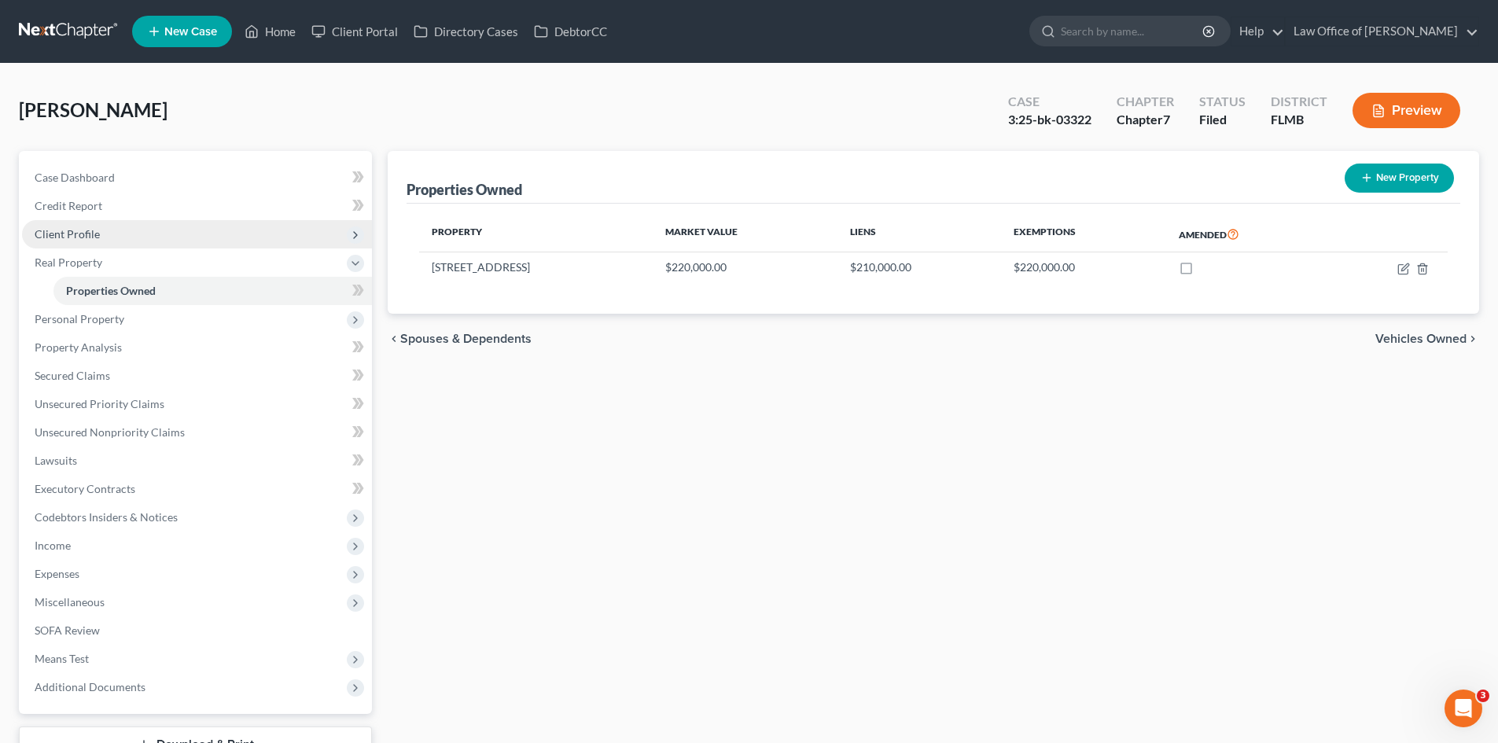
click at [90, 239] on span "Client Profile" at bounding box center [67, 233] width 65 height 13
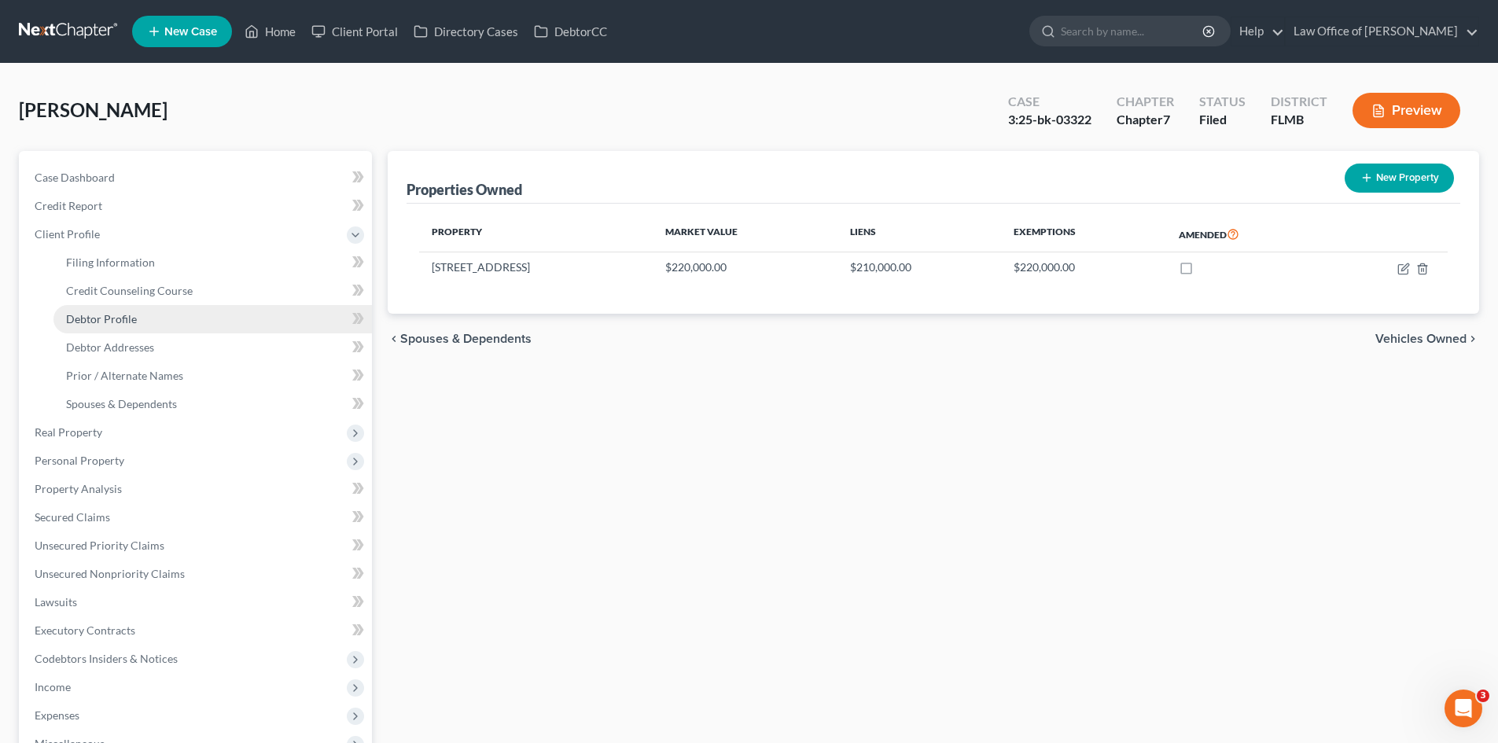
click at [115, 320] on span "Debtor Profile" at bounding box center [101, 318] width 71 height 13
select select "0"
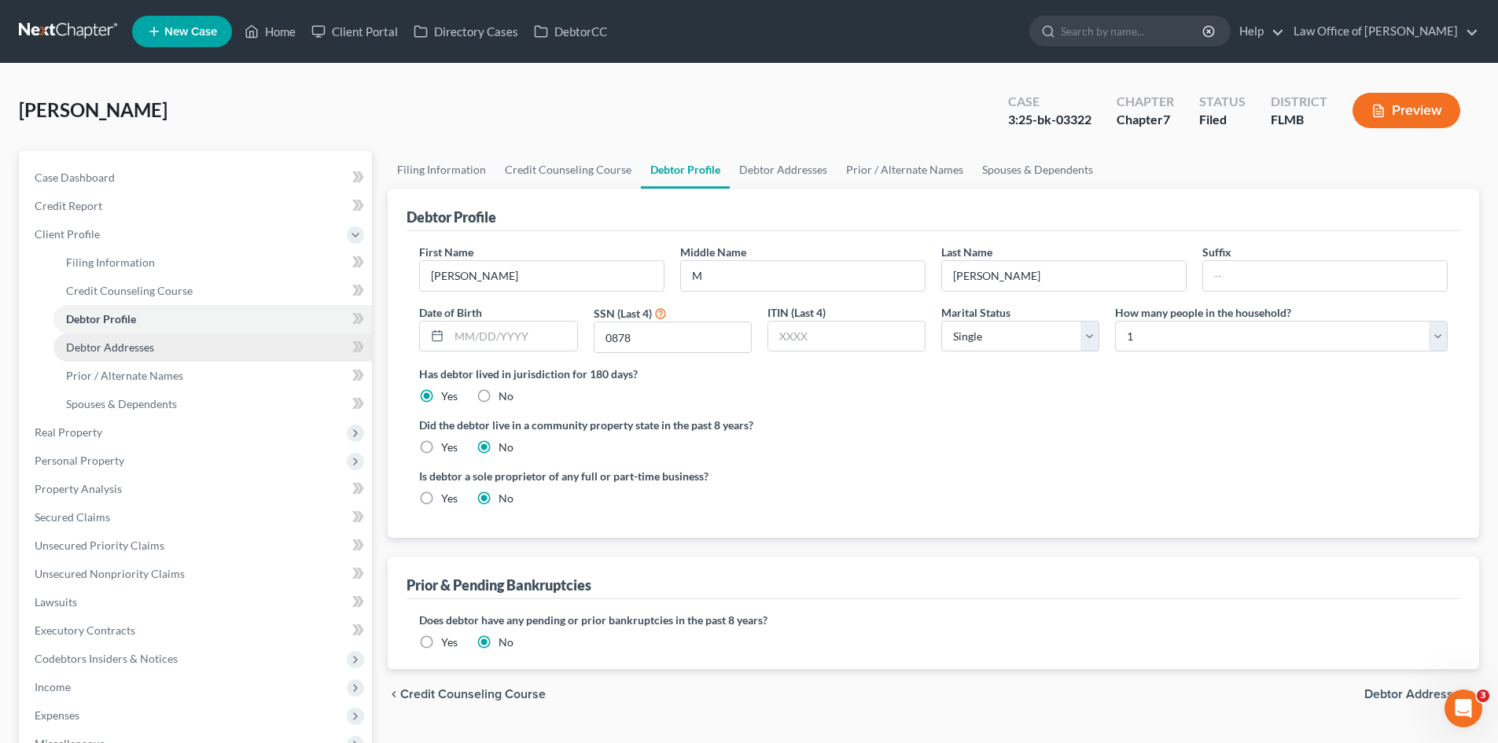
click at [123, 349] on span "Debtor Addresses" at bounding box center [110, 346] width 88 height 13
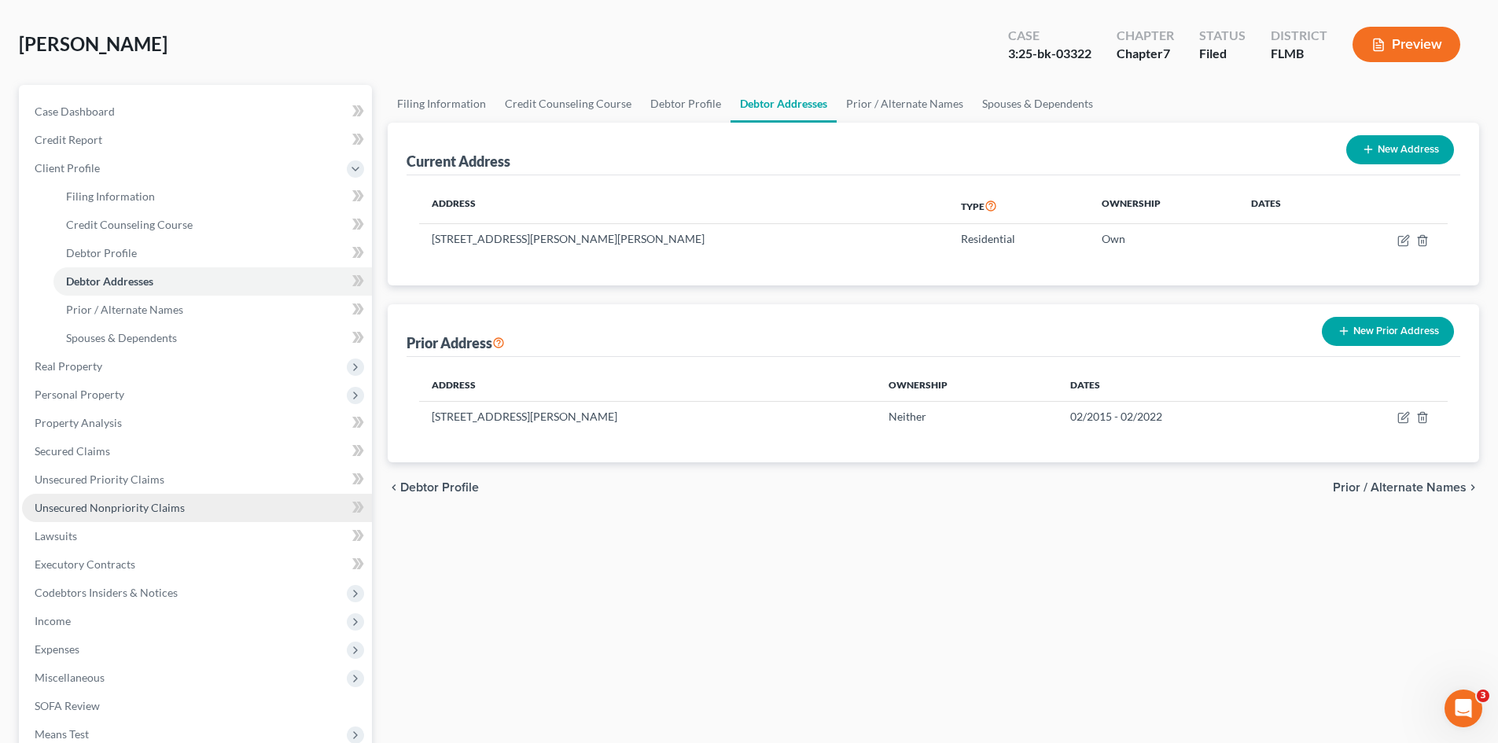
scroll to position [157, 0]
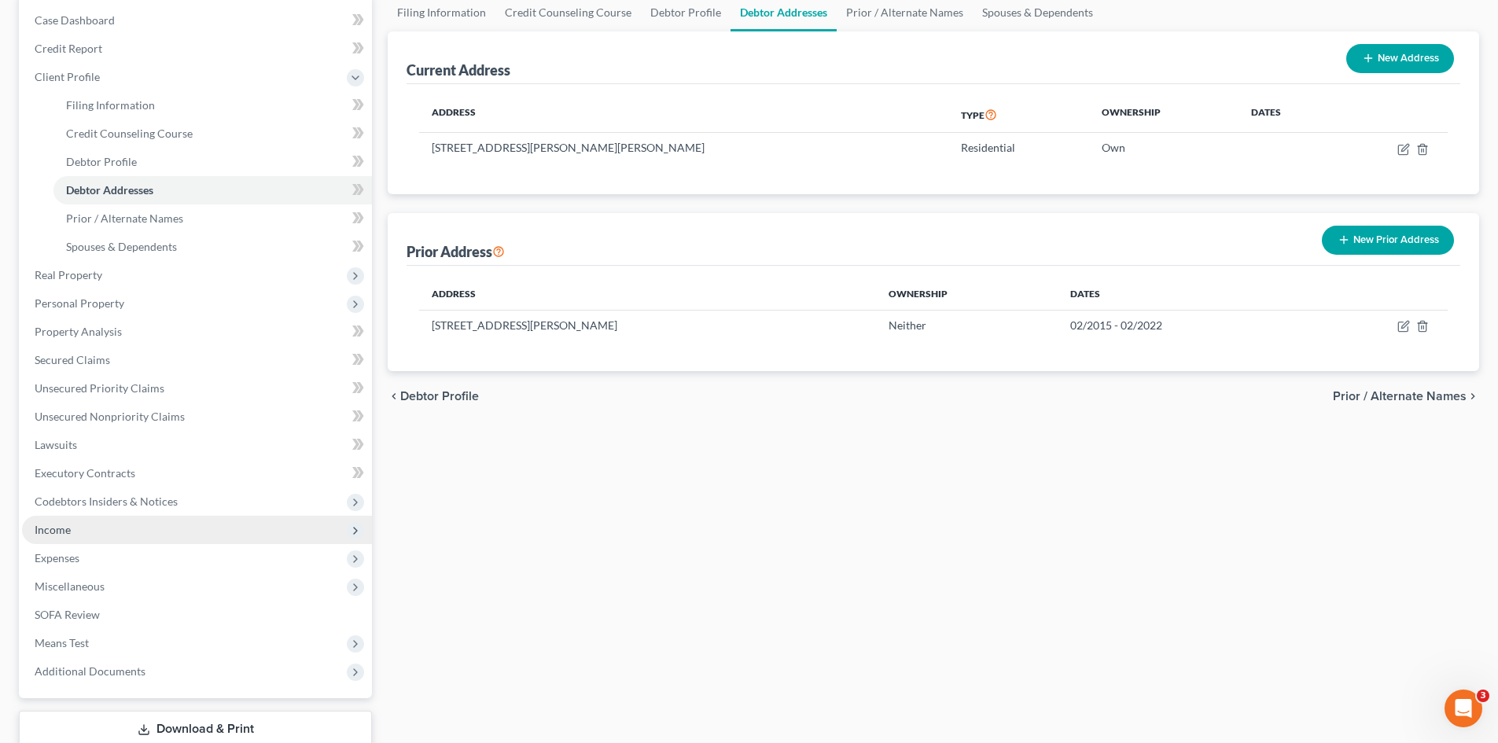
click at [107, 532] on span "Income" at bounding box center [197, 530] width 350 height 28
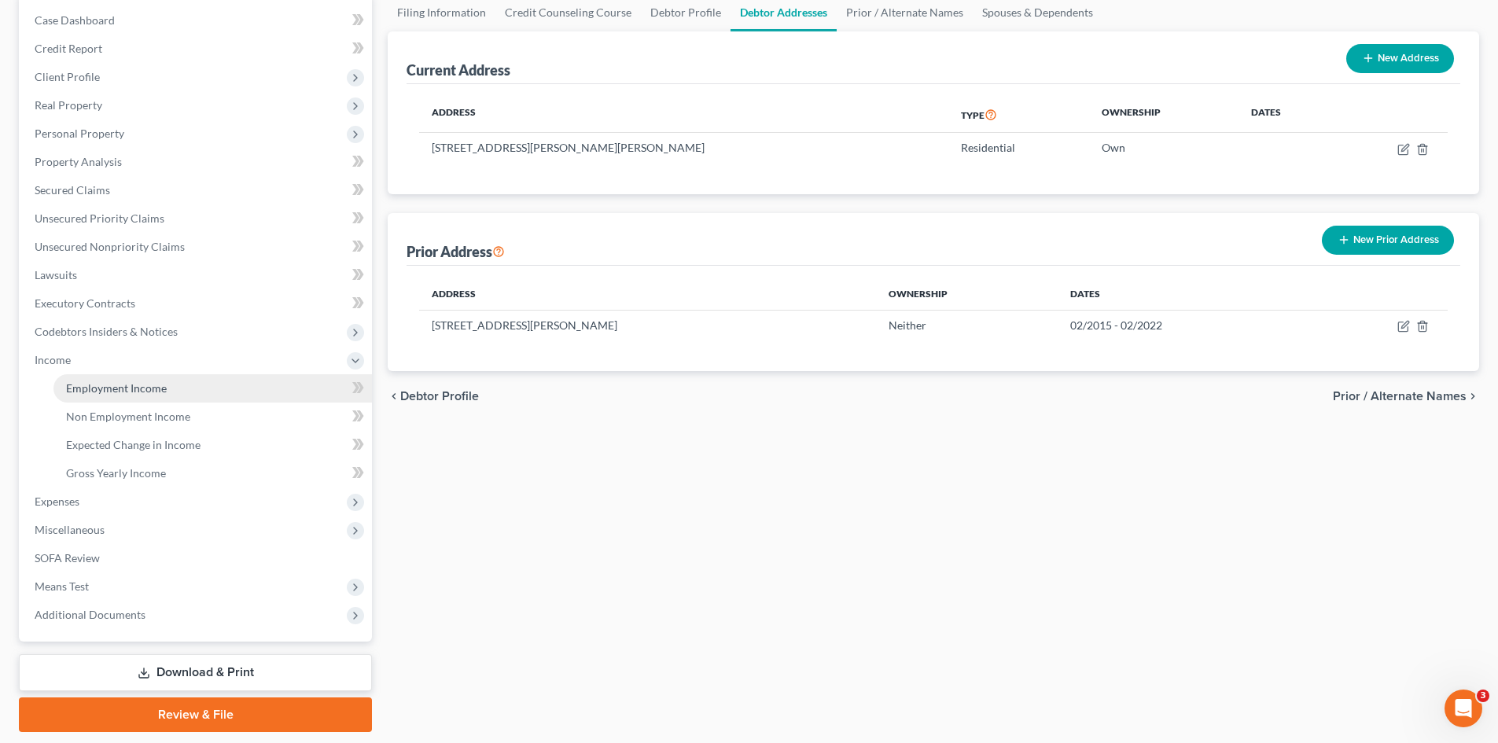
click at [146, 396] on link "Employment Income" at bounding box center [212, 388] width 318 height 28
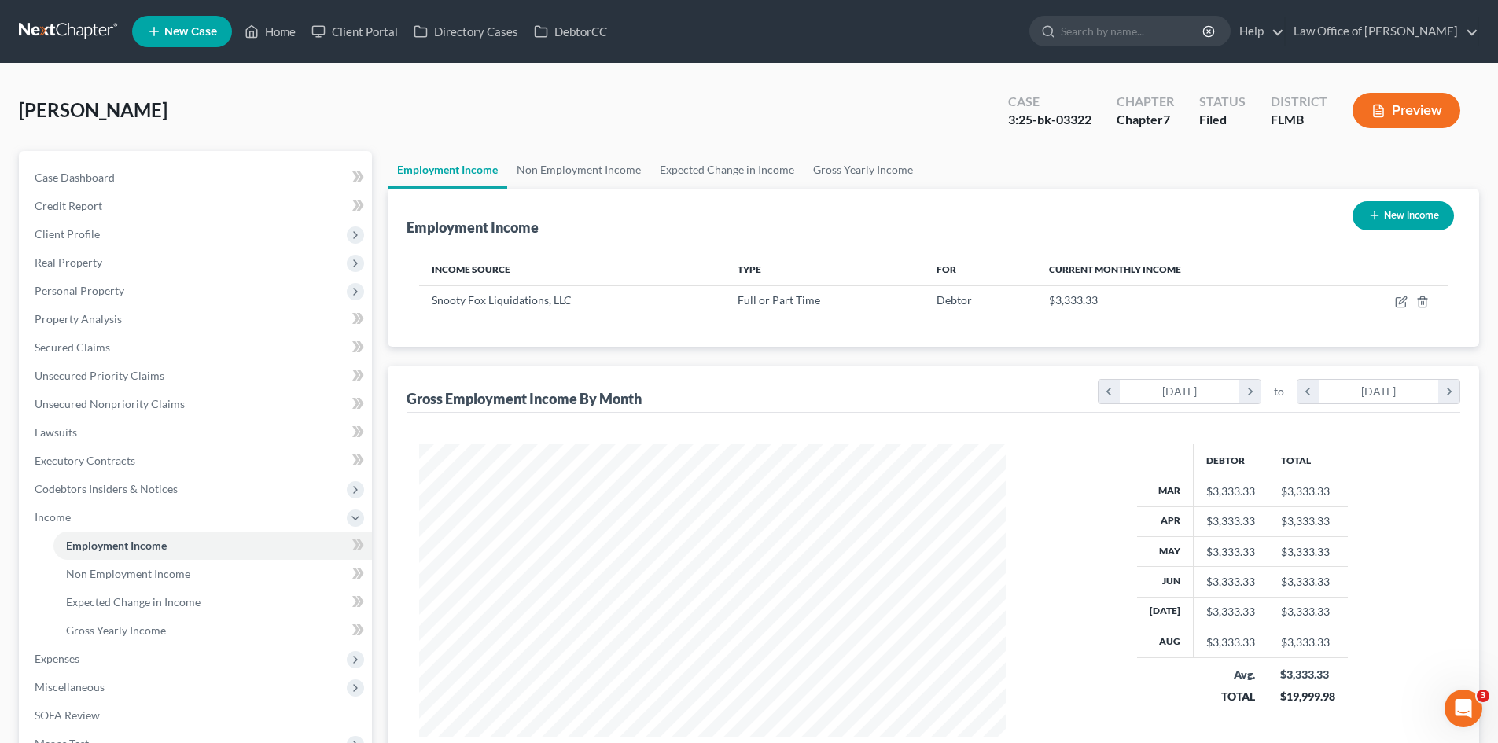
scroll to position [293, 618]
click at [296, 36] on link "Home" at bounding box center [270, 31] width 67 height 28
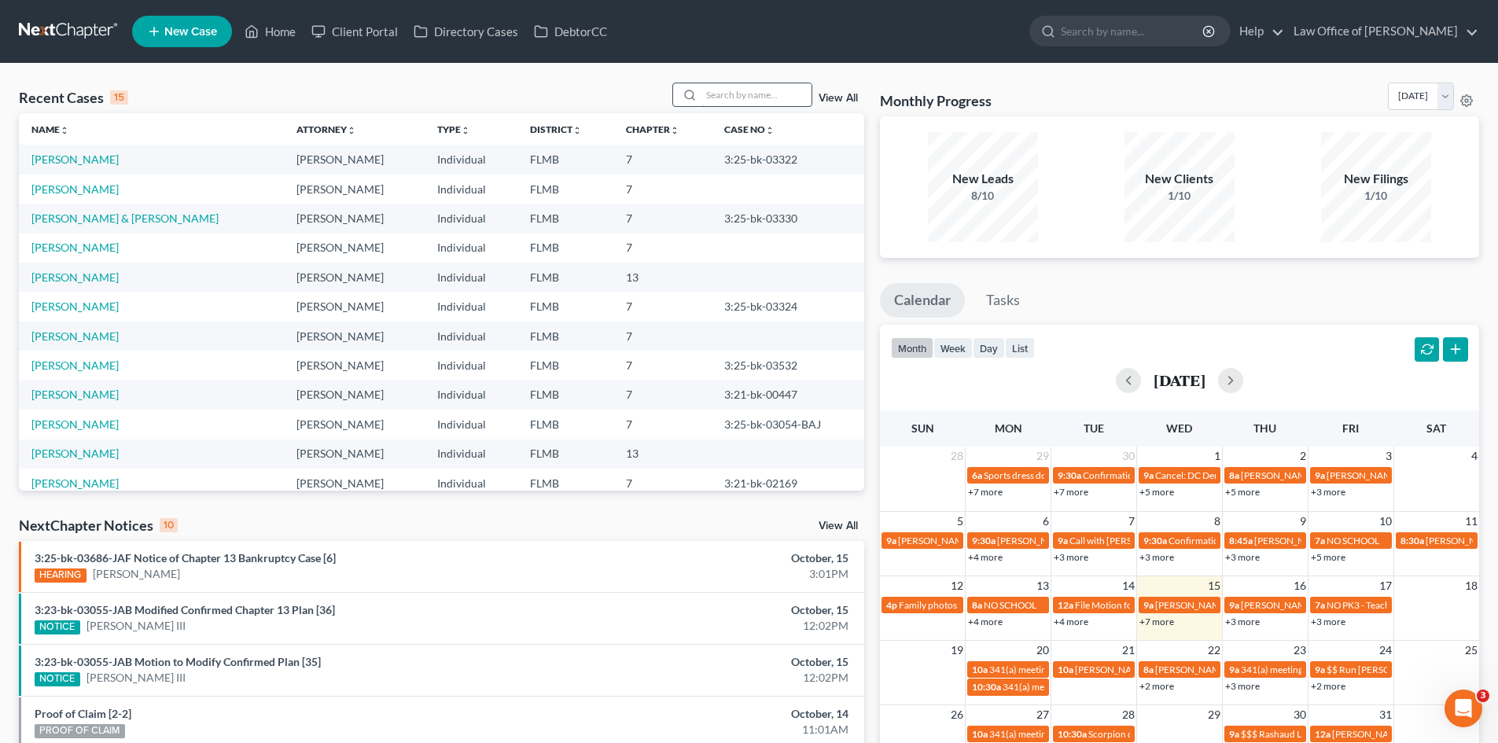
click at [752, 101] on input "search" at bounding box center [756, 94] width 110 height 23
type input "simmons"
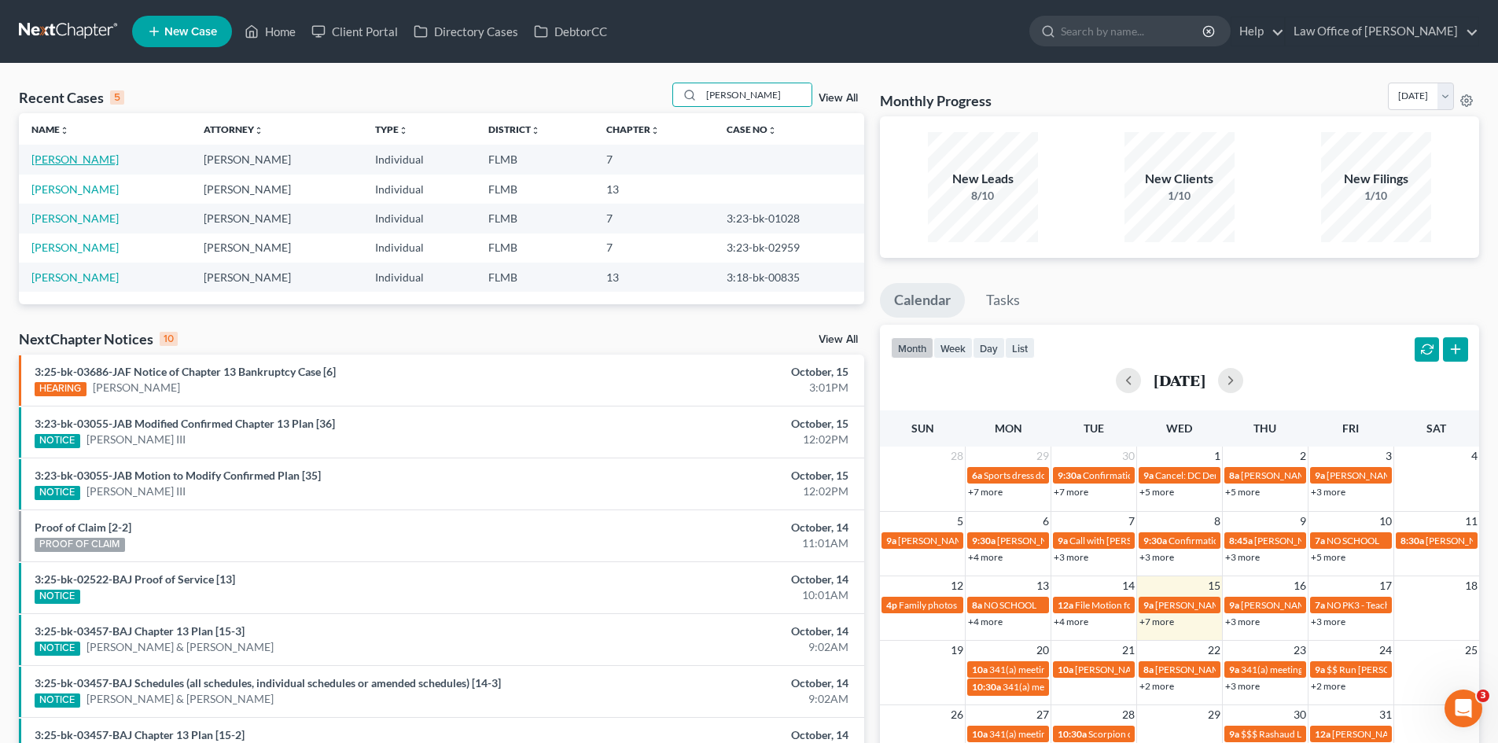
click at [87, 158] on link "[PERSON_NAME]" at bounding box center [74, 159] width 87 height 13
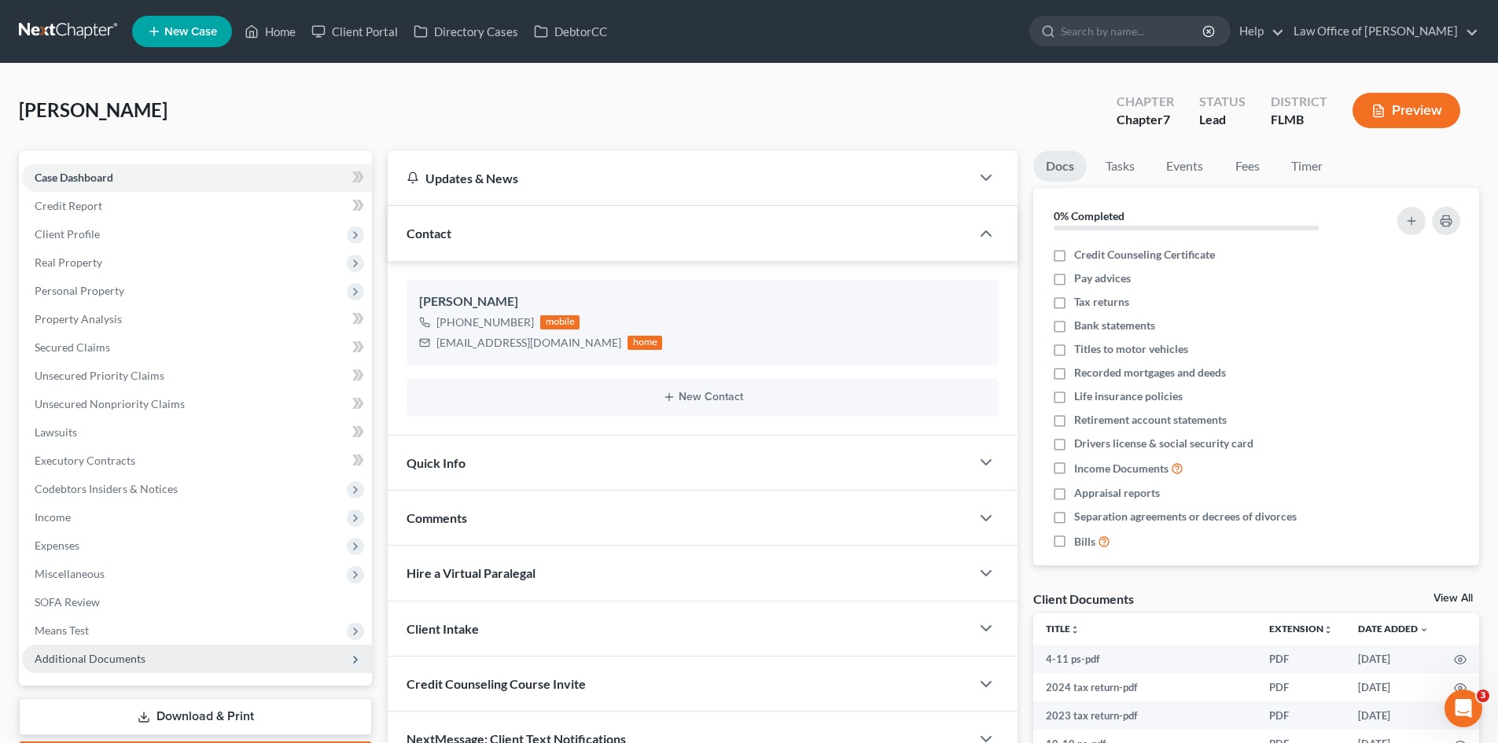
click at [100, 656] on span "Additional Documents" at bounding box center [90, 658] width 111 height 13
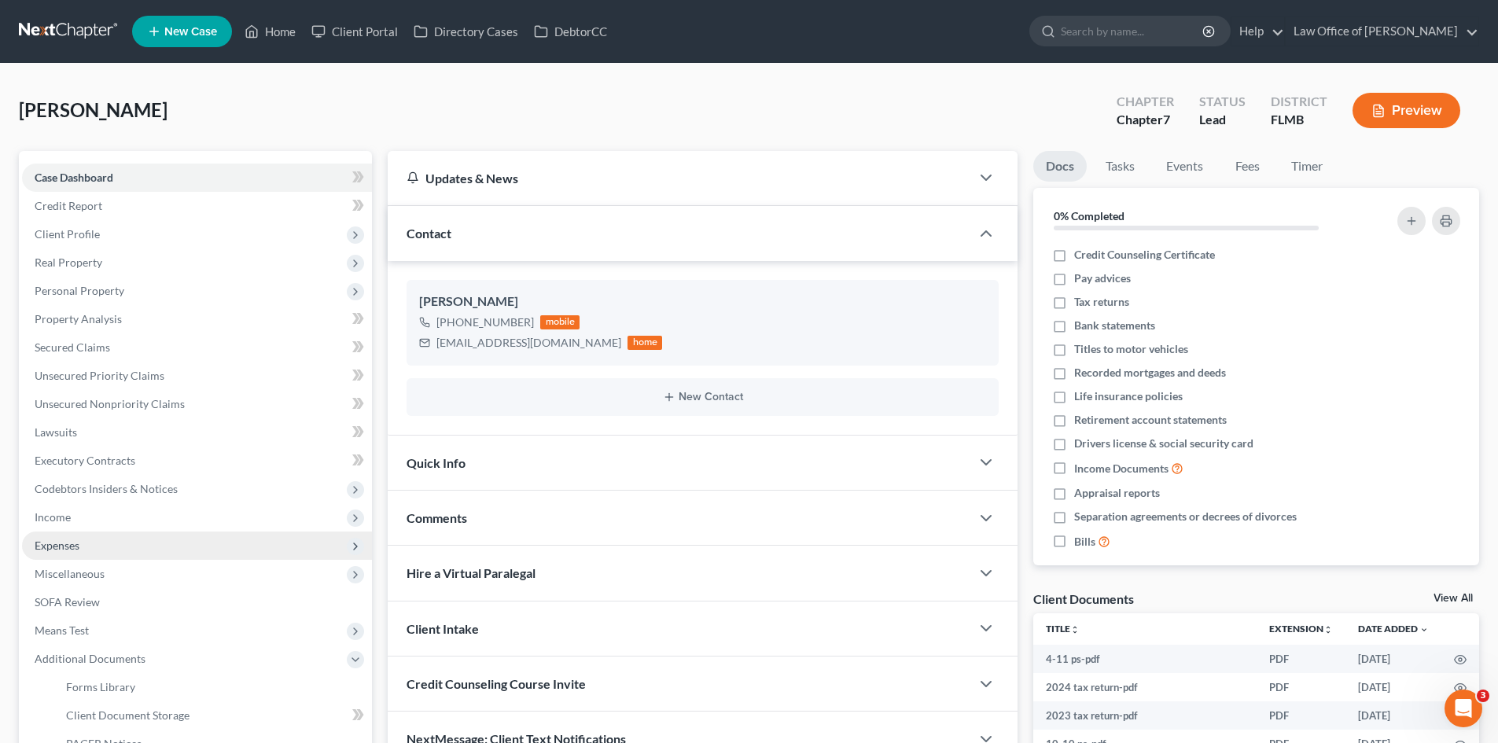
scroll to position [270, 0]
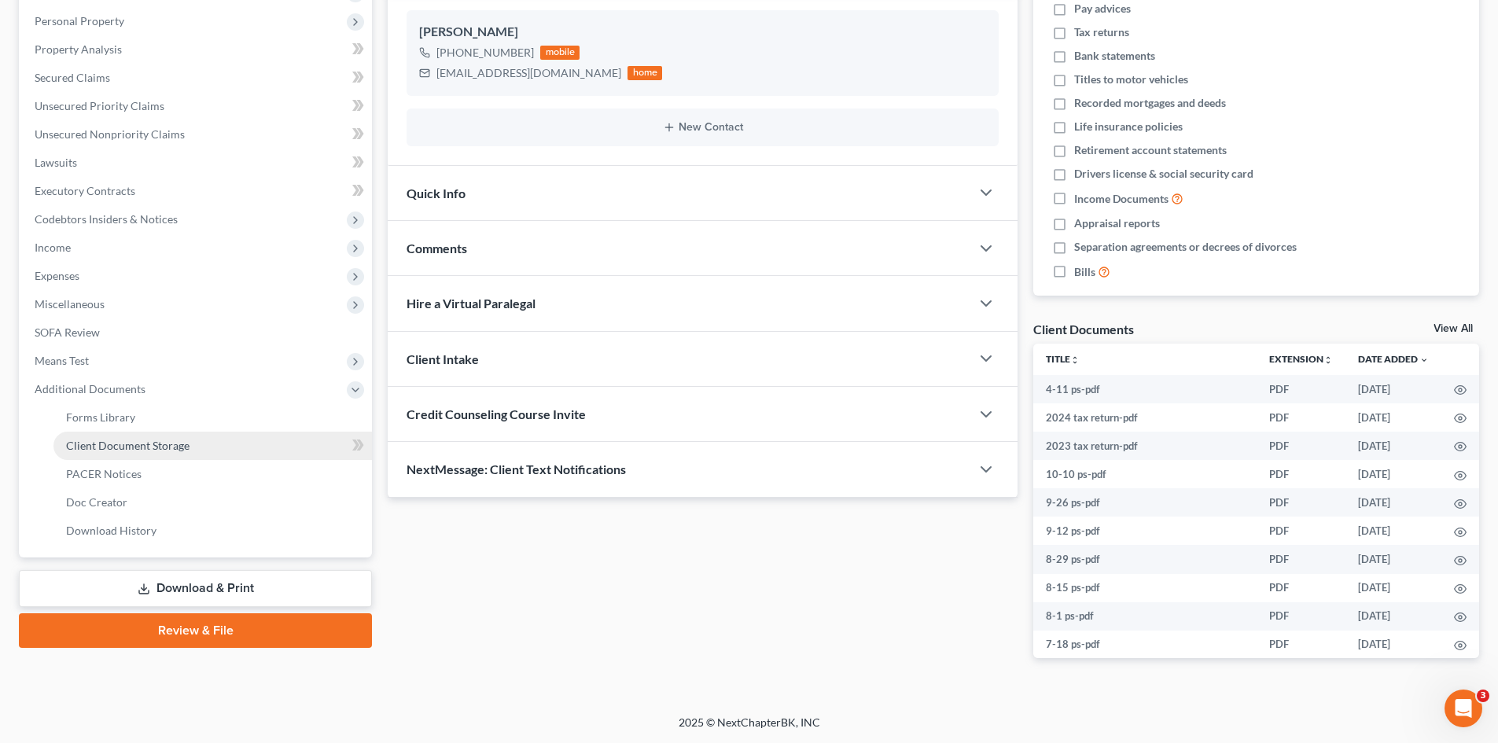
click at [163, 450] on span "Client Document Storage" at bounding box center [127, 445] width 123 height 13
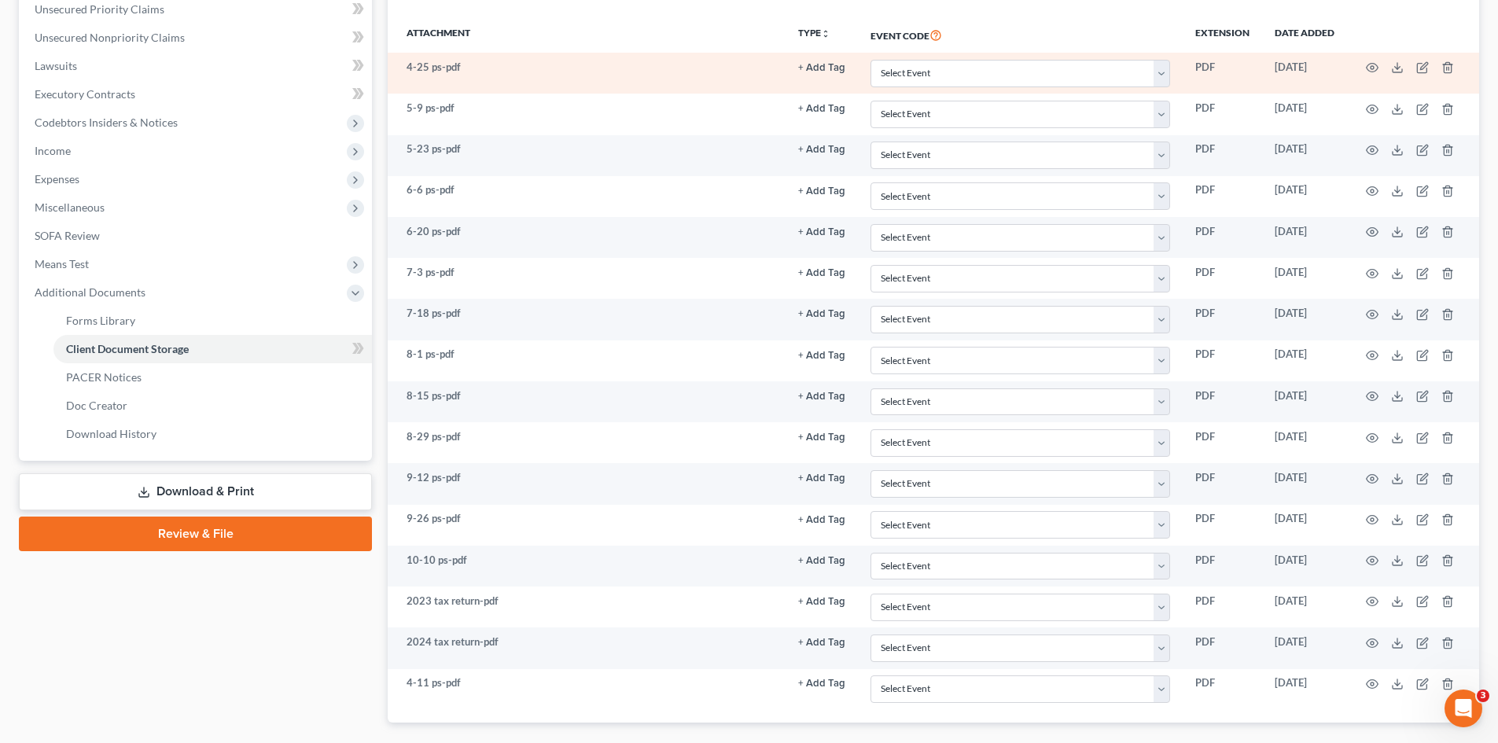
scroll to position [456, 0]
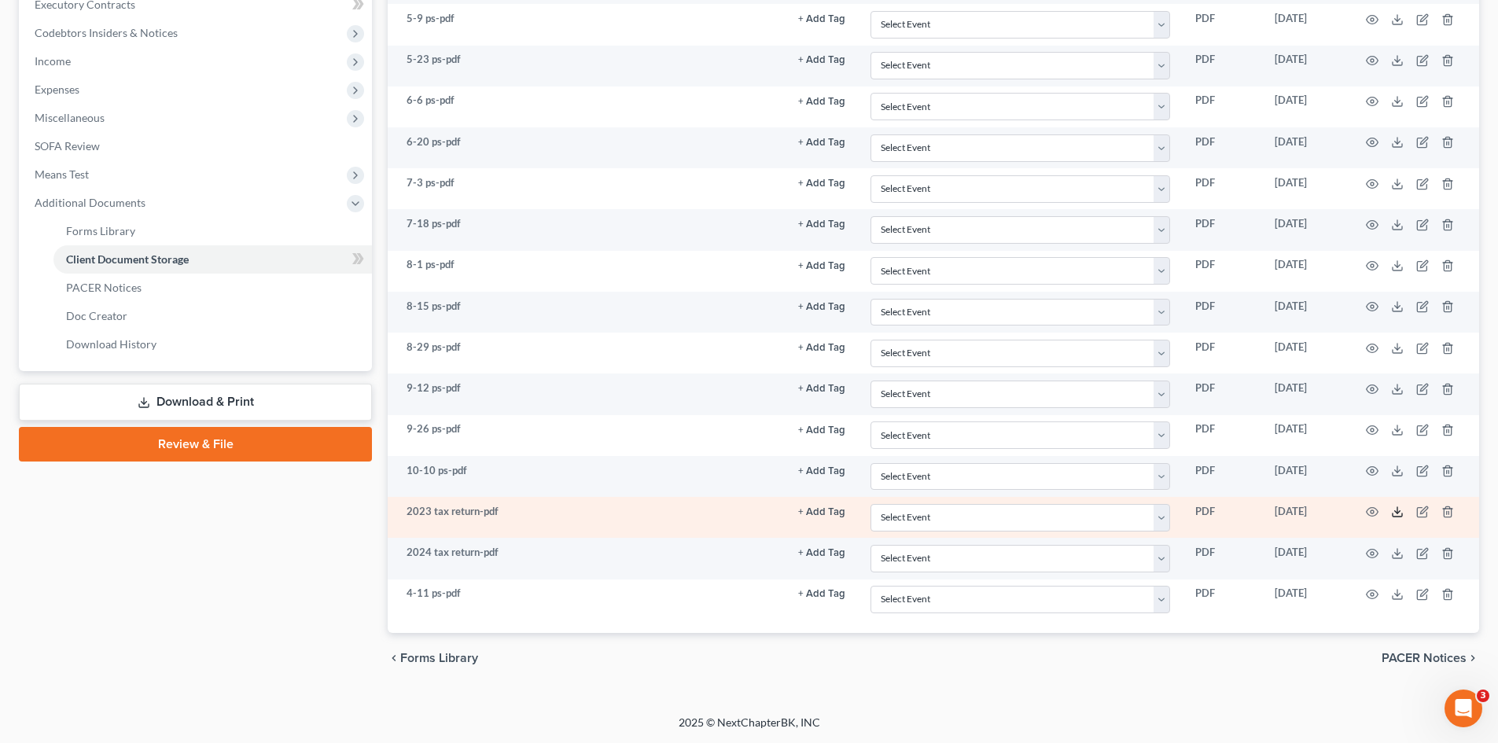
click at [1395, 512] on polyline at bounding box center [1398, 512] width 6 height 2
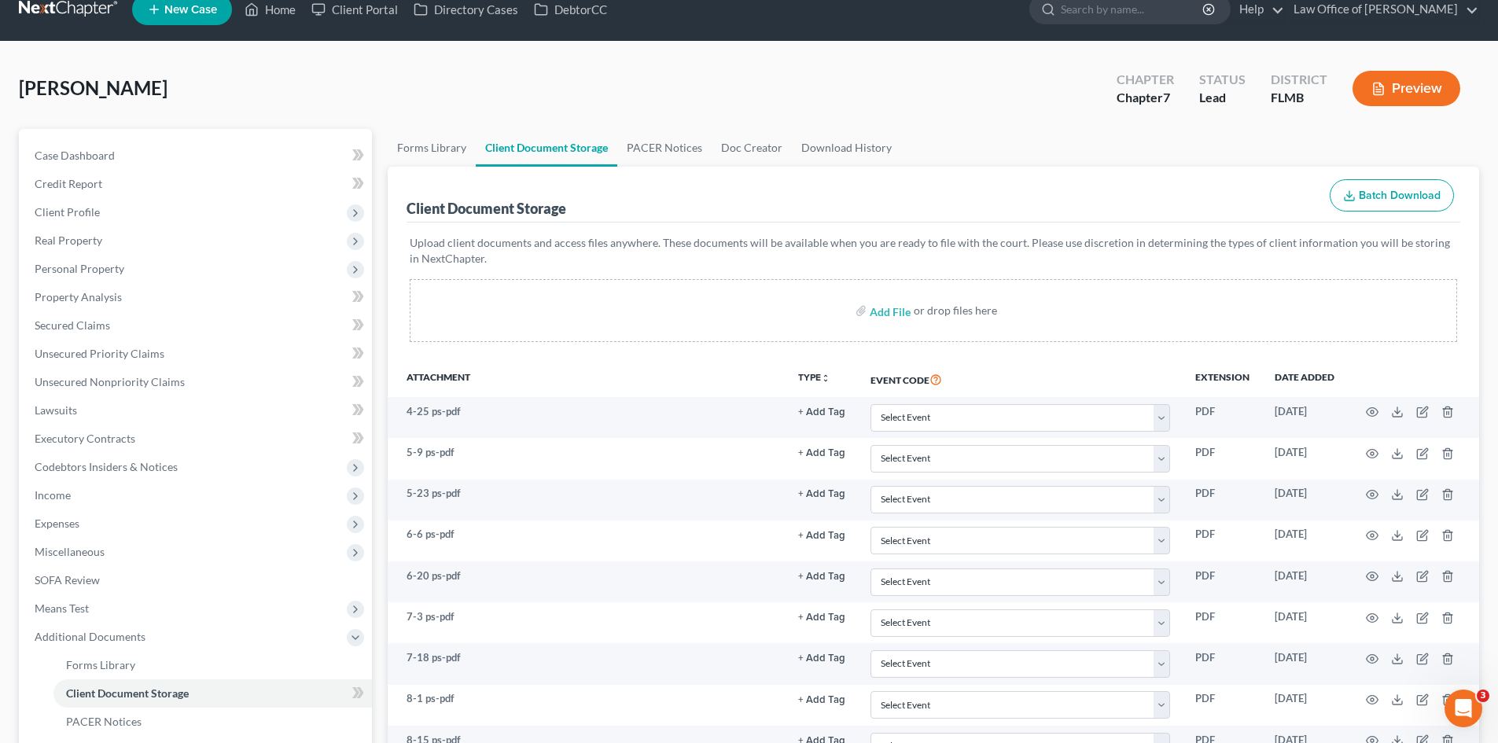
scroll to position [0, 0]
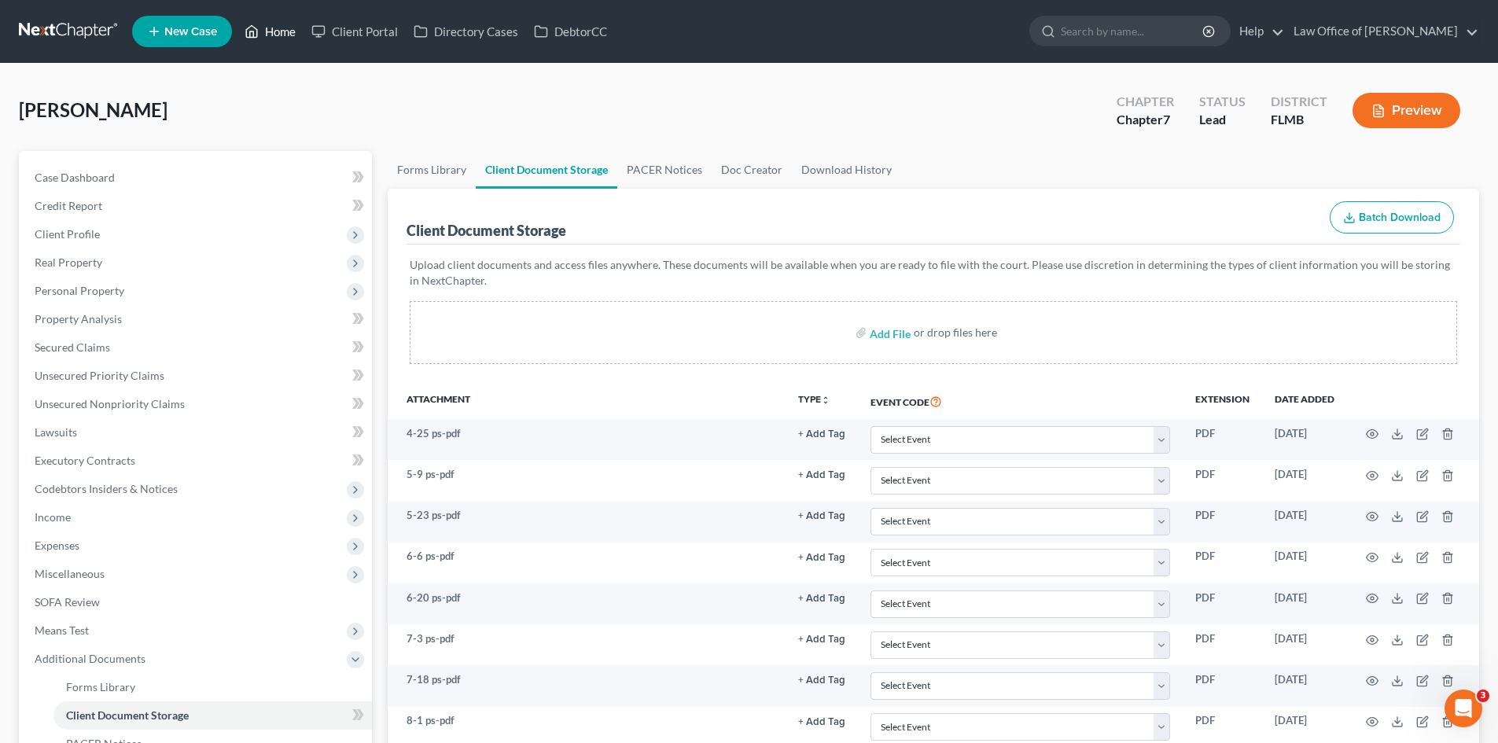
click at [258, 31] on icon at bounding box center [252, 32] width 11 height 12
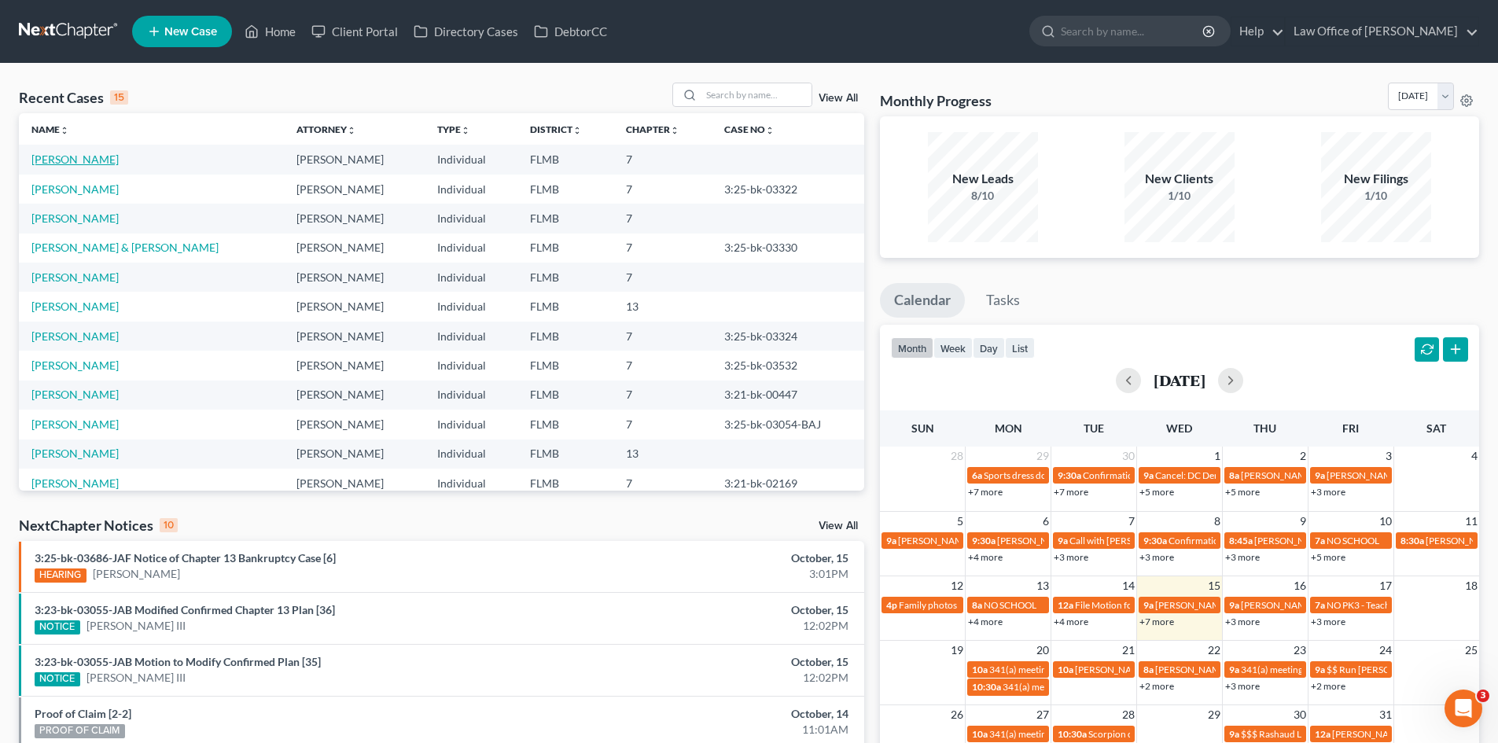
click at [99, 160] on link "[PERSON_NAME]" at bounding box center [74, 159] width 87 height 13
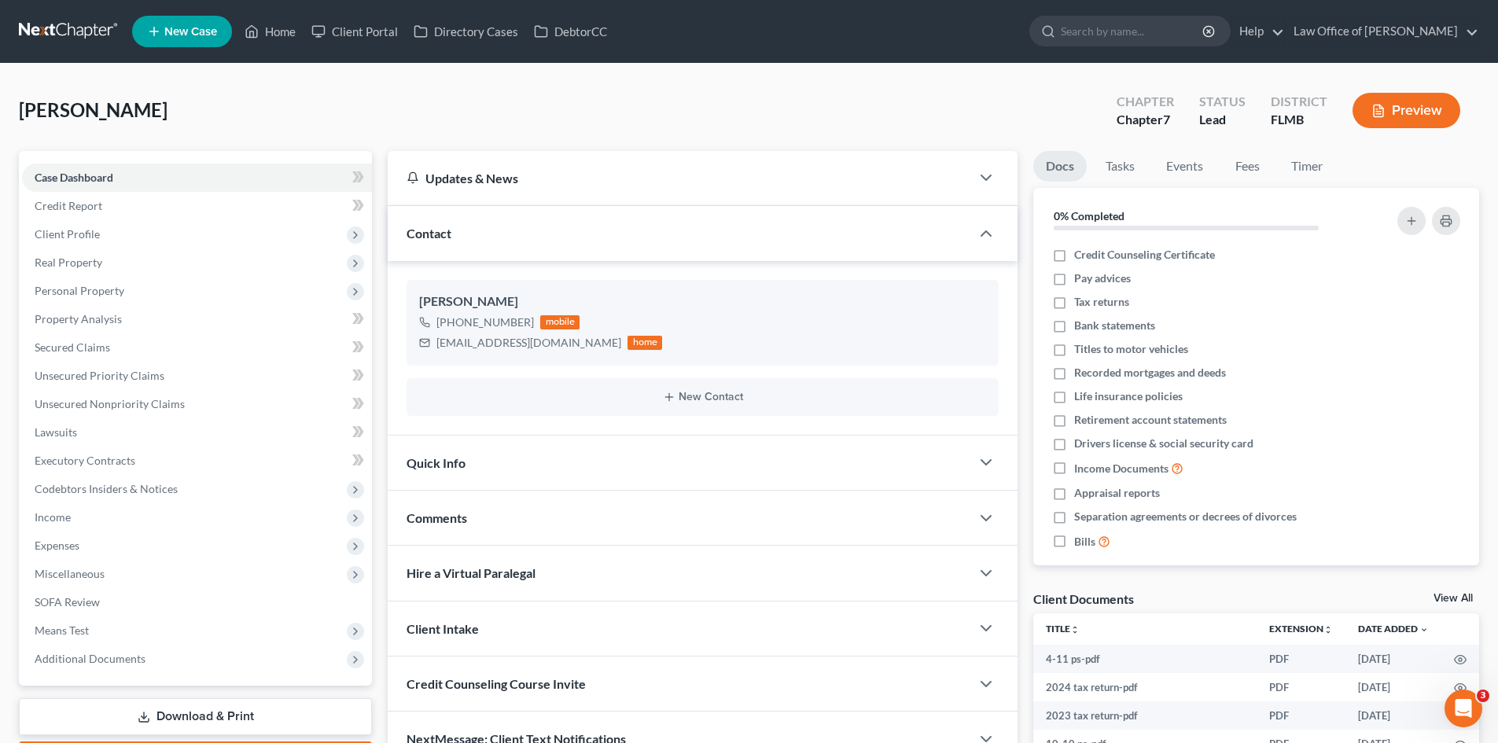
drag, startPoint x: 260, startPoint y: 9, endPoint x: 219, endPoint y: 32, distance: 47.2
click at [259, 9] on nav "Home New Case Client Portal Directory Cases DebtorCC Law Office of David Meltze…" at bounding box center [749, 31] width 1498 height 63
click at [219, 32] on link "New Case" at bounding box center [182, 31] width 100 height 31
drag, startPoint x: 219, startPoint y: 32, endPoint x: 292, endPoint y: 29, distance: 72.4
click at [274, 22] on div "New Case × Please wait..." at bounding box center [749, 371] width 1498 height 743
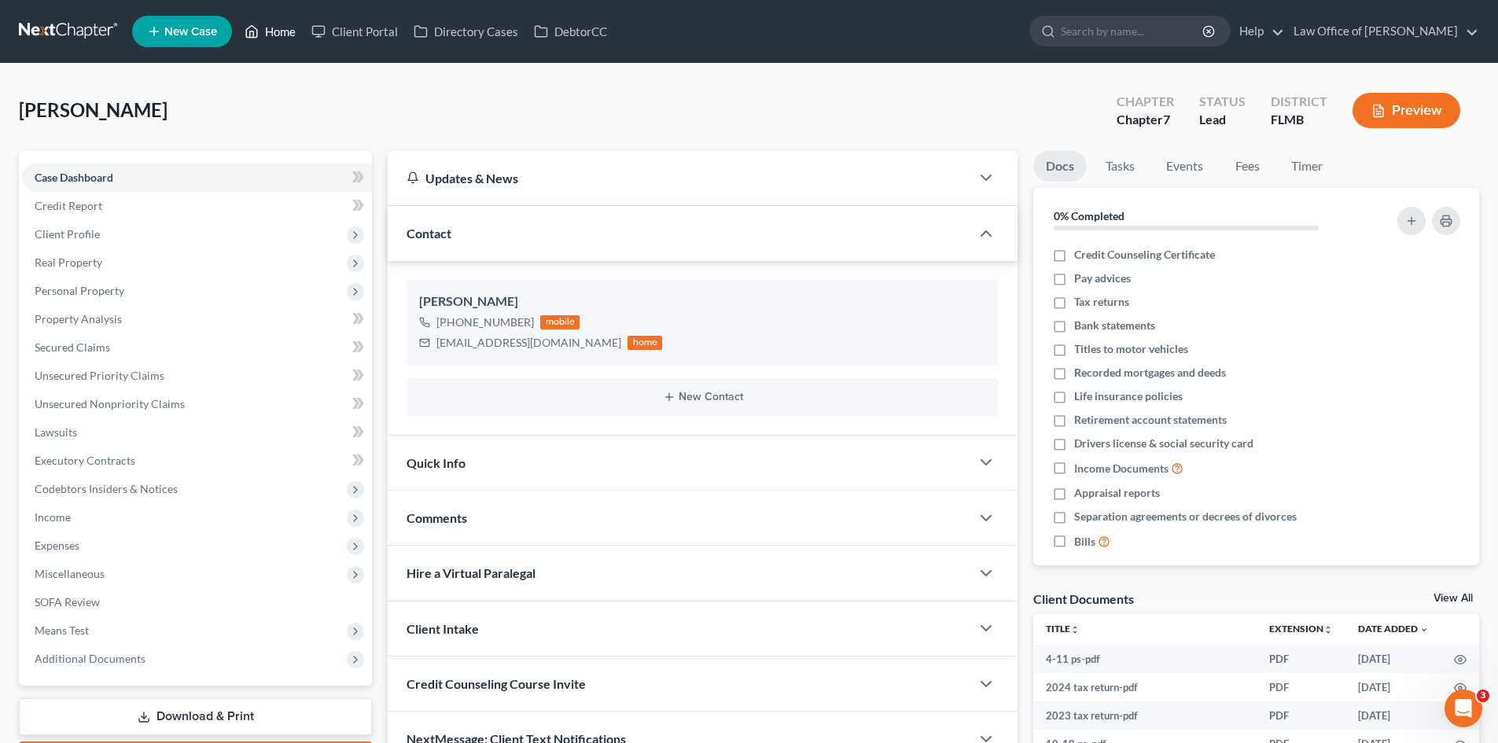
click at [269, 27] on link "Home" at bounding box center [270, 31] width 67 height 28
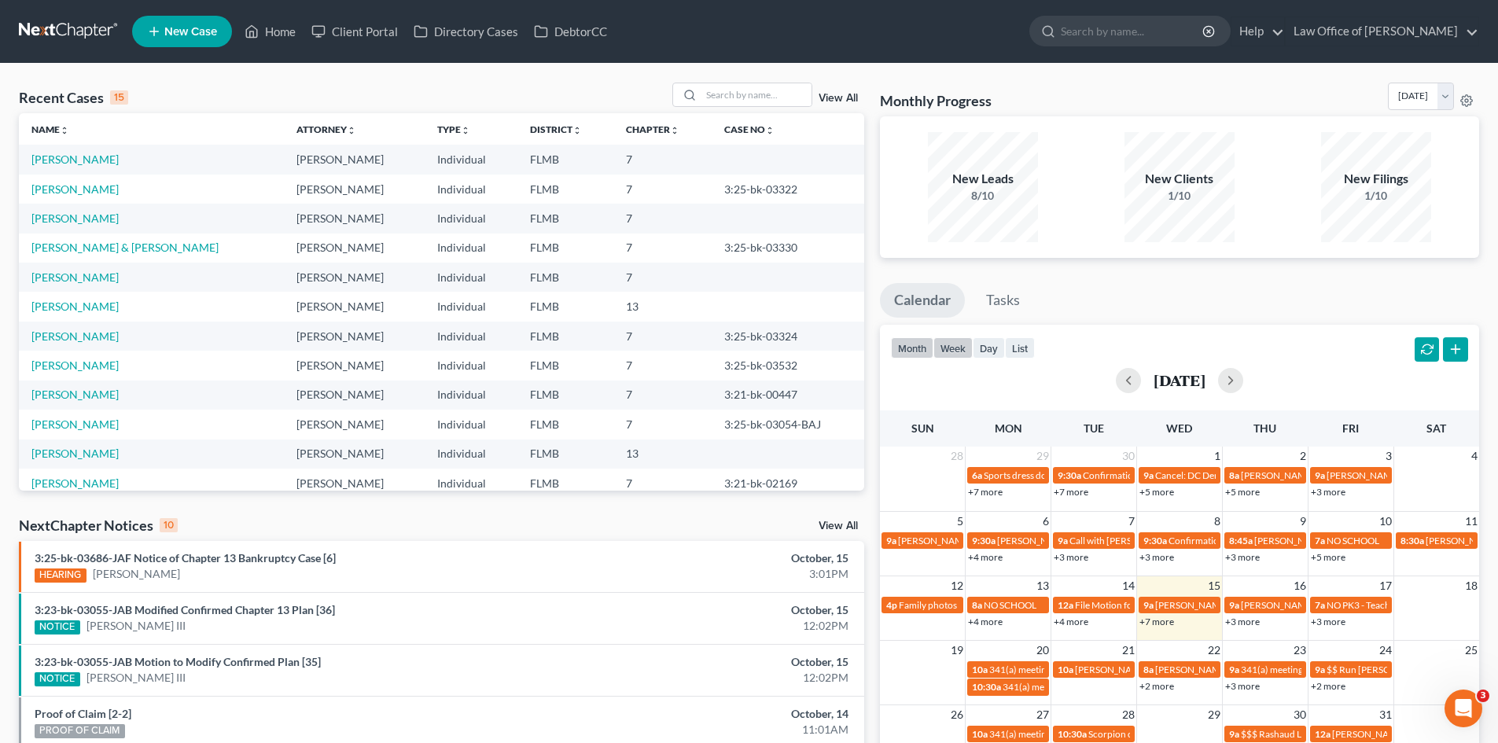
click at [959, 351] on button "week" at bounding box center [952, 347] width 39 height 21
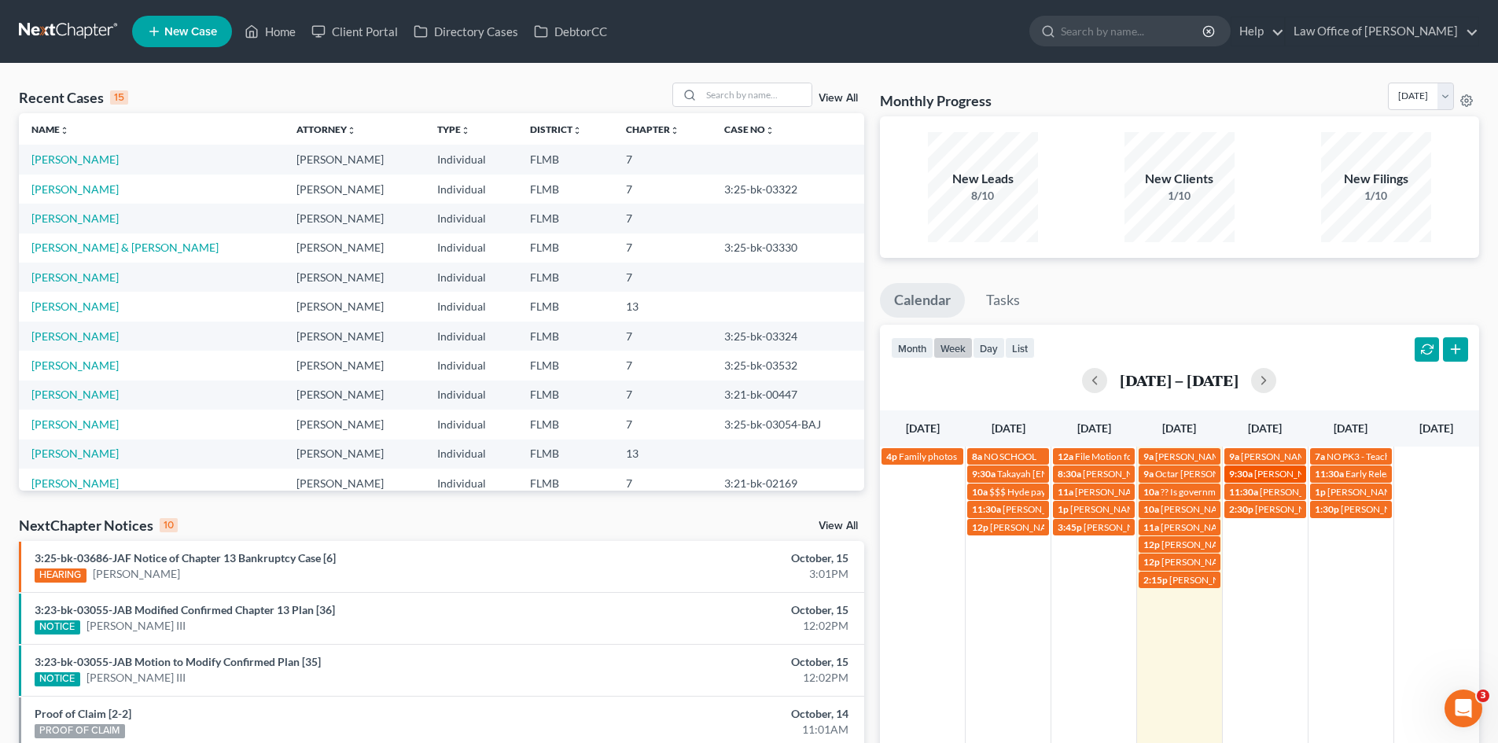
click at [1268, 476] on span "[PERSON_NAME]- [PHONE_NUMBER]" at bounding box center [1335, 474] width 162 height 12
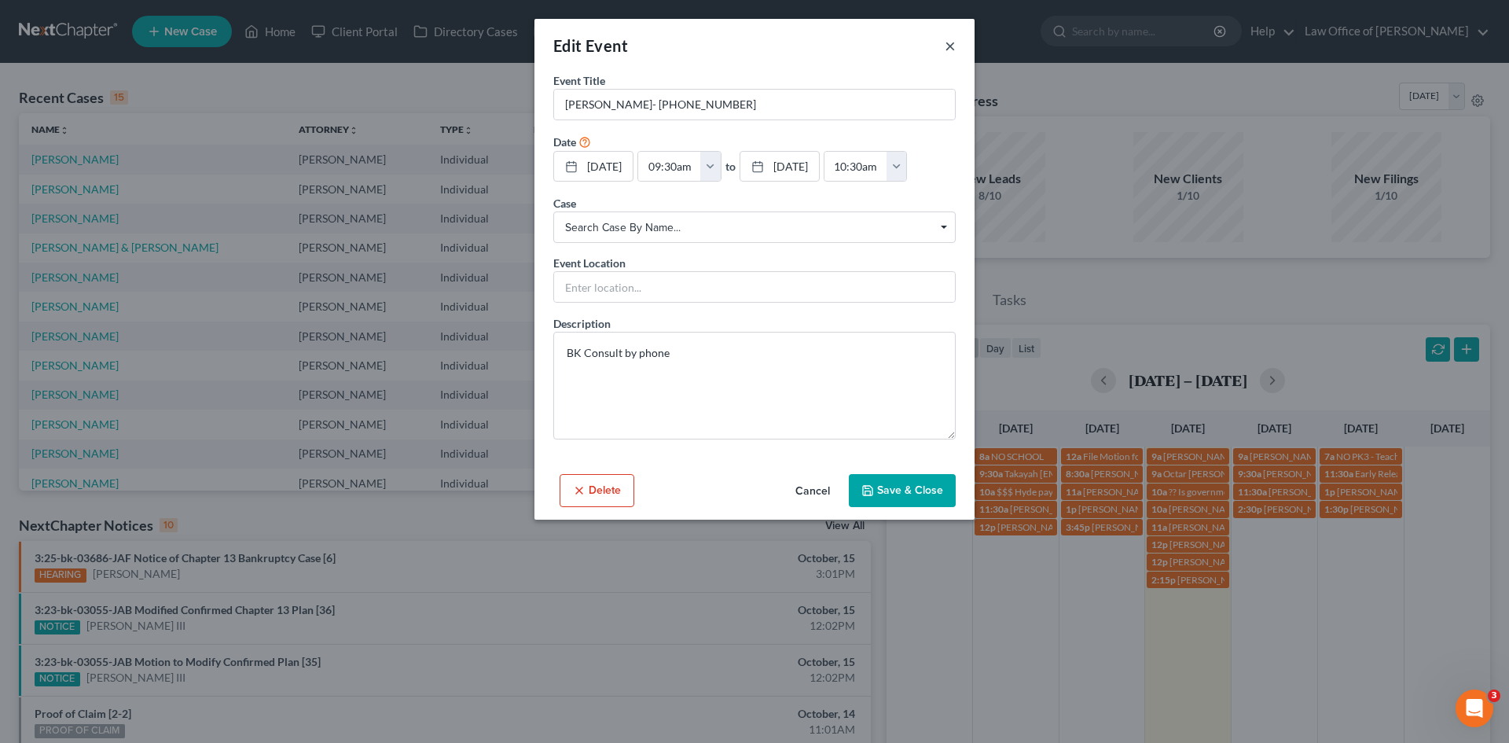
click at [950, 45] on button "×" at bounding box center [950, 45] width 11 height 19
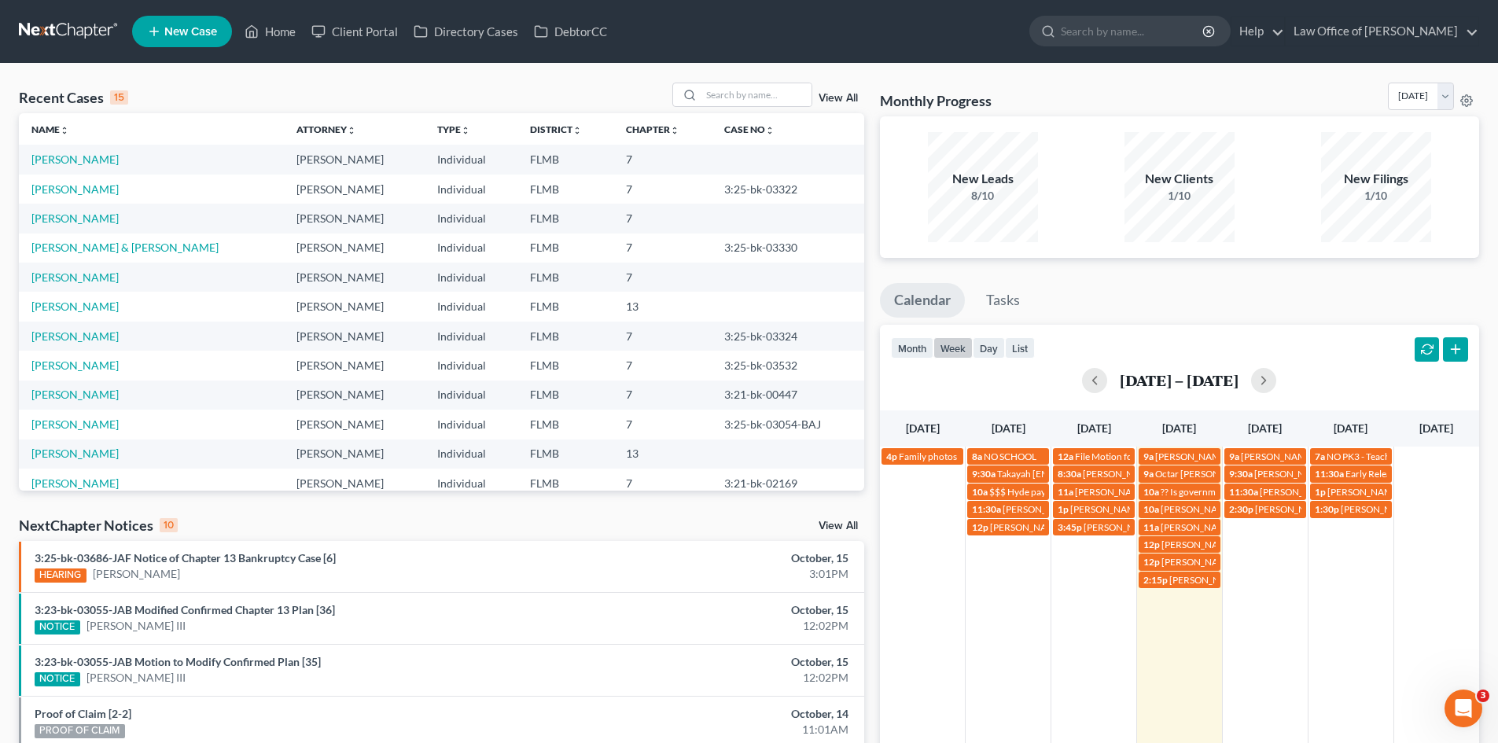
click at [1257, 535] on td "2:30p John P woods" at bounding box center [1265, 544] width 86 height 88
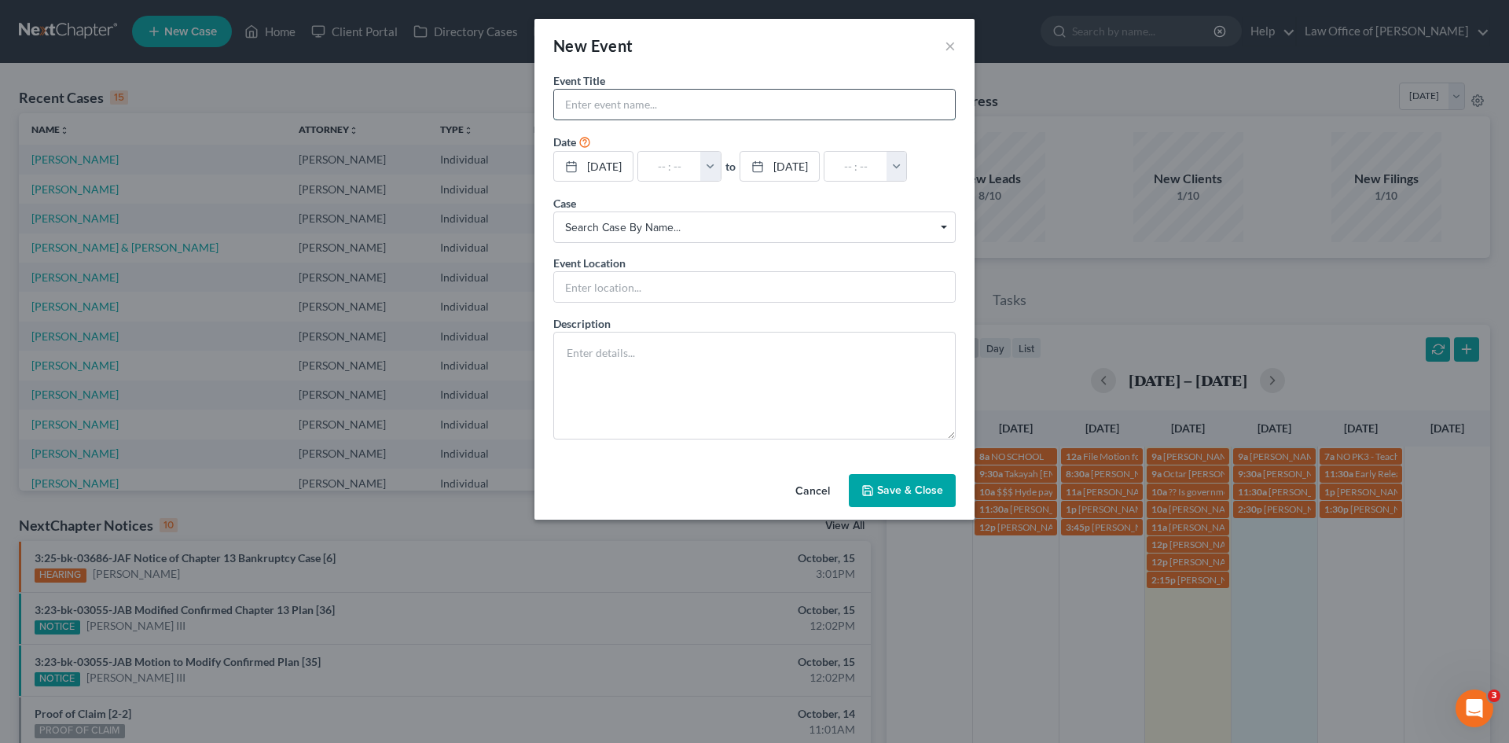
drag, startPoint x: 606, startPoint y: 111, endPoint x: 637, endPoint y: 63, distance: 56.9
click at [611, 104] on input "text" at bounding box center [754, 105] width 401 height 30
type input "[PERSON_NAME] [PHONE_NUMBER]"
click at [678, 167] on input "text" at bounding box center [669, 167] width 63 height 30
type input "9"
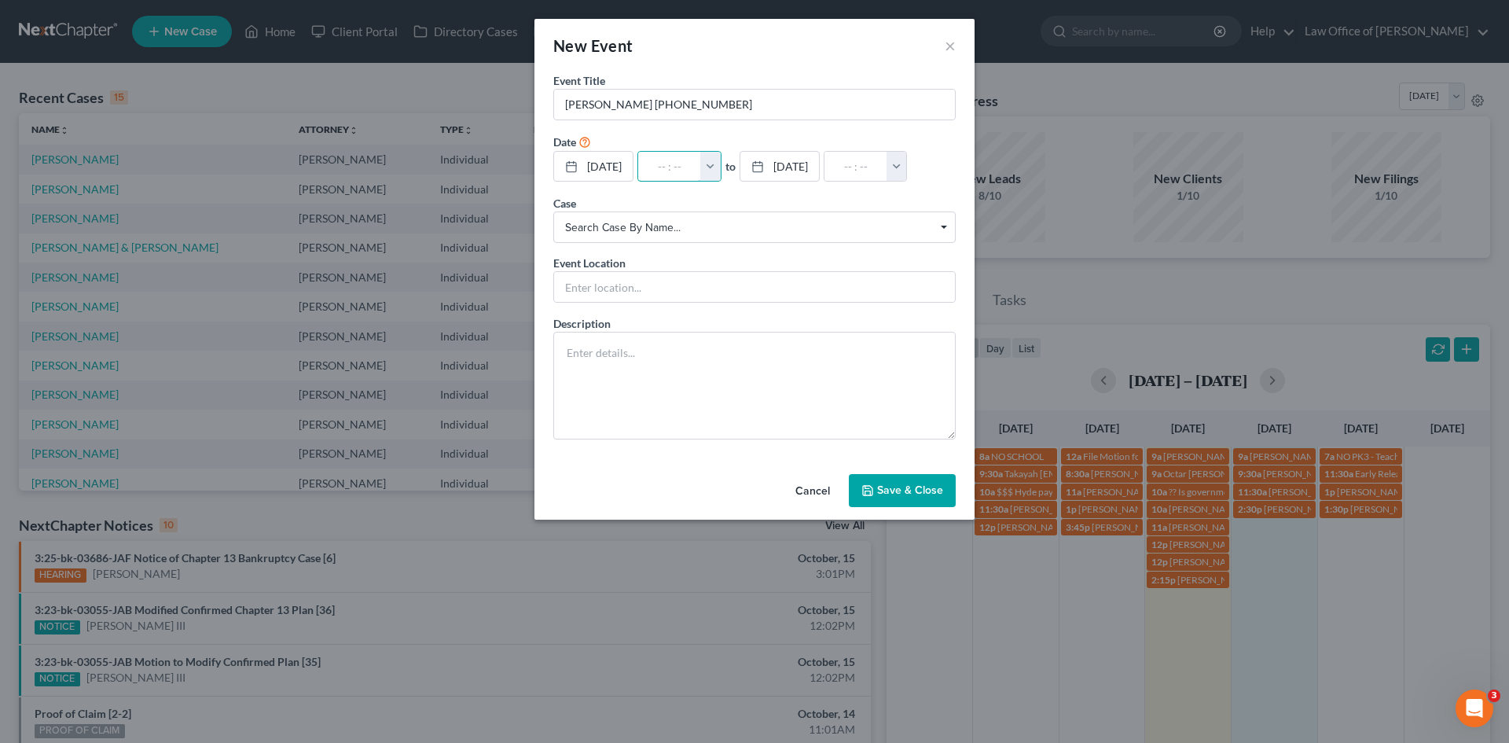
type input "01:00am"
type input "9:"
type input "10:00am"
type input "9:0"
type input "01:00am"
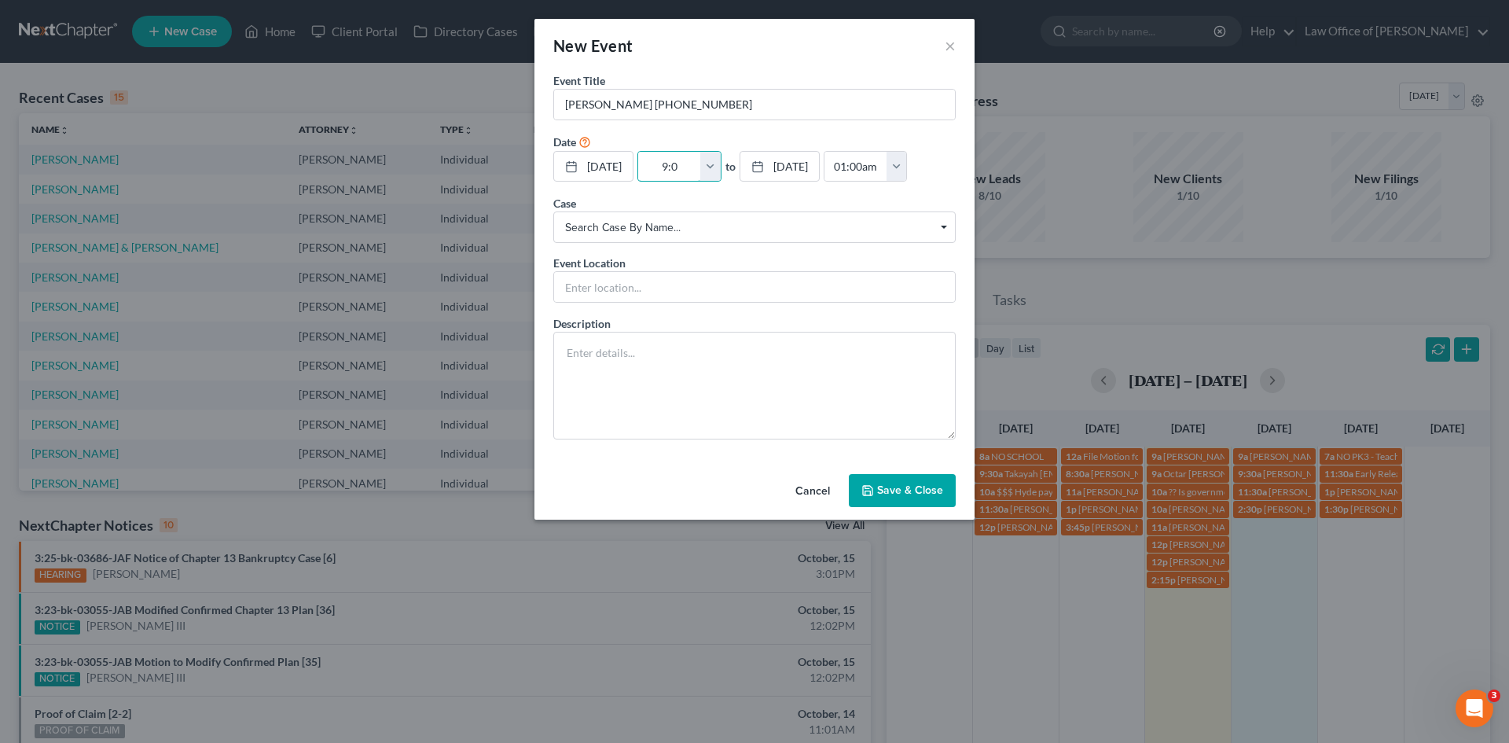
type input "9:00"
type input "10:00am"
type input "9:00s"
type input "01:00am"
type input "9:00"
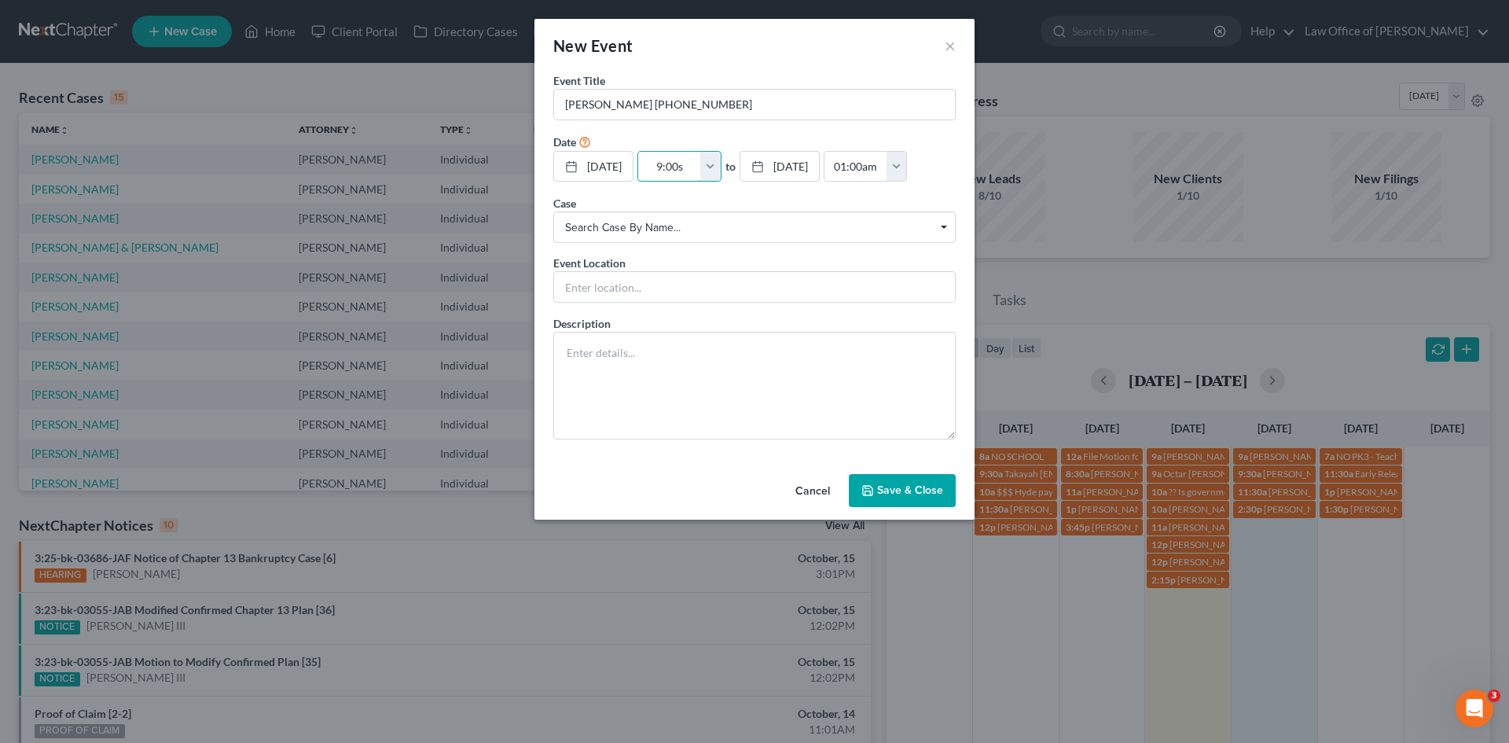
type input "10:00am"
type input "9:00a"
type input "01:00am"
type input "9:00am"
type input "10:00am"
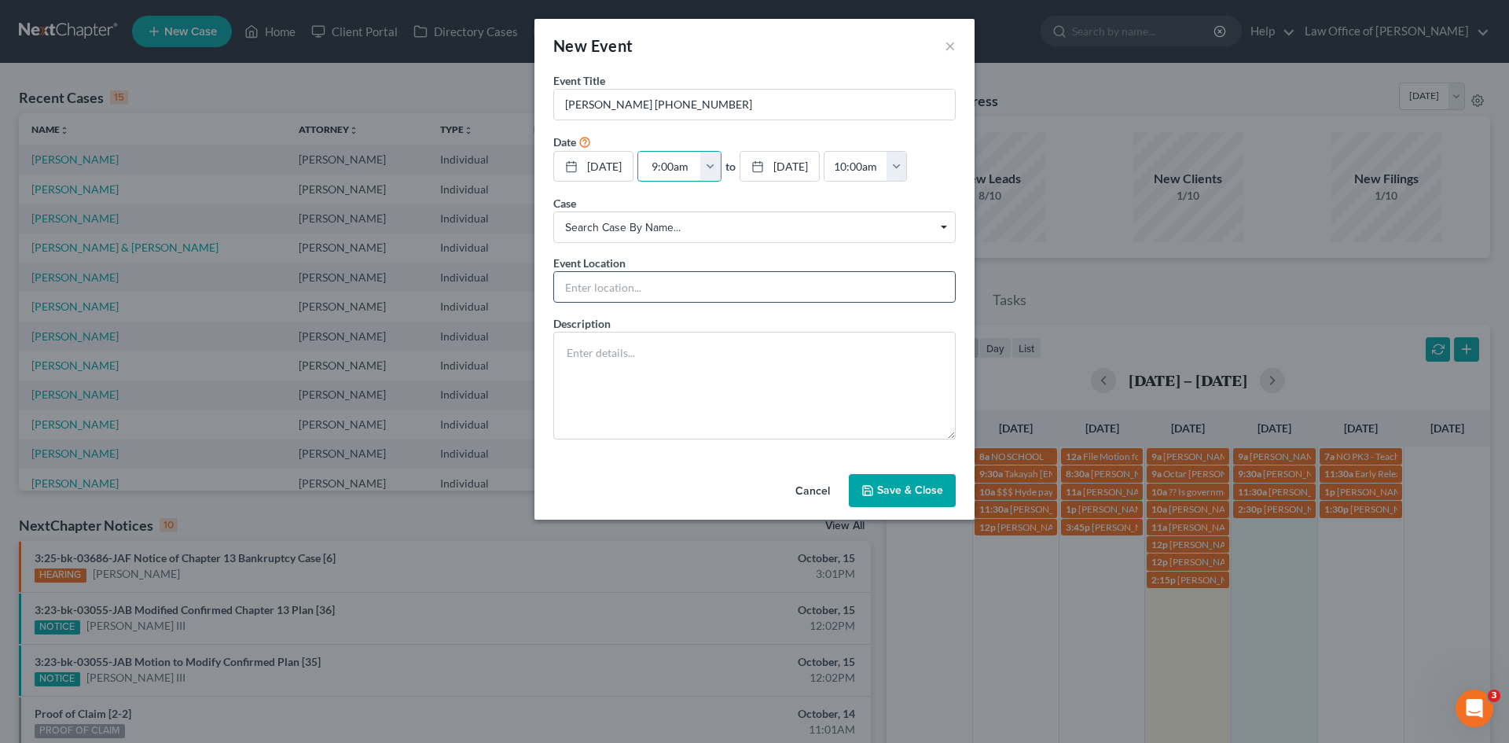
type input "9:00am"
drag, startPoint x: 620, startPoint y: 319, endPoint x: 616, endPoint y: 309, distance: 10.9
click at [620, 302] on input "text" at bounding box center [754, 287] width 401 height 30
type input "Phone Consult"
type textarea "Bankruptcy"
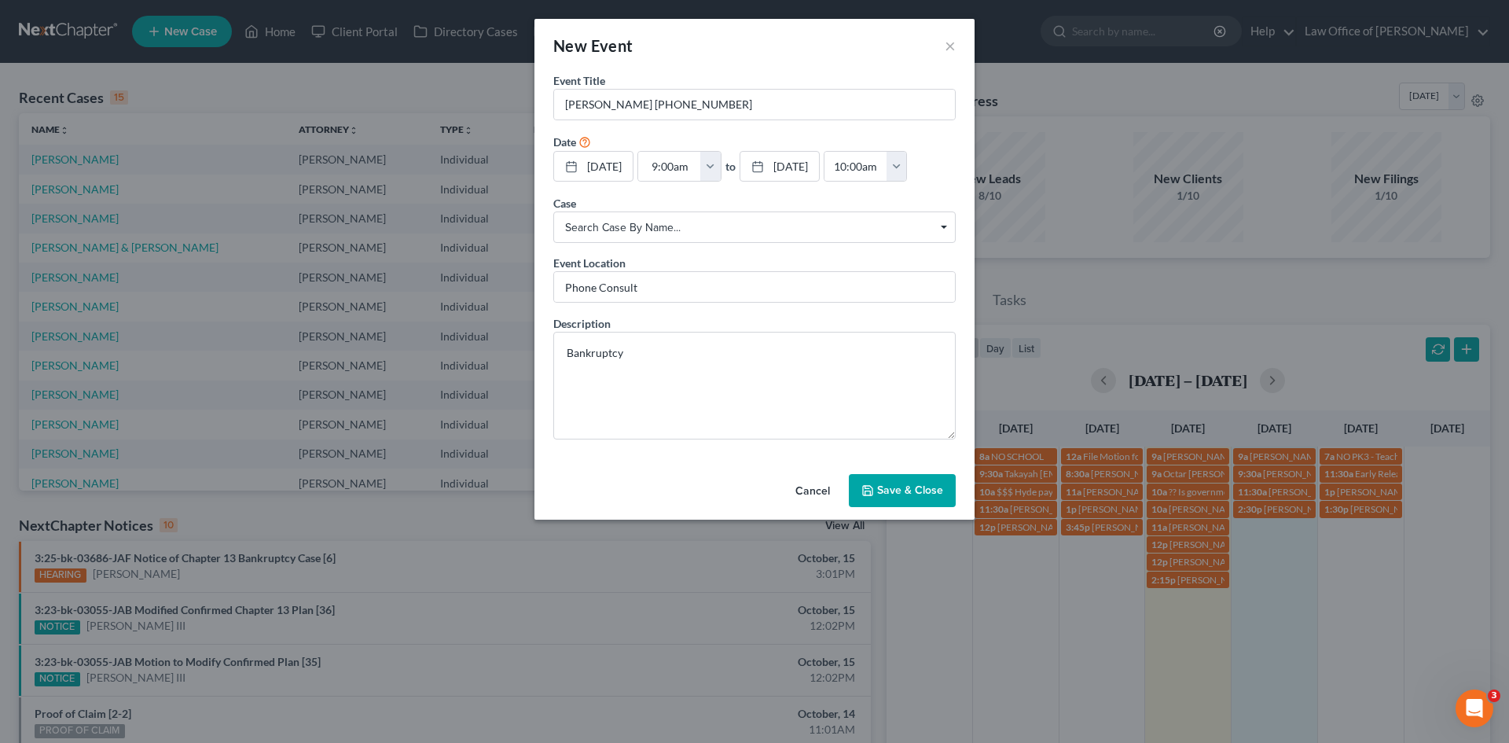
click at [905, 507] on button "Save & Close" at bounding box center [902, 490] width 107 height 33
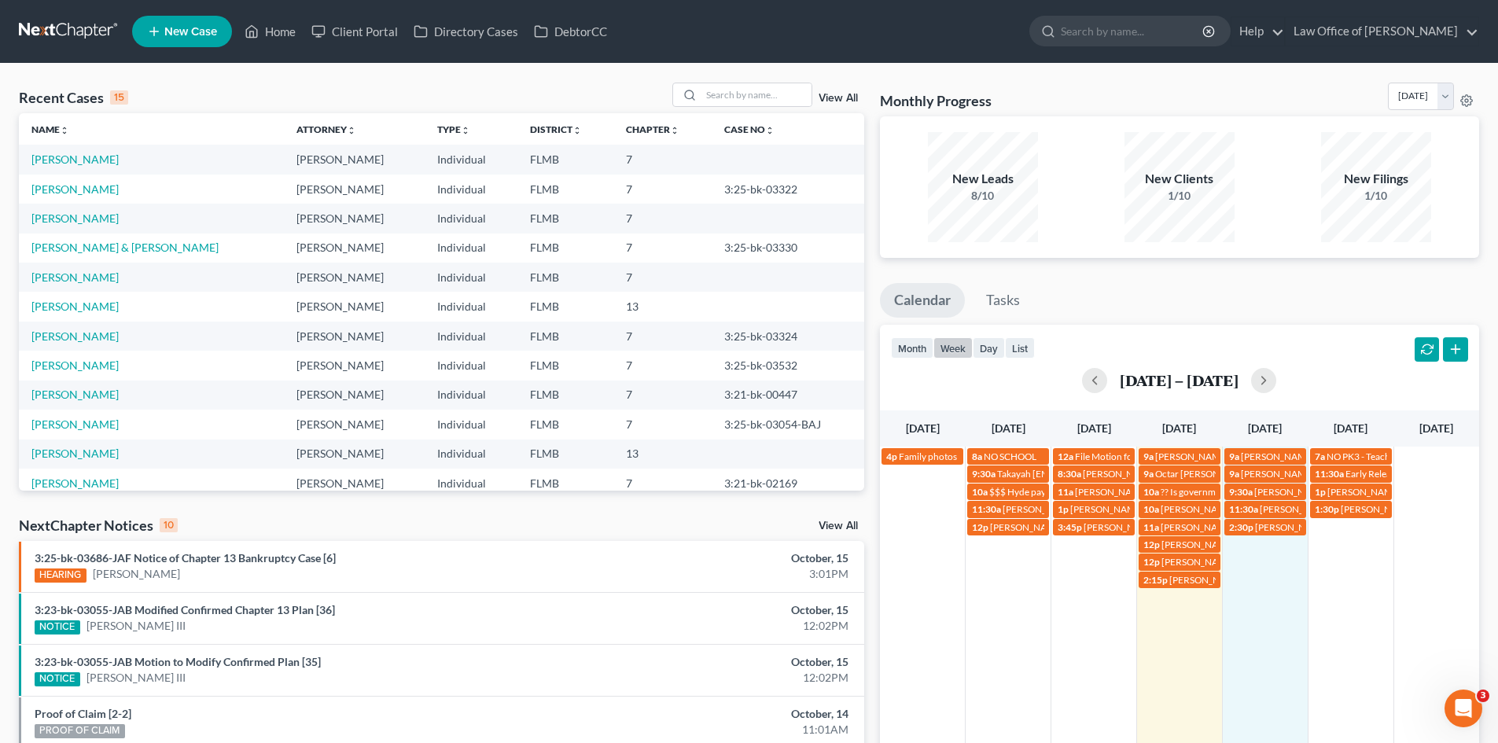
click at [76, 196] on td "[PERSON_NAME]" at bounding box center [151, 189] width 265 height 29
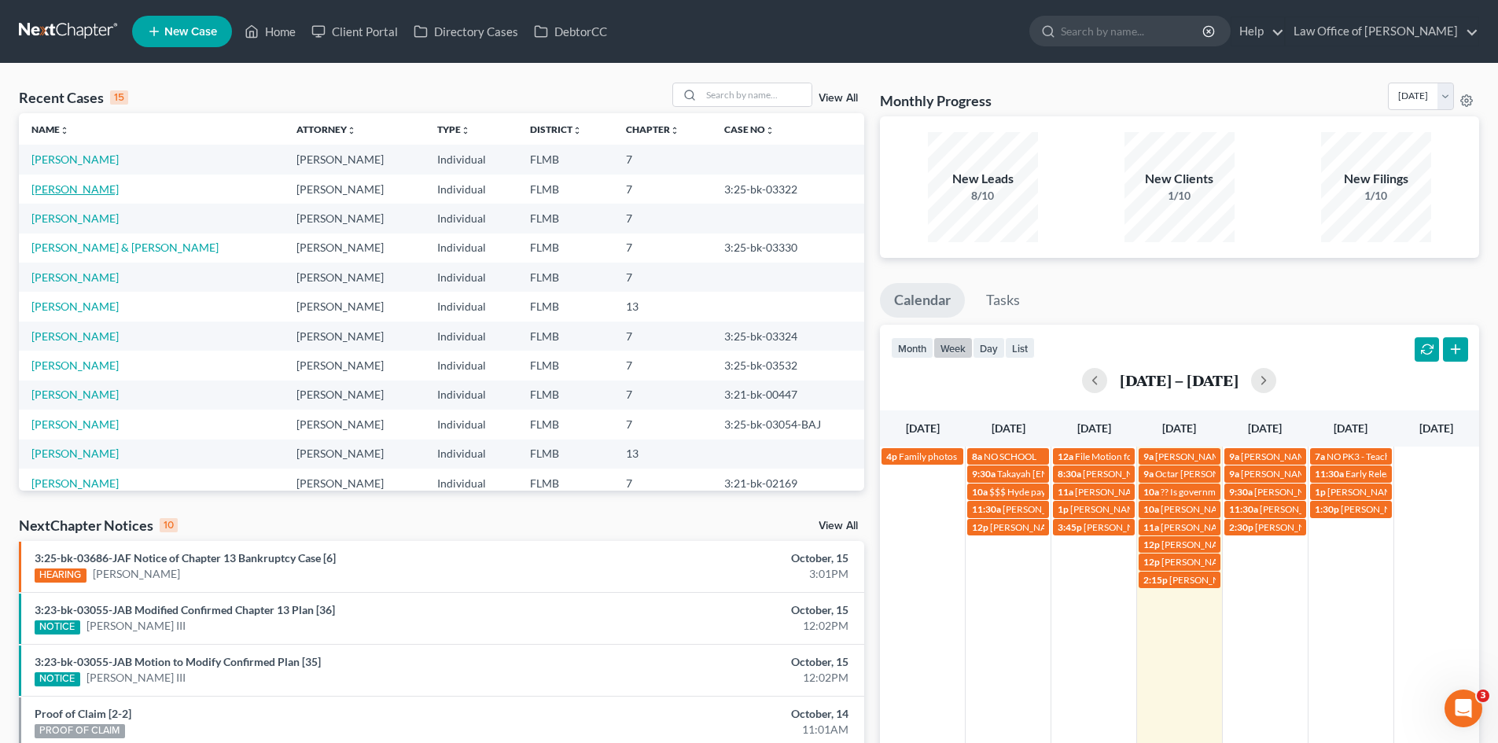
click at [79, 191] on link "[PERSON_NAME]" at bounding box center [74, 188] width 87 height 13
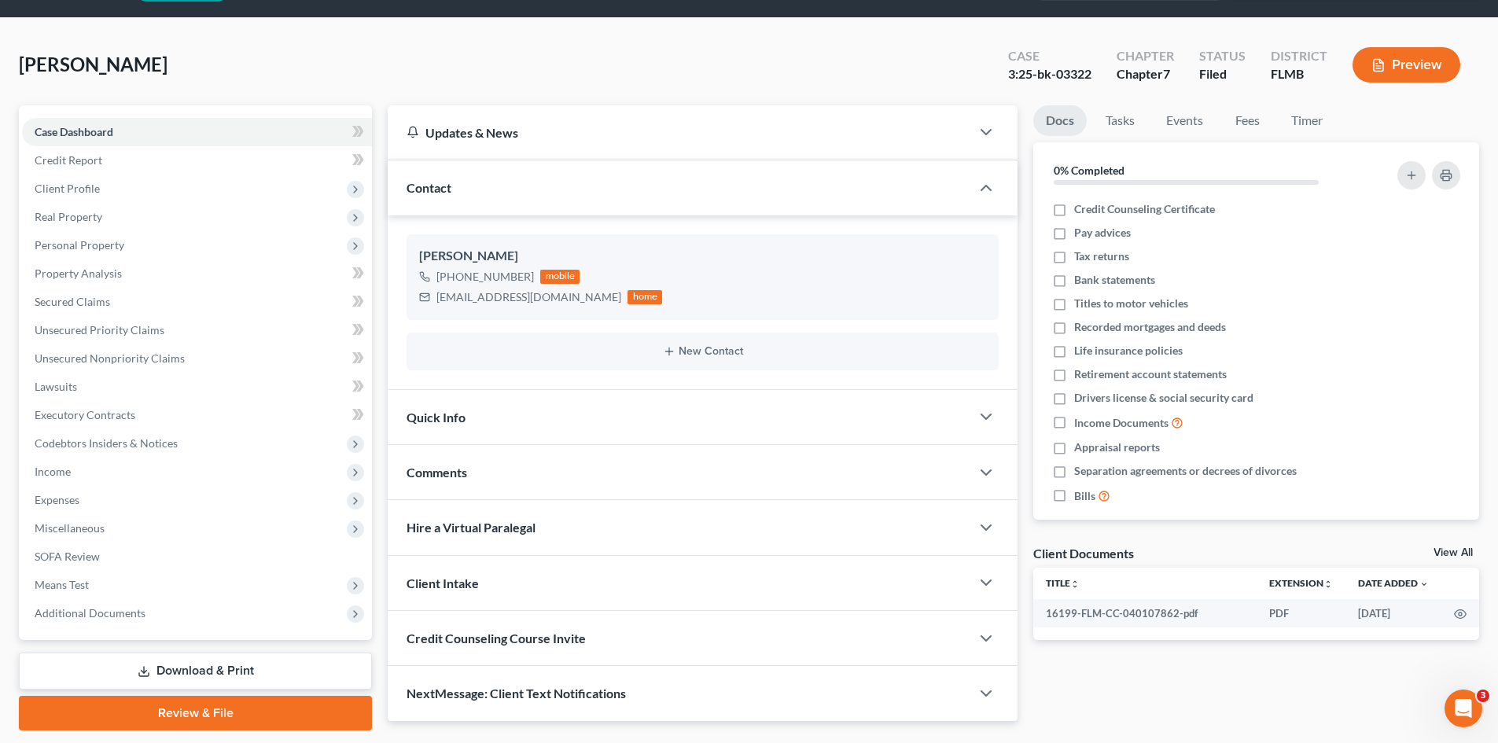
scroll to position [93, 0]
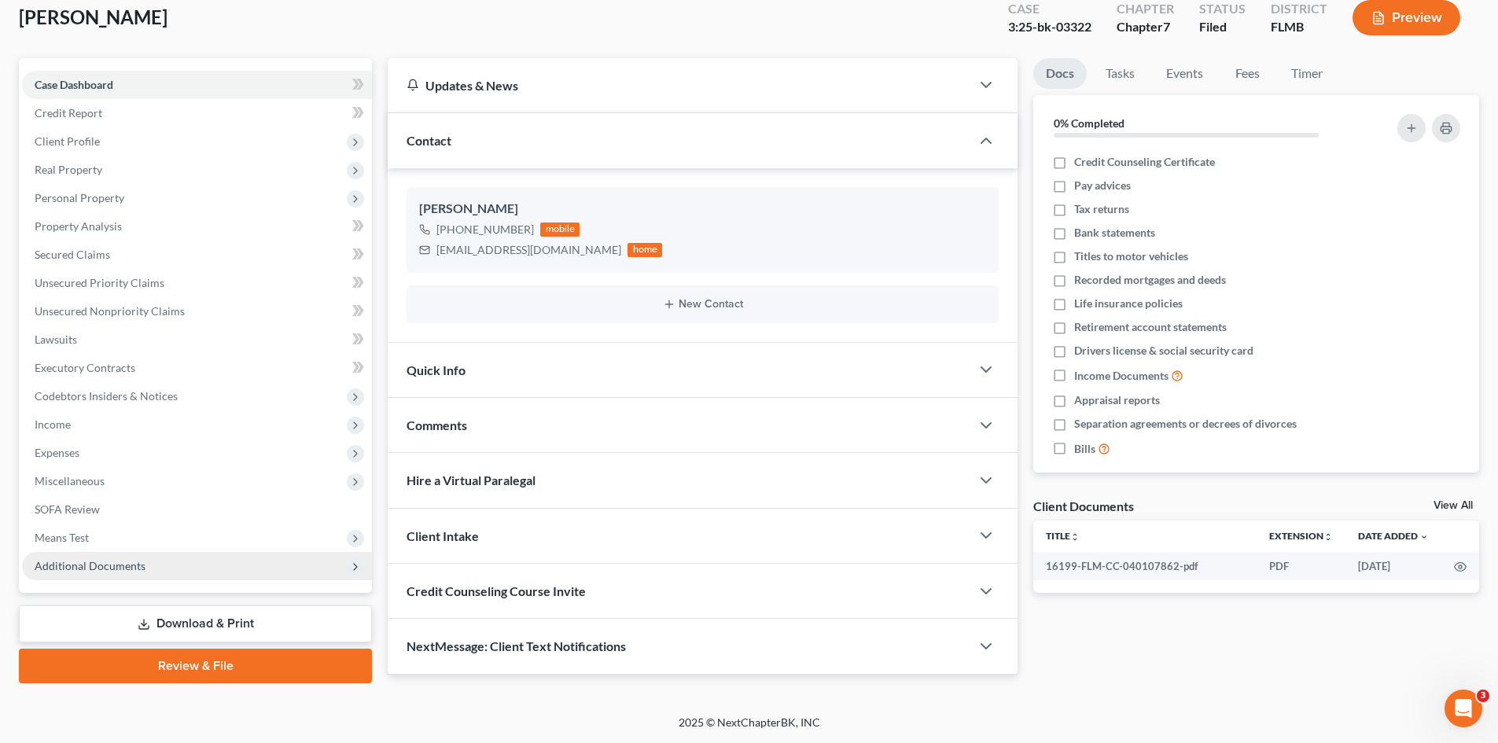
click at [137, 564] on span "Additional Documents" at bounding box center [90, 565] width 111 height 13
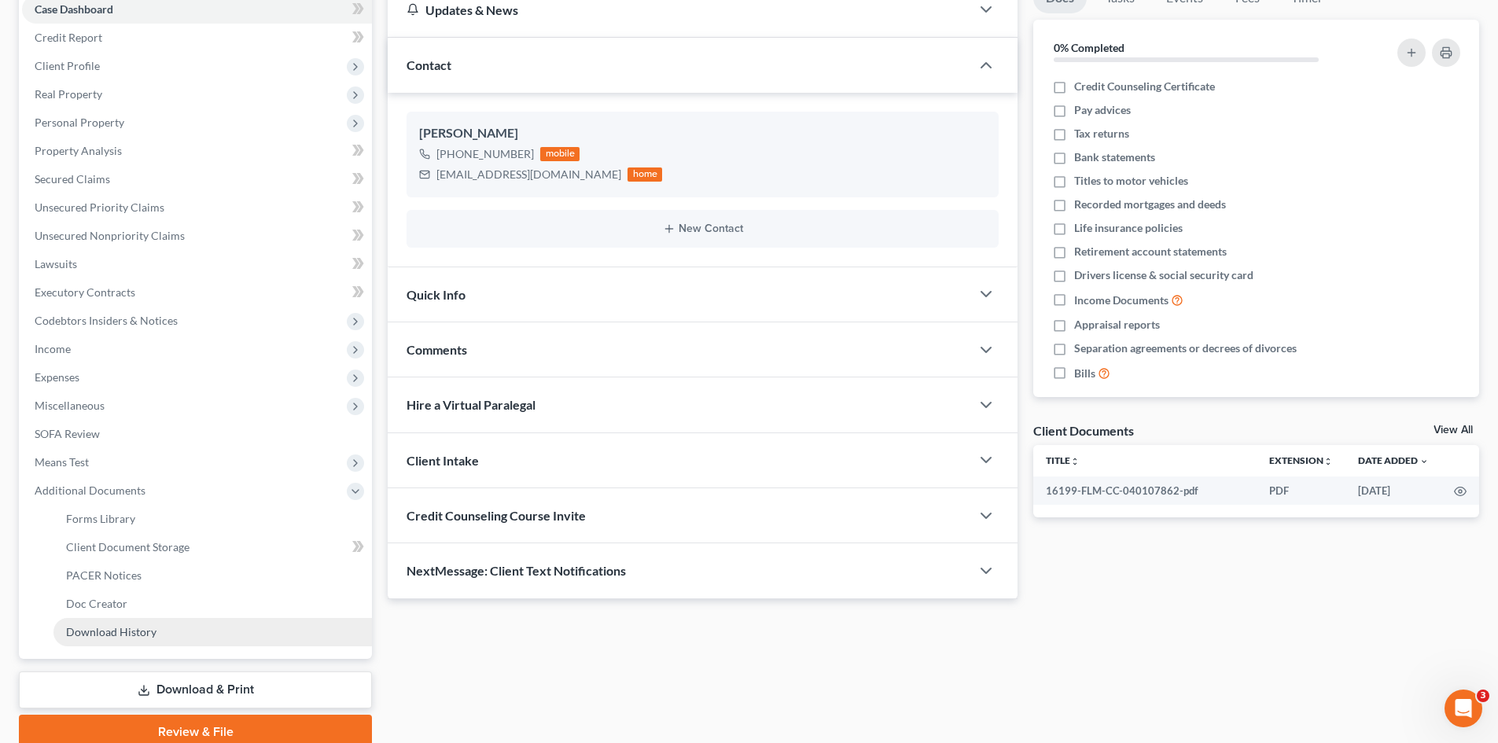
scroll to position [234, 0]
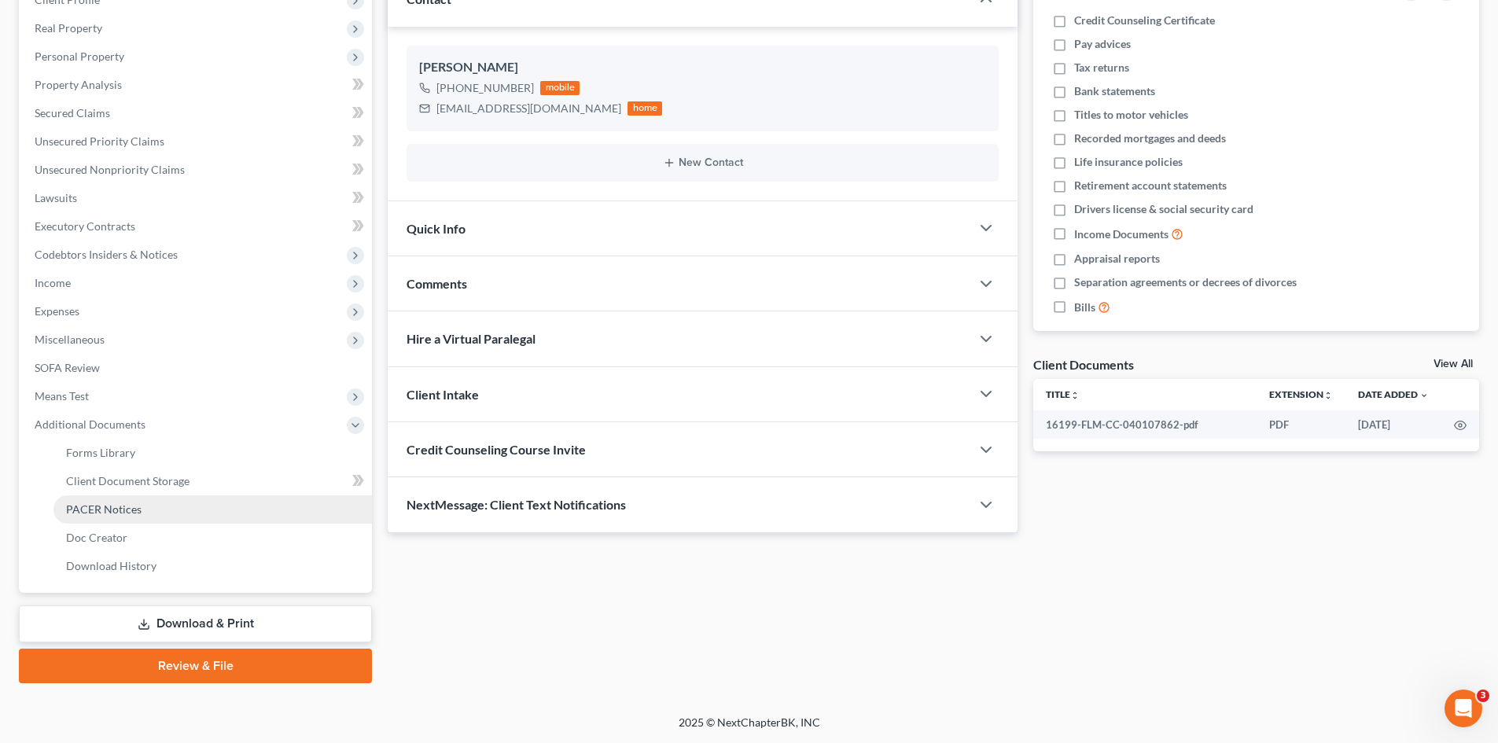
click at [160, 509] on link "PACER Notices" at bounding box center [212, 509] width 318 height 28
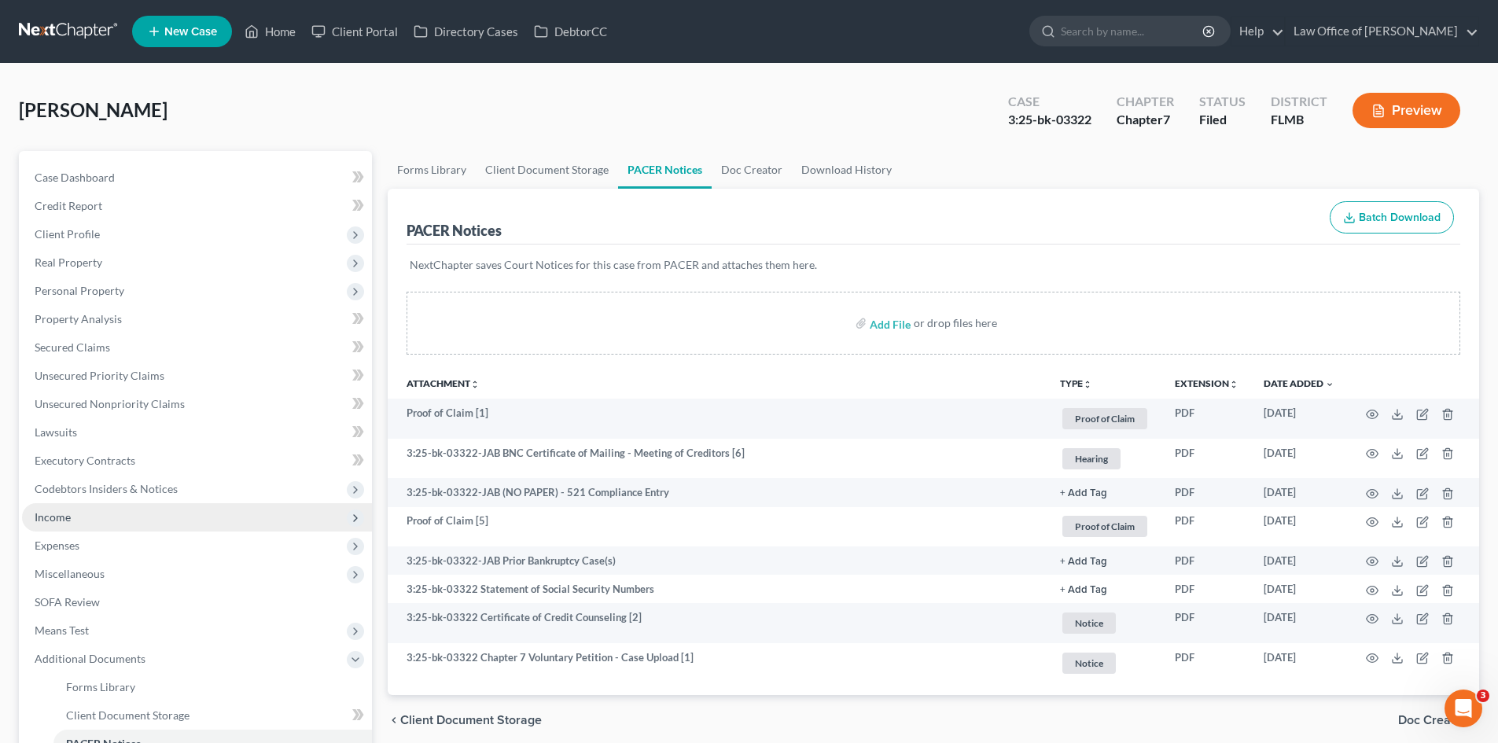
click at [90, 517] on span "Income" at bounding box center [197, 517] width 350 height 28
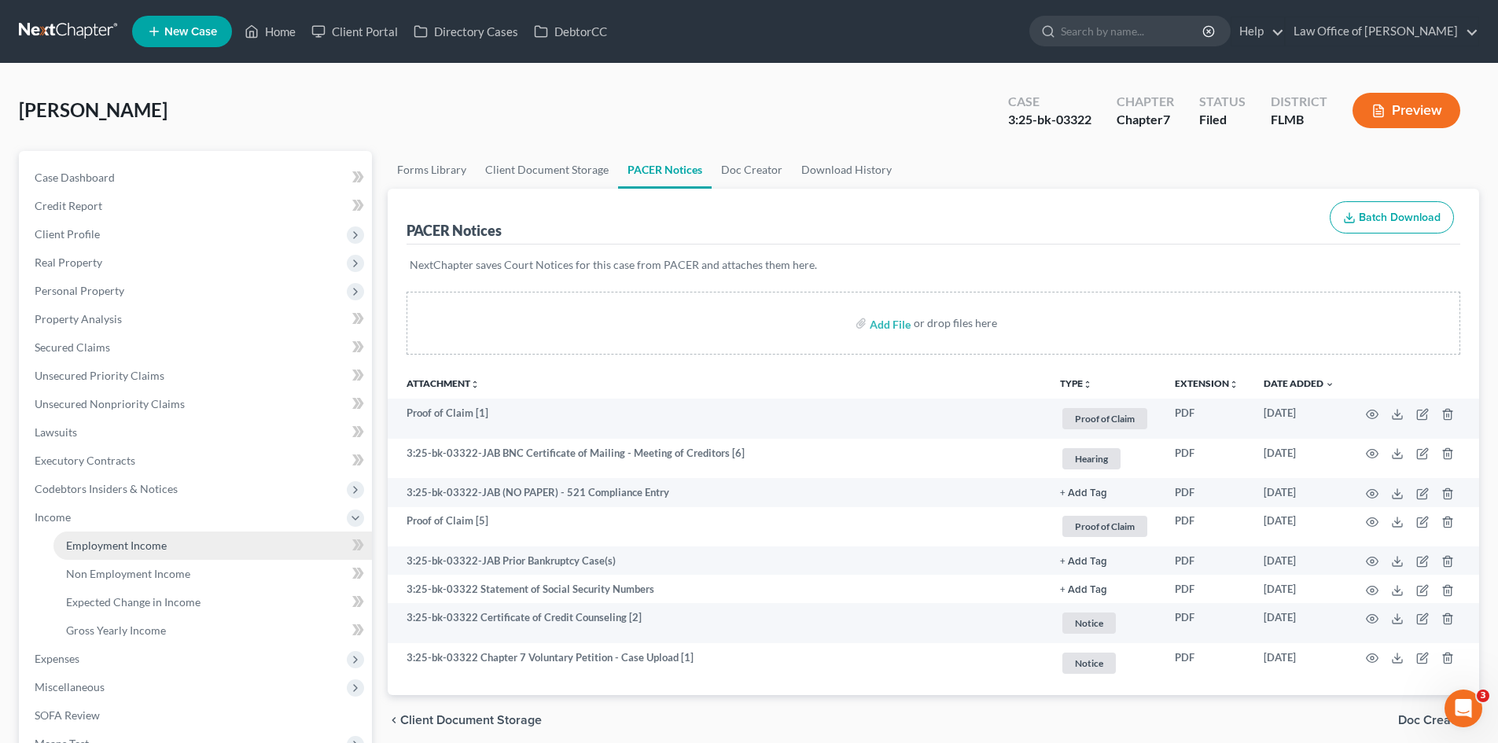
click at [130, 546] on span "Employment Income" at bounding box center [116, 544] width 101 height 13
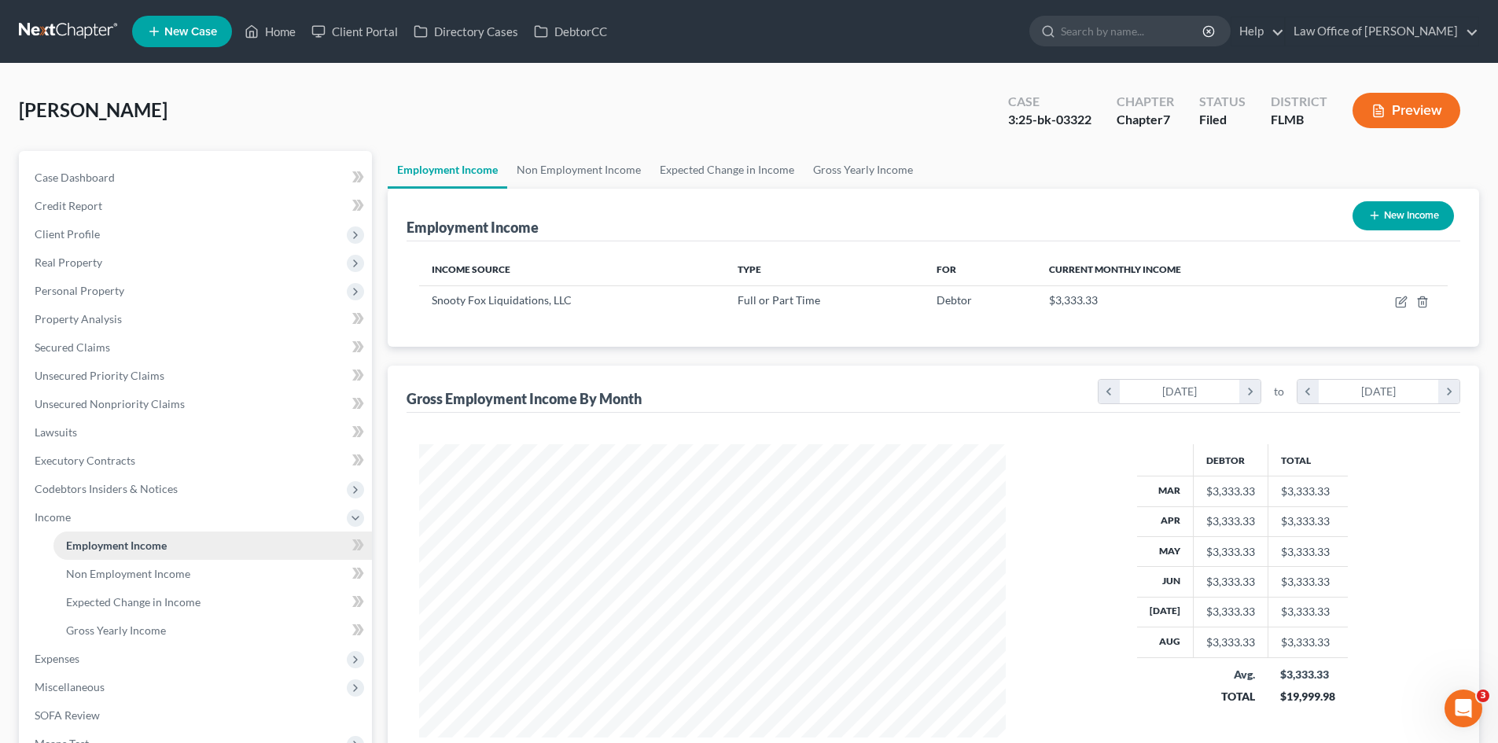
scroll to position [293, 618]
click at [266, 33] on link "Home" at bounding box center [270, 31] width 67 height 28
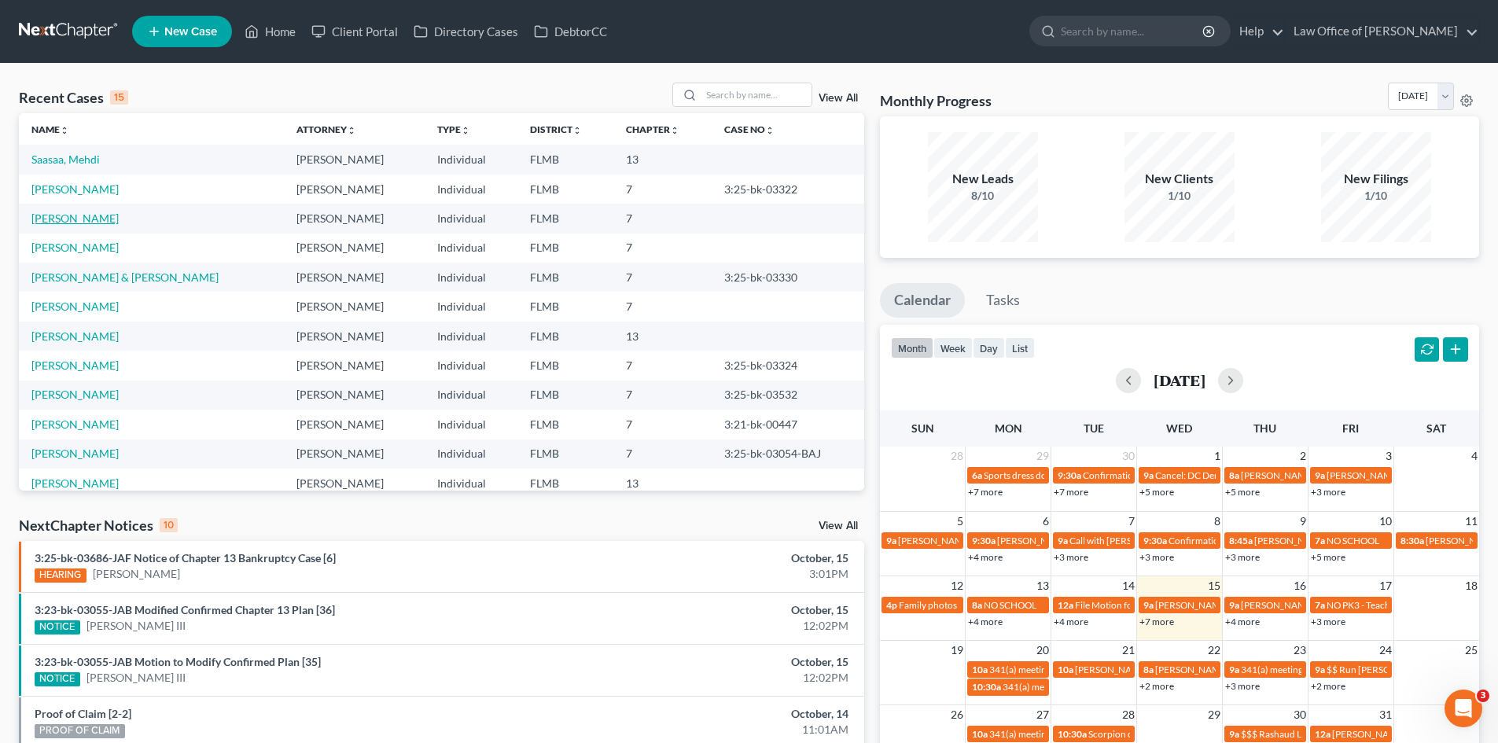
click at [78, 217] on link "[PERSON_NAME]" at bounding box center [74, 217] width 87 height 13
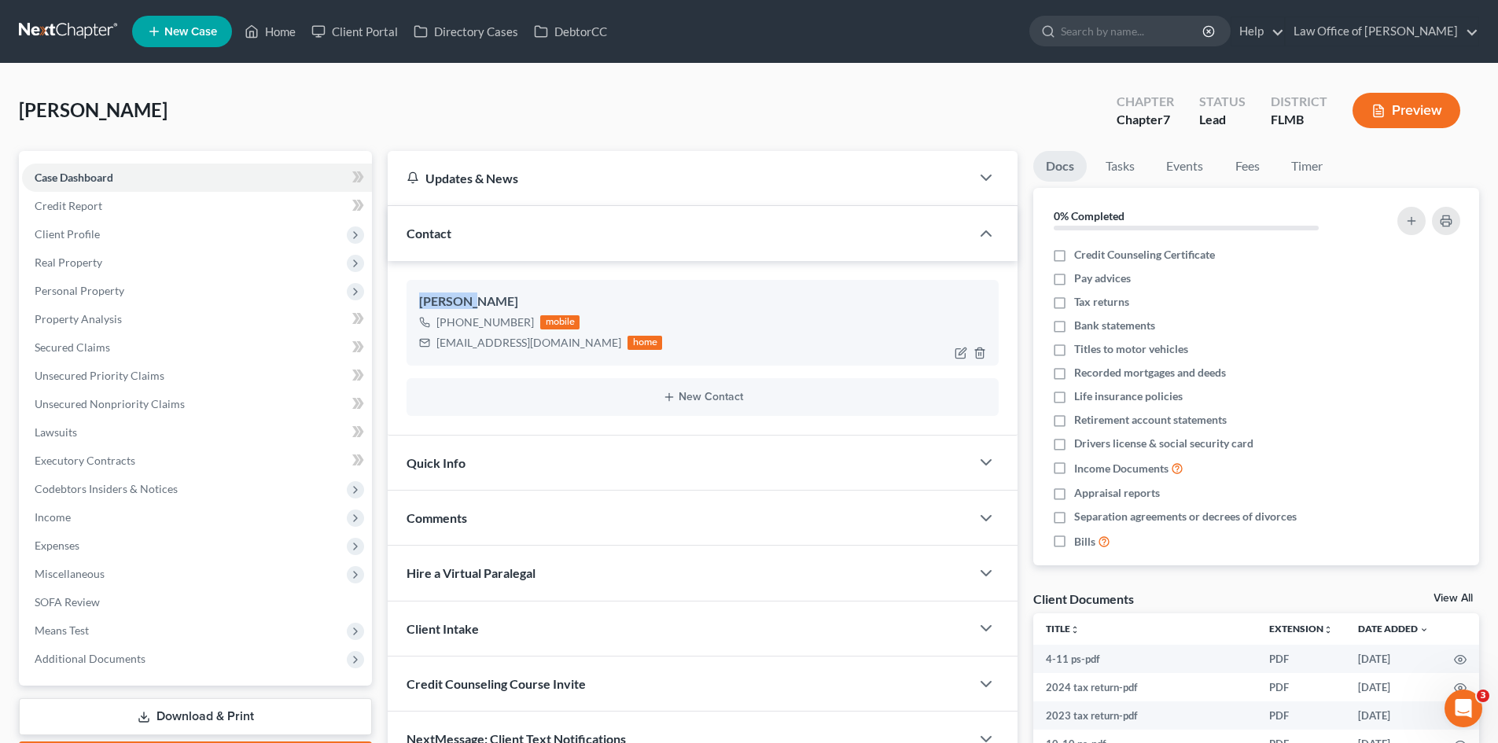
drag, startPoint x: 467, startPoint y: 301, endPoint x: 410, endPoint y: 301, distance: 57.4
click at [410, 301] on div "[PERSON_NAME] [PHONE_NUMBER] mobile [EMAIL_ADDRESS][DOMAIN_NAME] home" at bounding box center [702, 322] width 592 height 85
copy div "[PERSON_NAME]"
drag, startPoint x: 523, startPoint y: 303, endPoint x: 472, endPoint y: 299, distance: 50.5
click at [472, 299] on div "[PERSON_NAME]" at bounding box center [702, 301] width 567 height 19
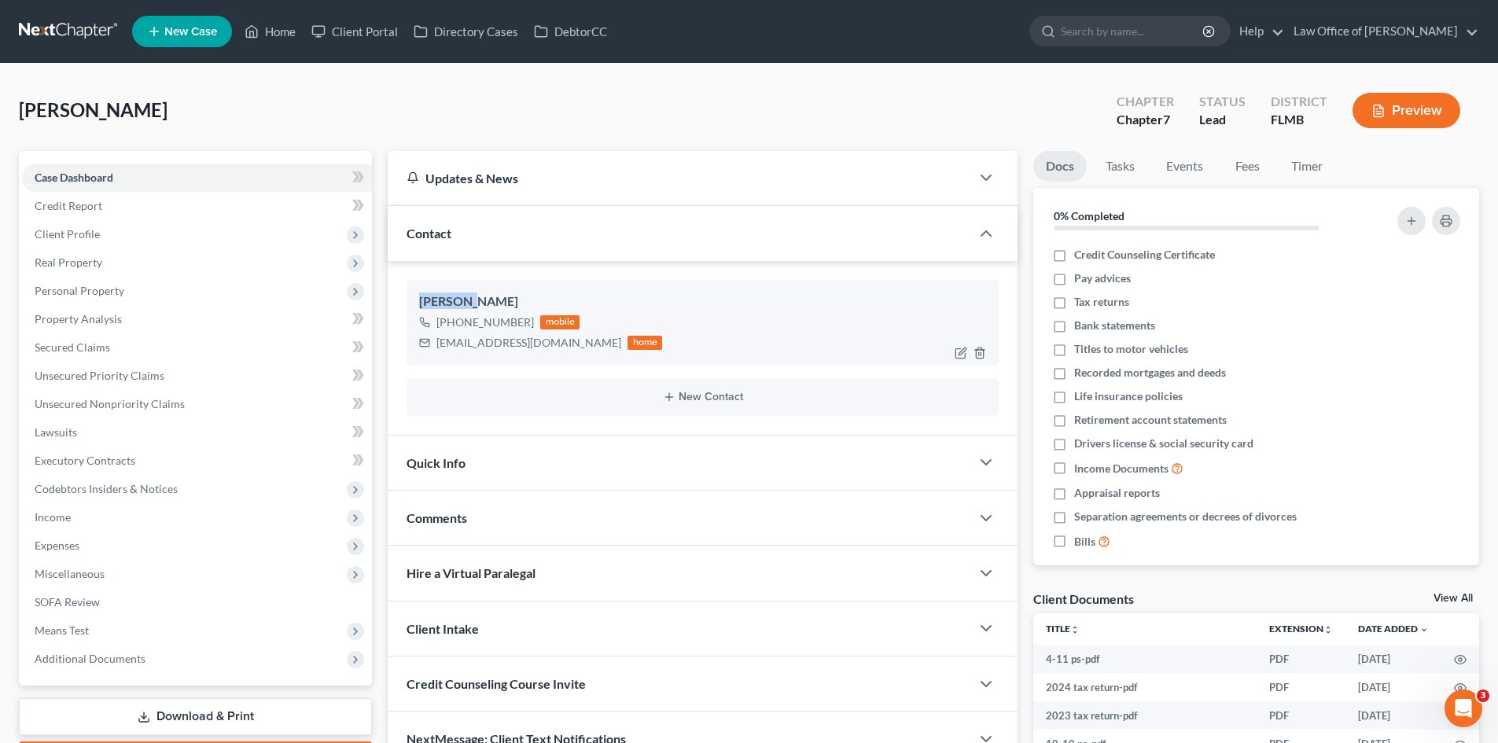
copy div "[PERSON_NAME]"
click at [88, 267] on span "Real Property" at bounding box center [69, 261] width 68 height 13
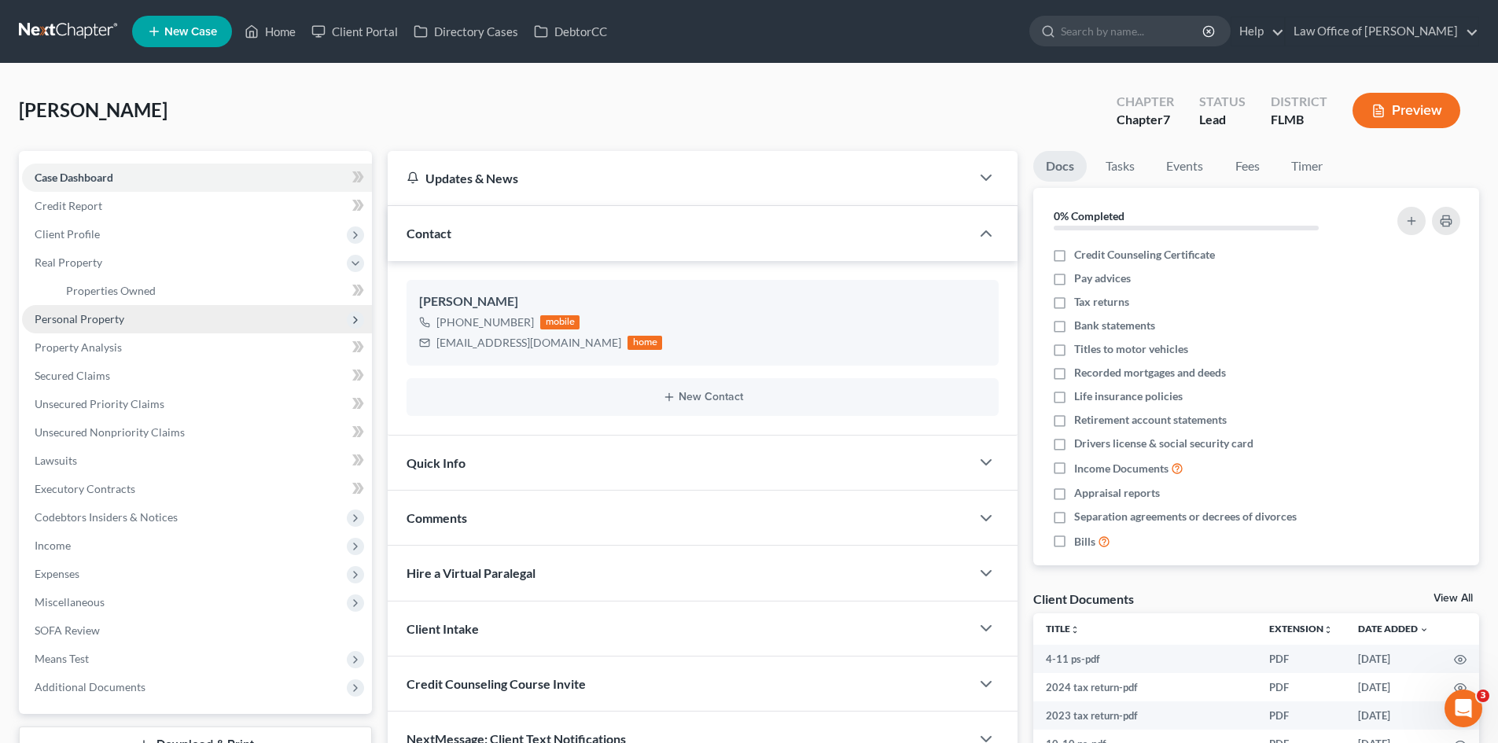
click at [125, 314] on span "Personal Property" at bounding box center [197, 319] width 350 height 28
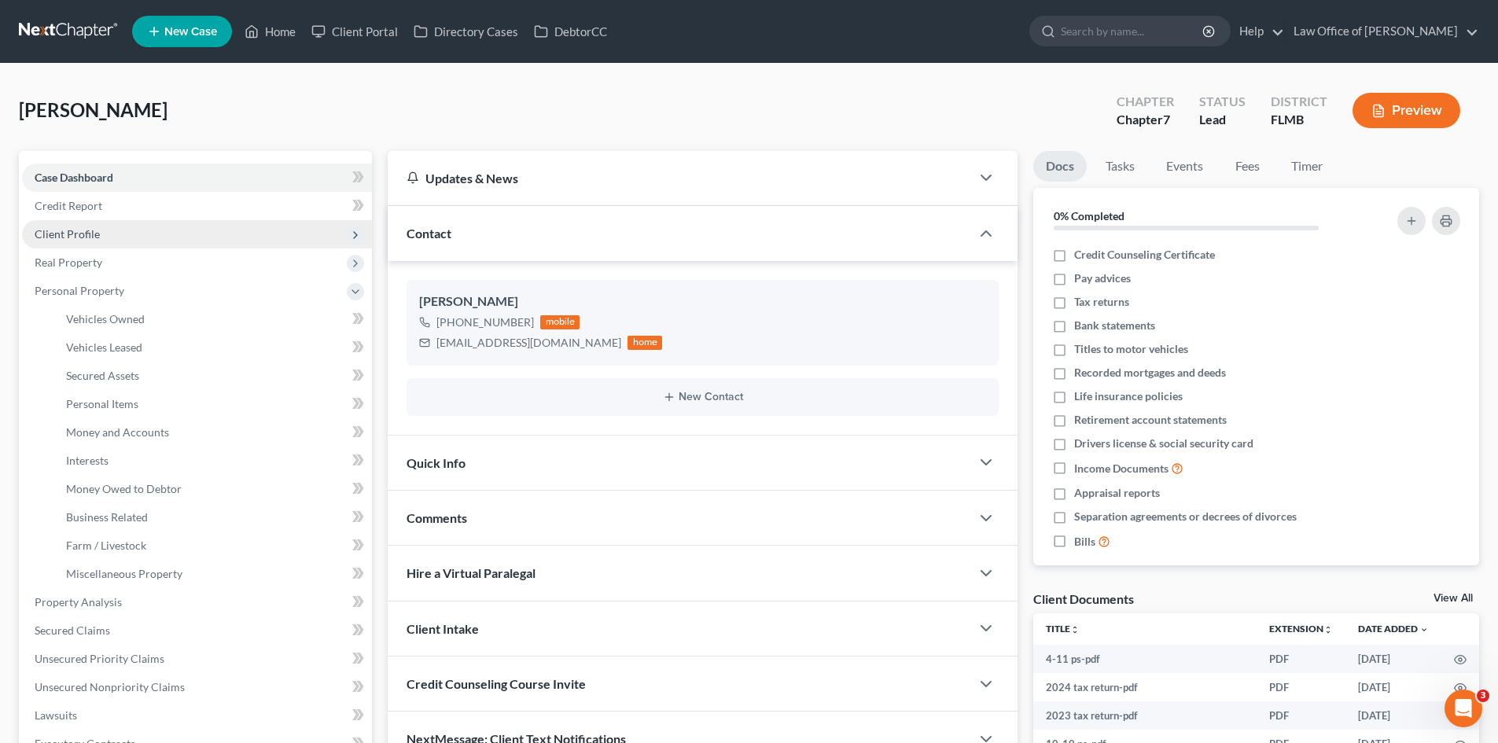
click at [145, 236] on span "Client Profile" at bounding box center [197, 234] width 350 height 28
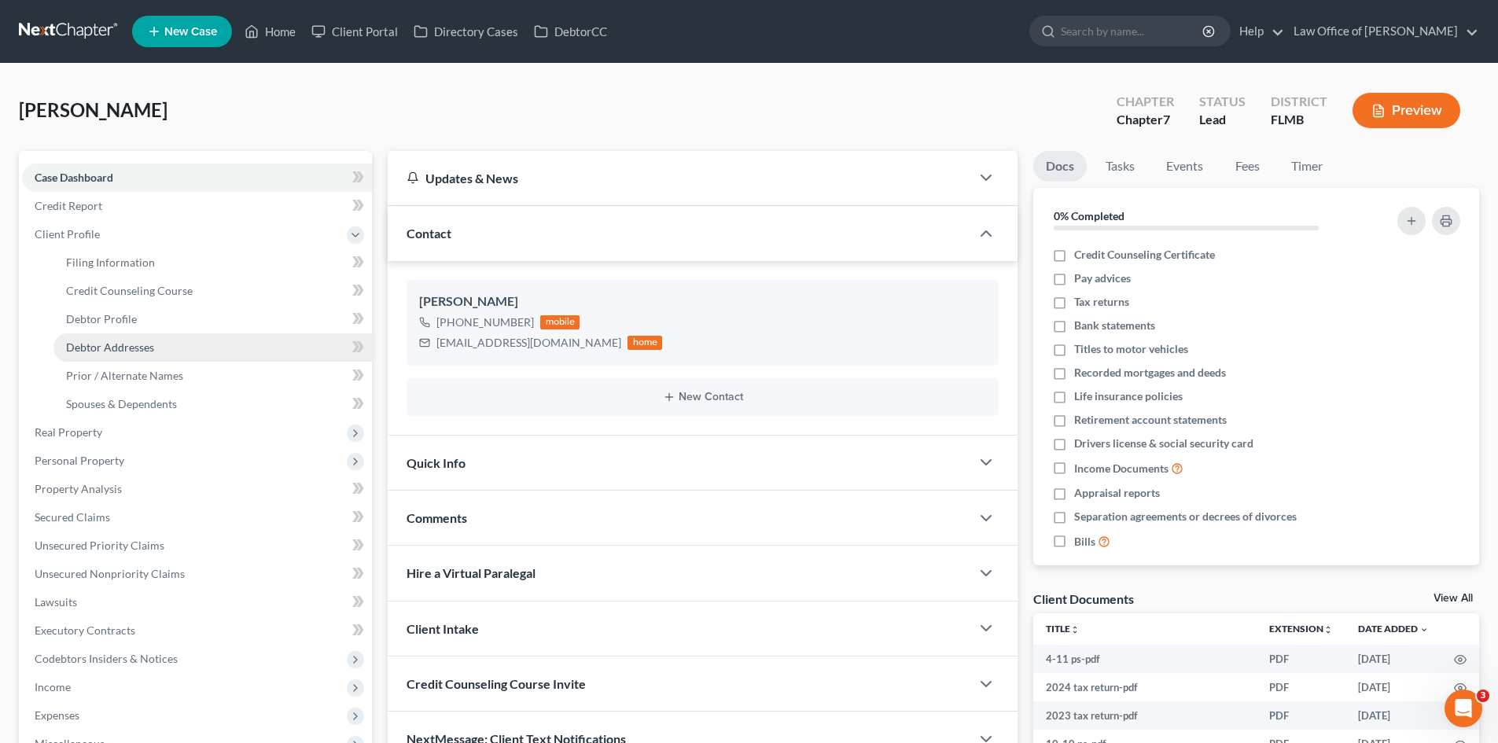
click at [144, 351] on span "Debtor Addresses" at bounding box center [110, 346] width 88 height 13
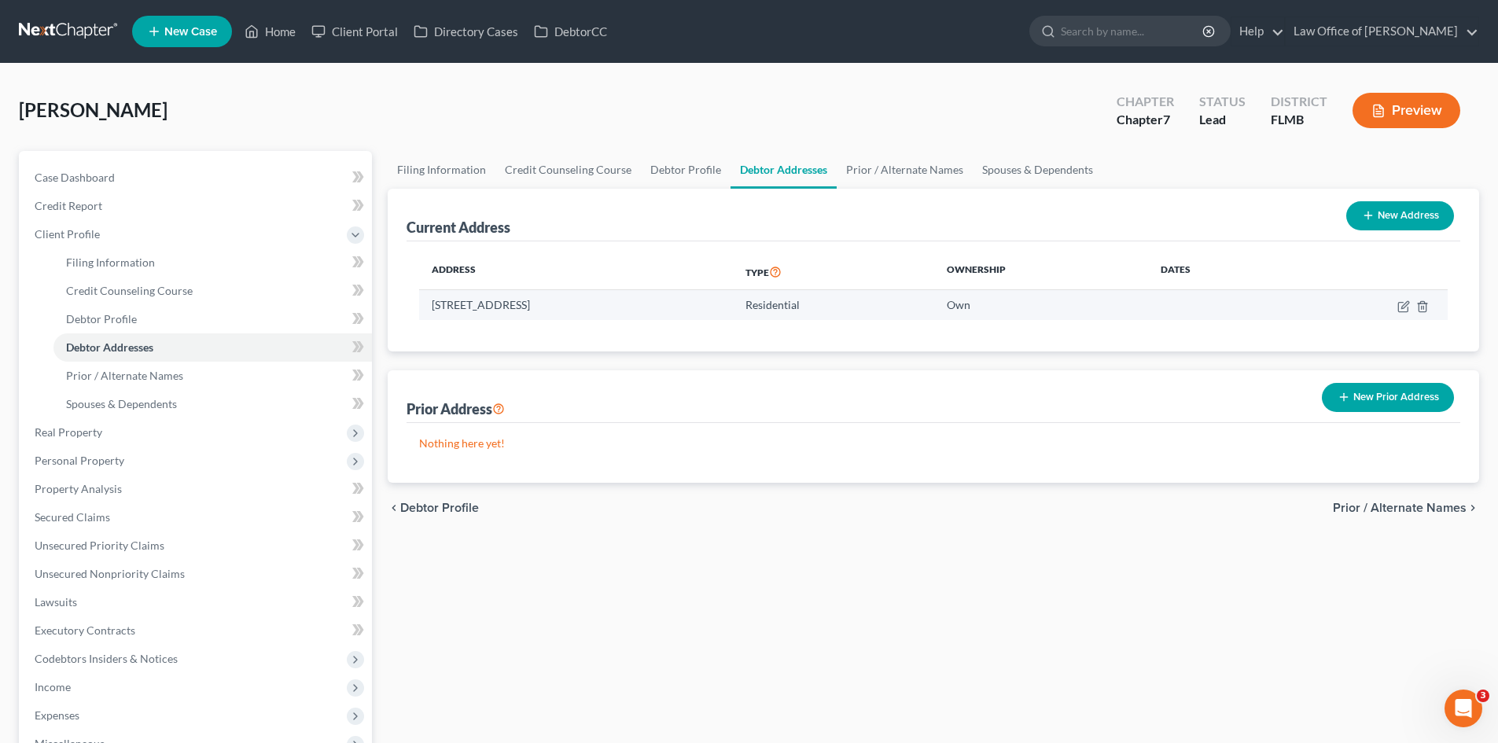
drag, startPoint x: 529, startPoint y: 307, endPoint x: 429, endPoint y: 301, distance: 100.0
click at [429, 301] on td "[STREET_ADDRESS]" at bounding box center [576, 305] width 314 height 30
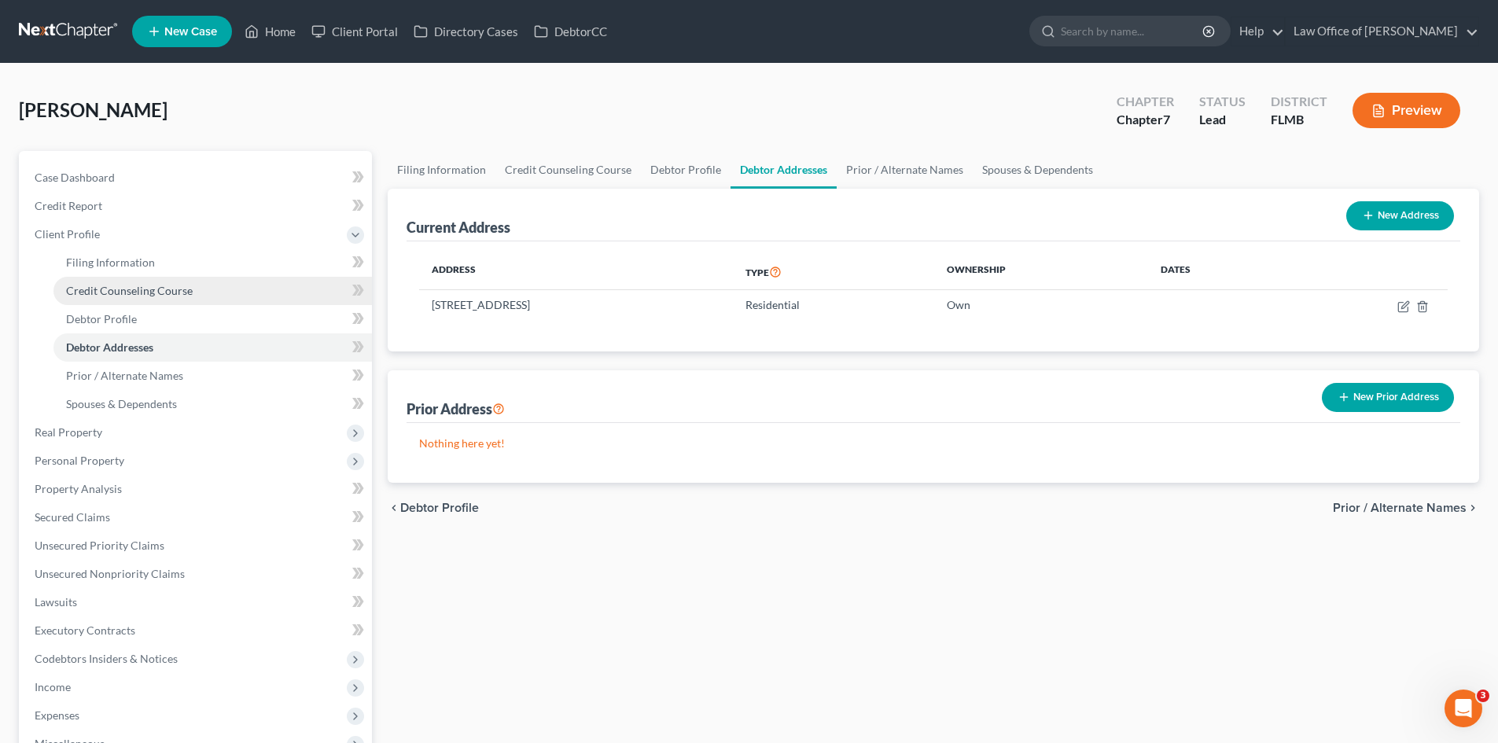
copy td "[STREET_ADDRESS]"
drag, startPoint x: 139, startPoint y: 173, endPoint x: 160, endPoint y: 167, distance: 21.2
click at [139, 173] on link "Case Dashboard" at bounding box center [197, 178] width 350 height 28
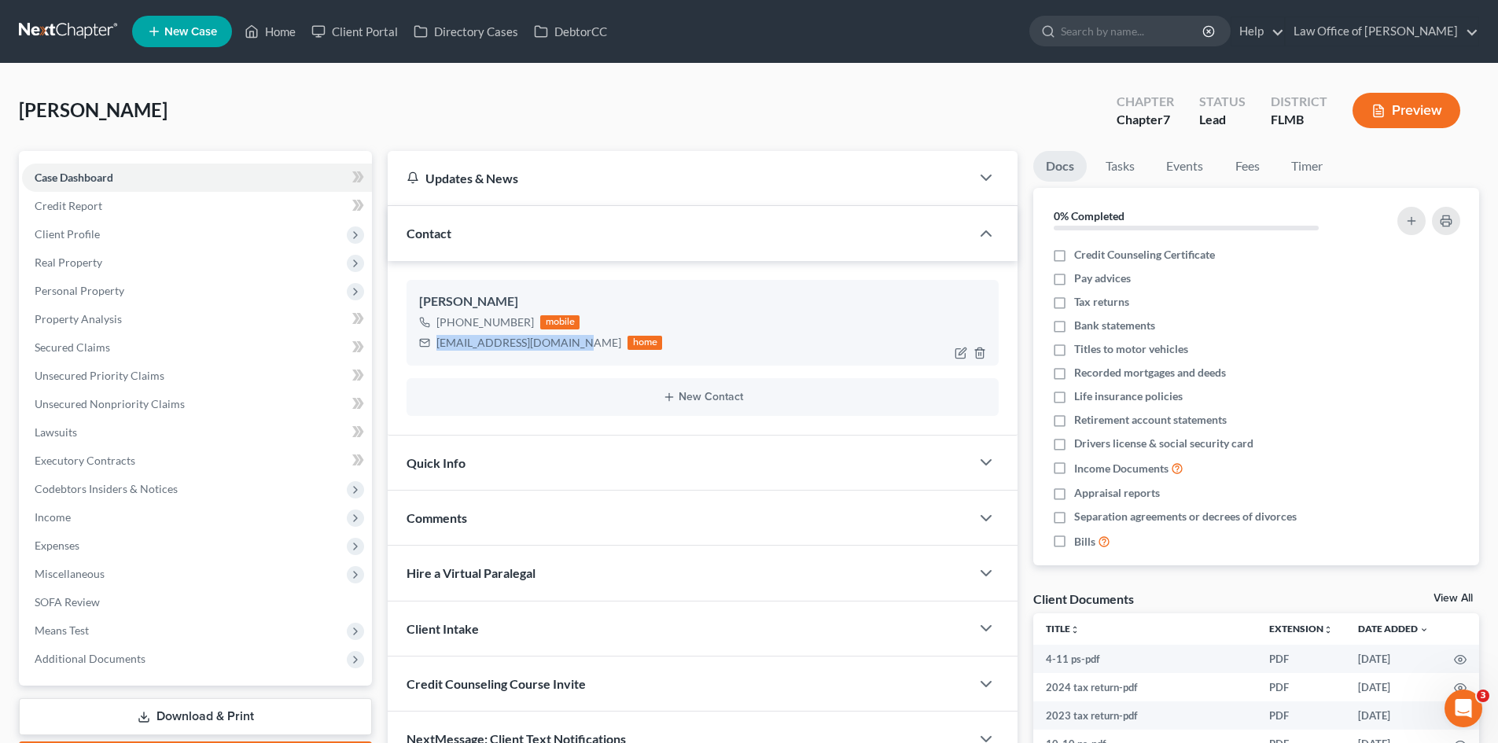
drag, startPoint x: 569, startPoint y: 344, endPoint x: 432, endPoint y: 345, distance: 137.6
click at [432, 345] on div "[EMAIL_ADDRESS][DOMAIN_NAME] home" at bounding box center [540, 343] width 243 height 20
copy div "[EMAIL_ADDRESS][DOMAIN_NAME]"
click at [266, 29] on link "Home" at bounding box center [270, 31] width 67 height 28
